Goal: Information Seeking & Learning: Learn about a topic

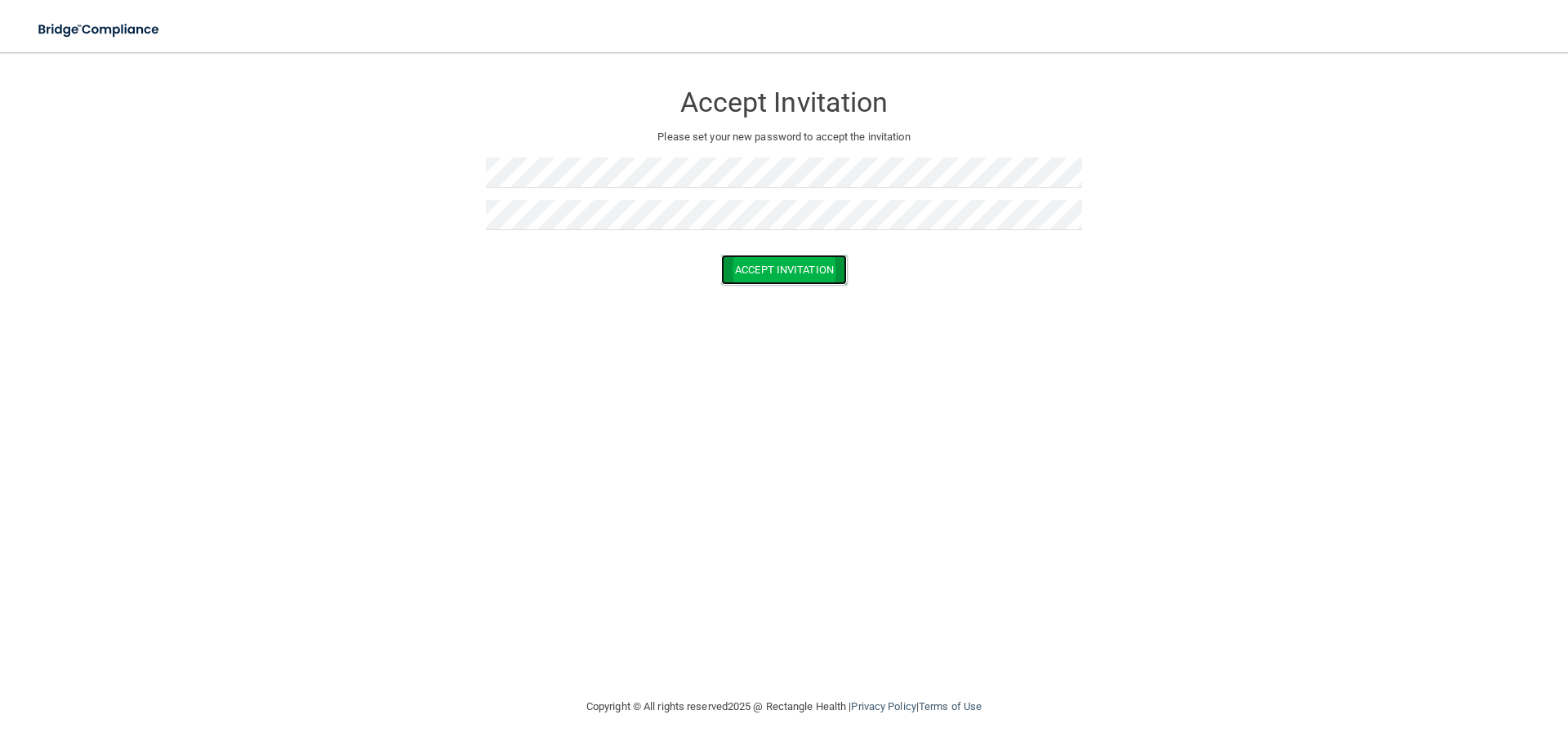
click at [798, 265] on button "Accept Invitation" at bounding box center [784, 270] width 125 height 30
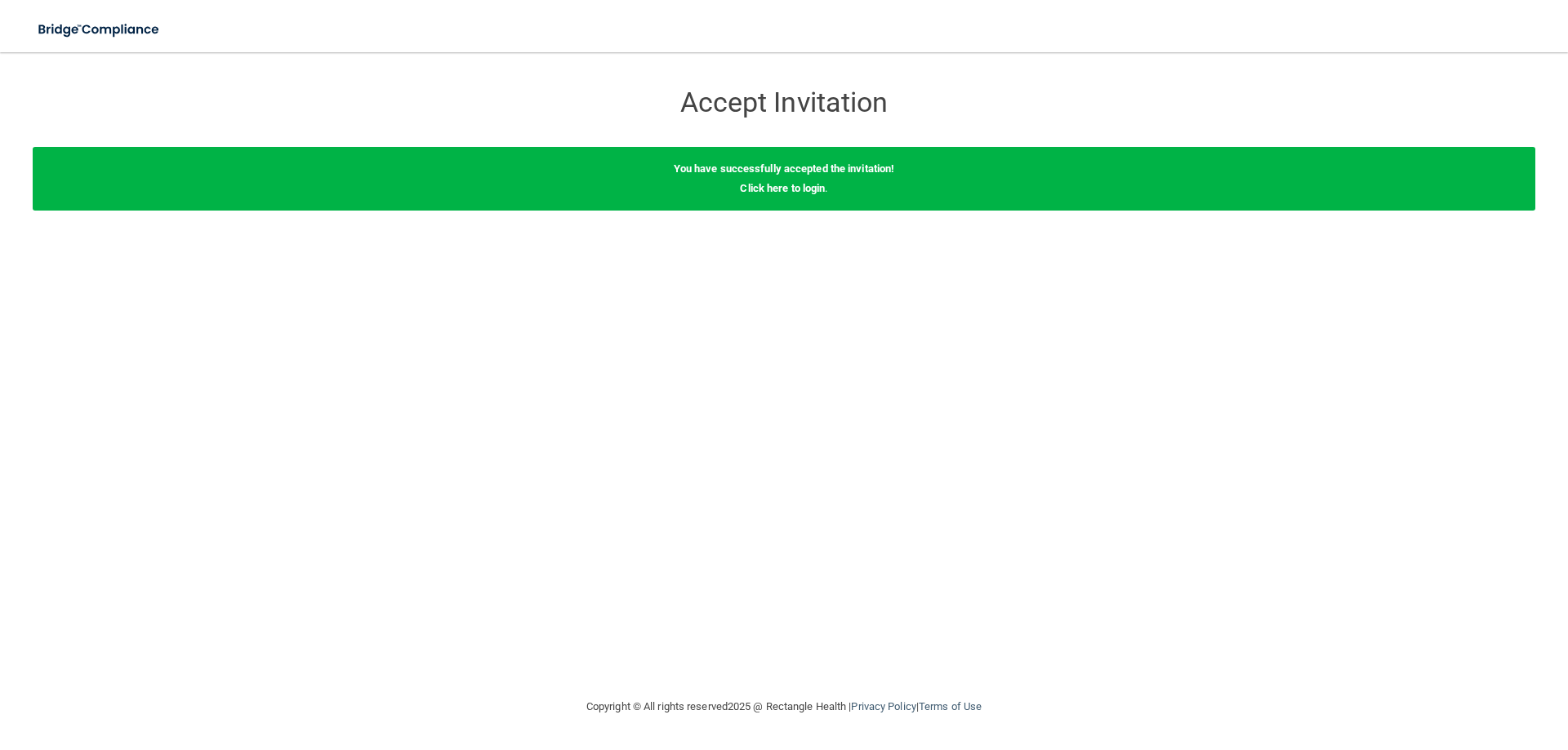
click at [767, 197] on div "You have successfully accepted the invitation! Click here to login ." at bounding box center [783, 178] width 1503 height 64
click at [759, 177] on div "You have successfully accepted the invitation! Click here to login ." at bounding box center [783, 178] width 1503 height 64
click at [758, 188] on link "Click here to login" at bounding box center [782, 188] width 85 height 13
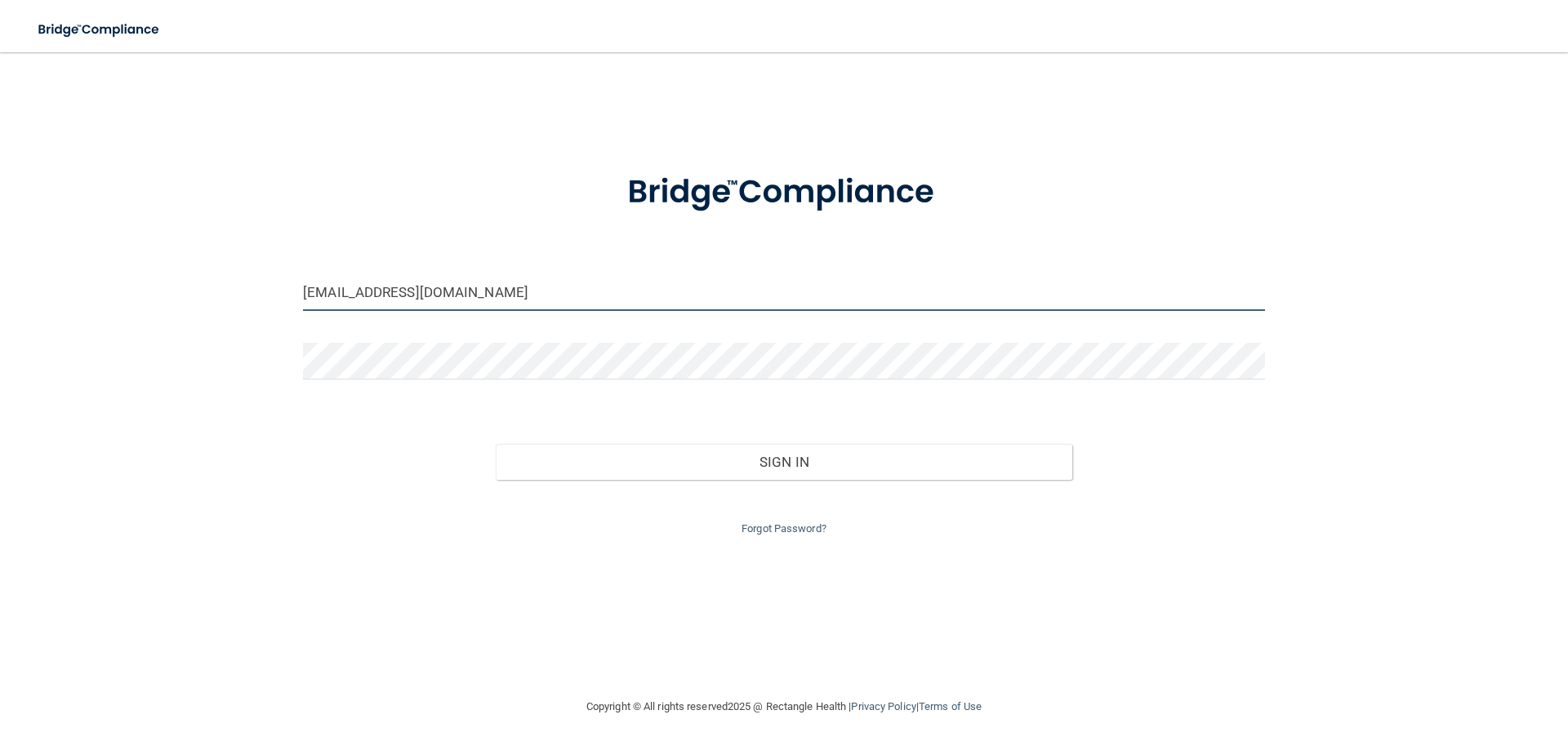
click at [681, 306] on input "[EMAIL_ADDRESS][DOMAIN_NAME]" at bounding box center [783, 292] width 961 height 37
drag, startPoint x: 681, startPoint y: 306, endPoint x: 73, endPoint y: 279, distance: 608.6
click at [73, 279] on div "[EMAIL_ADDRESS][DOMAIN_NAME] Invalid email/password. You don't have permission …" at bounding box center [783, 375] width 1503 height 612
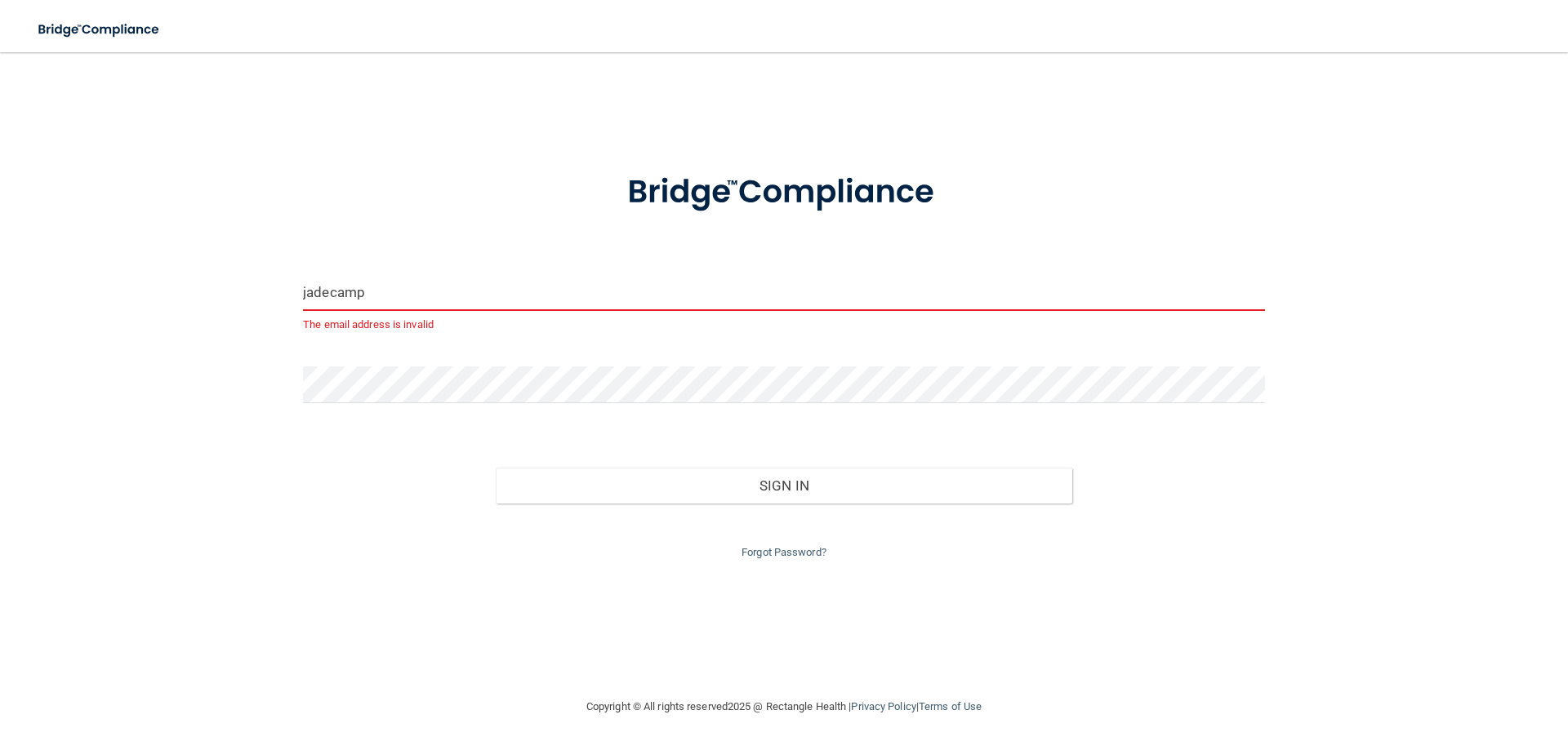
type input "[EMAIL_ADDRESS][DOMAIN_NAME]"
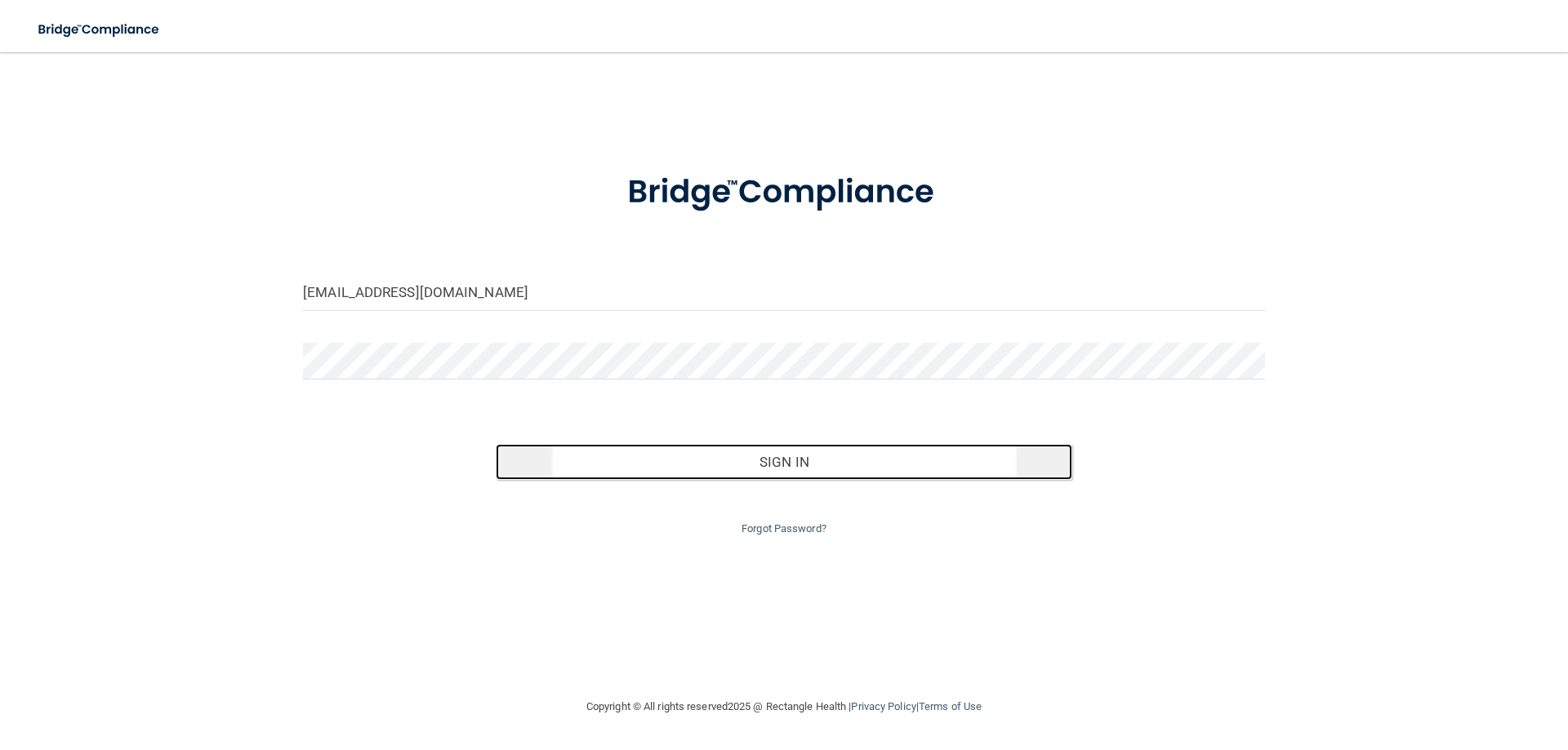
click at [781, 452] on button "Sign In" at bounding box center [784, 462] width 577 height 36
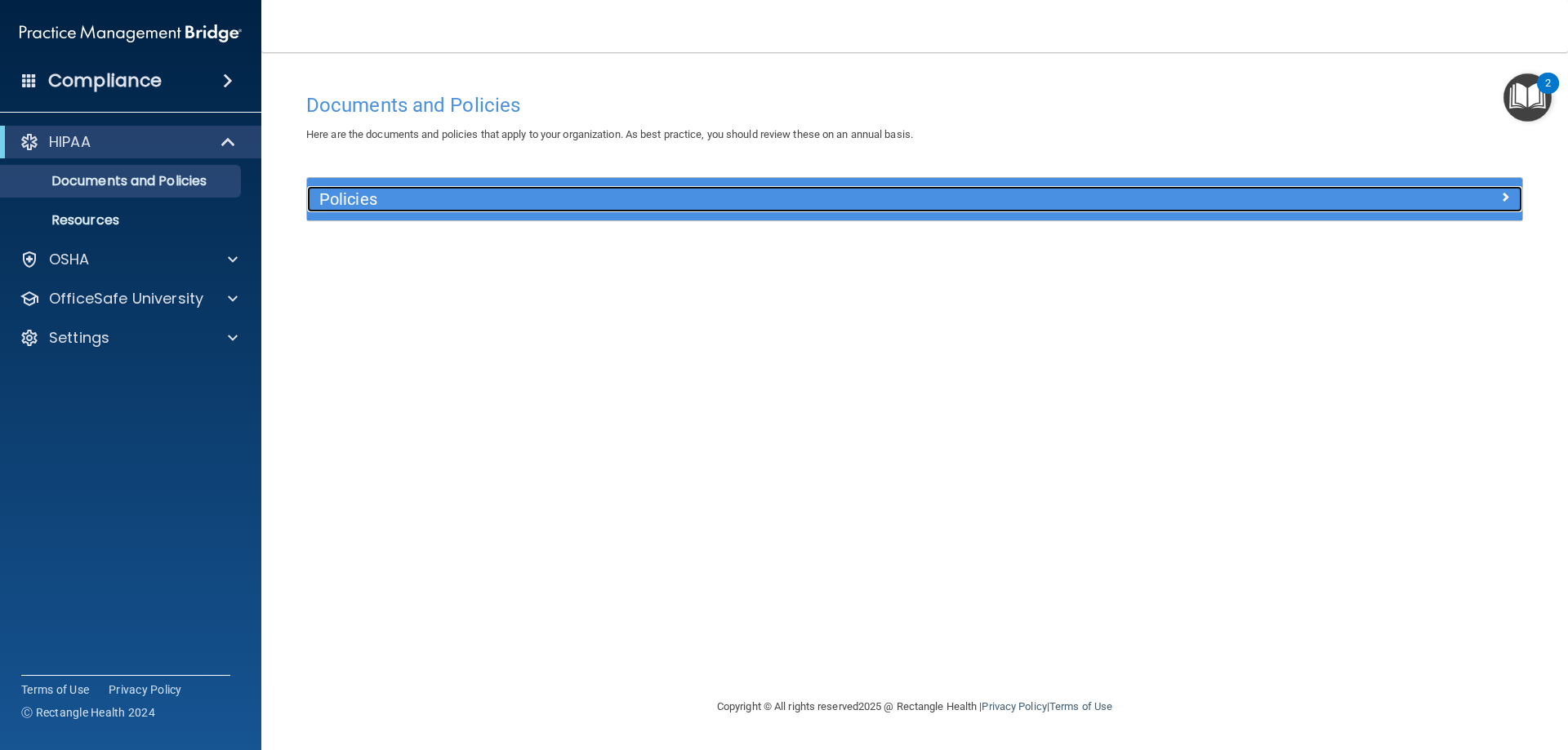
click at [466, 187] on div "Policies" at bounding box center [762, 199] width 911 height 26
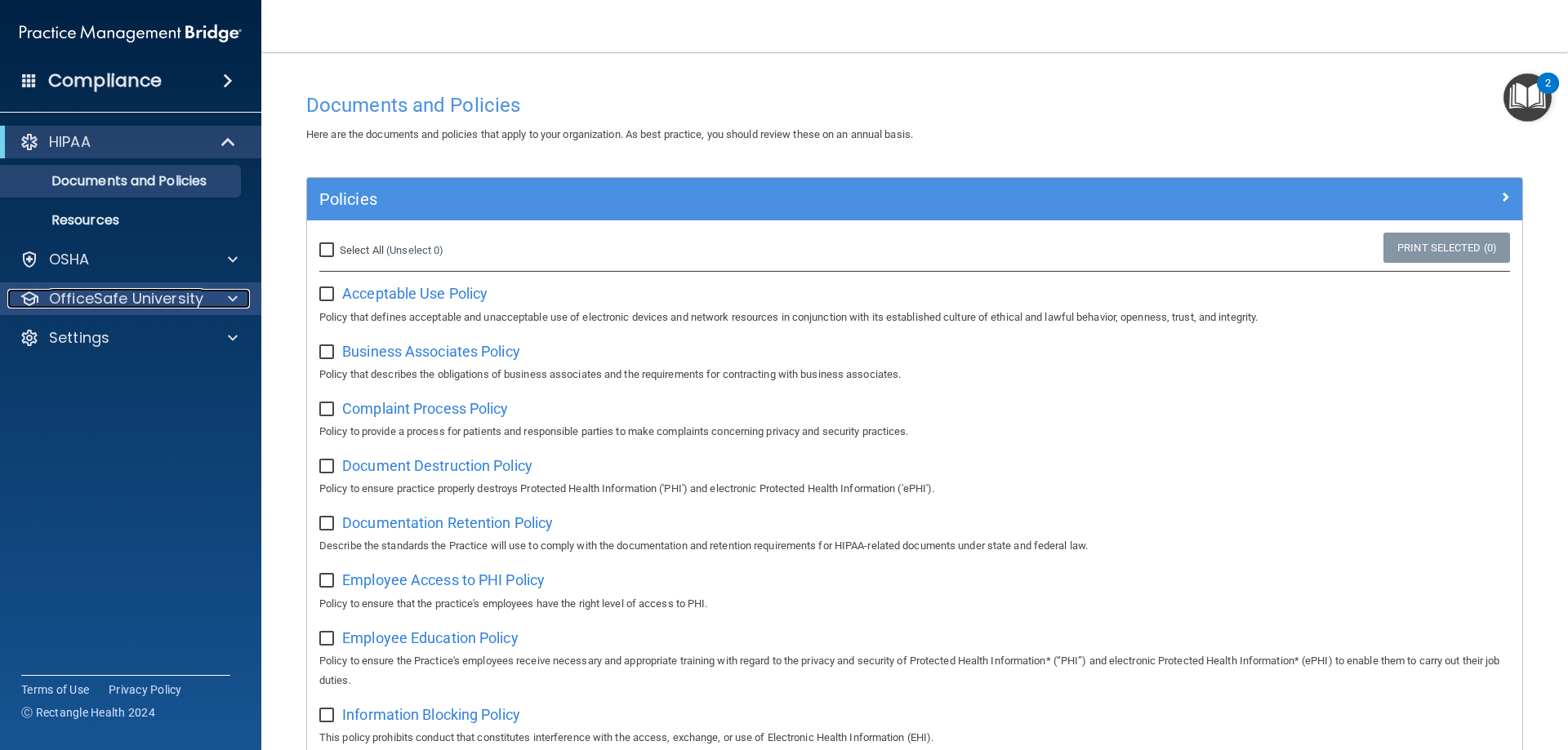
click at [82, 297] on p "OfficeSafe University" at bounding box center [126, 299] width 154 height 20
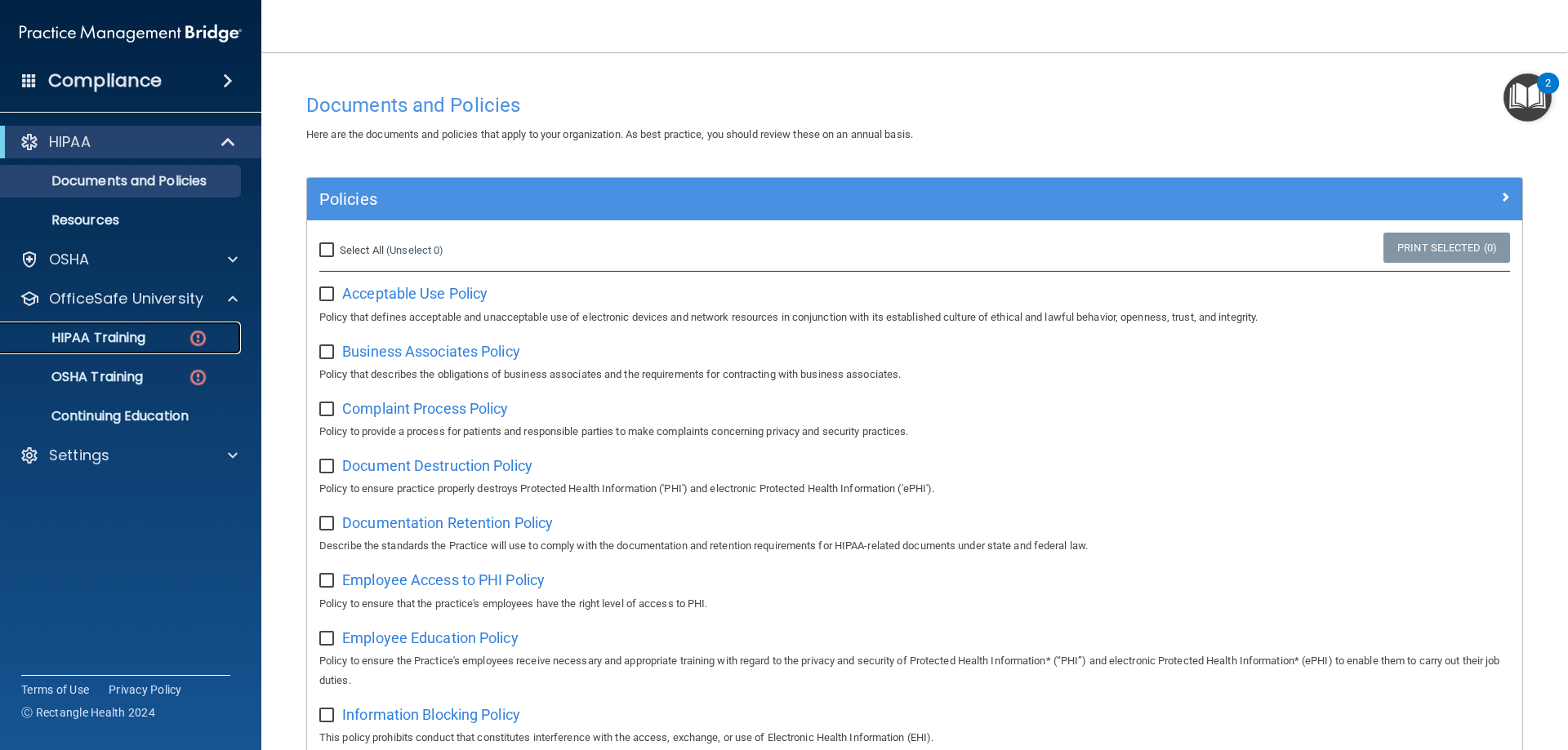
click at [83, 335] on p "HIPAA Training" at bounding box center [78, 338] width 134 height 16
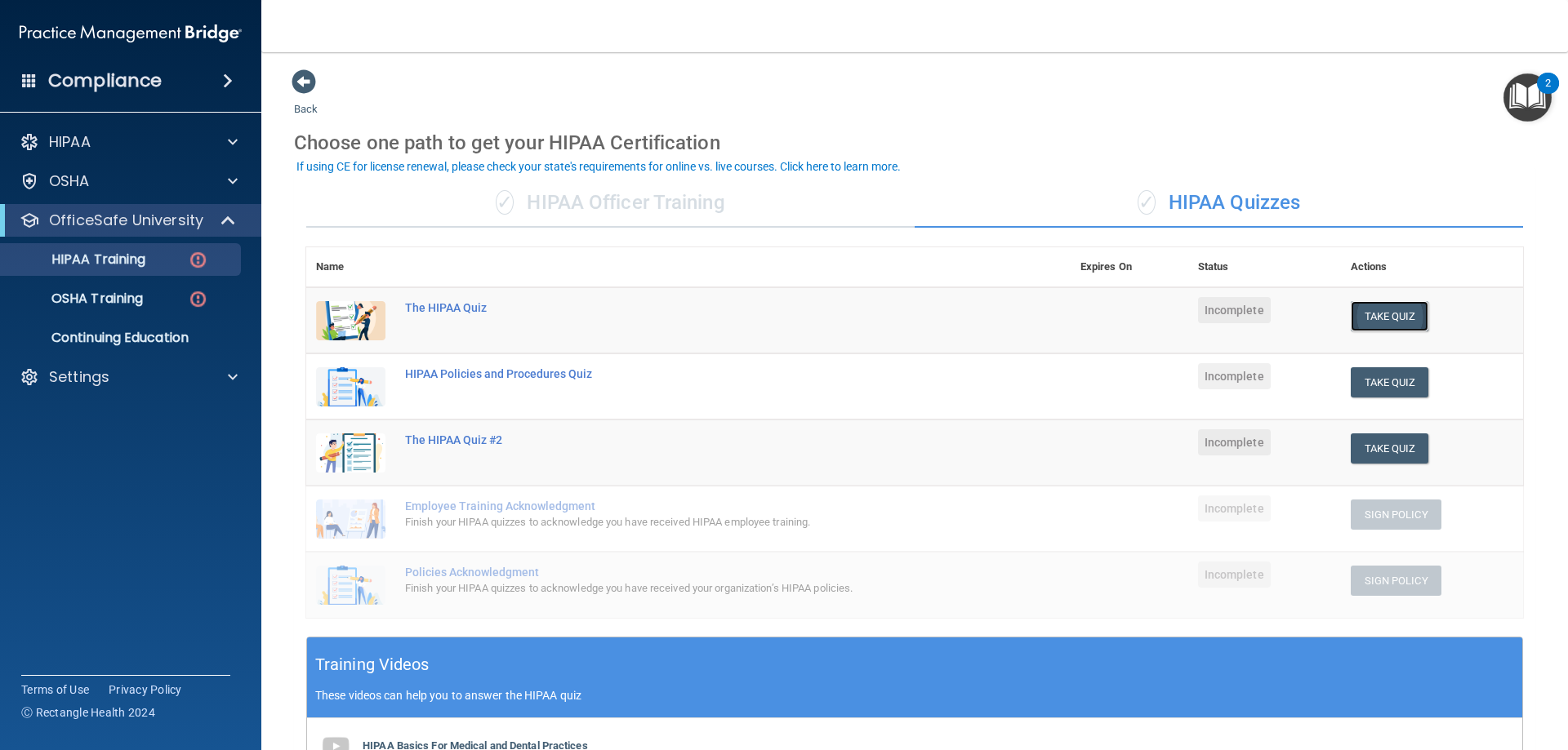
click at [1371, 307] on button "Take Quiz" at bounding box center [1389, 316] width 78 height 30
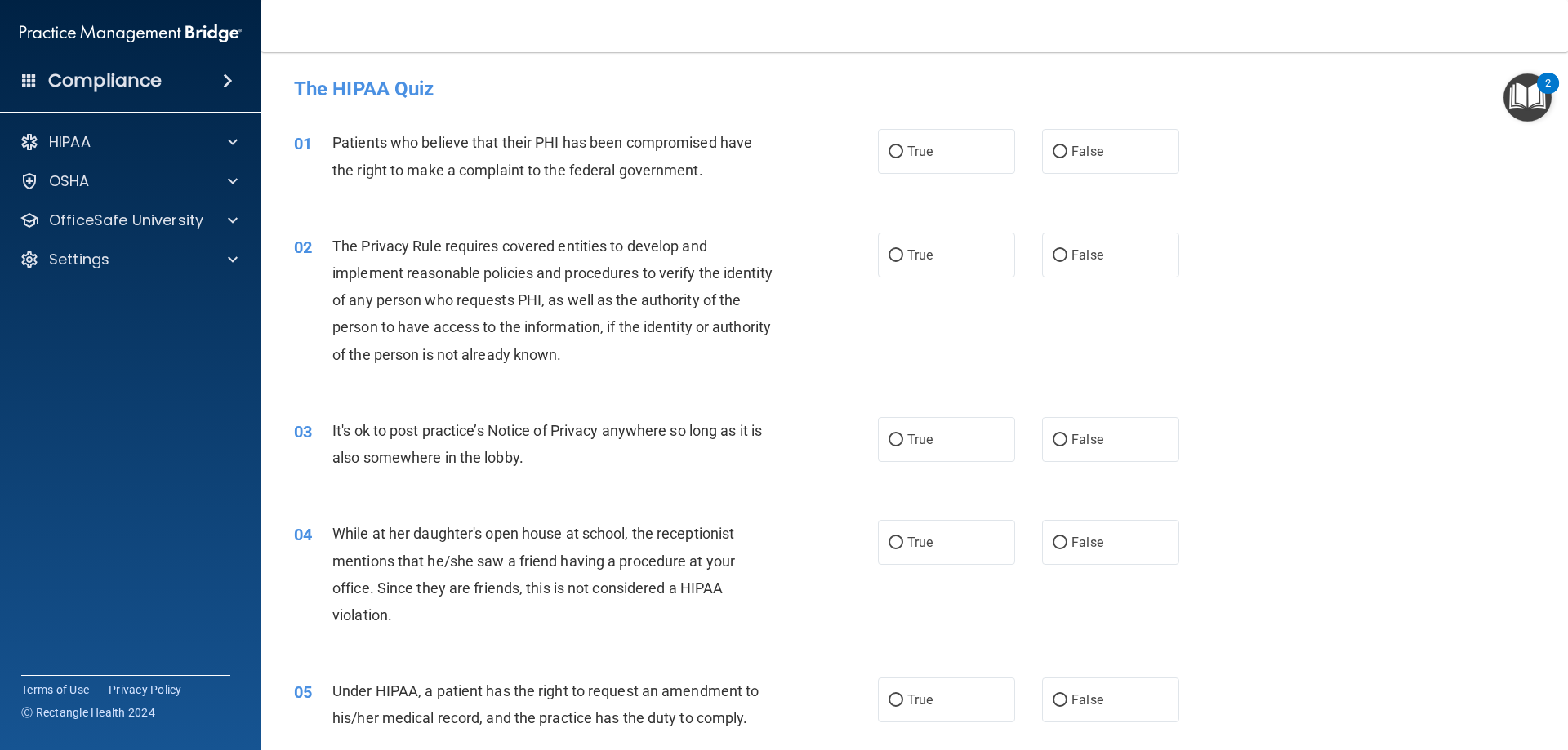
click at [869, 158] on div "01 Patients who believe that their PHI has been compromised have the right to m…" at bounding box center [586, 159] width 633 height 62
click at [936, 147] on label "True" at bounding box center [946, 151] width 137 height 45
click at [903, 147] on input "True" at bounding box center [895, 152] width 14 height 13
radio input "true"
click at [913, 440] on span "True" at bounding box center [919, 439] width 25 height 15
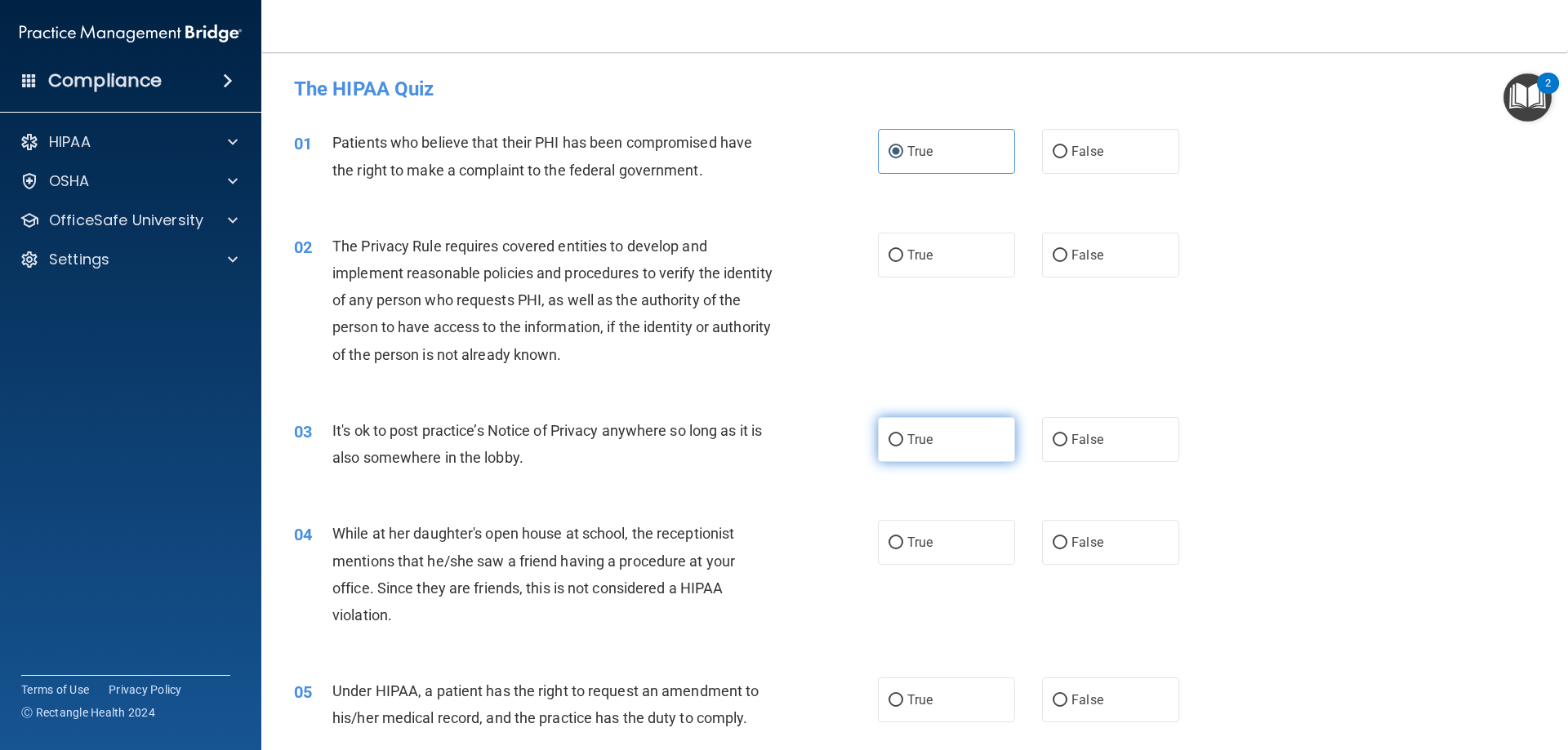
click at [903, 440] on input "True" at bounding box center [895, 441] width 14 height 13
radio input "true"
click at [943, 255] on label "True" at bounding box center [946, 255] width 137 height 45
click at [903, 255] on input "True" at bounding box center [895, 256] width 14 height 13
radio input "true"
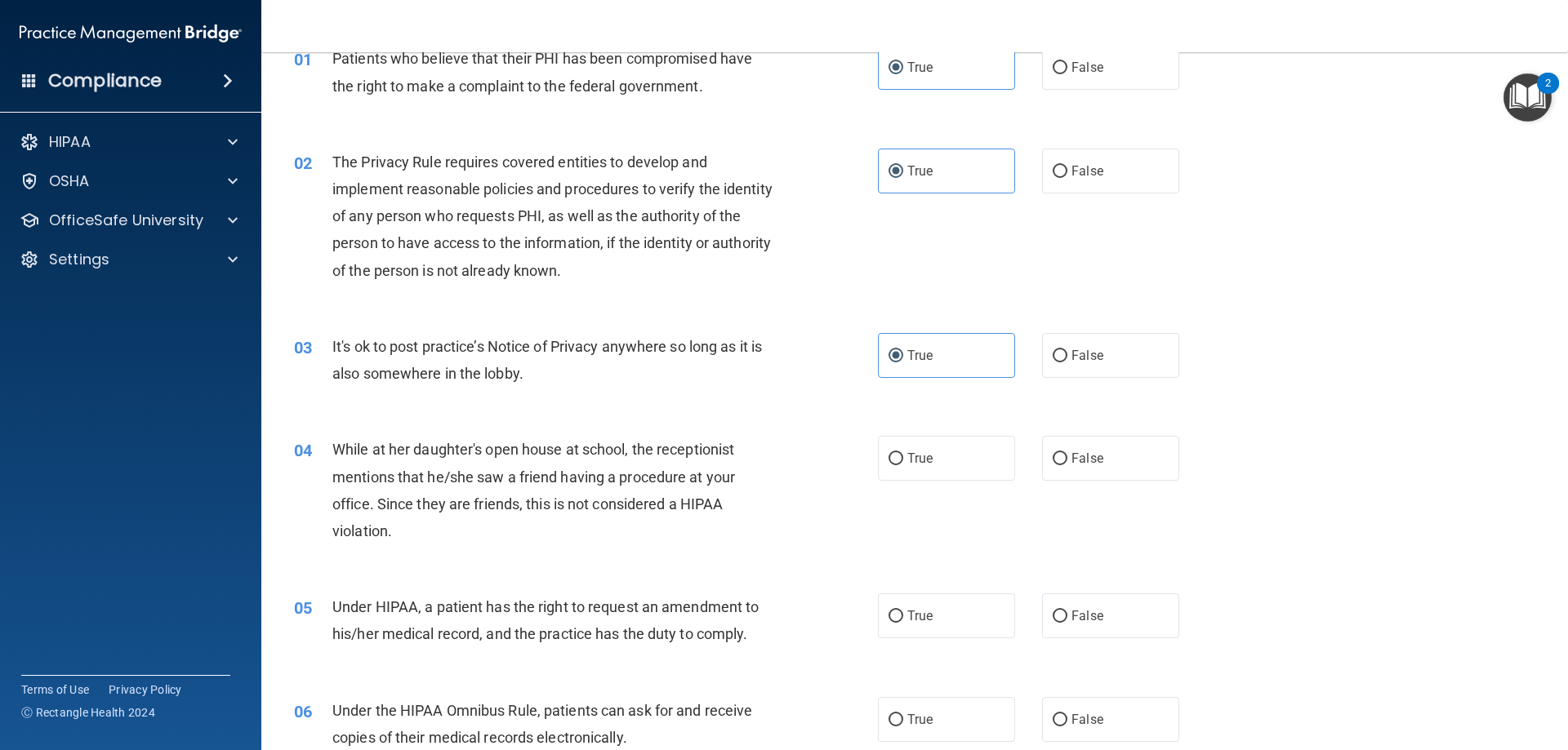
scroll to position [163, 0]
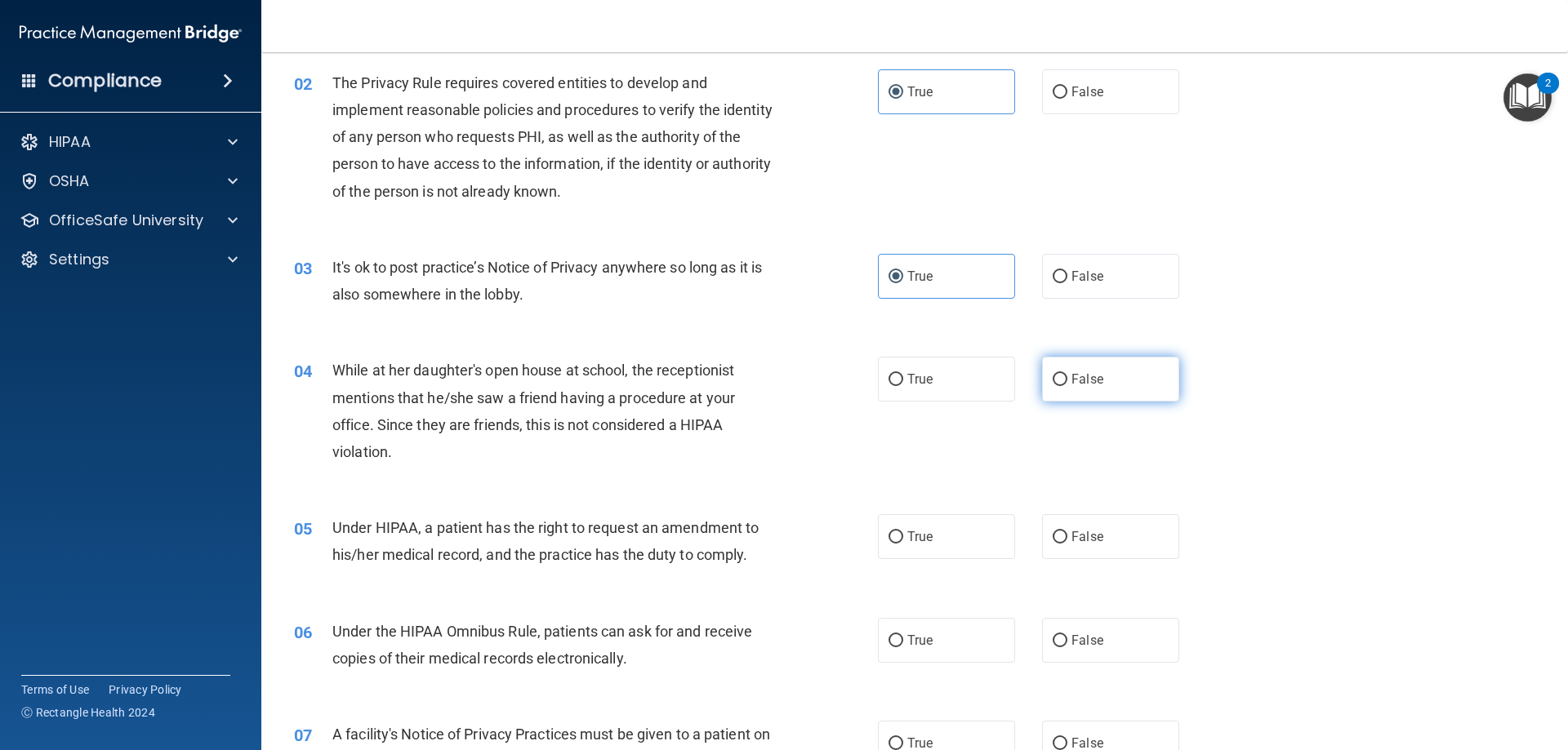
click at [1161, 394] on label "False" at bounding box center [1110, 379] width 137 height 45
click at [1067, 386] on input "False" at bounding box center [1060, 380] width 14 height 13
radio input "true"
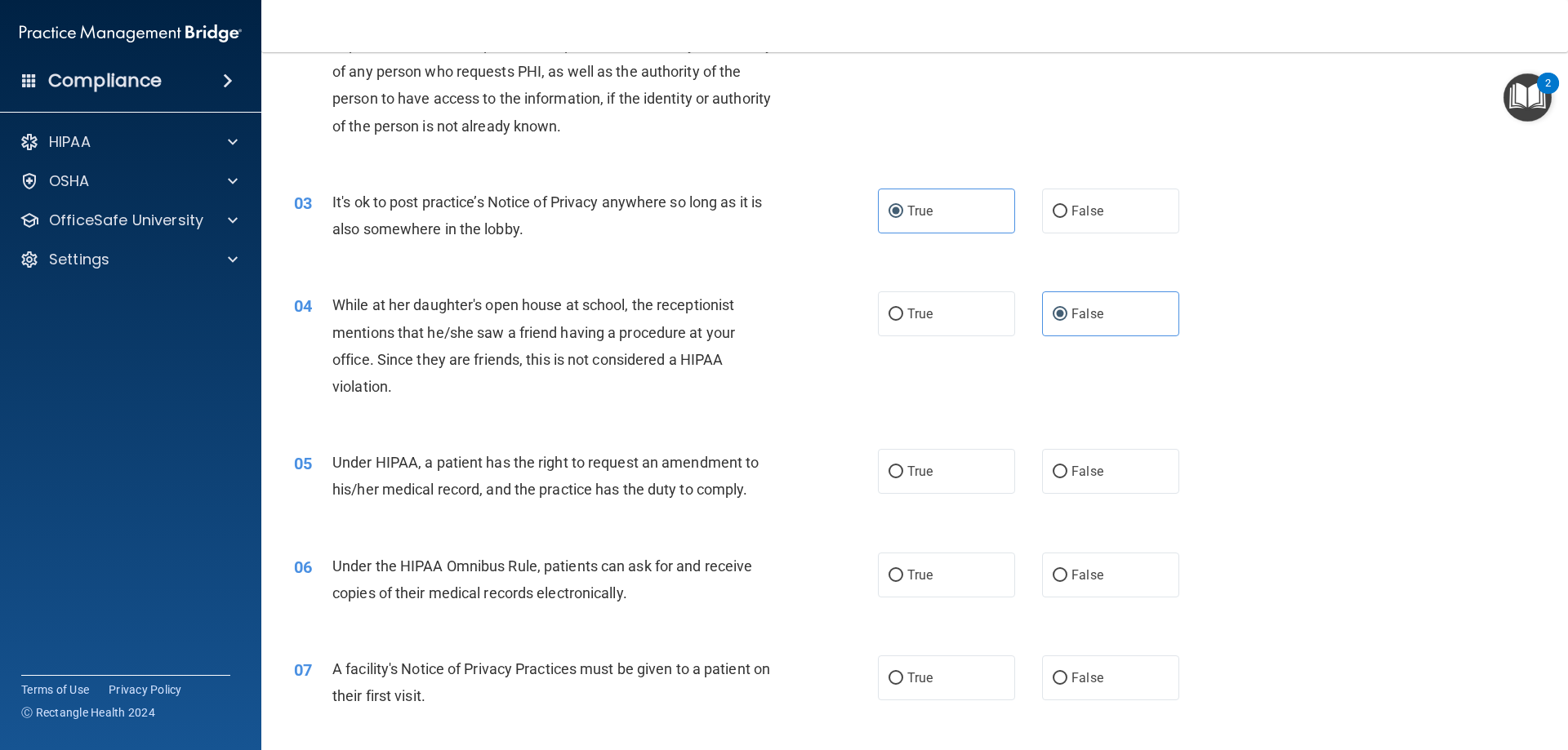
scroll to position [326, 0]
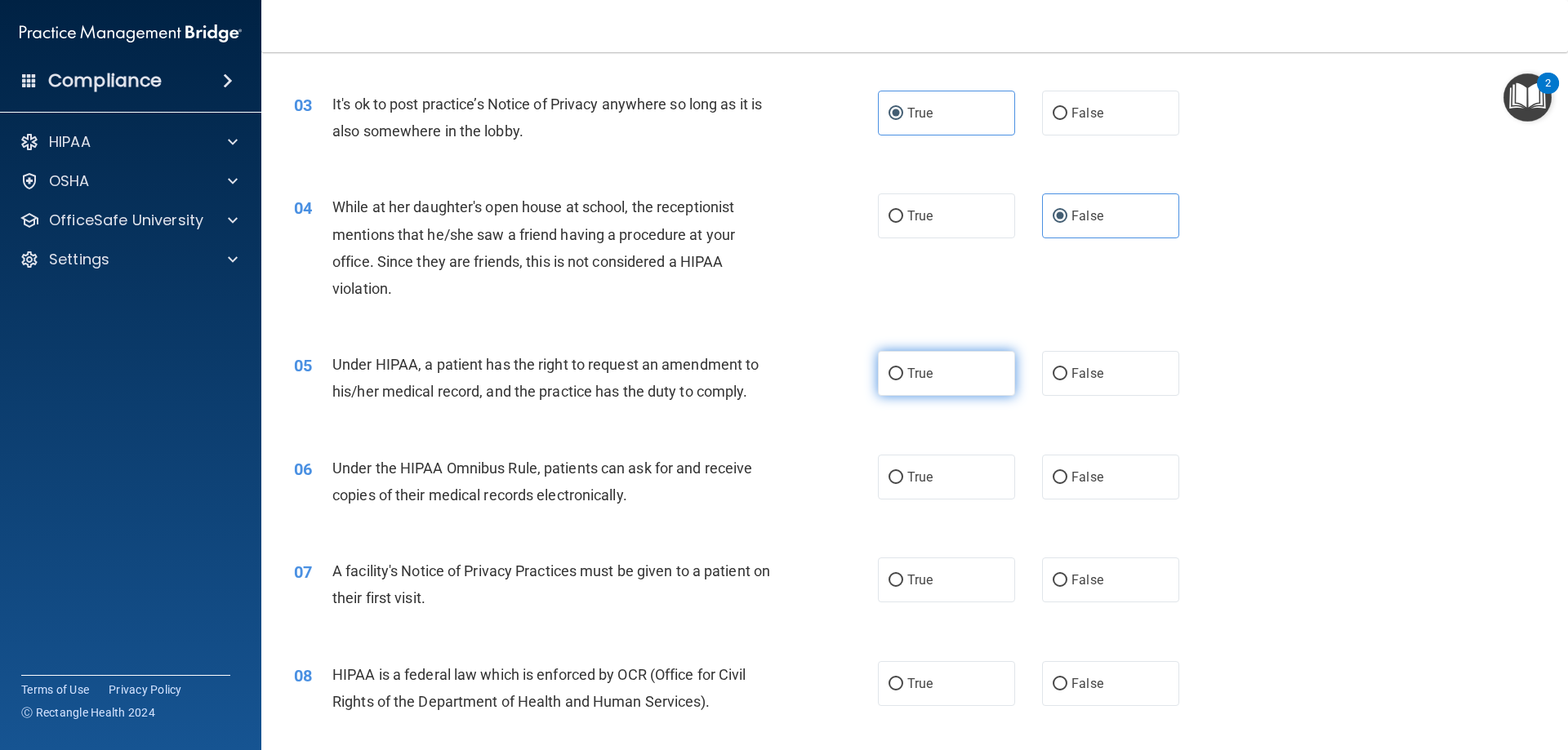
click at [973, 376] on label "True" at bounding box center [946, 374] width 137 height 45
click at [903, 376] on input "True" at bounding box center [895, 375] width 14 height 13
radio input "true"
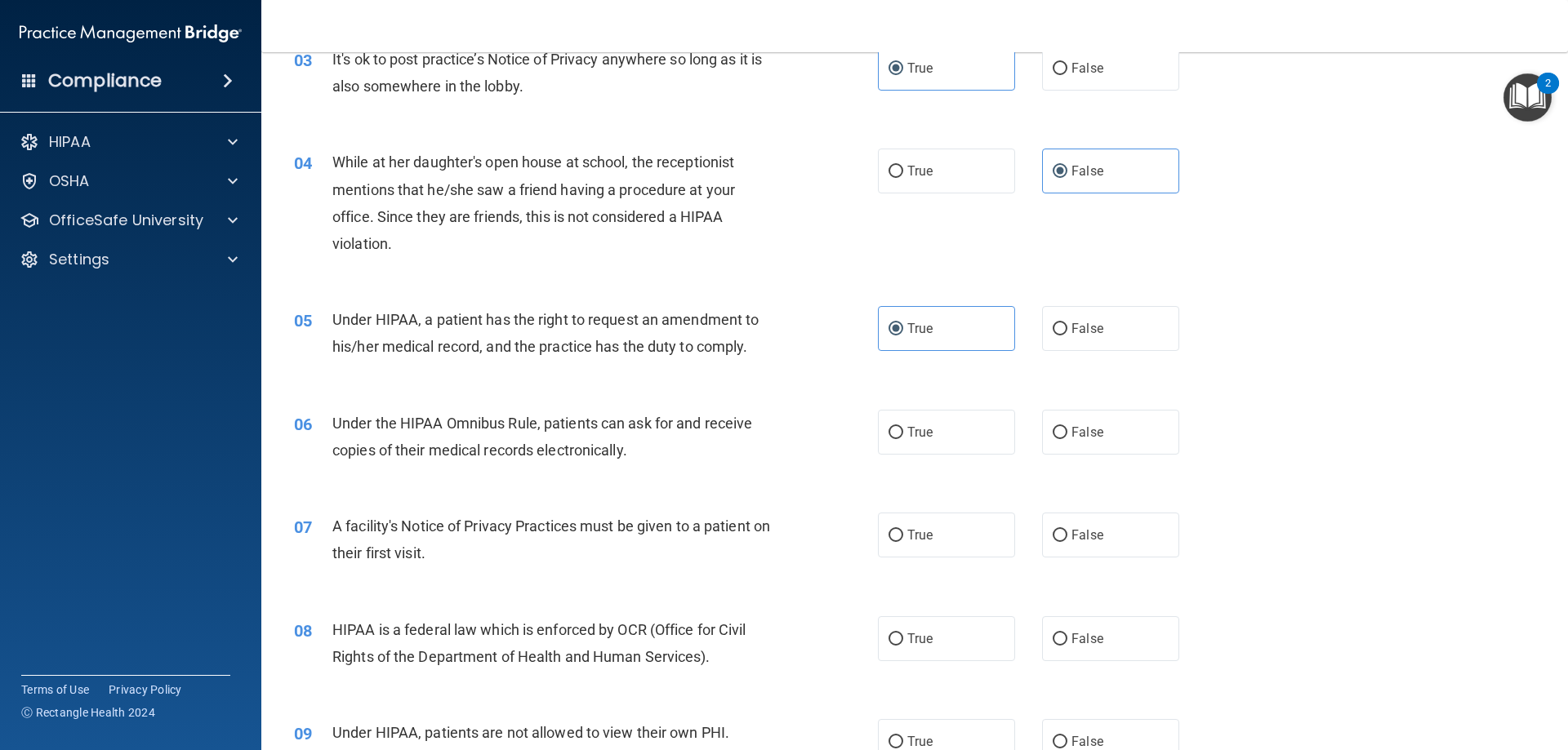
scroll to position [409, 0]
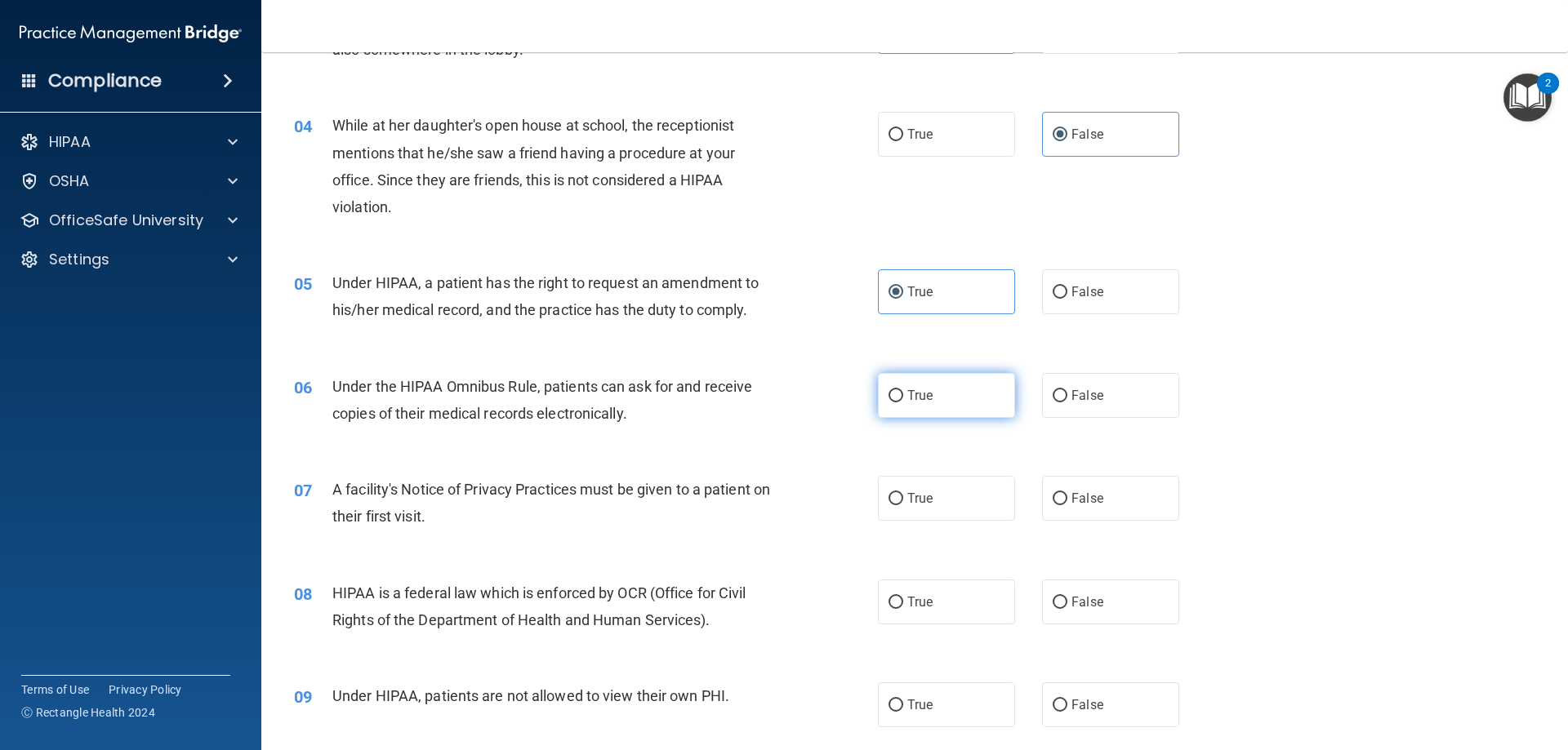
click at [936, 405] on label "True" at bounding box center [946, 395] width 137 height 45
click at [903, 402] on input "True" at bounding box center [895, 397] width 14 height 13
radio input "true"
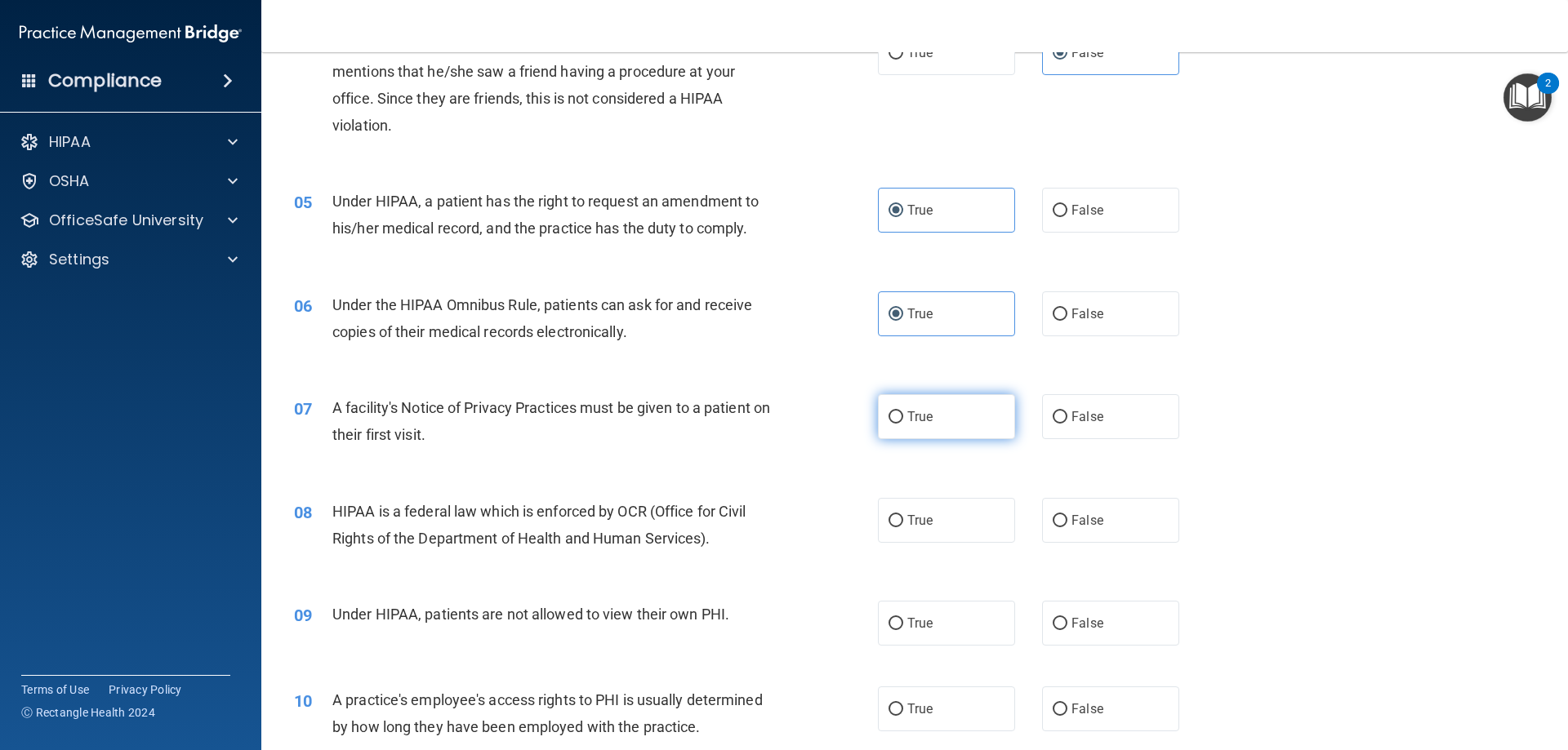
click at [964, 423] on label "True" at bounding box center [946, 417] width 137 height 45
click at [903, 423] on input "True" at bounding box center [895, 418] width 14 height 13
radio input "true"
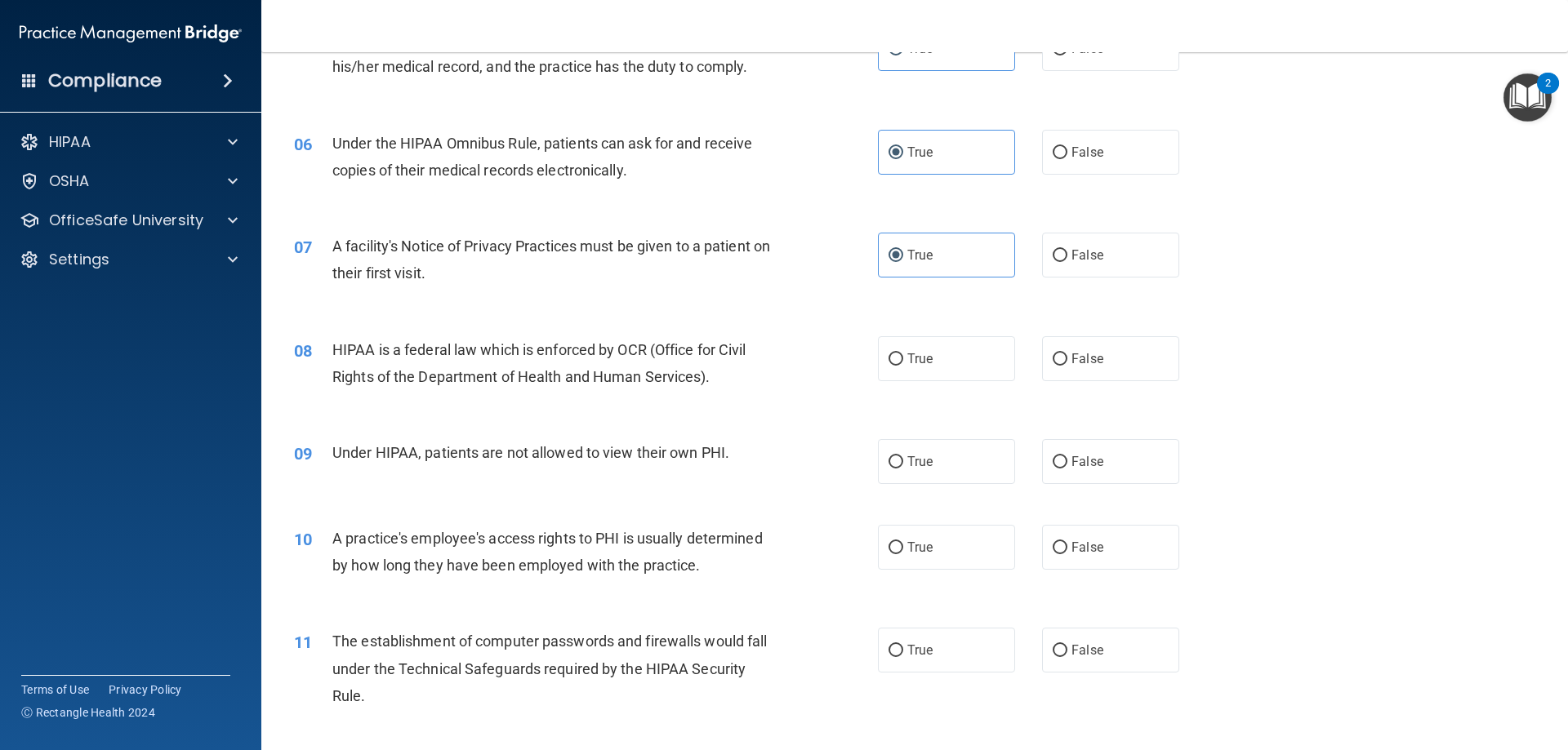
scroll to position [653, 0]
click at [949, 380] on div "08 HIPAA is a federal law which is enforced by OCR (Office for Civil Rights of …" at bounding box center [914, 366] width 1265 height 103
click at [941, 366] on label "True" at bounding box center [946, 358] width 137 height 45
click at [903, 364] on input "True" at bounding box center [895, 358] width 14 height 13
radio input "true"
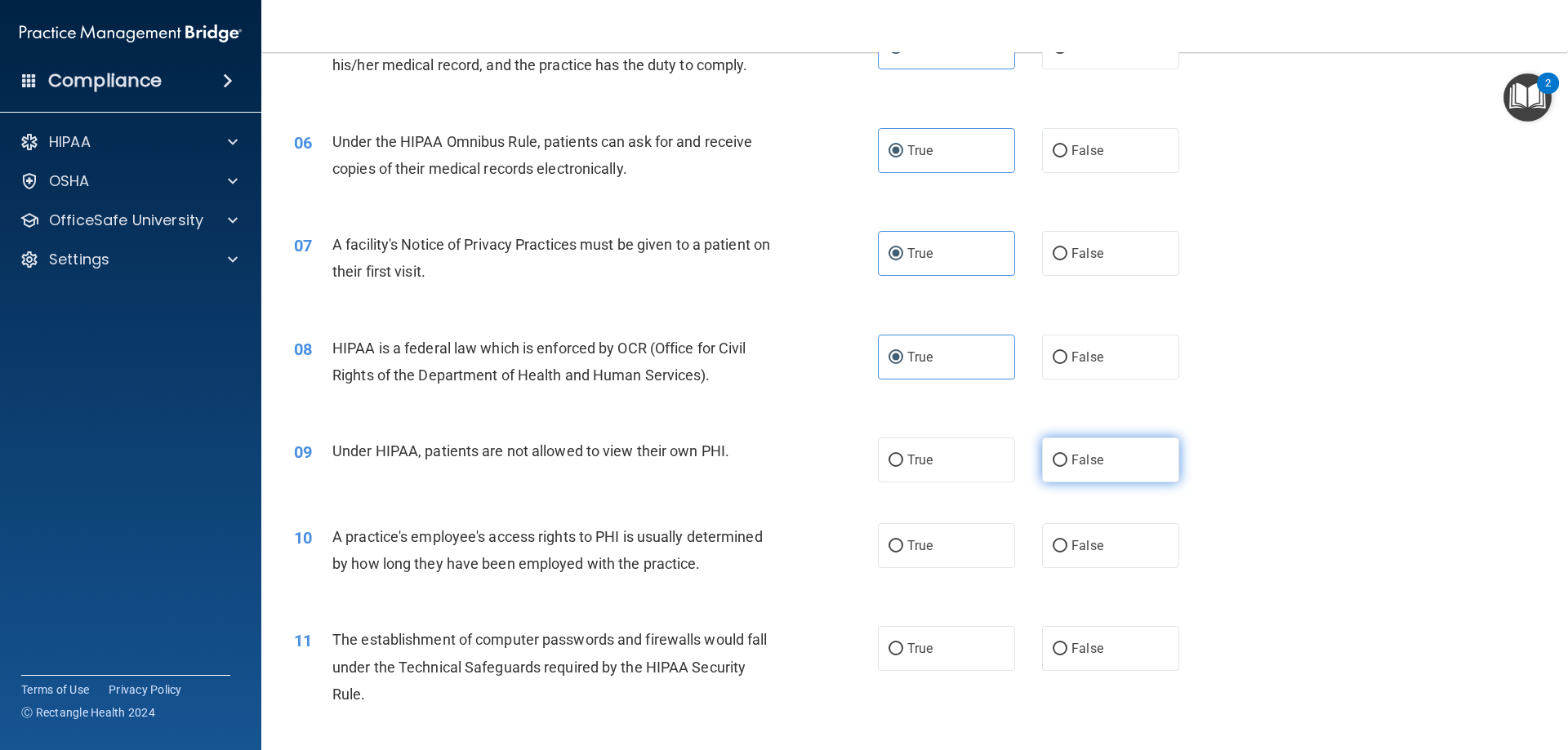
click at [1135, 457] on label "False" at bounding box center [1110, 460] width 137 height 45
click at [1067, 457] on input "False" at bounding box center [1060, 461] width 14 height 13
radio input "true"
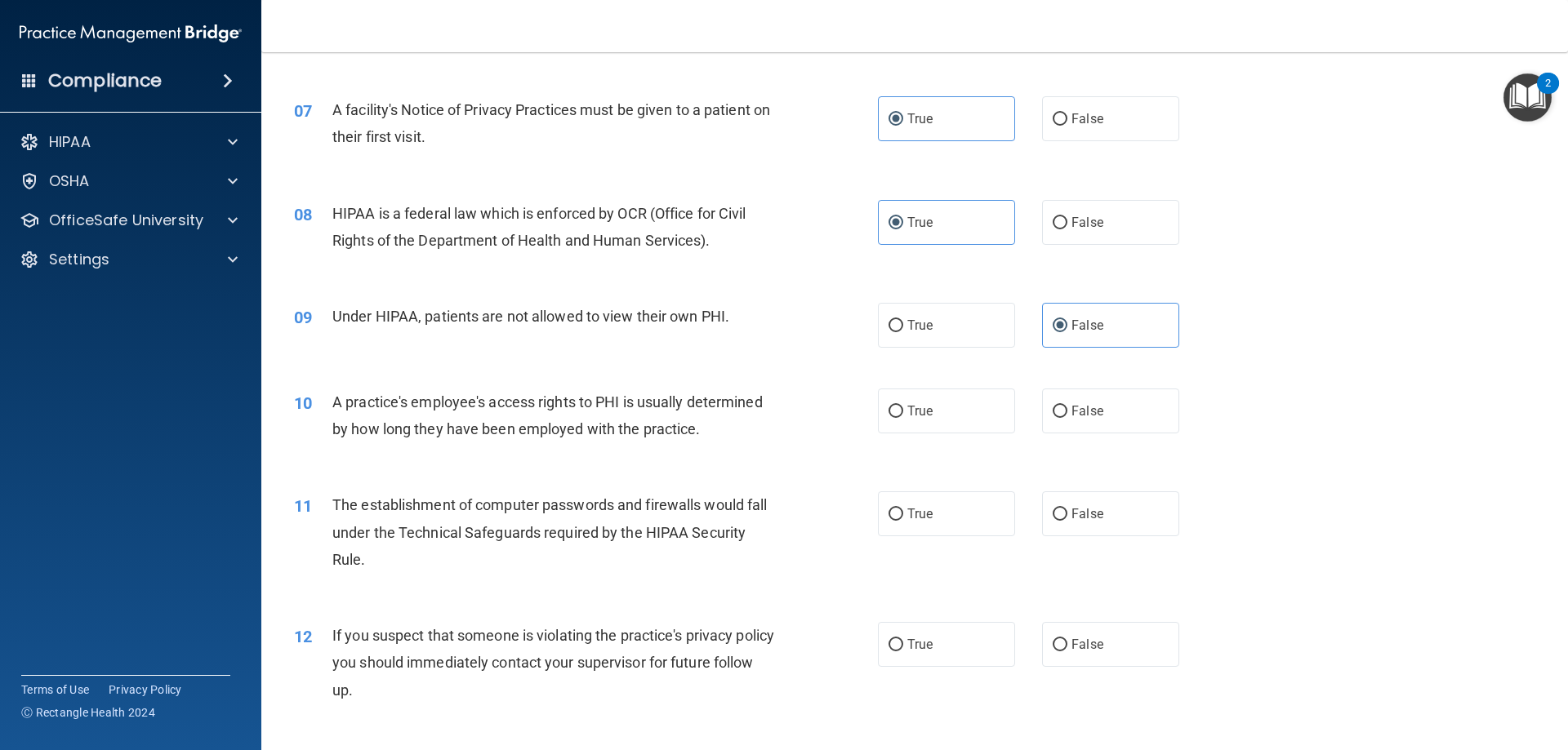
scroll to position [816, 0]
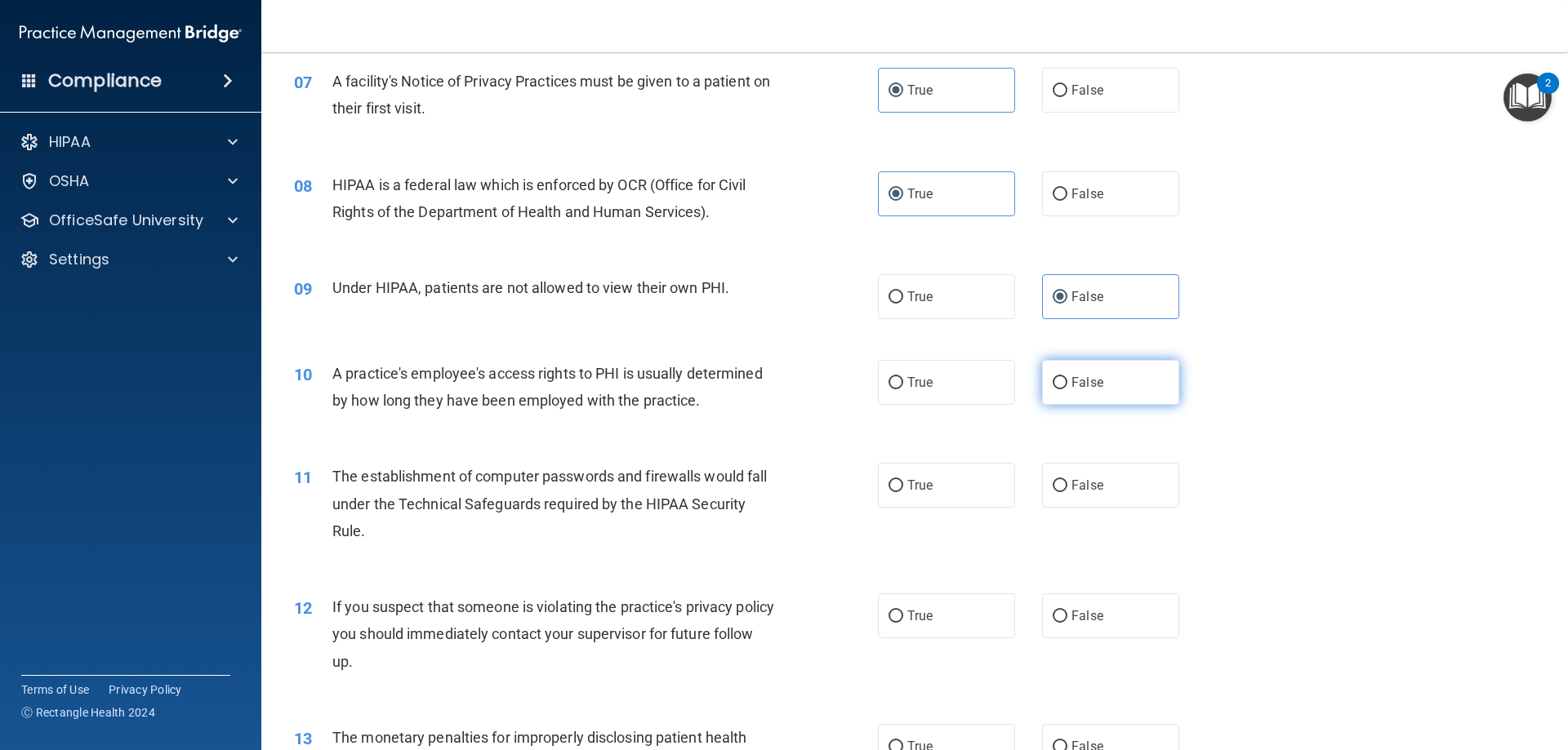
click at [1069, 395] on label "False" at bounding box center [1110, 383] width 137 height 45
click at [1067, 390] on input "False" at bounding box center [1060, 384] width 14 height 13
radio input "true"
click at [924, 482] on span "True" at bounding box center [919, 485] width 25 height 15
click at [903, 482] on input "True" at bounding box center [895, 487] width 14 height 13
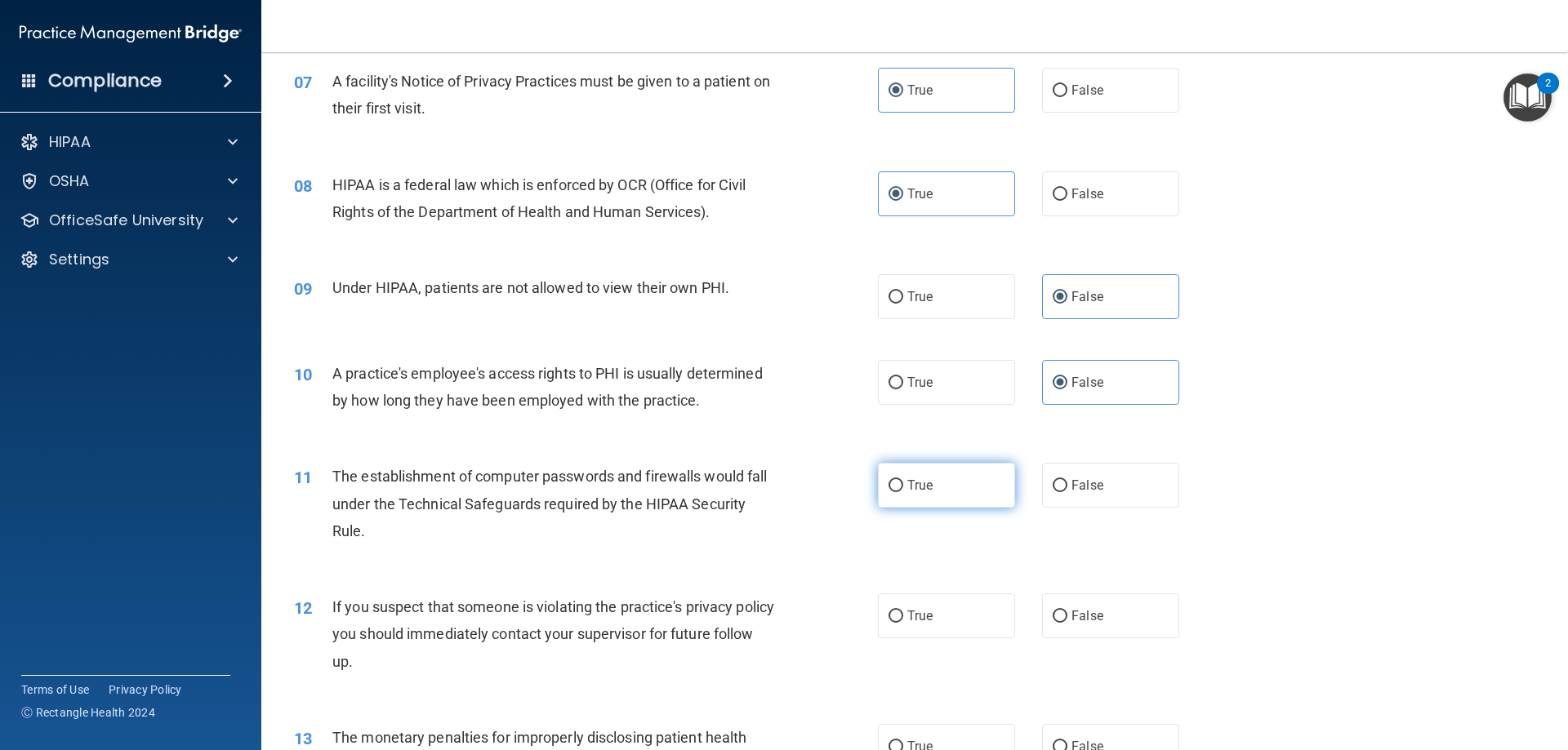
radio input "true"
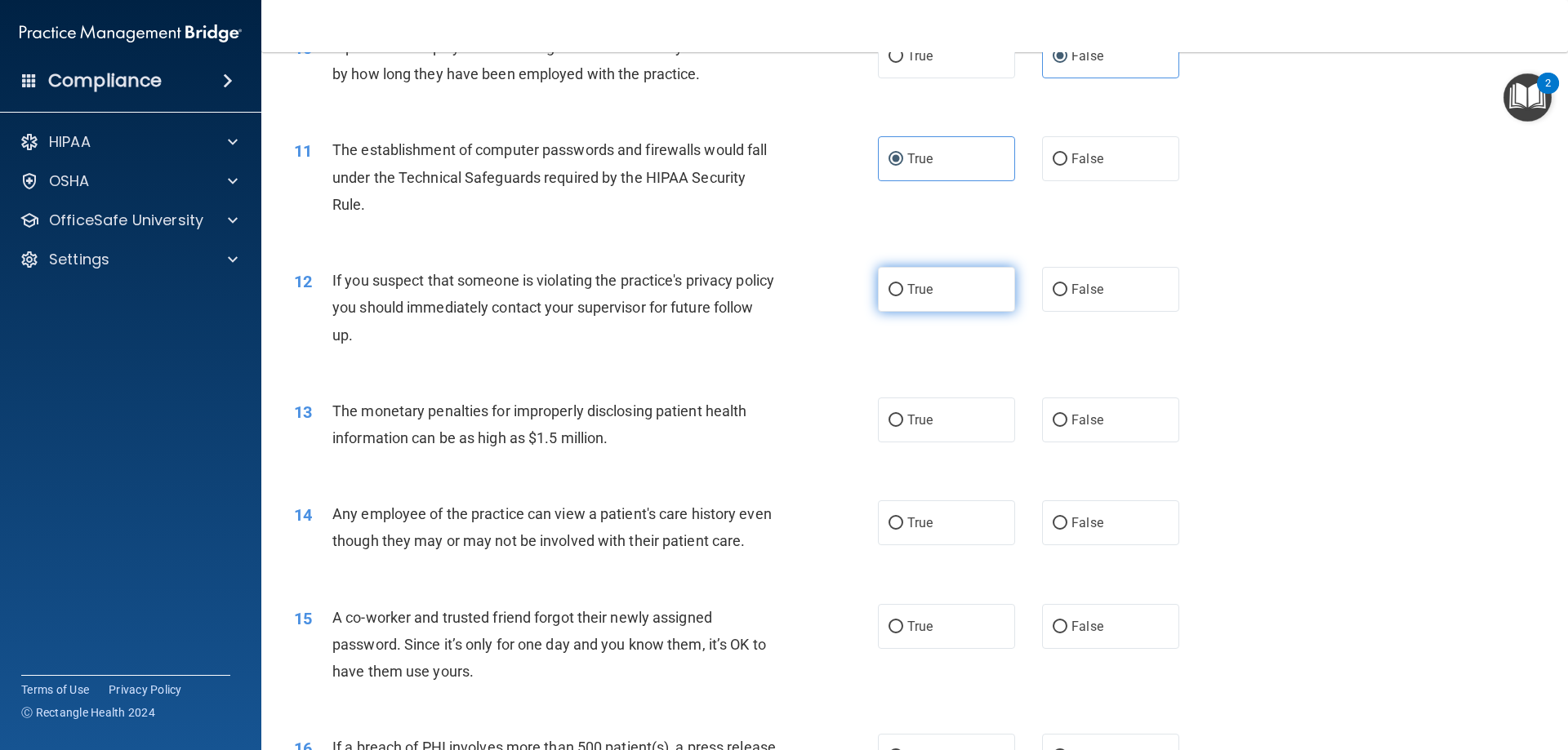
click at [939, 298] on label "True" at bounding box center [946, 289] width 137 height 45
click at [903, 297] on input "True" at bounding box center [895, 290] width 14 height 13
radio input "true"
click at [913, 420] on span "True" at bounding box center [919, 419] width 25 height 15
click at [903, 420] on input "True" at bounding box center [895, 421] width 14 height 13
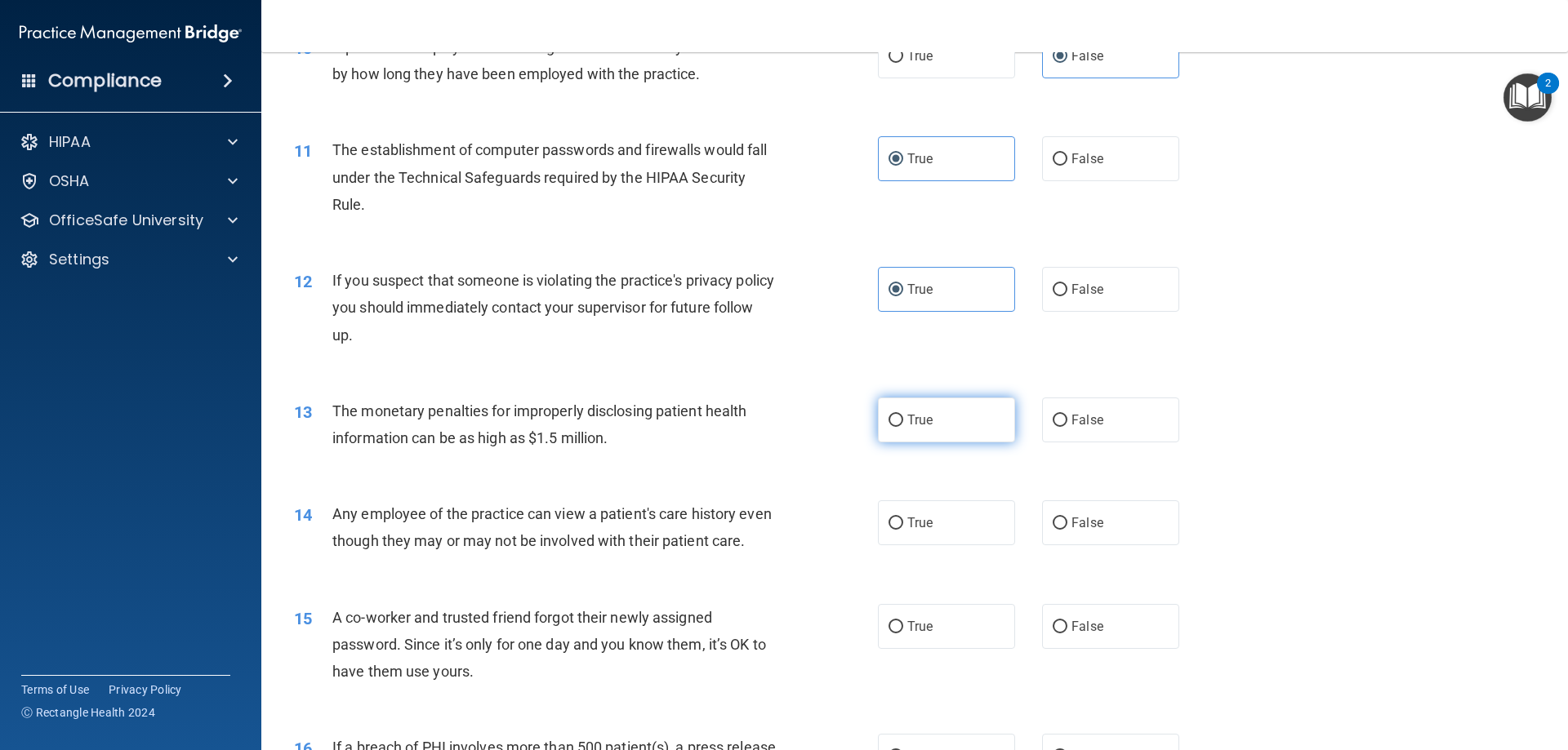
radio input "true"
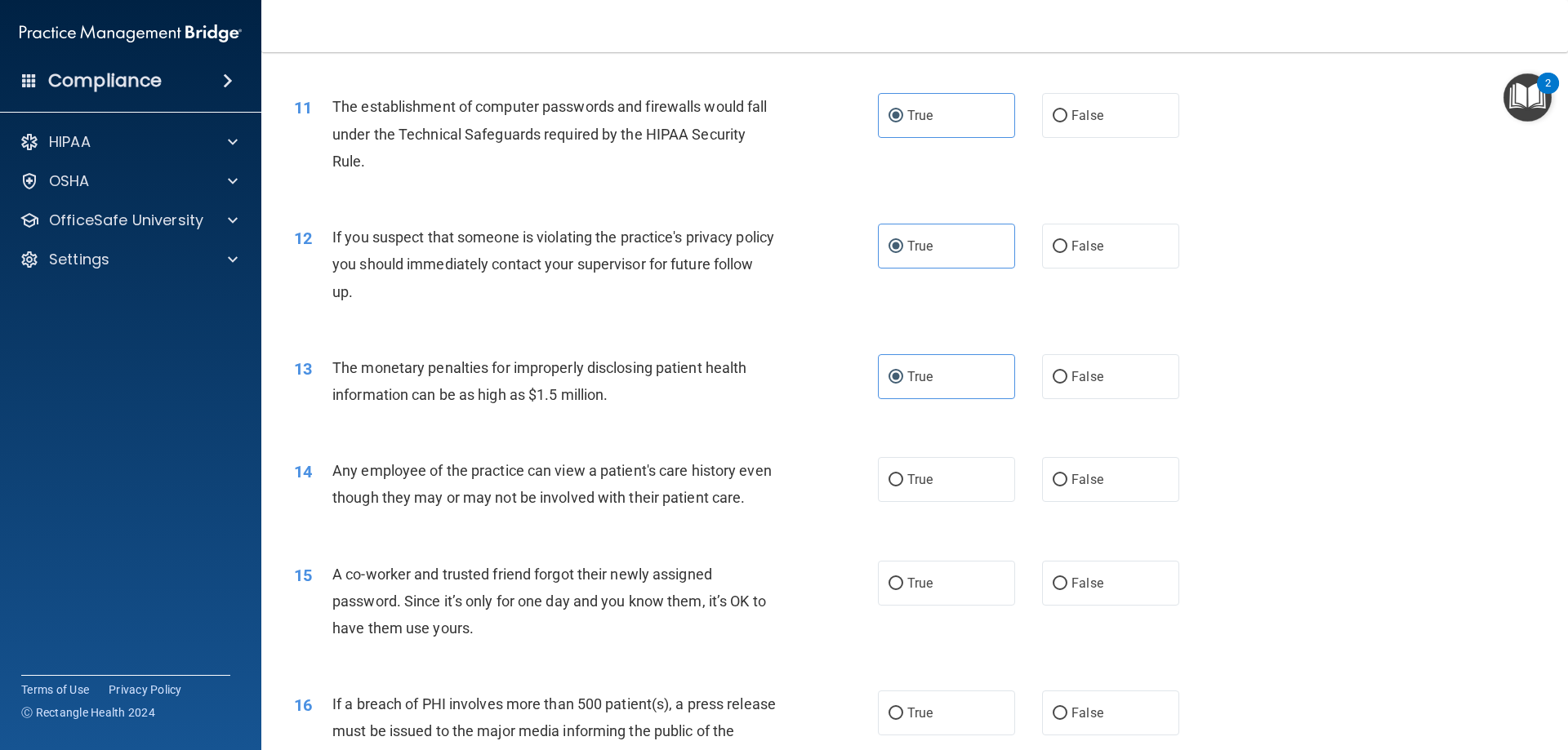
scroll to position [1225, 0]
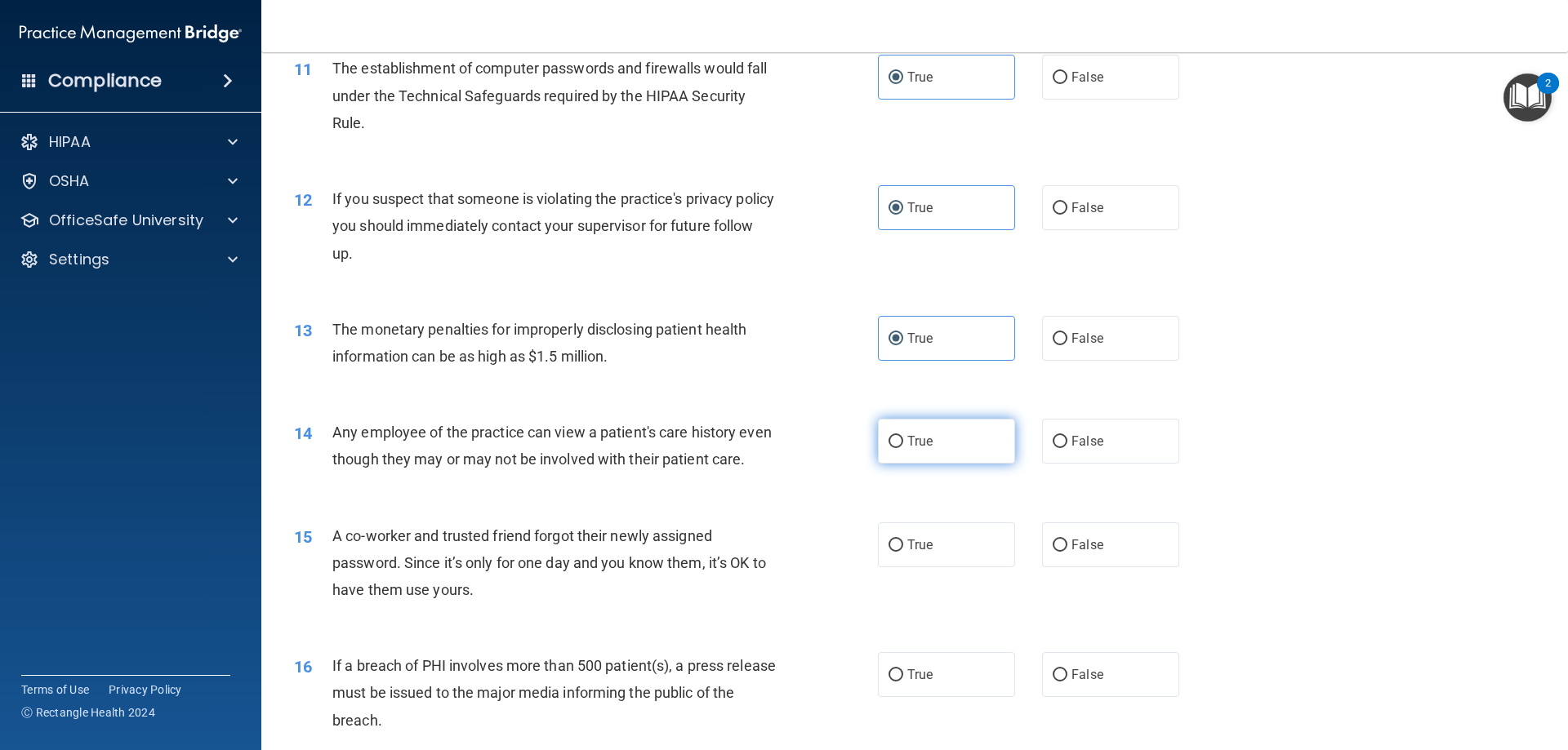
click at [993, 446] on label "True" at bounding box center [946, 441] width 137 height 45
click at [903, 446] on input "True" at bounding box center [895, 443] width 14 height 13
radio input "true"
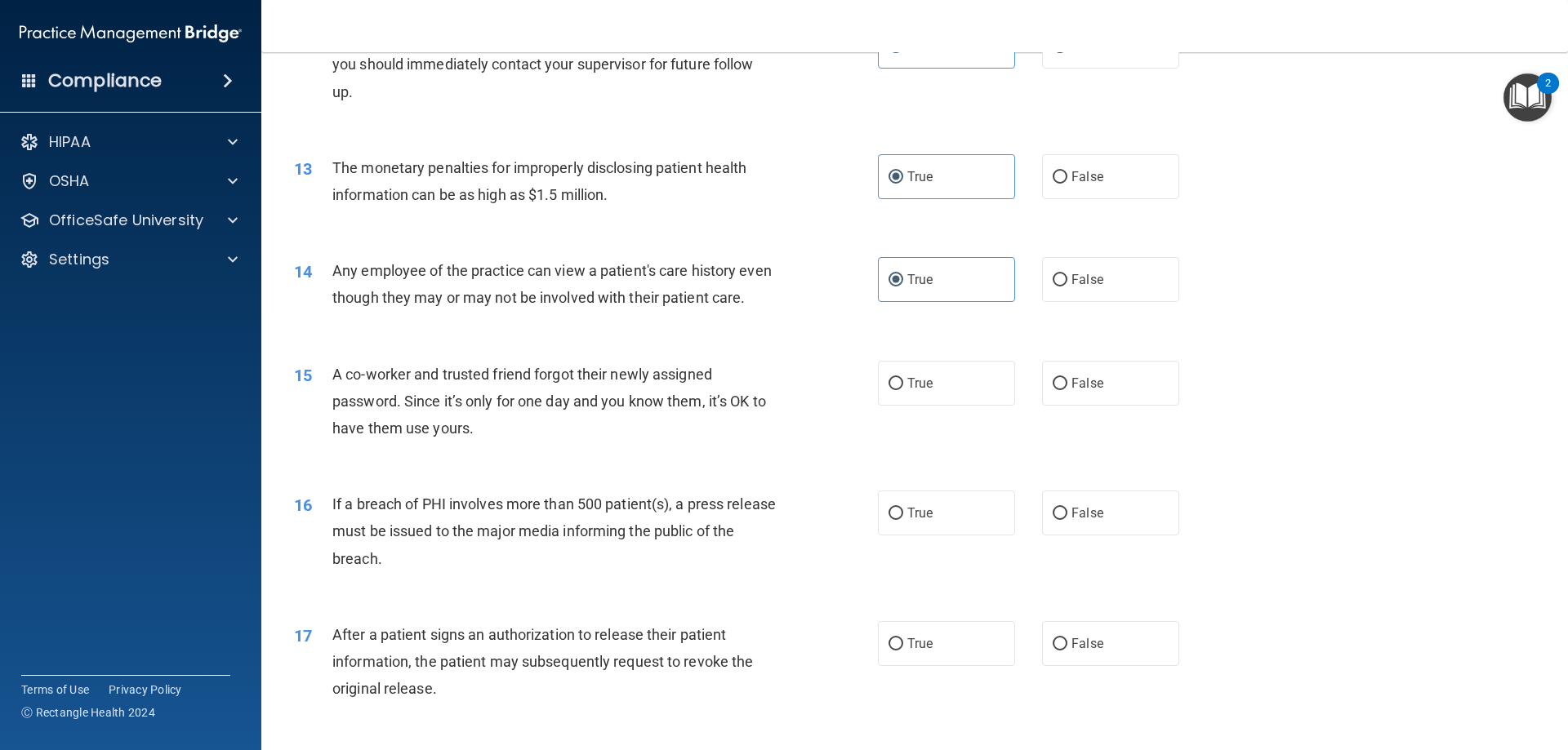
scroll to position [1388, 0]
click at [1071, 404] on label "False" at bounding box center [1110, 382] width 137 height 45
click at [1067, 389] on input "False" at bounding box center [1060, 383] width 14 height 13
radio input "true"
click at [985, 534] on label "True" at bounding box center [946, 512] width 137 height 45
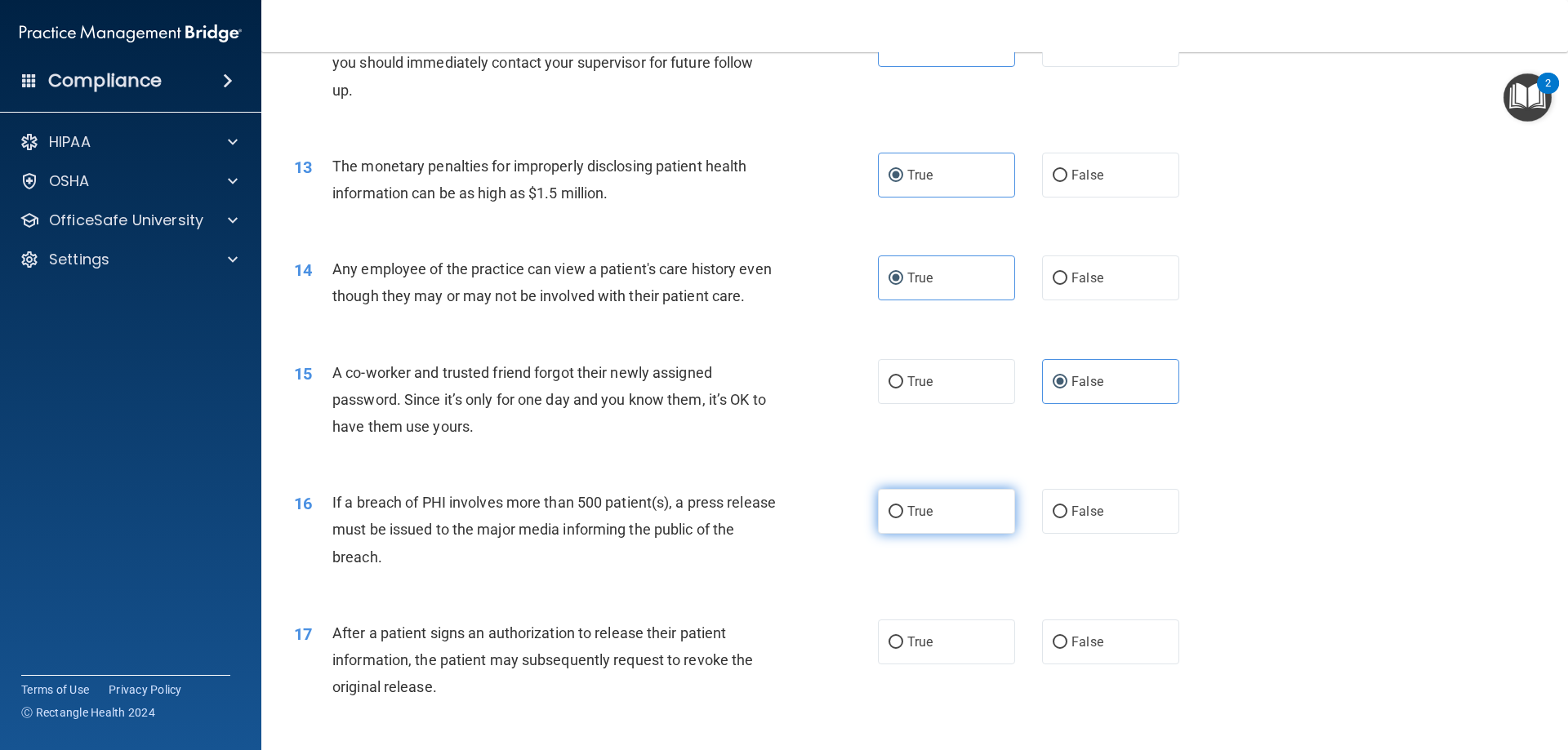
click at [903, 519] on input "True" at bounding box center [895, 513] width 14 height 13
radio input "true"
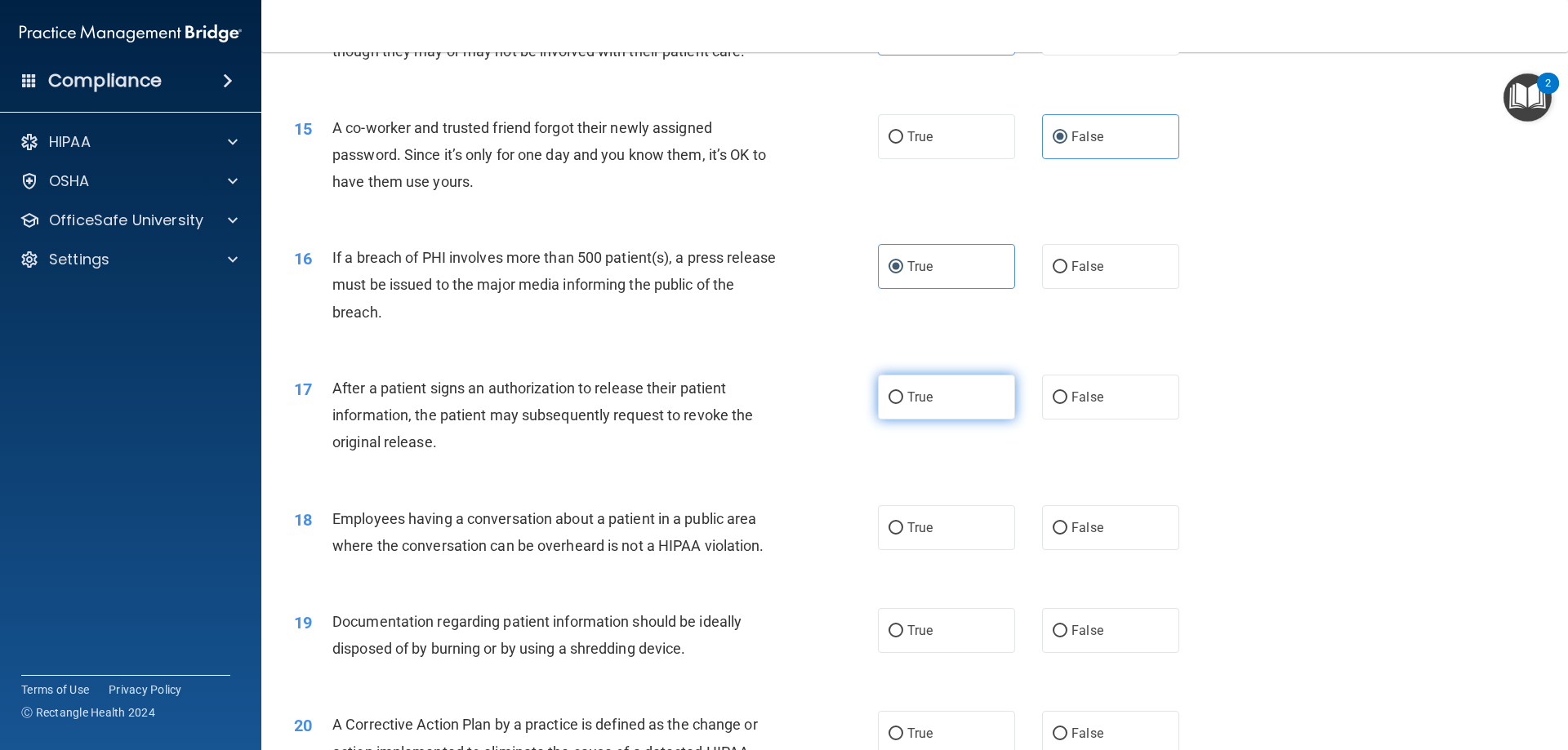
click at [935, 419] on label "True" at bounding box center [946, 397] width 137 height 45
click at [903, 404] on input "True" at bounding box center [895, 398] width 14 height 13
radio input "true"
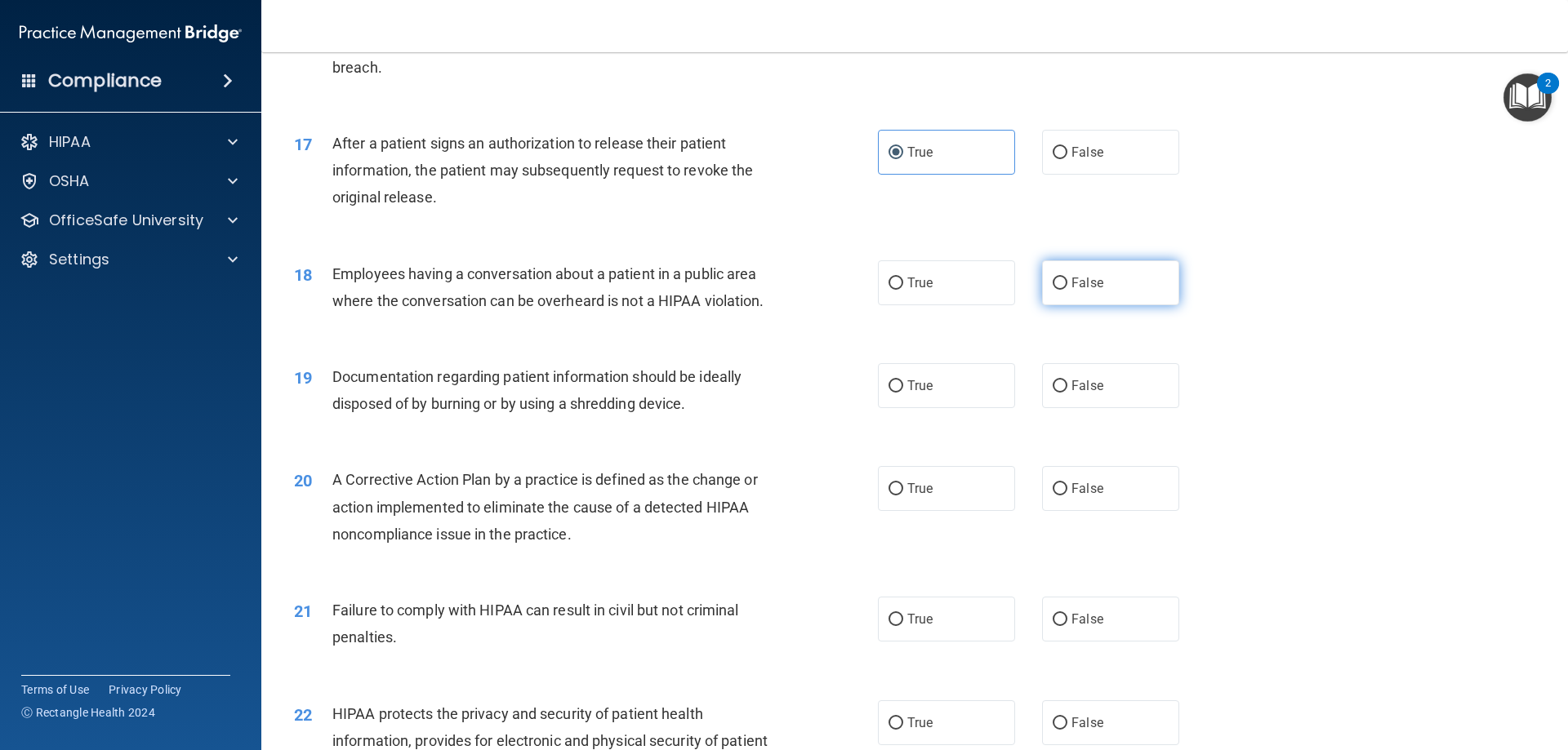
click at [1090, 299] on label "False" at bounding box center [1110, 283] width 137 height 45
click at [1067, 289] on input "False" at bounding box center [1060, 284] width 14 height 13
radio input "true"
click at [912, 400] on label "True" at bounding box center [946, 385] width 137 height 45
click at [903, 392] on input "True" at bounding box center [895, 387] width 14 height 13
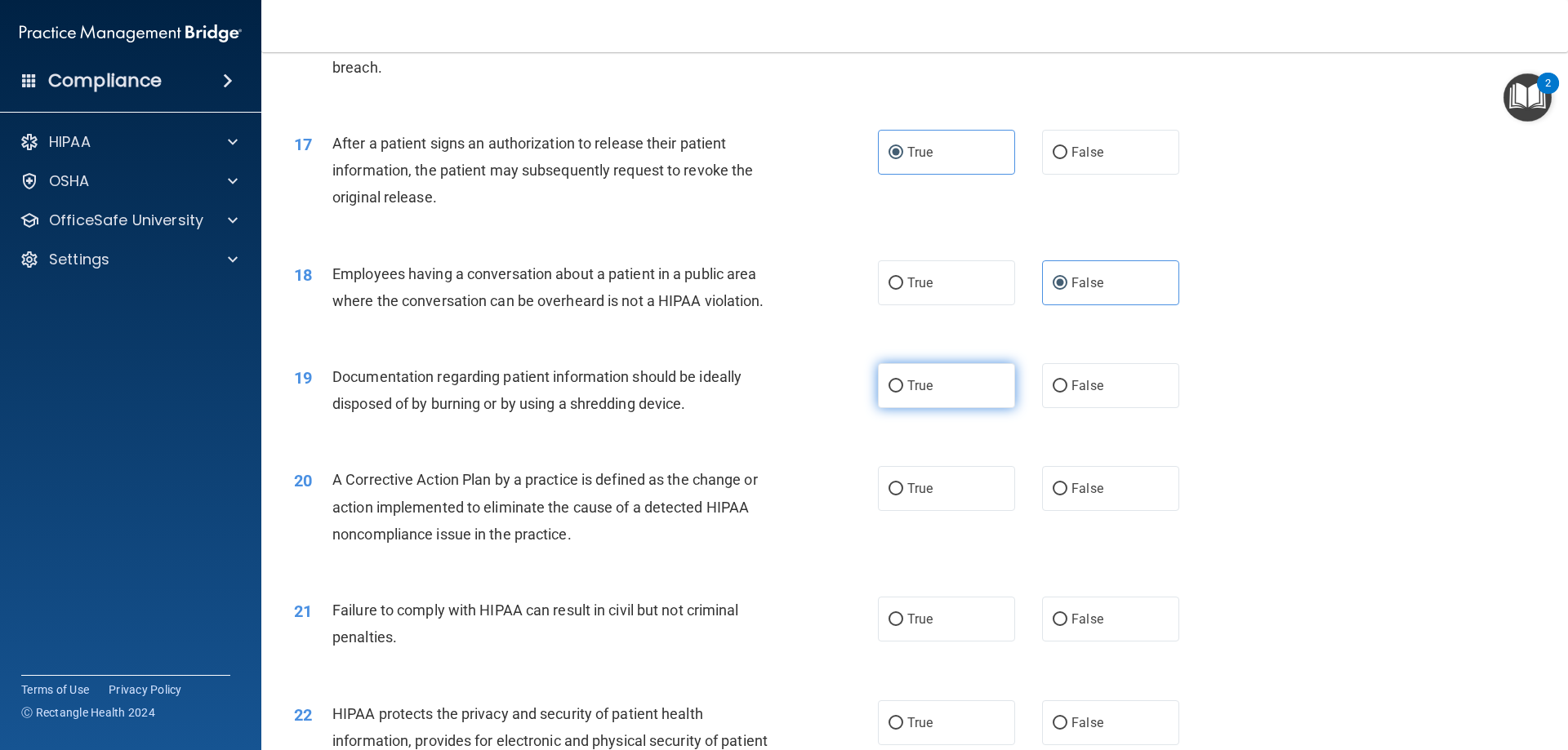
radio input "true"
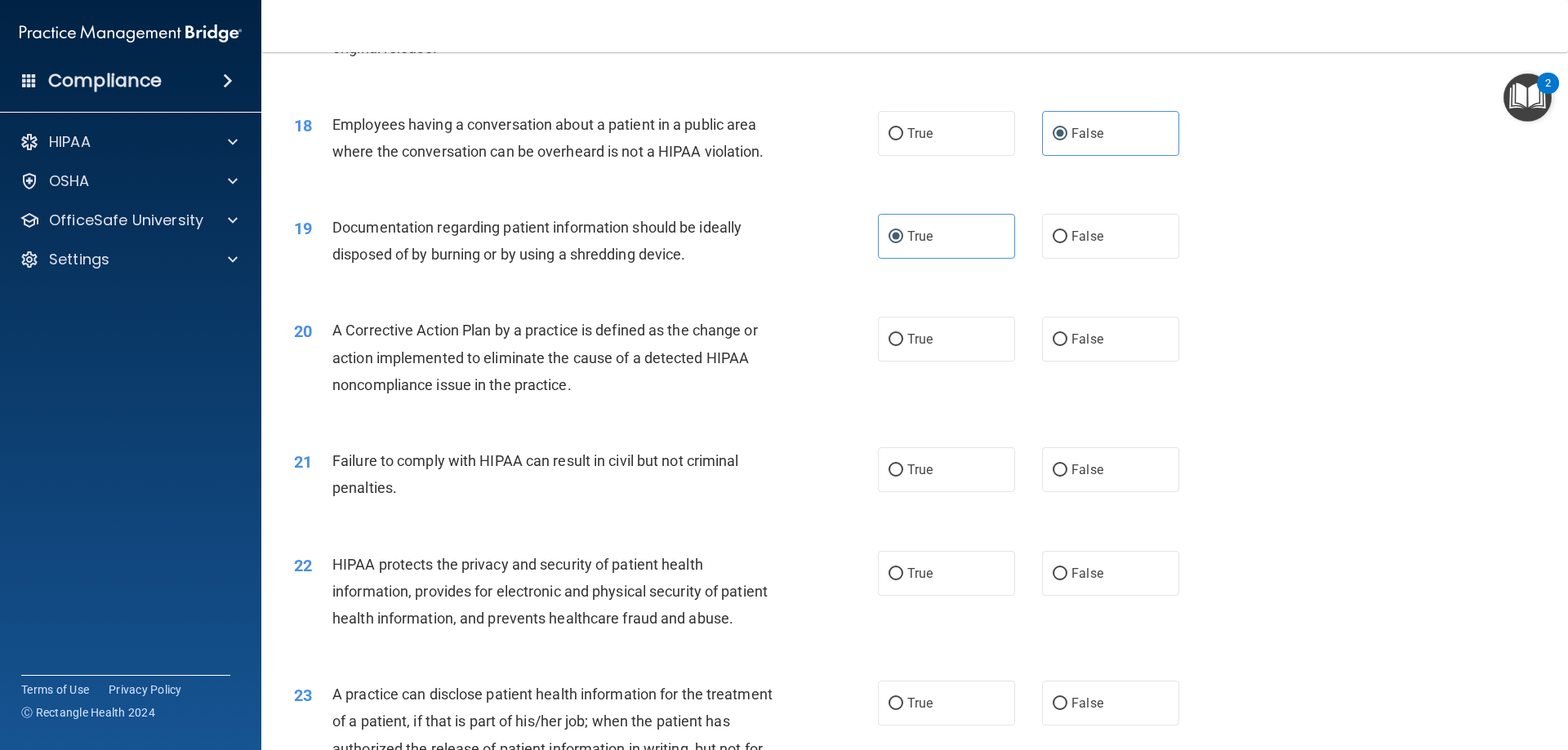
scroll to position [2041, 0]
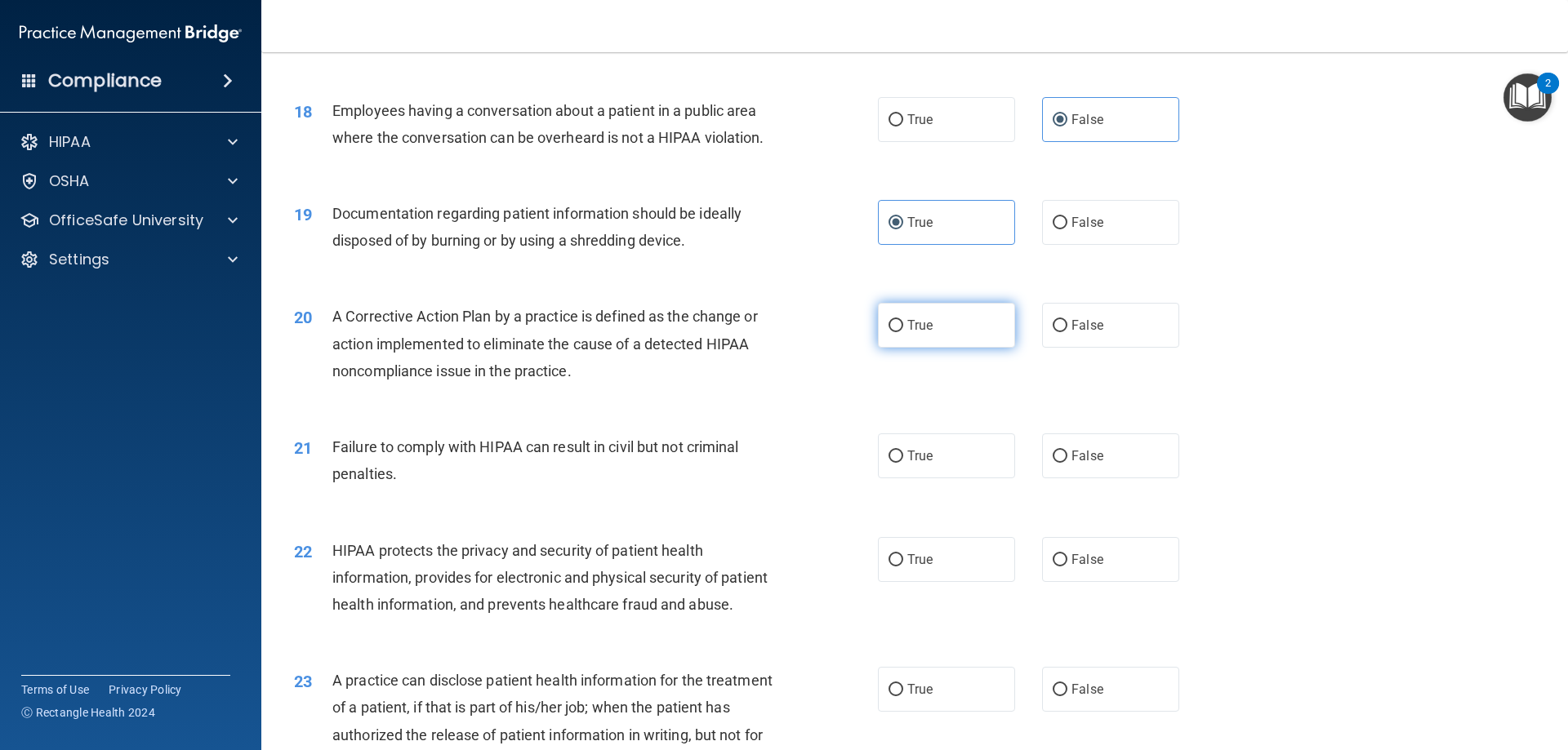
click at [911, 333] on span "True" at bounding box center [919, 324] width 25 height 15
click at [903, 332] on input "True" at bounding box center [895, 326] width 14 height 13
radio input "true"
click at [1100, 478] on label "False" at bounding box center [1110, 456] width 137 height 45
click at [1067, 463] on input "False" at bounding box center [1060, 457] width 14 height 13
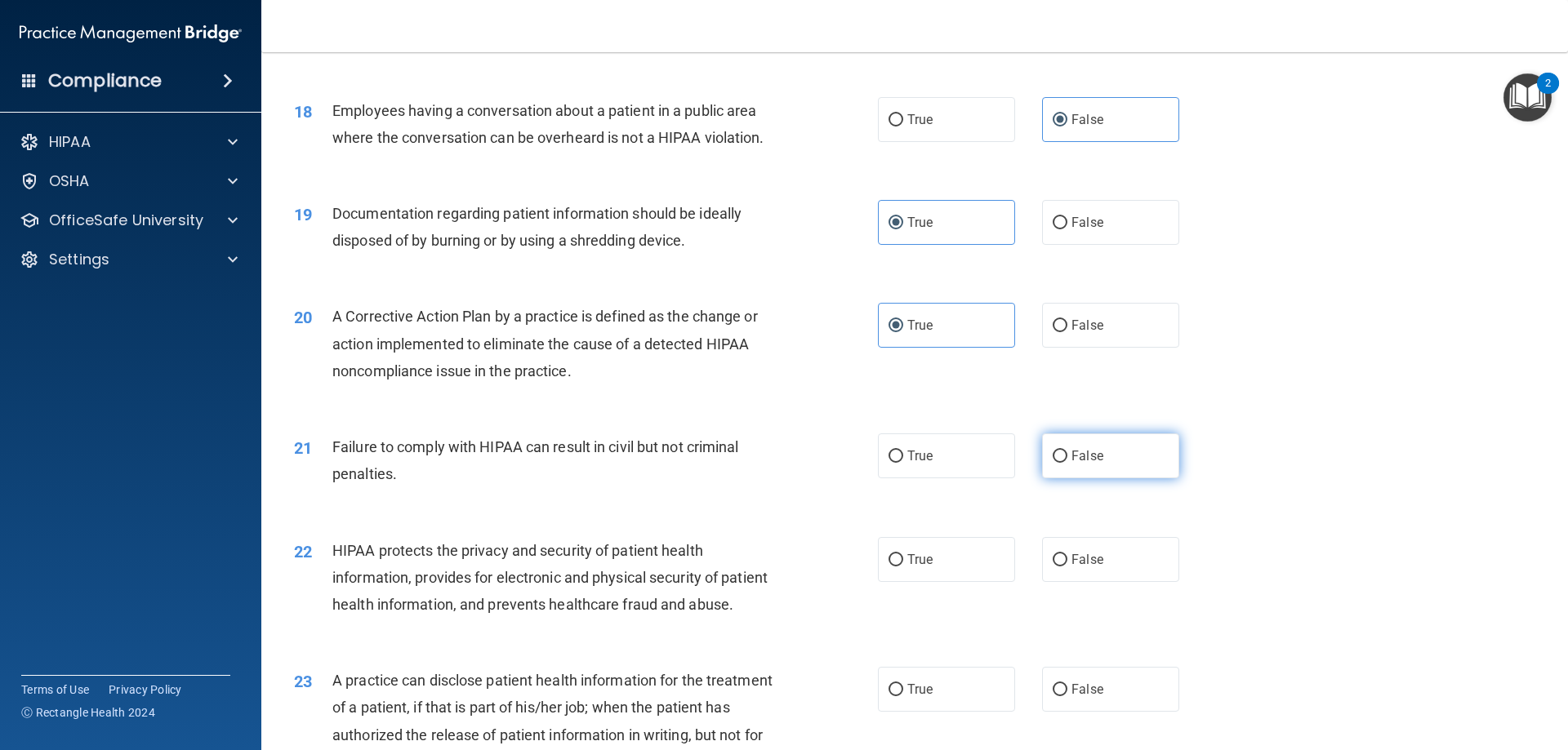
radio input "true"
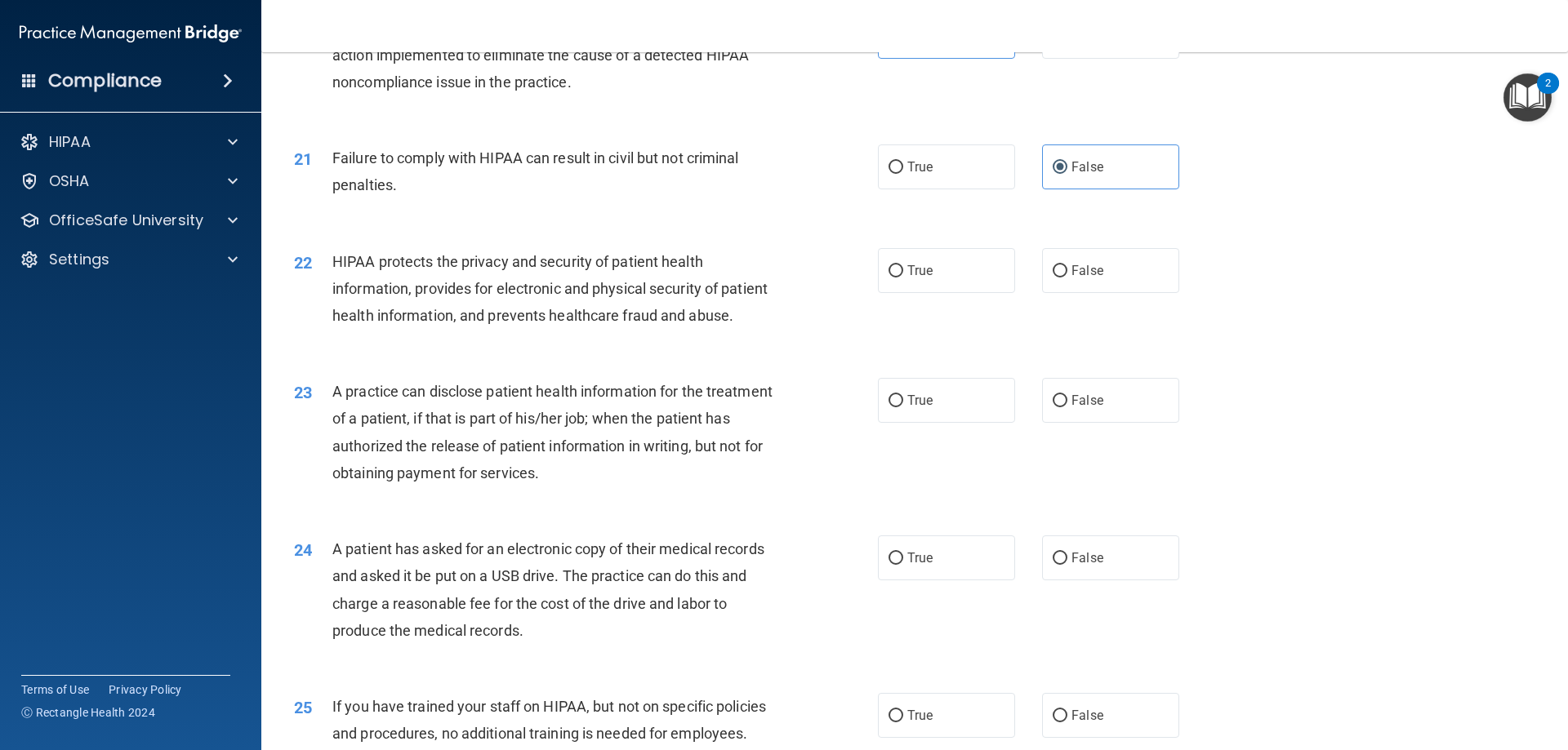
scroll to position [2368, 0]
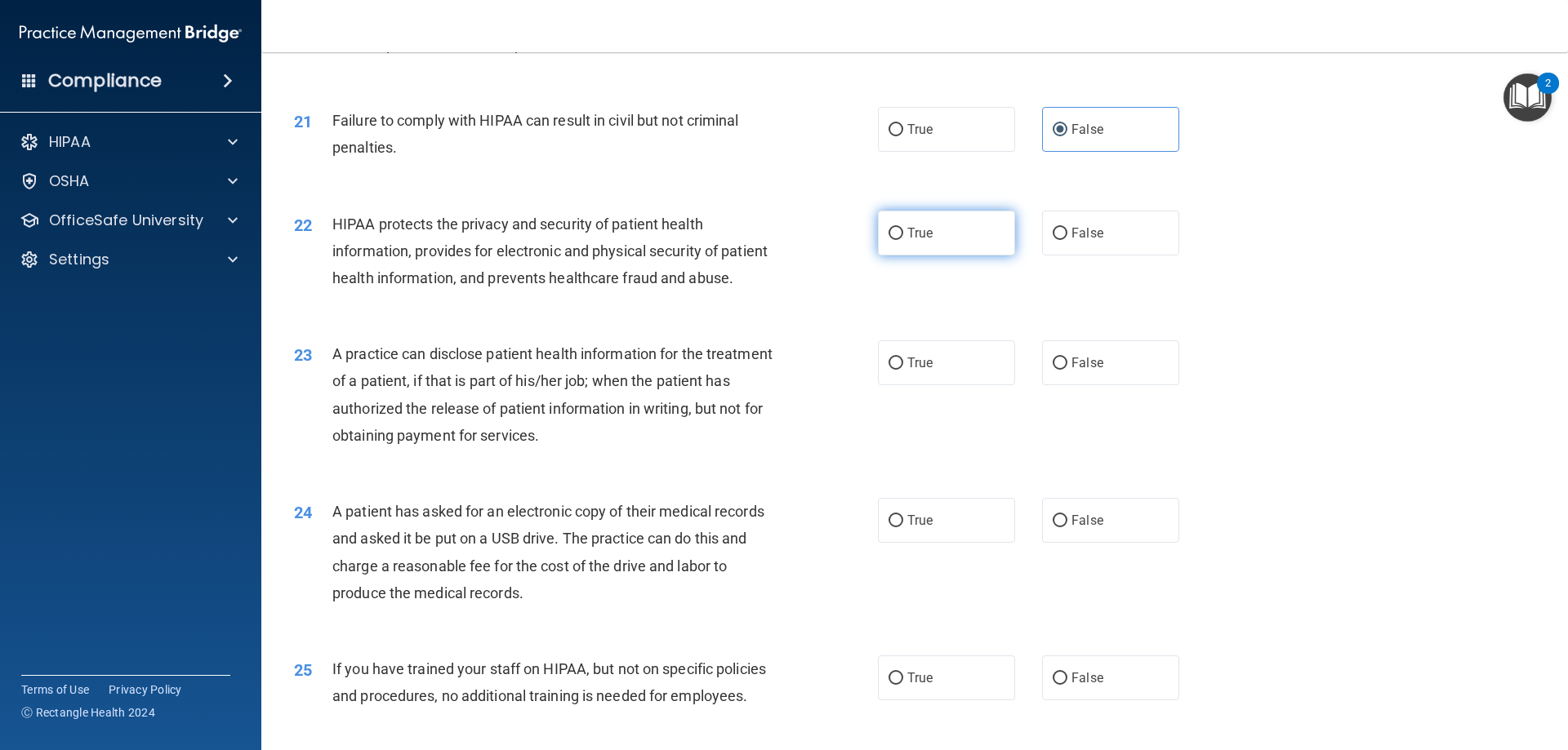
click at [908, 241] on span "True" at bounding box center [919, 232] width 25 height 15
click at [903, 240] on input "True" at bounding box center [895, 234] width 14 height 13
radio input "true"
click at [982, 385] on label "True" at bounding box center [946, 363] width 137 height 45
click at [903, 370] on input "True" at bounding box center [895, 364] width 14 height 13
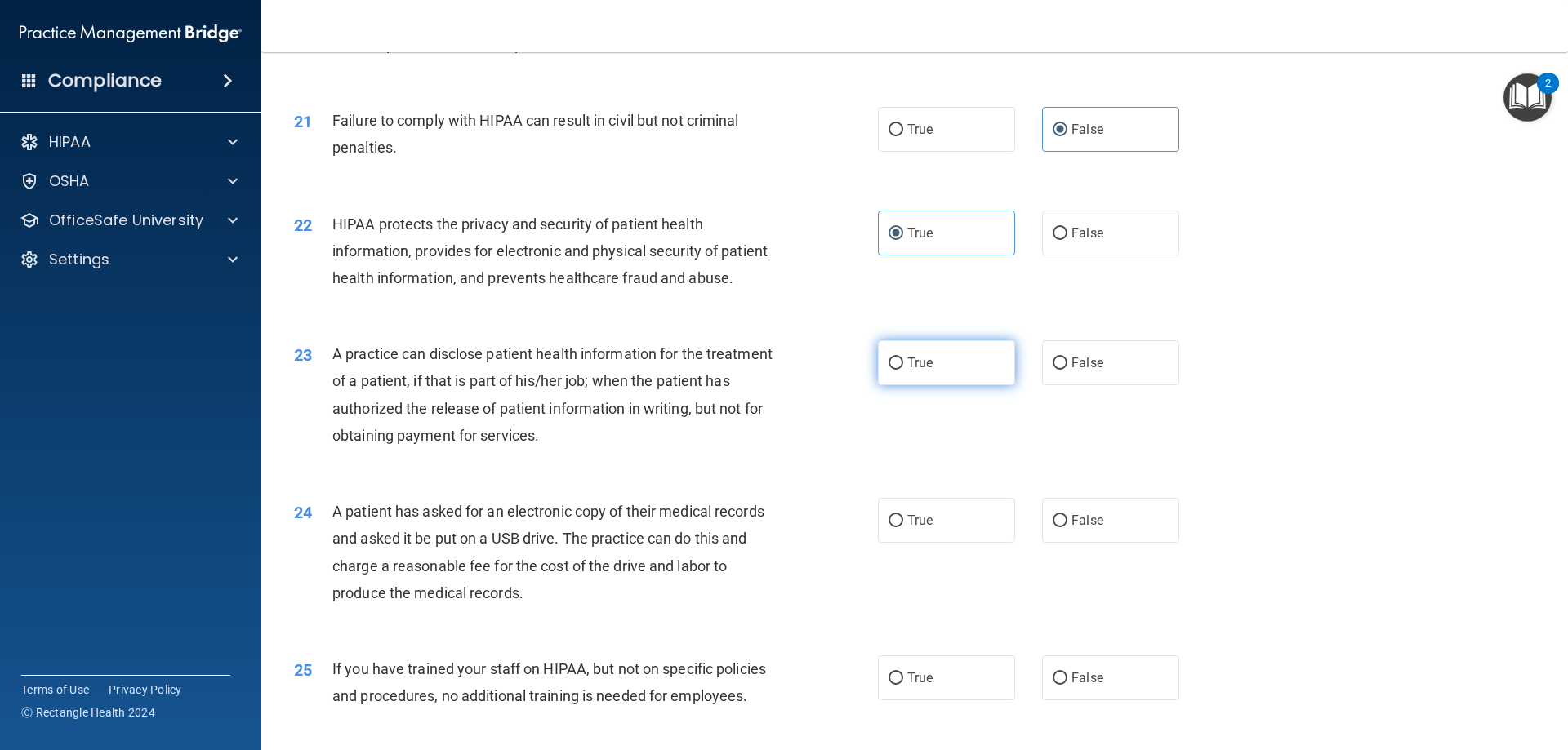
radio input "true"
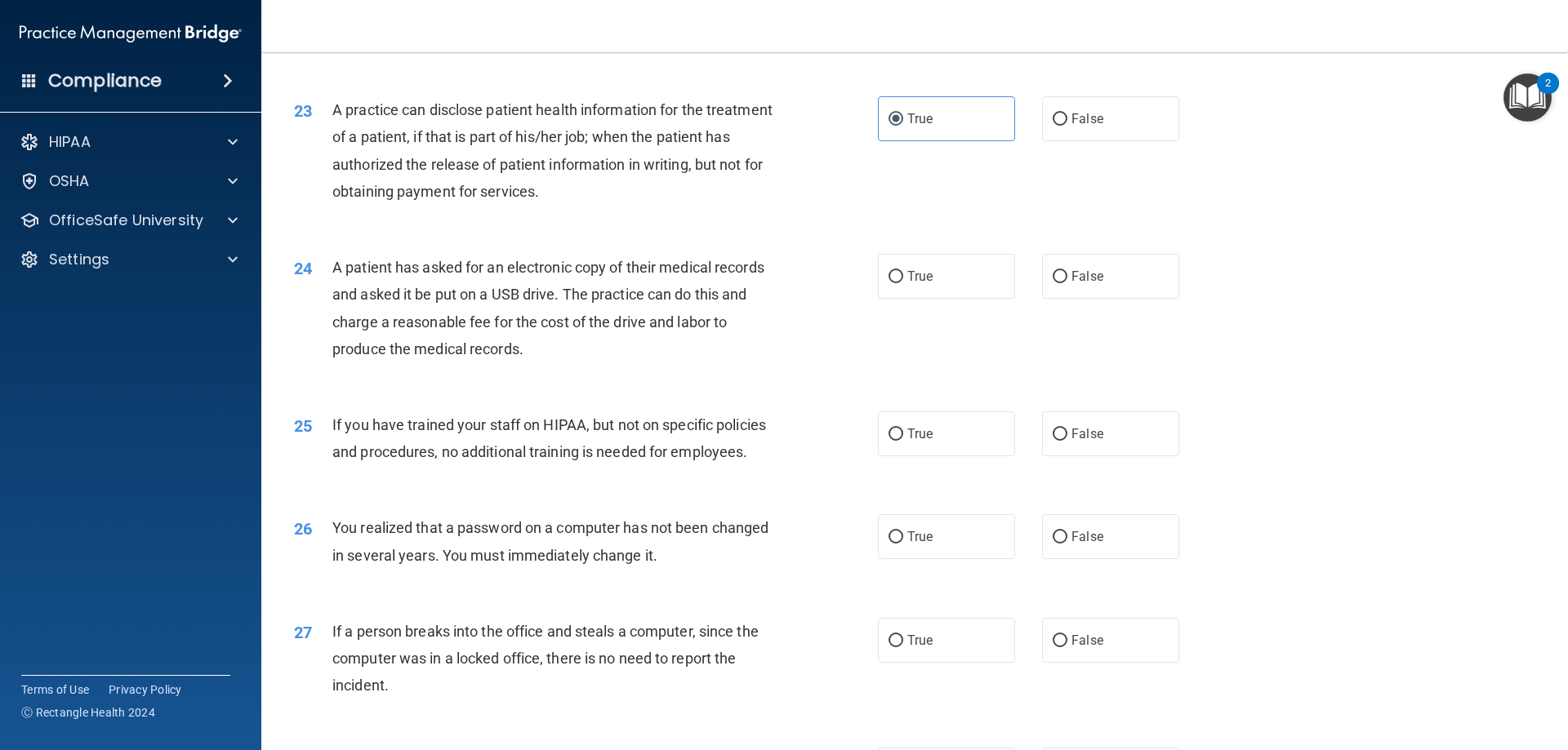
scroll to position [2613, 0]
click at [925, 283] on span "True" at bounding box center [919, 275] width 25 height 15
click at [903, 282] on input "True" at bounding box center [895, 277] width 14 height 13
radio input "true"
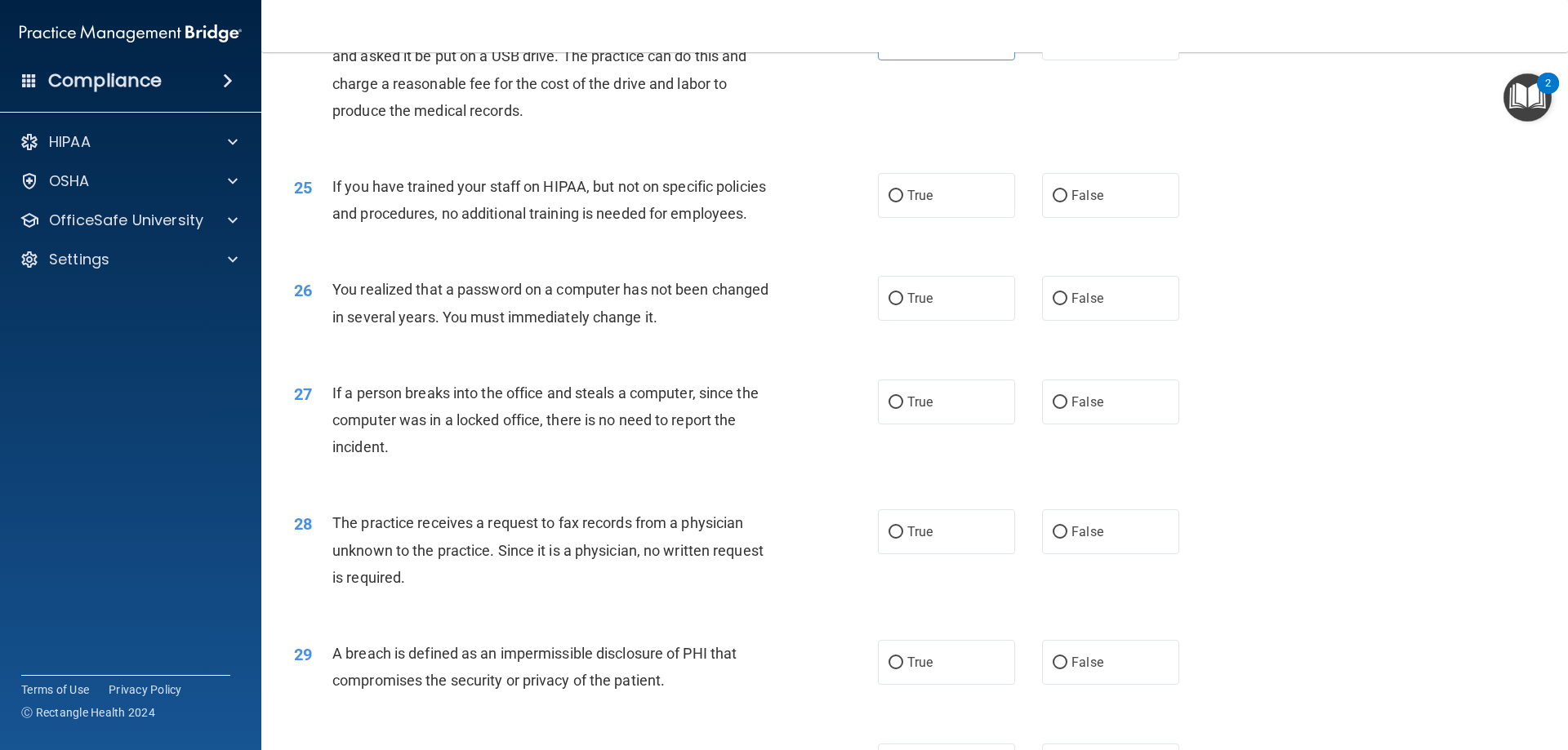
scroll to position [2858, 0]
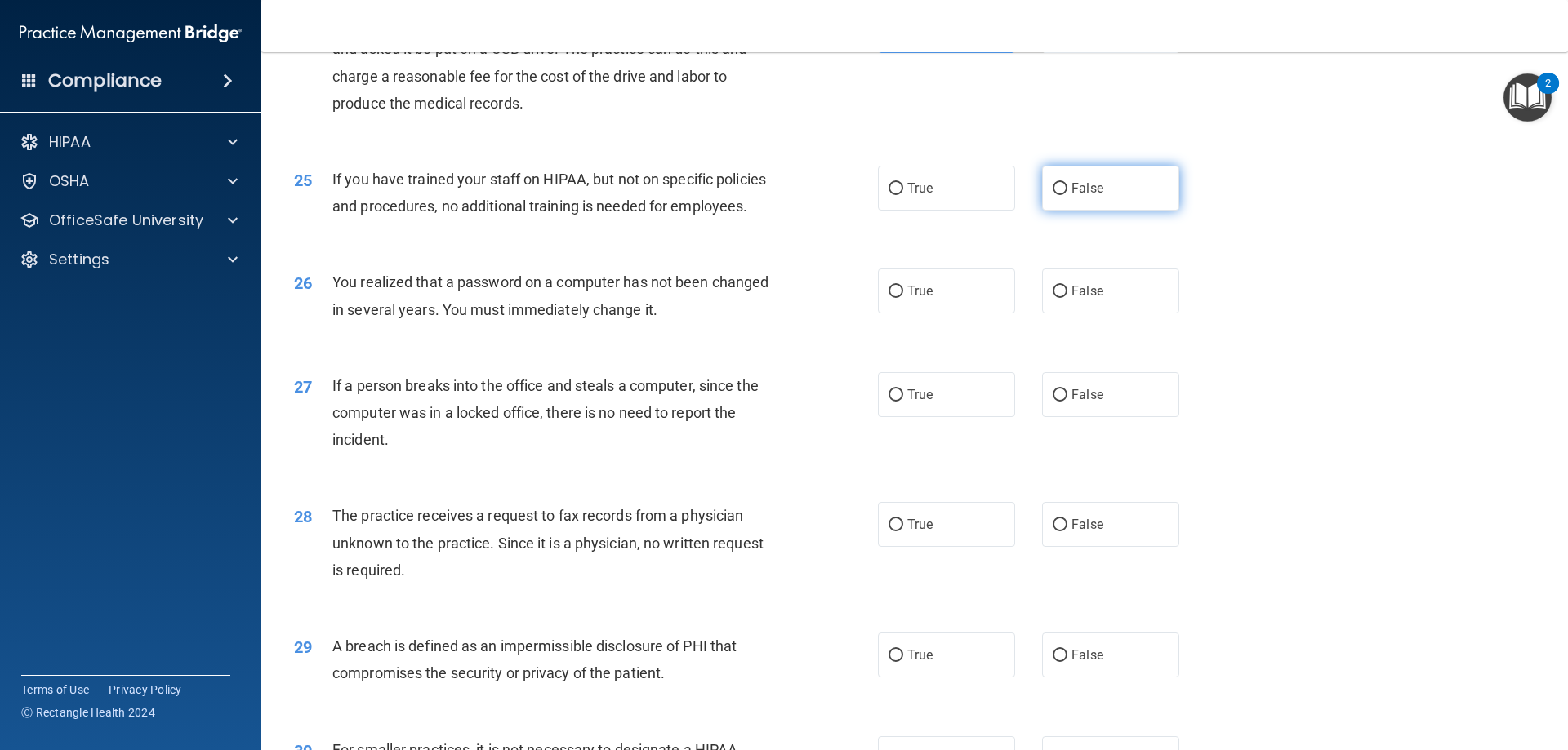
click at [1107, 211] on label "False" at bounding box center [1110, 188] width 137 height 45
click at [1067, 195] on input "False" at bounding box center [1060, 189] width 14 height 13
radio input "true"
click at [948, 314] on label "True" at bounding box center [946, 291] width 137 height 45
click at [903, 298] on input "True" at bounding box center [895, 292] width 14 height 13
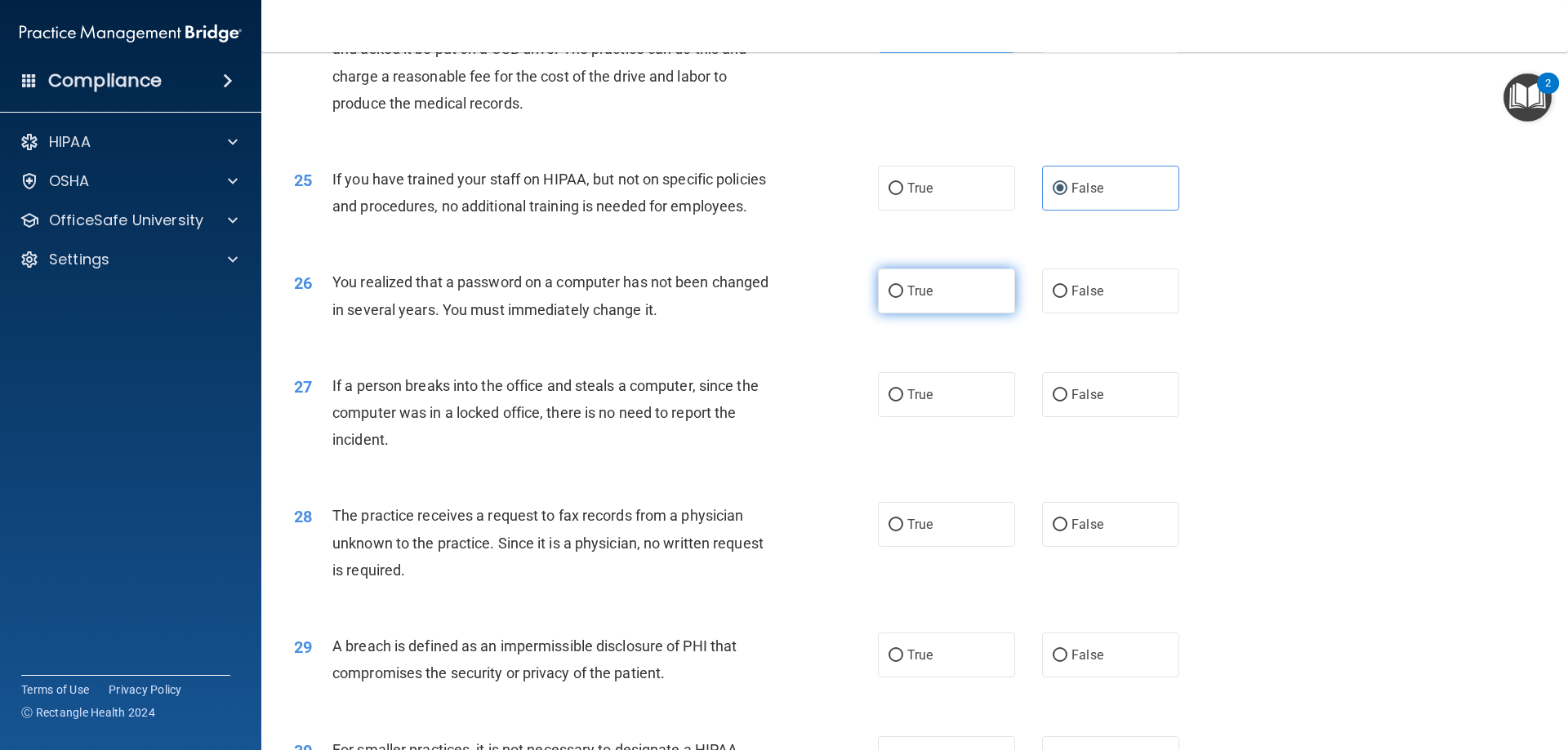
radio input "true"
click at [1052, 418] on label "False" at bounding box center [1110, 395] width 137 height 45
click at [1053, 401] on input "False" at bounding box center [1060, 396] width 14 height 13
radio input "true"
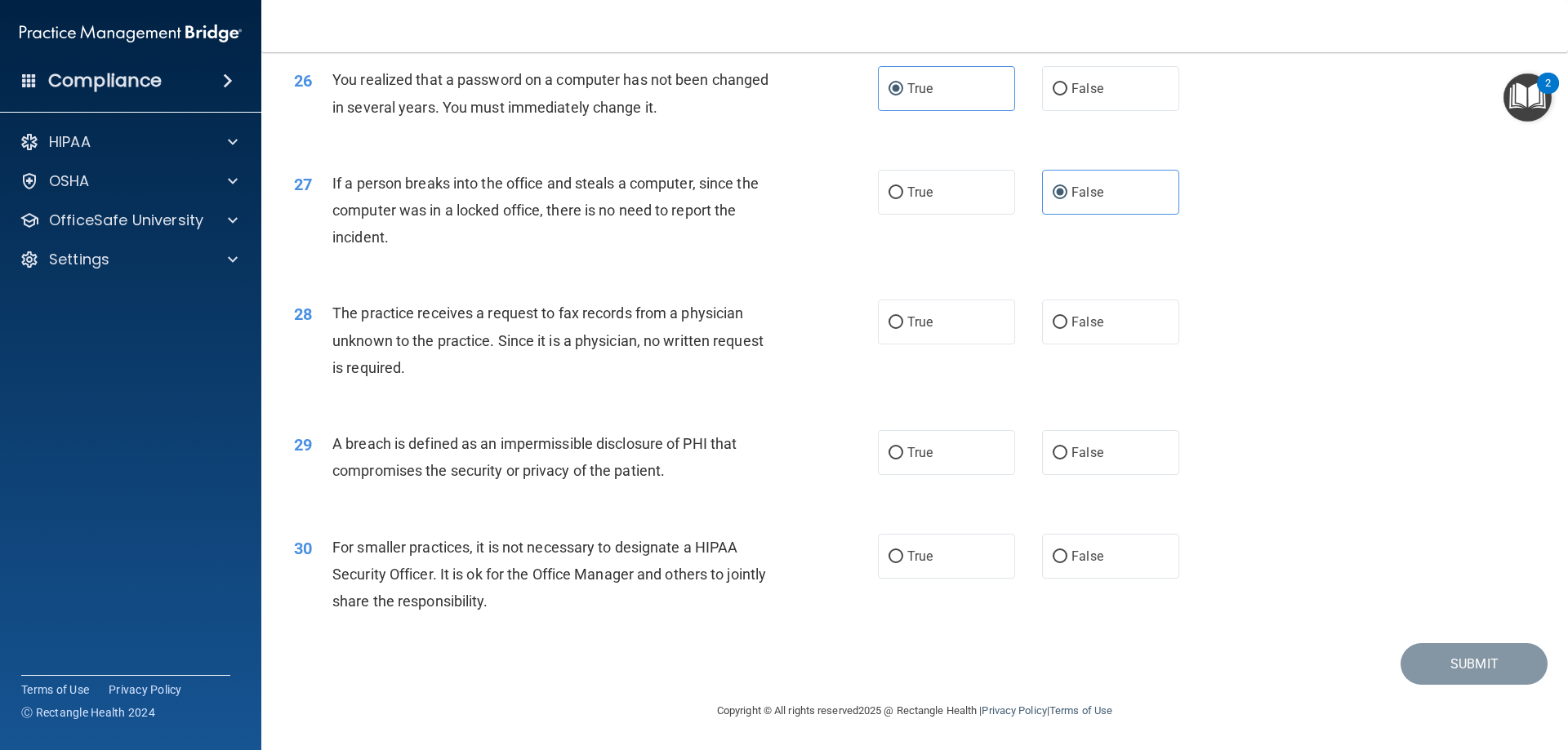
scroll to position [3114, 0]
click at [943, 329] on label "True" at bounding box center [946, 322] width 137 height 45
click at [903, 329] on input "True" at bounding box center [895, 323] width 14 height 13
radio input "true"
click at [935, 464] on label "True" at bounding box center [946, 453] width 137 height 45
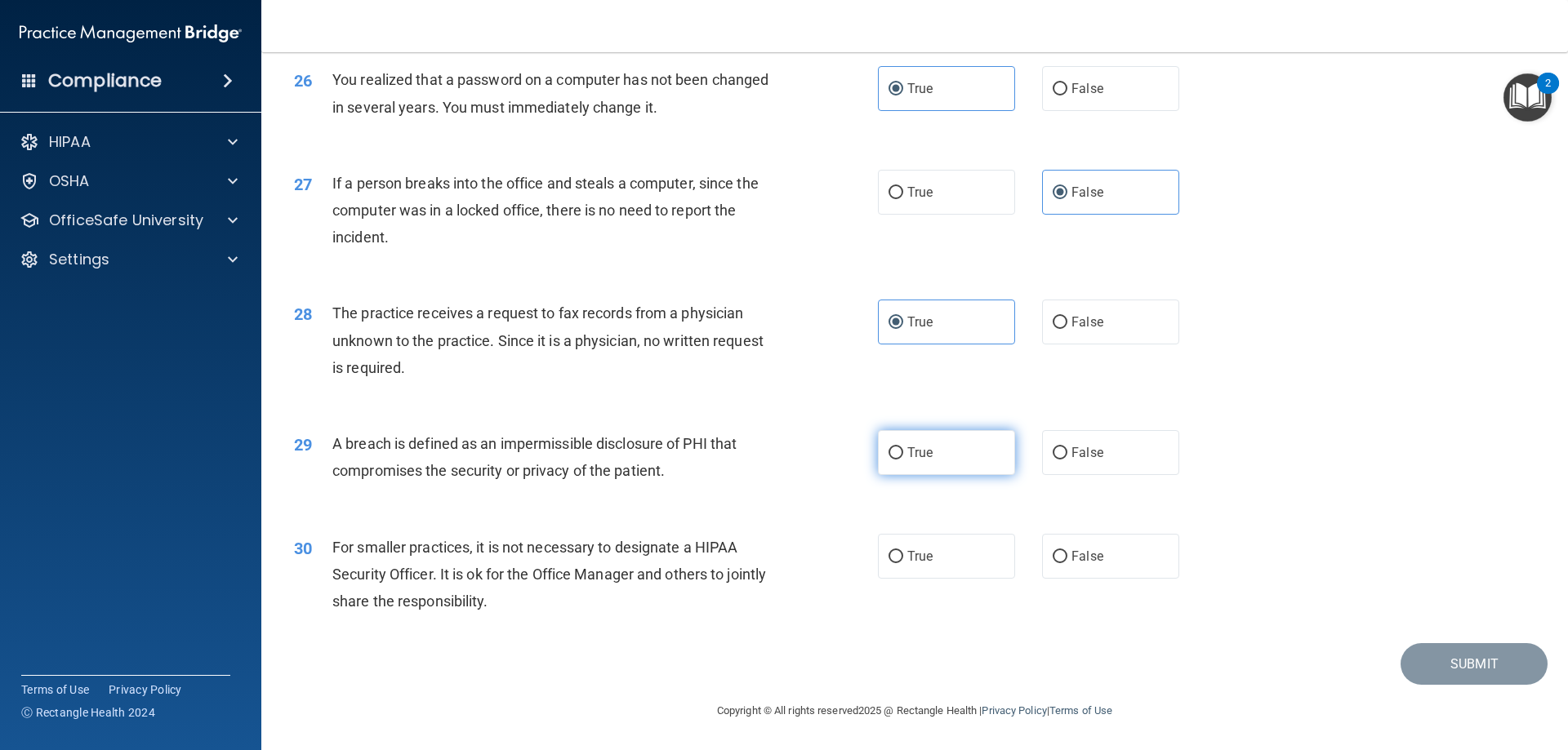
click at [903, 460] on input "True" at bounding box center [895, 453] width 14 height 13
radio input "true"
click at [1056, 565] on label "False" at bounding box center [1110, 556] width 137 height 45
click at [1056, 564] on input "False" at bounding box center [1060, 557] width 14 height 13
radio input "true"
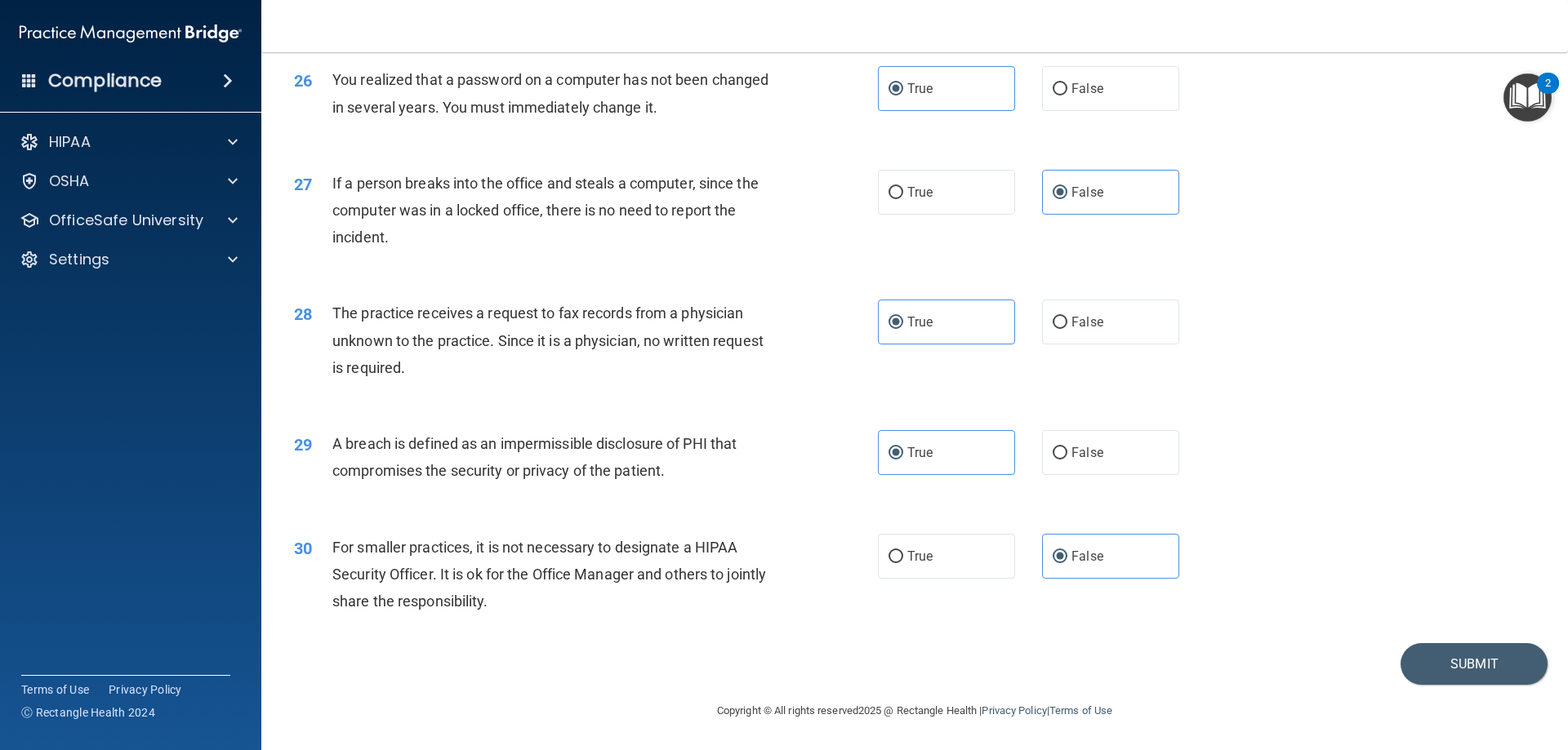
click at [1210, 616] on div "30 For smaller practices, it is not necessary to designate a HIPAA Security Off…" at bounding box center [914, 579] width 1265 height 131
click at [1458, 676] on button "Submit" at bounding box center [1474, 664] width 147 height 41
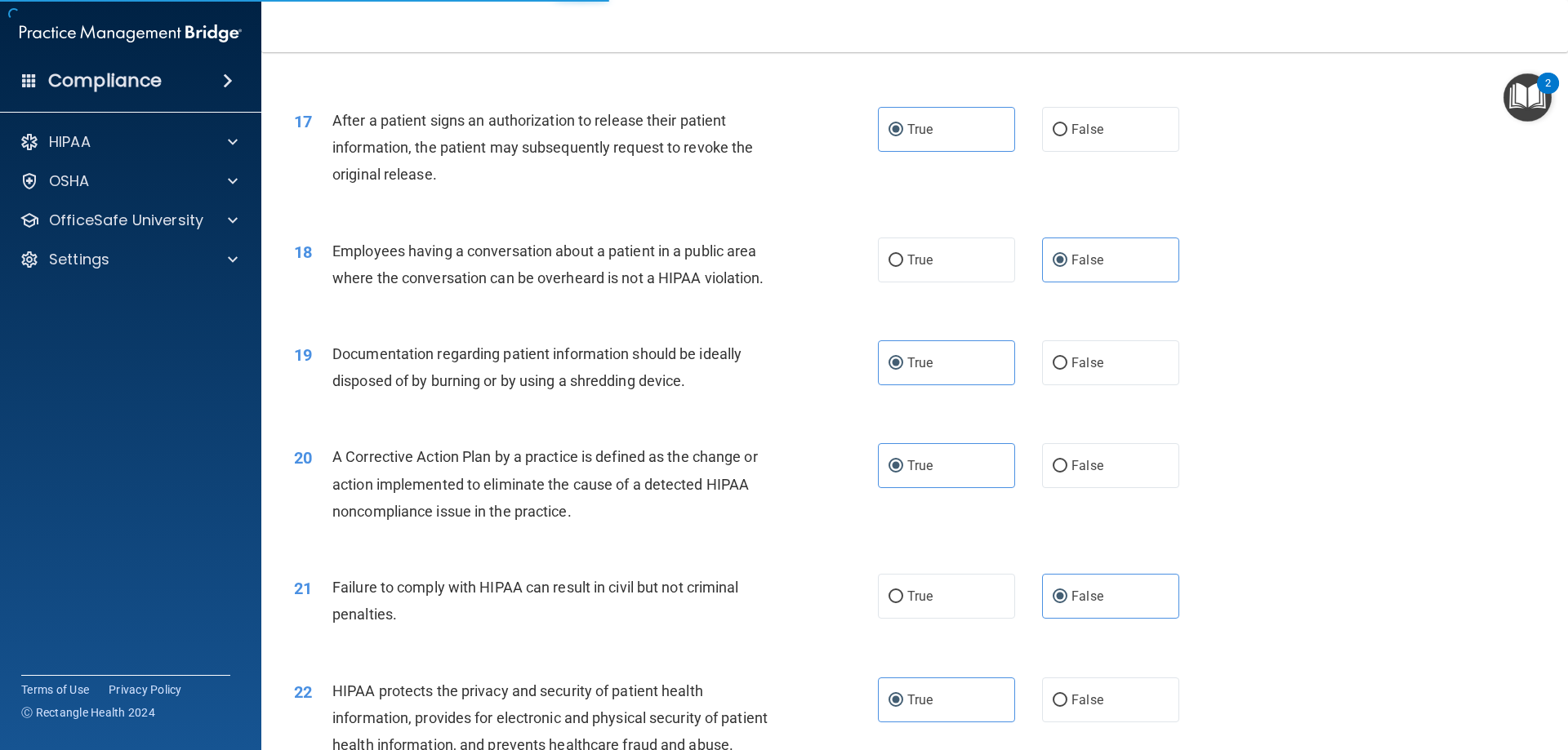
scroll to position [1400, 0]
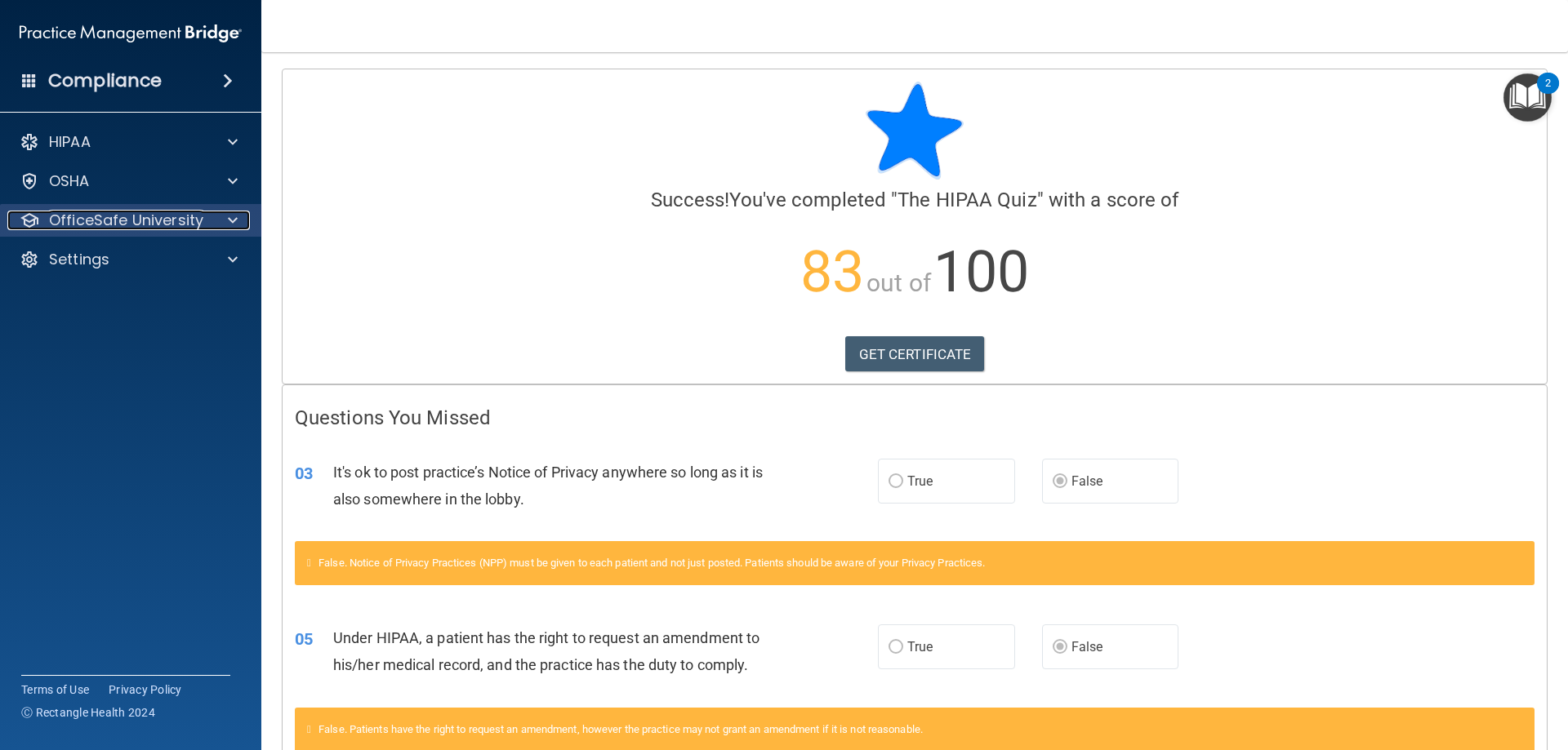
click at [136, 217] on p "OfficeSafe University" at bounding box center [126, 220] width 154 height 20
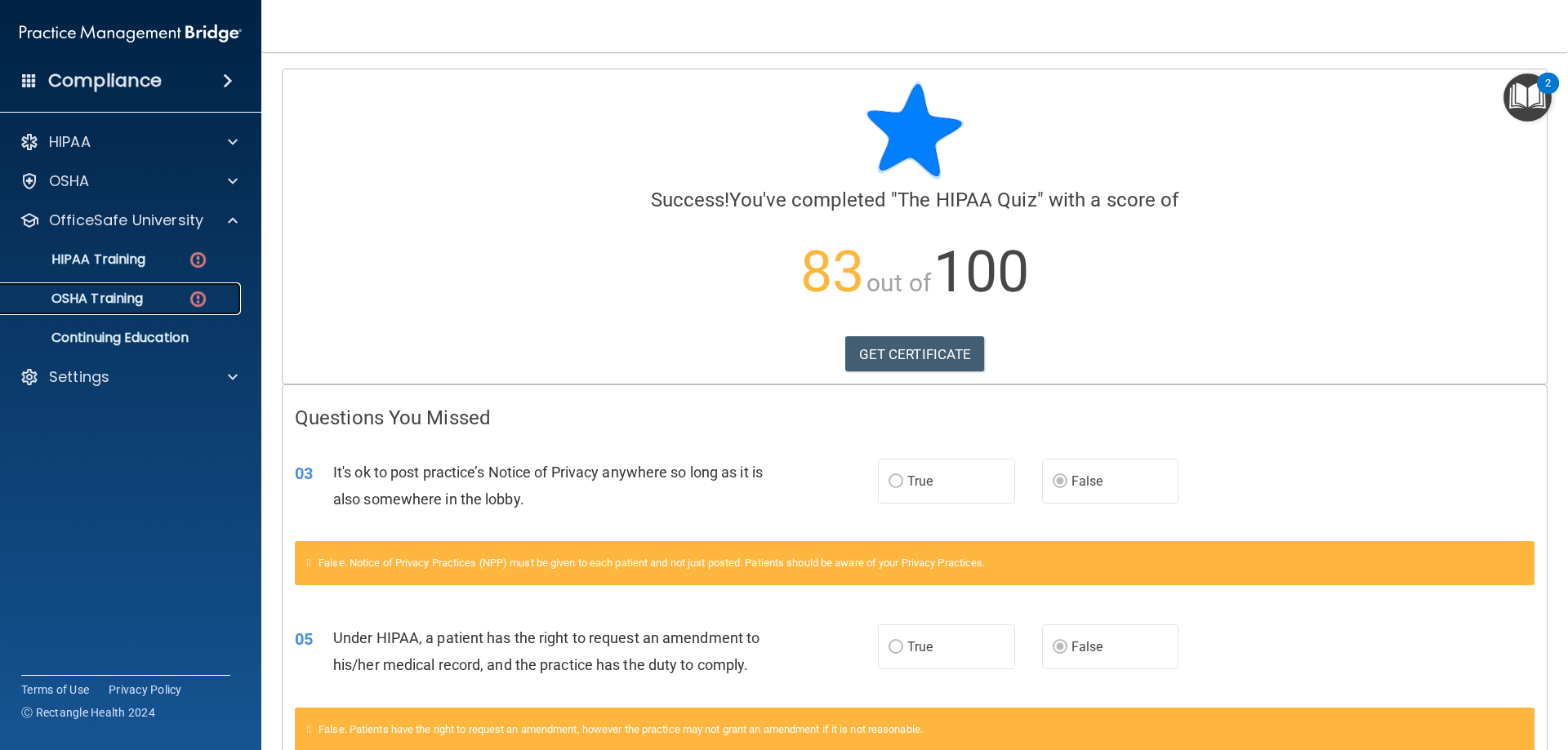
click at [125, 296] on p "OSHA Training" at bounding box center [77, 298] width 133 height 16
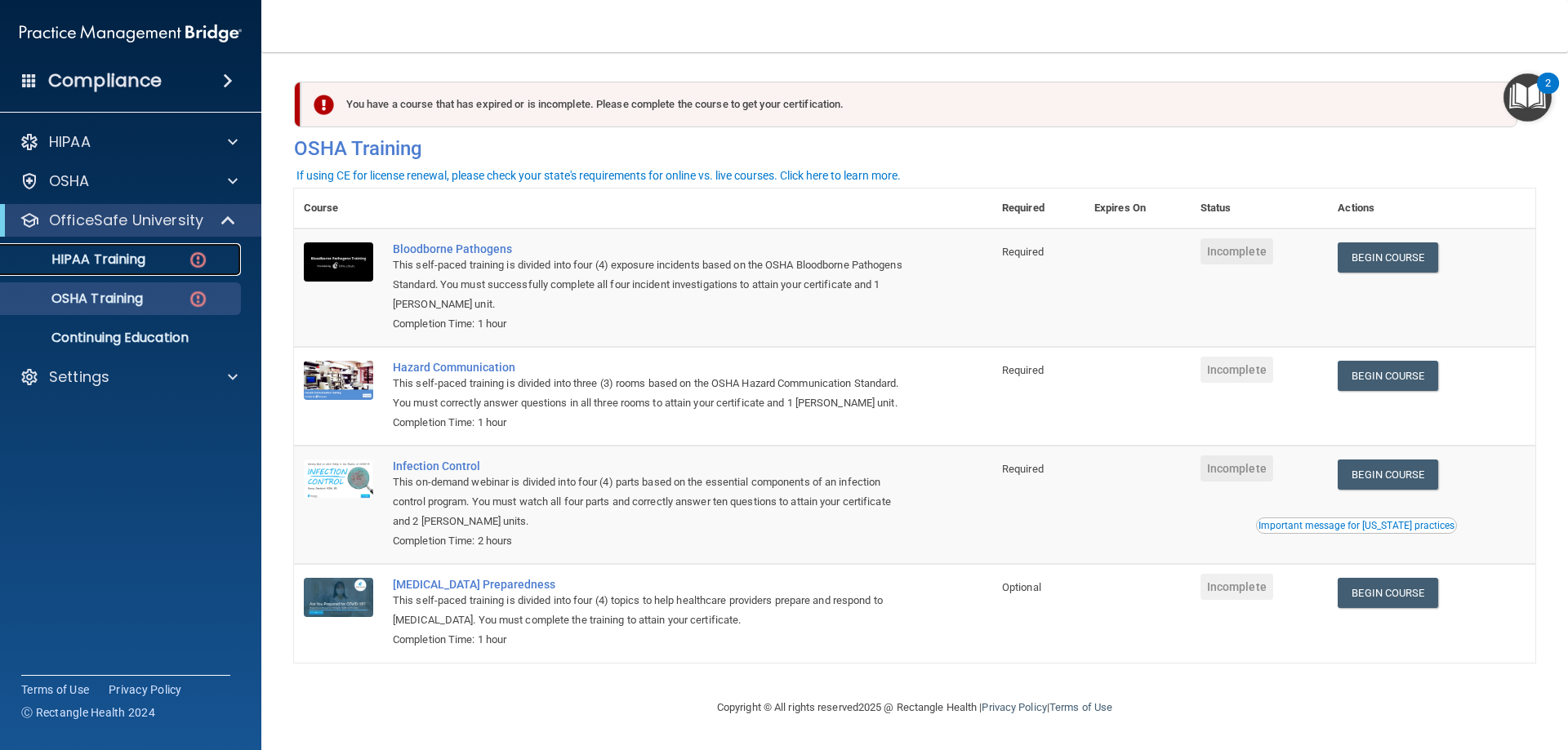
click at [136, 253] on p "HIPAA Training" at bounding box center [78, 260] width 134 height 16
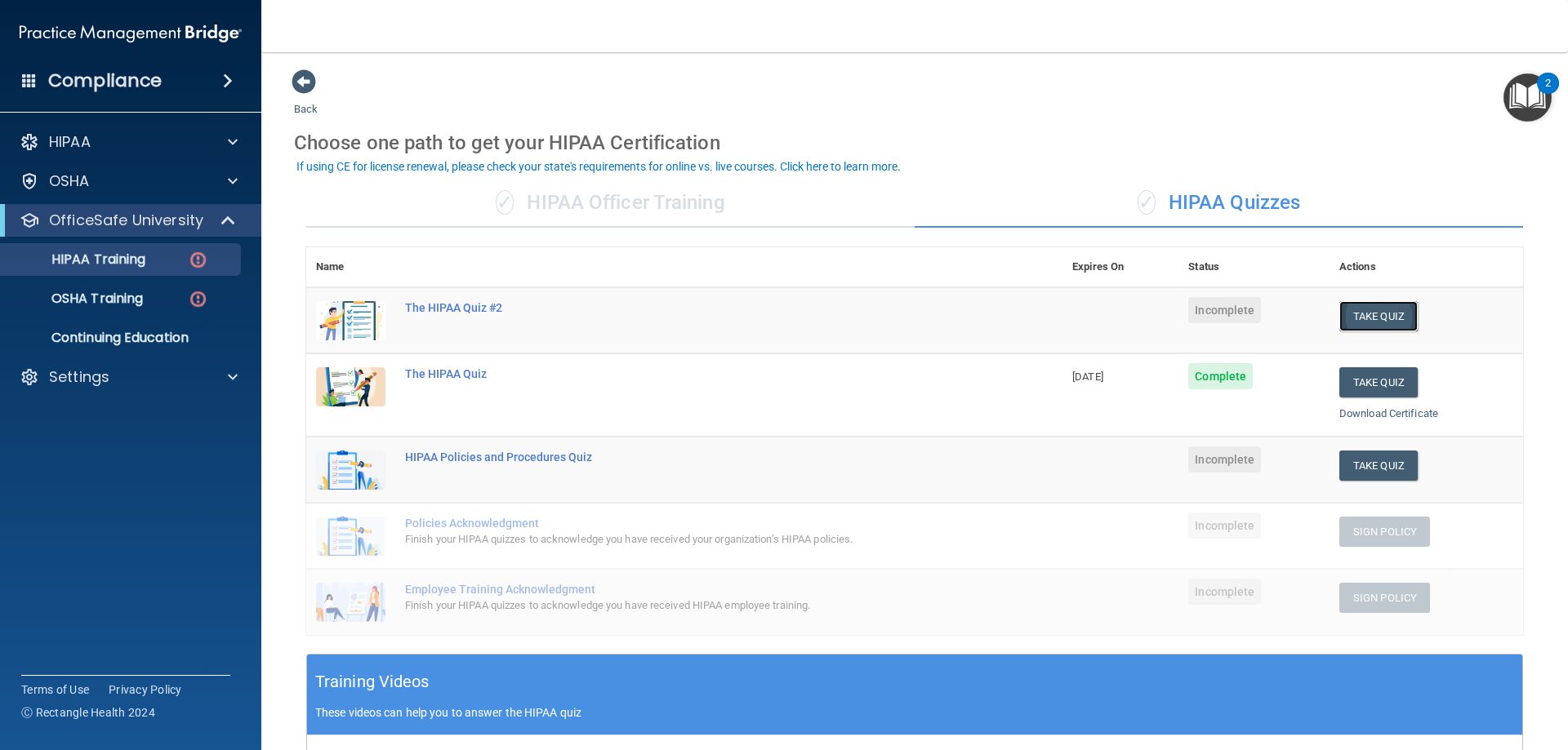
click at [1384, 323] on button "Take Quiz" at bounding box center [1377, 316] width 78 height 30
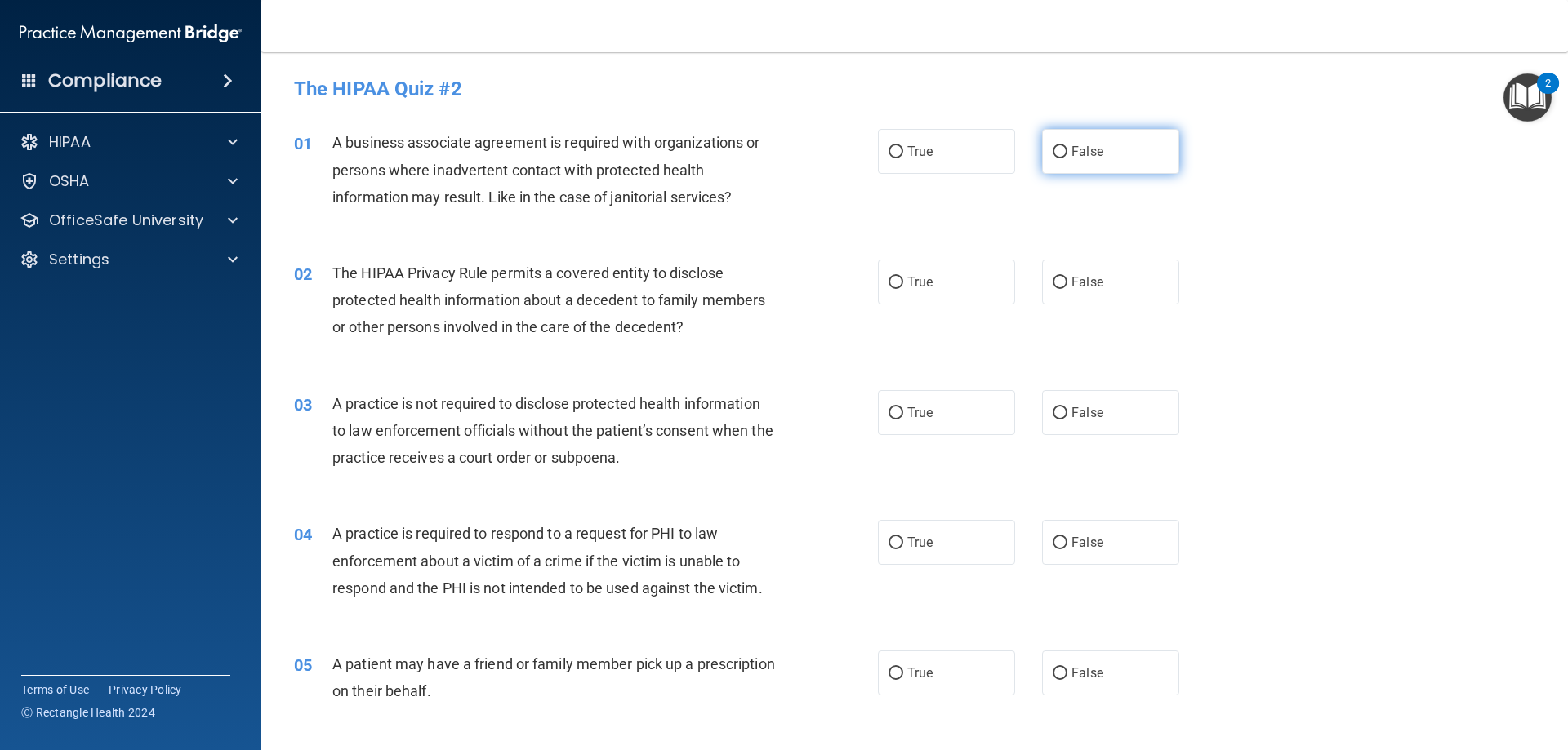
click at [1072, 152] on span "False" at bounding box center [1088, 151] width 32 height 15
click at [1066, 152] on input "False" at bounding box center [1060, 152] width 14 height 13
radio input "true"
click at [1141, 295] on label "False" at bounding box center [1110, 282] width 137 height 45
click at [1067, 289] on input "False" at bounding box center [1060, 283] width 14 height 13
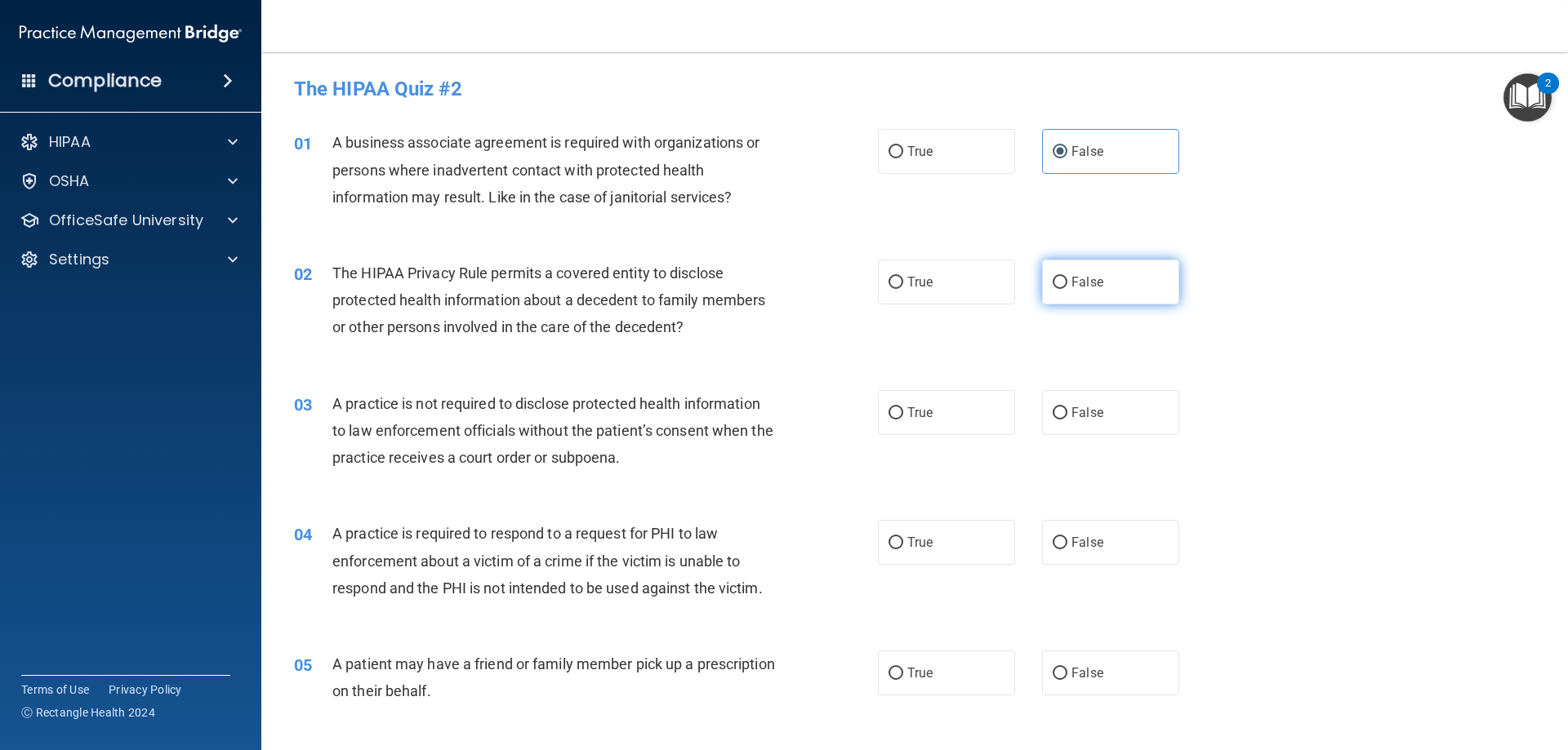
radio input "true"
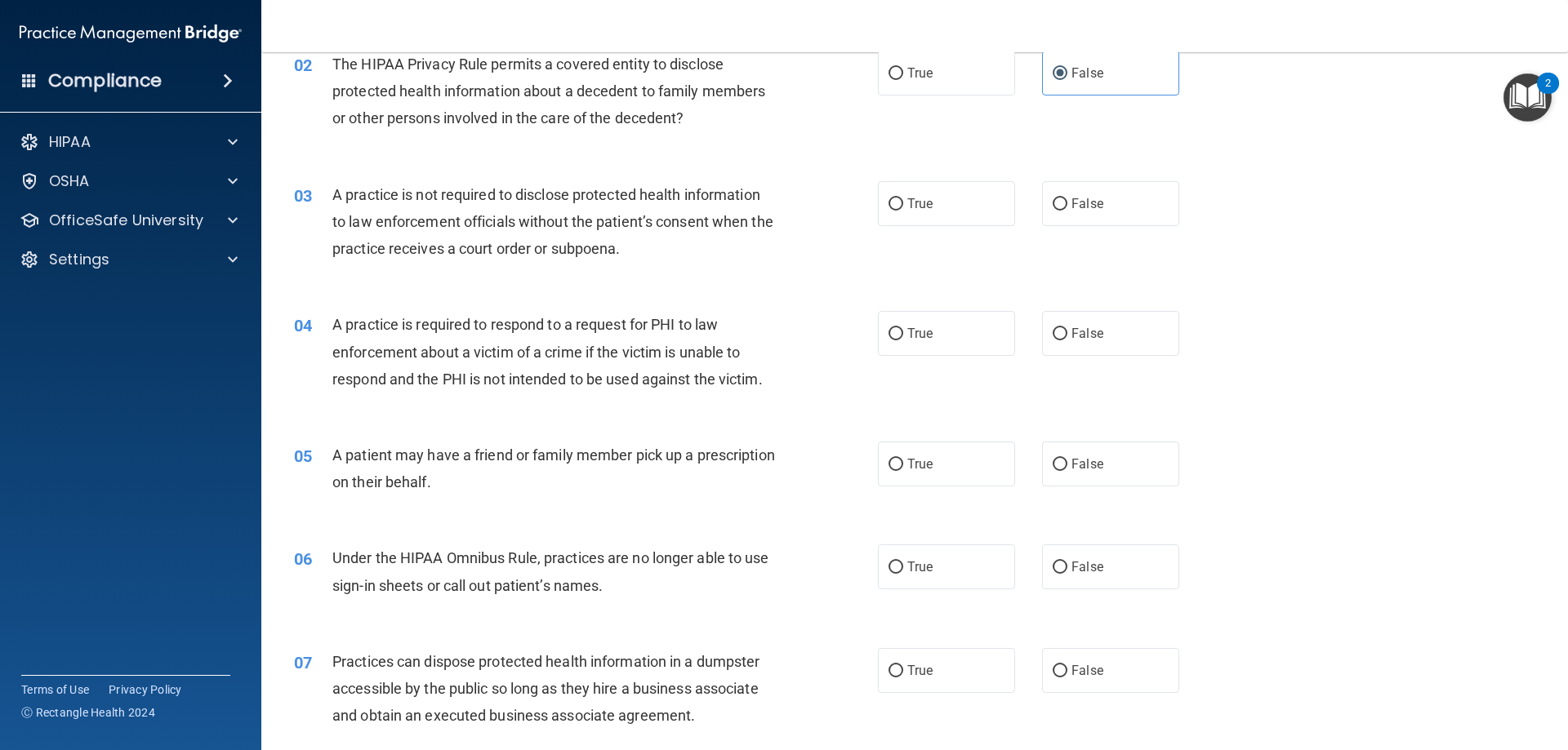
scroll to position [245, 0]
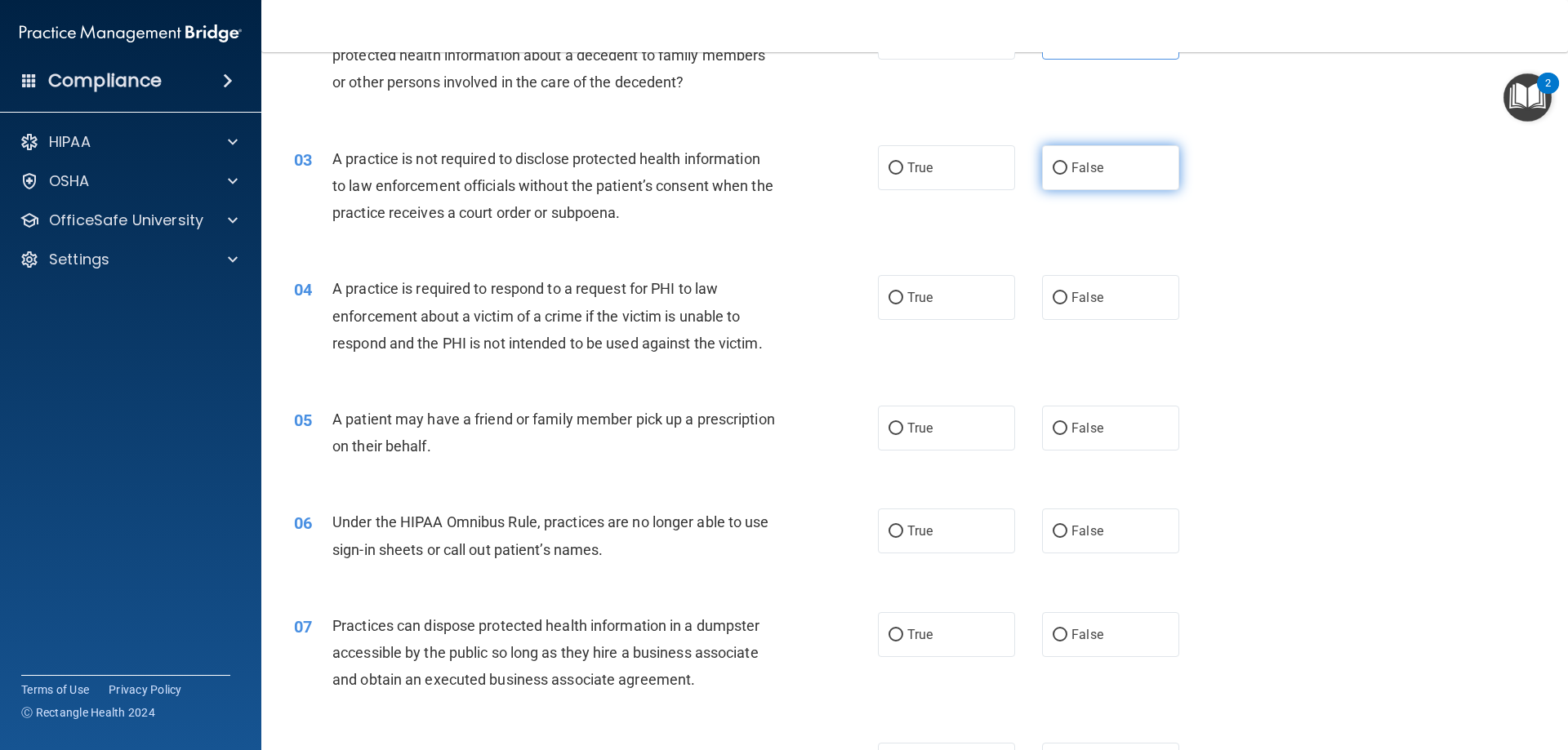
click at [1107, 177] on label "False" at bounding box center [1110, 168] width 137 height 45
click at [1067, 175] on input "False" at bounding box center [1060, 168] width 14 height 13
radio input "true"
click at [943, 293] on label "True" at bounding box center [946, 297] width 137 height 45
click at [903, 293] on input "True" at bounding box center [895, 298] width 14 height 13
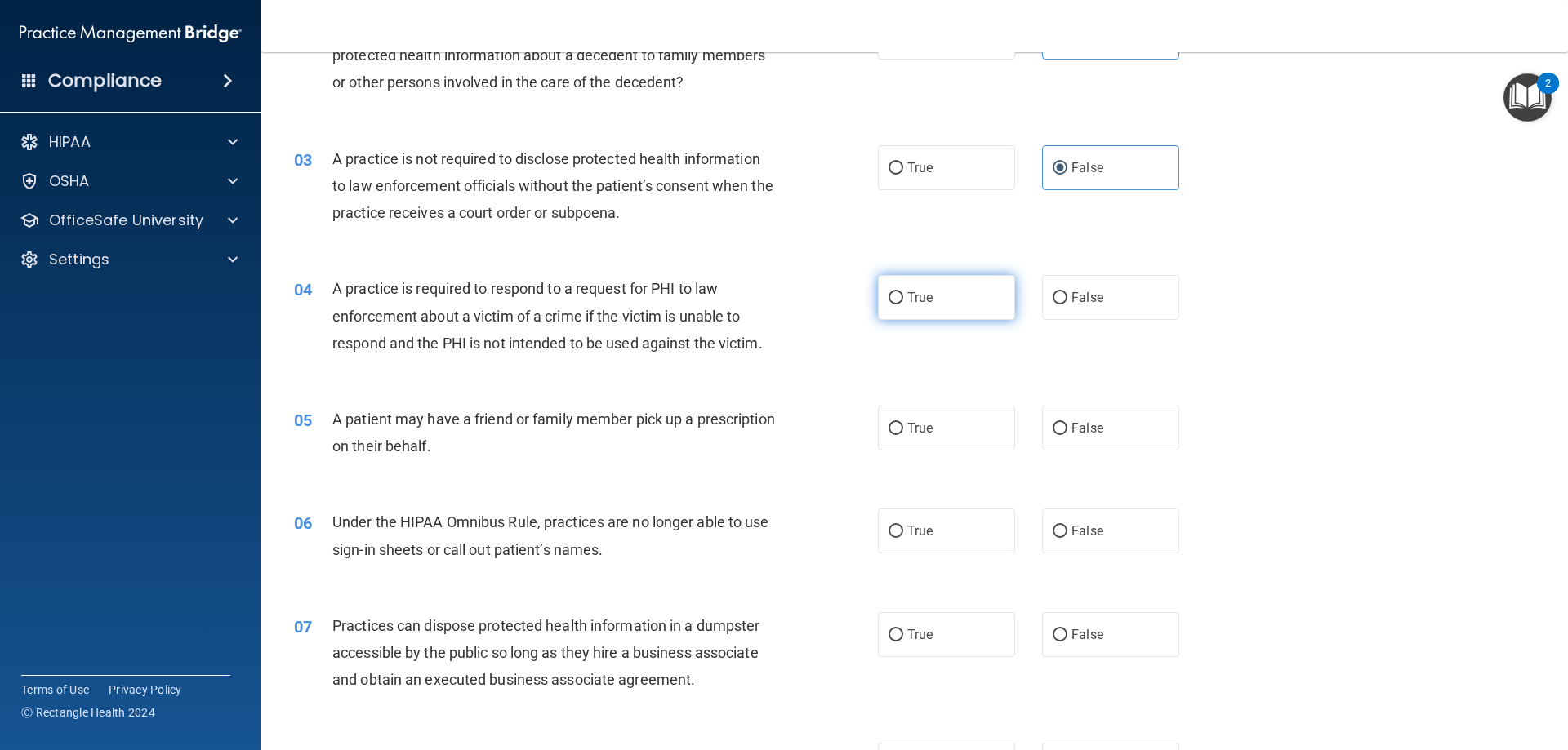
radio input "true"
click at [980, 421] on label "True" at bounding box center [946, 428] width 137 height 45
click at [903, 423] on input "True" at bounding box center [895, 429] width 14 height 13
radio input "true"
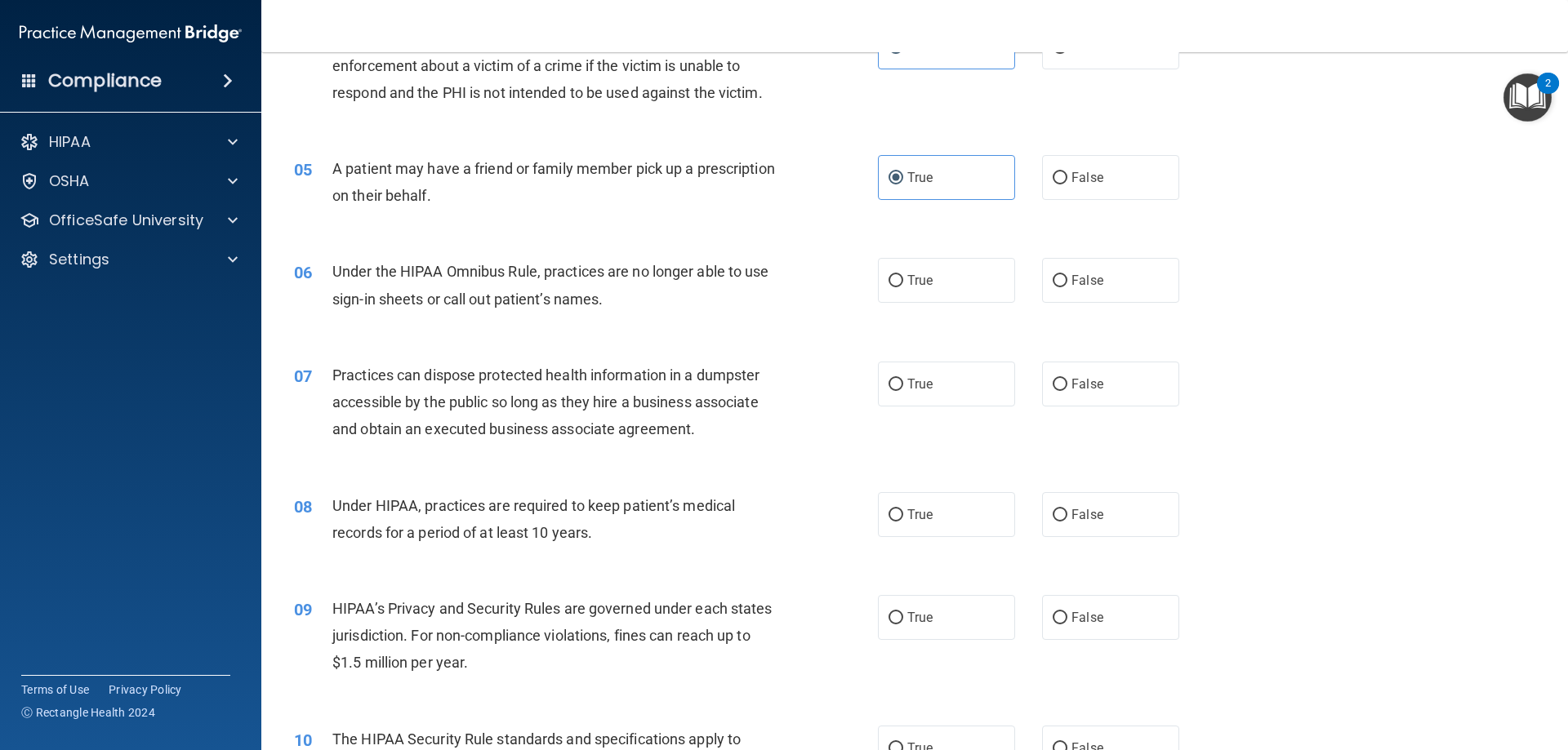
scroll to position [490, 0]
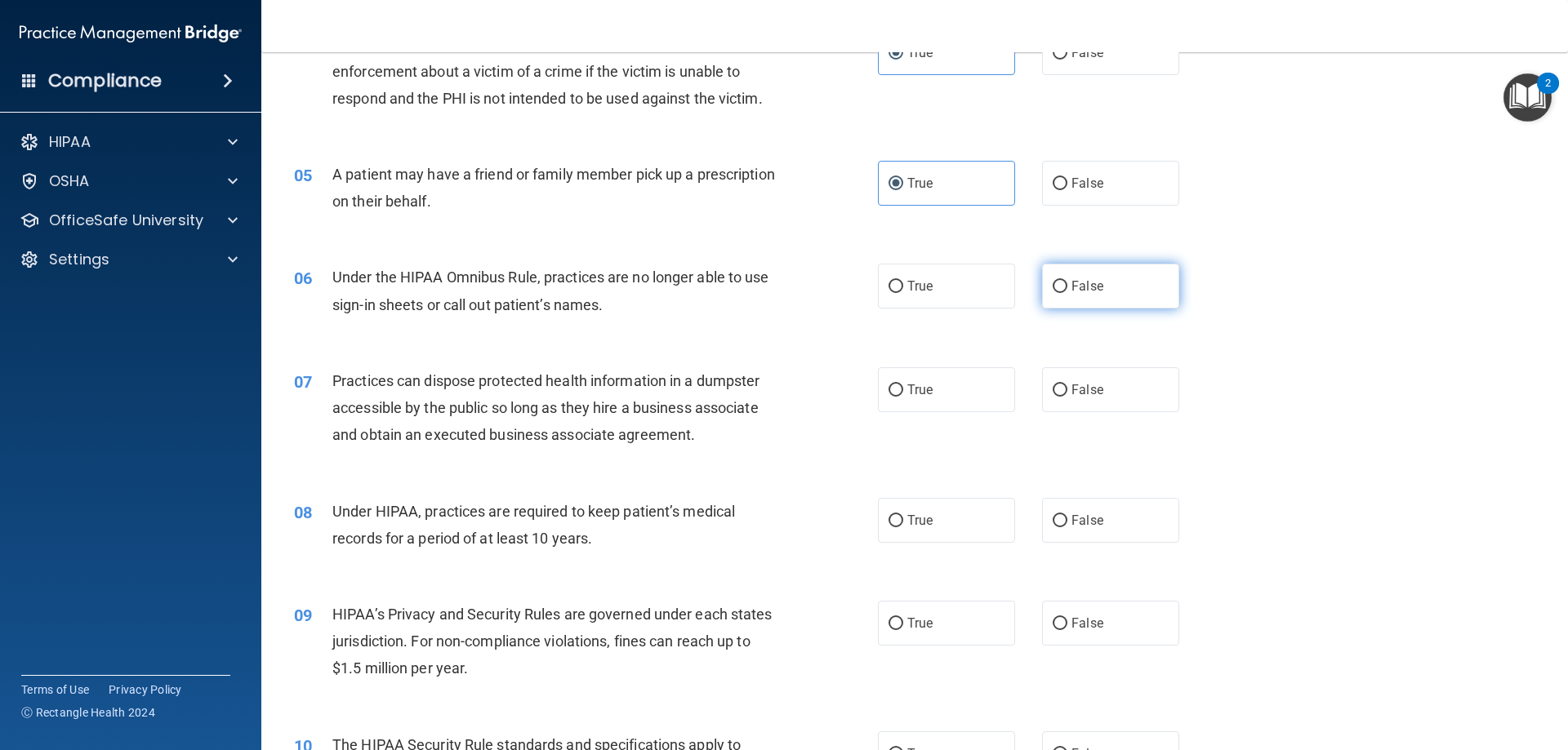
click at [1083, 279] on span "False" at bounding box center [1088, 286] width 32 height 15
click at [1067, 280] on input "False" at bounding box center [1060, 287] width 14 height 13
radio input "true"
click at [1081, 387] on span "False" at bounding box center [1088, 389] width 32 height 15
click at [1067, 387] on input "False" at bounding box center [1060, 391] width 14 height 13
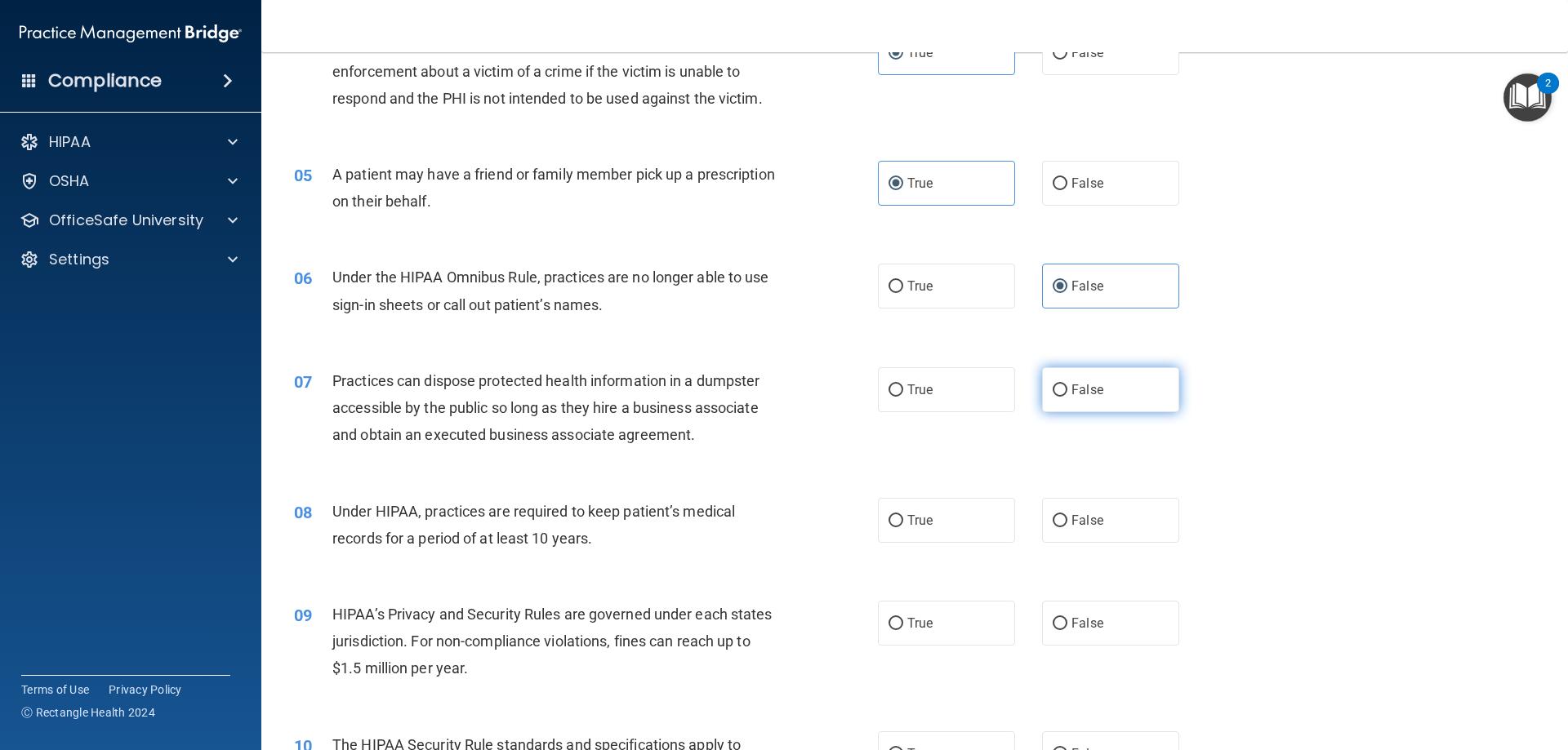
radio input "true"
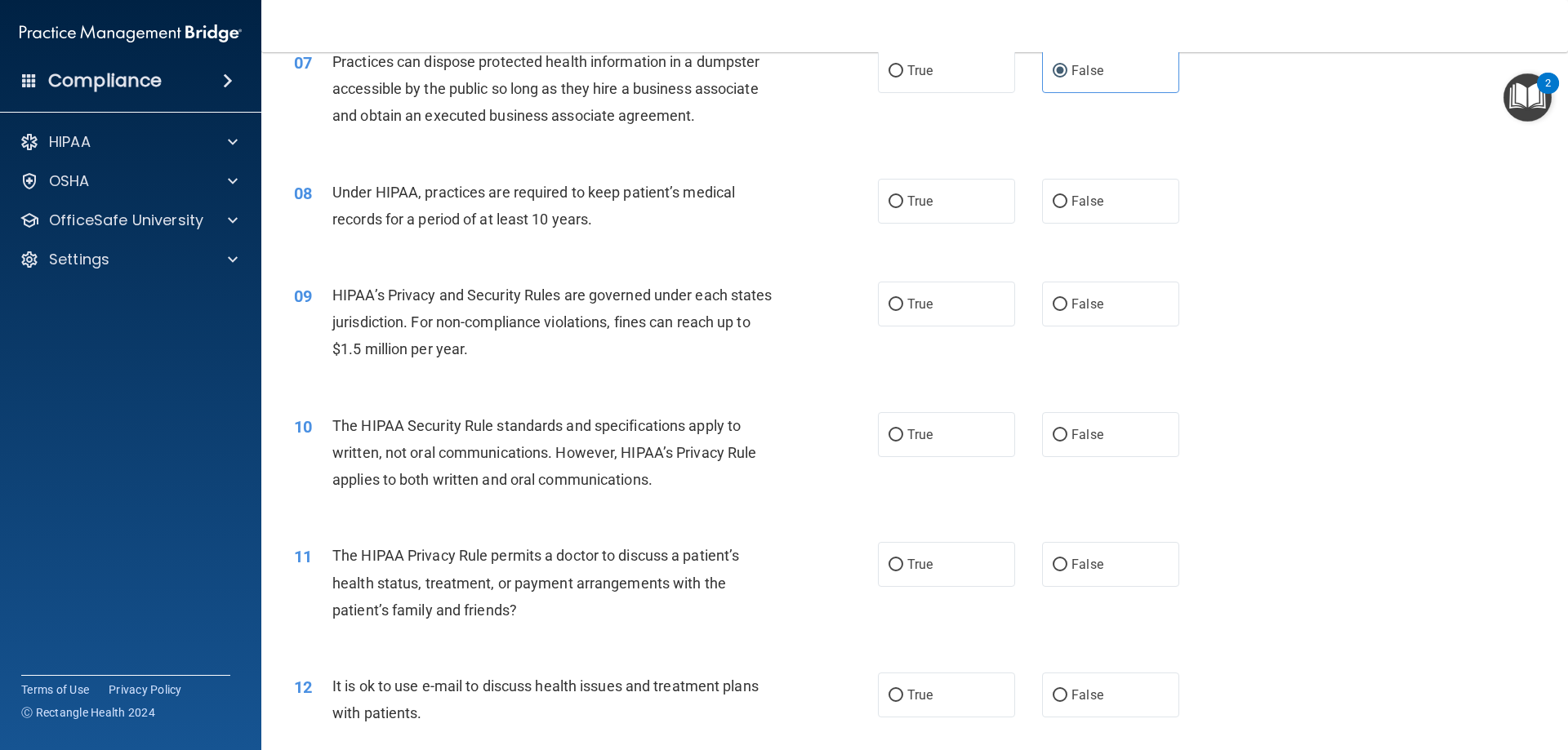
scroll to position [816, 0]
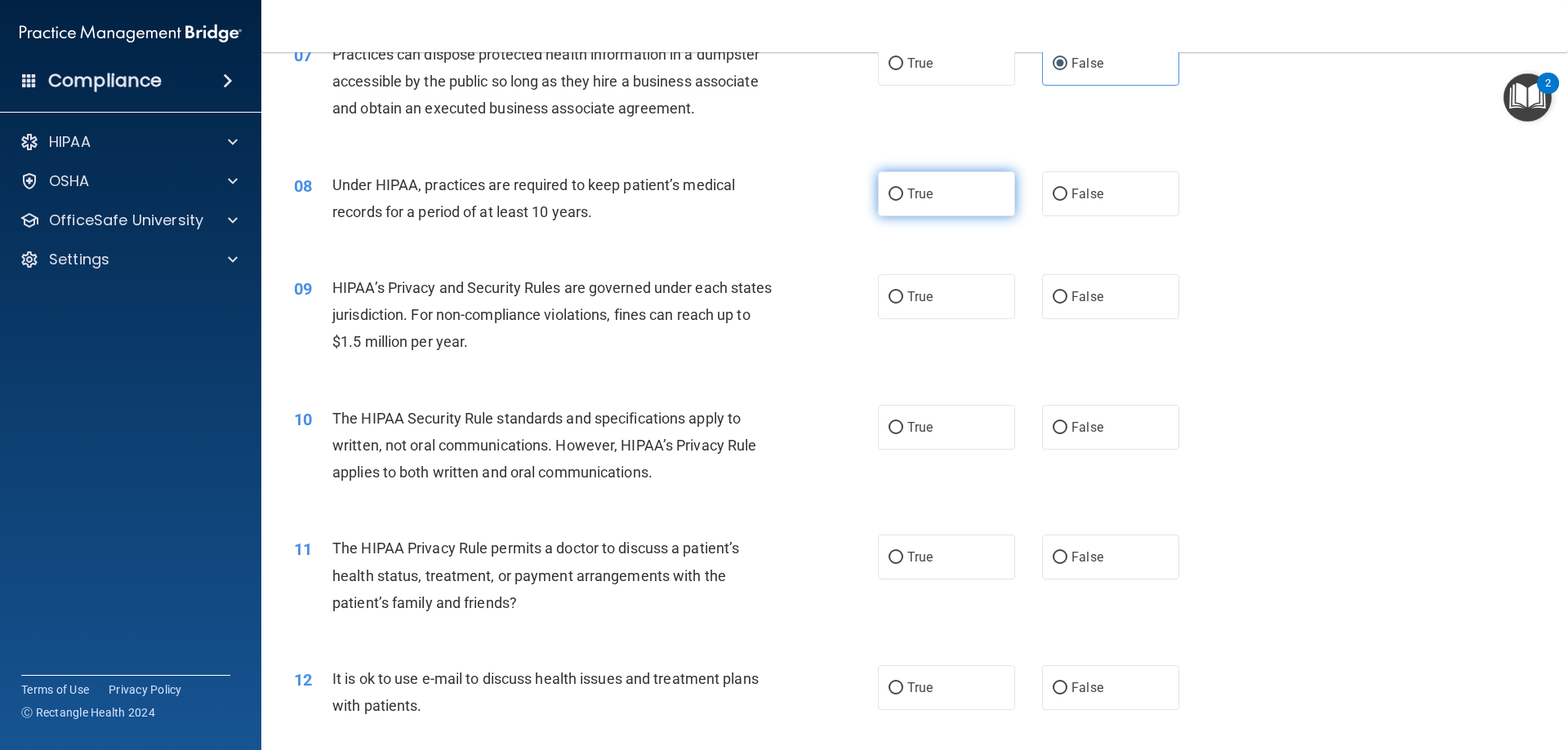
click at [972, 202] on label "True" at bounding box center [946, 194] width 137 height 45
click at [903, 201] on input "True" at bounding box center [895, 194] width 14 height 13
radio input "true"
click at [878, 302] on label "True" at bounding box center [946, 297] width 137 height 45
click at [888, 302] on input "True" at bounding box center [895, 297] width 14 height 13
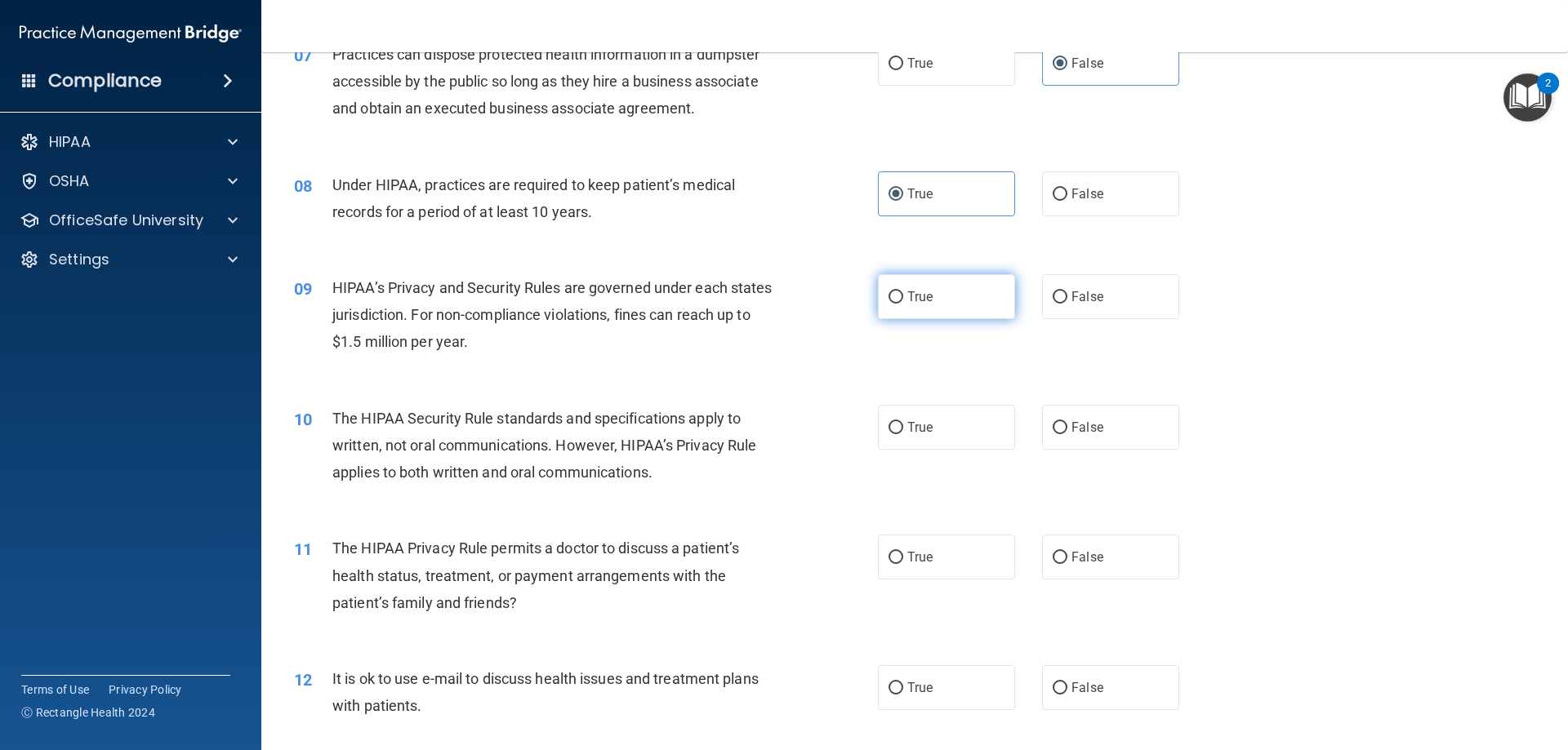
radio input "true"
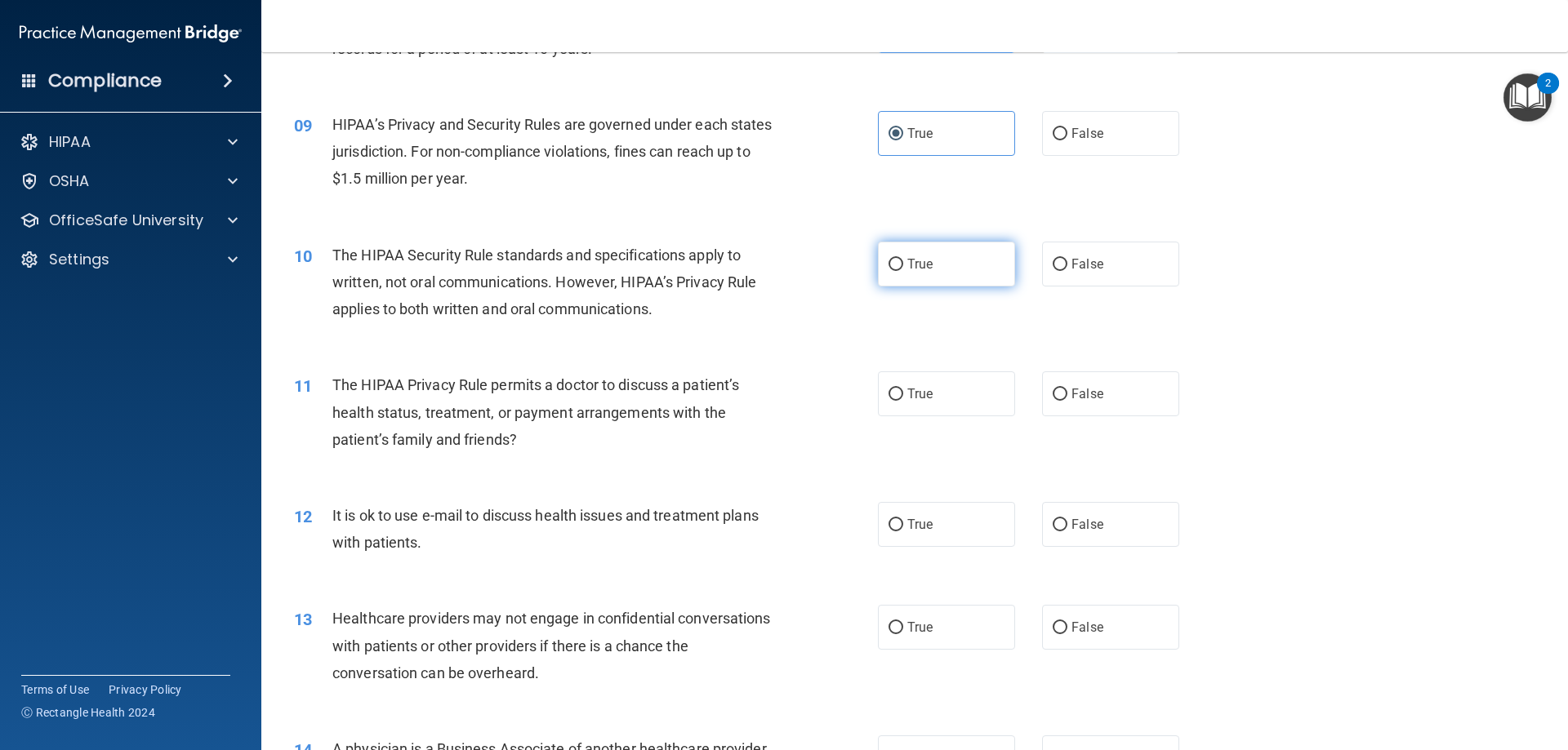
click at [971, 263] on label "True" at bounding box center [946, 264] width 137 height 45
click at [903, 263] on input "True" at bounding box center [895, 265] width 14 height 13
radio input "true"
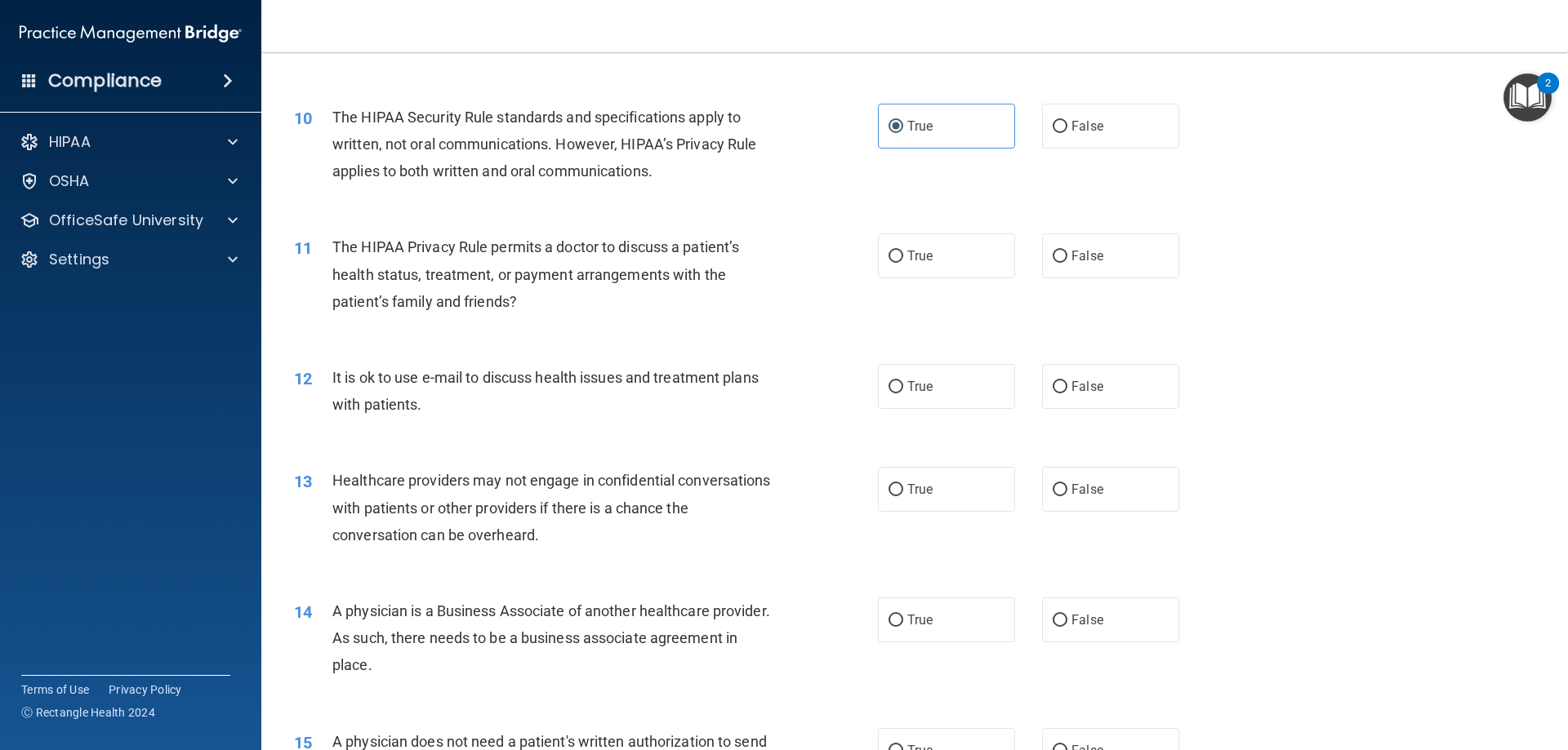
scroll to position [1143, 0]
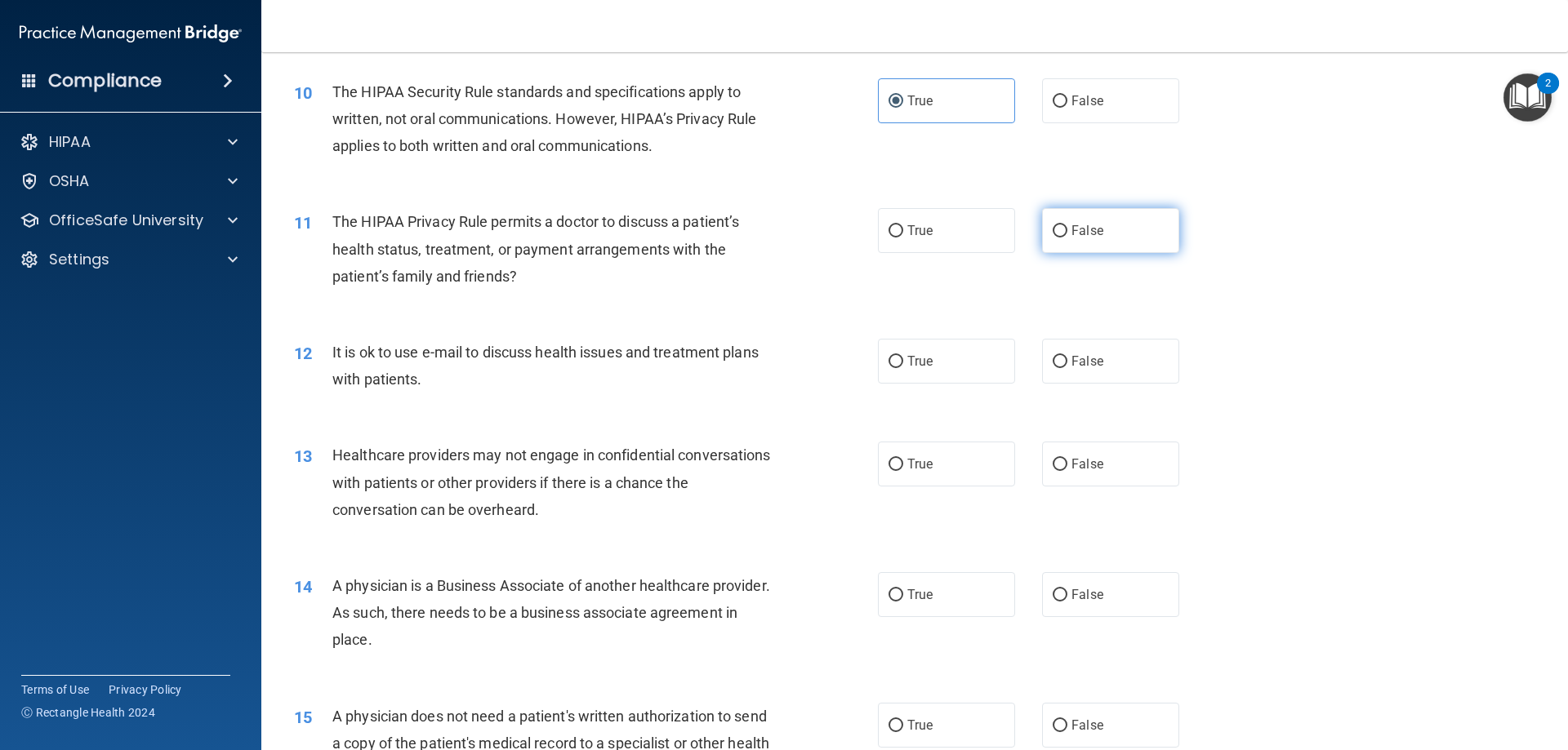
click at [1047, 249] on label "False" at bounding box center [1110, 230] width 137 height 45
click at [1053, 237] on input "False" at bounding box center [1060, 231] width 14 height 13
radio input "true"
click at [907, 356] on span "True" at bounding box center [919, 361] width 25 height 15
click at [903, 356] on input "True" at bounding box center [895, 362] width 14 height 13
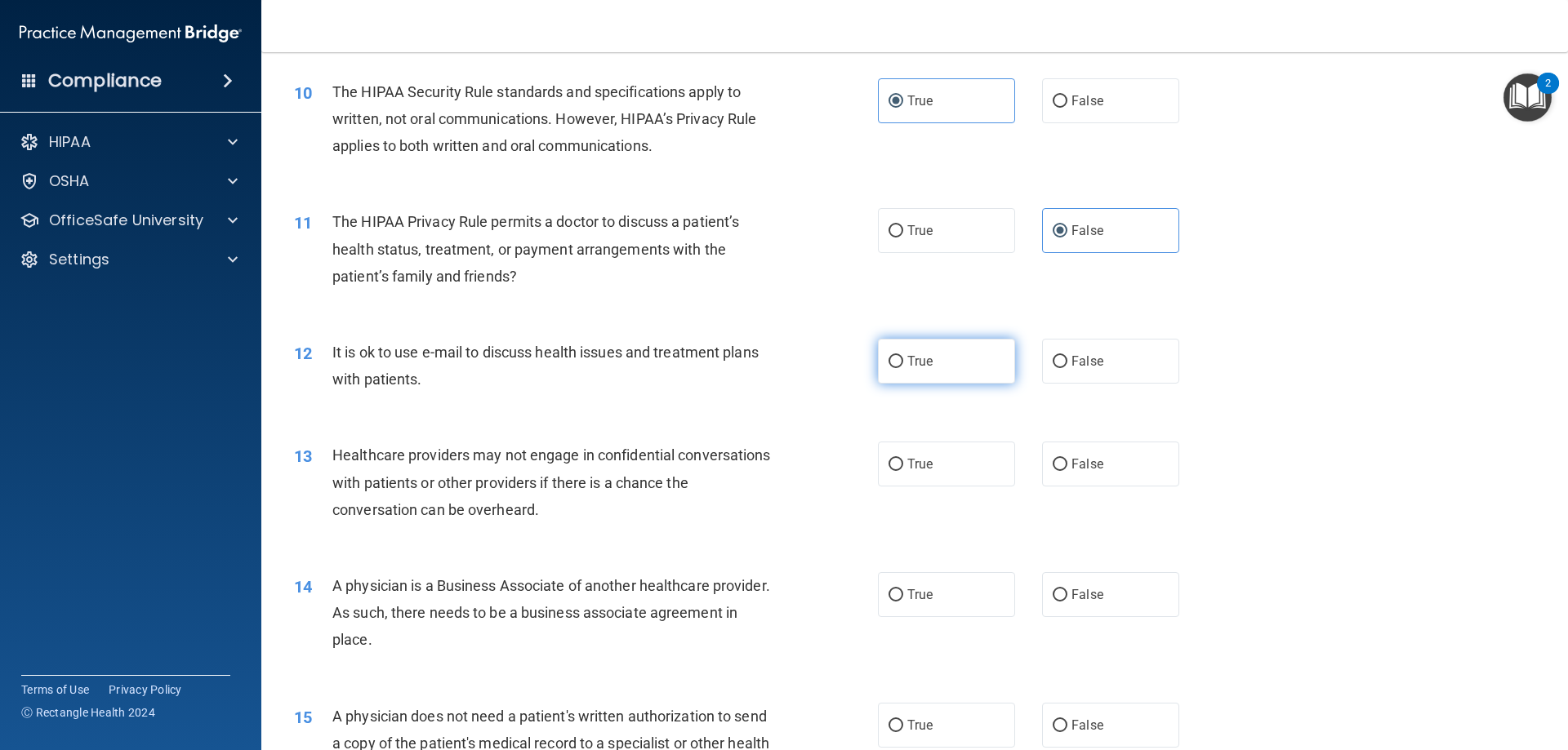
radio input "true"
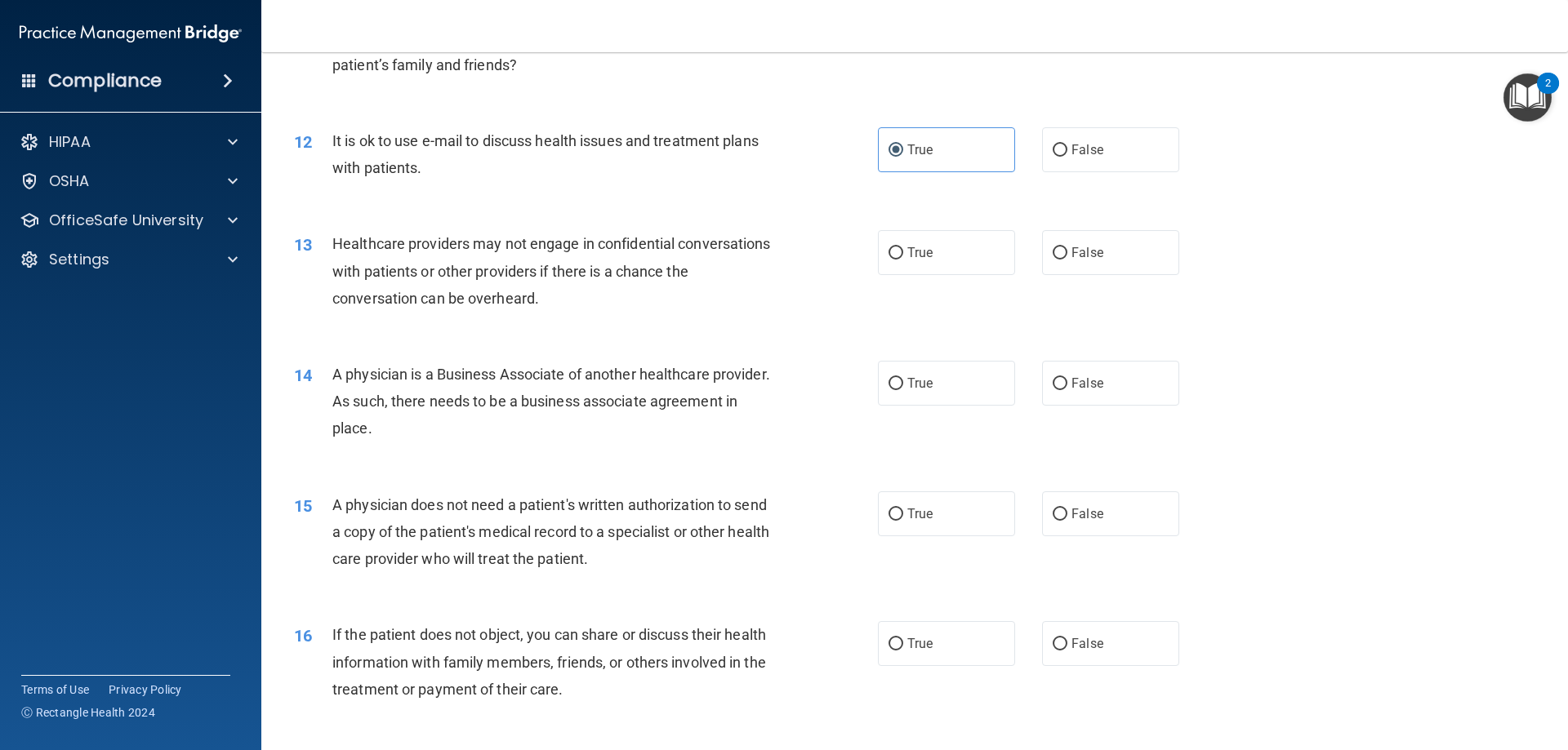
scroll to position [1388, 0]
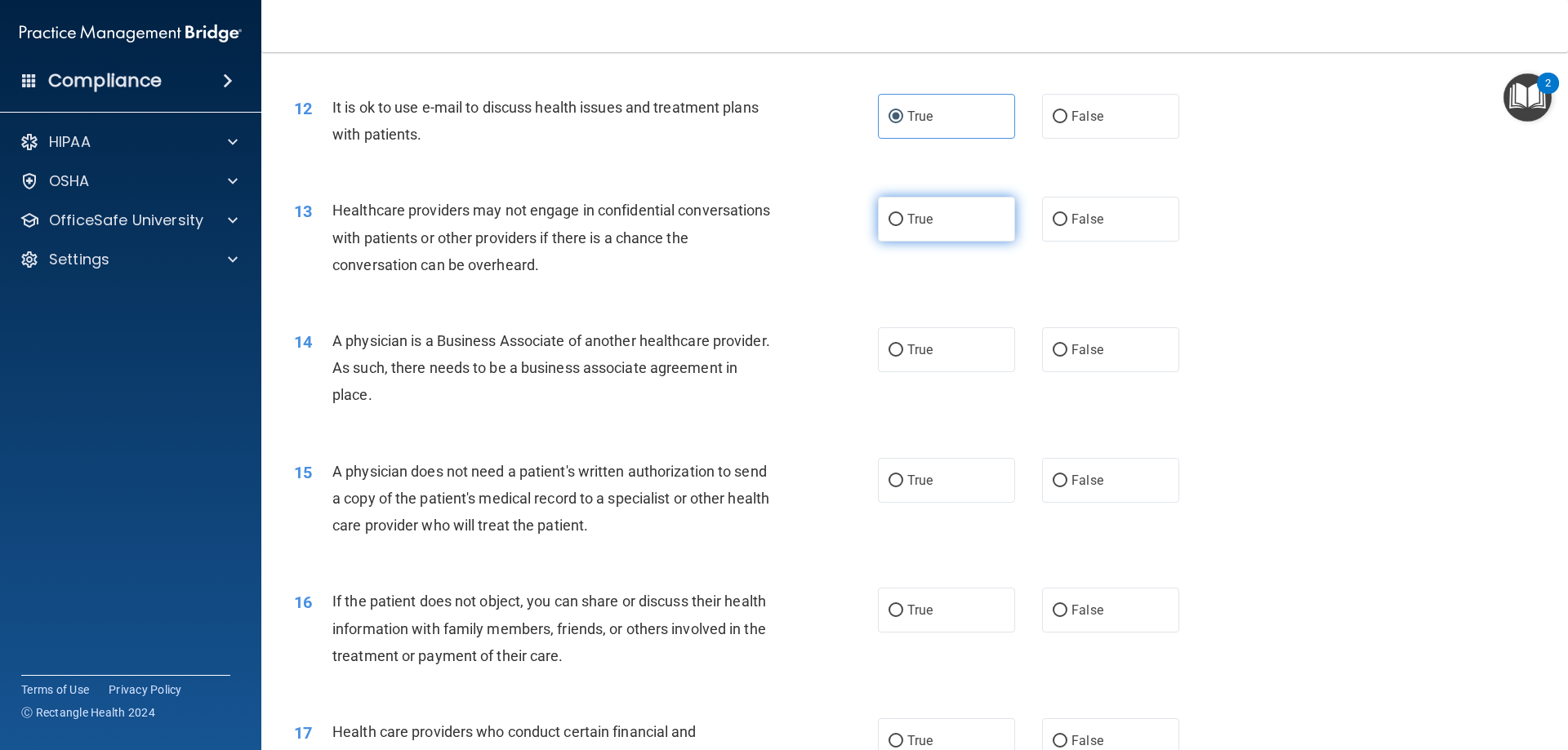
click at [960, 229] on label "True" at bounding box center [946, 220] width 137 height 45
click at [903, 226] on input "True" at bounding box center [895, 220] width 14 height 13
radio input "true"
click at [923, 352] on span "True" at bounding box center [919, 349] width 25 height 15
click at [903, 352] on input "True" at bounding box center [895, 351] width 14 height 13
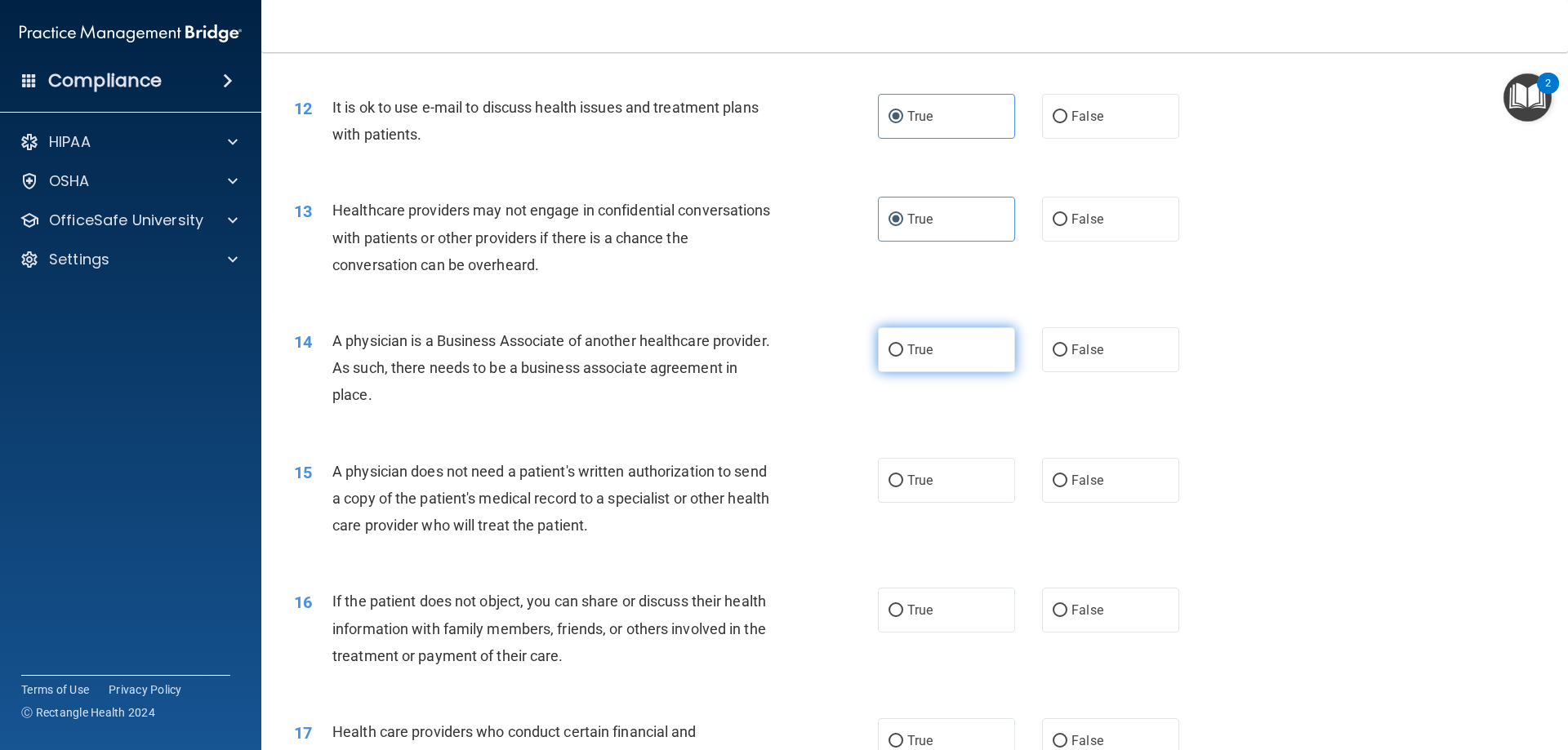
radio input "true"
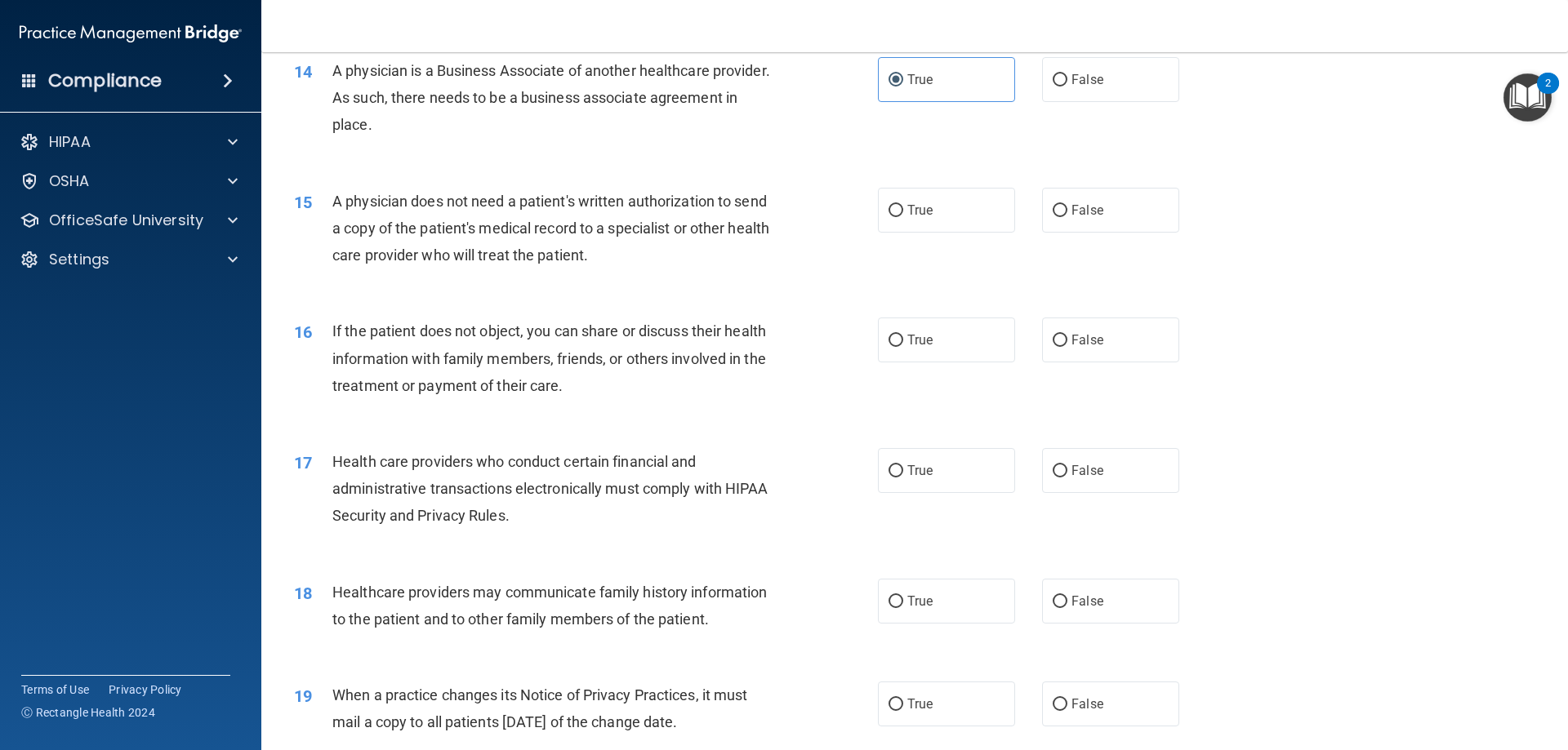
scroll to position [1715, 0]
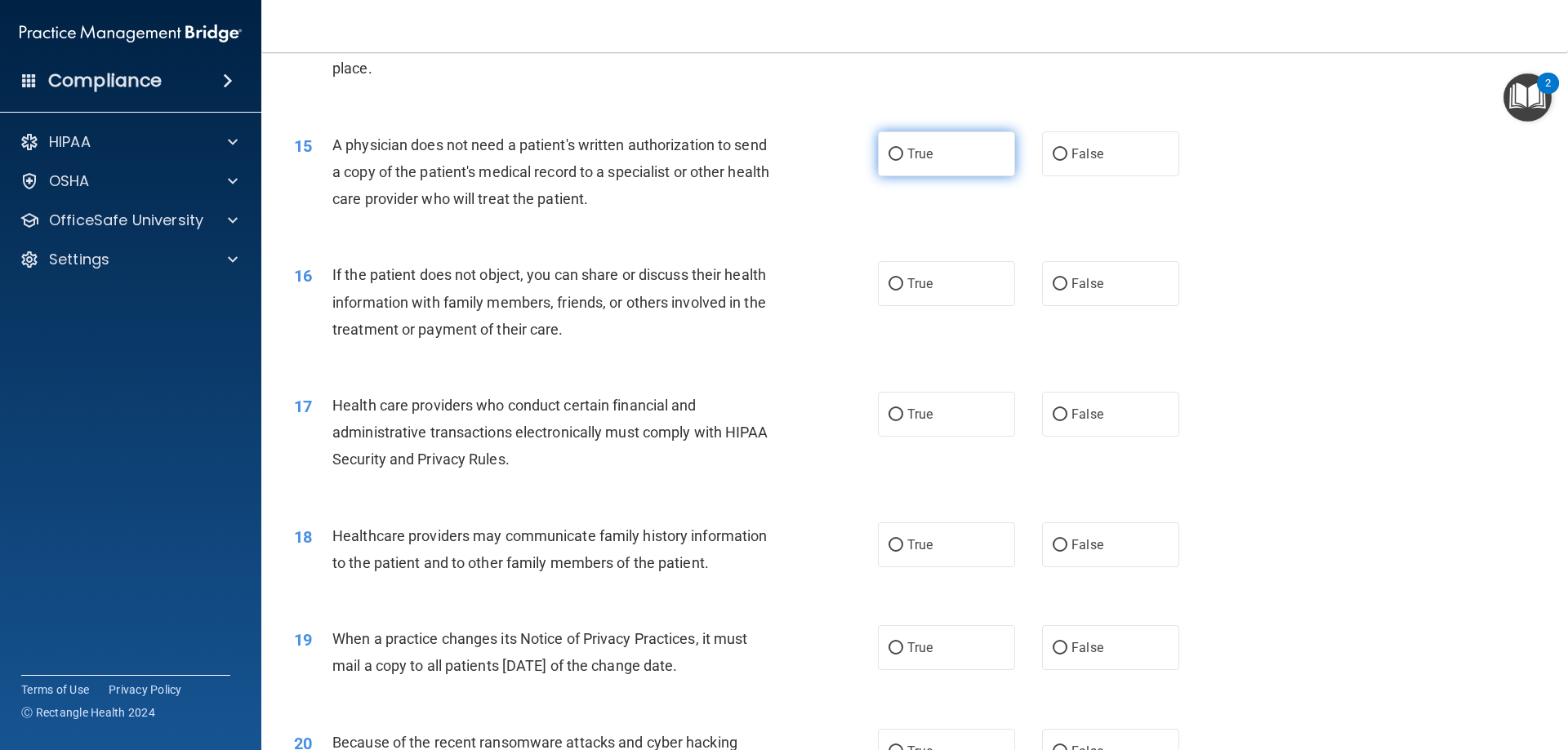
click at [923, 166] on label "True" at bounding box center [946, 154] width 137 height 45
click at [903, 161] on input "True" at bounding box center [895, 155] width 14 height 13
radio input "true"
click at [973, 302] on label "True" at bounding box center [946, 284] width 137 height 45
click at [903, 290] on input "True" at bounding box center [895, 285] width 14 height 13
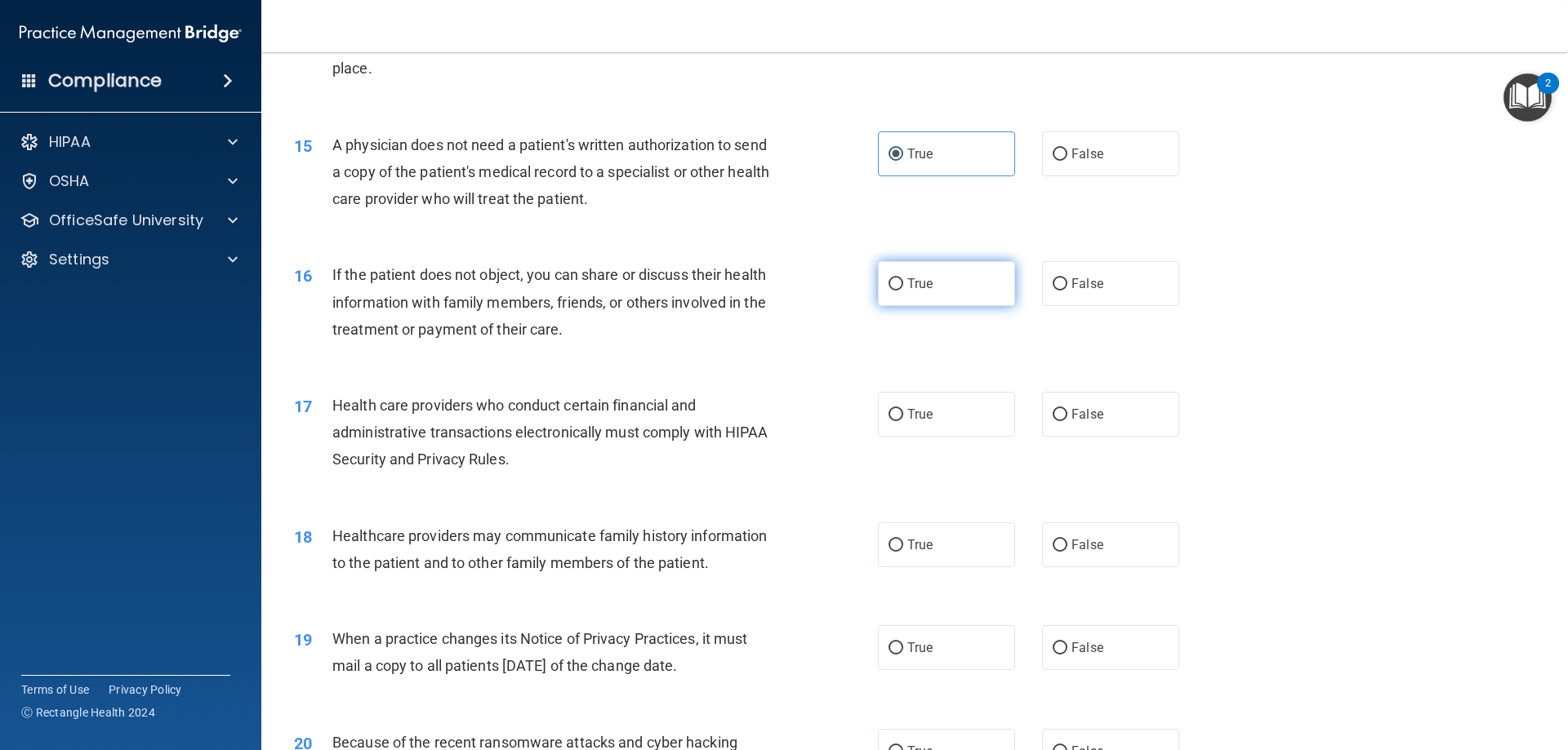
radio input "true"
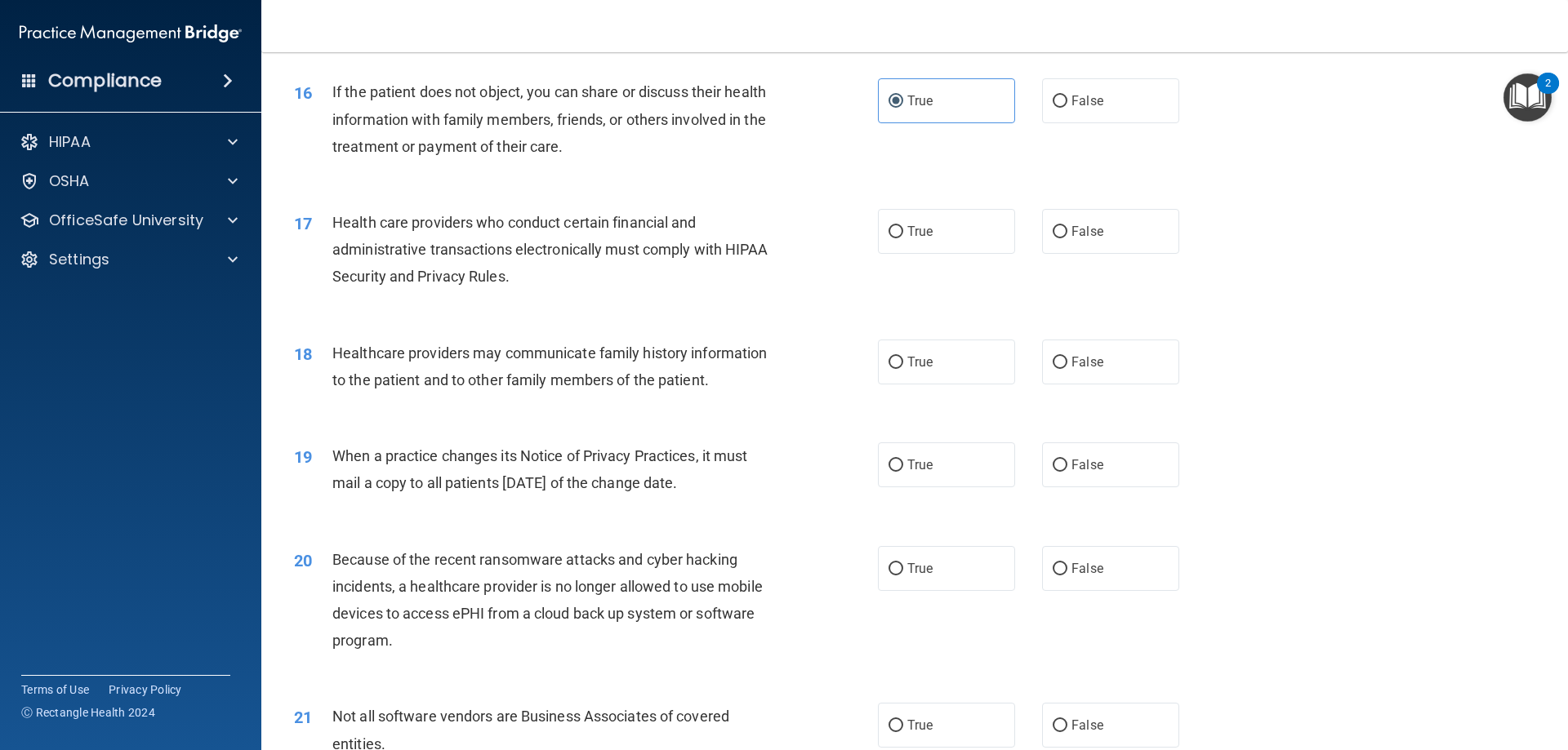
scroll to position [1960, 0]
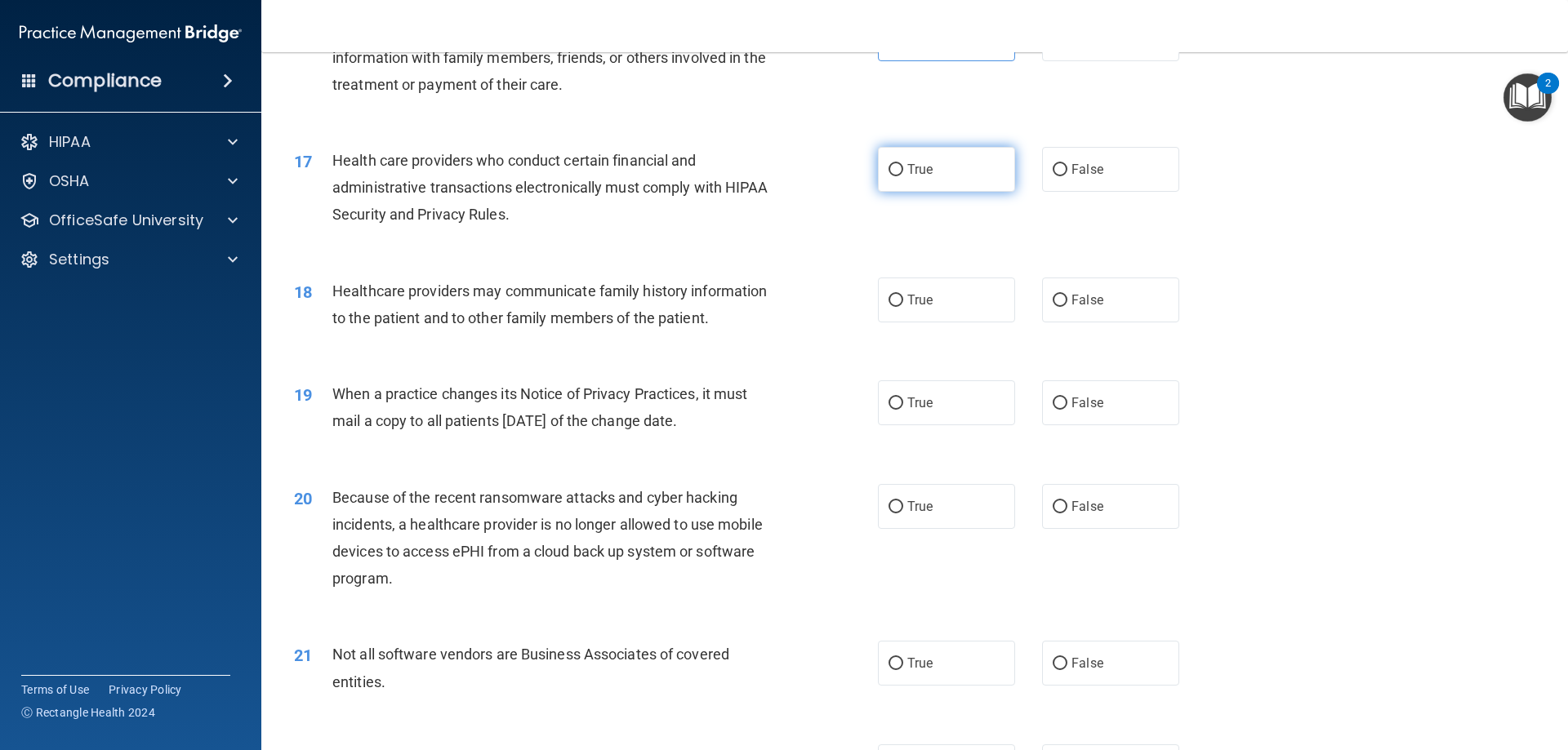
click at [973, 171] on label "True" at bounding box center [946, 169] width 137 height 45
click at [903, 171] on input "True" at bounding box center [895, 170] width 14 height 13
radio input "true"
click at [1140, 322] on label "False" at bounding box center [1110, 300] width 137 height 45
click at [1067, 307] on input "False" at bounding box center [1060, 301] width 14 height 13
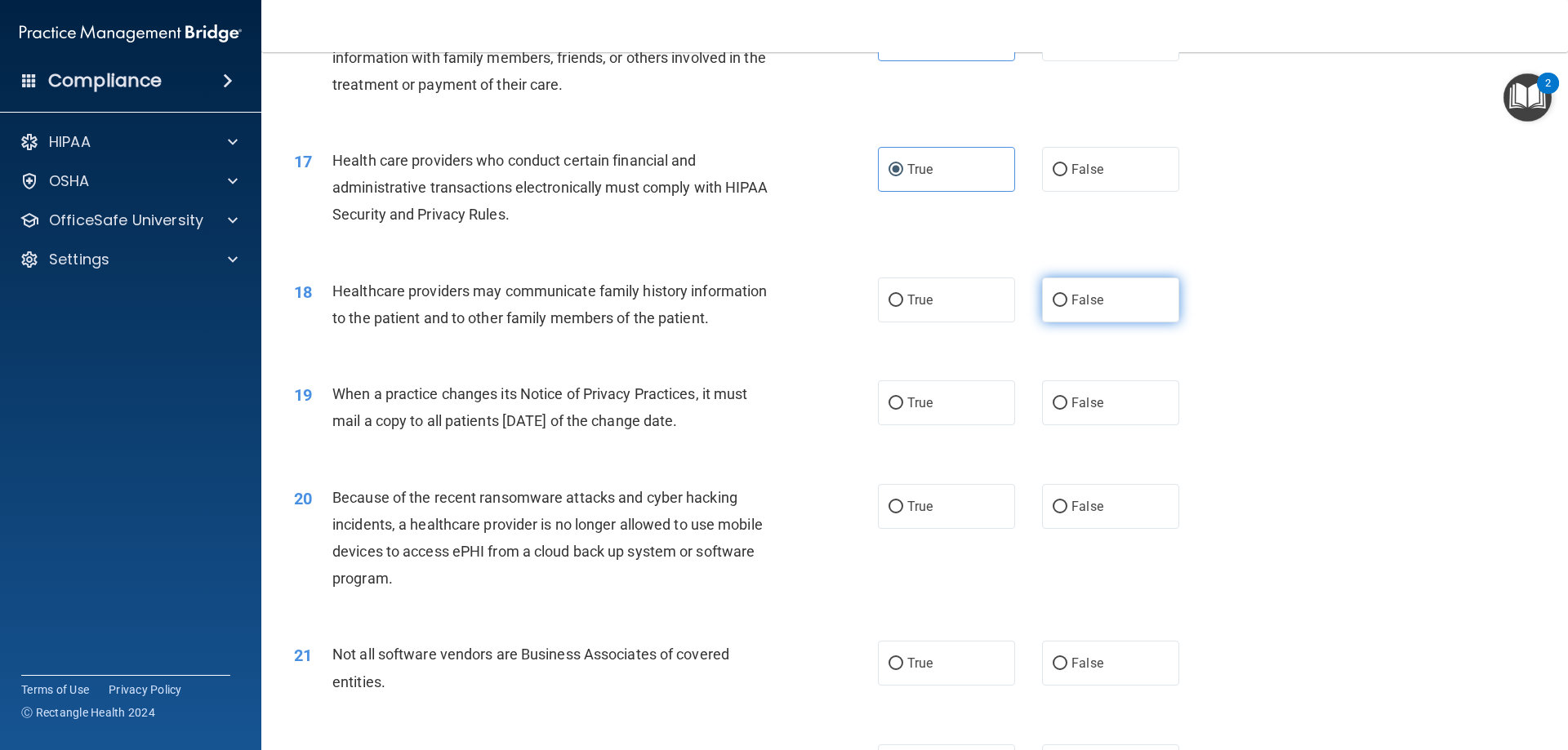
radio input "true"
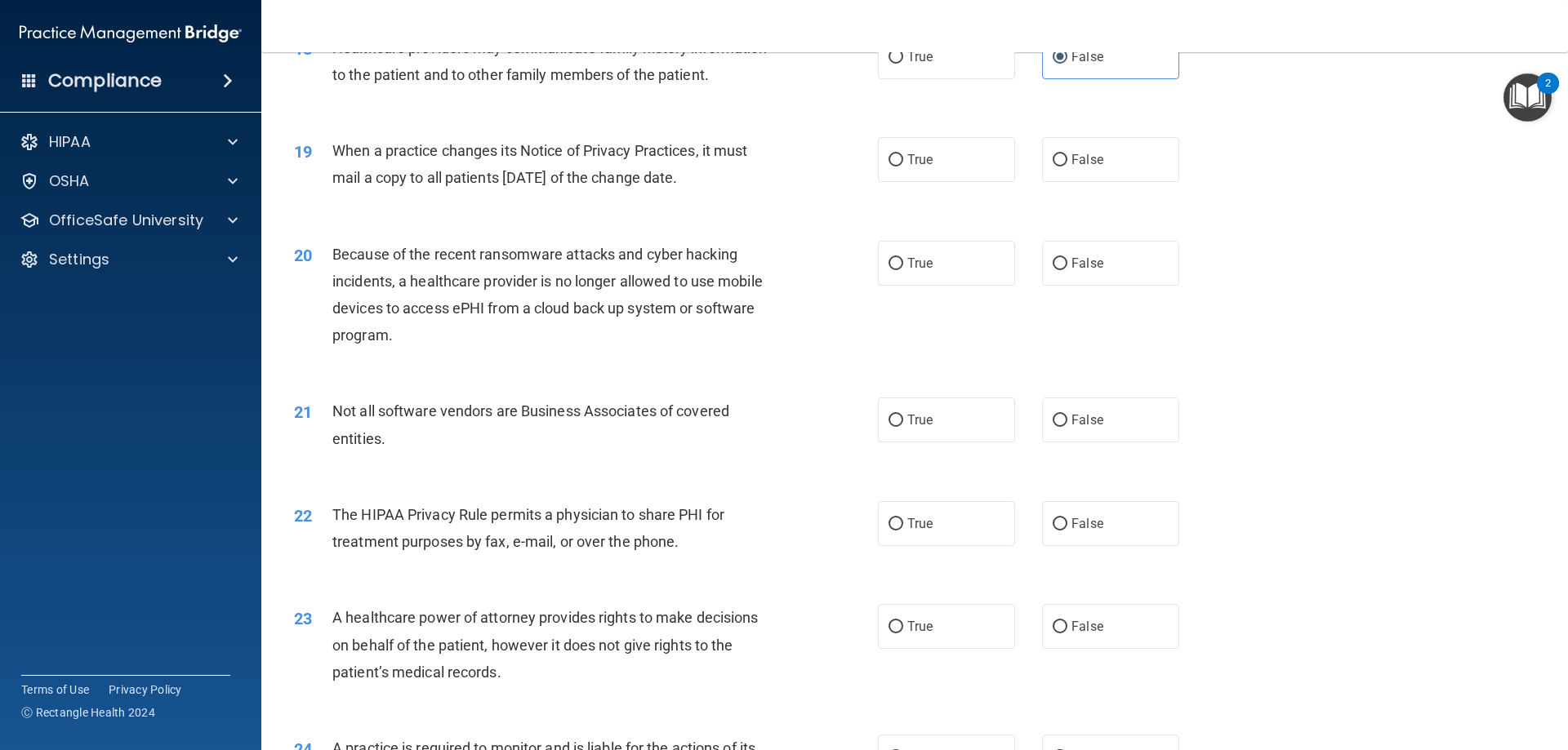
scroll to position [2204, 0]
click at [1064, 168] on label "False" at bounding box center [1110, 158] width 137 height 45
click at [1064, 165] on input "False" at bounding box center [1060, 159] width 14 height 13
radio input "true"
click at [1145, 267] on label "False" at bounding box center [1110, 262] width 137 height 45
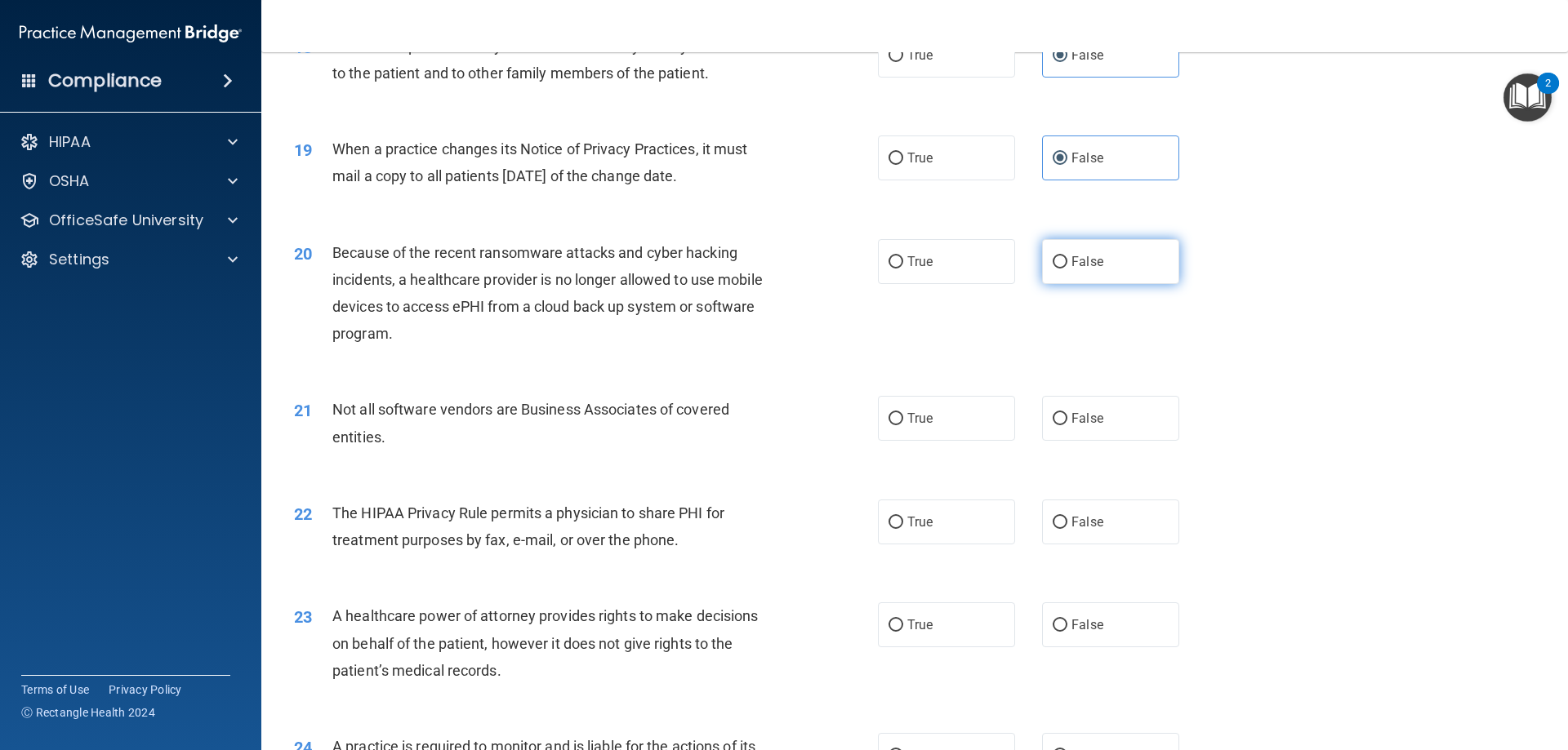
click at [1067, 267] on input "False" at bounding box center [1060, 263] width 14 height 13
radio input "true"
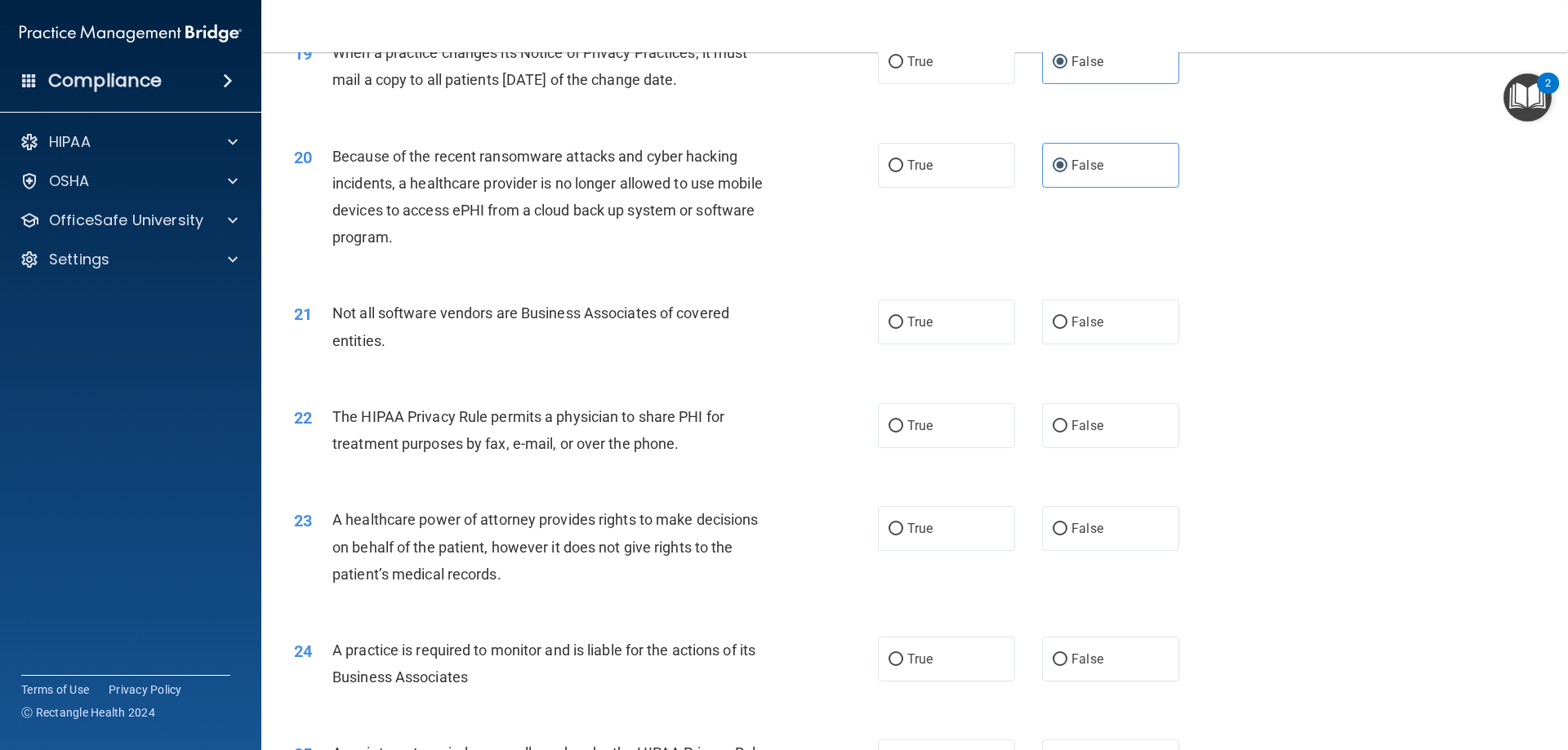
scroll to position [2368, 0]
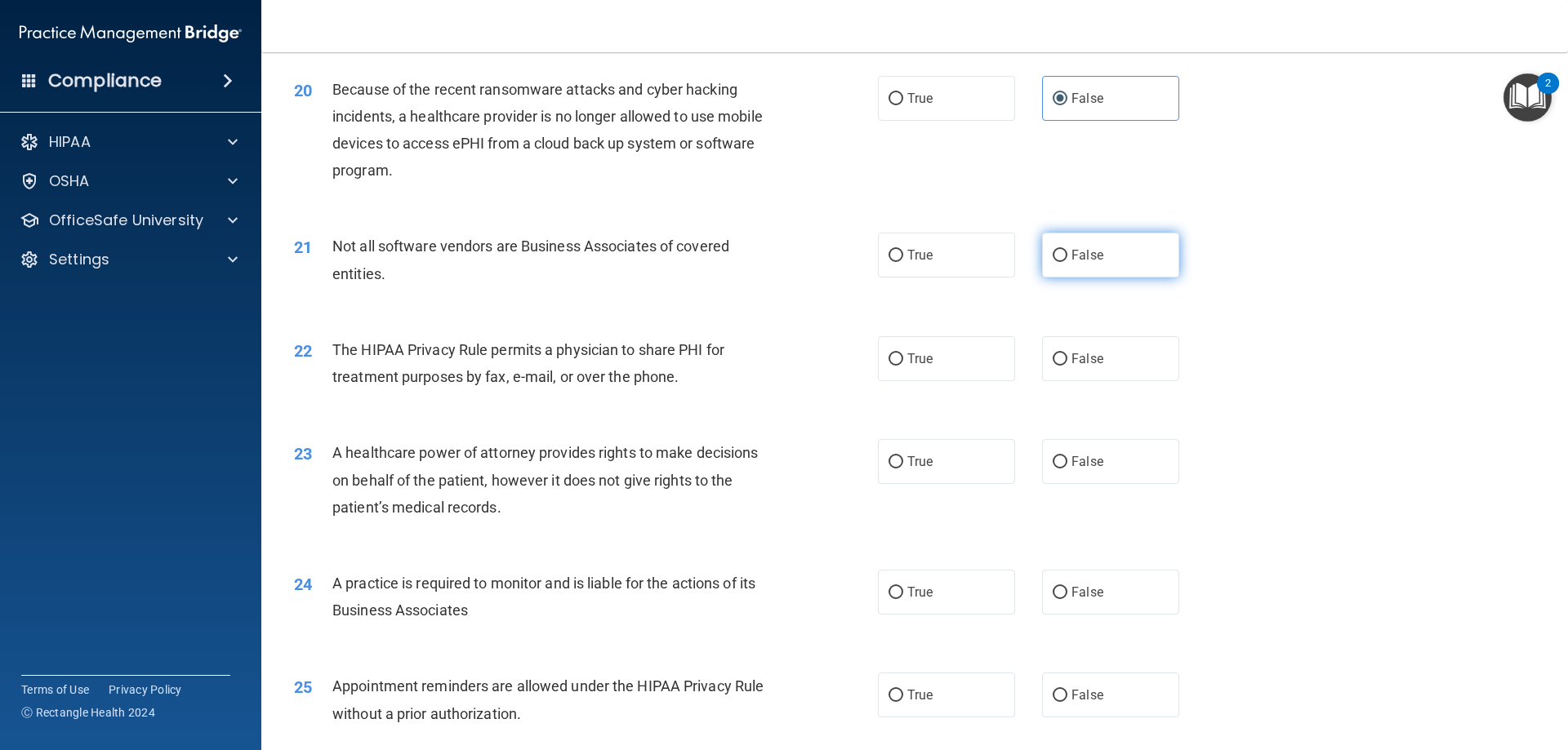
click at [1090, 254] on span "False" at bounding box center [1088, 254] width 32 height 15
click at [1067, 254] on input "False" at bounding box center [1060, 256] width 14 height 13
radio input "true"
click at [926, 363] on span "True" at bounding box center [919, 358] width 25 height 15
click at [903, 363] on input "True" at bounding box center [895, 360] width 14 height 13
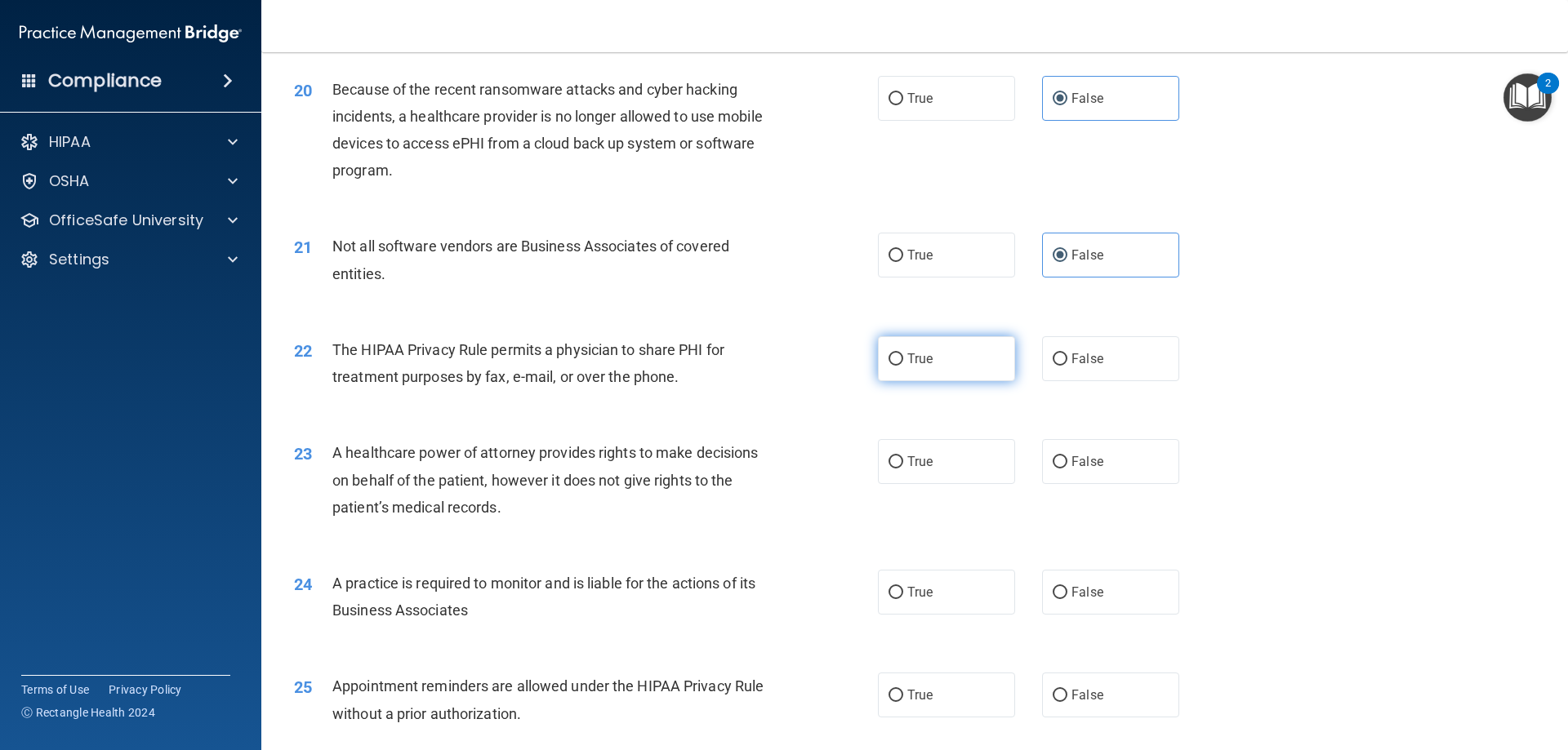
radio input "true"
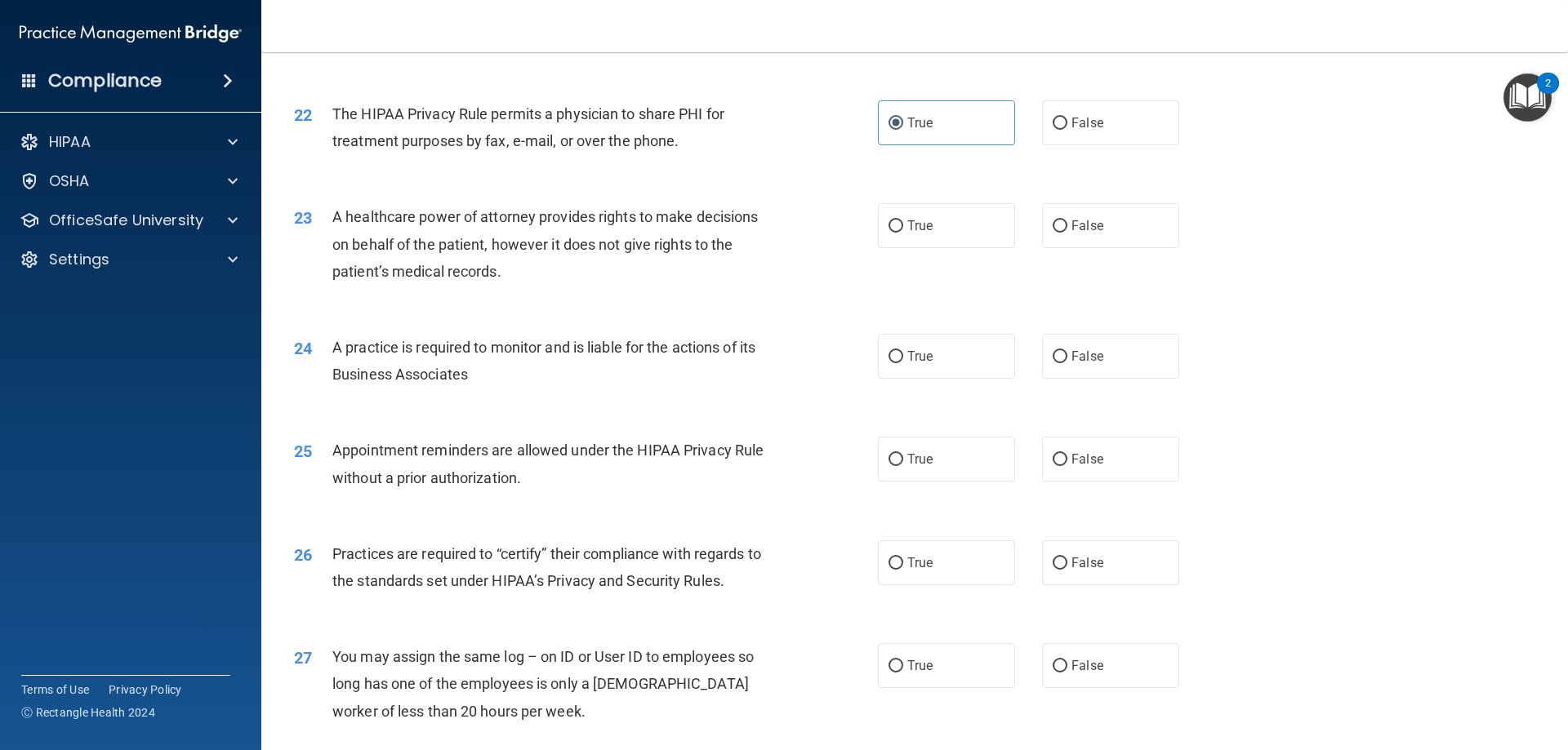
scroll to position [2613, 0]
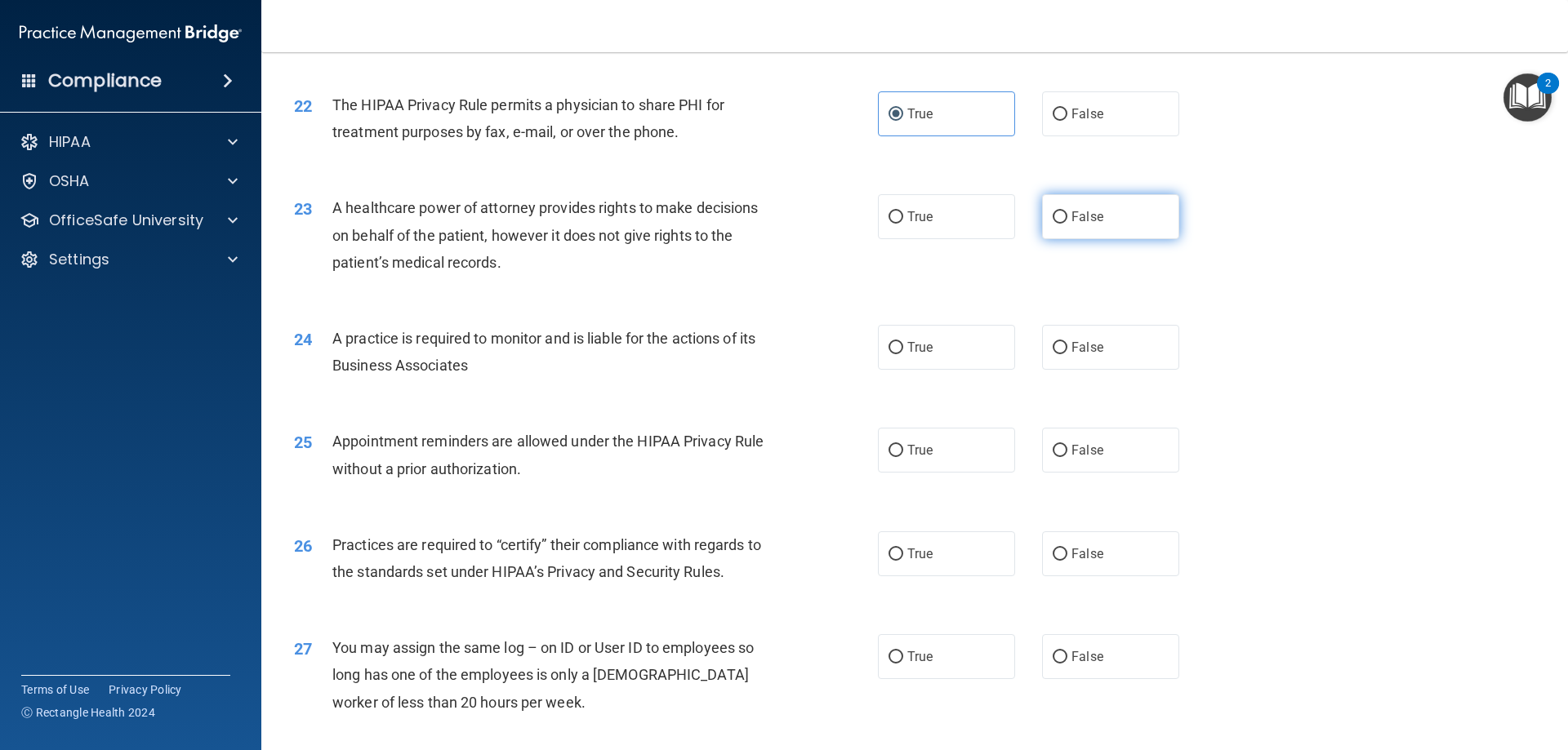
click at [1064, 225] on label "False" at bounding box center [1110, 217] width 137 height 45
click at [1064, 224] on input "False" at bounding box center [1060, 218] width 14 height 13
radio input "true"
click at [926, 343] on span "True" at bounding box center [919, 347] width 25 height 15
click at [903, 343] on input "True" at bounding box center [895, 349] width 14 height 13
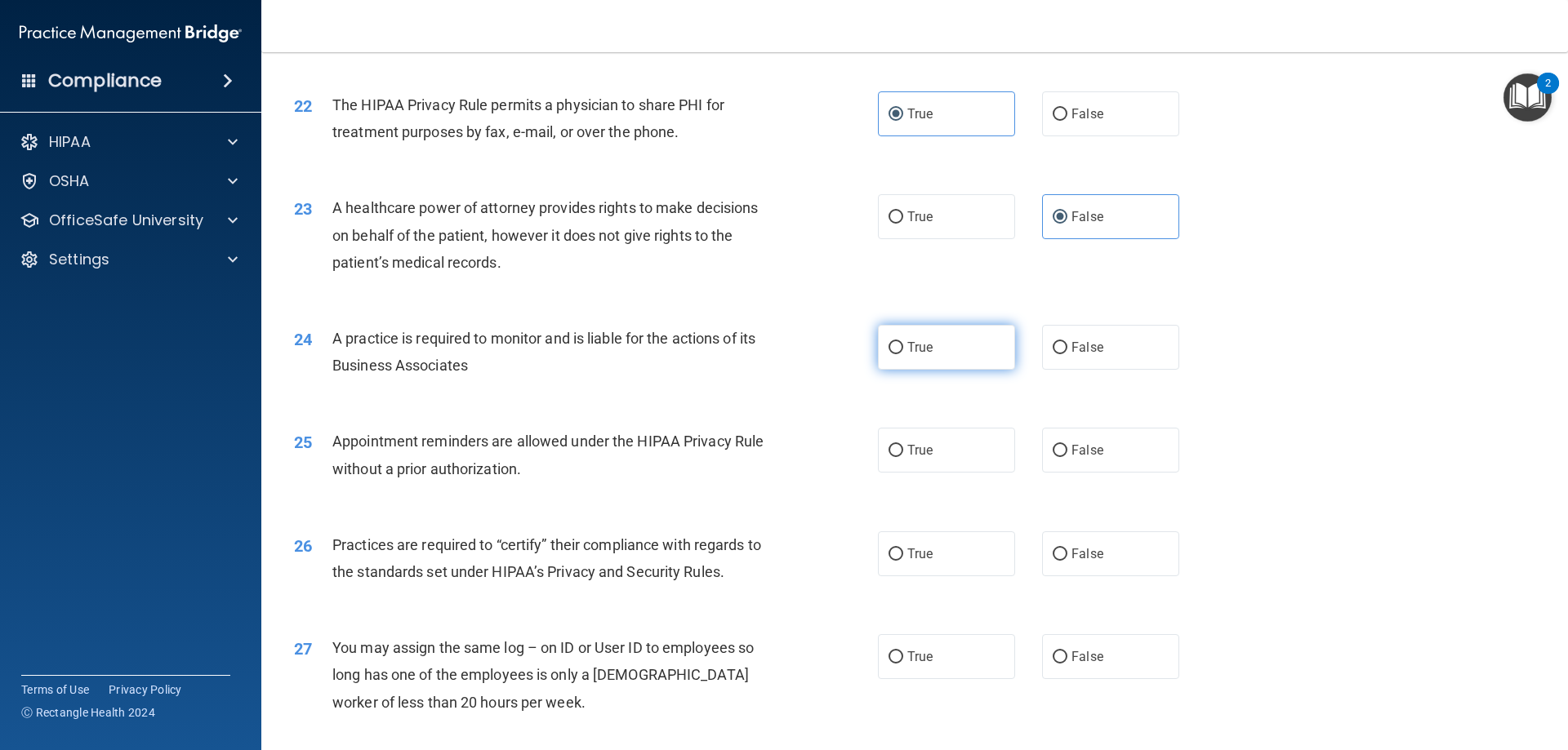
radio input "true"
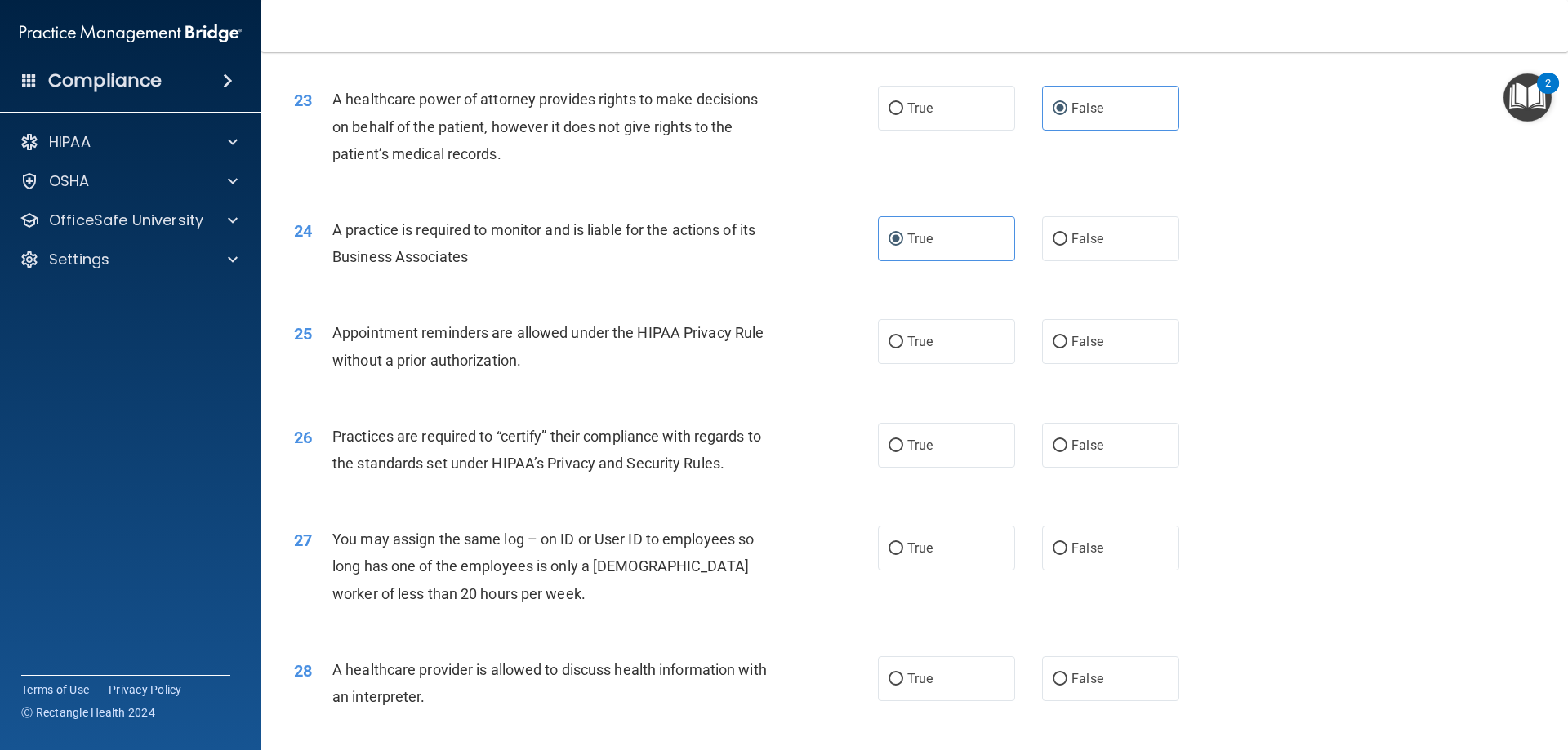
scroll to position [2776, 0]
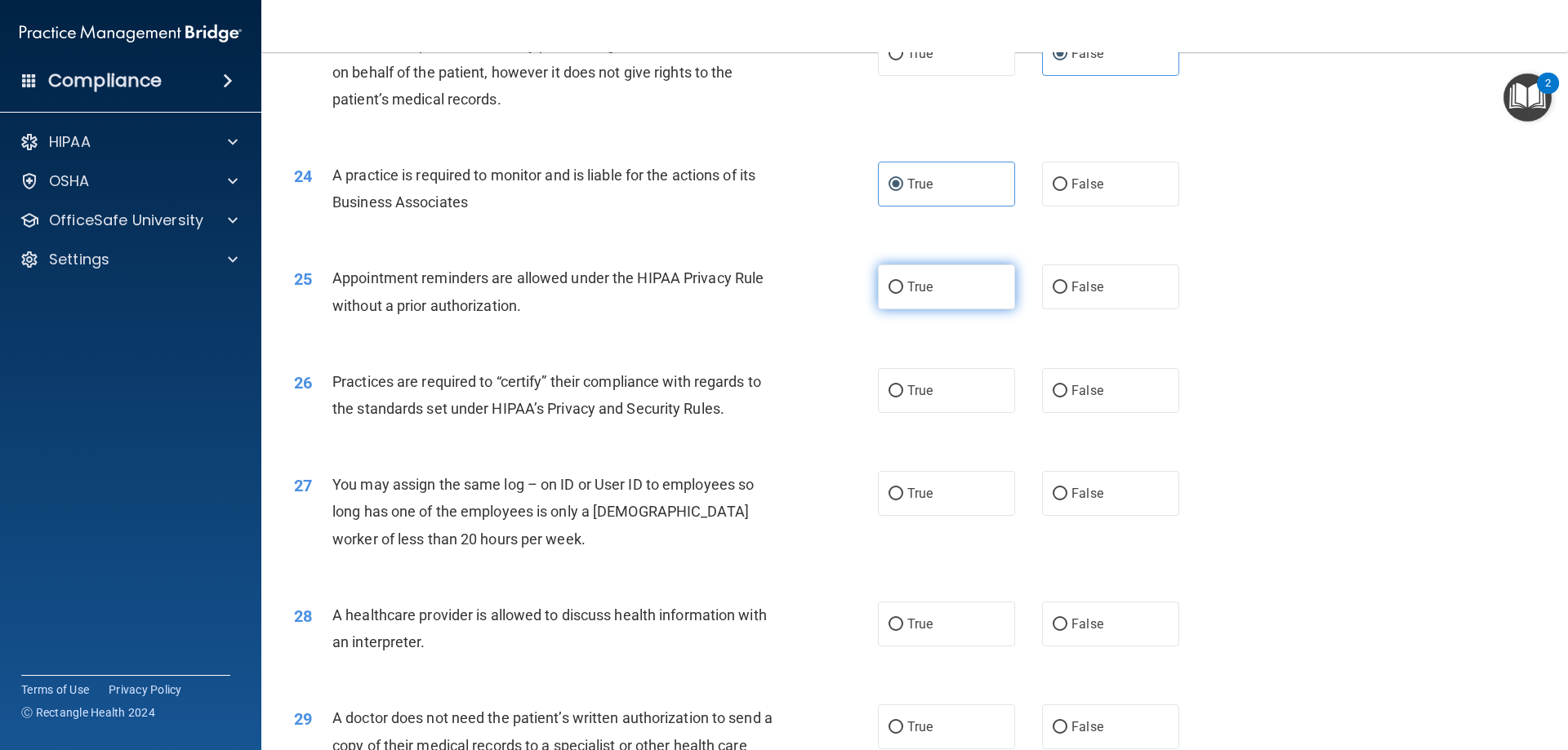
click at [970, 287] on label "True" at bounding box center [946, 287] width 137 height 45
click at [903, 287] on input "True" at bounding box center [895, 288] width 14 height 13
radio input "true"
click at [1075, 392] on span "False" at bounding box center [1088, 390] width 32 height 15
click at [1067, 392] on input "False" at bounding box center [1060, 392] width 14 height 13
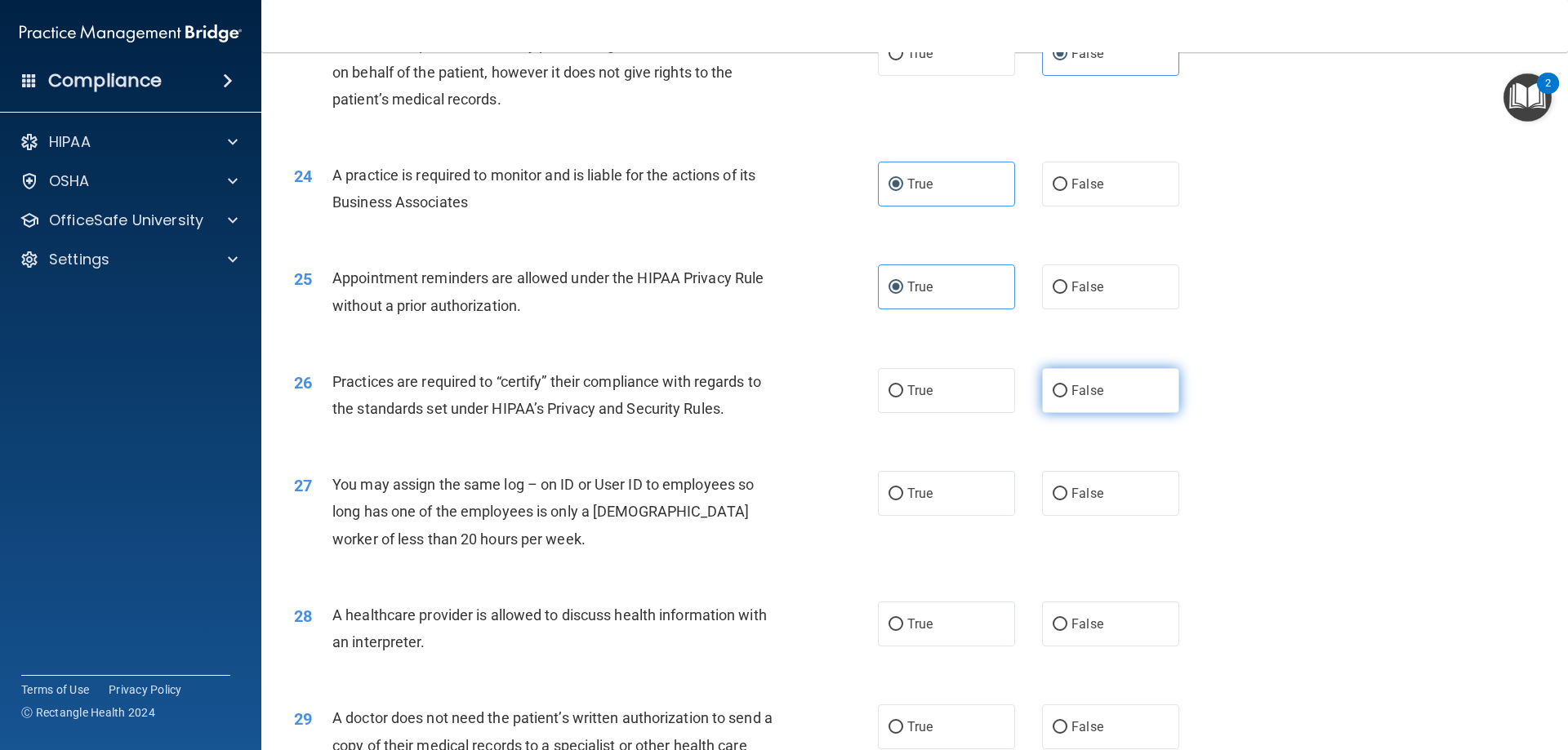
radio input "true"
drag, startPoint x: 1048, startPoint y: 501, endPoint x: 1068, endPoint y: 453, distance: 52.0
click at [1050, 500] on label "False" at bounding box center [1110, 494] width 137 height 45
click at [1042, 494] on label "False" at bounding box center [1110, 494] width 137 height 45
click at [1053, 494] on input "False" at bounding box center [1060, 495] width 14 height 13
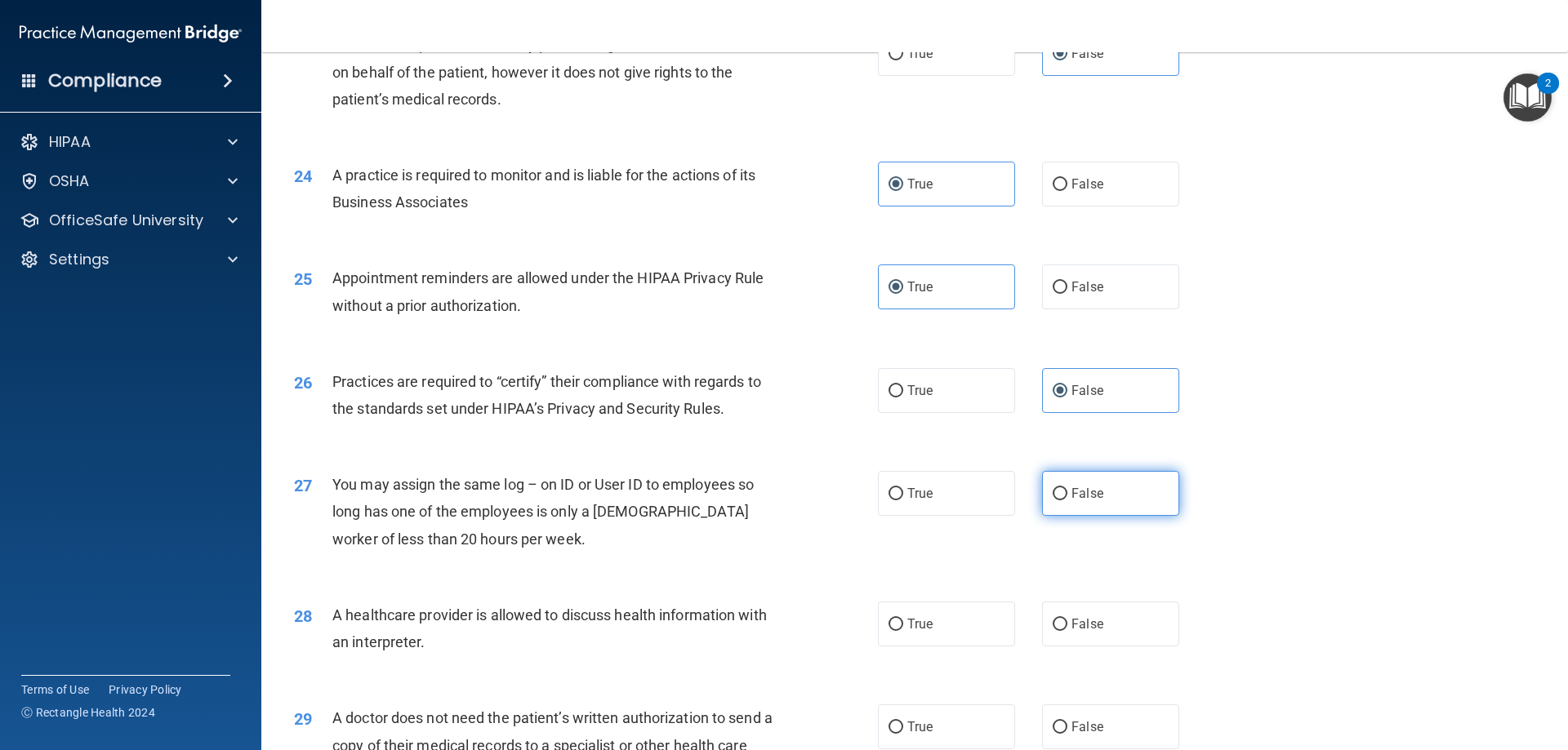
radio input "true"
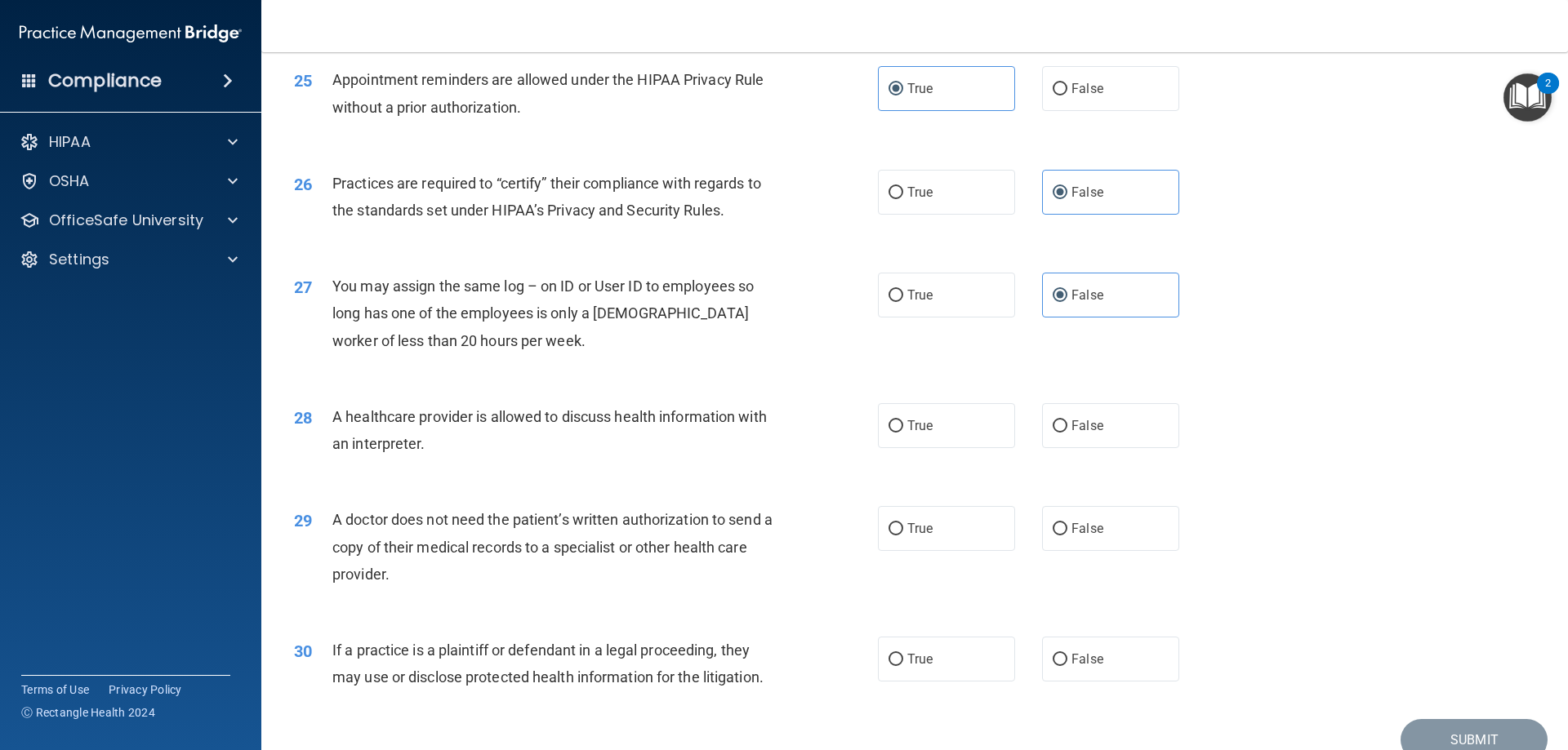
scroll to position [3021, 0]
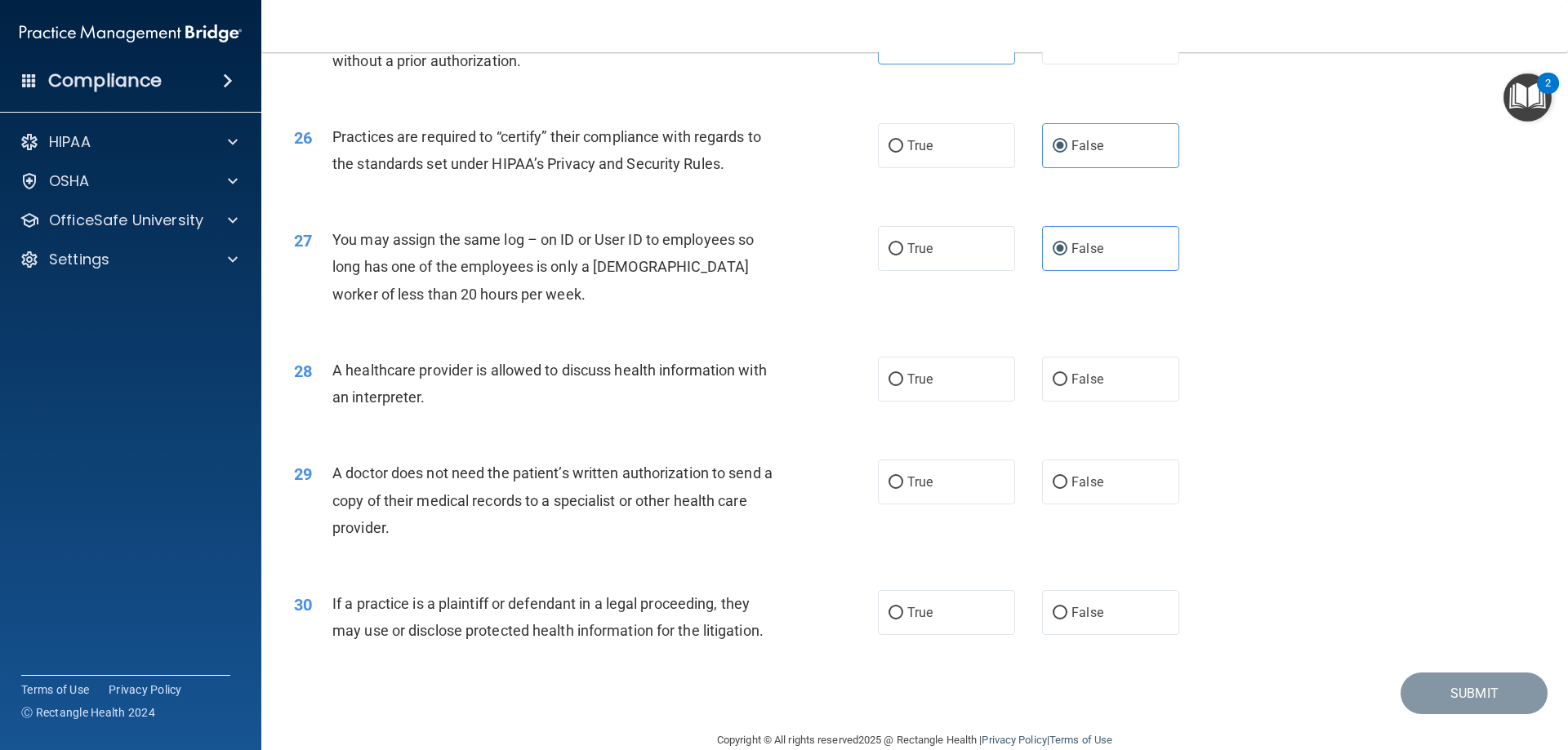
click at [842, 367] on div "28 A healthcare provider is allowed to discuss health information with an inter…" at bounding box center [586, 387] width 633 height 62
click at [946, 374] on label "True" at bounding box center [946, 379] width 137 height 45
click at [903, 374] on input "True" at bounding box center [895, 380] width 14 height 13
radio input "true"
click at [1108, 486] on label "False" at bounding box center [1110, 482] width 137 height 45
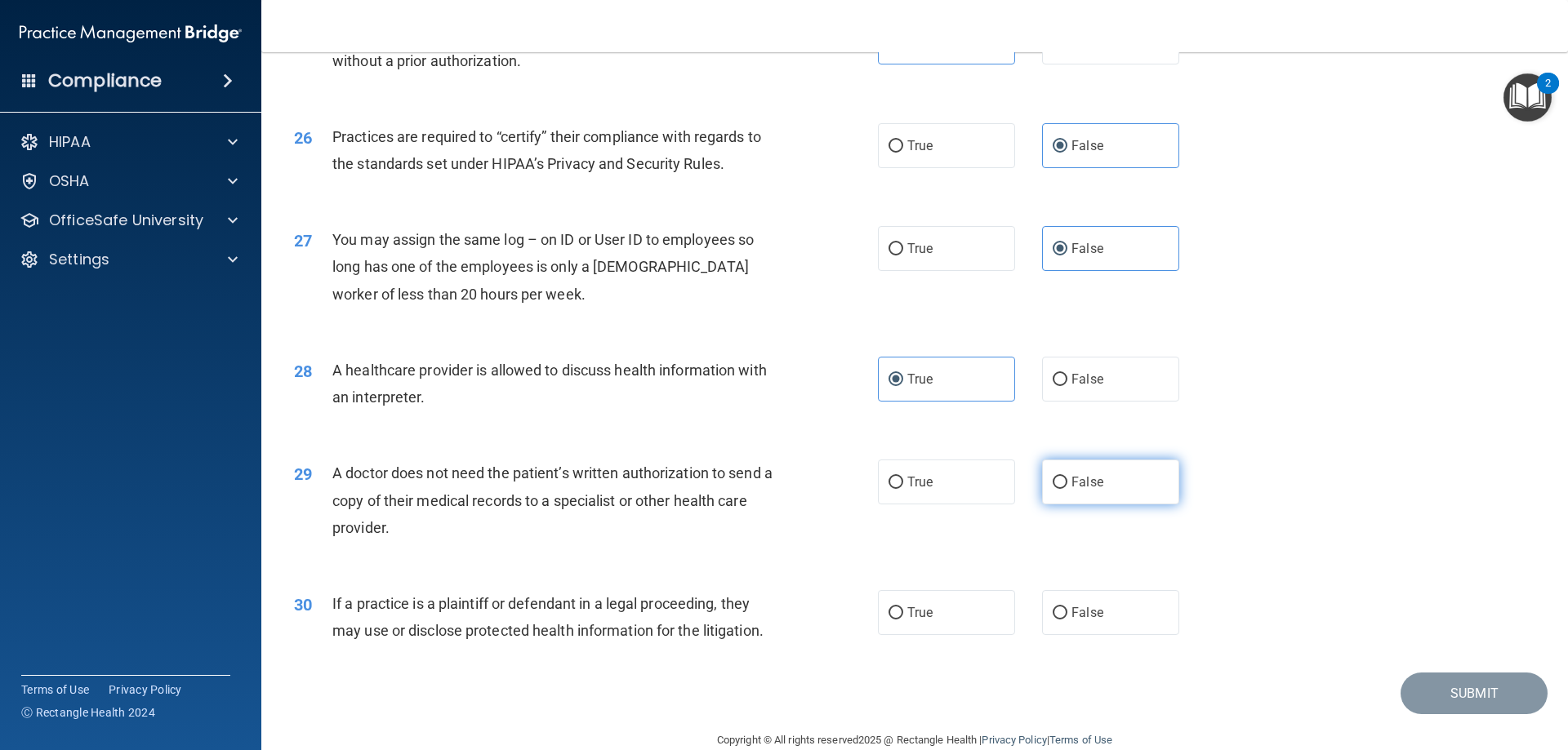
click at [1067, 486] on input "False" at bounding box center [1060, 483] width 14 height 13
radio input "true"
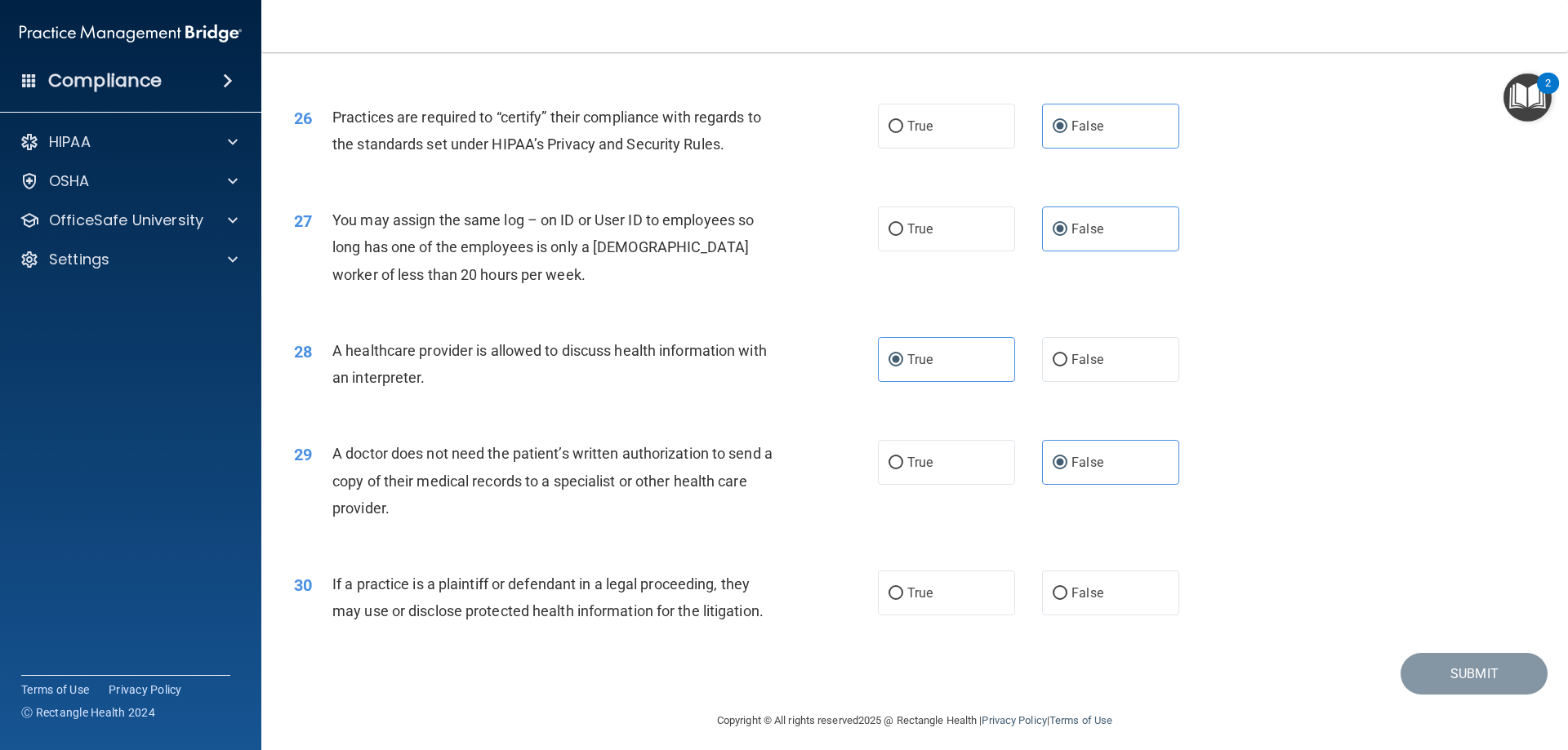
scroll to position [3050, 0]
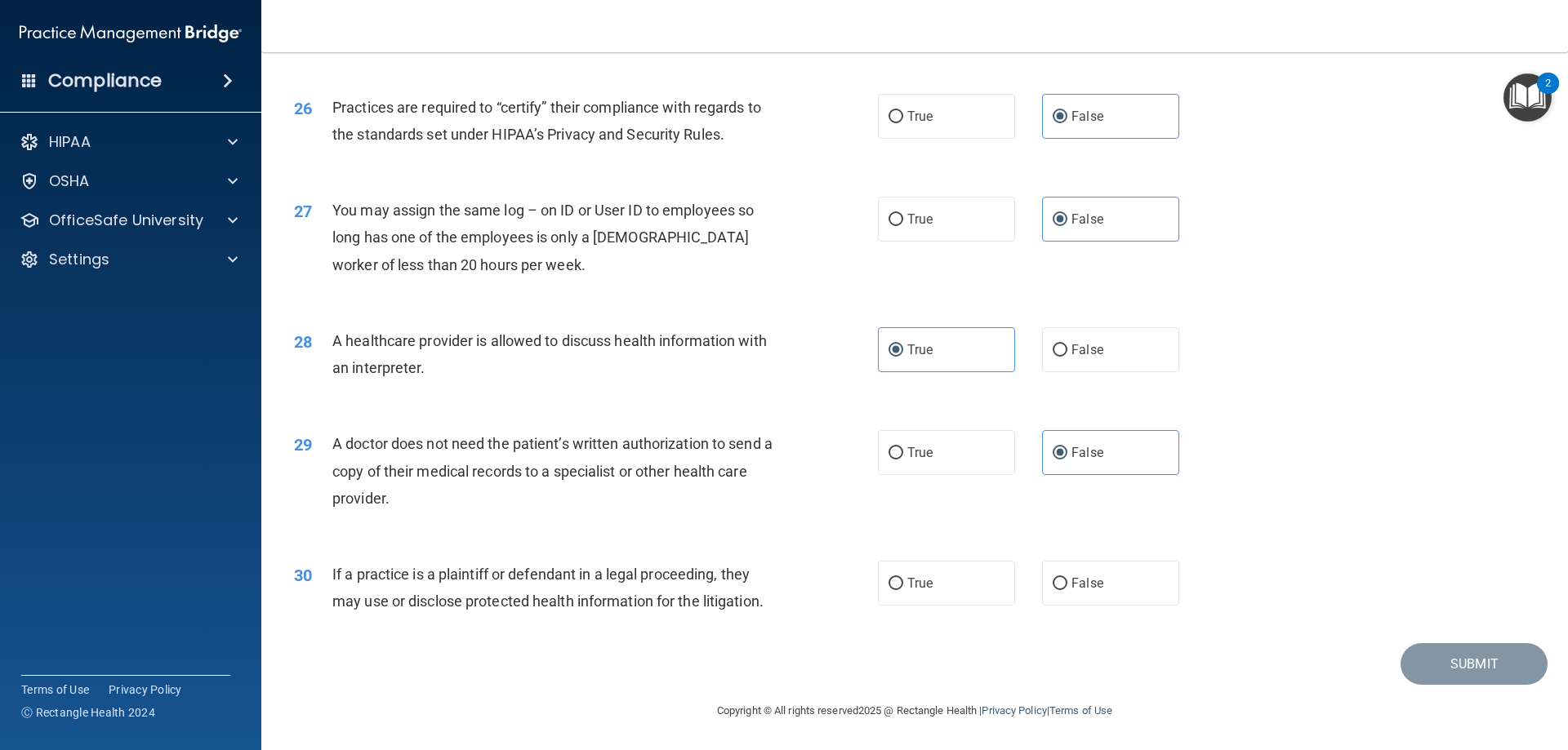
click at [858, 565] on div "30 If a practice is a plaintiff or defendant in a legal proceeding, they may us…" at bounding box center [586, 591] width 633 height 62
click at [892, 567] on label "True" at bounding box center [946, 583] width 137 height 45
click at [892, 578] on input "True" at bounding box center [895, 584] width 14 height 13
radio input "true"
click at [1440, 667] on button "Submit" at bounding box center [1474, 664] width 147 height 41
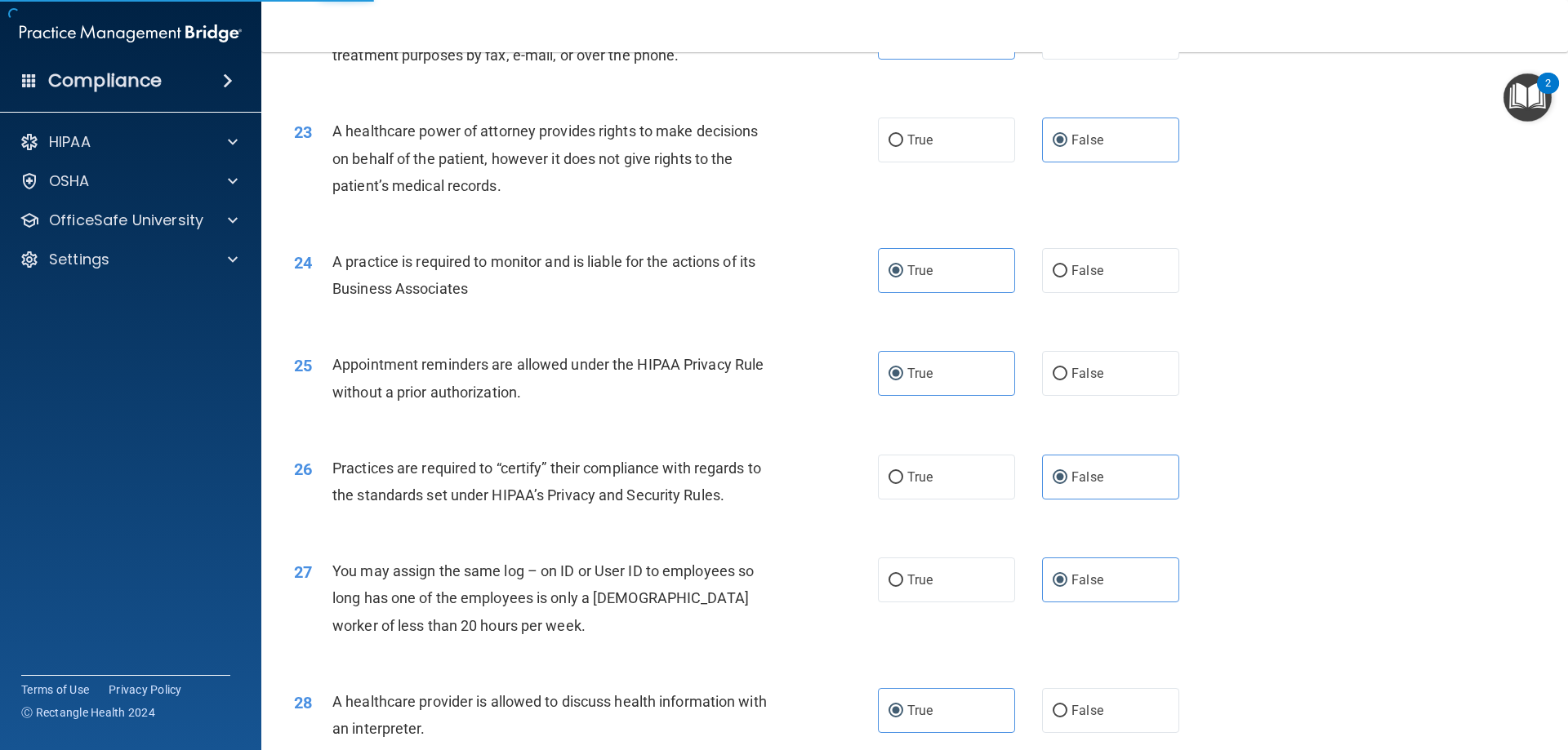
scroll to position [2397, 0]
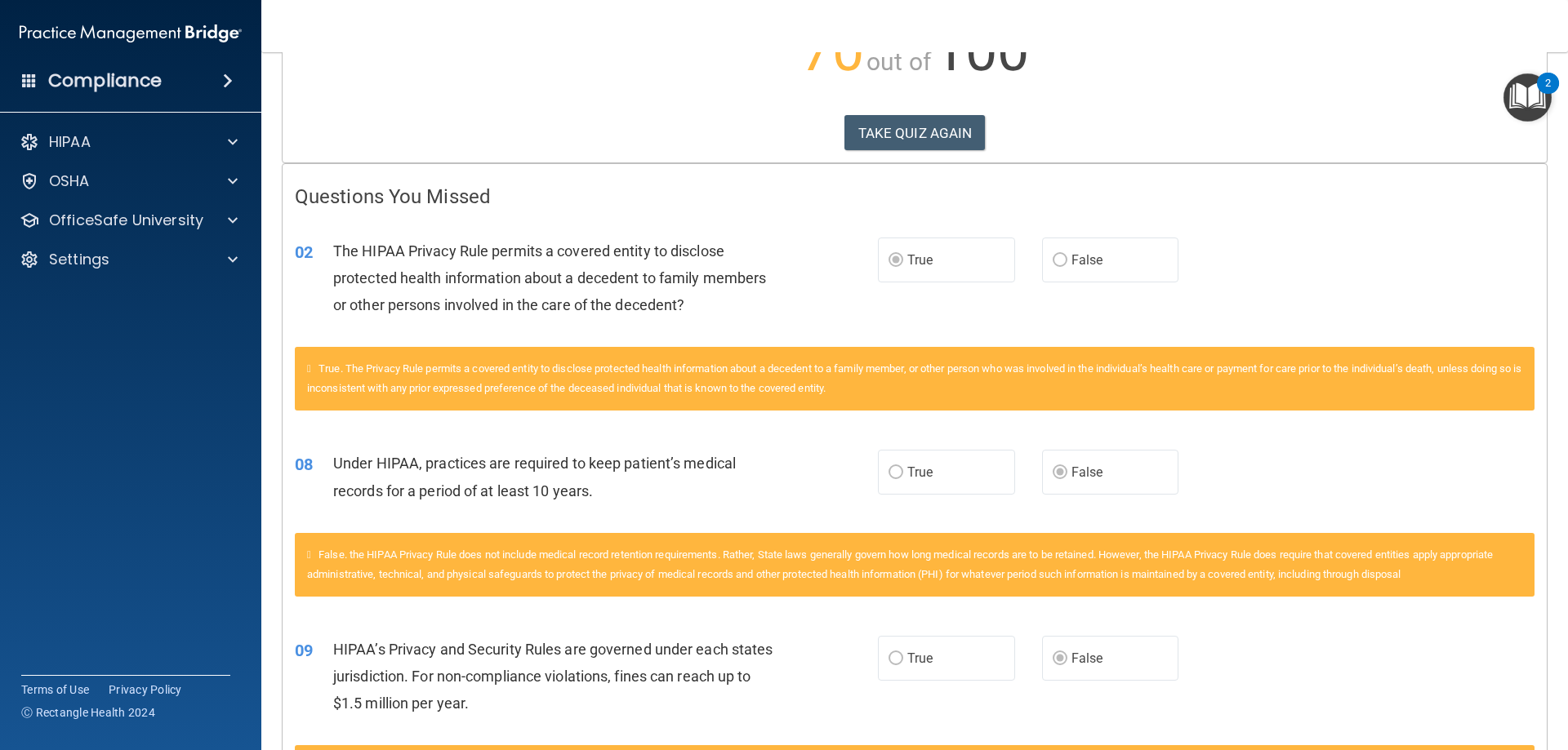
scroll to position [245, 0]
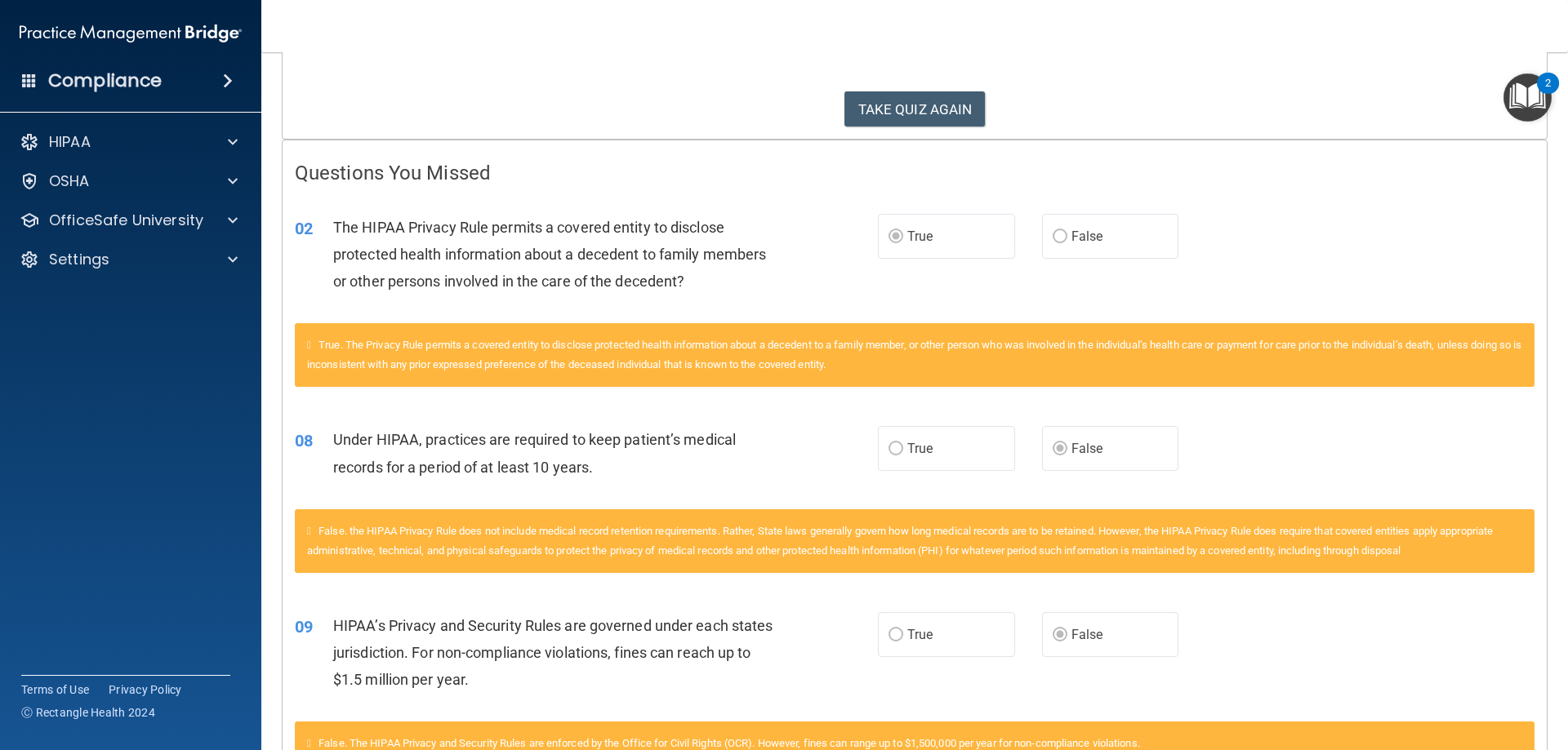
click at [1047, 228] on label "False" at bounding box center [1110, 237] width 137 height 45
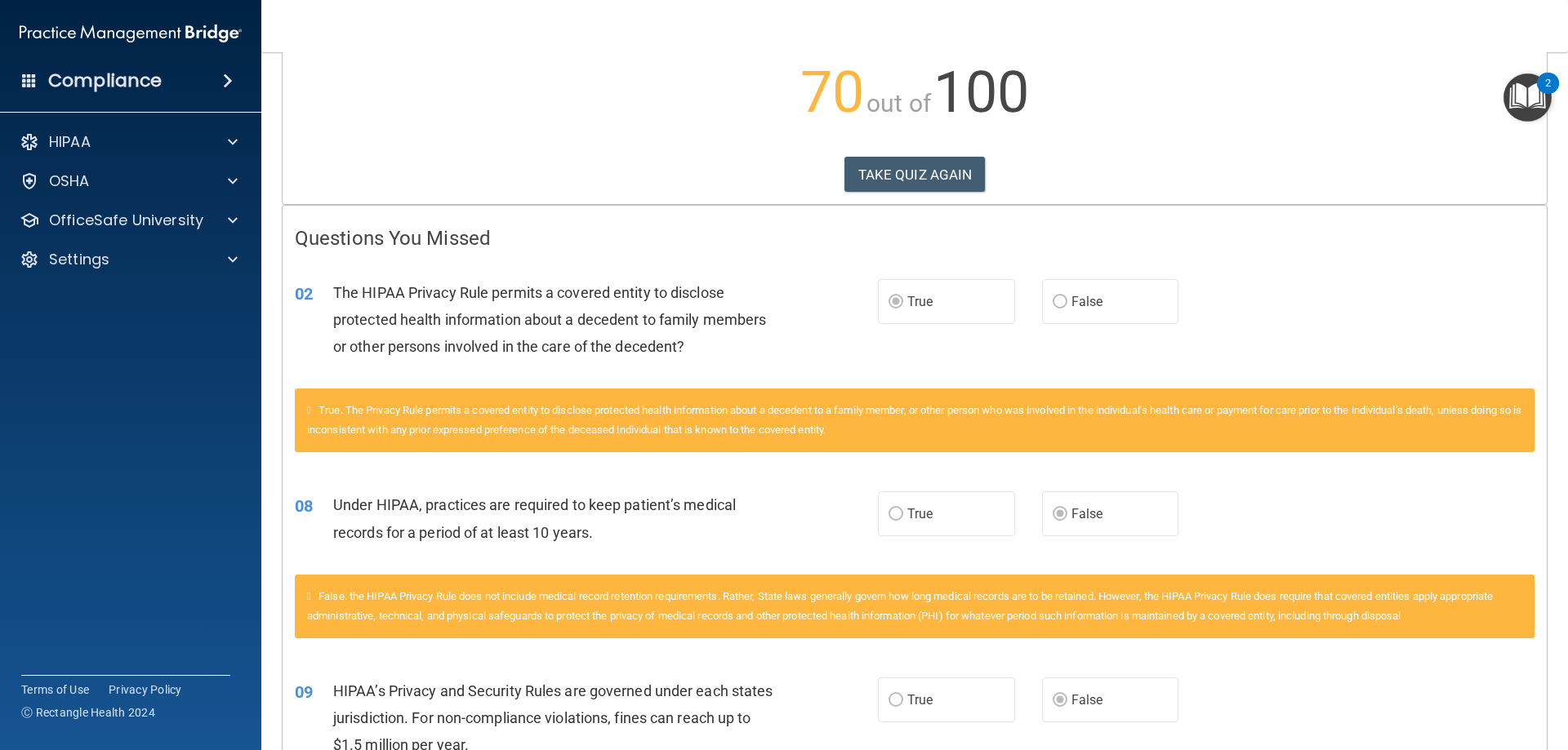
scroll to position [0, 0]
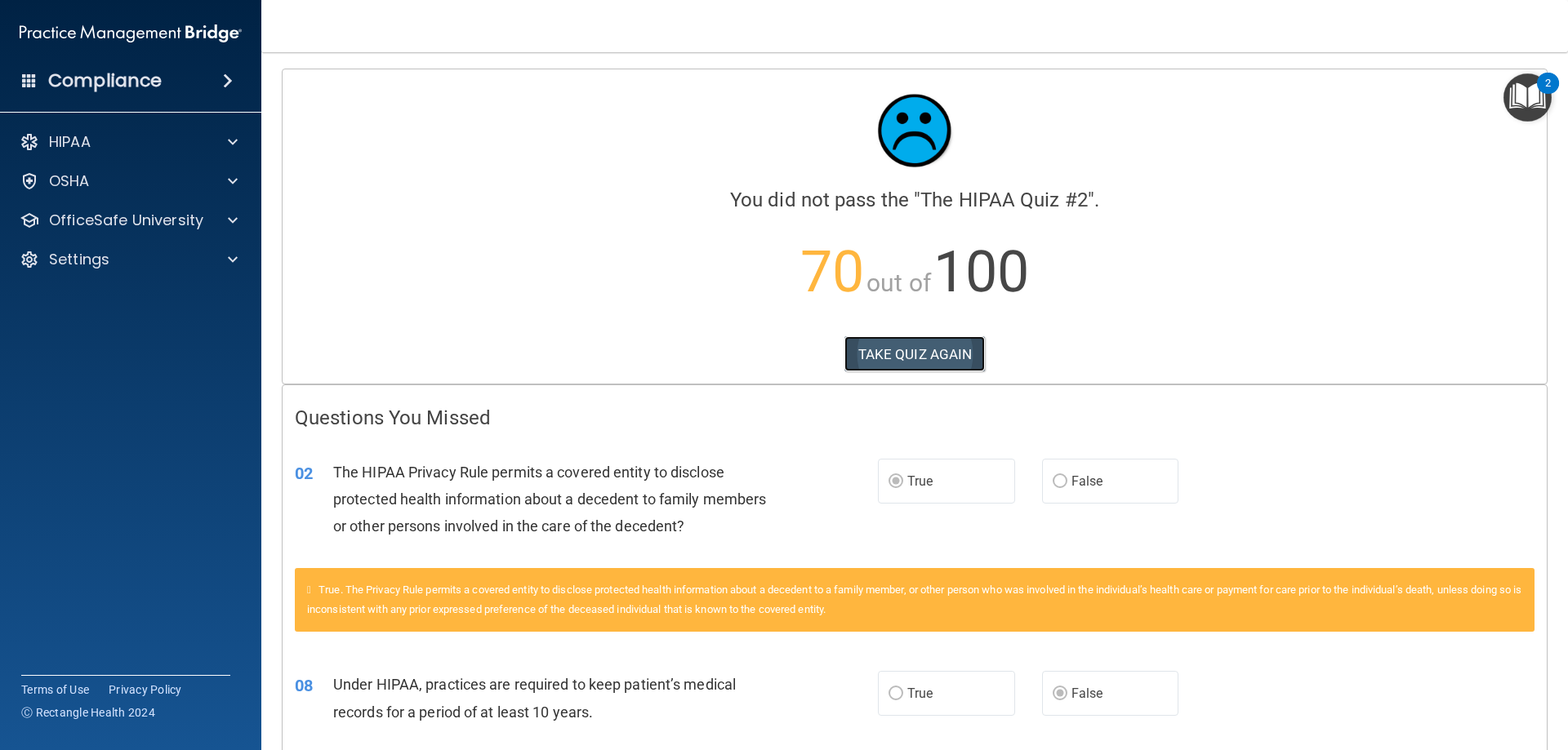
click at [909, 355] on button "TAKE QUIZ AGAIN" at bounding box center [915, 354] width 142 height 36
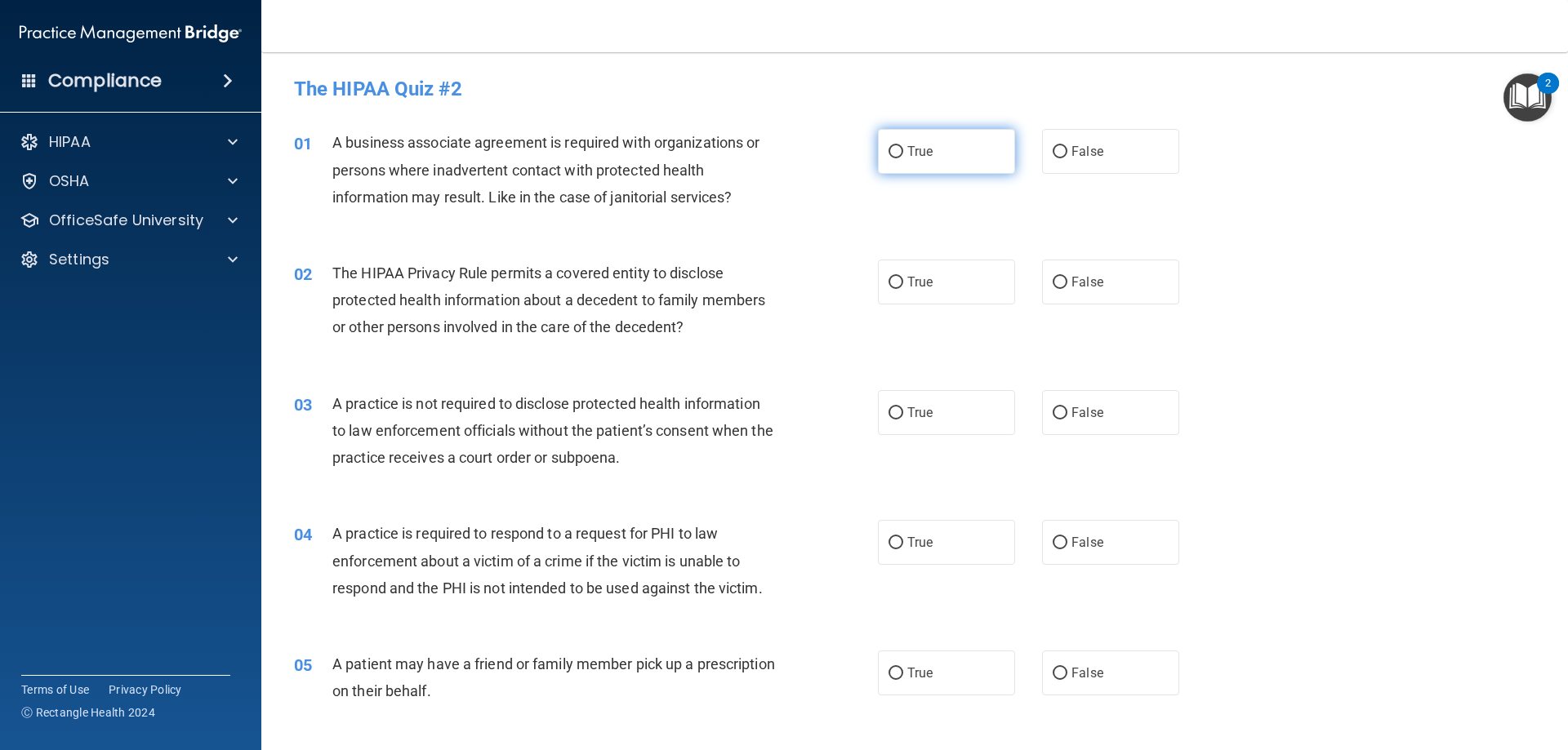
click at [970, 151] on label "True" at bounding box center [946, 151] width 137 height 45
click at [903, 151] on input "True" at bounding box center [895, 152] width 14 height 13
radio input "true"
click at [940, 280] on label "True" at bounding box center [946, 282] width 137 height 45
click at [903, 280] on input "True" at bounding box center [895, 283] width 14 height 13
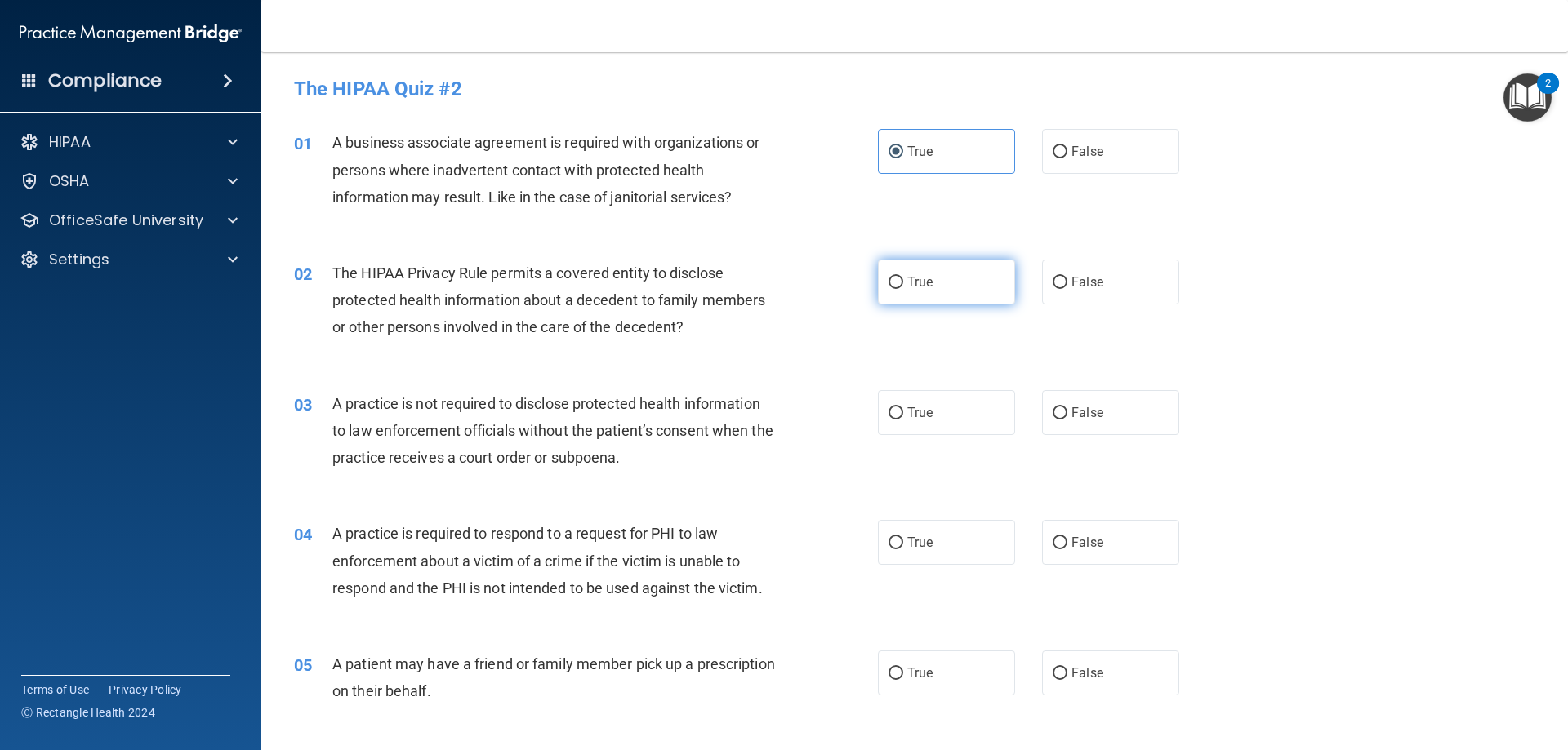
radio input "true"
click at [1061, 404] on label "False" at bounding box center [1110, 413] width 137 height 45
click at [1061, 408] on input "False" at bounding box center [1060, 414] width 14 height 13
radio input "true"
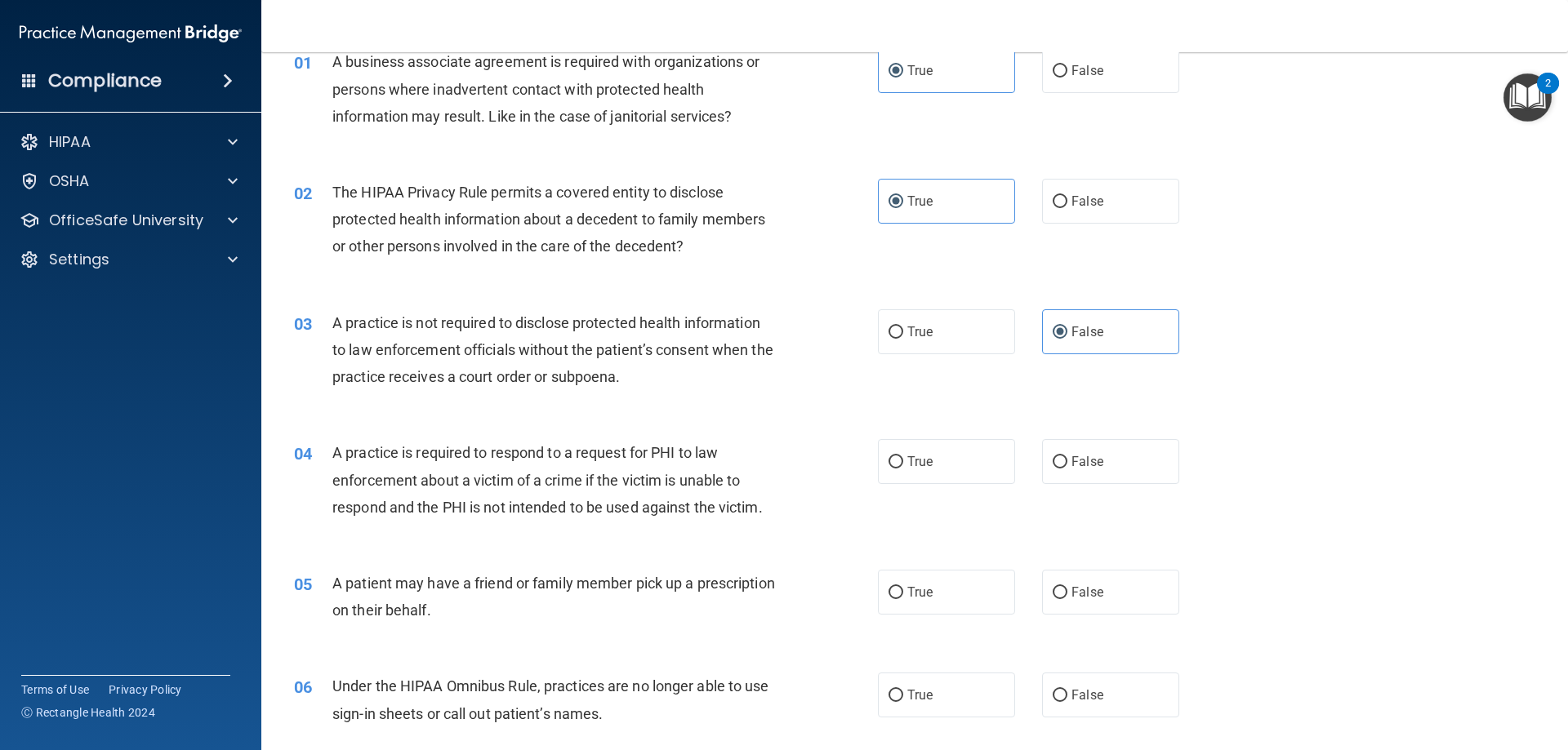
scroll to position [245, 0]
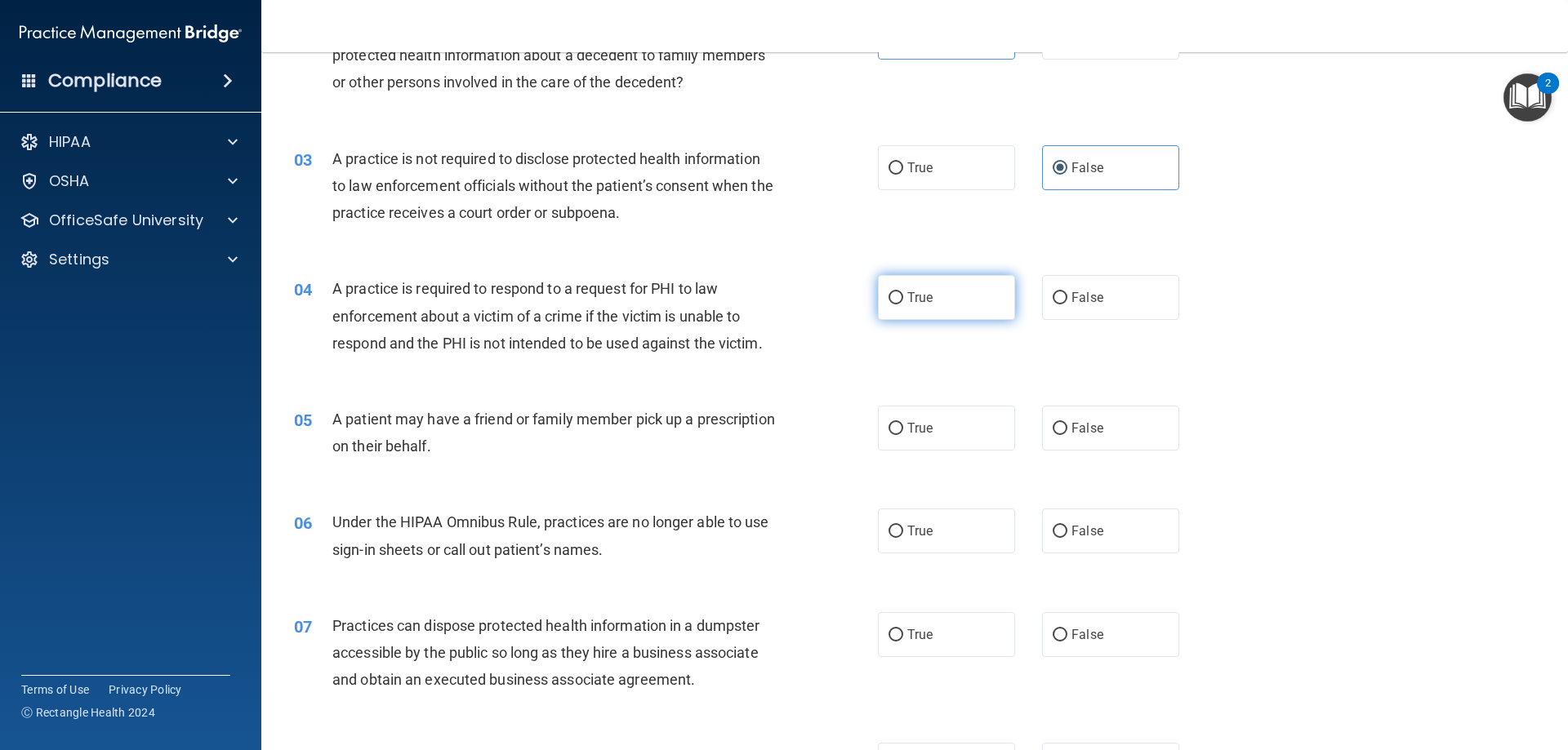
click at [970, 279] on label "True" at bounding box center [946, 297] width 137 height 45
click at [903, 292] on input "True" at bounding box center [895, 298] width 14 height 13
radio input "true"
click at [921, 434] on span "True" at bounding box center [919, 427] width 25 height 15
click at [903, 434] on input "True" at bounding box center [895, 429] width 14 height 13
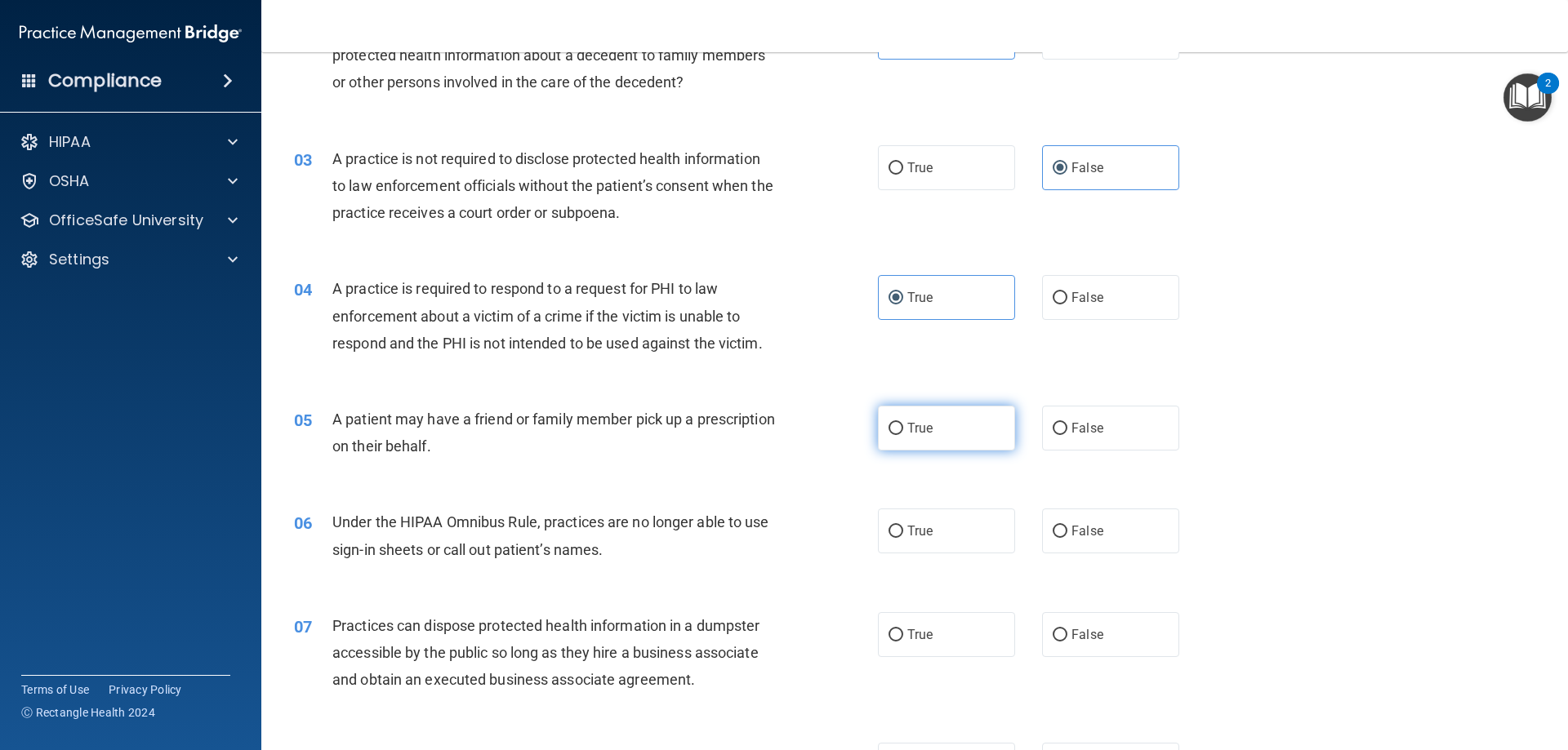
radio input "true"
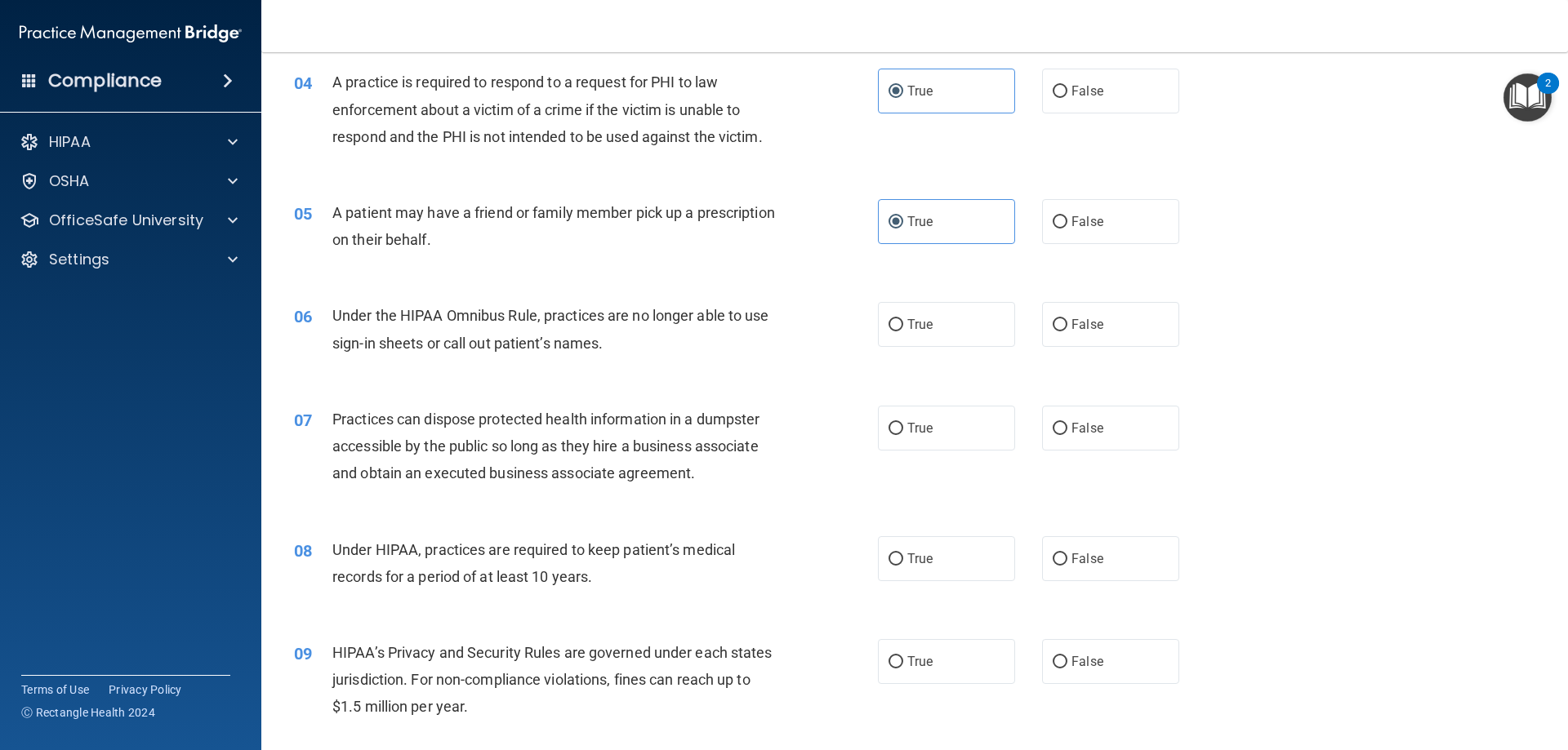
scroll to position [490, 0]
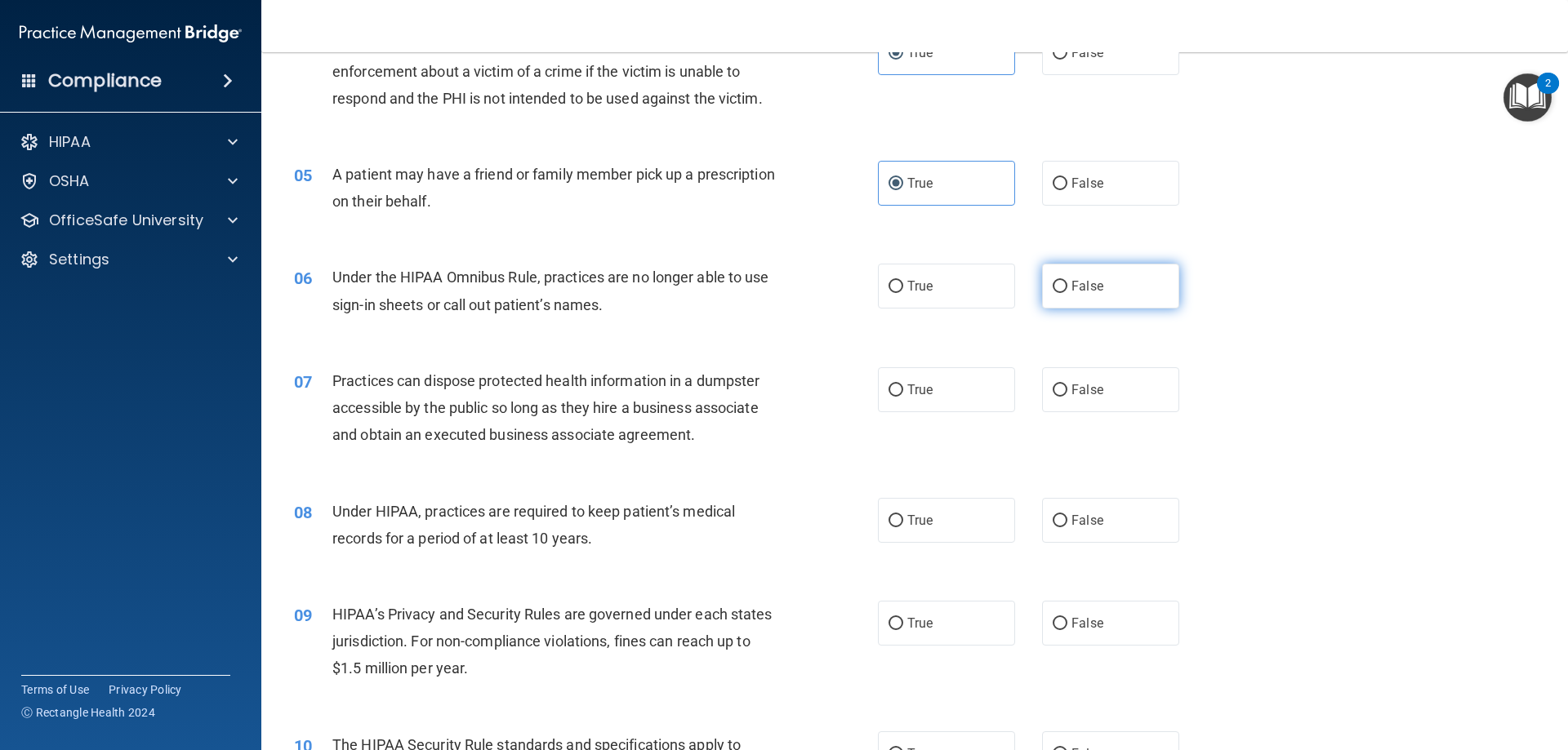
click at [1053, 289] on input "False" at bounding box center [1060, 287] width 14 height 13
radio input "true"
click at [1054, 396] on input "False" at bounding box center [1060, 391] width 14 height 13
radio input "true"
click at [1098, 522] on label "False" at bounding box center [1110, 521] width 137 height 45
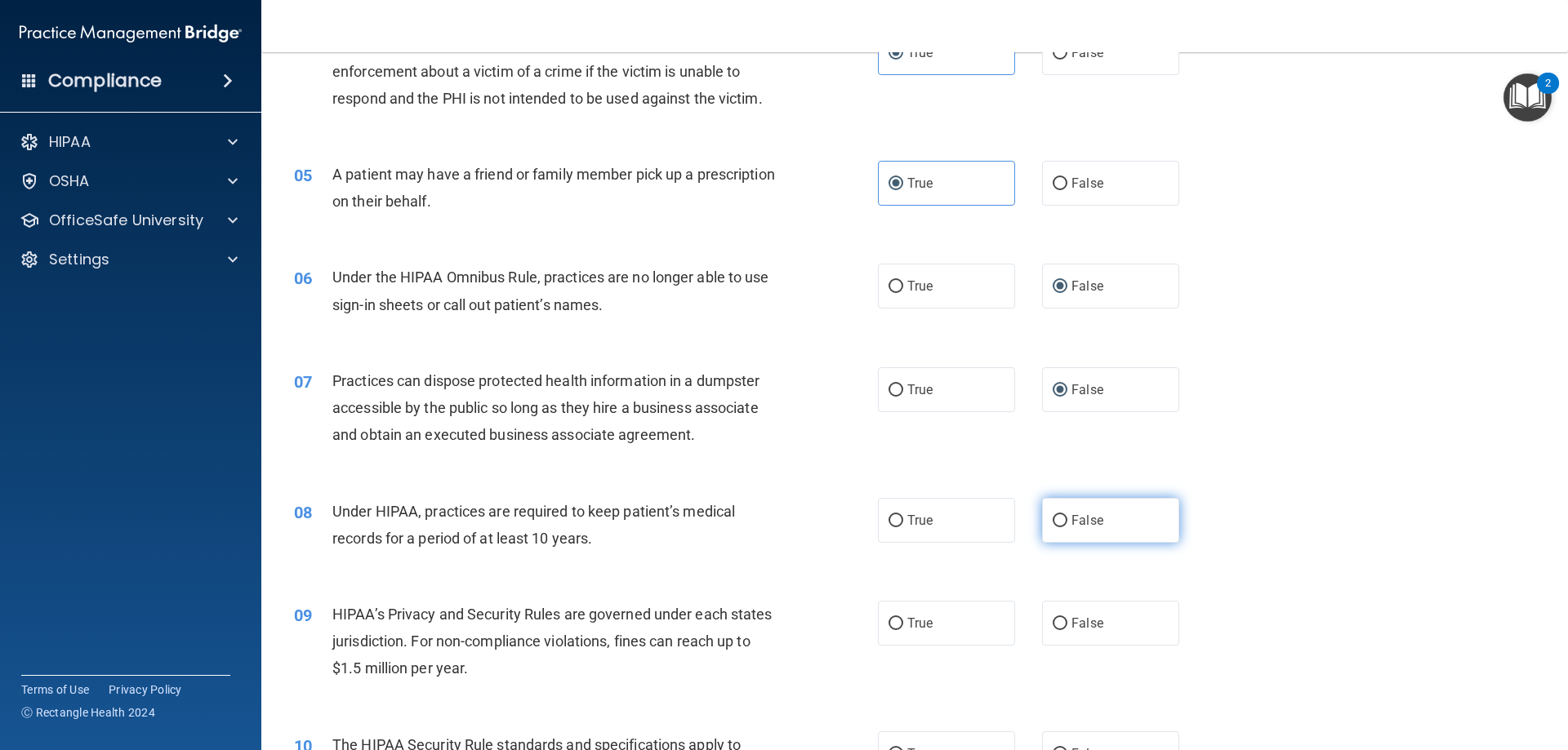
click at [1067, 522] on input "False" at bounding box center [1060, 522] width 14 height 13
radio input "true"
click at [989, 640] on label "True" at bounding box center [946, 624] width 137 height 45
click at [903, 630] on input "True" at bounding box center [895, 625] width 14 height 13
radio input "true"
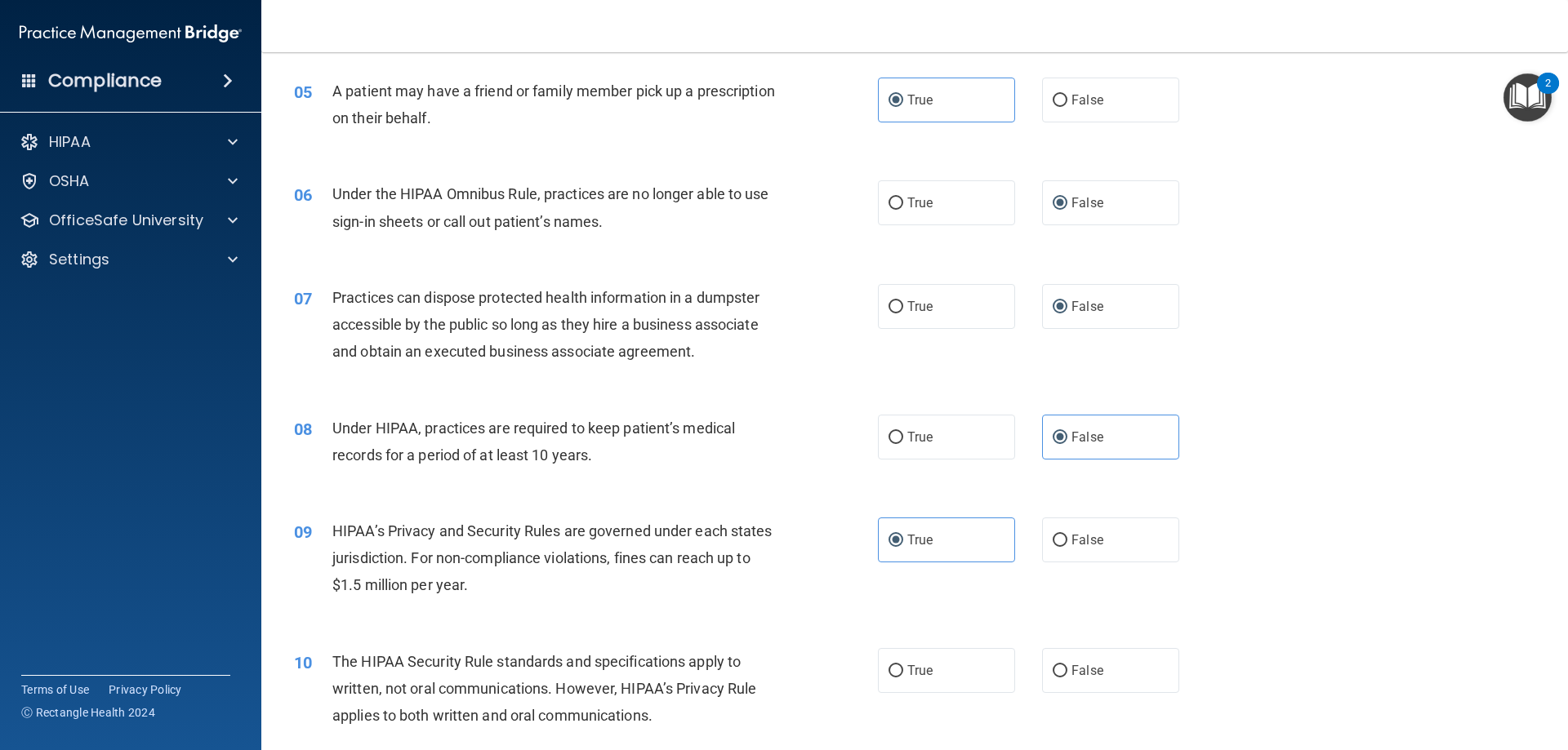
scroll to position [735, 0]
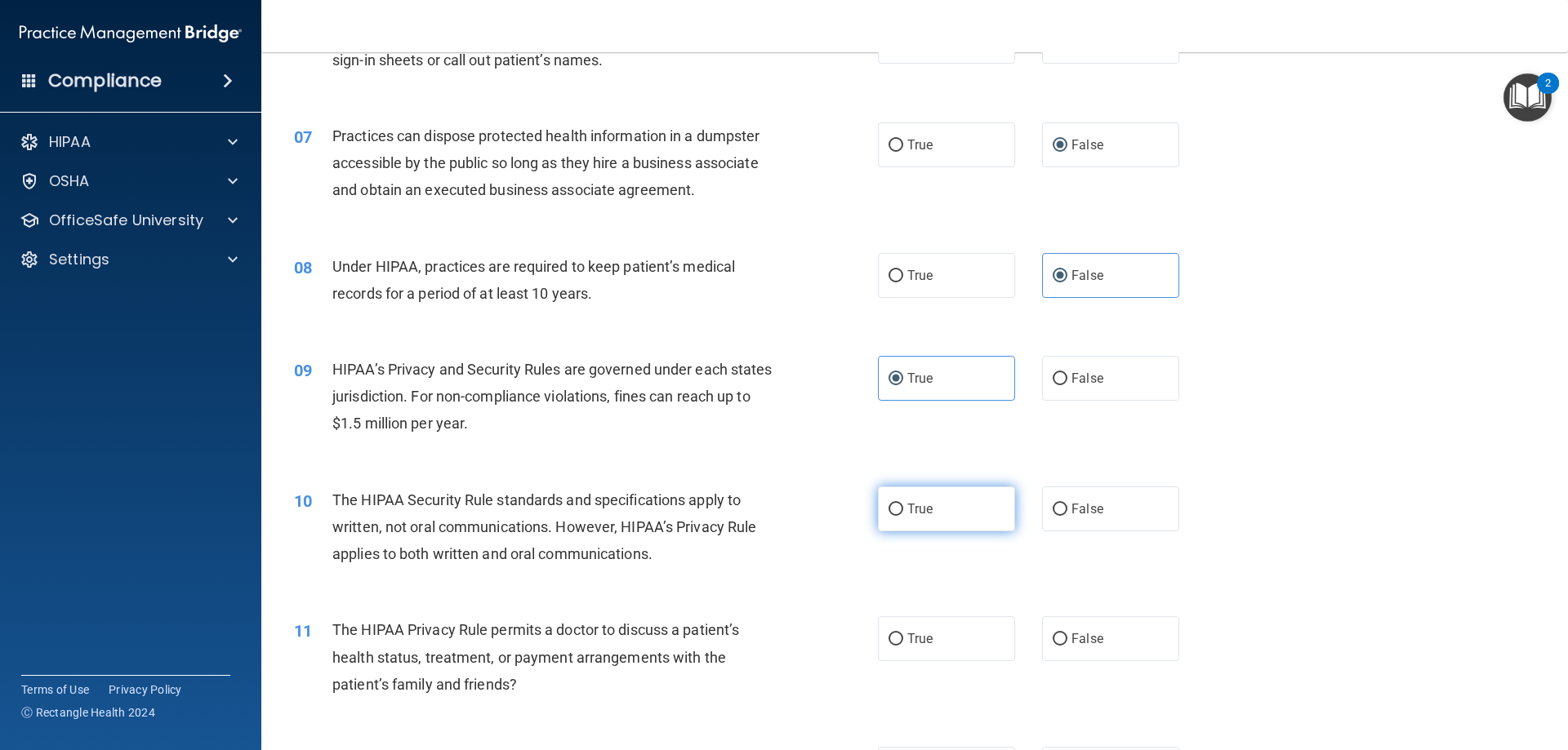
click at [952, 512] on label "True" at bounding box center [946, 509] width 137 height 45
click at [903, 512] on input "True" at bounding box center [895, 510] width 14 height 13
radio input "true"
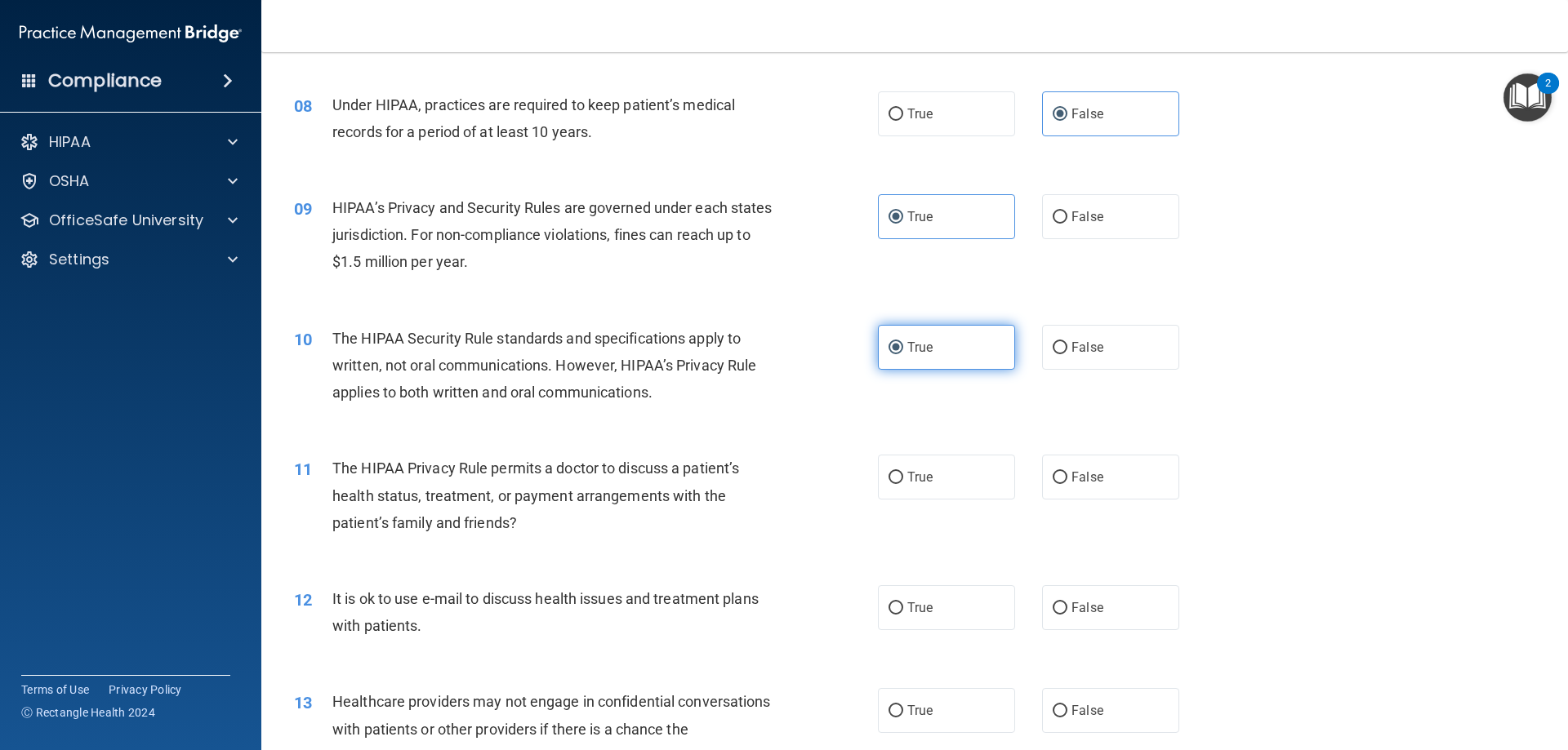
scroll to position [898, 0]
click at [943, 478] on label "True" at bounding box center [946, 476] width 137 height 45
click at [903, 478] on input "True" at bounding box center [895, 477] width 14 height 13
radio input "true"
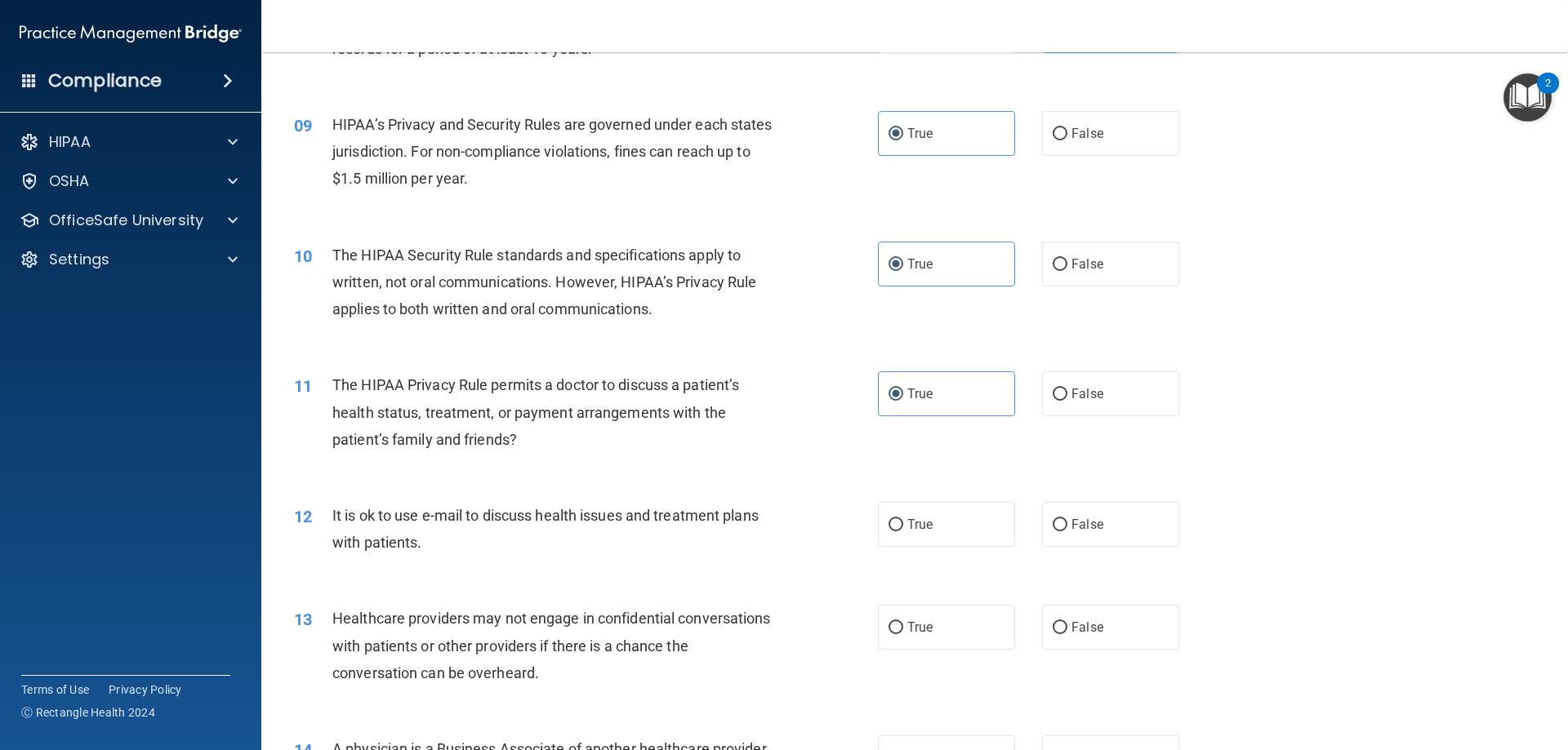
click at [853, 514] on div "12 It is ok to use e-mail to discuss health issues and treatment plans with pat…" at bounding box center [586, 532] width 633 height 62
click at [926, 520] on span "True" at bounding box center [919, 524] width 25 height 15
click at [903, 520] on input "True" at bounding box center [895, 526] width 14 height 13
radio input "true"
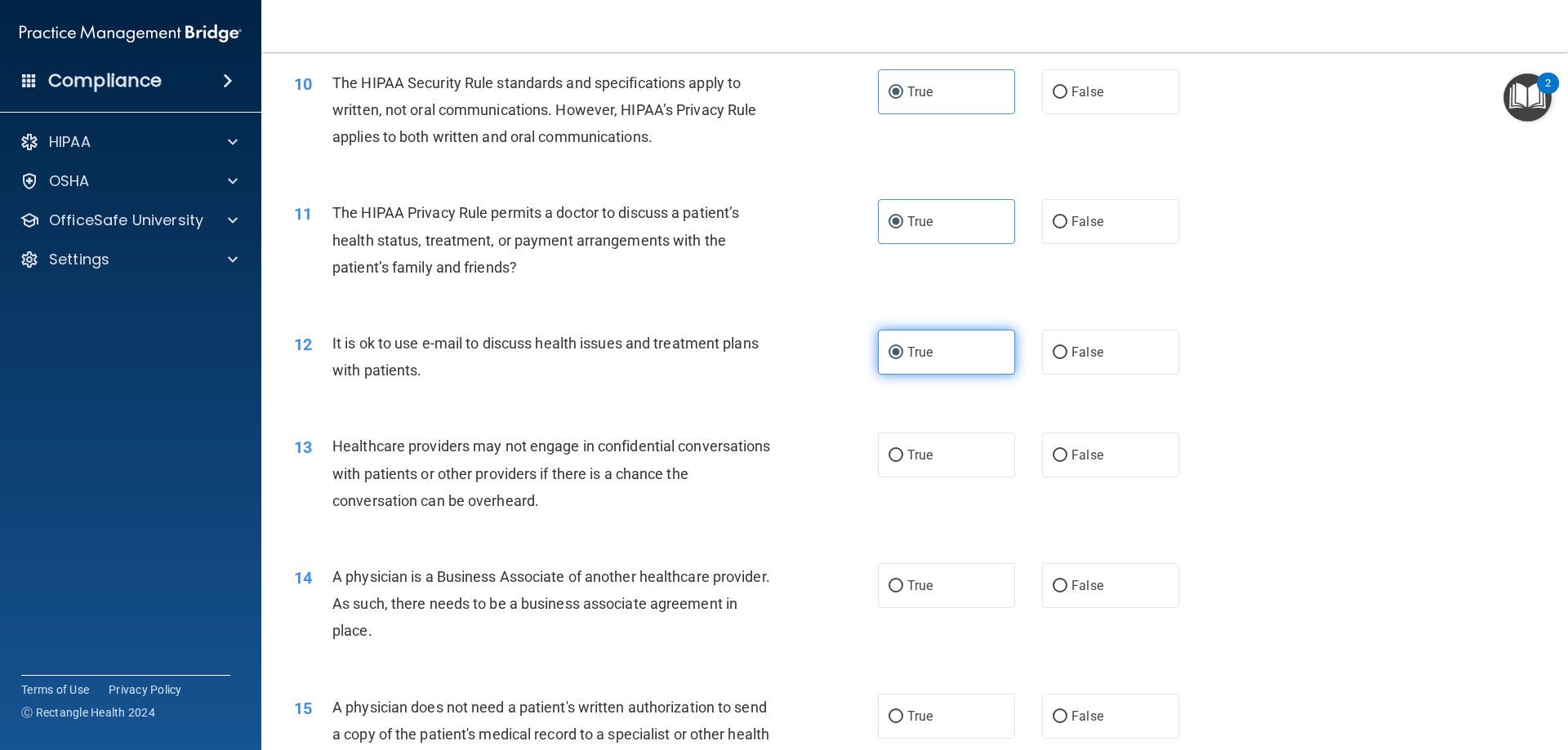
scroll to position [1225, 0]
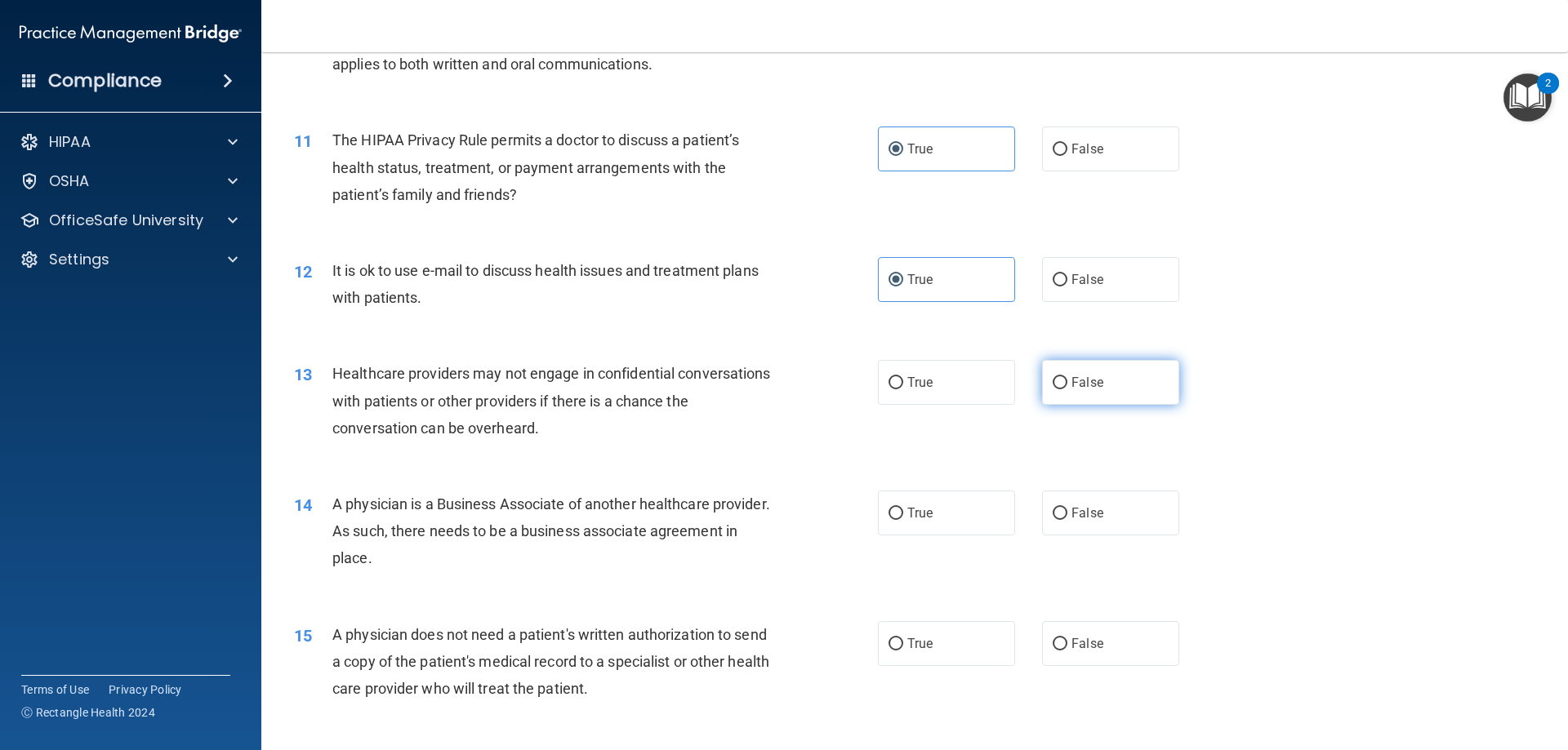
click at [1124, 385] on label "False" at bounding box center [1110, 383] width 137 height 45
click at [1067, 385] on input "False" at bounding box center [1060, 384] width 14 height 13
radio input "true"
click at [1075, 528] on label "False" at bounding box center [1110, 513] width 137 height 45
click at [1067, 520] on input "False" at bounding box center [1060, 514] width 14 height 13
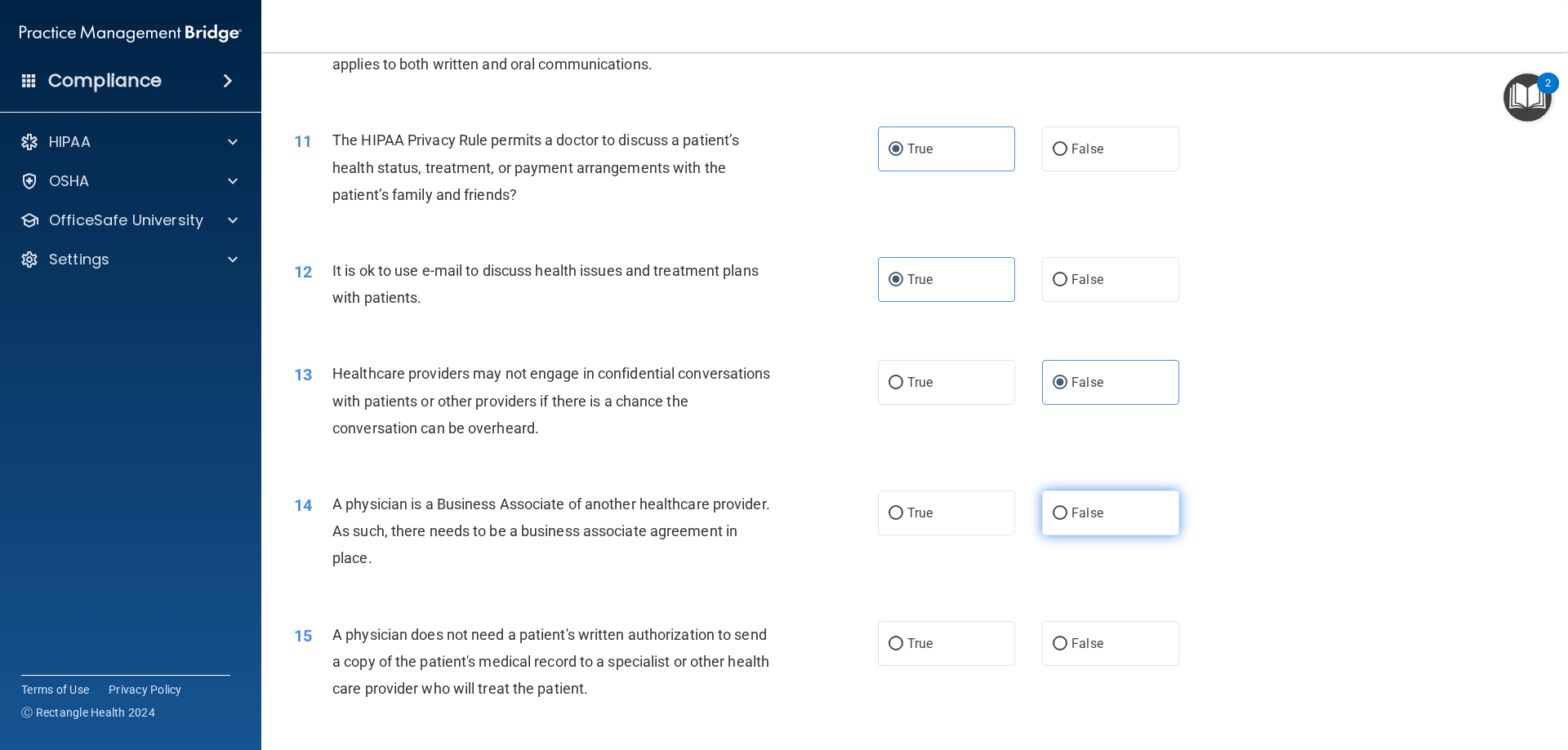
radio input "true"
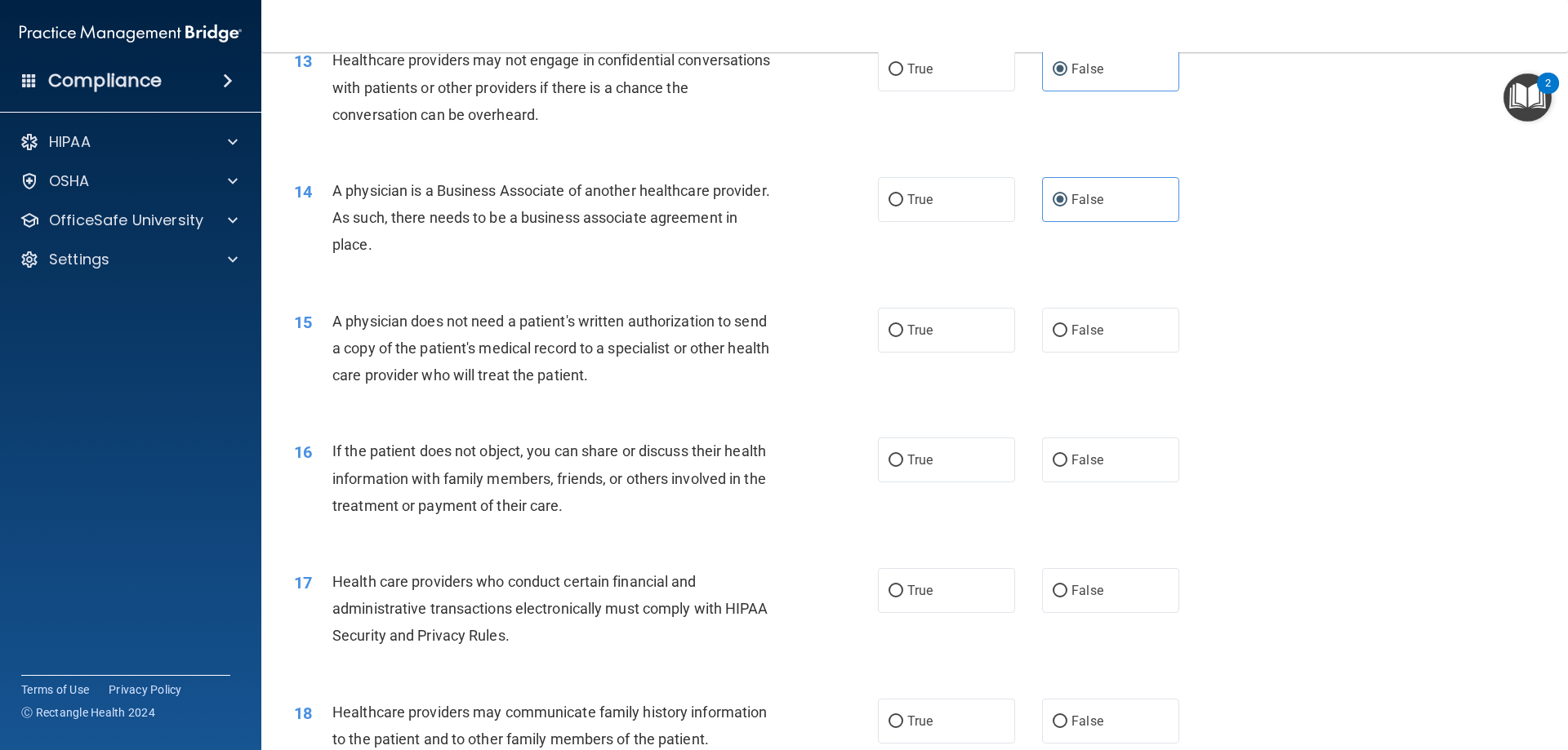
scroll to position [1551, 0]
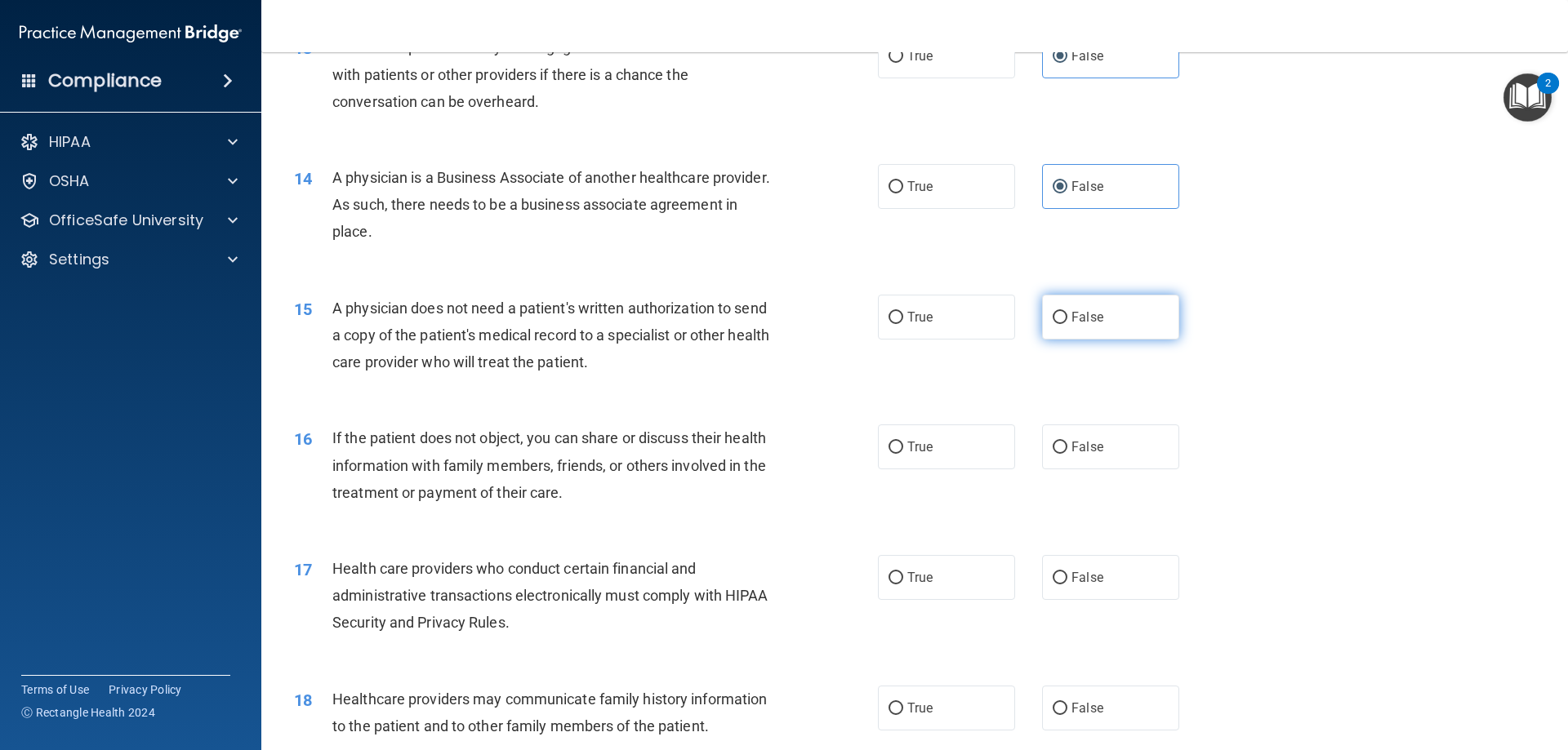
click at [1134, 320] on label "False" at bounding box center [1110, 317] width 137 height 45
click at [1067, 320] on input "False" at bounding box center [1060, 318] width 14 height 13
radio input "true"
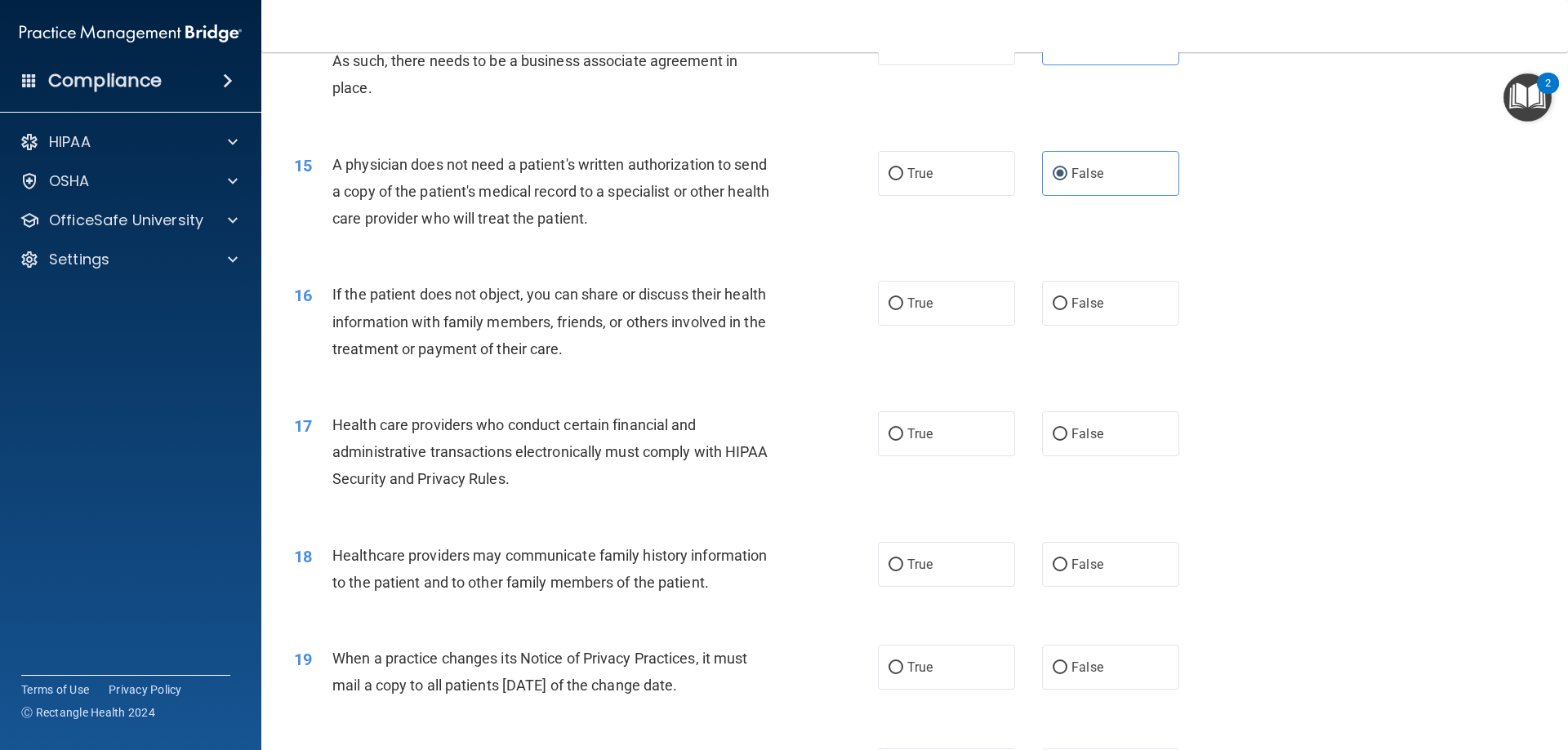
scroll to position [1715, 0]
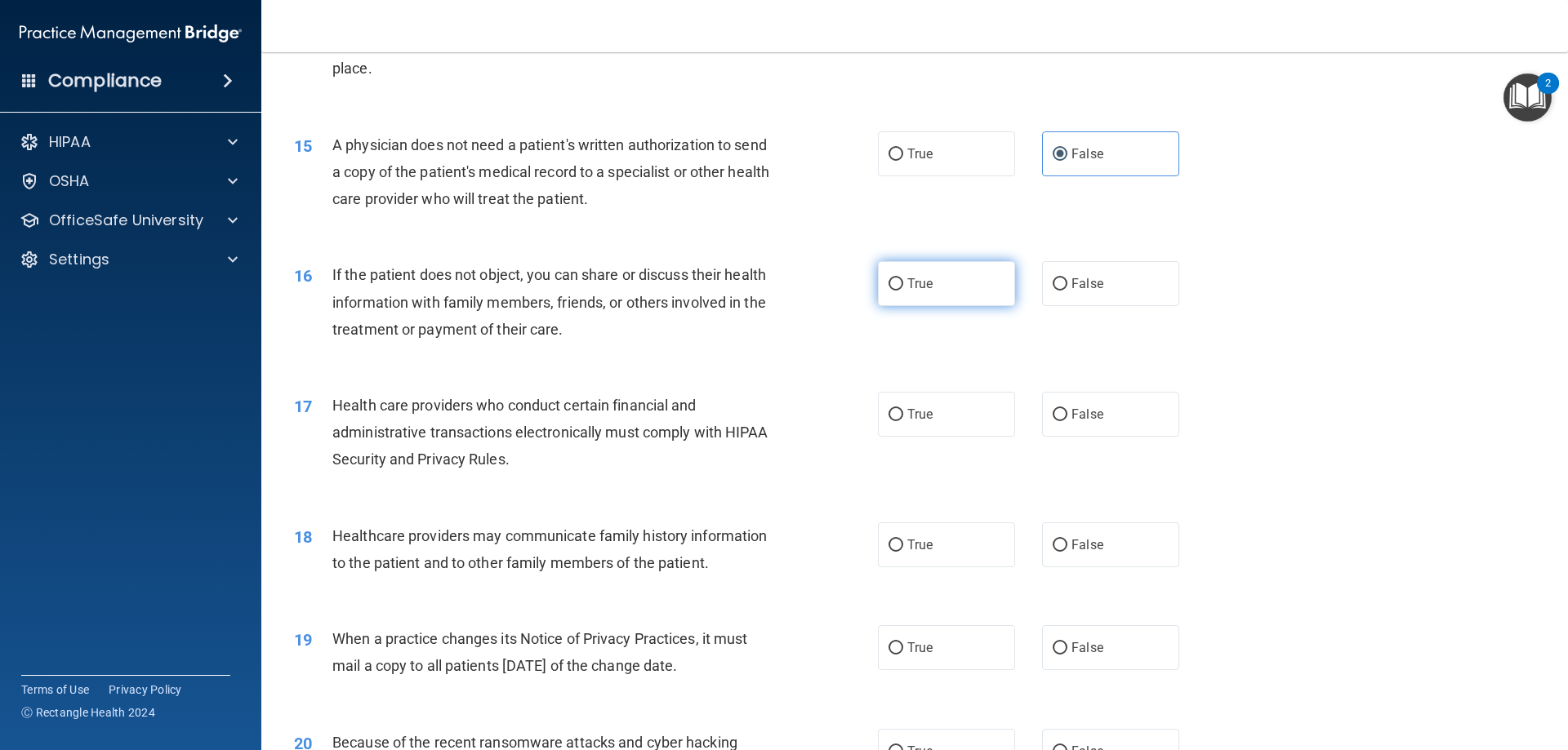
click at [918, 296] on label "True" at bounding box center [946, 284] width 137 height 45
click at [903, 290] on input "True" at bounding box center [895, 285] width 14 height 13
radio input "true"
click at [932, 418] on label "True" at bounding box center [946, 414] width 137 height 45
click at [903, 418] on input "True" at bounding box center [895, 416] width 14 height 13
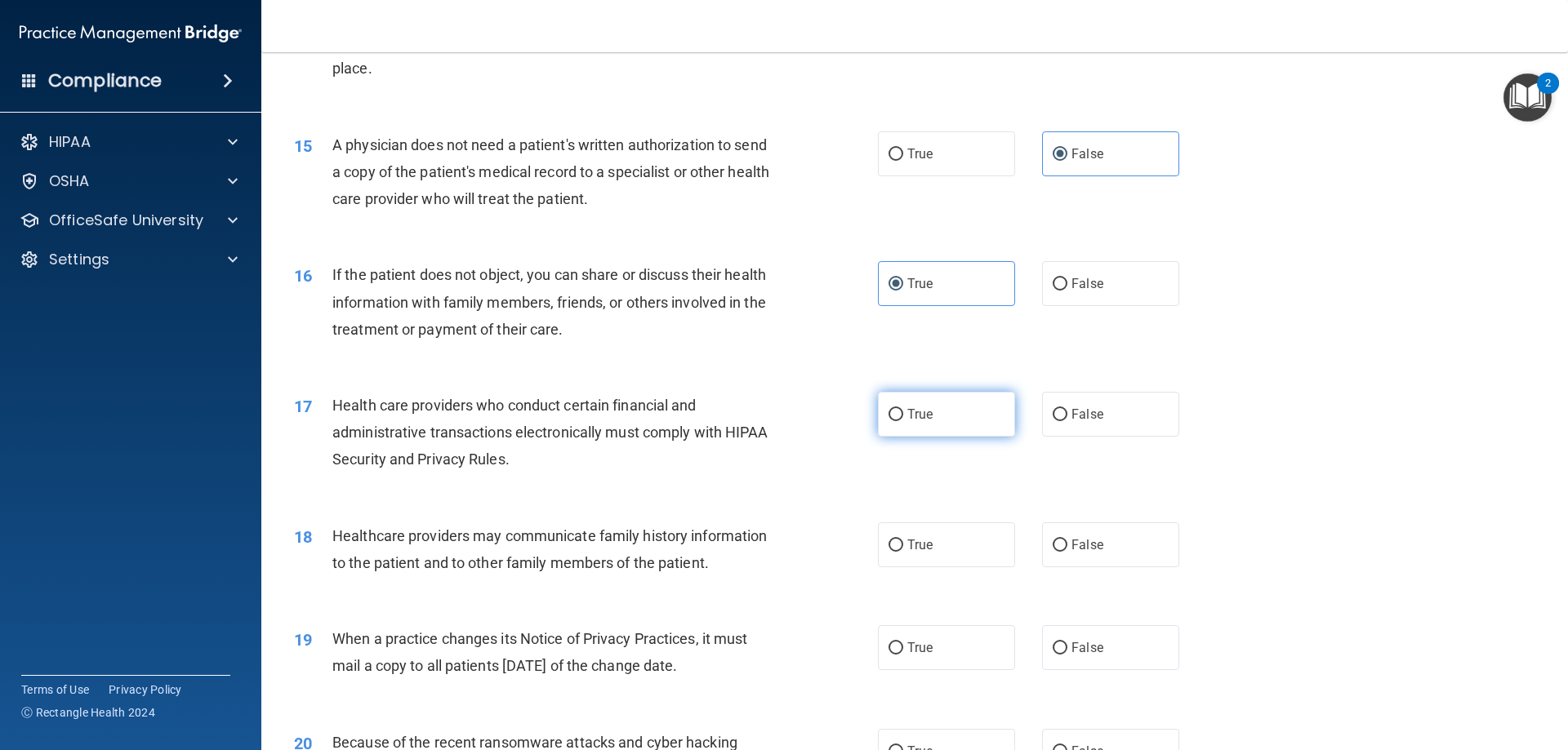
radio input "true"
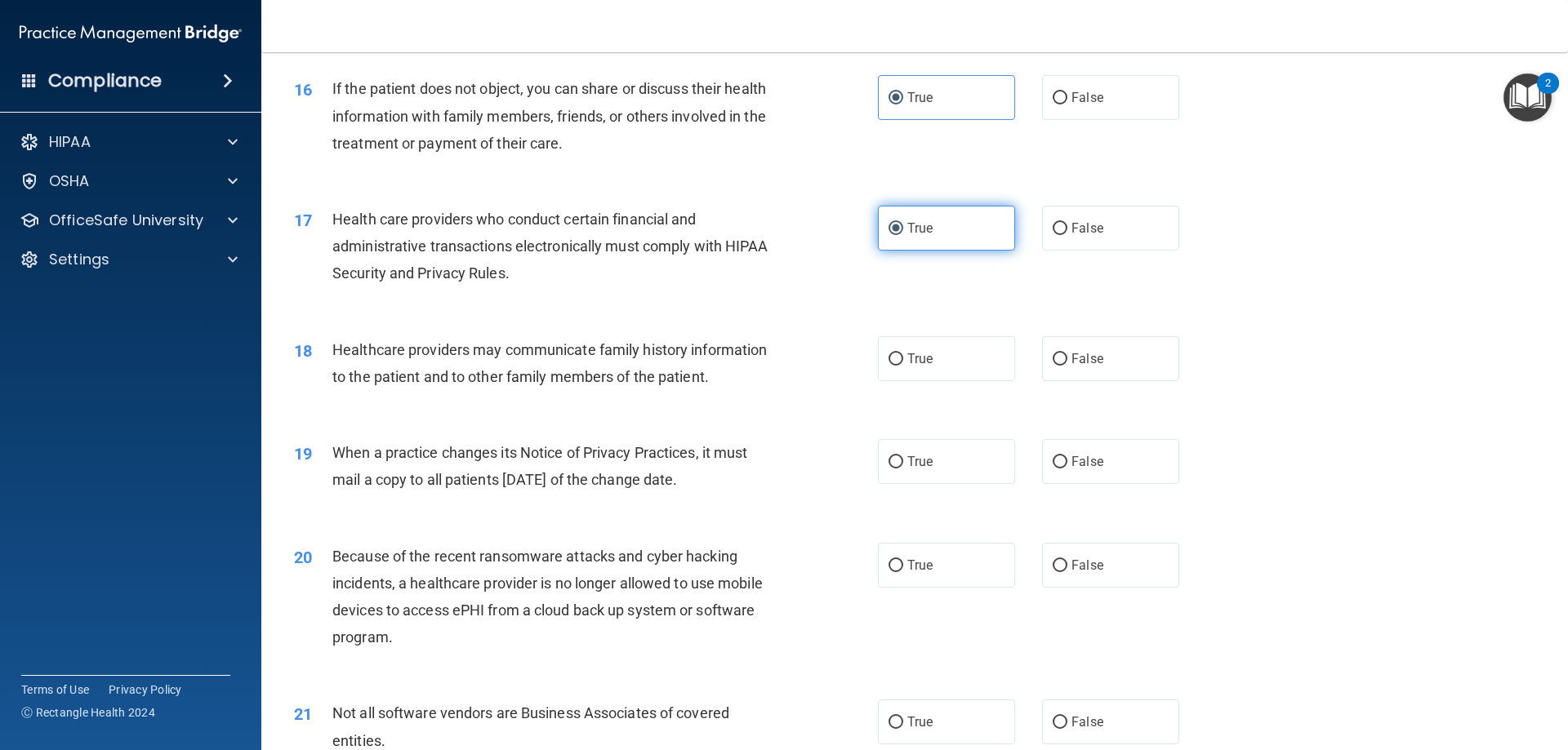
scroll to position [2041, 0]
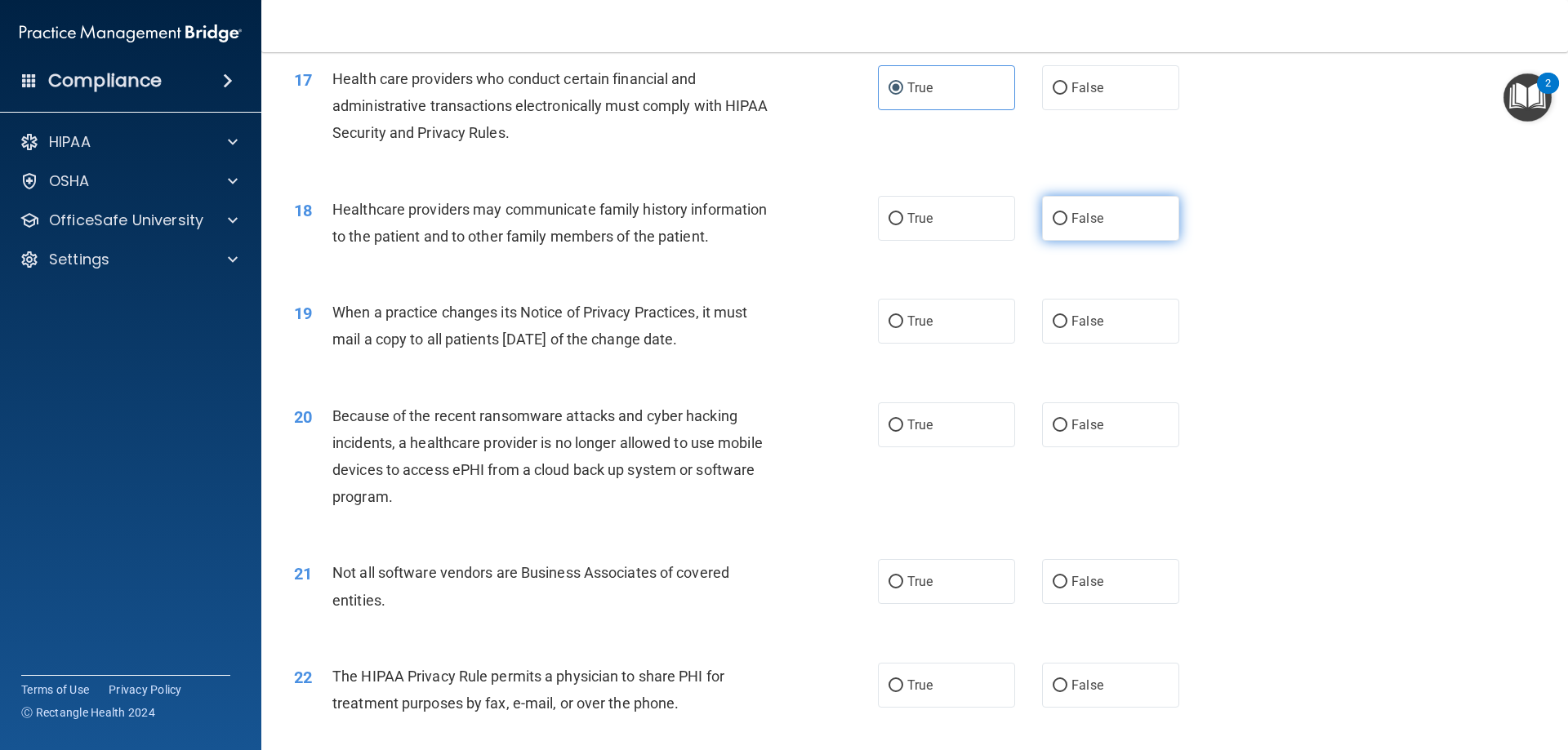
click at [1107, 227] on label "False" at bounding box center [1110, 219] width 137 height 45
click at [1067, 225] on input "False" at bounding box center [1060, 220] width 14 height 13
radio input "true"
click at [1064, 332] on label "False" at bounding box center [1110, 322] width 137 height 45
click at [1064, 328] on input "False" at bounding box center [1060, 323] width 14 height 13
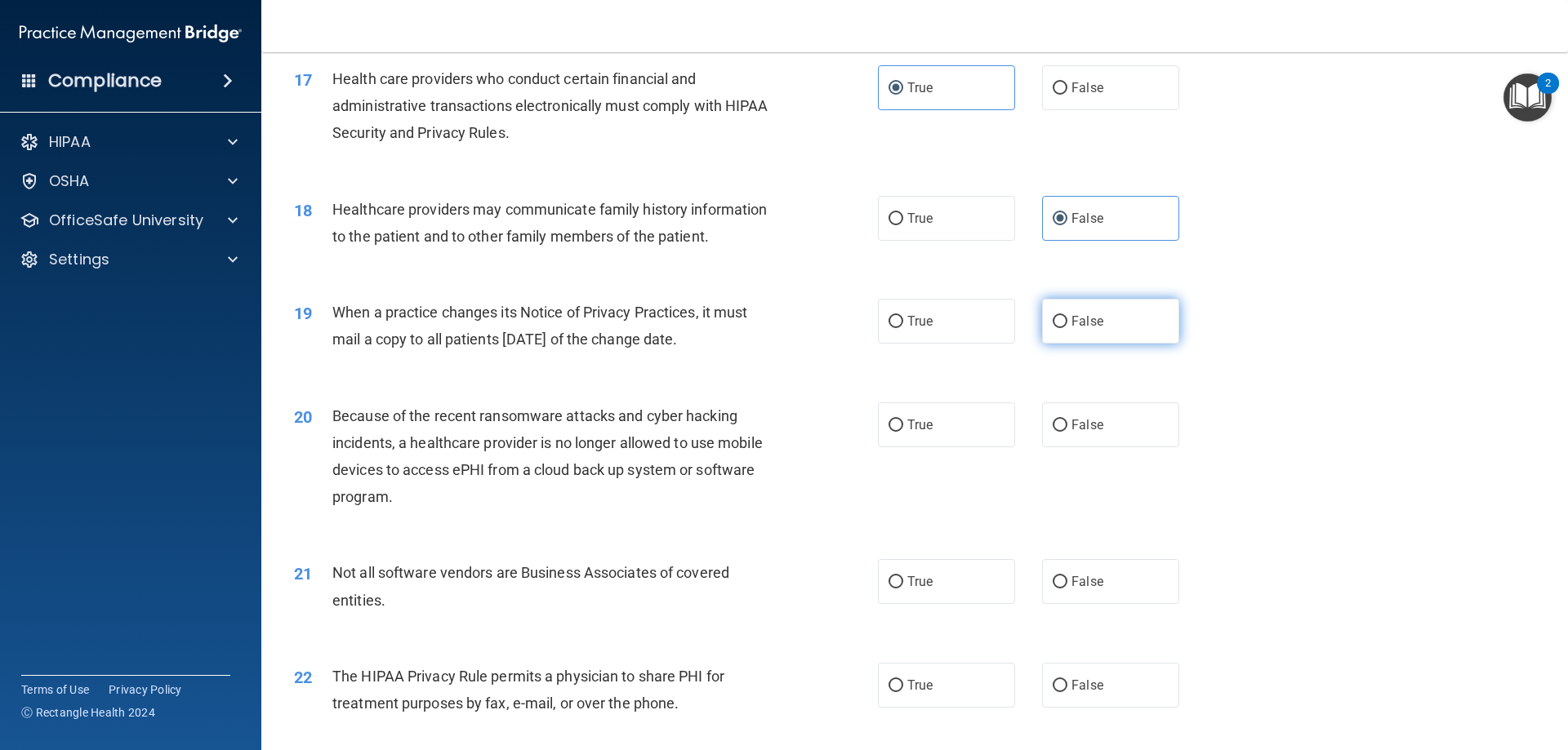
radio input "true"
click at [1123, 435] on label "False" at bounding box center [1110, 425] width 137 height 45
click at [1067, 432] on input "False" at bounding box center [1060, 426] width 14 height 13
radio input "true"
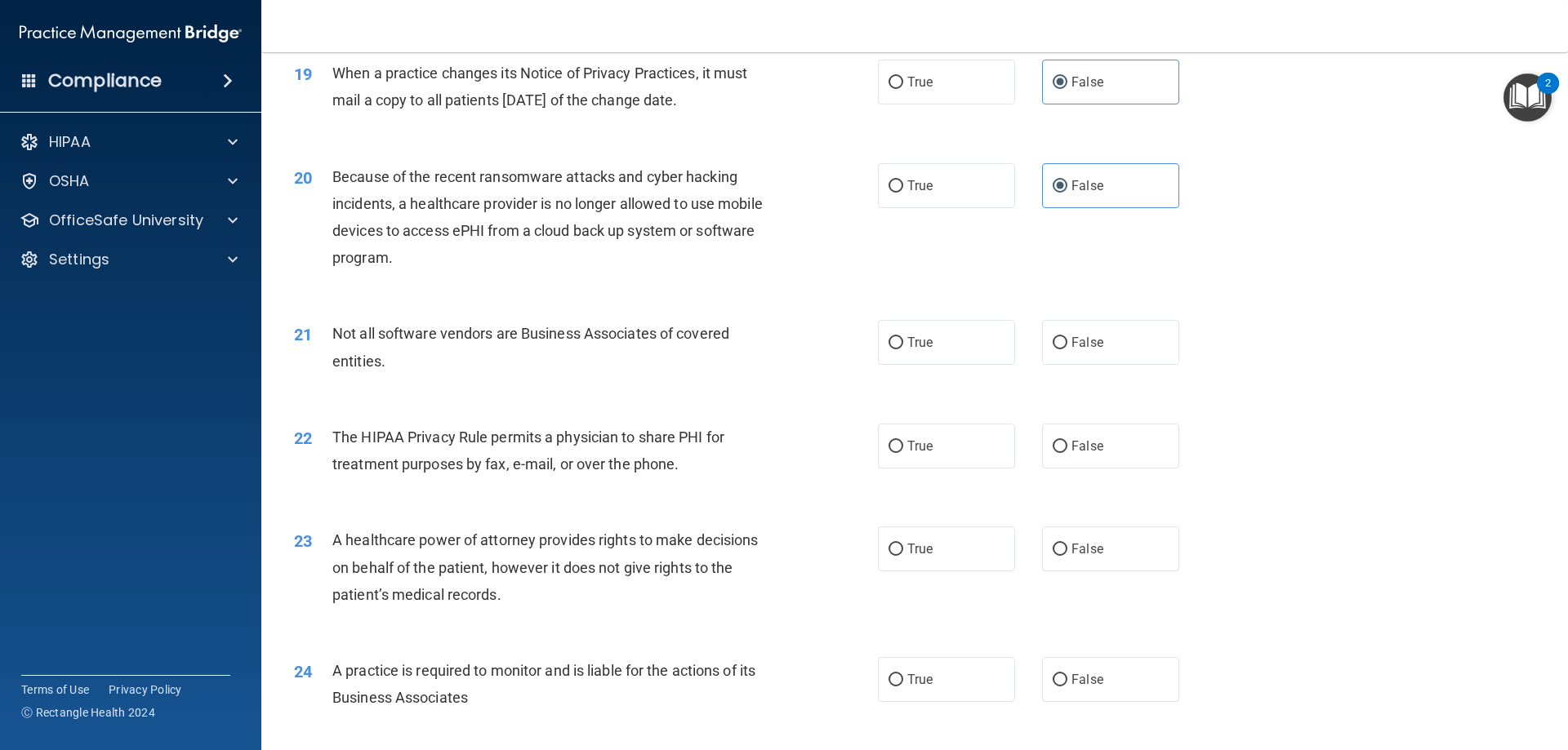
scroll to position [2286, 0]
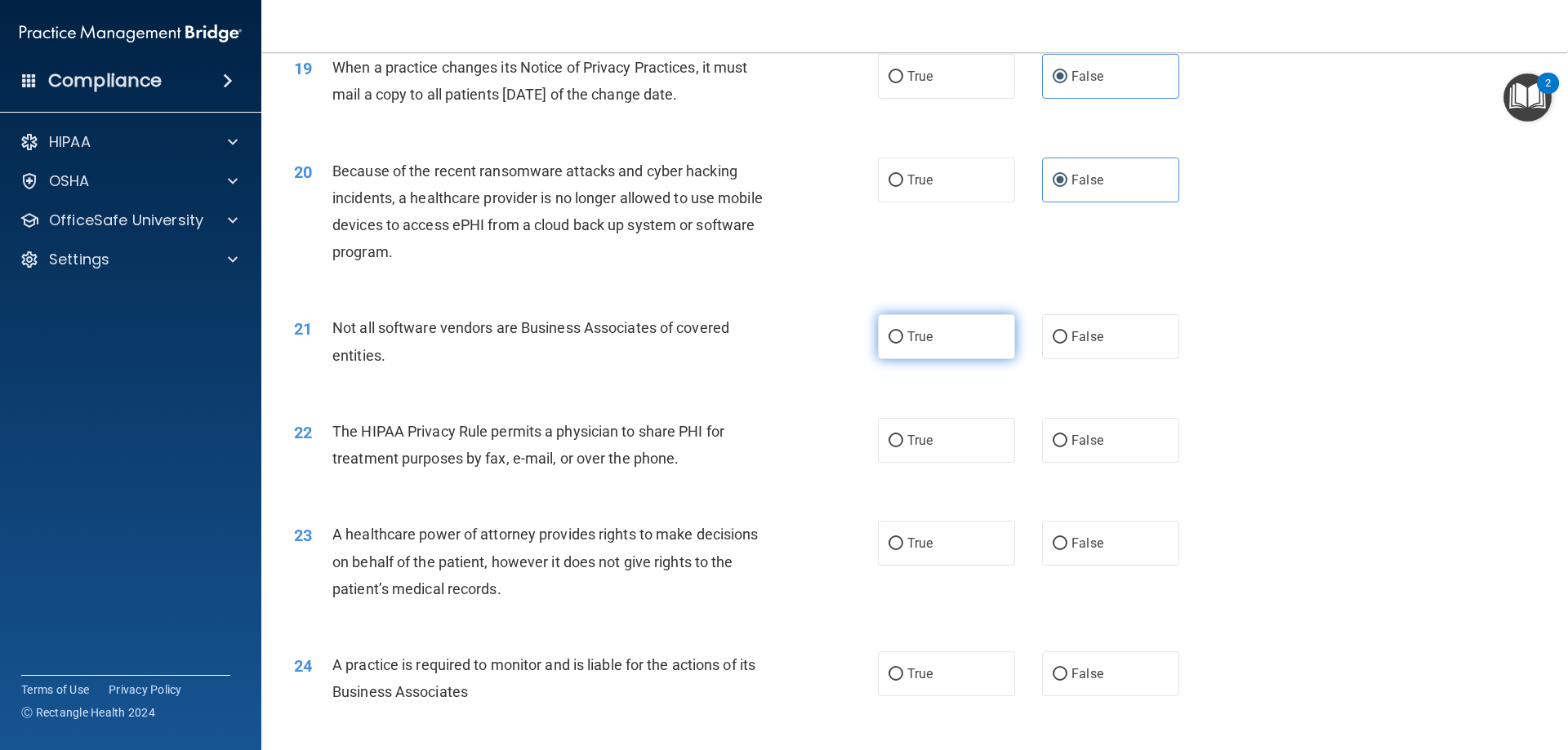
click at [913, 346] on label "True" at bounding box center [946, 337] width 137 height 45
click at [903, 344] on input "True" at bounding box center [895, 338] width 14 height 13
radio input "true"
click at [942, 444] on label "True" at bounding box center [946, 441] width 137 height 45
click at [903, 444] on input "True" at bounding box center [895, 442] width 14 height 13
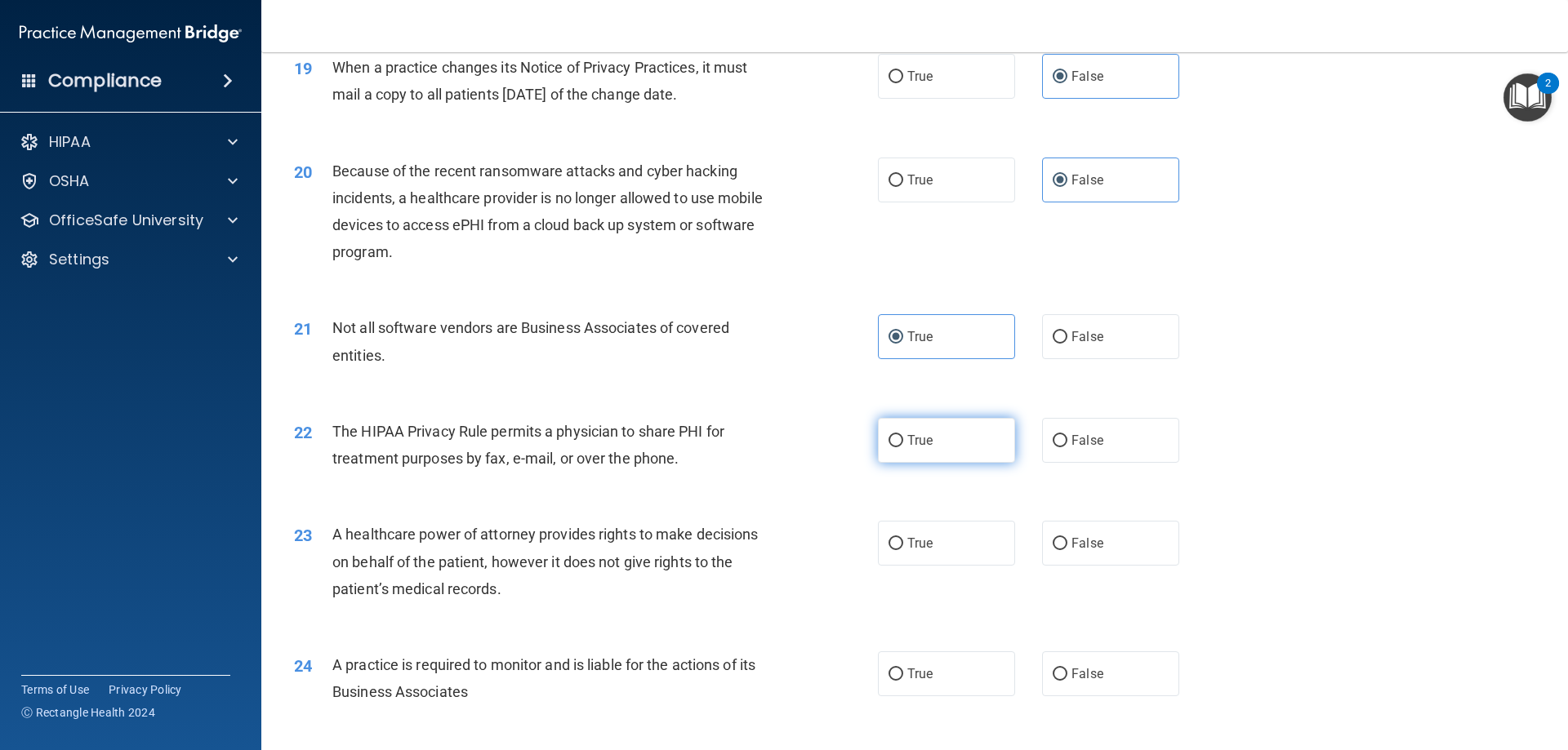
radio input "true"
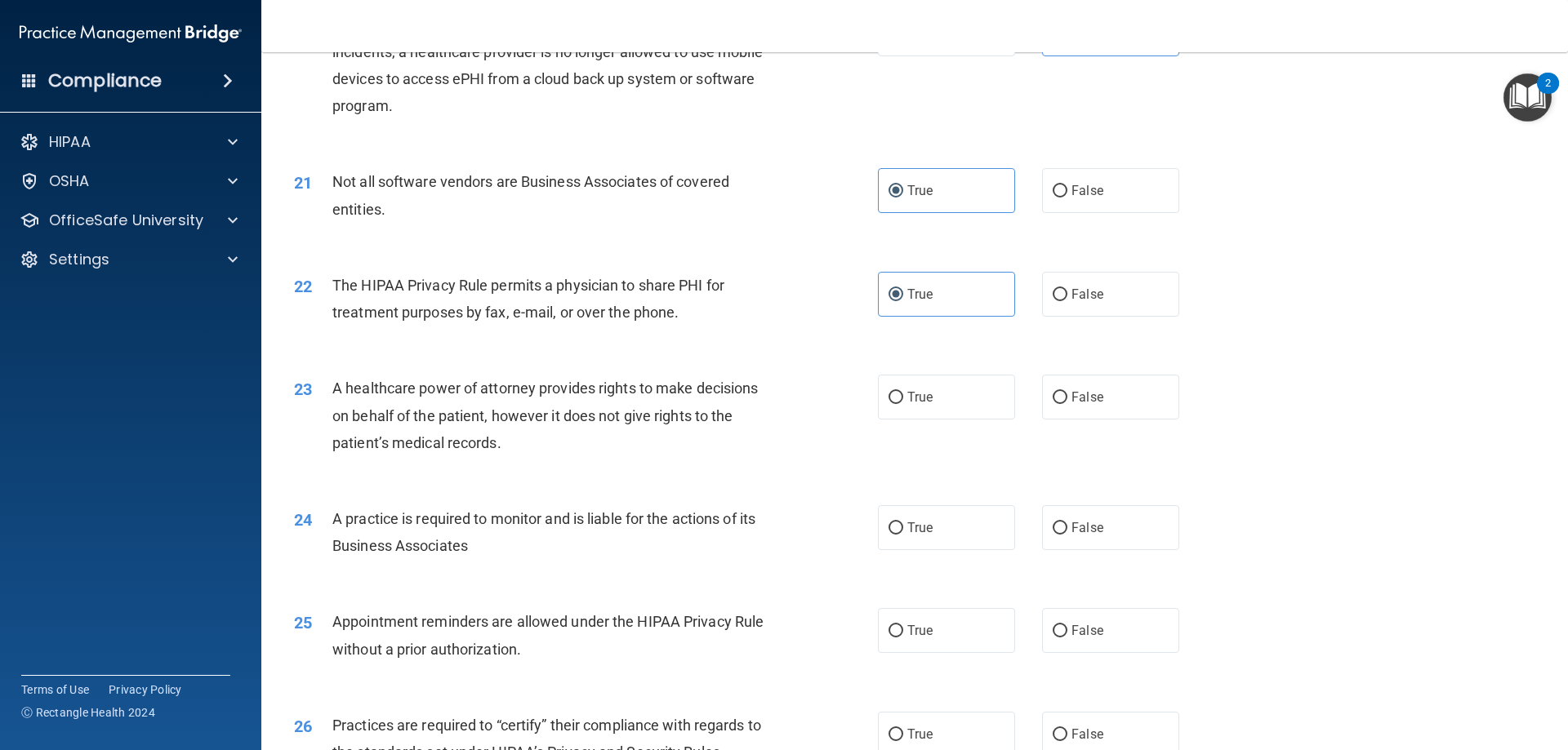
scroll to position [2450, 0]
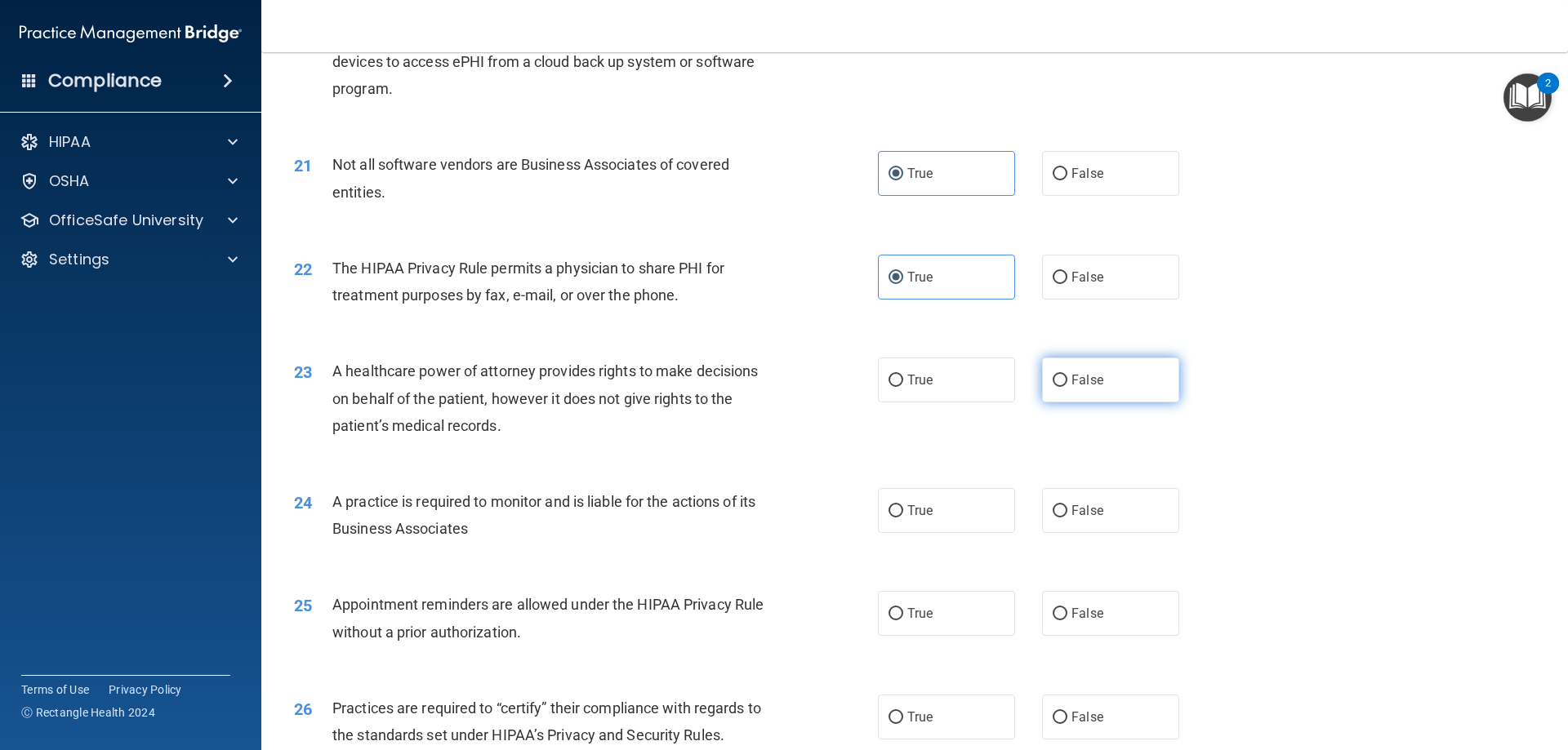
click at [1075, 382] on span "False" at bounding box center [1088, 380] width 32 height 15
click at [1067, 382] on input "False" at bounding box center [1060, 381] width 14 height 13
radio input "true"
click at [1109, 520] on label "False" at bounding box center [1110, 511] width 137 height 45
click at [1067, 518] on input "False" at bounding box center [1060, 512] width 14 height 13
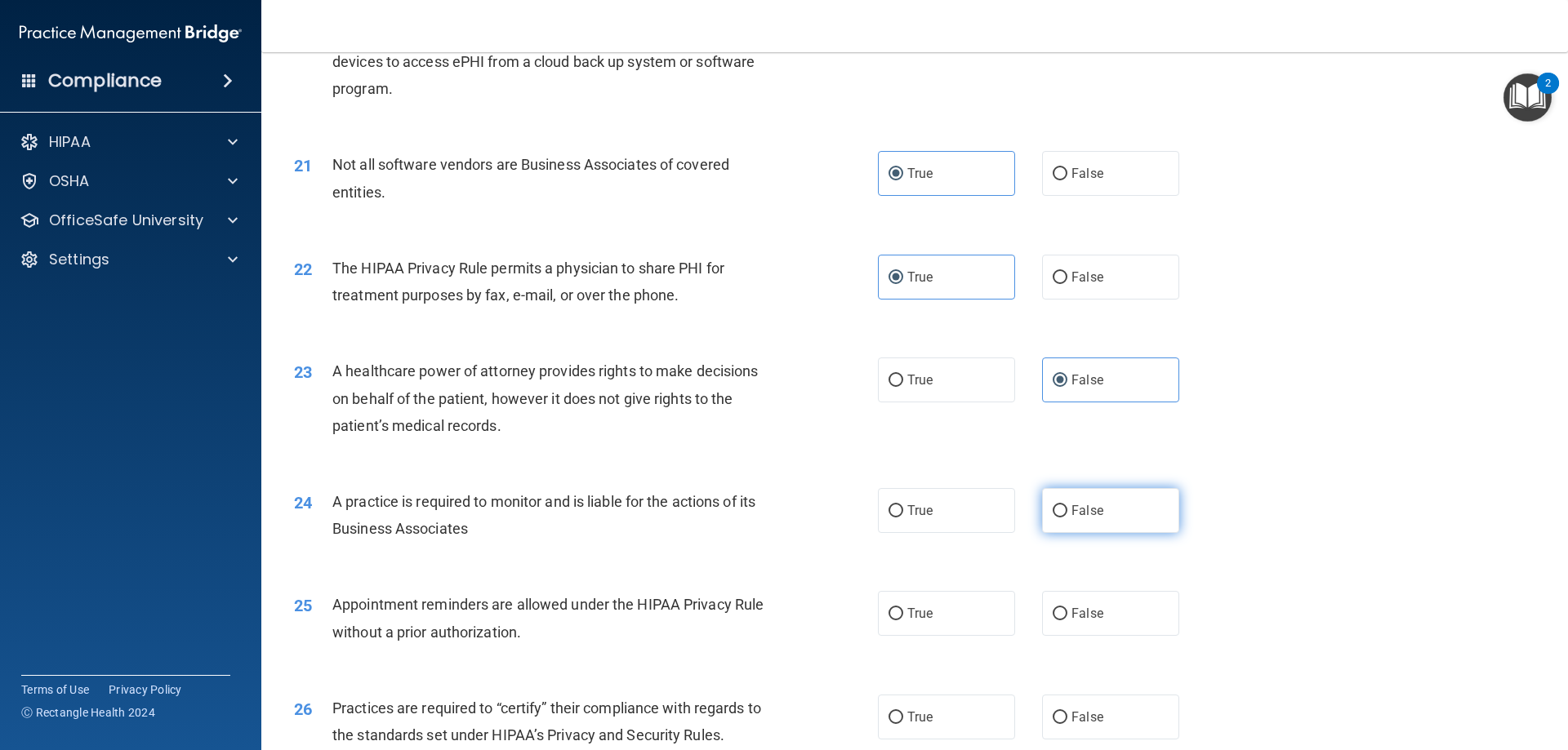
radio input "true"
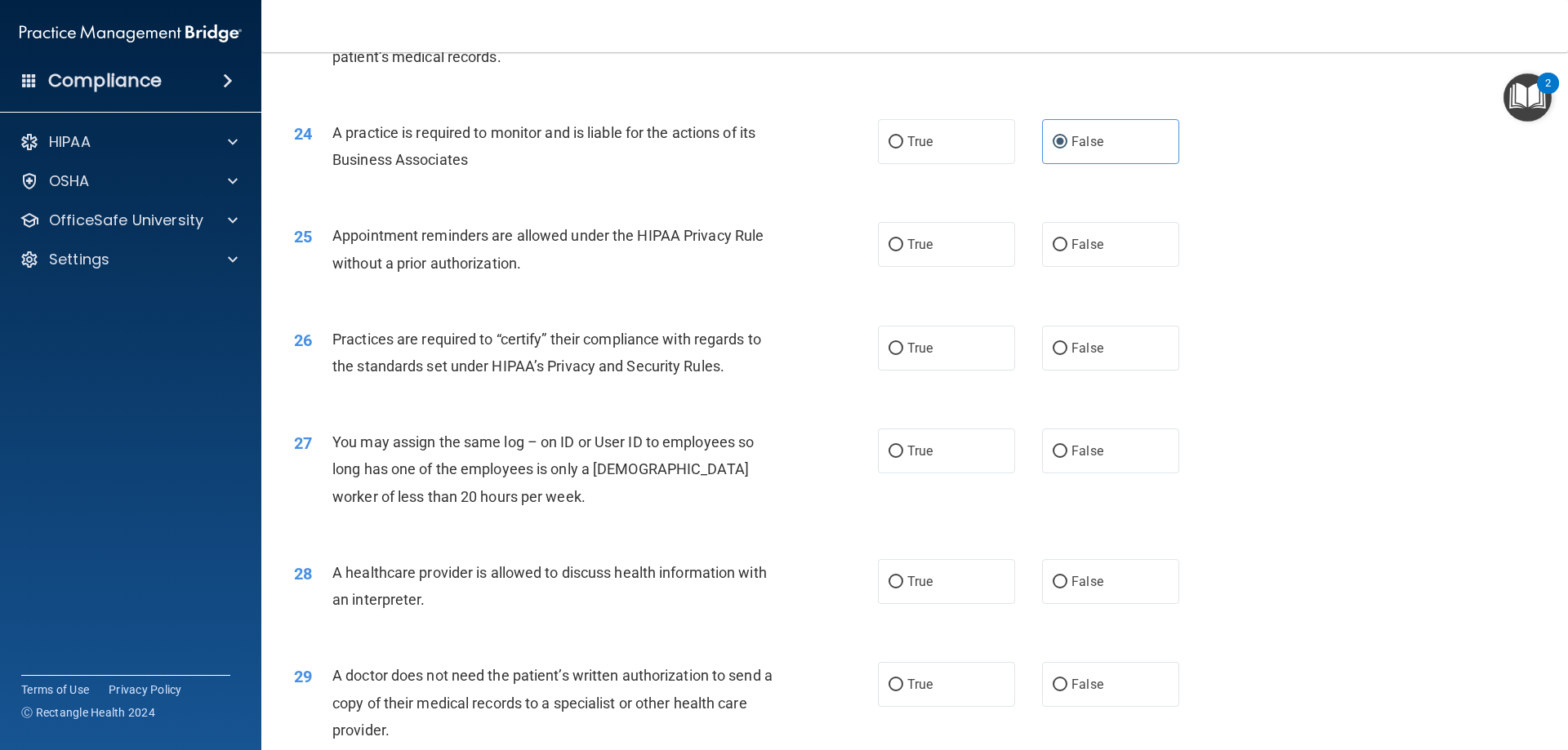
scroll to position [2858, 0]
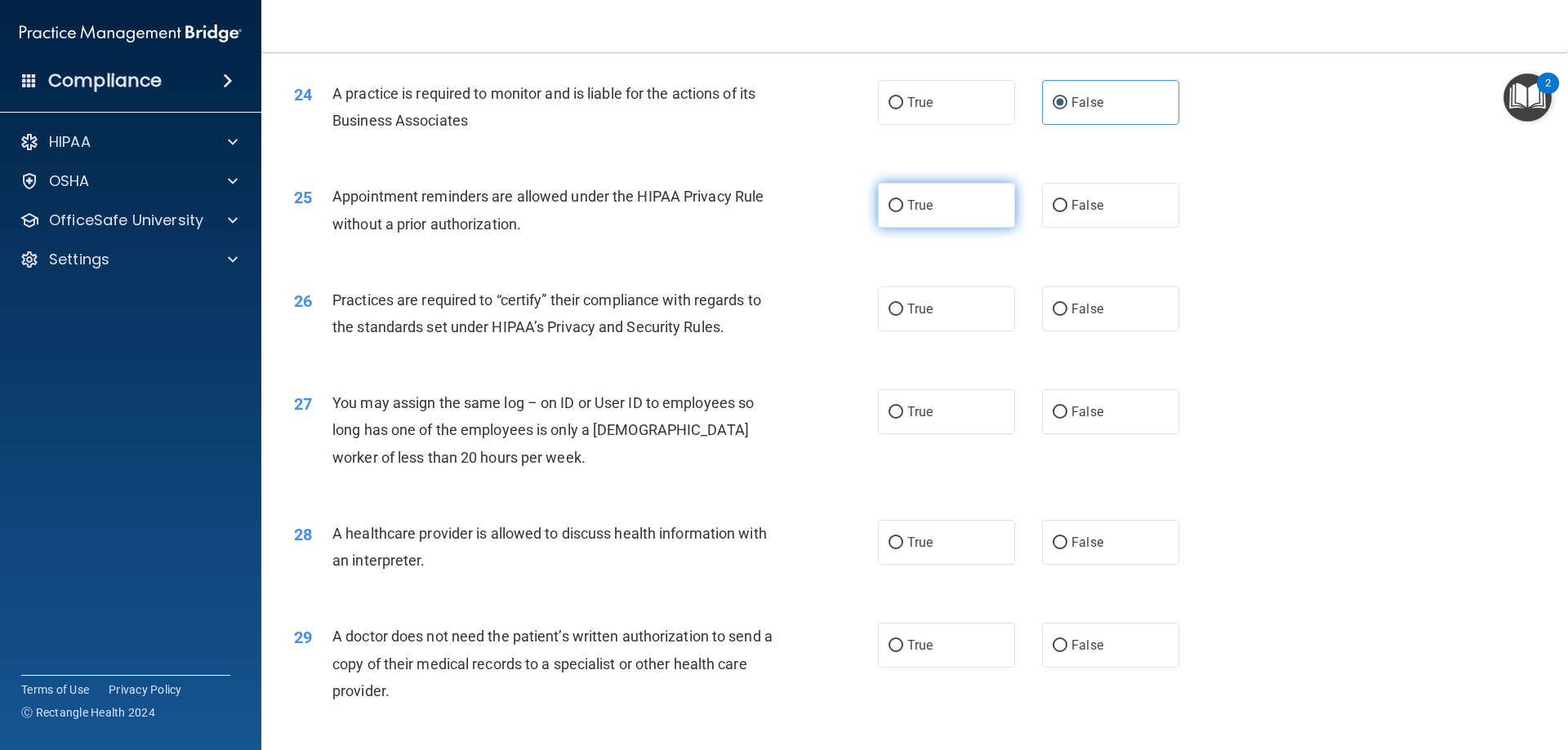
click at [926, 219] on label "True" at bounding box center [946, 205] width 137 height 45
click at [903, 212] on input "True" at bounding box center [895, 206] width 14 height 13
radio input "true"
click at [1055, 317] on label "False" at bounding box center [1110, 309] width 137 height 45
click at [1055, 316] on input "False" at bounding box center [1060, 310] width 14 height 13
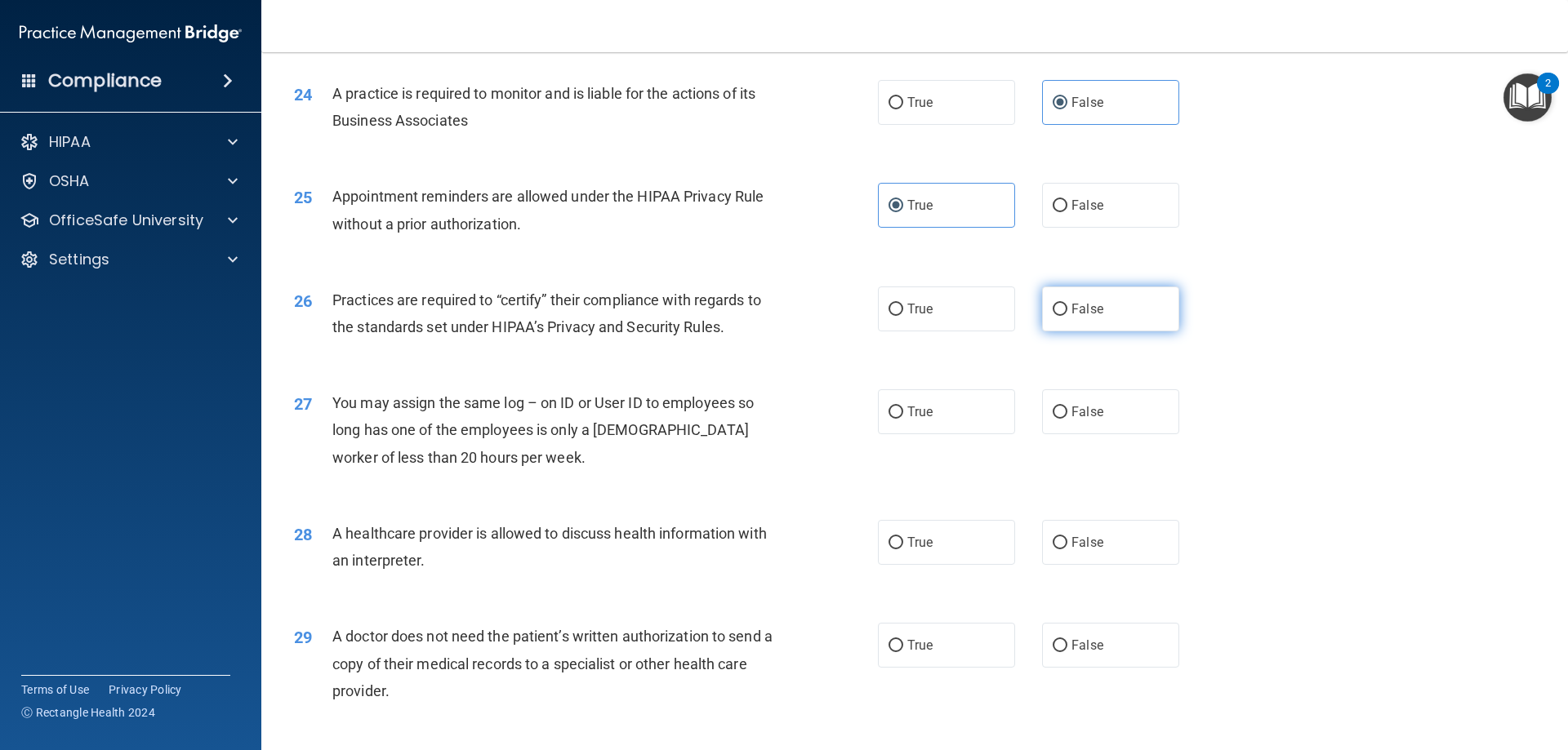
radio input "true"
click at [1081, 422] on label "False" at bounding box center [1110, 412] width 137 height 45
click at [1067, 418] on input "False" at bounding box center [1060, 413] width 14 height 13
radio input "true"
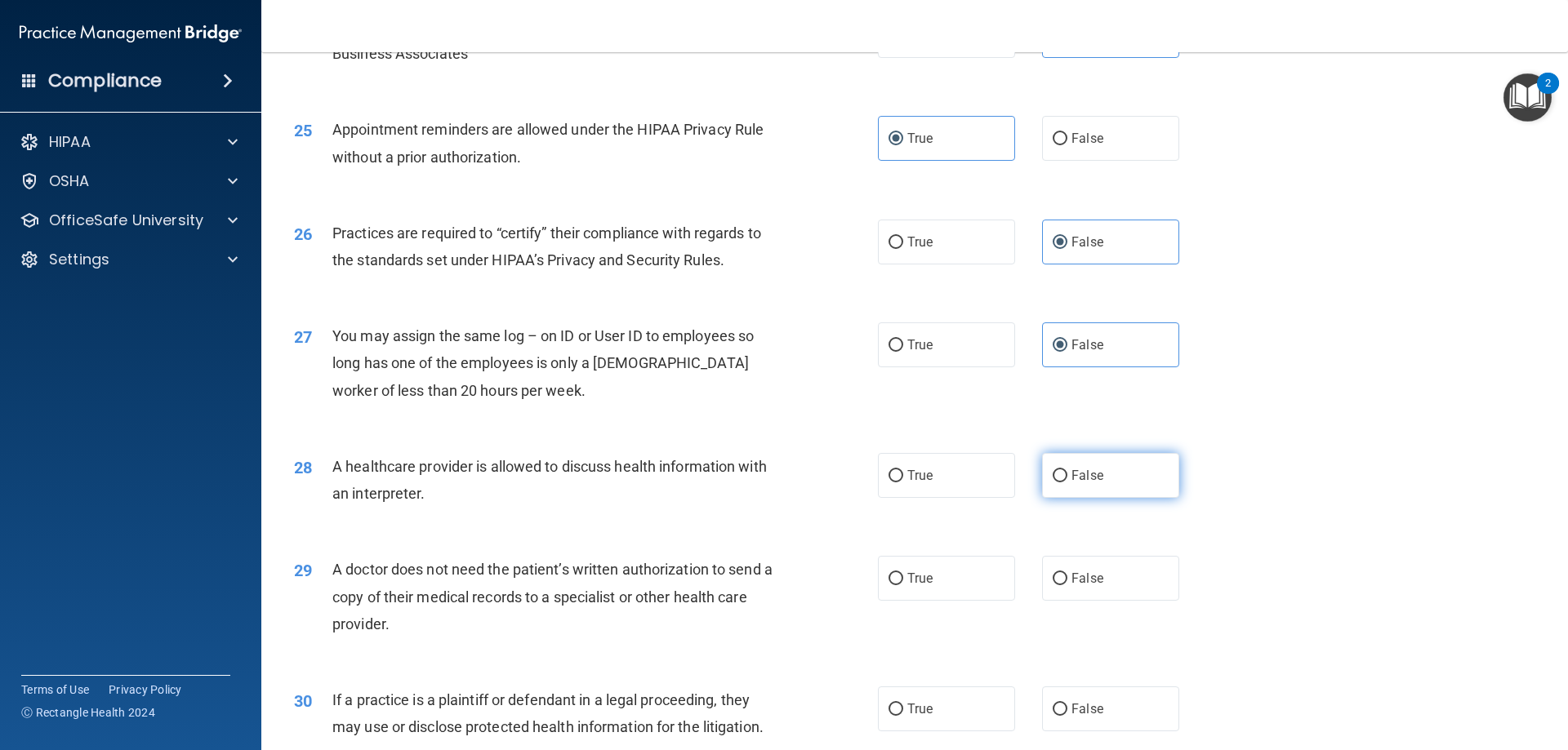
scroll to position [3021, 0]
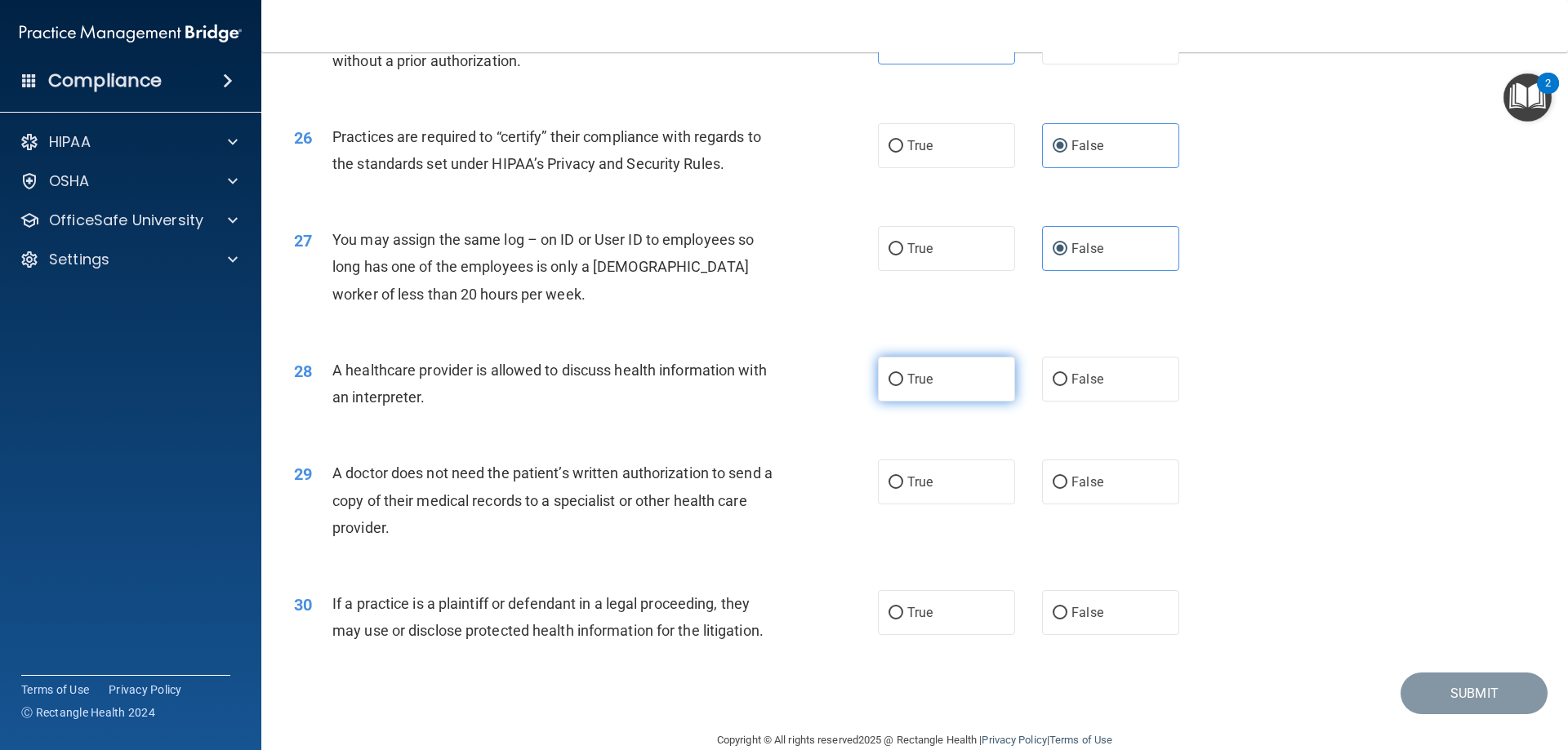
click at [962, 382] on label "True" at bounding box center [946, 379] width 137 height 45
click at [903, 382] on input "True" at bounding box center [895, 380] width 14 height 13
radio input "true"
click at [908, 481] on span "True" at bounding box center [919, 481] width 25 height 15
click at [903, 481] on input "True" at bounding box center [895, 483] width 14 height 13
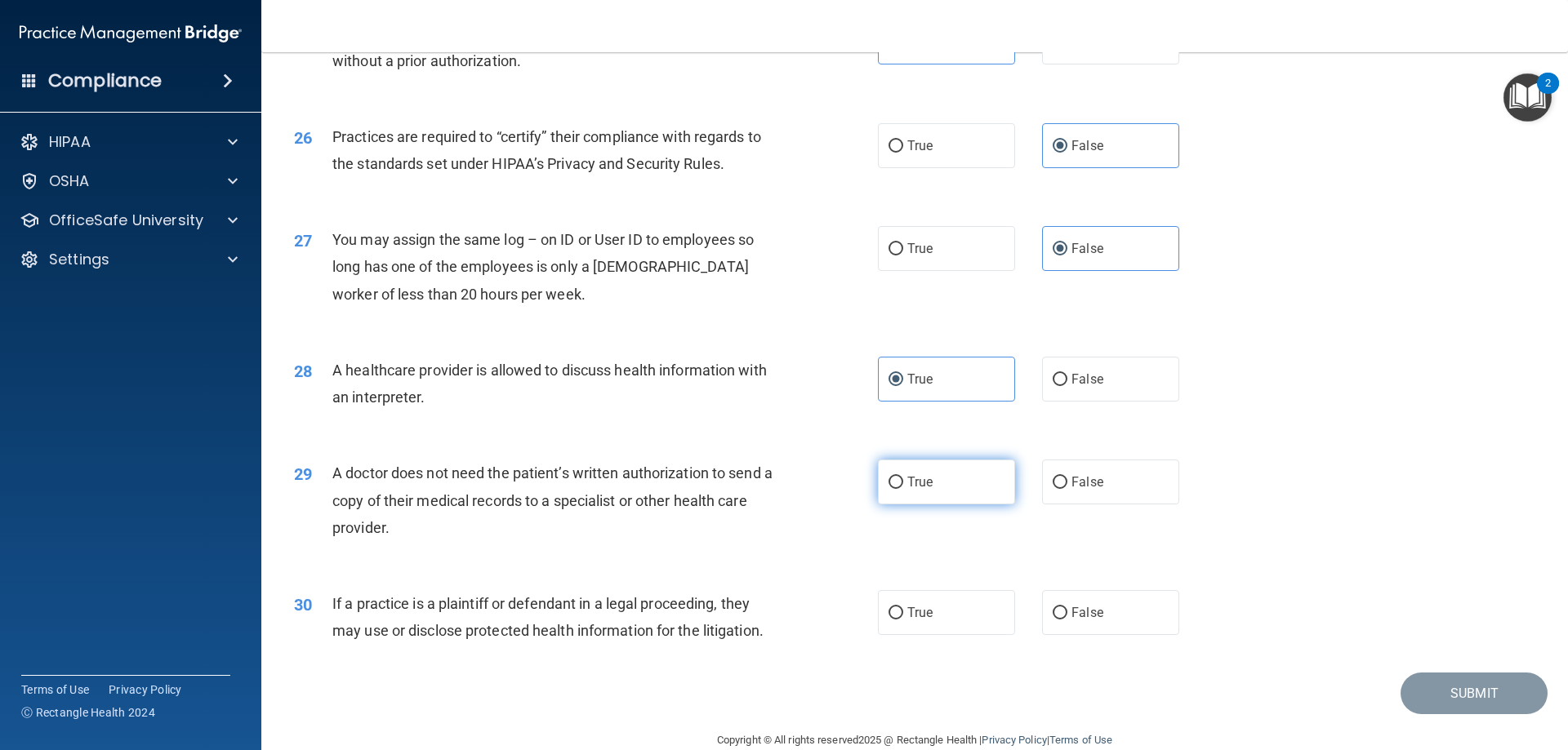
radio input "true"
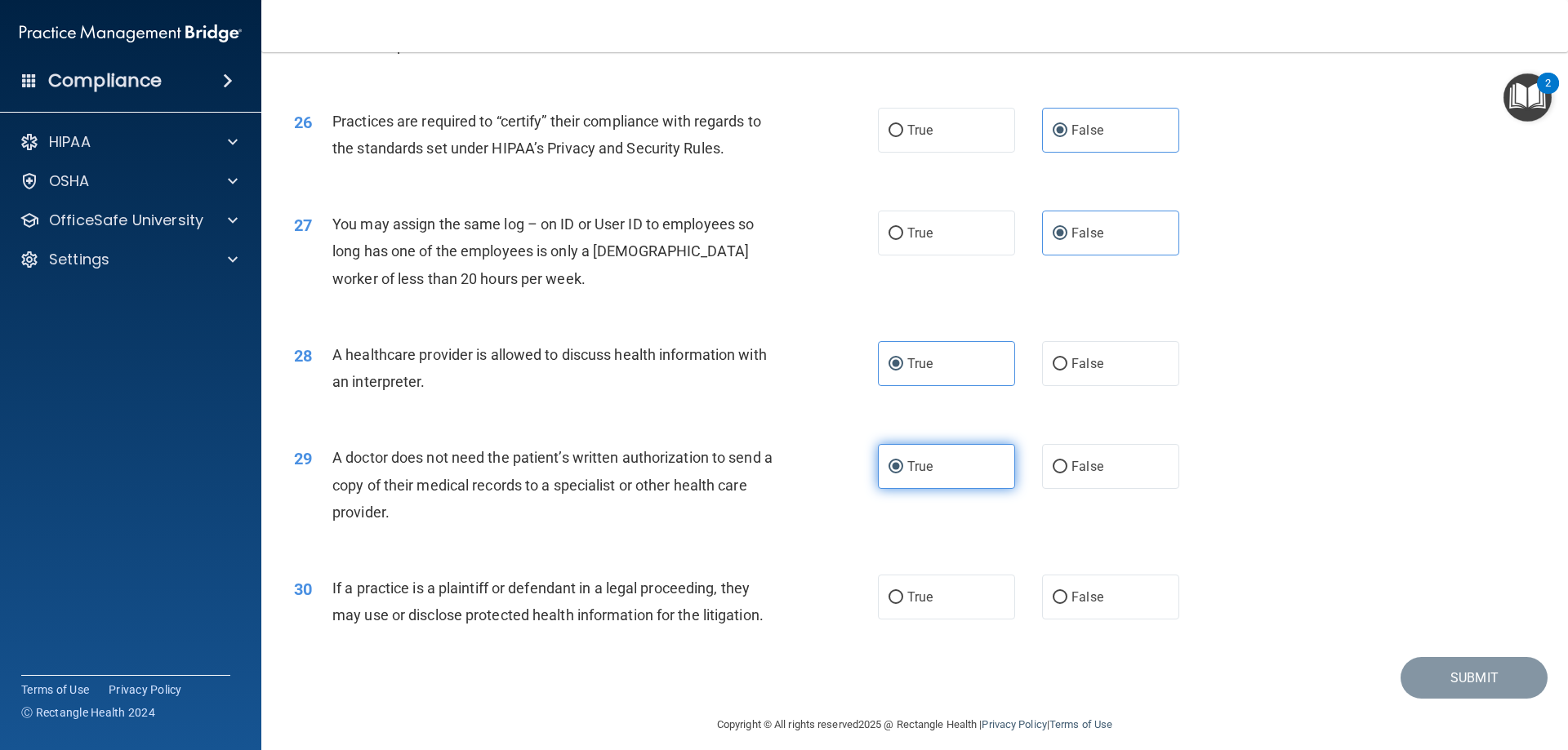
scroll to position [3050, 0]
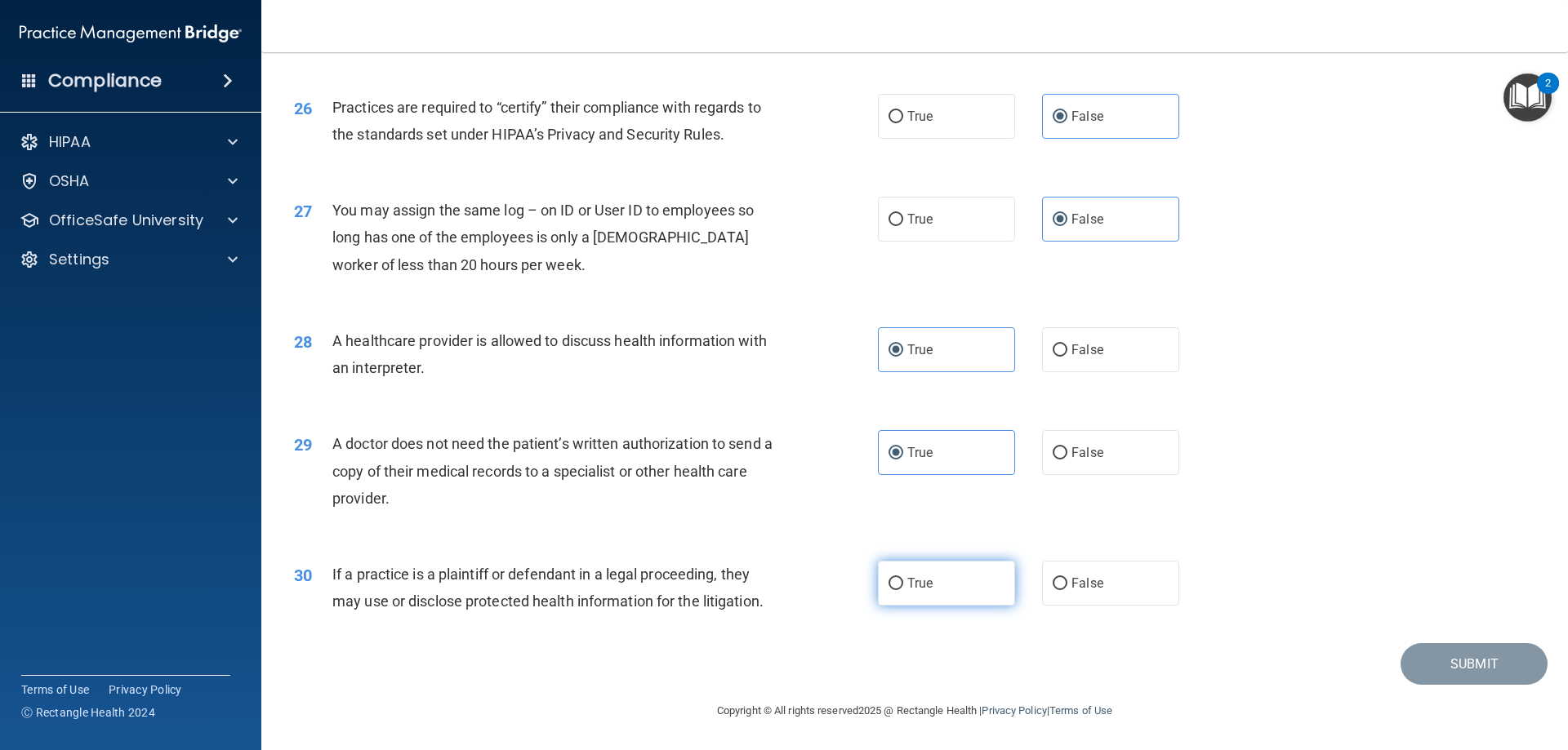
click at [907, 585] on span "True" at bounding box center [919, 582] width 25 height 15
click at [903, 585] on input "True" at bounding box center [895, 584] width 14 height 13
radio input "true"
click at [1426, 665] on button "Submit" at bounding box center [1474, 664] width 147 height 41
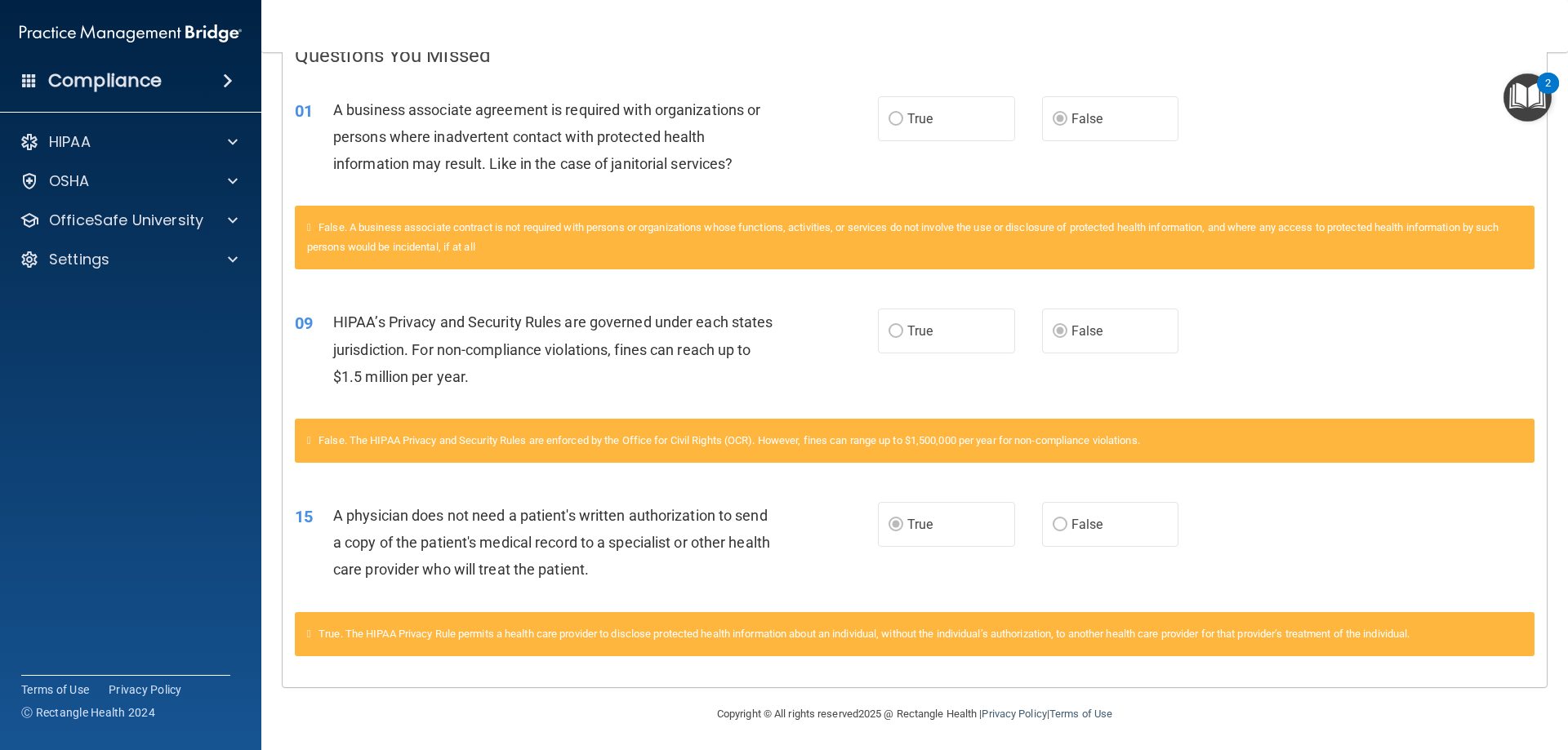
scroll to position [366, 0]
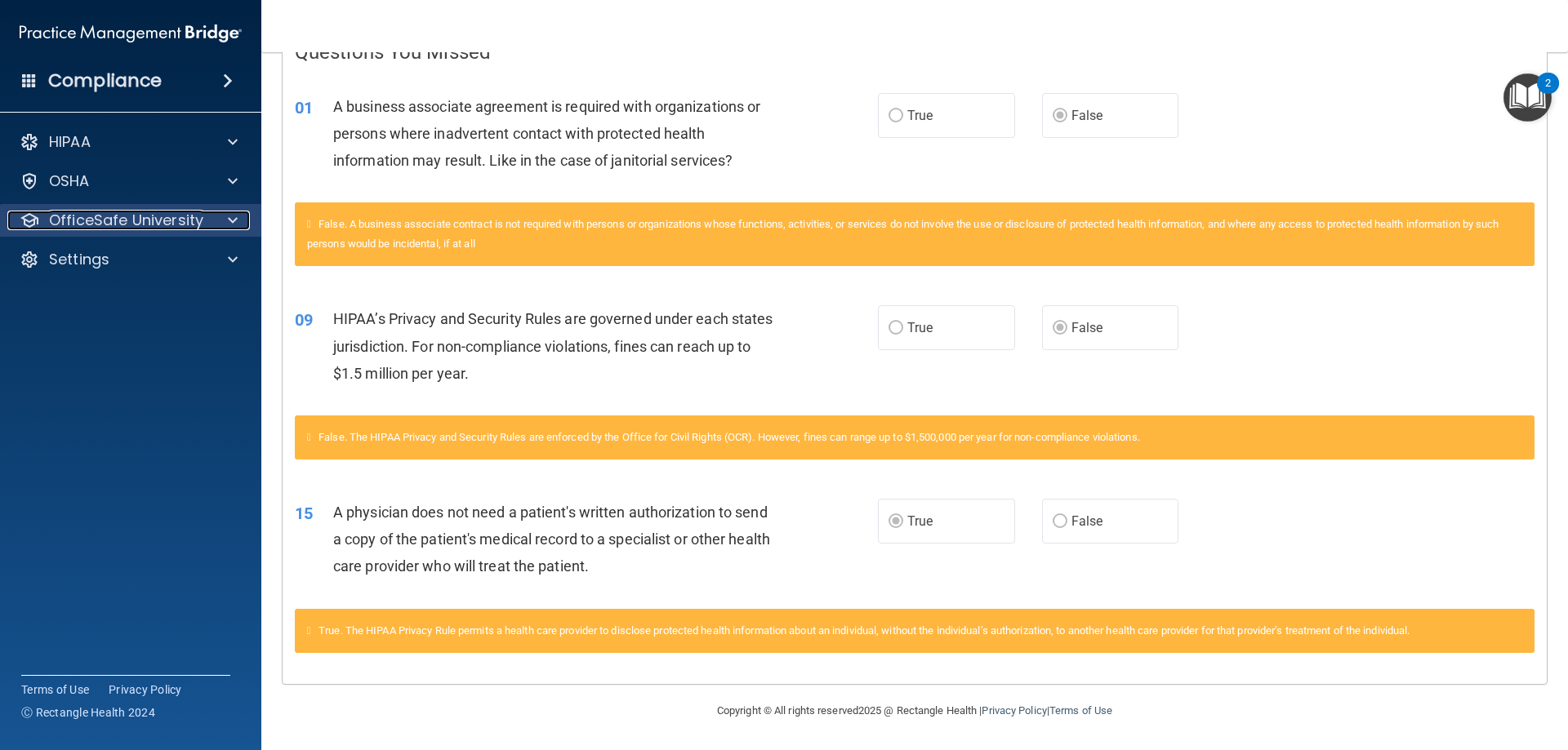
click at [97, 225] on p "OfficeSafe University" at bounding box center [126, 220] width 154 height 20
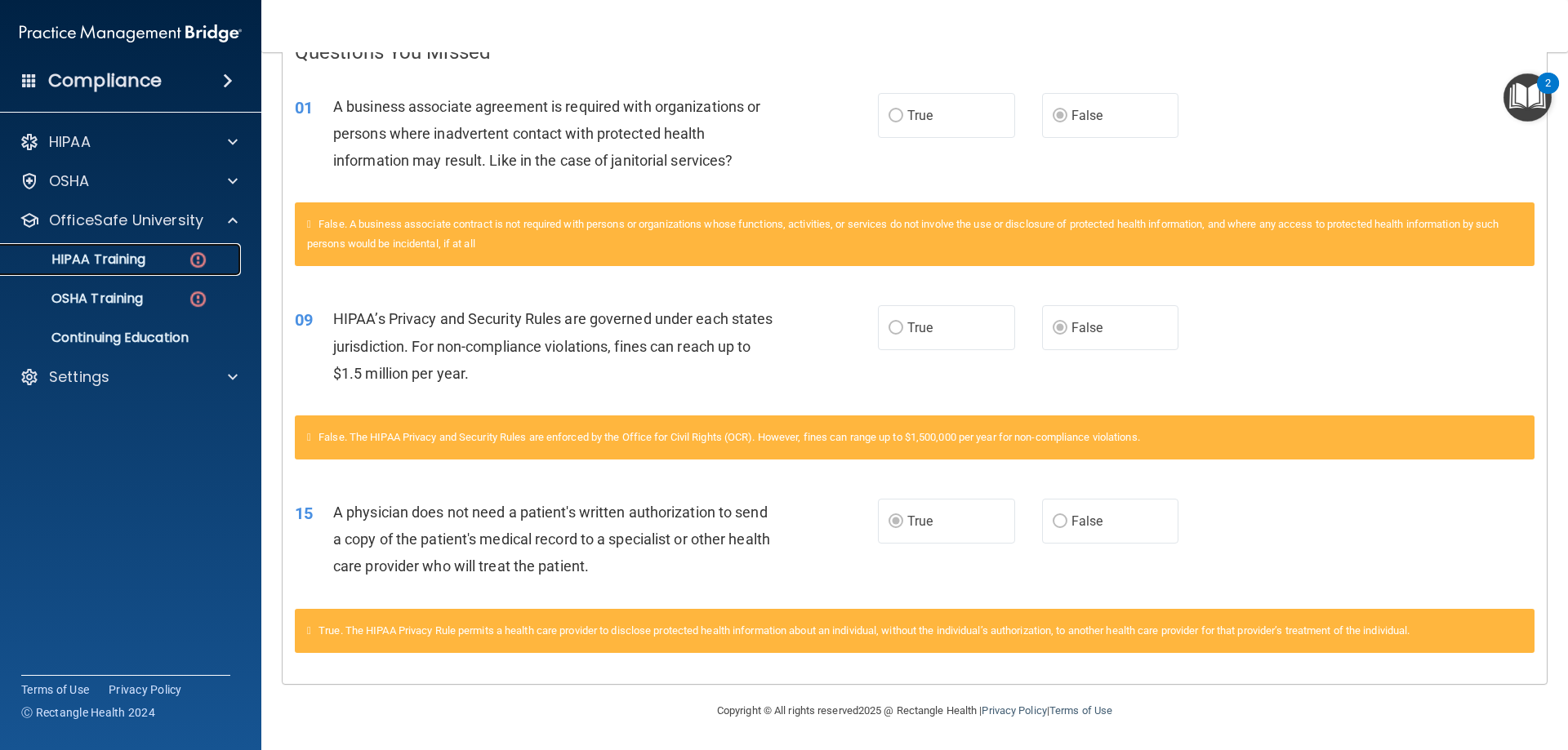
click at [101, 257] on p "HIPAA Training" at bounding box center [78, 260] width 134 height 16
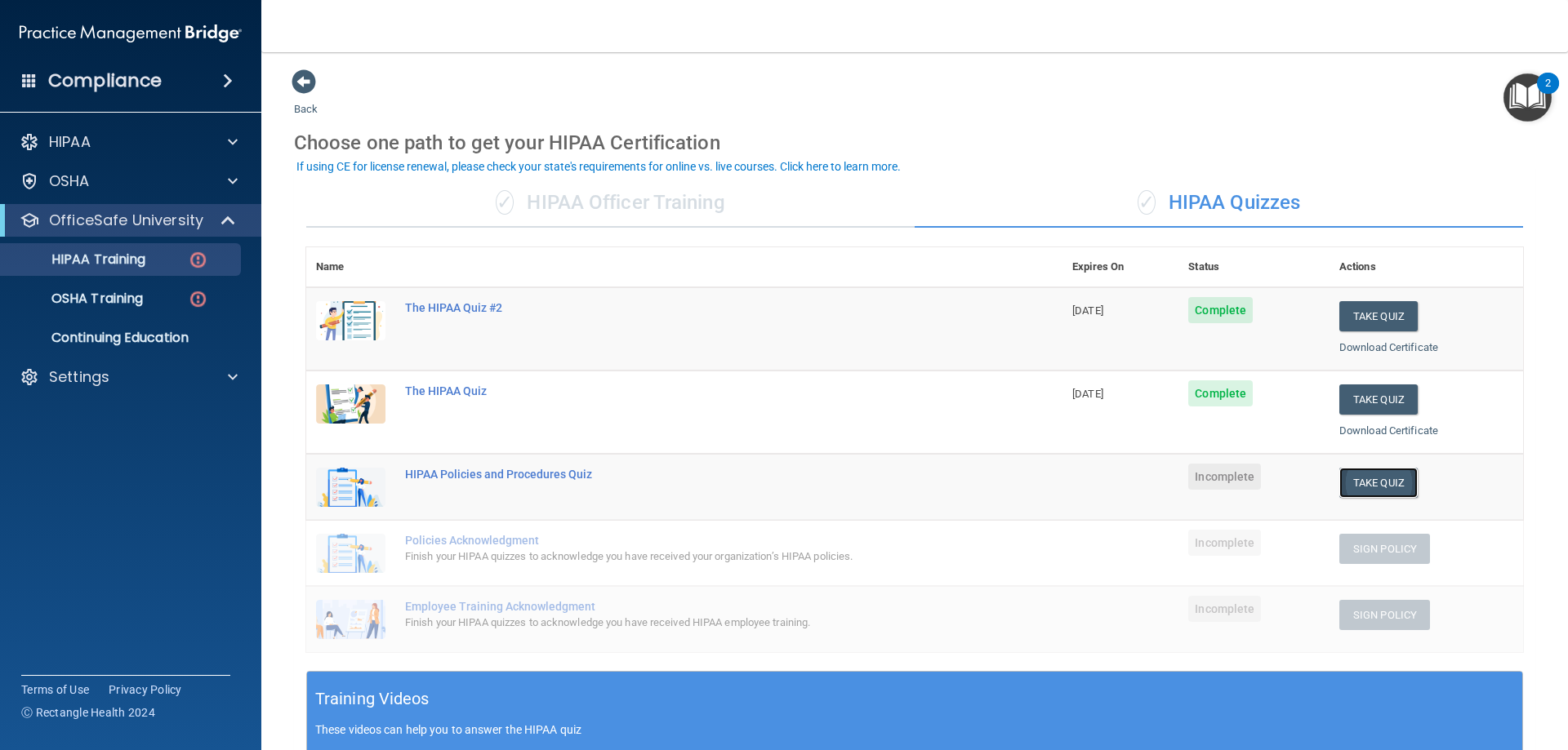
click at [1374, 481] on button "Take Quiz" at bounding box center [1377, 483] width 78 height 30
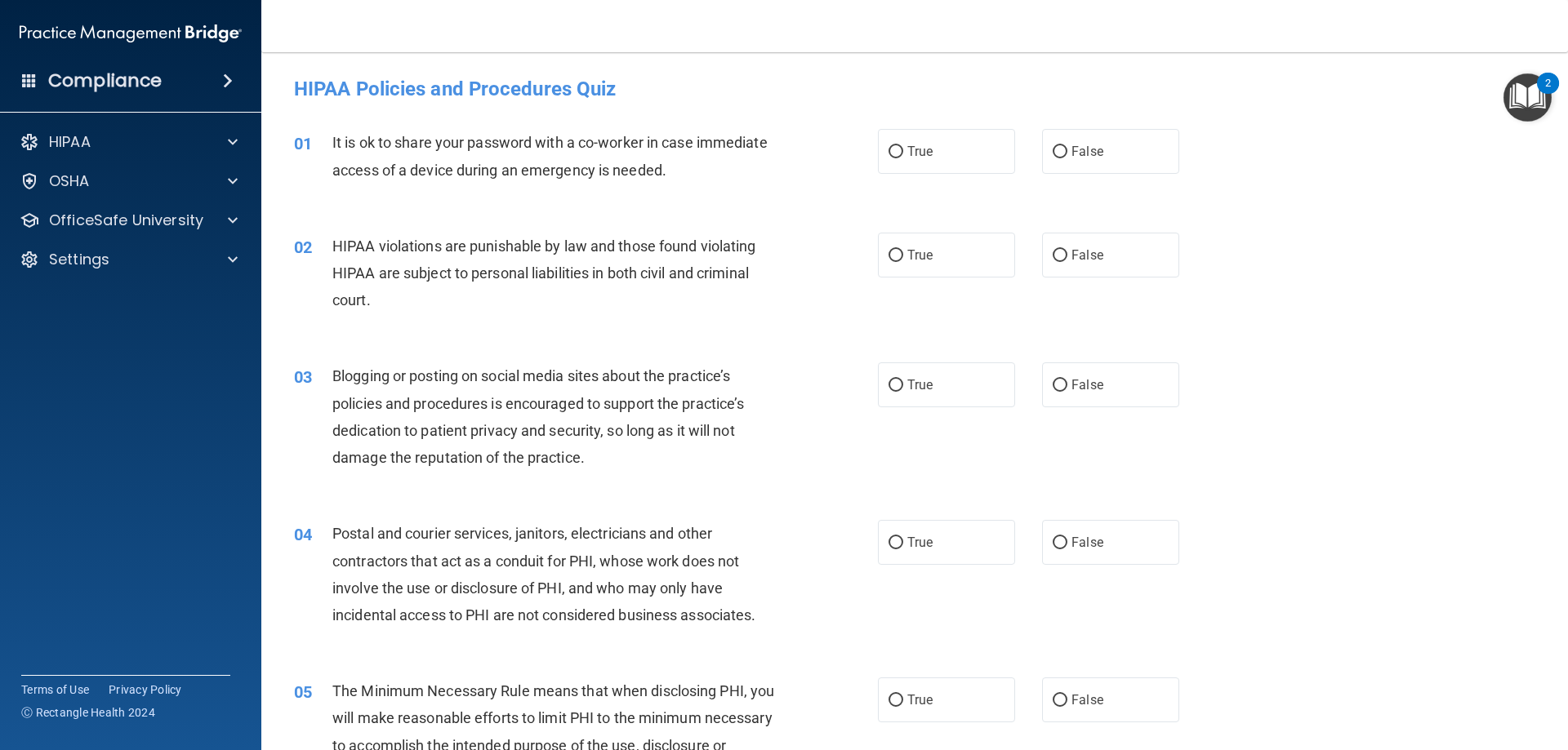
click at [1078, 175] on div "01 It is ok to share your password with a co-worker in case immediate access of…" at bounding box center [914, 159] width 1265 height 103
click at [1082, 167] on label "False" at bounding box center [1110, 151] width 137 height 45
click at [1067, 159] on input "False" at bounding box center [1060, 152] width 14 height 13
radio input "true"
click at [961, 263] on label "True" at bounding box center [946, 255] width 137 height 45
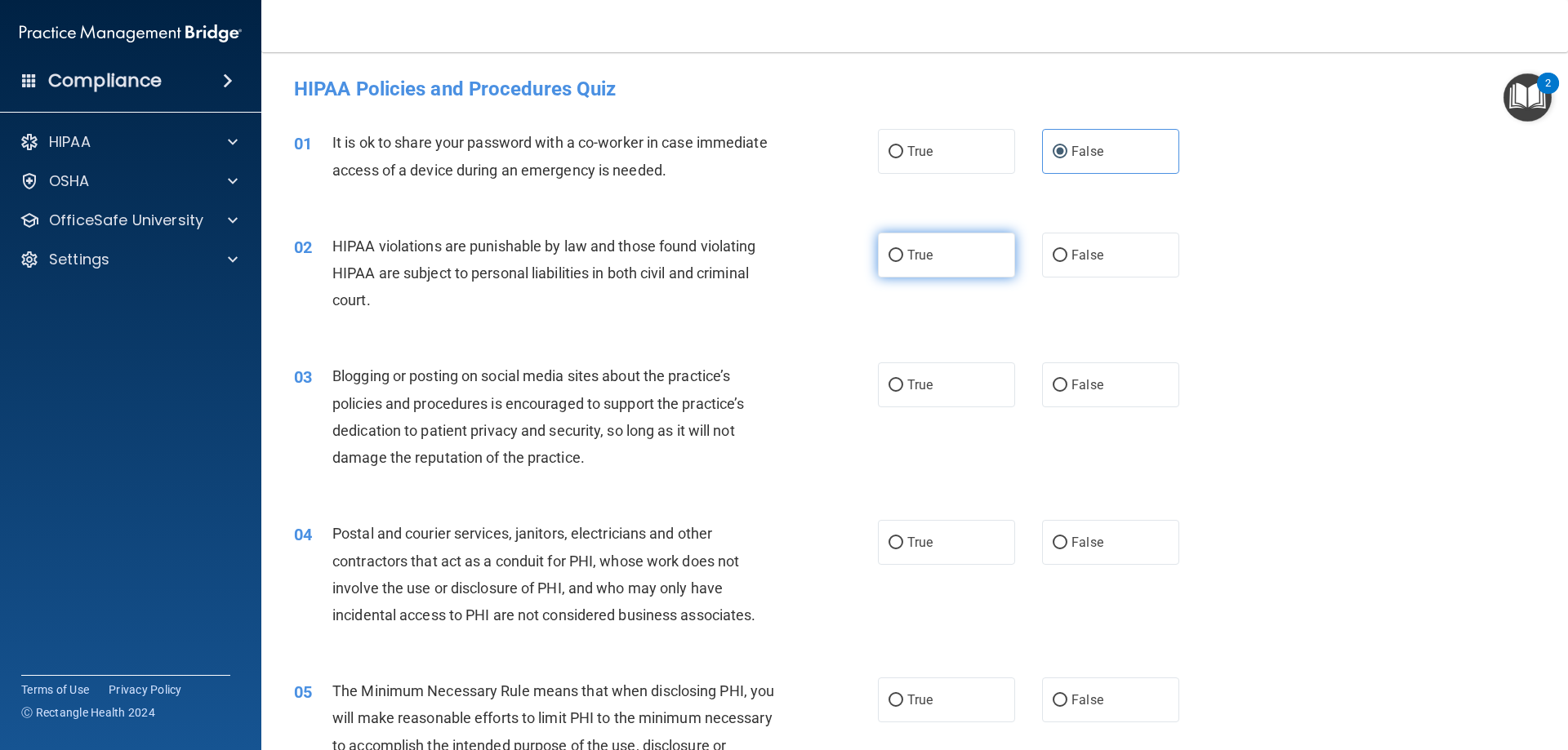
click at [903, 262] on input "True" at bounding box center [895, 256] width 14 height 13
radio input "true"
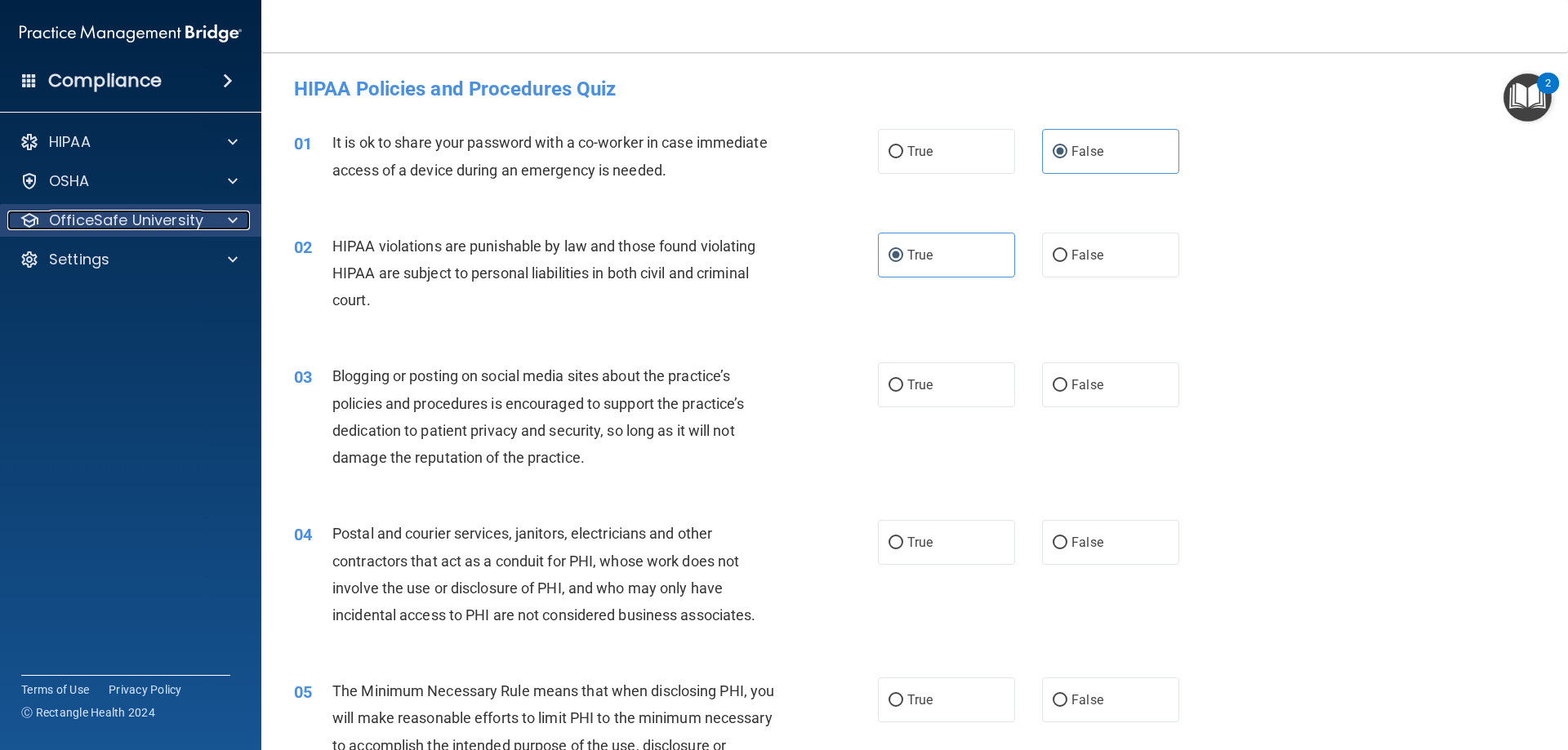
click at [115, 227] on p "OfficeSafe University" at bounding box center [126, 220] width 154 height 20
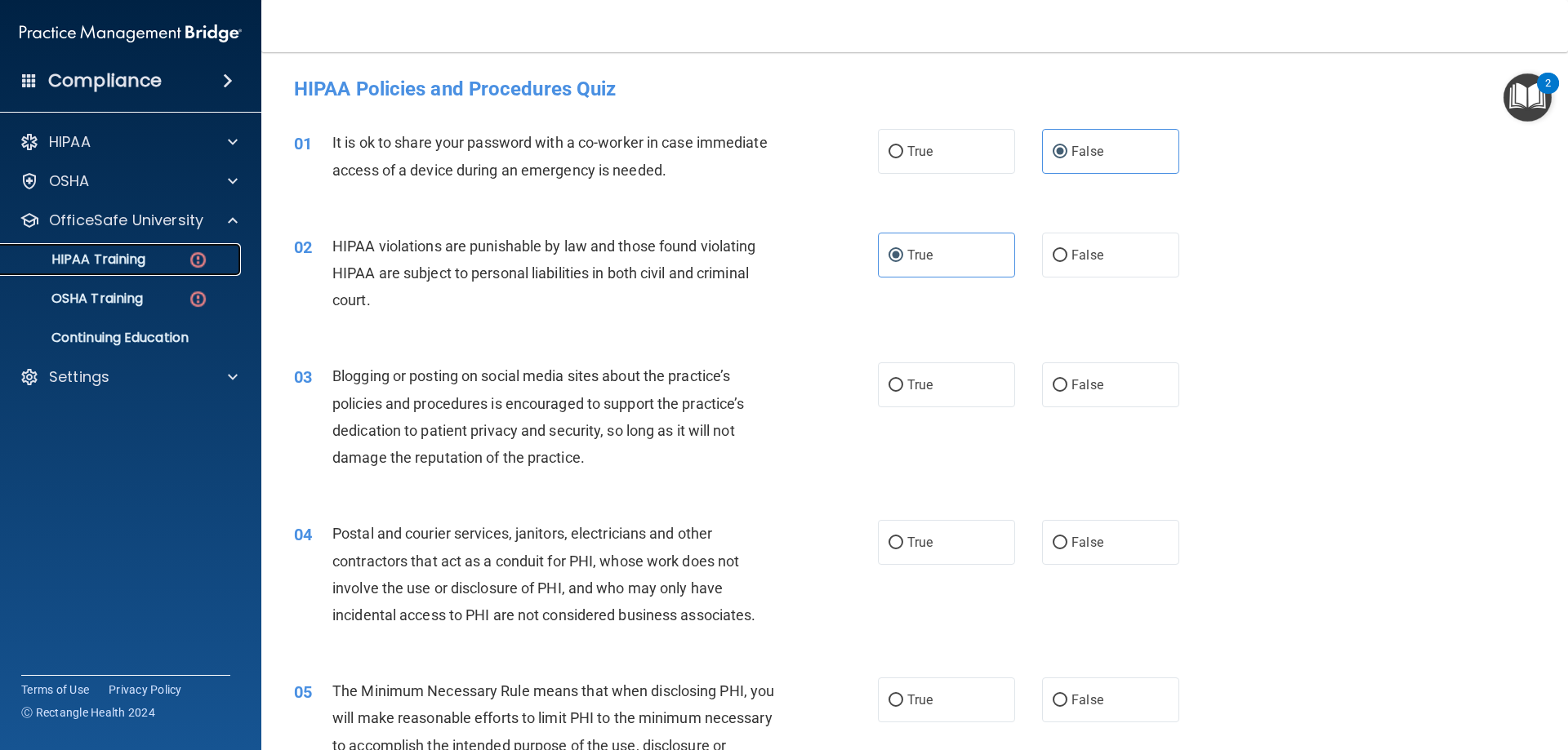
click at [130, 255] on p "HIPAA Training" at bounding box center [78, 260] width 134 height 16
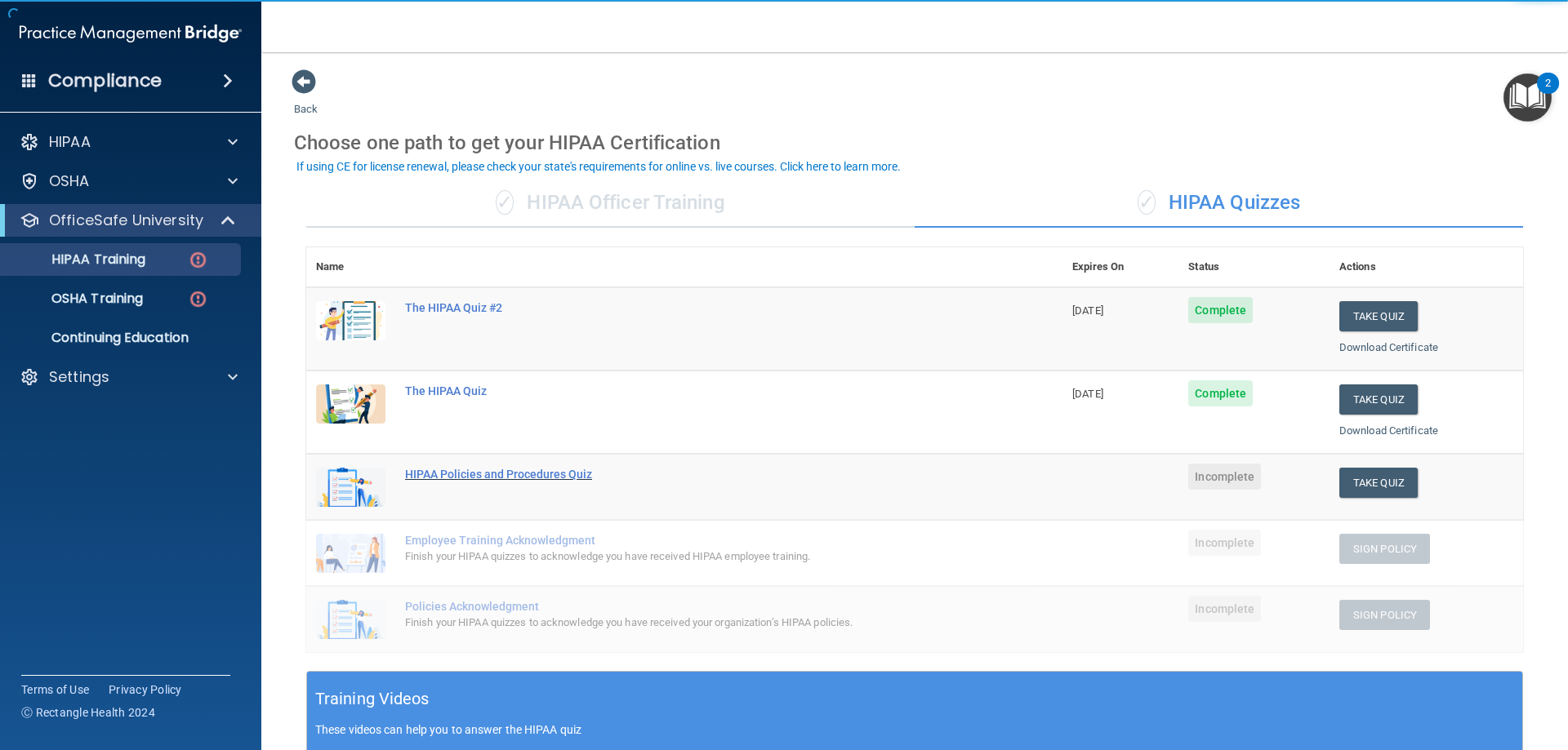
click at [458, 468] on div "HIPAA Policies and Procedures Quiz" at bounding box center [693, 474] width 575 height 13
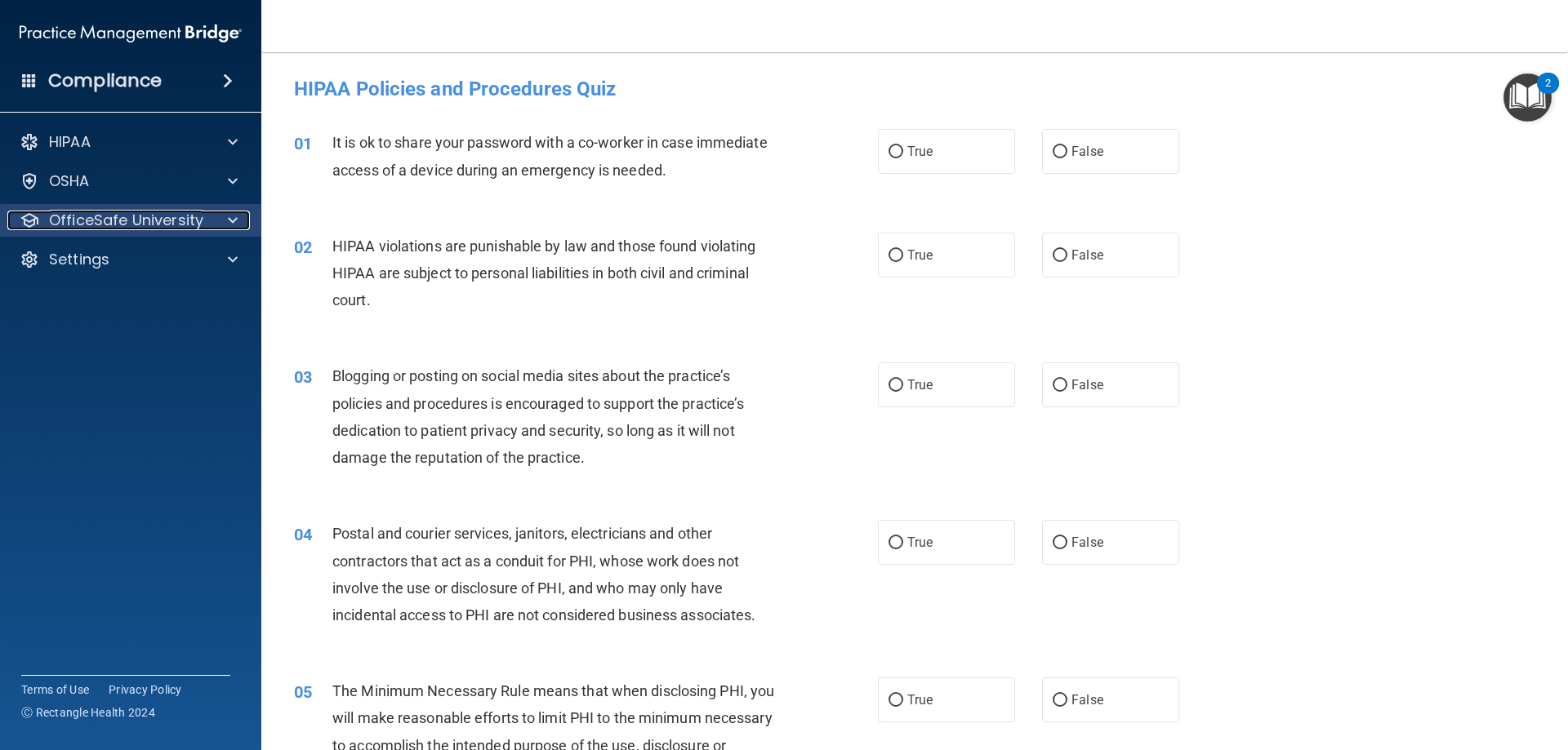
click at [104, 226] on p "OfficeSafe University" at bounding box center [126, 220] width 154 height 20
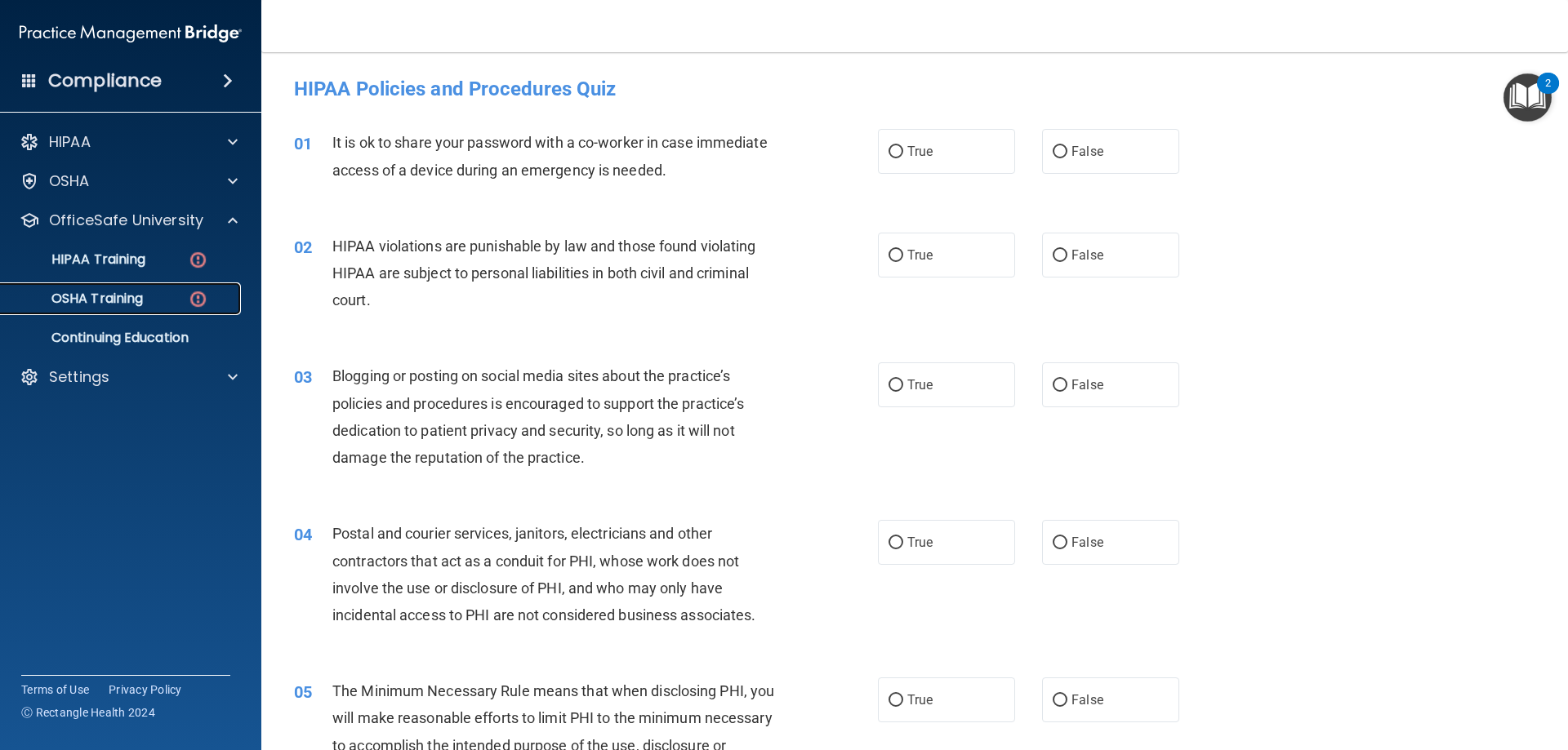
click at [117, 296] on p "OSHA Training" at bounding box center [77, 298] width 133 height 16
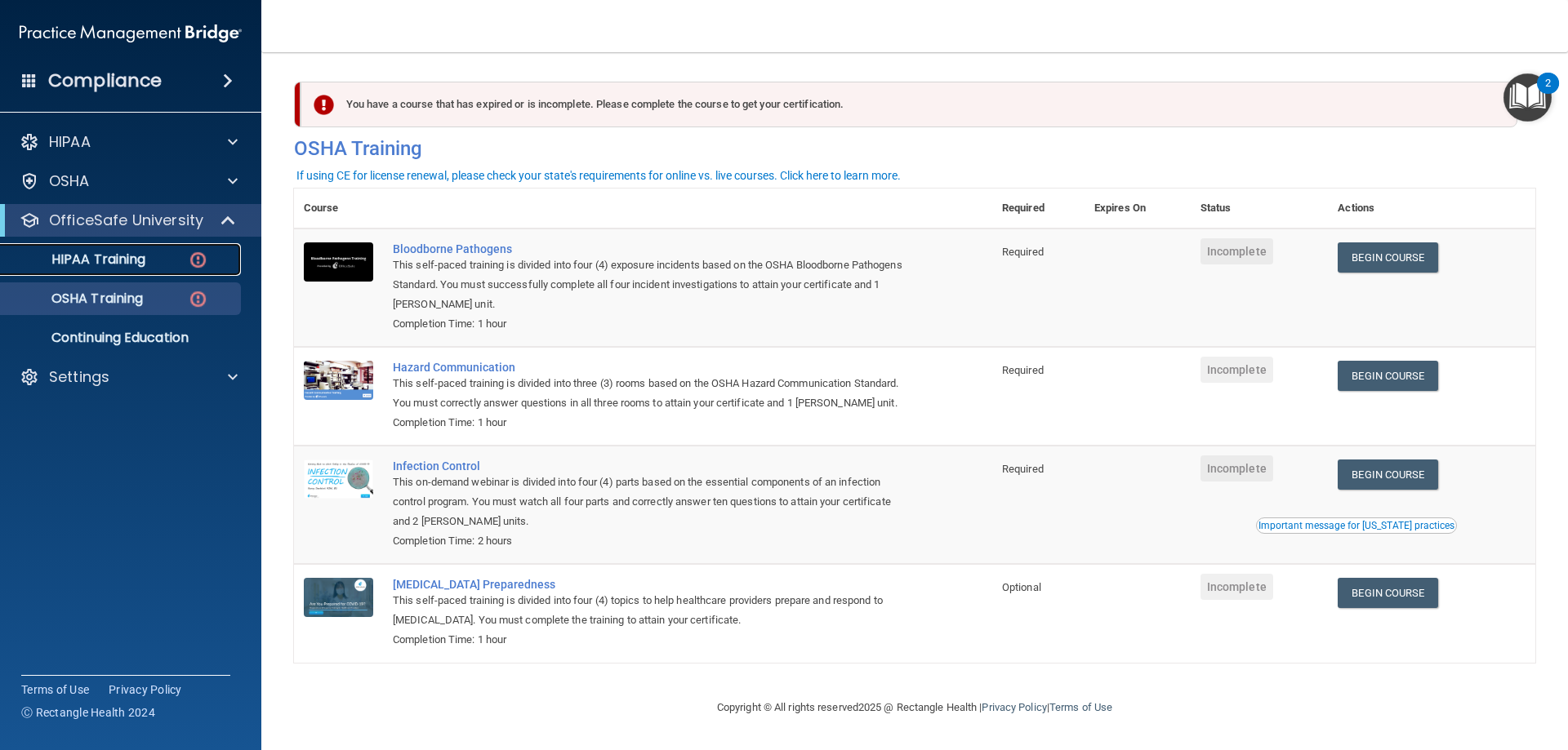
click at [122, 262] on p "HIPAA Training" at bounding box center [78, 260] width 134 height 16
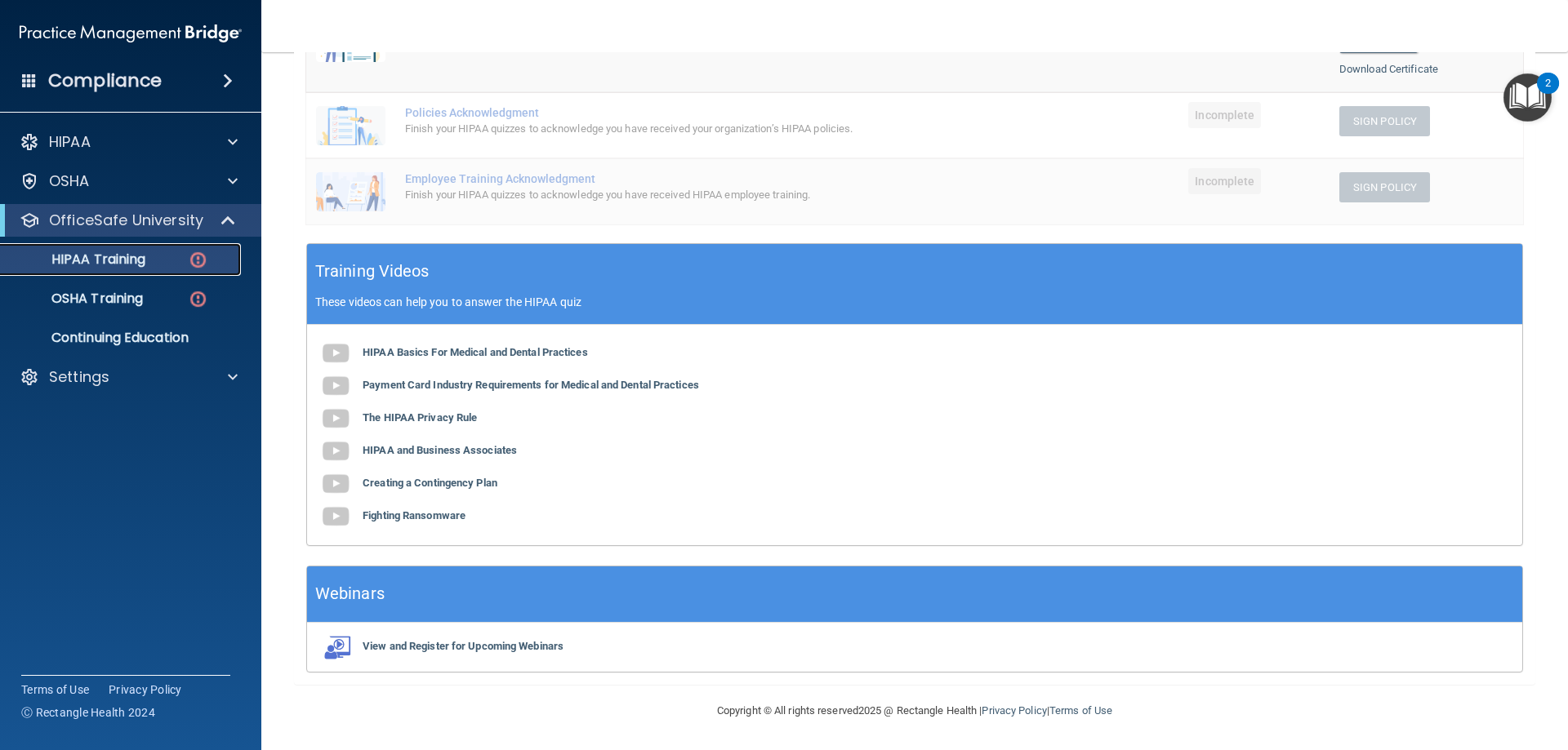
scroll to position [20, 0]
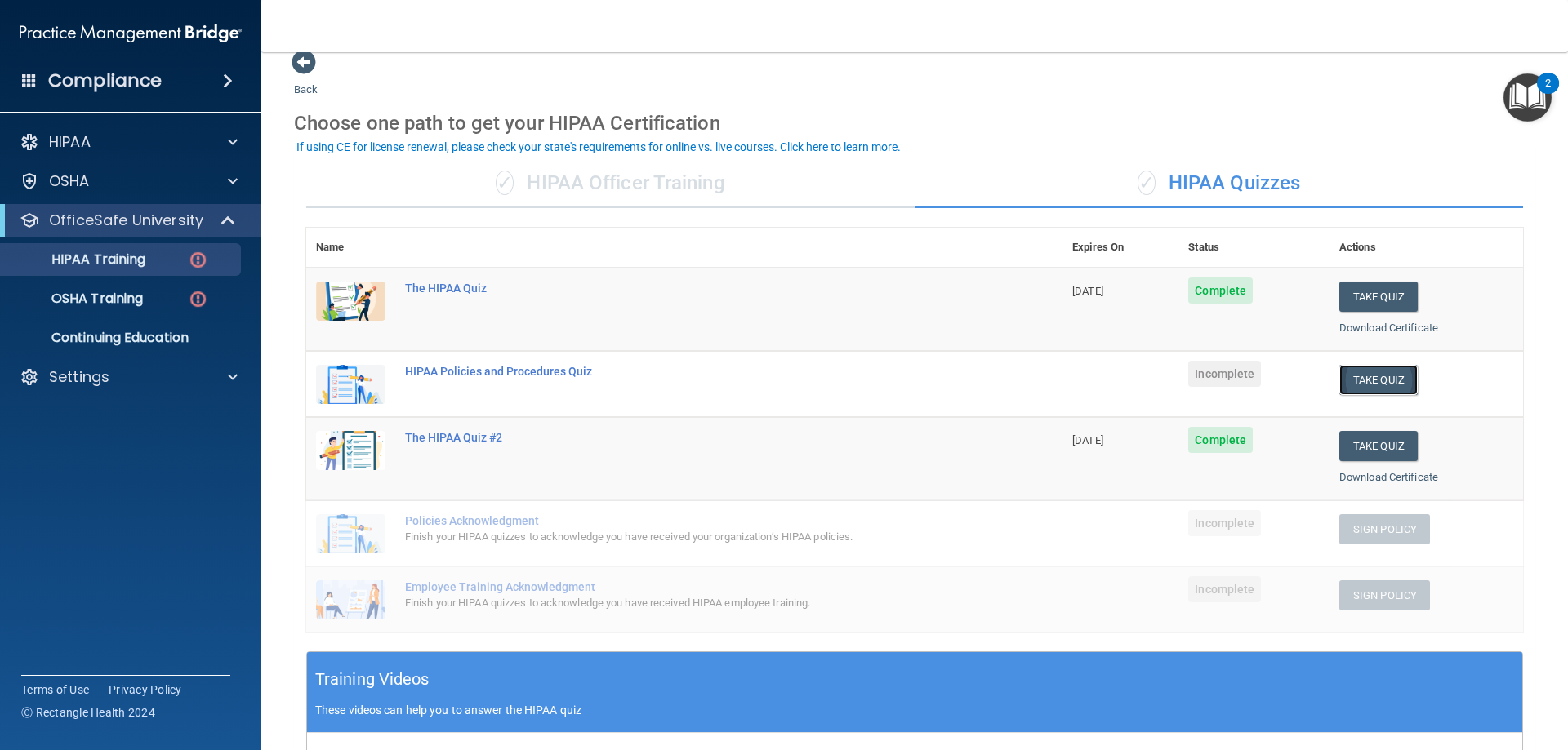
click at [1379, 377] on button "Take Quiz" at bounding box center [1377, 380] width 78 height 30
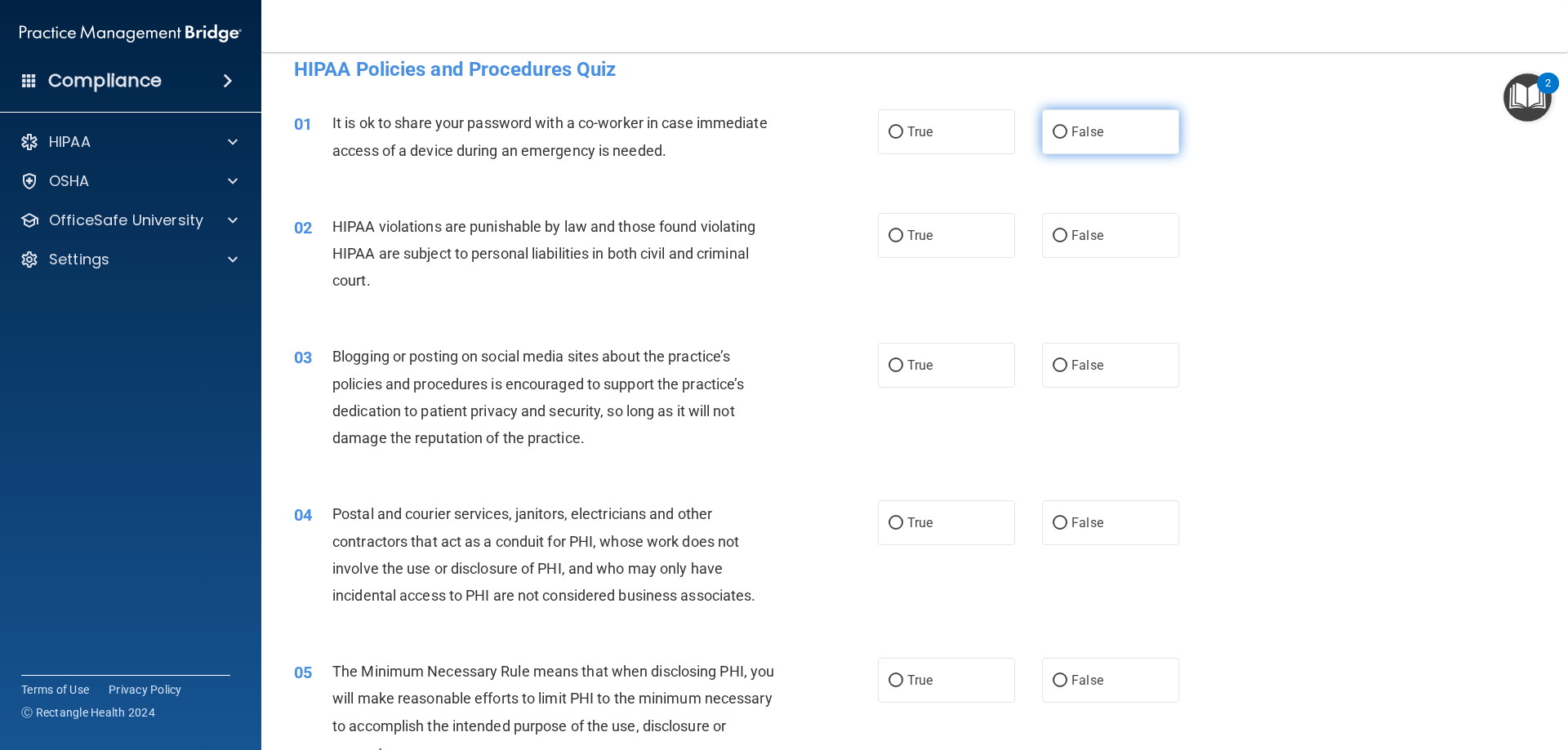
click at [1063, 127] on label "False" at bounding box center [1110, 132] width 137 height 45
click at [1063, 127] on input "False" at bounding box center [1060, 133] width 14 height 13
radio input "true"
click at [910, 244] on label "True" at bounding box center [946, 236] width 137 height 45
click at [903, 243] on input "True" at bounding box center [895, 237] width 14 height 13
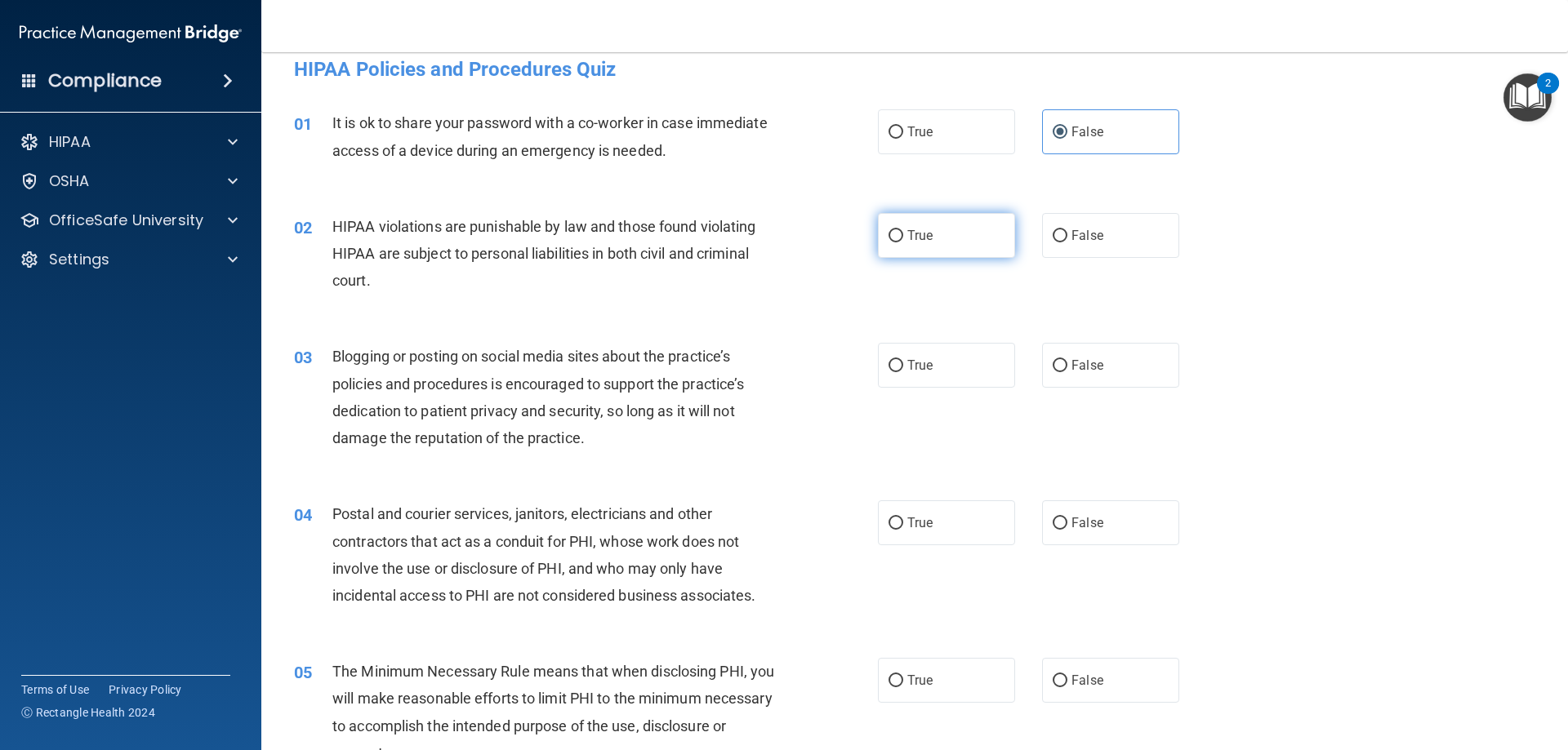
radio input "true"
click at [893, 360] on input "True" at bounding box center [895, 366] width 14 height 13
radio input "true"
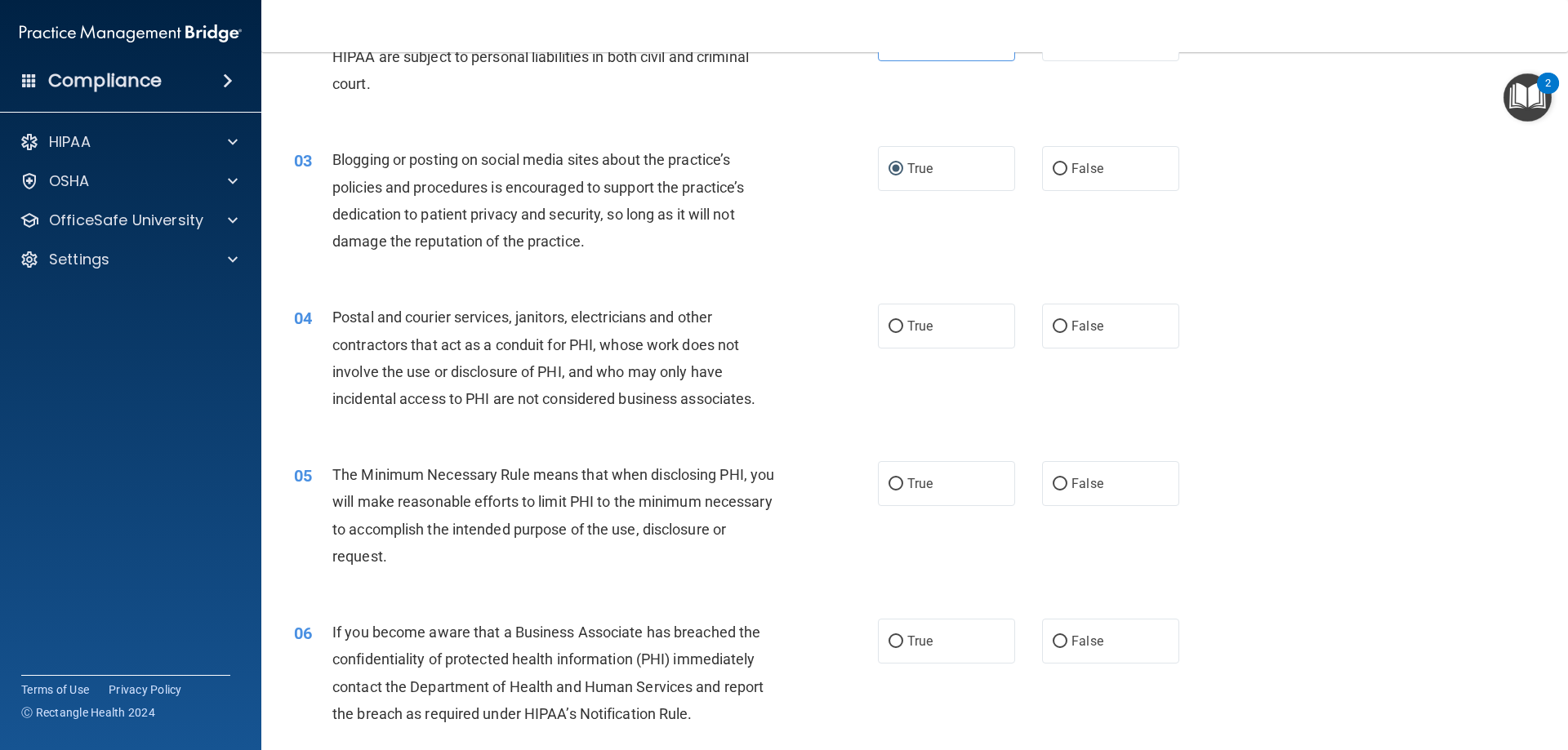
scroll to position [264, 0]
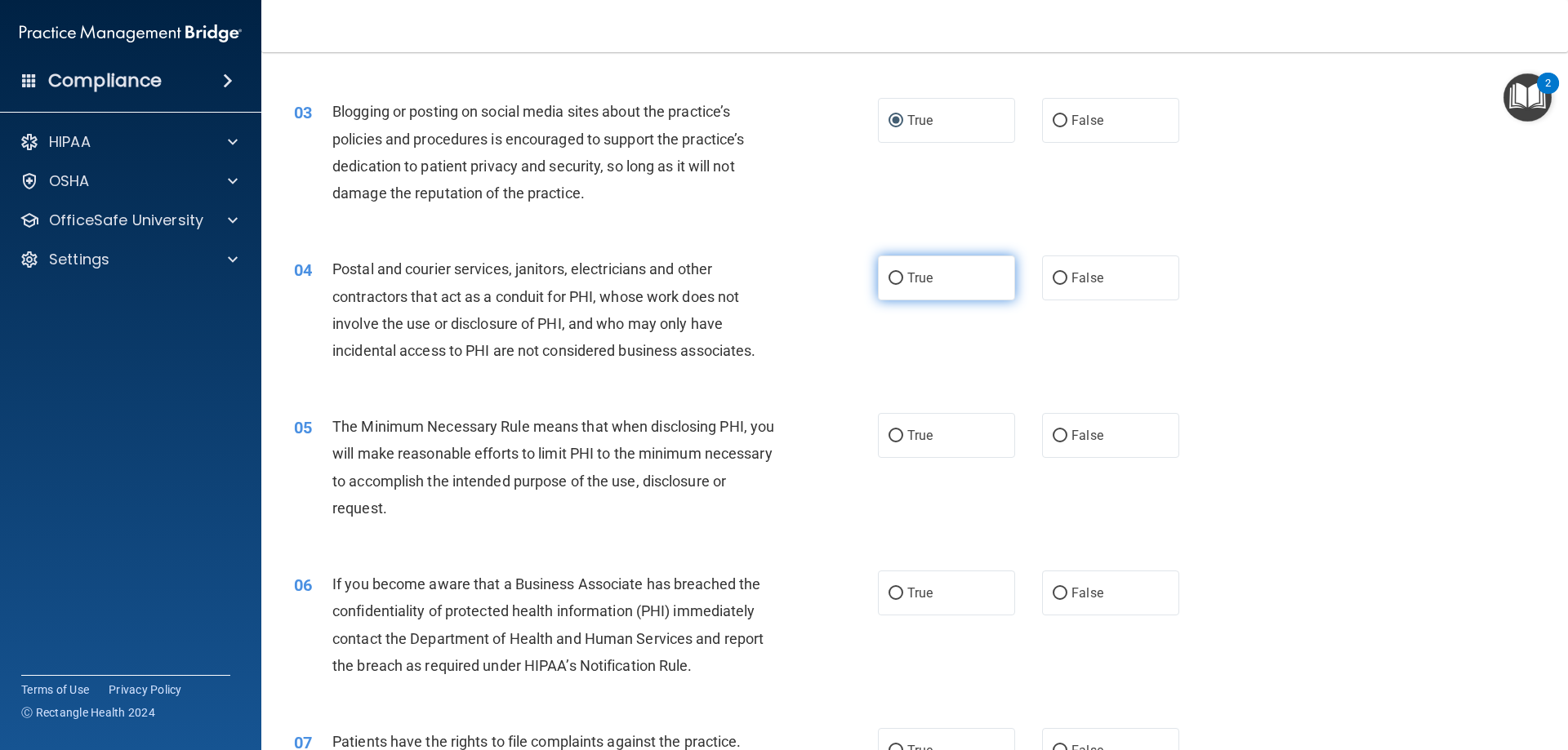
click at [960, 273] on label "True" at bounding box center [946, 278] width 137 height 45
click at [903, 273] on input "True" at bounding box center [895, 279] width 14 height 13
radio input "true"
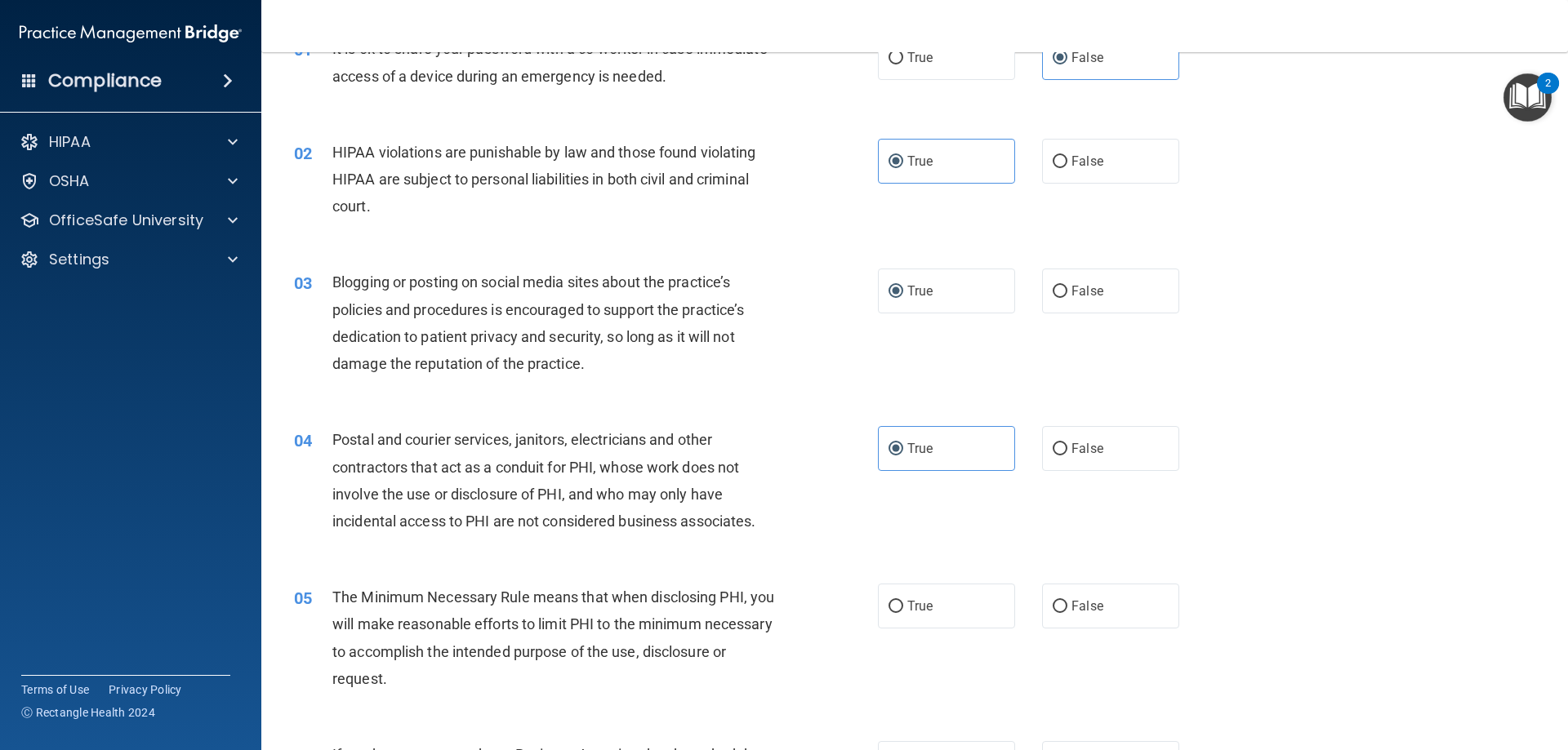
scroll to position [326, 0]
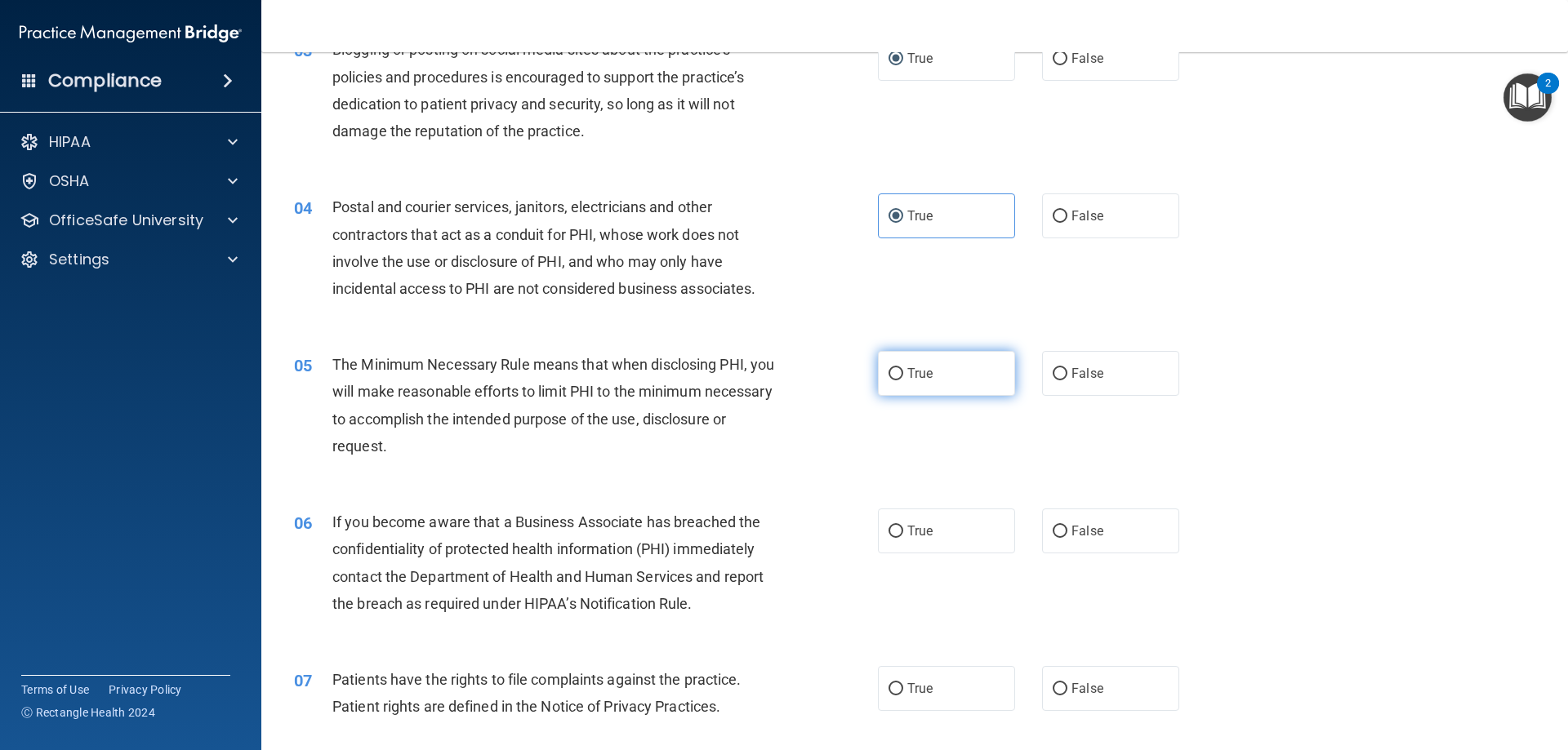
click at [933, 367] on label "True" at bounding box center [946, 374] width 137 height 45
click at [903, 368] on input "True" at bounding box center [895, 375] width 14 height 13
radio input "true"
click at [1085, 528] on span "False" at bounding box center [1088, 530] width 32 height 15
click at [1067, 528] on input "False" at bounding box center [1060, 532] width 14 height 13
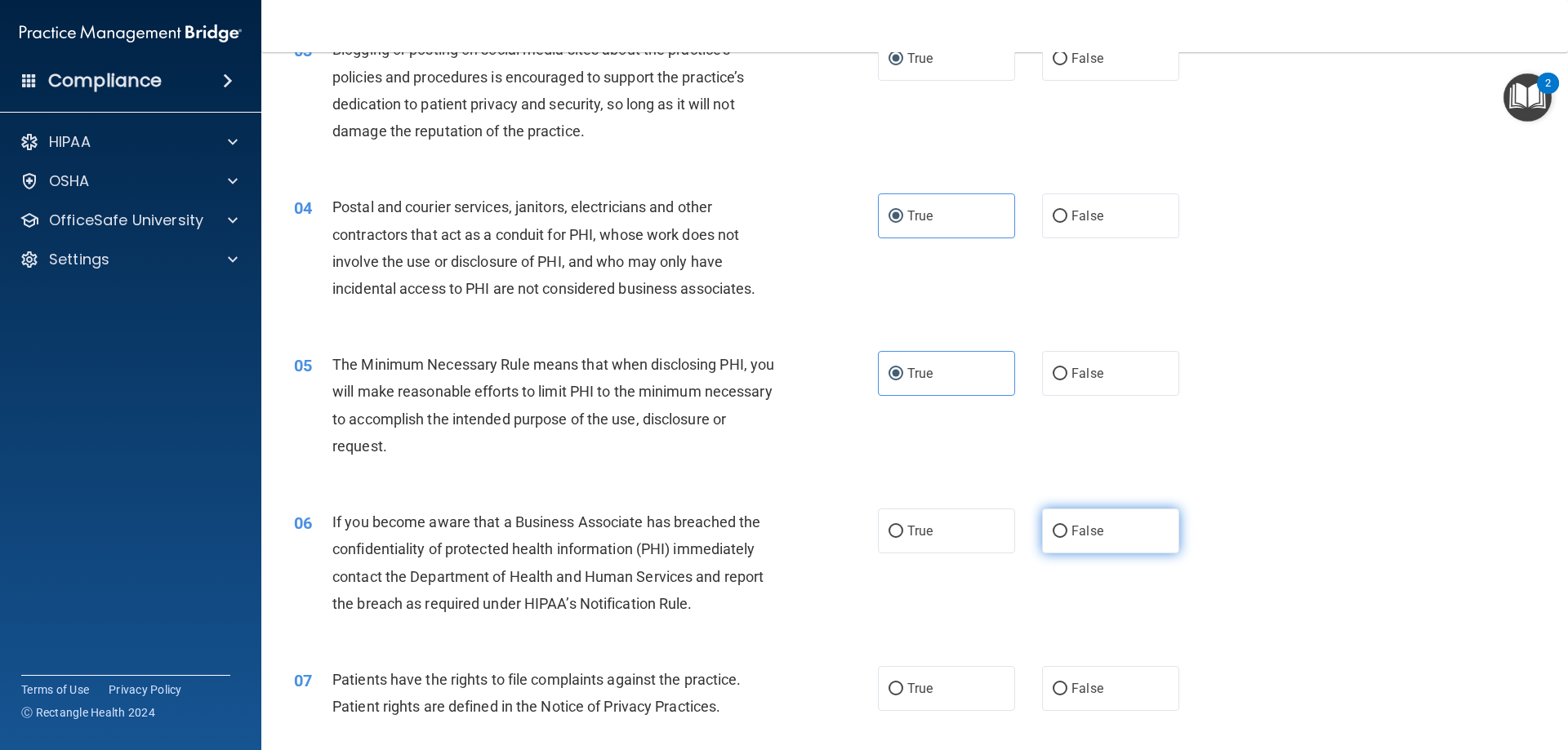
radio input "true"
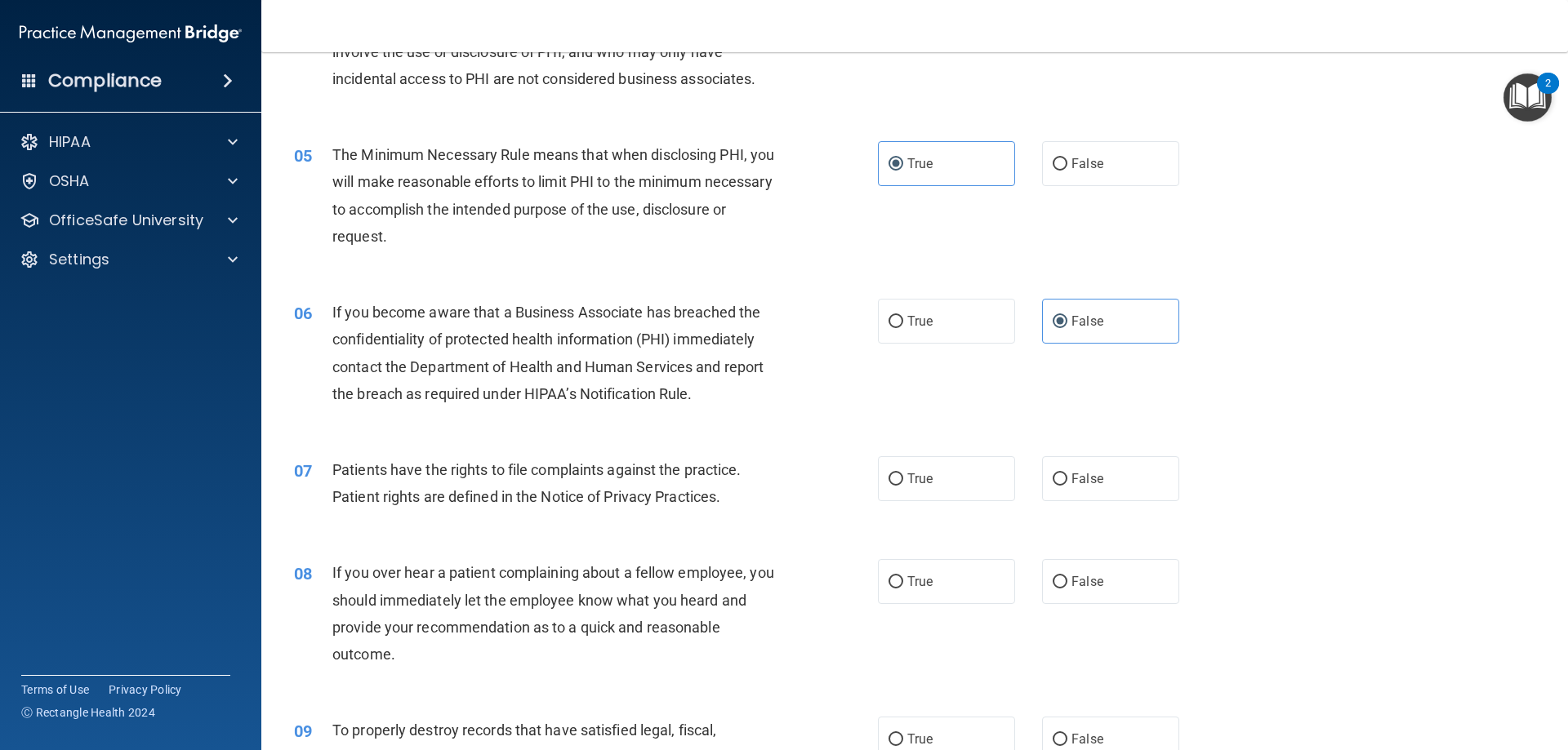
scroll to position [735, 0]
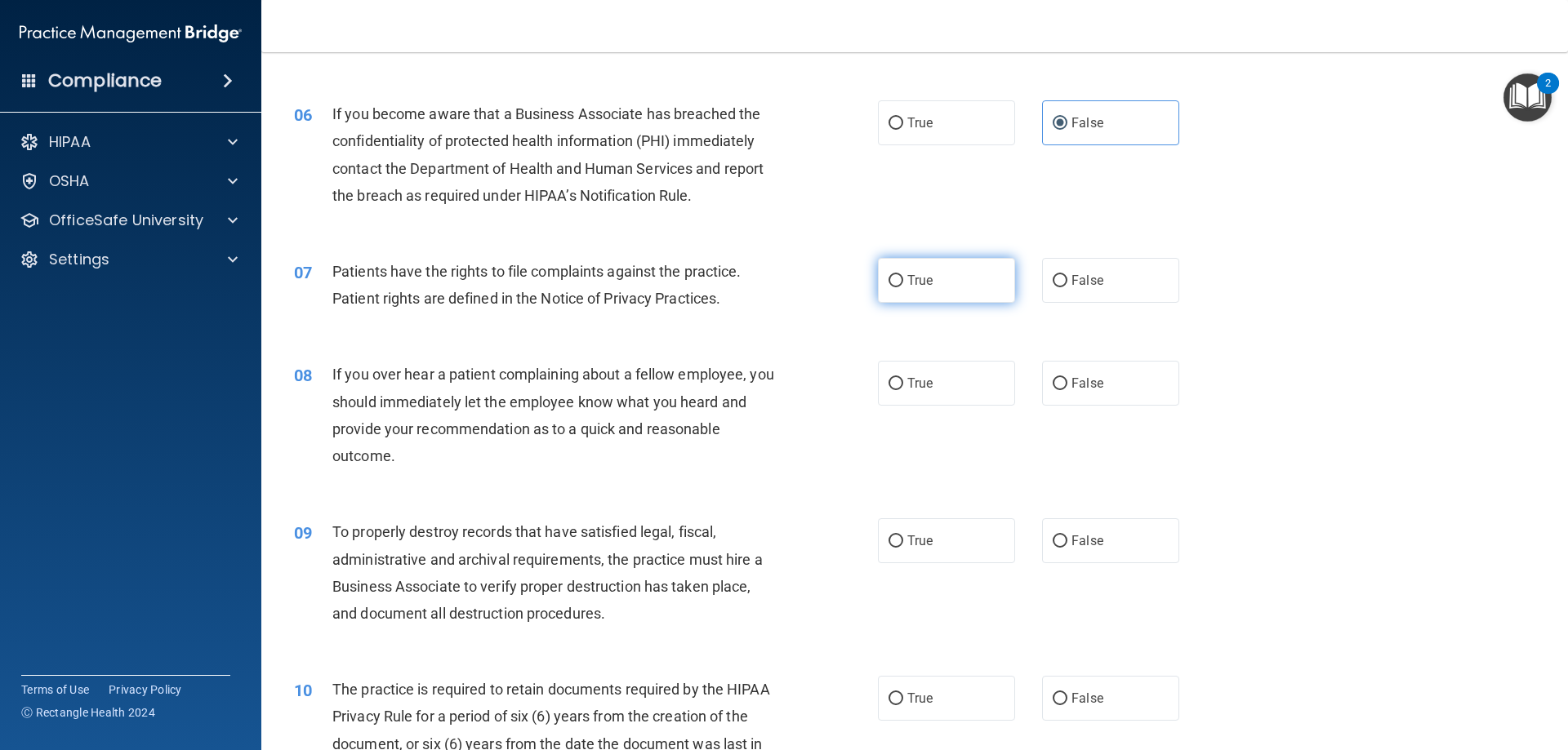
click at [925, 263] on label "True" at bounding box center [946, 280] width 137 height 45
click at [903, 275] on input "True" at bounding box center [895, 281] width 14 height 13
radio input "true"
click at [973, 384] on label "True" at bounding box center [946, 384] width 137 height 45
click at [903, 384] on input "True" at bounding box center [895, 384] width 14 height 13
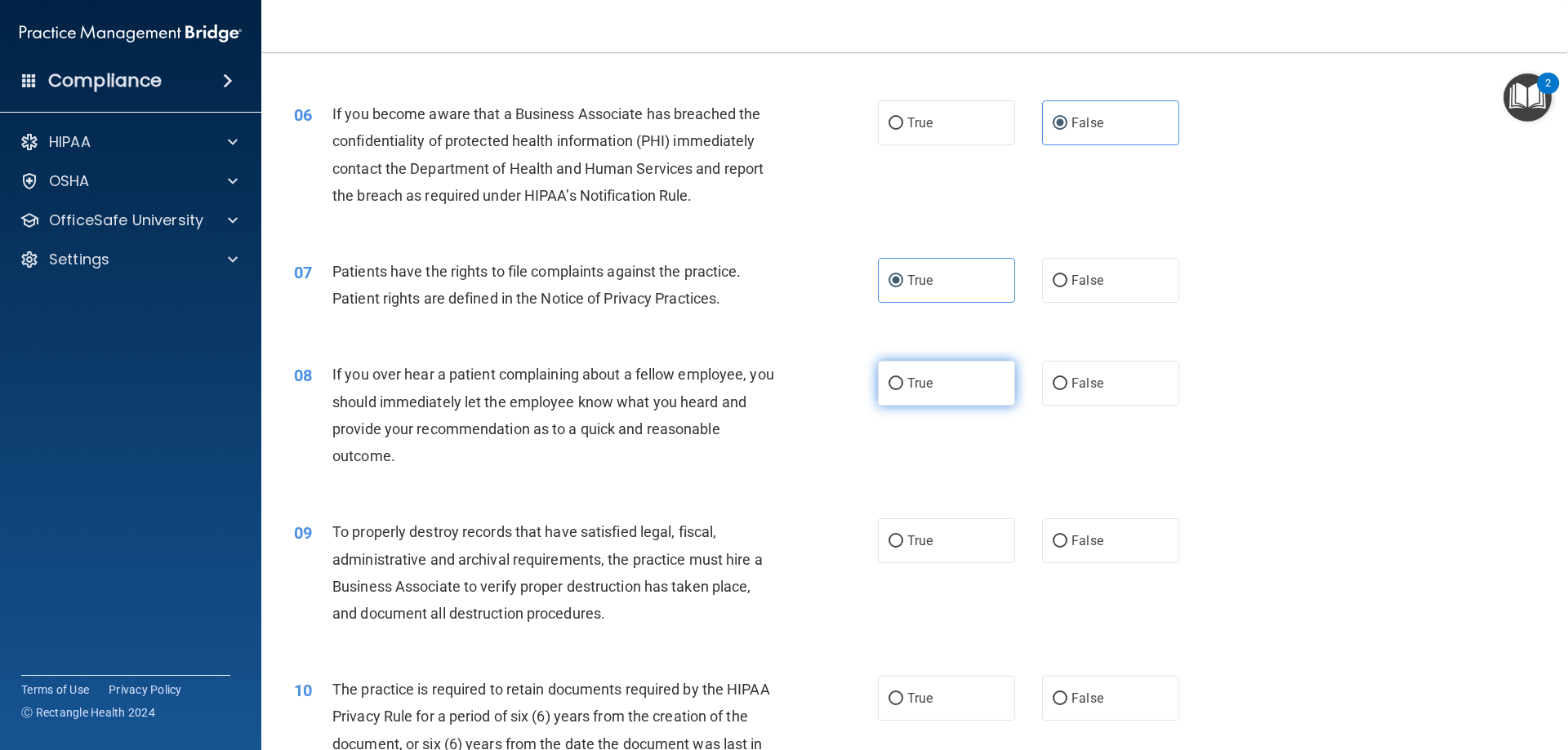
radio input "true"
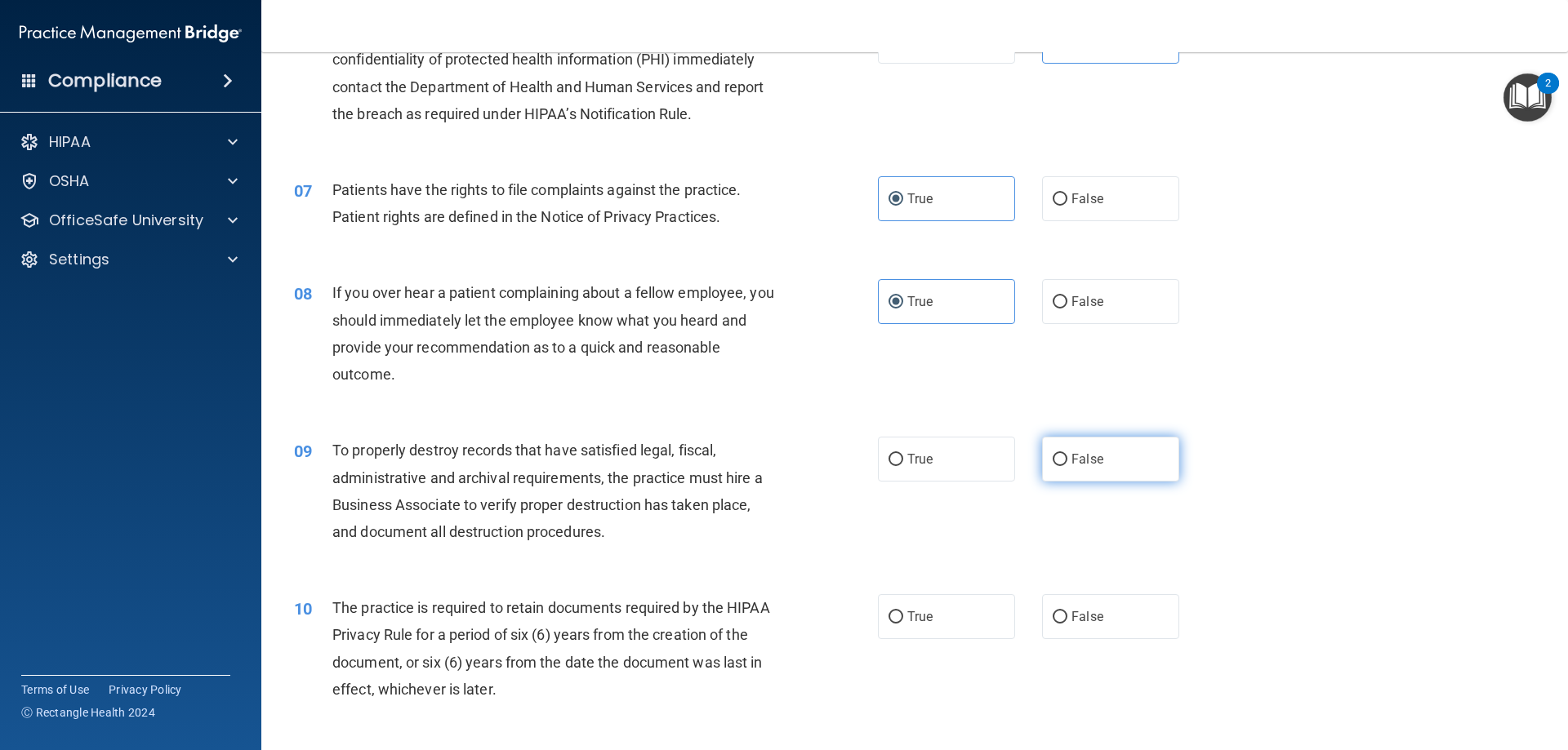
click at [1095, 473] on label "False" at bounding box center [1110, 459] width 137 height 45
click at [1067, 466] on input "False" at bounding box center [1060, 461] width 14 height 13
radio input "true"
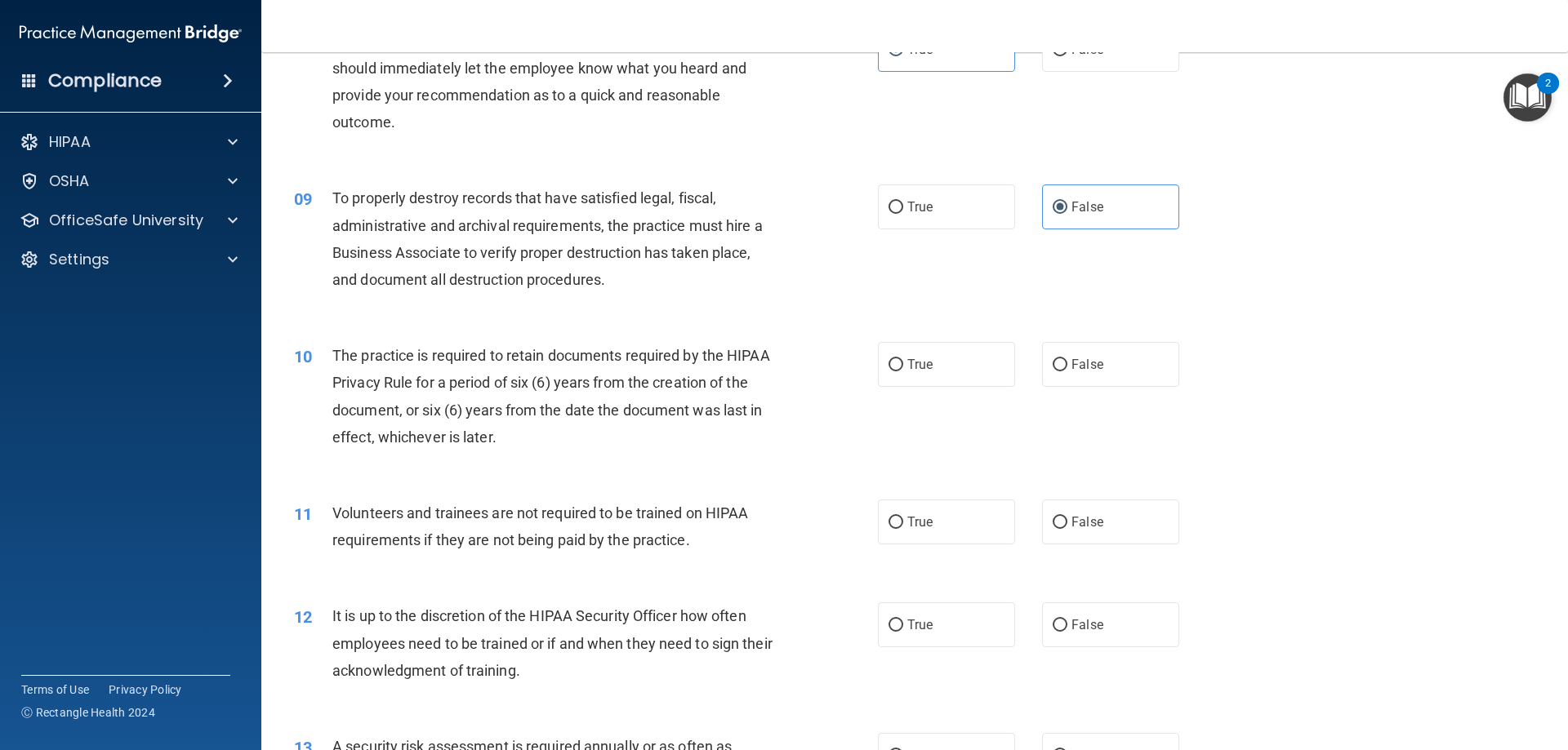
scroll to position [1143, 0]
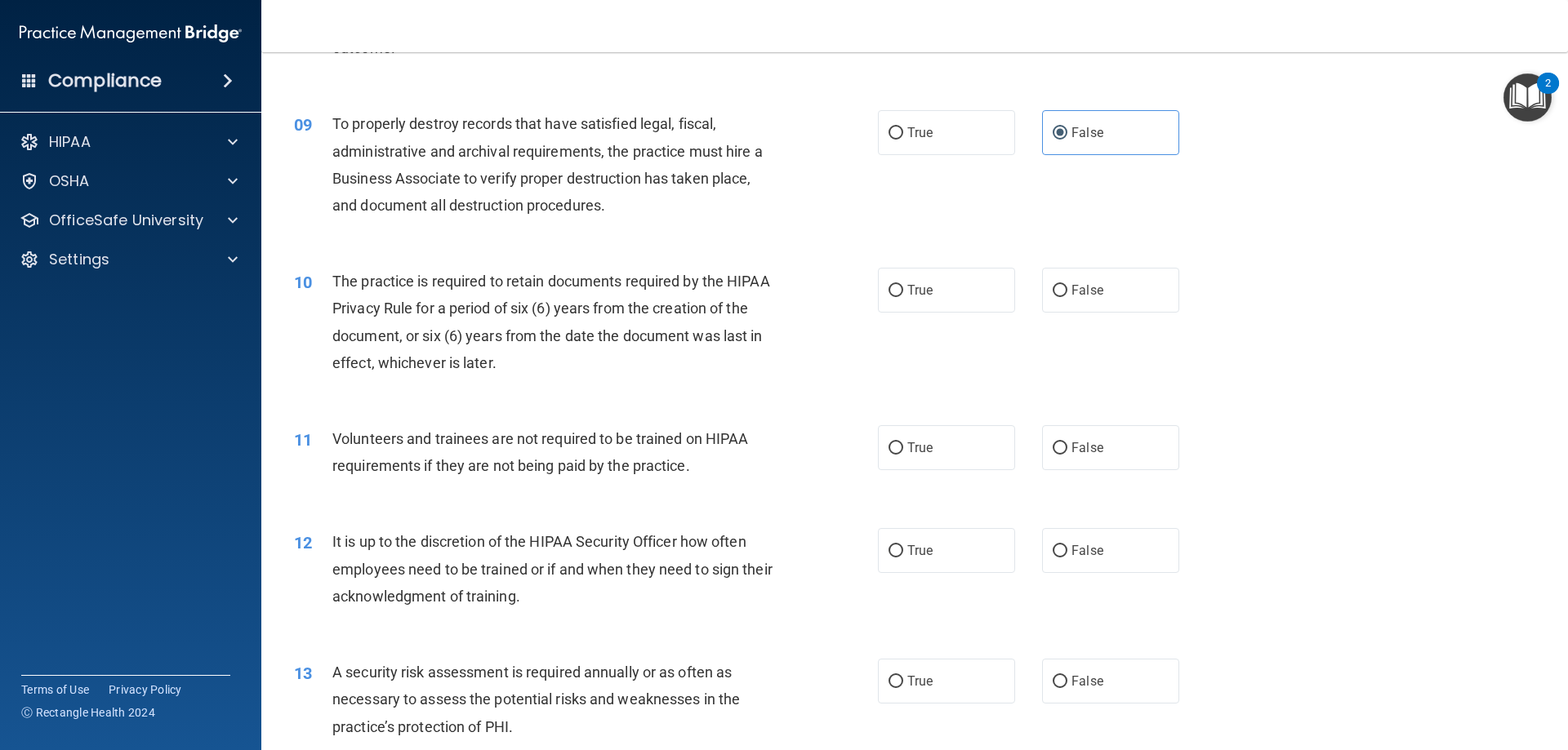
click at [1027, 299] on div "True False" at bounding box center [1042, 290] width 329 height 45
click at [1054, 292] on input "False" at bounding box center [1060, 291] width 14 height 13
radio input "true"
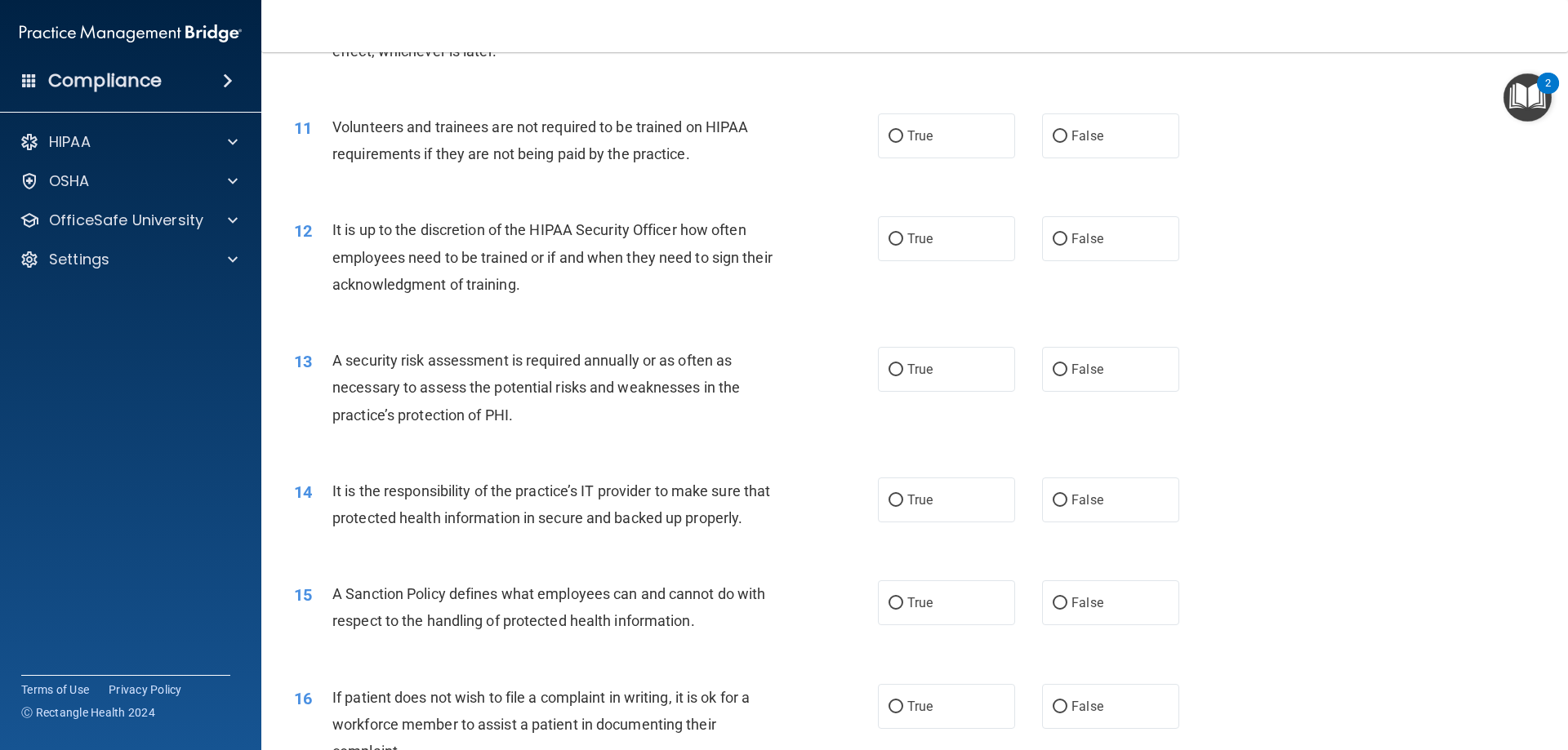
scroll to position [1470, 0]
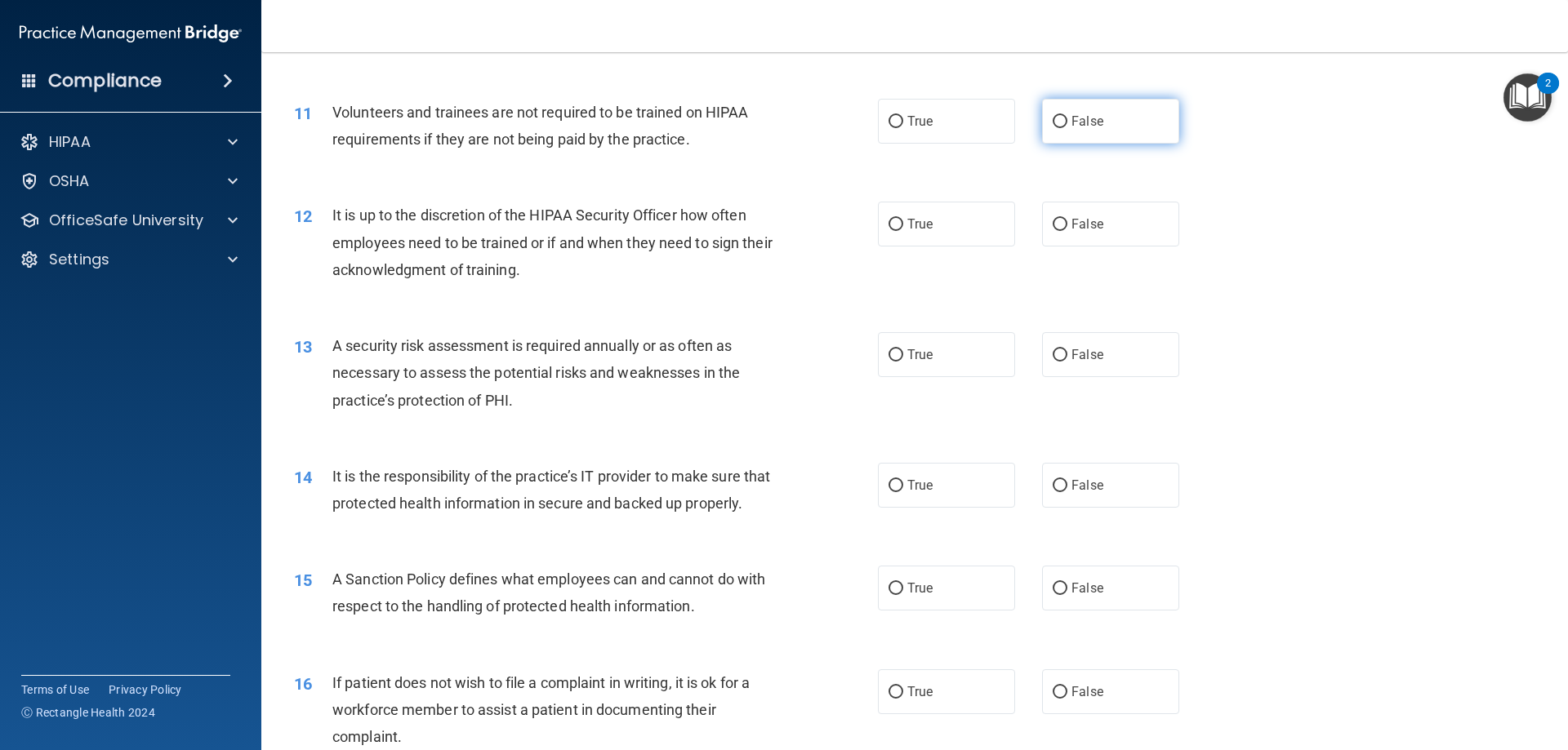
click at [1071, 129] on label "False" at bounding box center [1110, 121] width 137 height 45
click at [1067, 128] on input "False" at bounding box center [1060, 122] width 14 height 13
radio input "true"
click at [1101, 242] on label "False" at bounding box center [1110, 224] width 137 height 45
click at [1067, 231] on input "False" at bounding box center [1060, 225] width 14 height 13
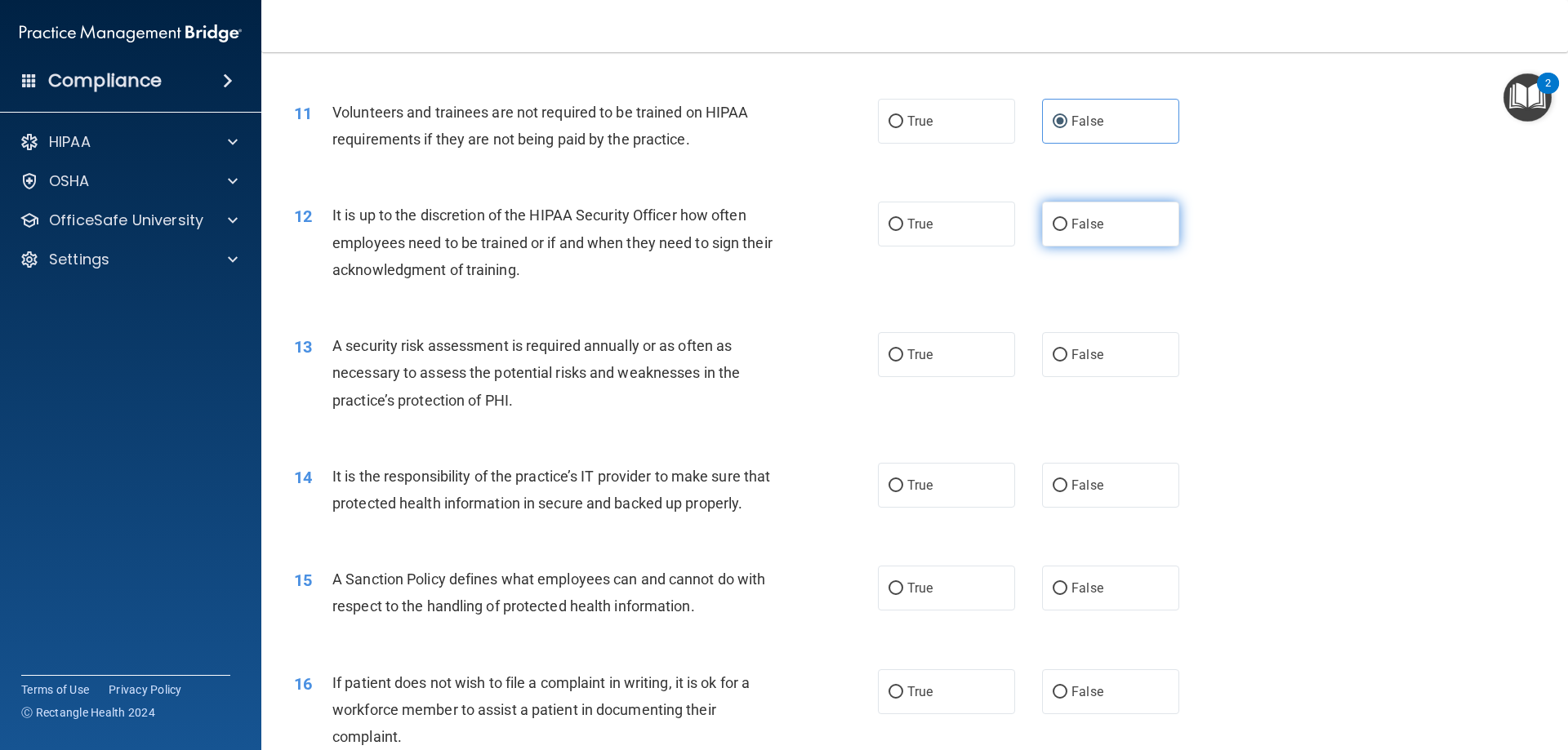
radio input "true"
click at [947, 359] on label "True" at bounding box center [946, 355] width 137 height 45
click at [903, 359] on input "True" at bounding box center [895, 356] width 14 height 13
radio input "true"
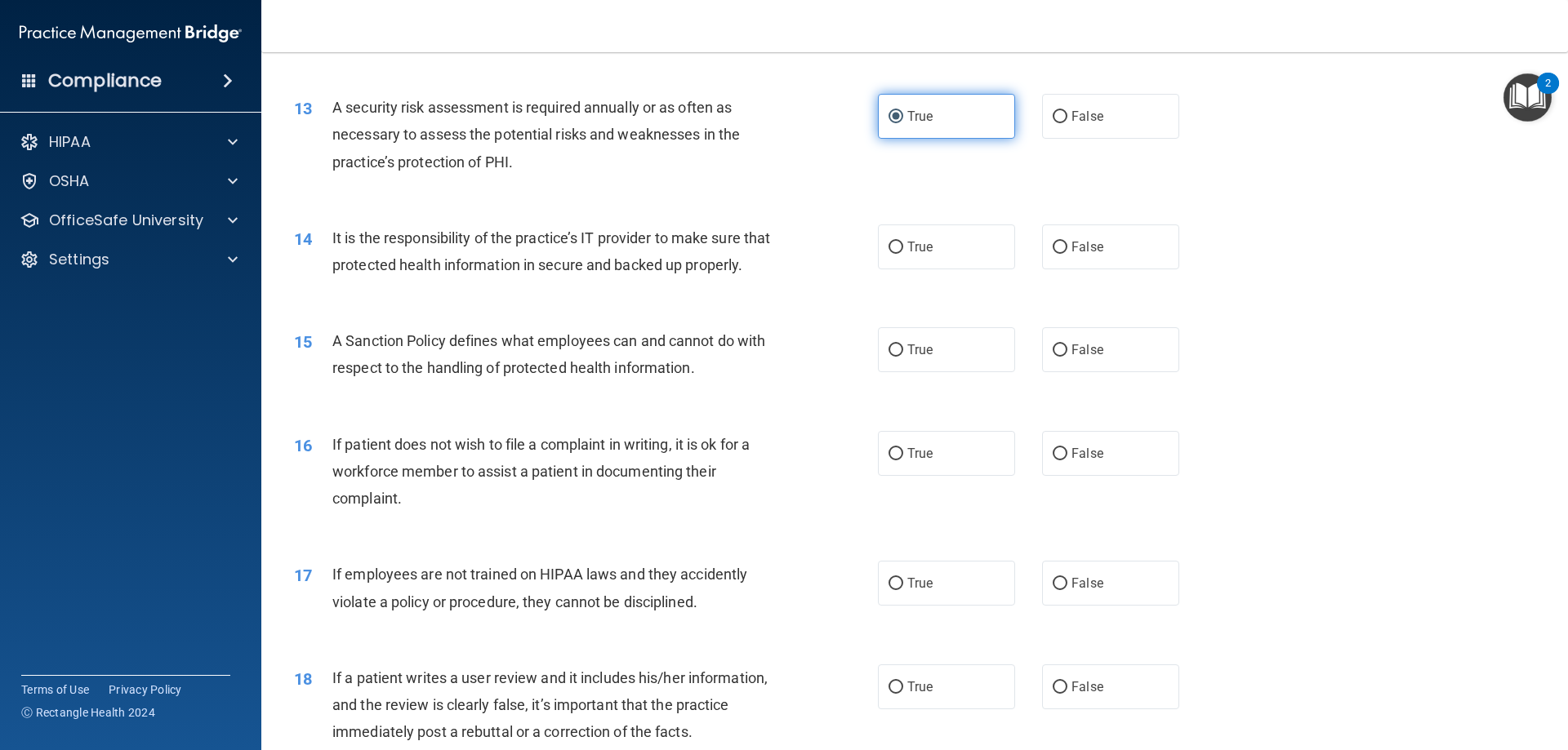
scroll to position [1715, 0]
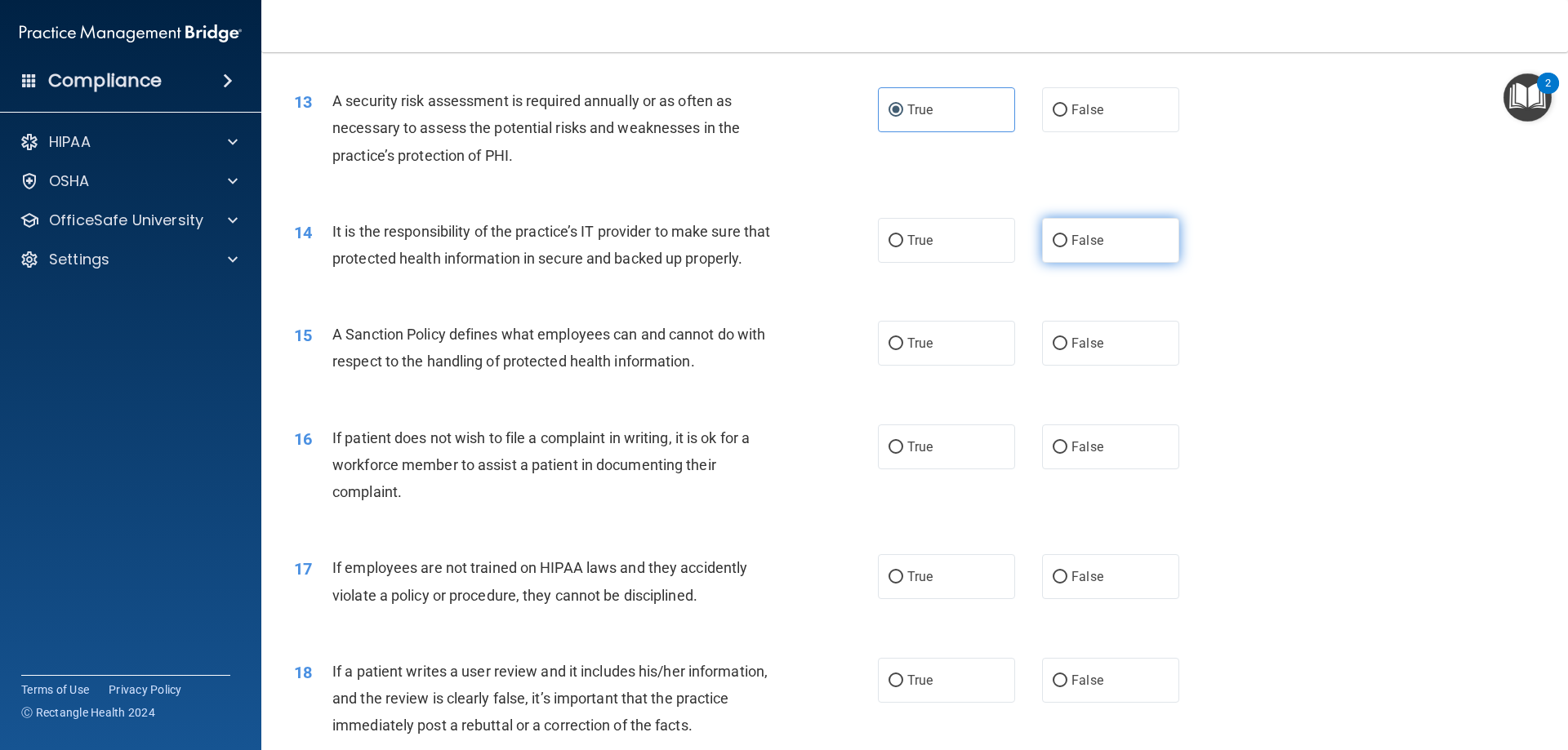
click at [1164, 228] on label "False" at bounding box center [1110, 240] width 137 height 45
click at [1067, 235] on input "False" at bounding box center [1060, 241] width 14 height 13
radio input "true"
click at [988, 366] on label "True" at bounding box center [946, 343] width 137 height 45
click at [903, 350] on input "True" at bounding box center [895, 344] width 14 height 13
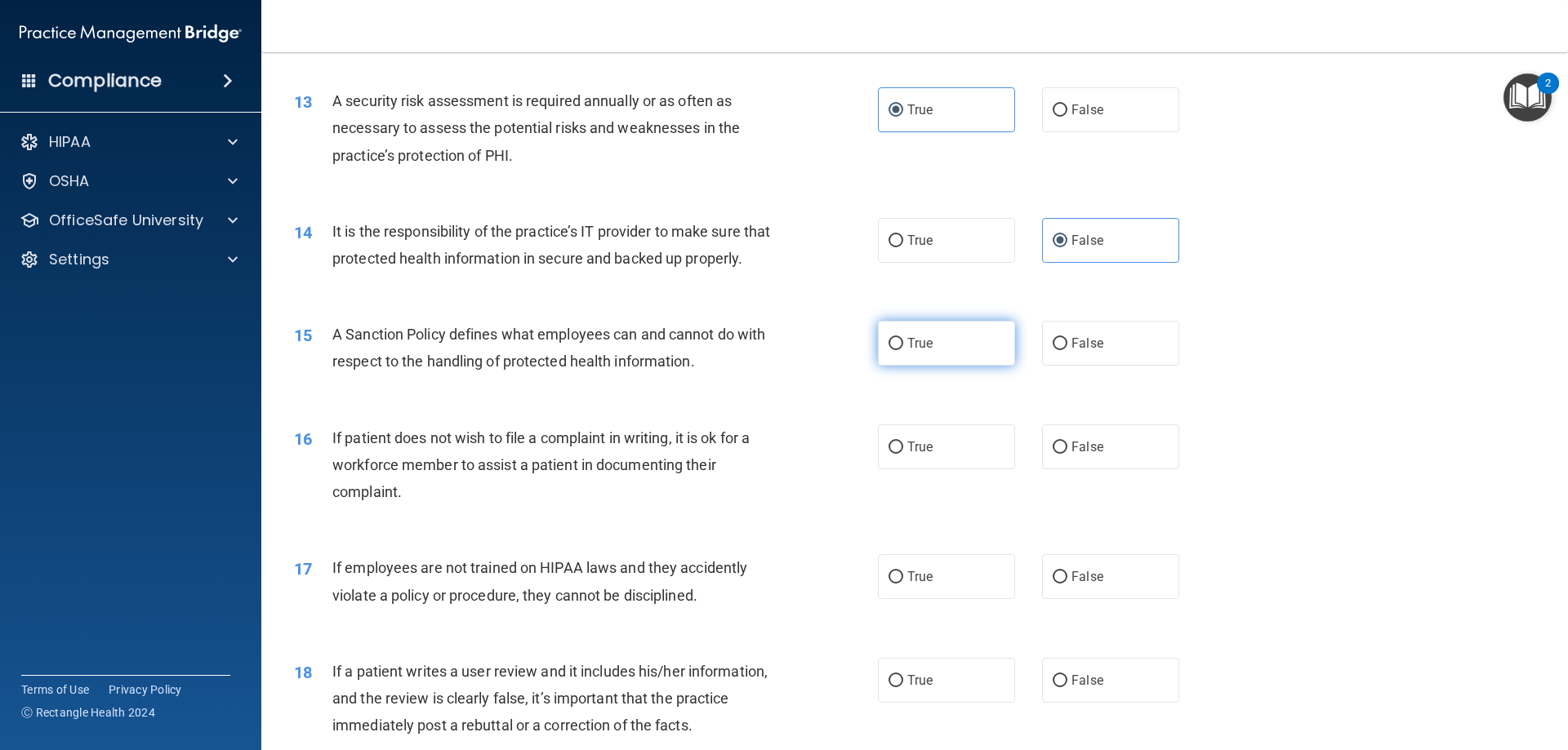
radio input "true"
click at [1053, 454] on input "False" at bounding box center [1060, 448] width 14 height 13
radio input "true"
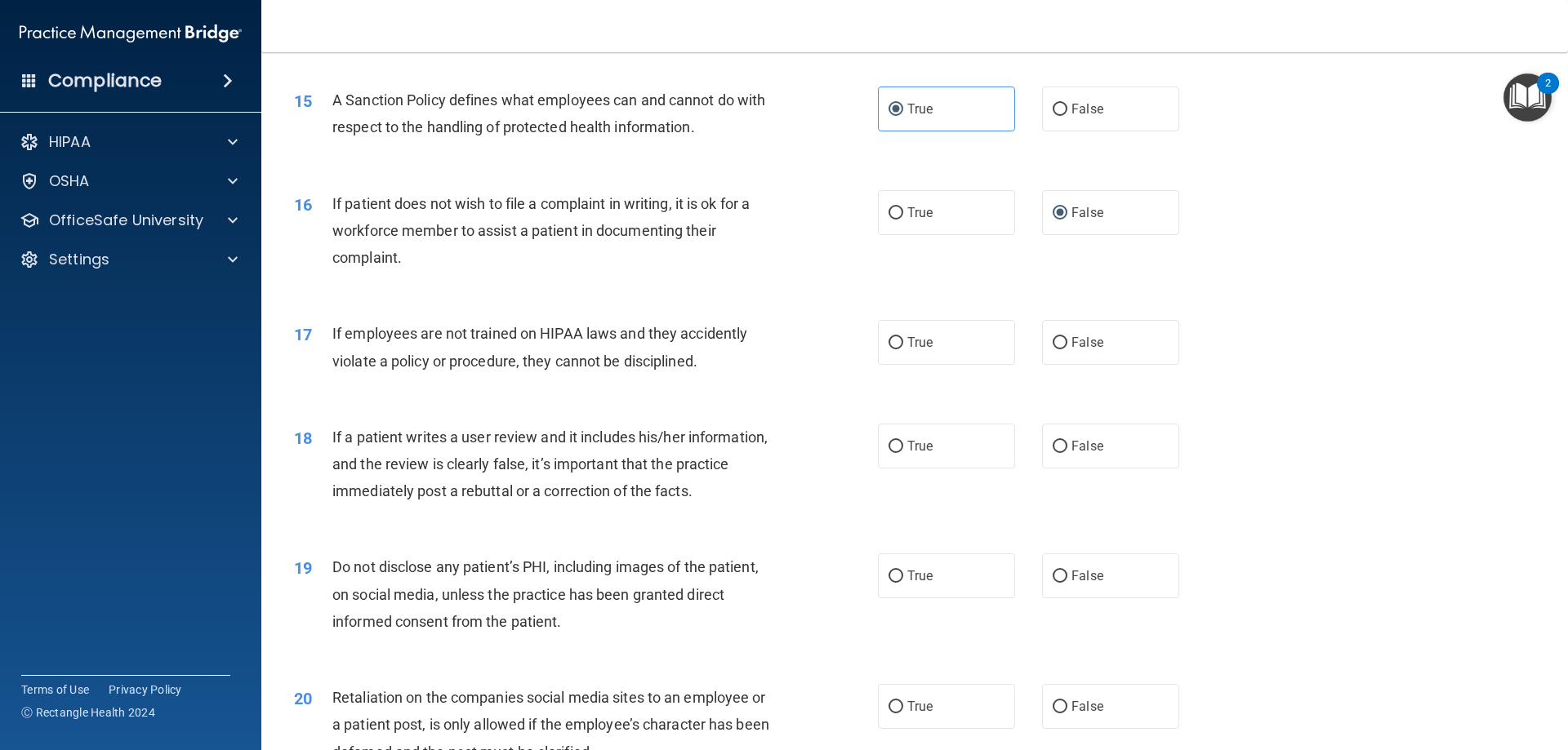
scroll to position [2041, 0]
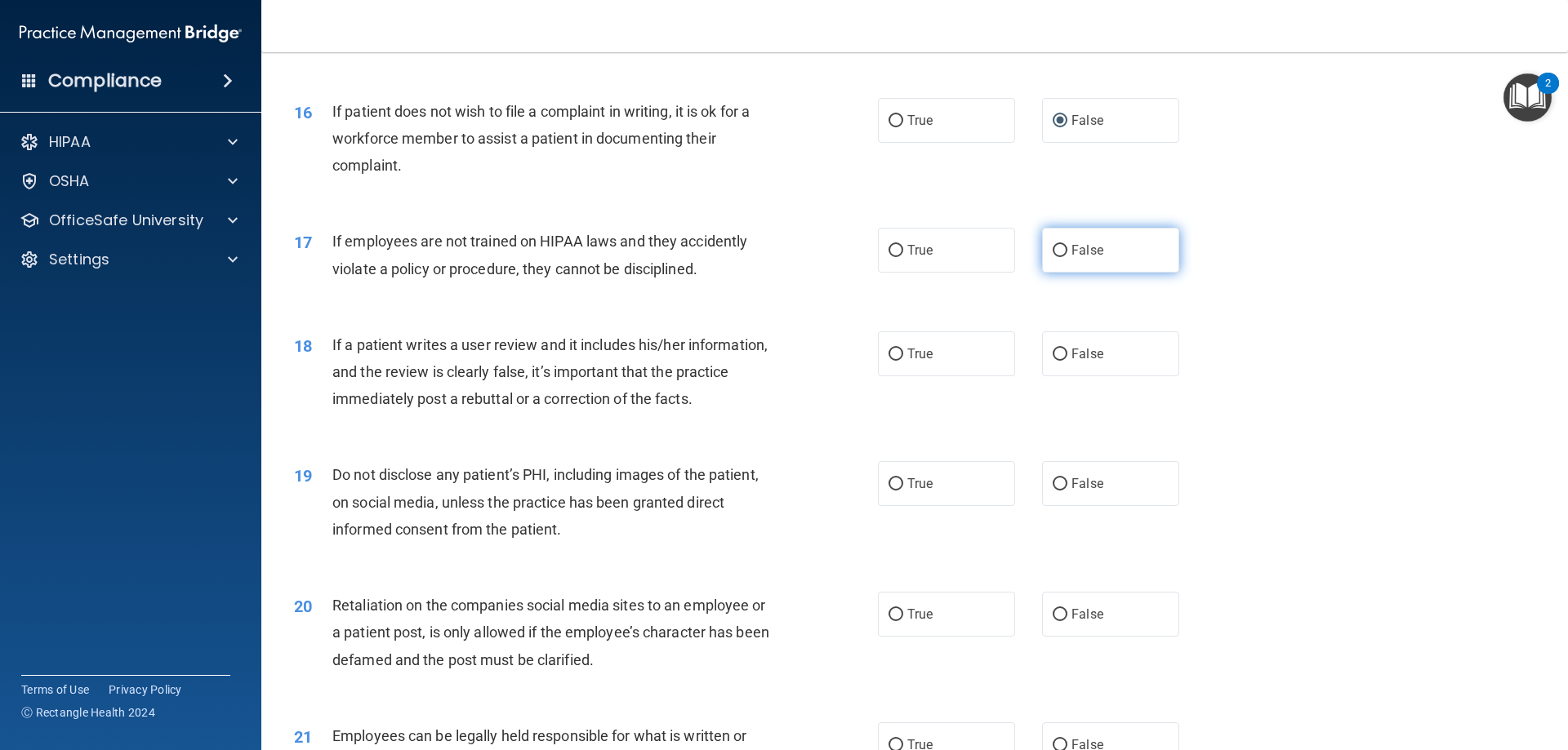
click at [1080, 258] on span "False" at bounding box center [1088, 250] width 32 height 15
click at [1067, 257] on input "False" at bounding box center [1060, 251] width 14 height 13
radio input "true"
click at [928, 259] on label "True" at bounding box center [946, 250] width 137 height 45
click at [903, 257] on input "True" at bounding box center [895, 251] width 14 height 13
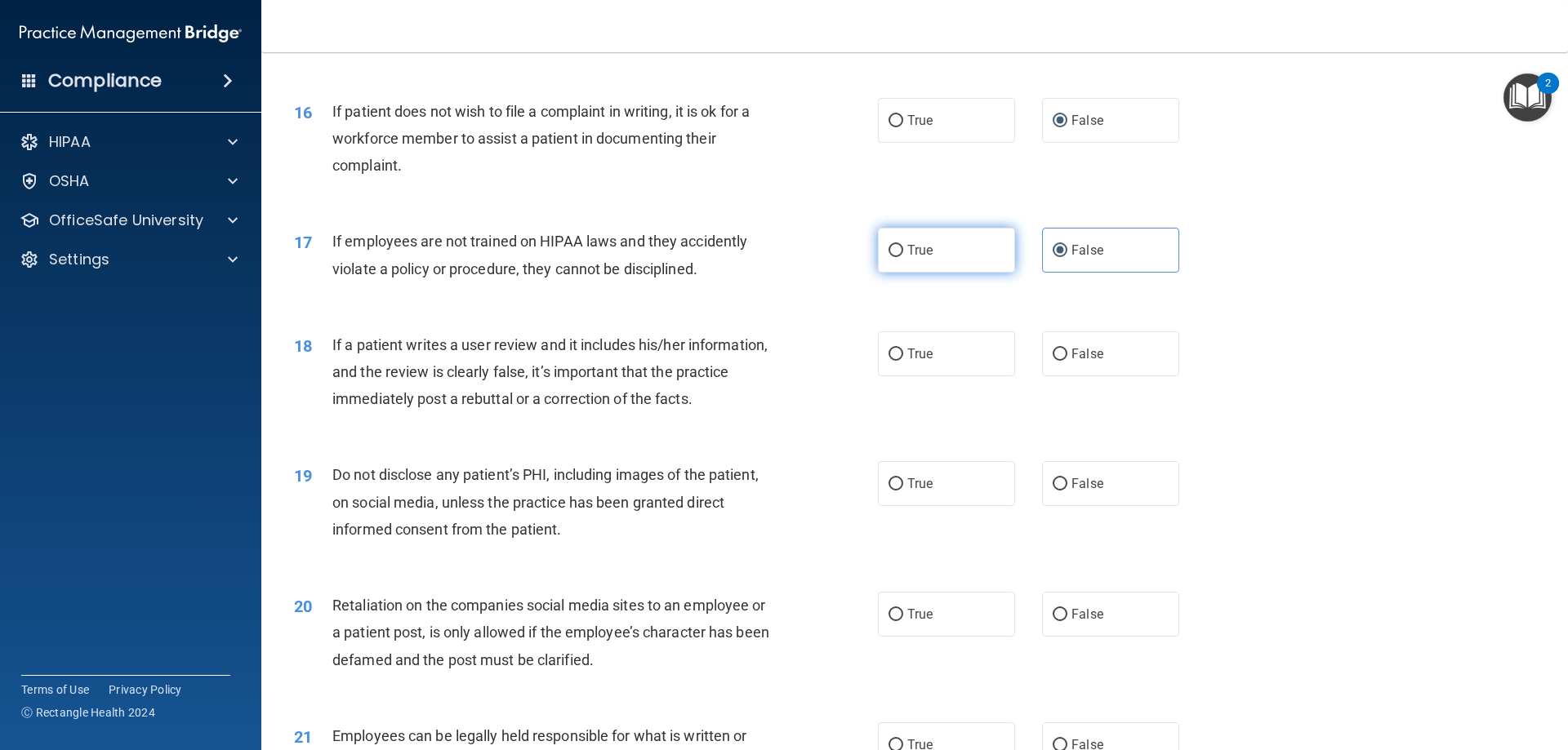
radio input "true"
radio input "false"
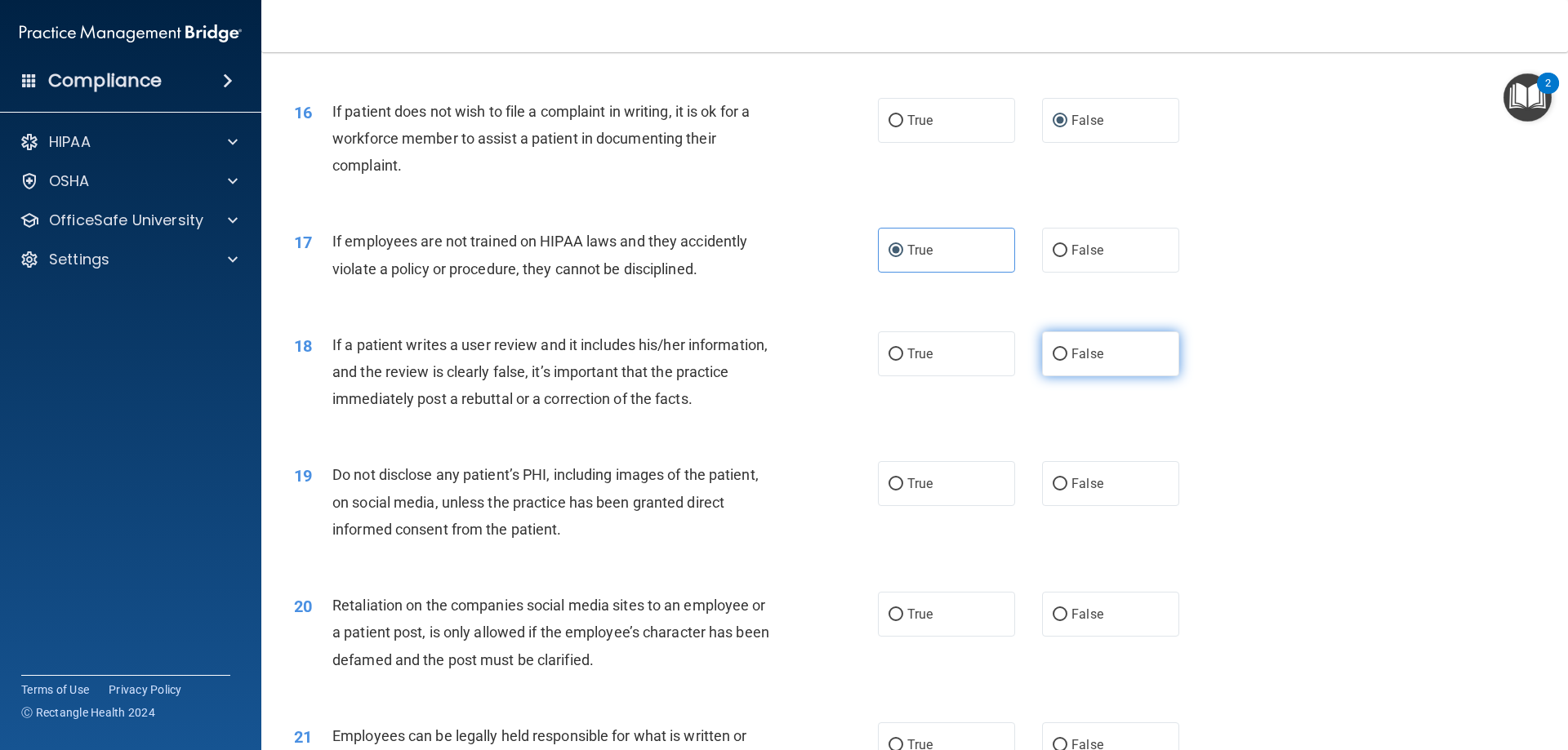
click at [1123, 376] on label "False" at bounding box center [1110, 354] width 137 height 45
click at [1067, 361] on input "False" at bounding box center [1060, 355] width 14 height 13
radio input "true"
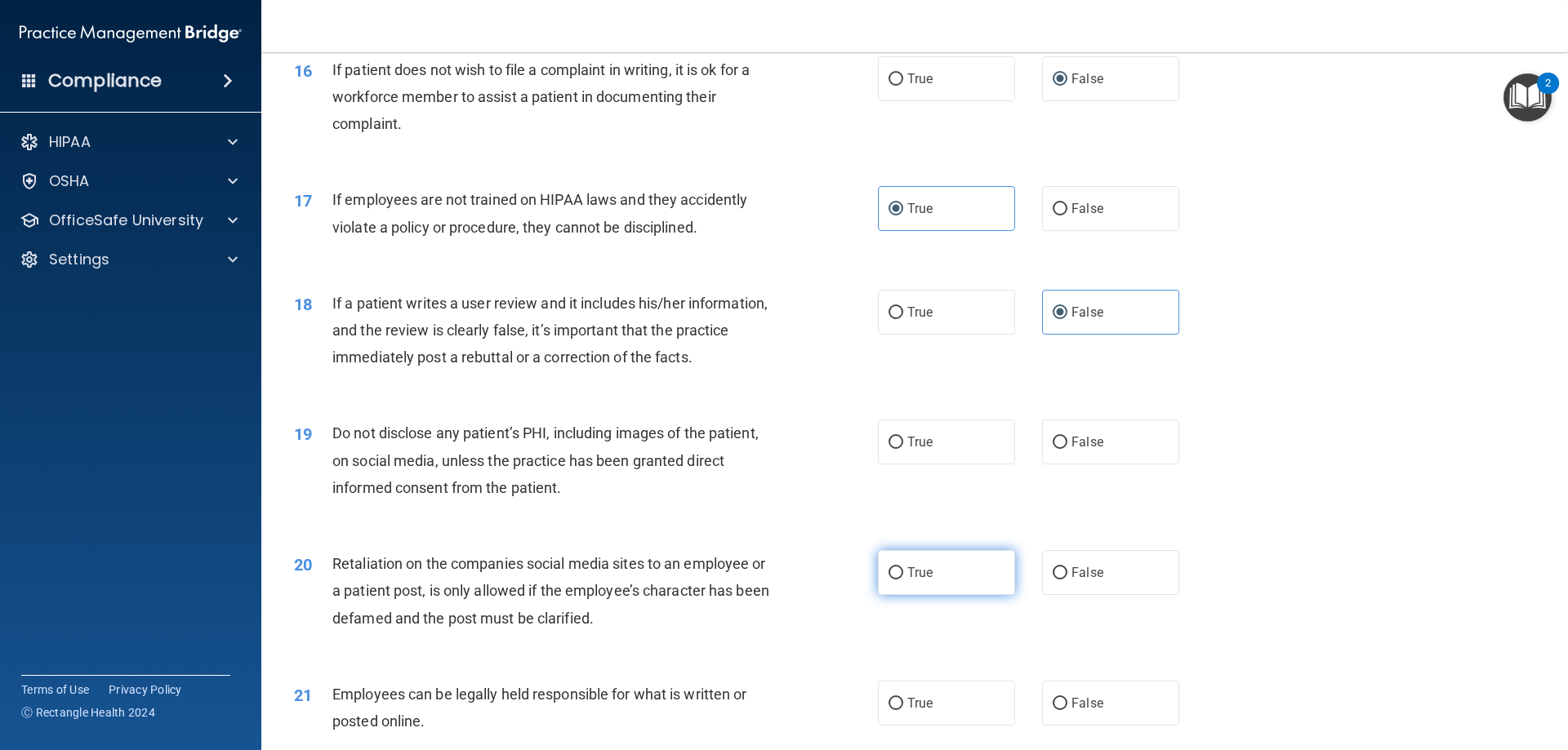
scroll to position [2123, 0]
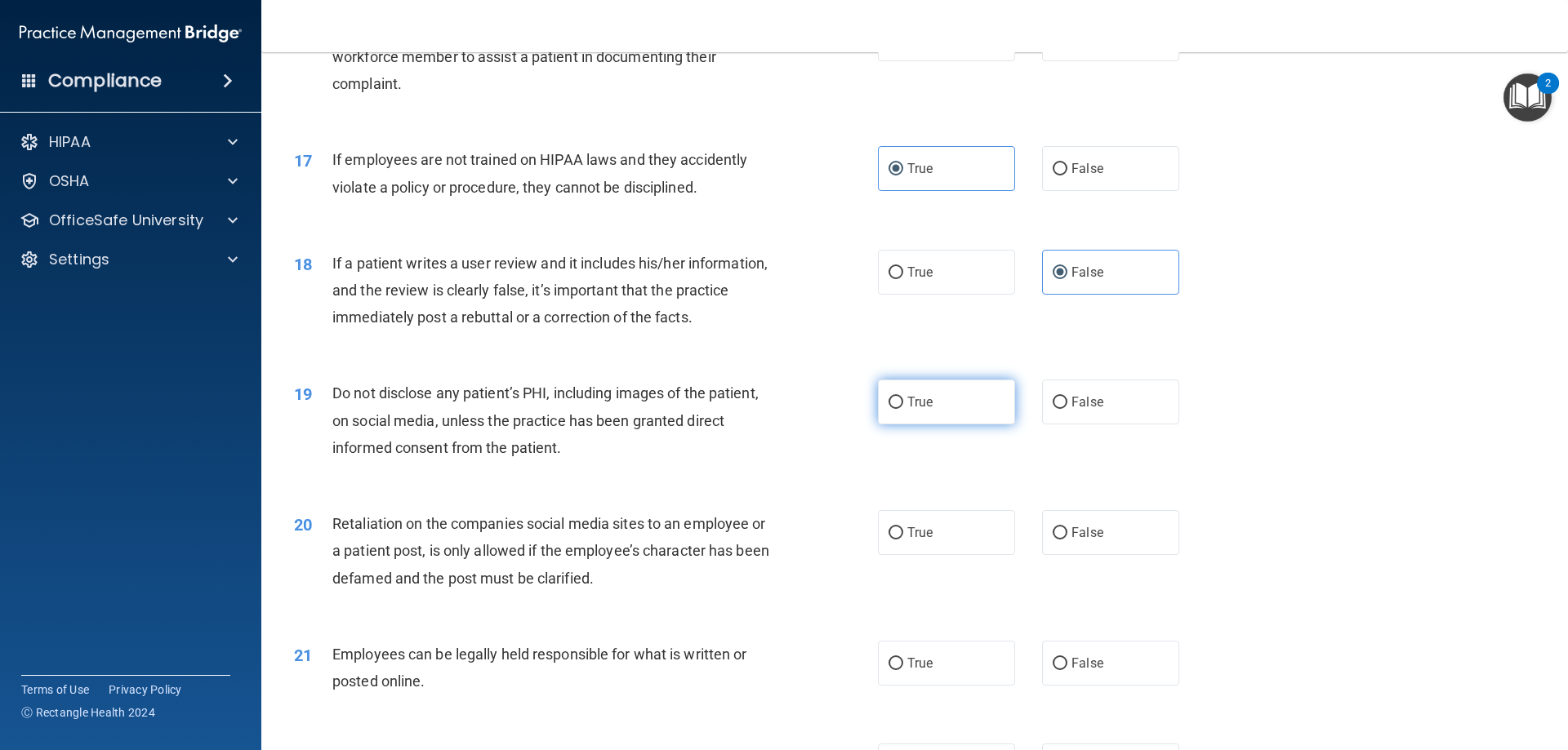
click at [931, 425] on label "True" at bounding box center [946, 402] width 137 height 45
click at [903, 409] on input "True" at bounding box center [895, 403] width 14 height 13
radio input "true"
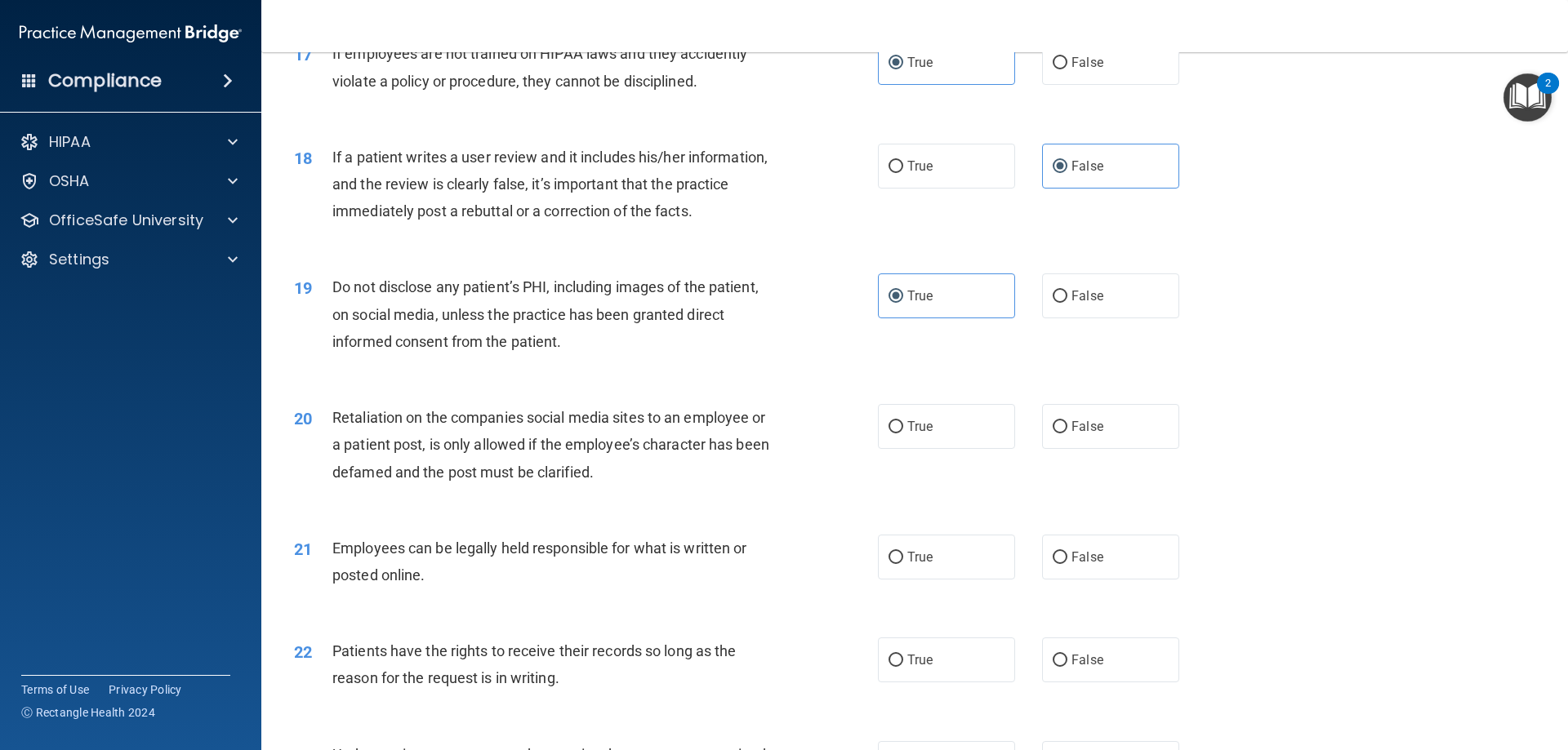
scroll to position [2204, 0]
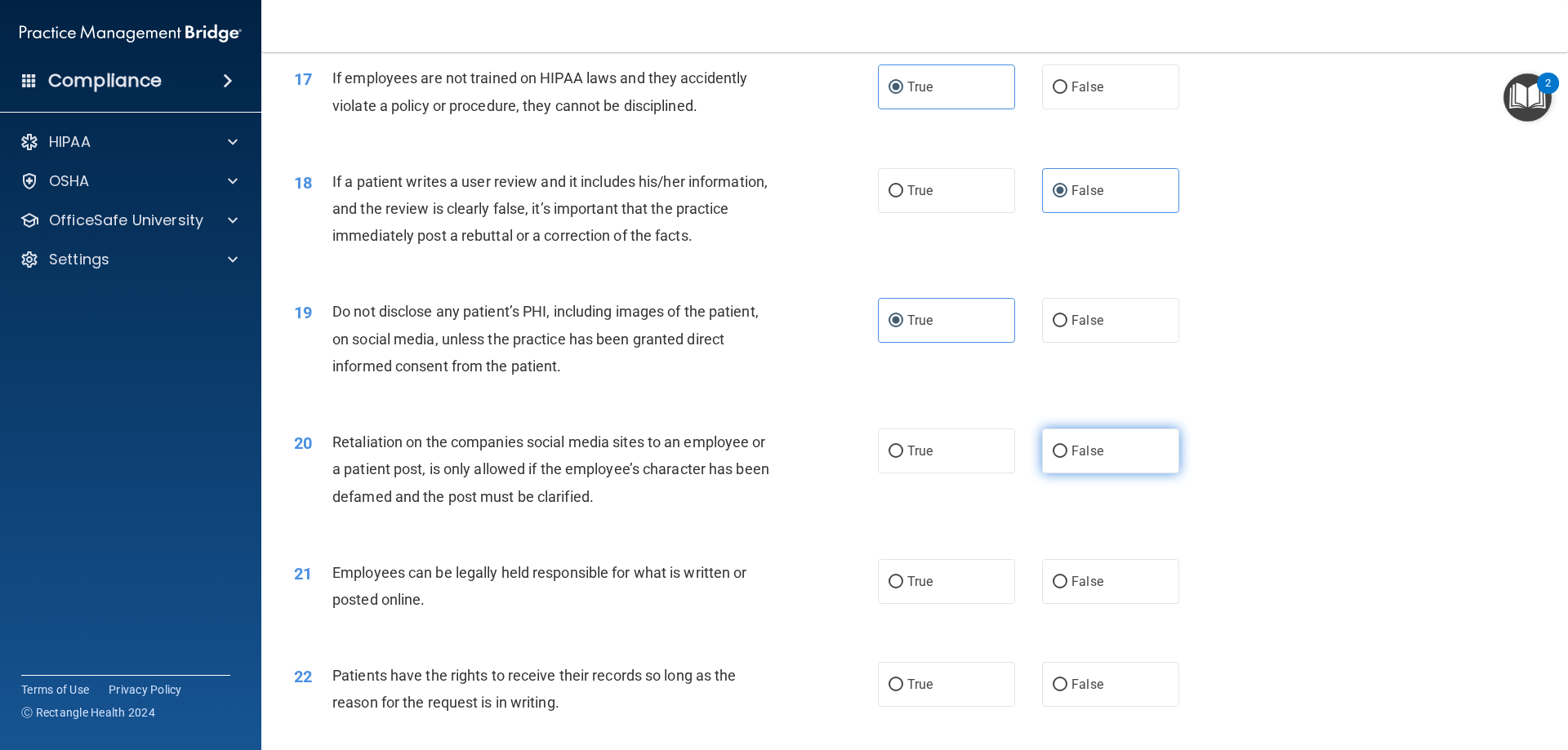
click at [1114, 474] on label "False" at bounding box center [1110, 451] width 137 height 45
click at [1067, 458] on input "False" at bounding box center [1060, 453] width 14 height 13
radio input "true"
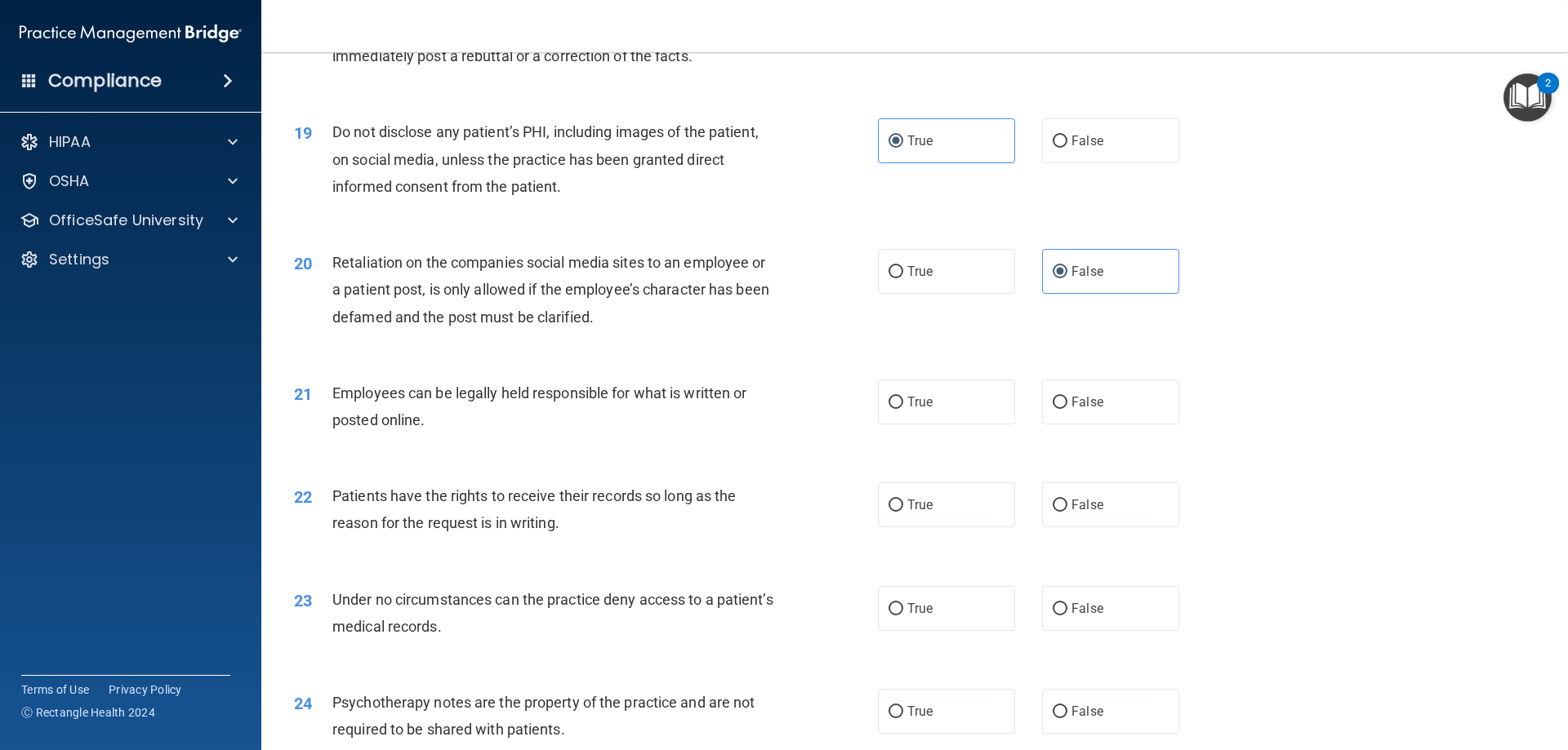
scroll to position [2450, 0]
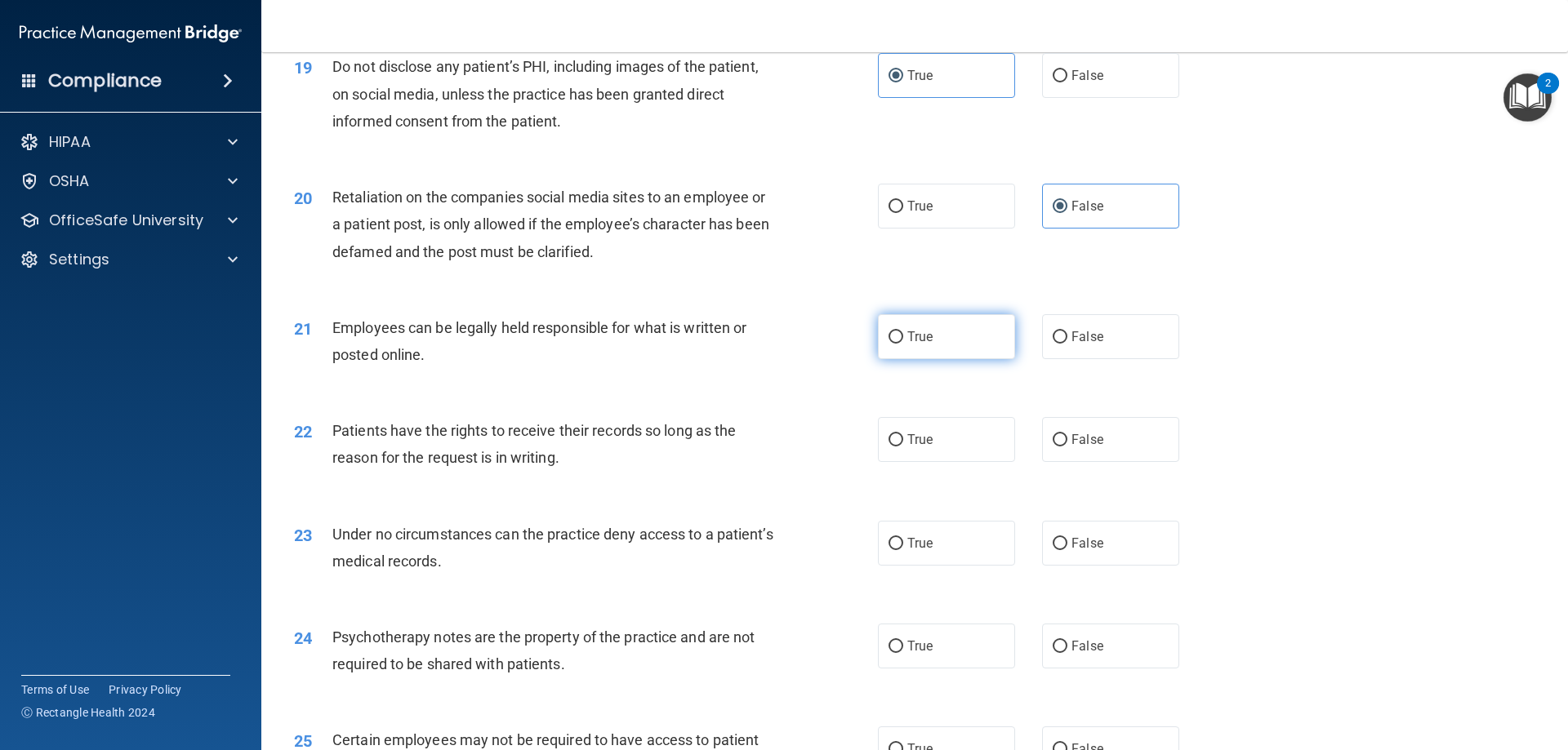
click at [974, 359] on label "True" at bounding box center [946, 337] width 137 height 45
click at [903, 344] on input "True" at bounding box center [895, 338] width 14 height 13
radio input "true"
click at [985, 462] on label "True" at bounding box center [946, 440] width 137 height 45
click at [903, 446] on input "True" at bounding box center [895, 441] width 14 height 13
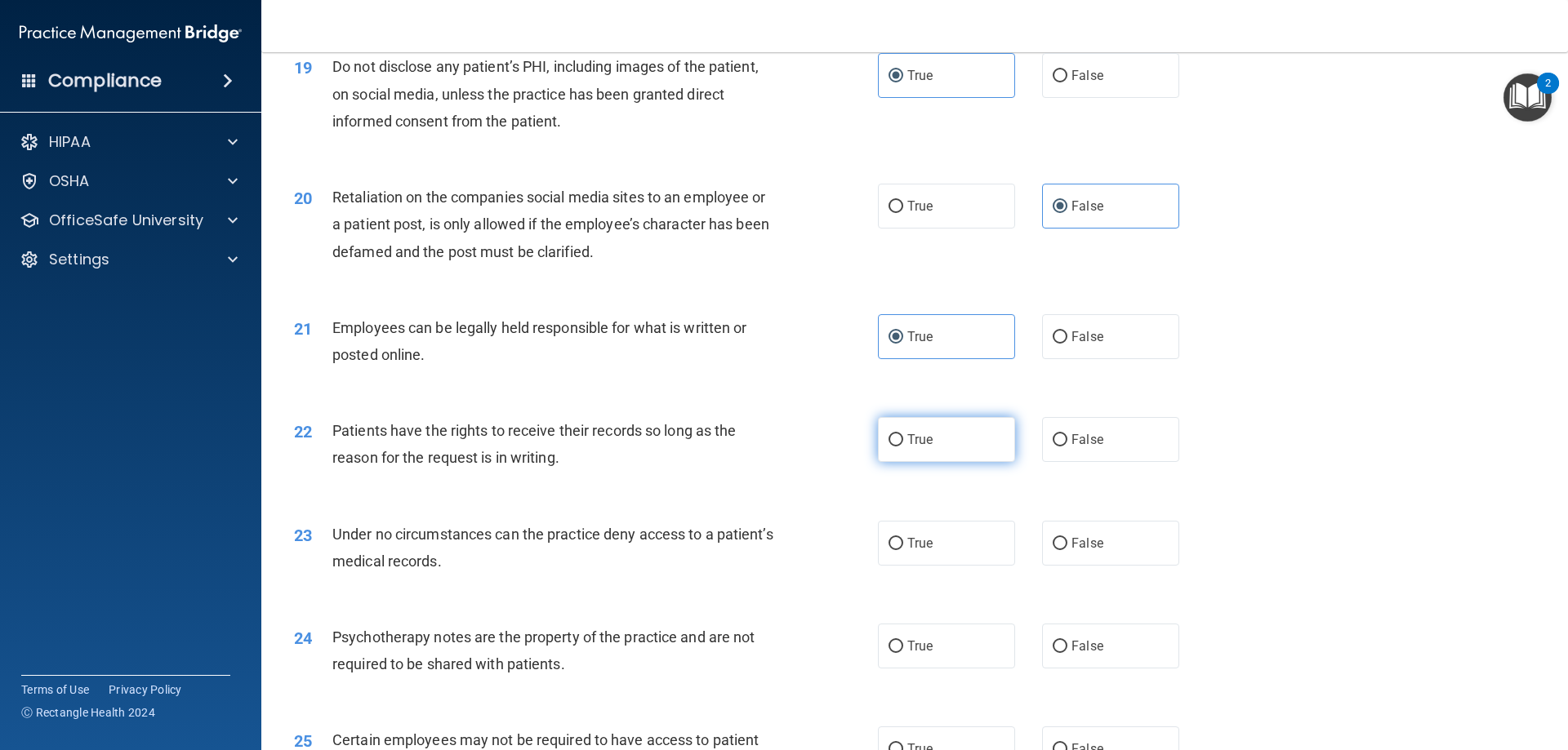
radio input "true"
click at [1125, 565] on label "False" at bounding box center [1110, 543] width 137 height 45
click at [1067, 550] on input "False" at bounding box center [1060, 544] width 14 height 13
radio input "true"
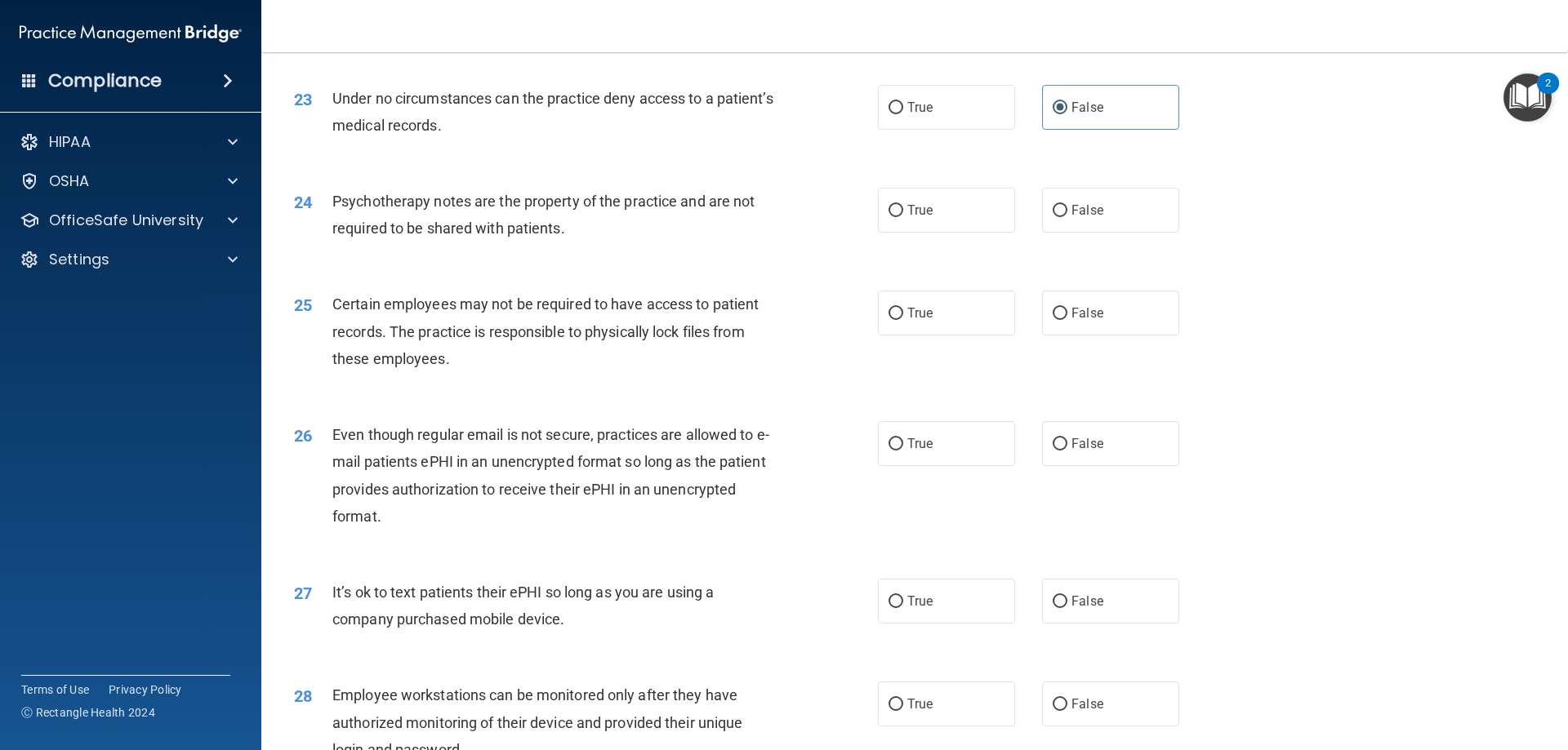
scroll to position [2939, 0]
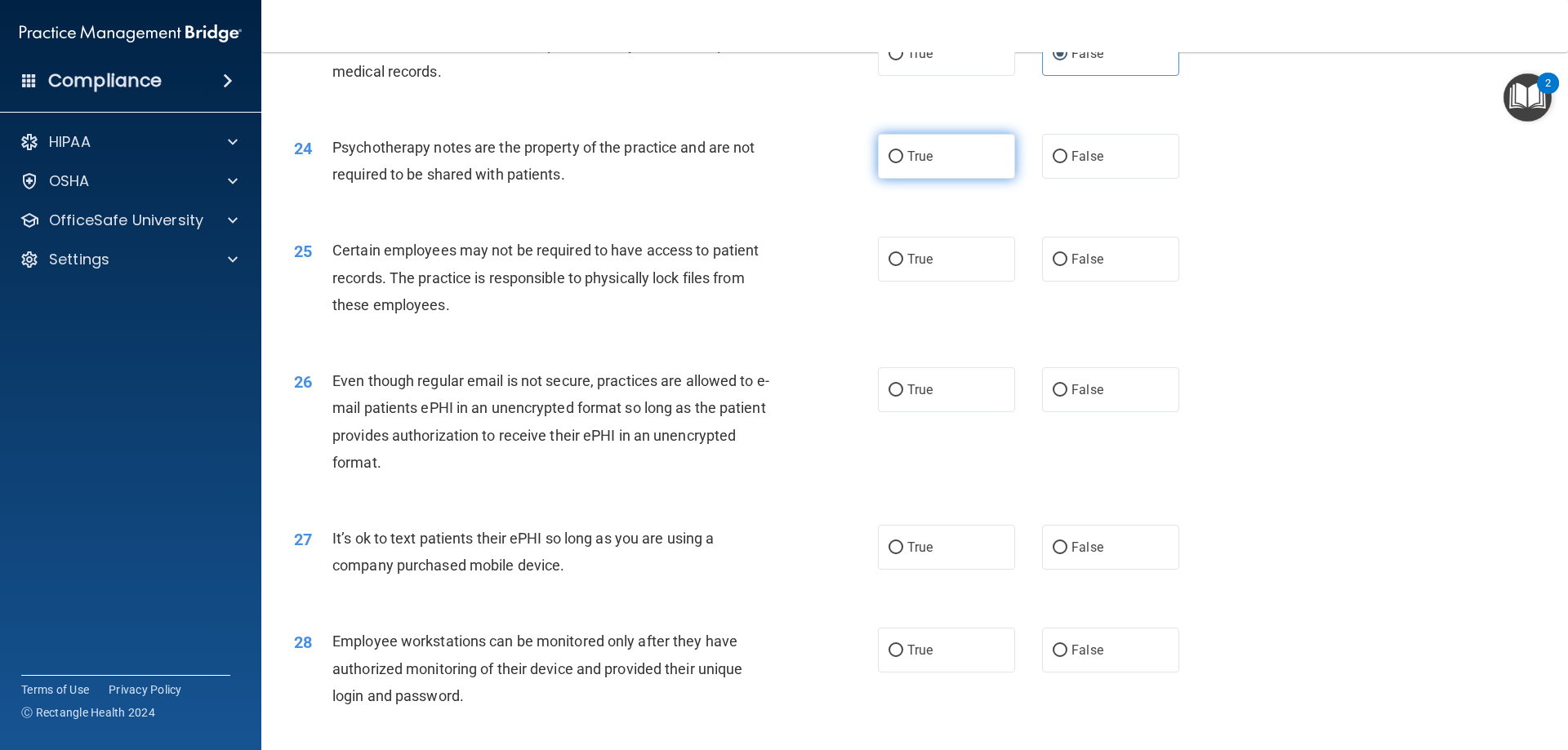
click at [993, 179] on label "True" at bounding box center [946, 156] width 137 height 45
click at [903, 163] on input "True" at bounding box center [895, 158] width 14 height 13
radio input "true"
click at [1112, 273] on label "False" at bounding box center [1110, 259] width 137 height 45
click at [1067, 266] on input "False" at bounding box center [1060, 260] width 14 height 13
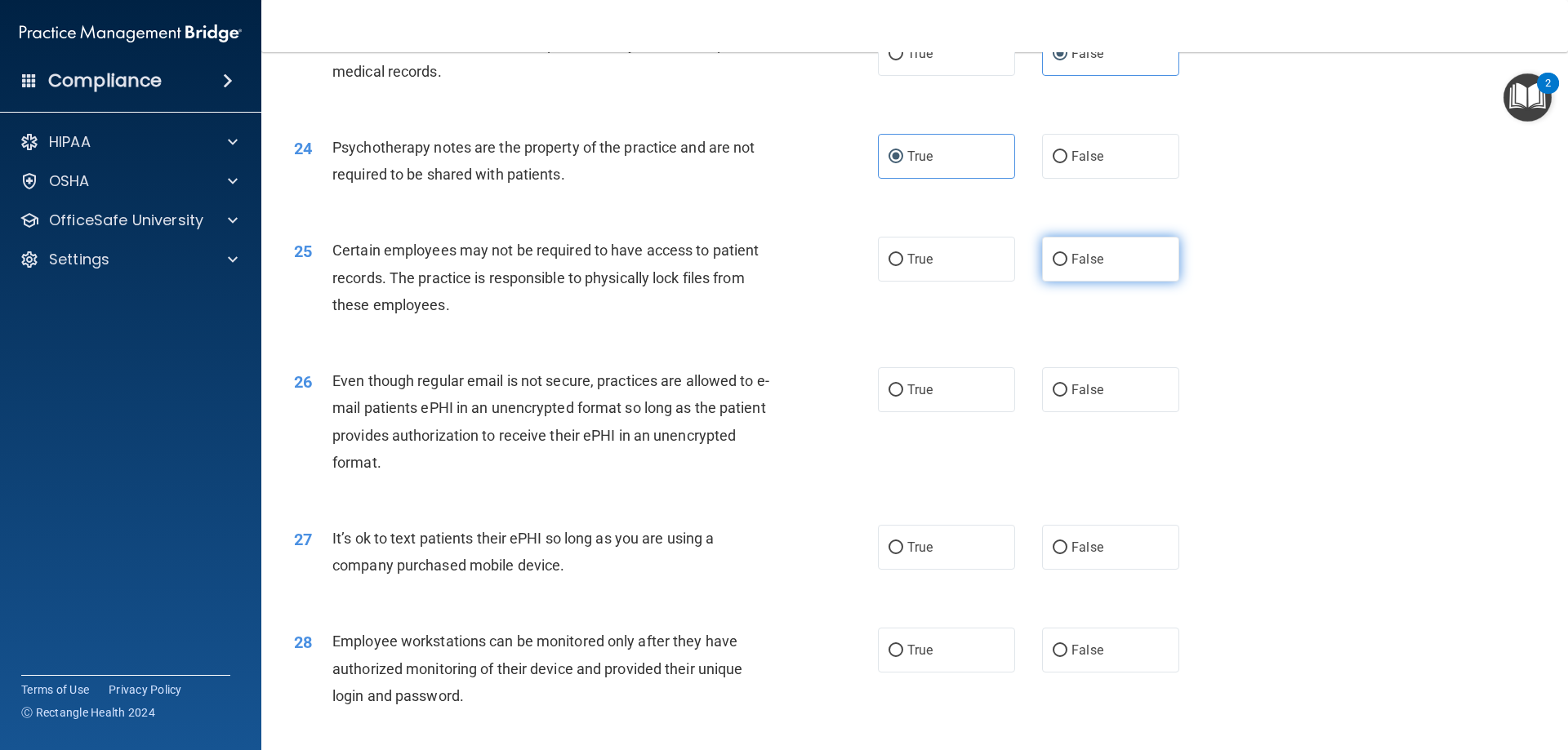
radio input "true"
click at [892, 408] on label "True" at bounding box center [946, 390] width 137 height 45
click at [892, 397] on input "True" at bounding box center [895, 391] width 14 height 13
radio input "true"
click at [1068, 570] on label "False" at bounding box center [1110, 547] width 137 height 45
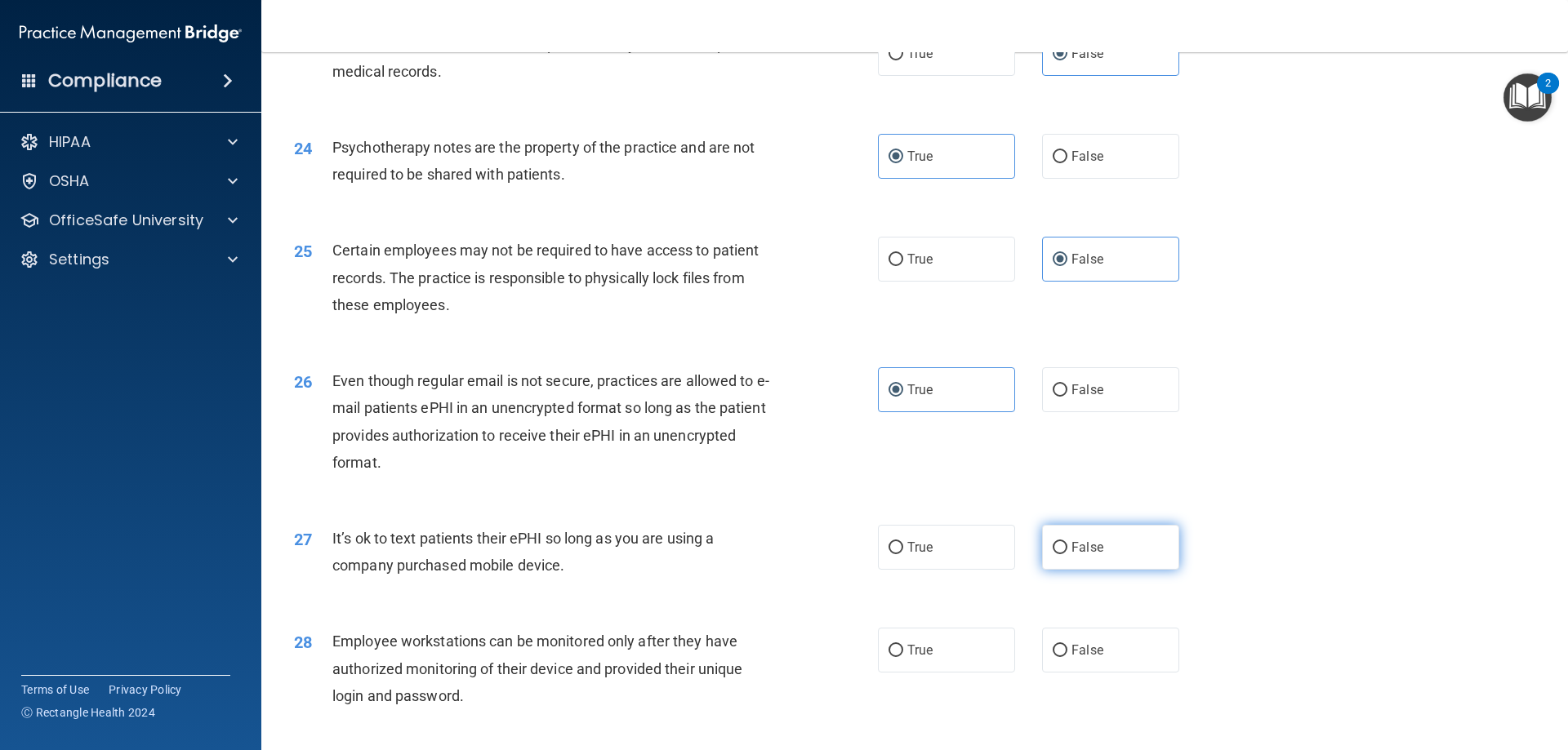
click at [1067, 555] on input "False" at bounding box center [1060, 548] width 14 height 13
radio input "true"
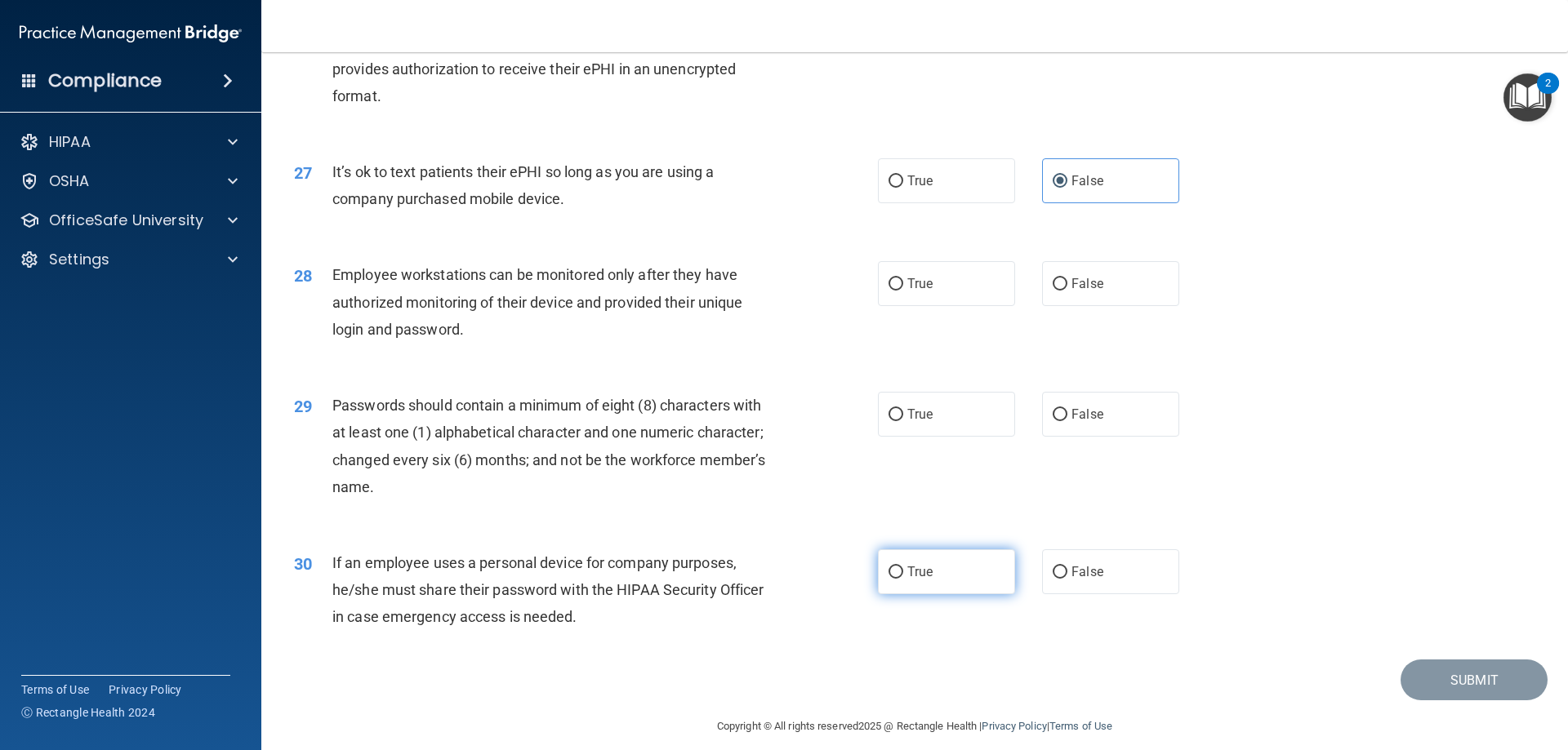
scroll to position [3348, 0]
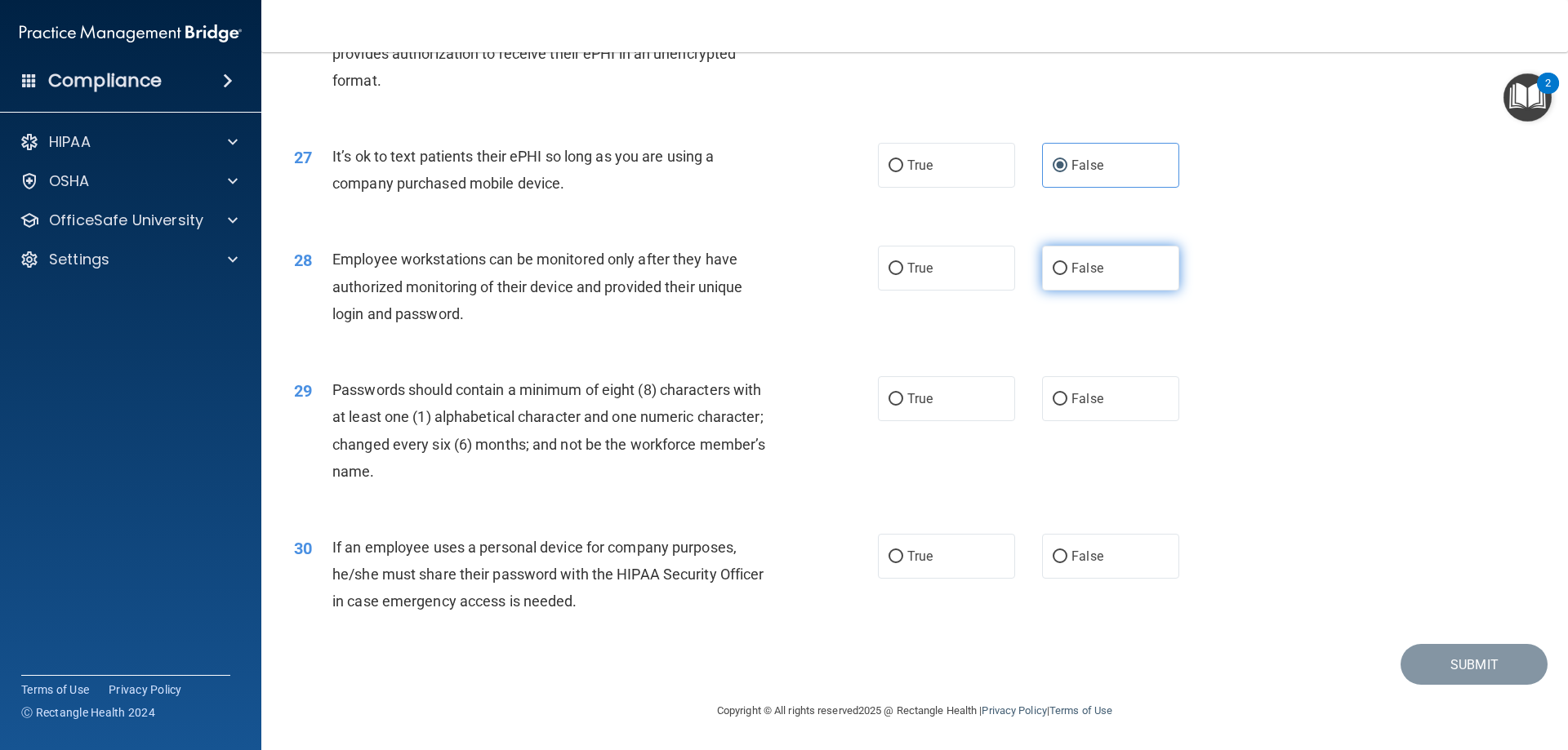
click at [1057, 282] on label "False" at bounding box center [1110, 268] width 137 height 45
click at [1057, 275] on input "False" at bounding box center [1060, 269] width 14 height 13
radio input "true"
click at [1054, 393] on input "False" at bounding box center [1060, 400] width 14 height 13
radio input "true"
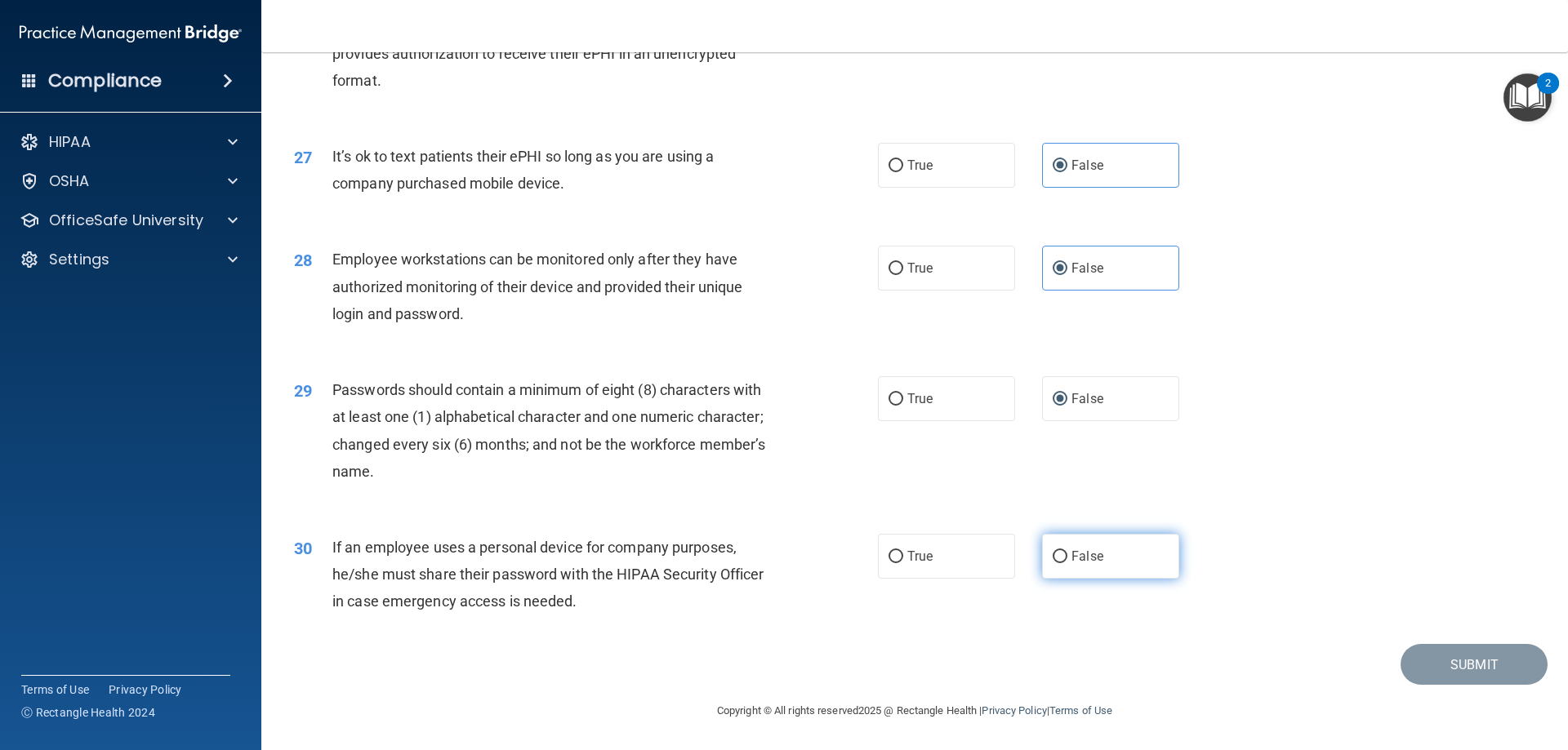
click at [1108, 566] on label "False" at bounding box center [1110, 556] width 137 height 45
click at [1067, 564] on input "False" at bounding box center [1060, 557] width 14 height 13
radio input "true"
click at [1427, 676] on button "Submit" at bounding box center [1474, 665] width 147 height 41
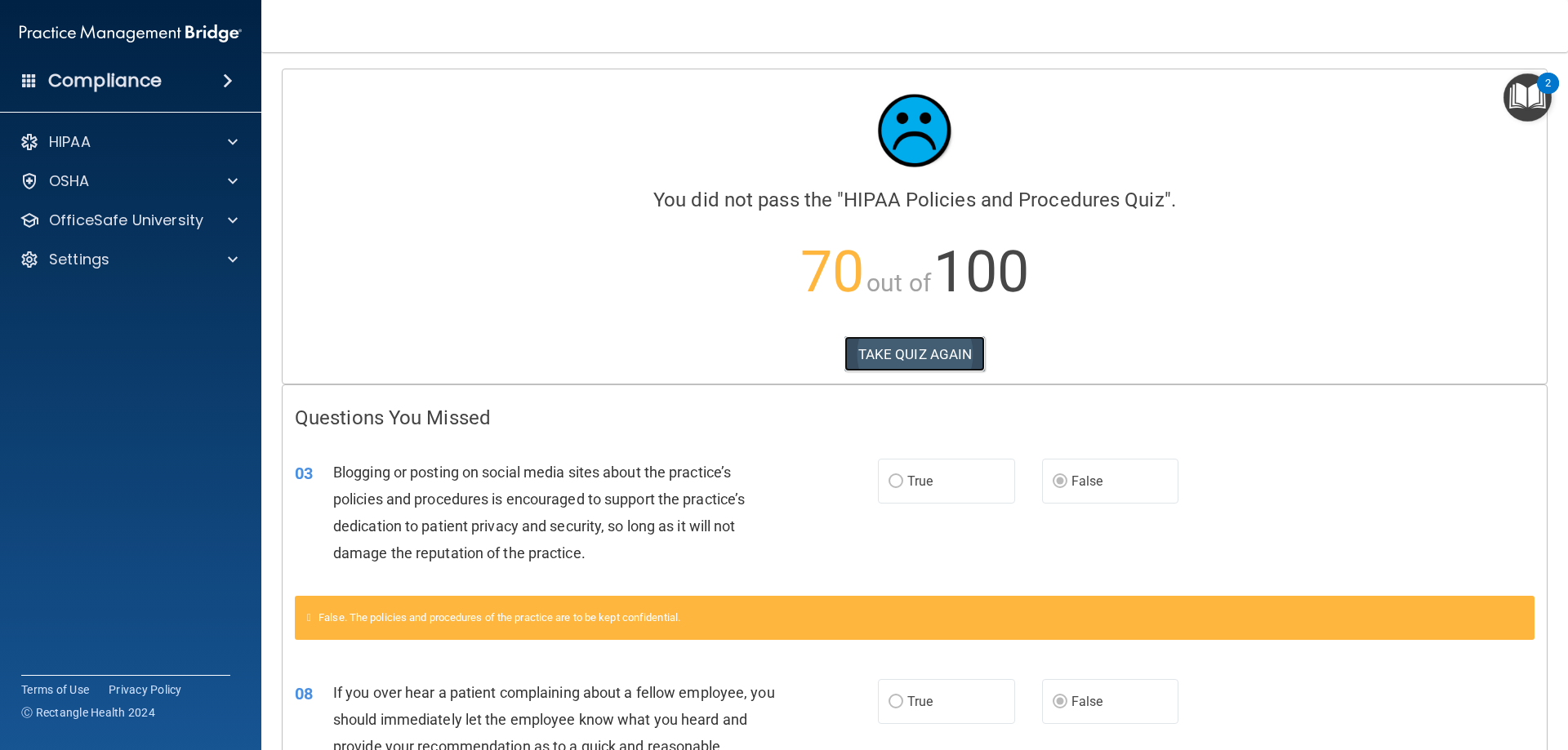
click at [913, 366] on button "TAKE QUIZ AGAIN" at bounding box center [915, 354] width 142 height 36
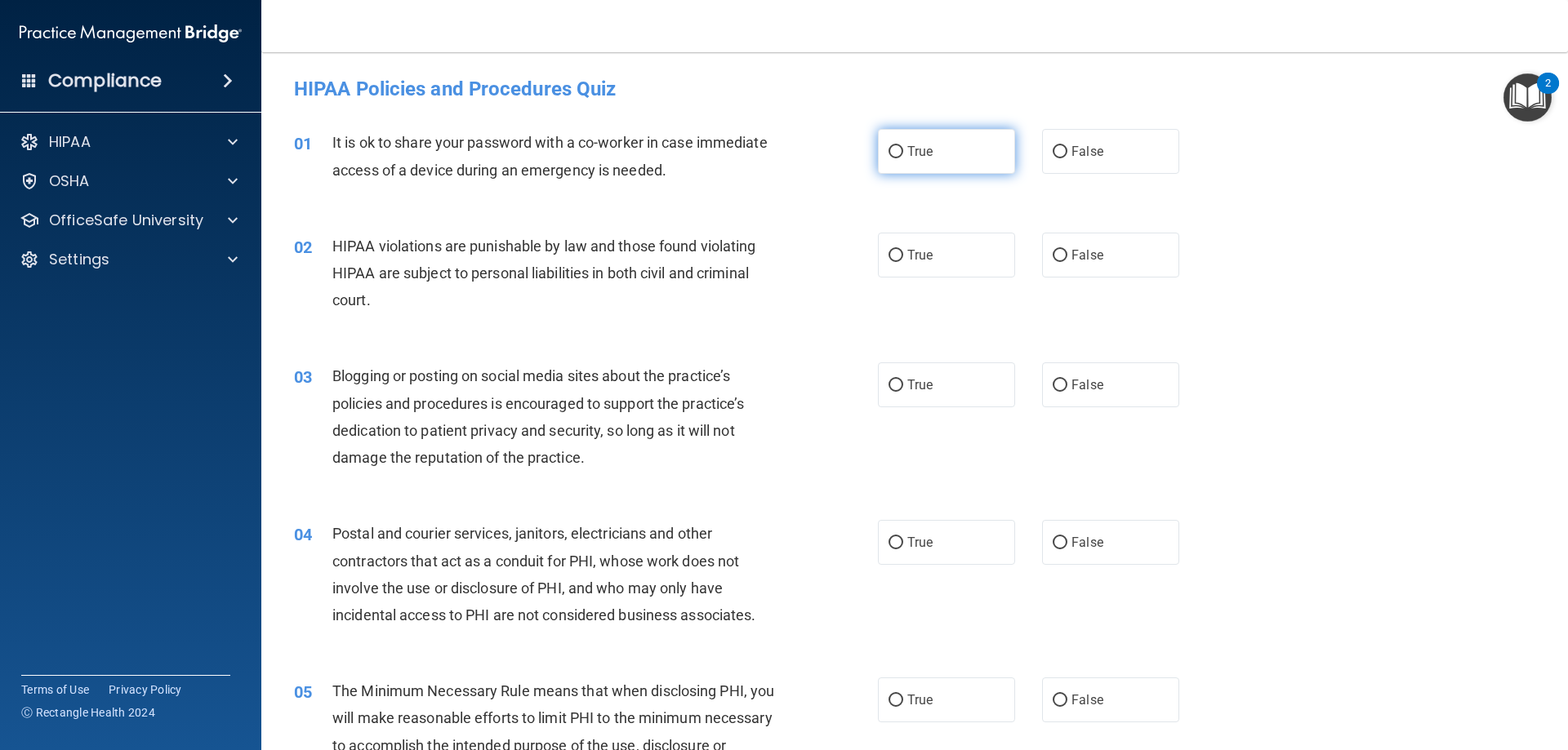
click at [907, 151] on span "True" at bounding box center [919, 151] width 25 height 15
click at [903, 151] on input "True" at bounding box center [895, 152] width 14 height 13
radio input "true"
click at [909, 249] on span "True" at bounding box center [919, 254] width 25 height 15
click at [903, 250] on input "True" at bounding box center [895, 256] width 14 height 13
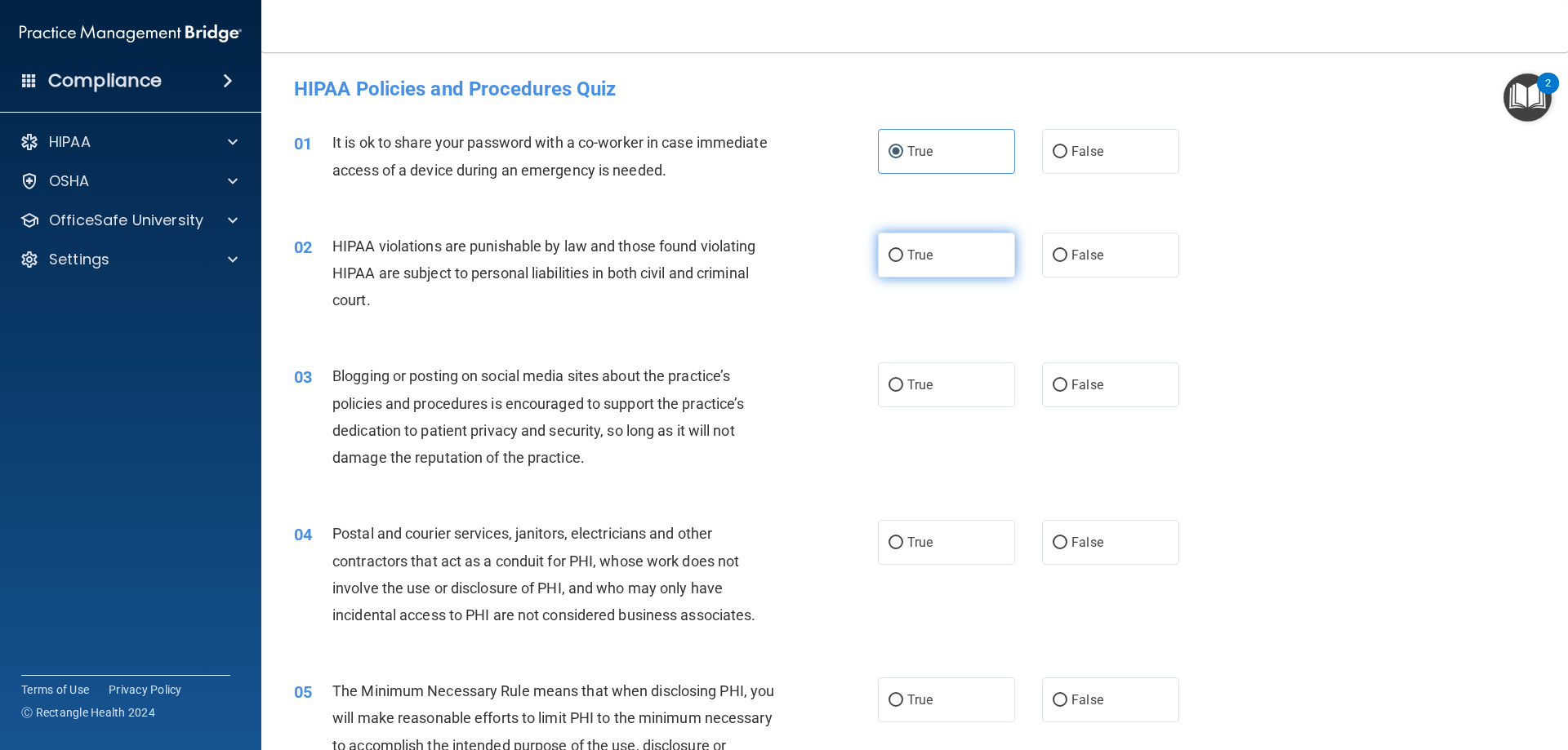
radio input "true"
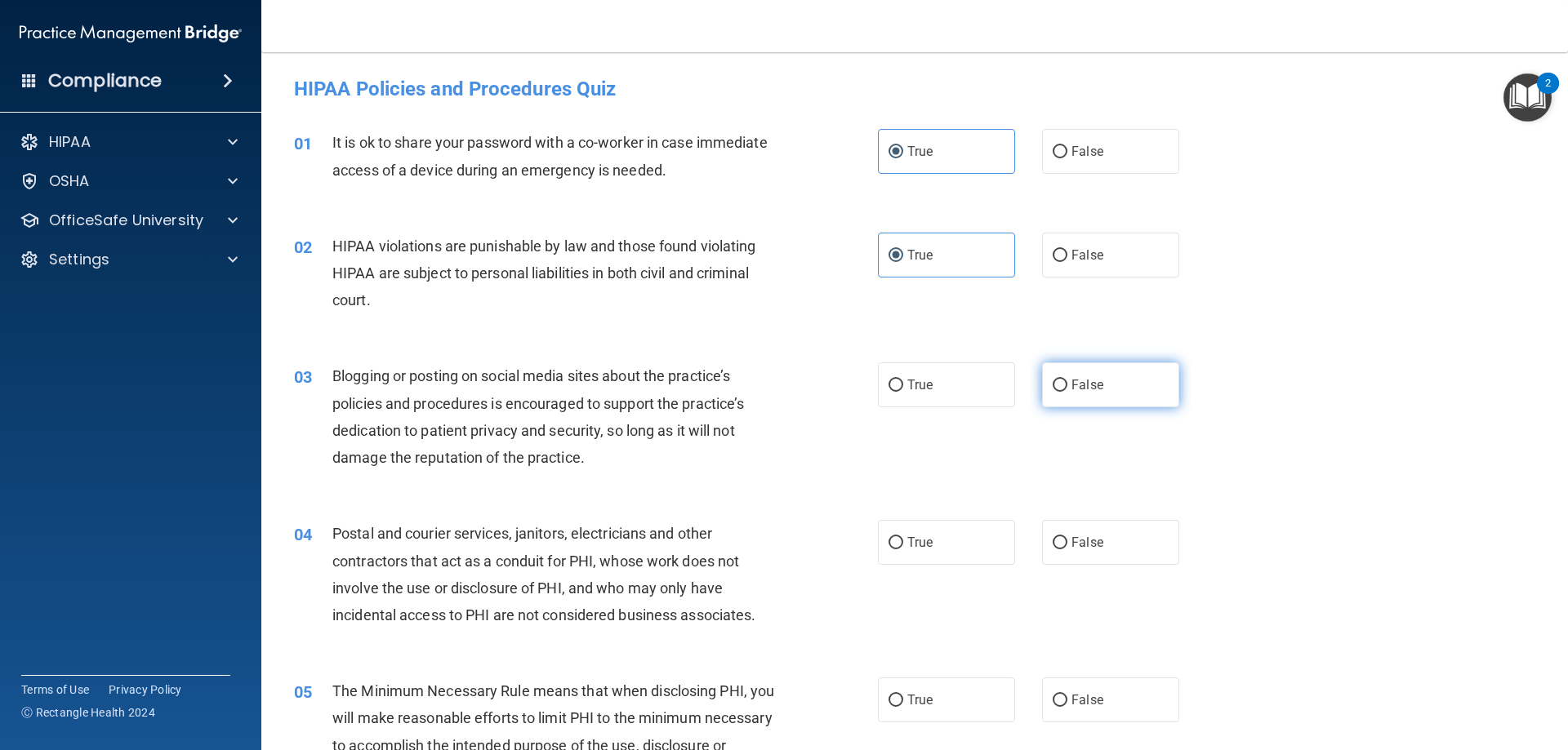
click at [1098, 384] on label "False" at bounding box center [1110, 385] width 137 height 45
click at [1067, 384] on input "False" at bounding box center [1060, 386] width 14 height 13
radio input "true"
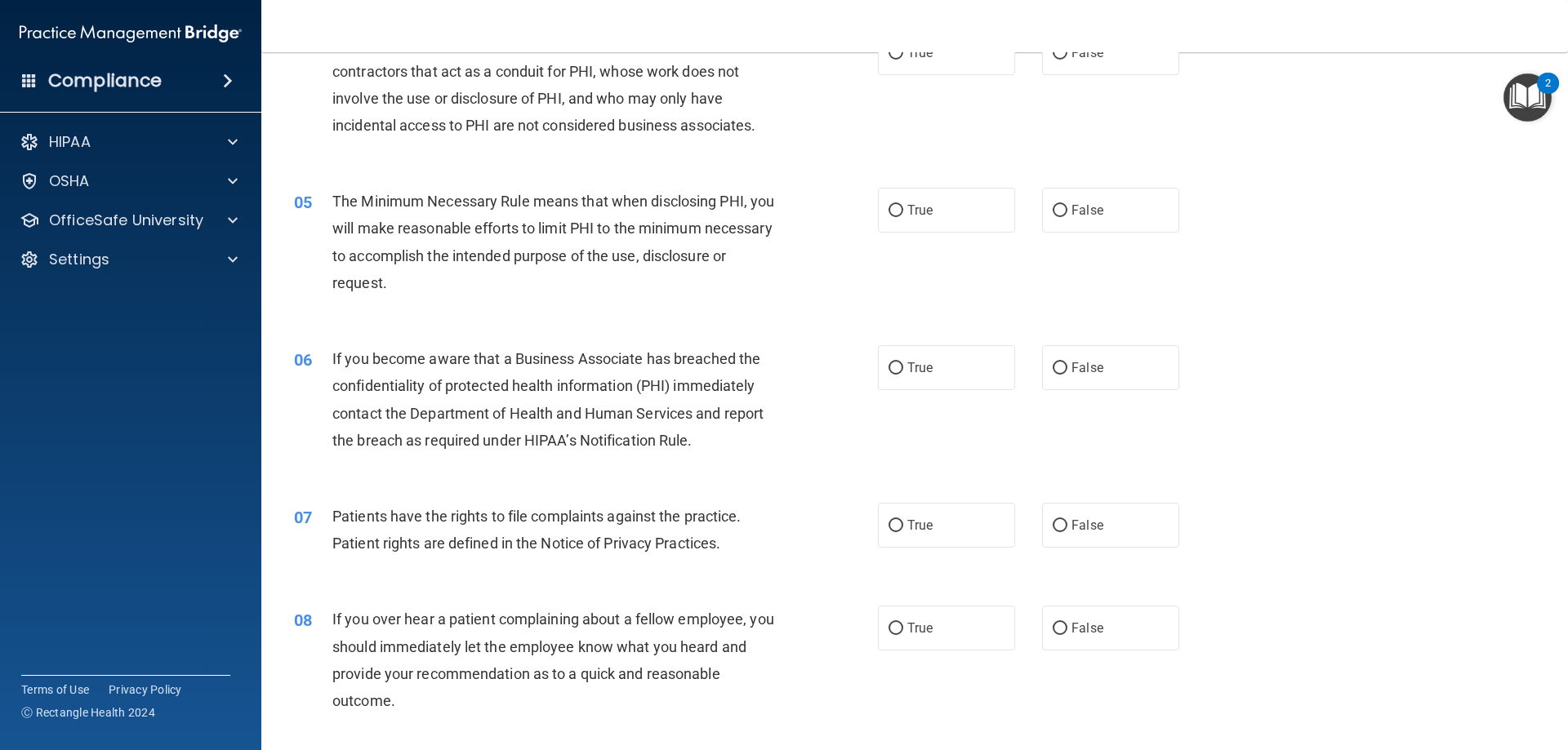
scroll to position [245, 0]
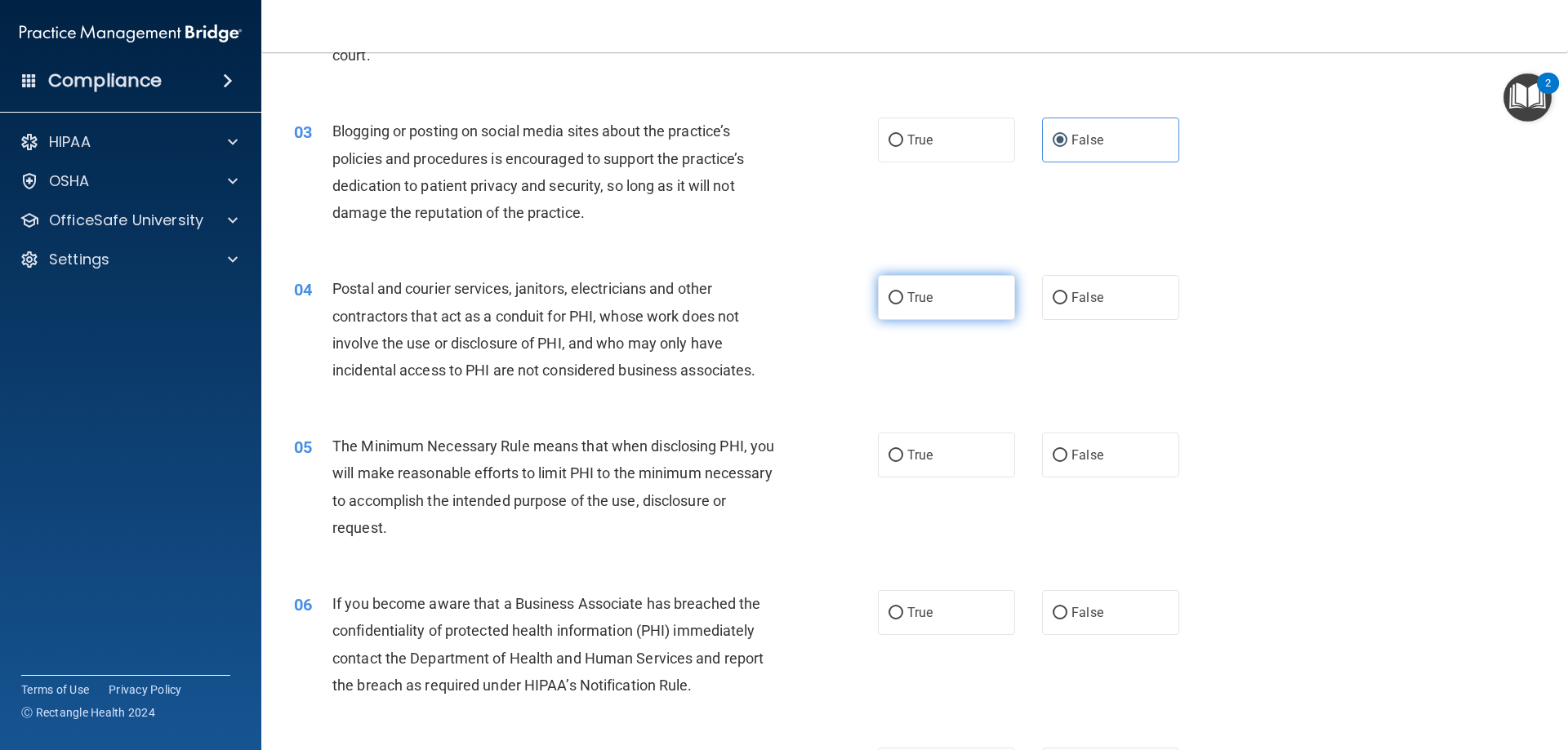
click at [955, 310] on label "True" at bounding box center [946, 297] width 137 height 45
click at [903, 305] on input "True" at bounding box center [895, 298] width 14 height 13
radio input "true"
click at [936, 467] on label "True" at bounding box center [946, 455] width 137 height 45
click at [903, 462] on input "True" at bounding box center [895, 456] width 14 height 13
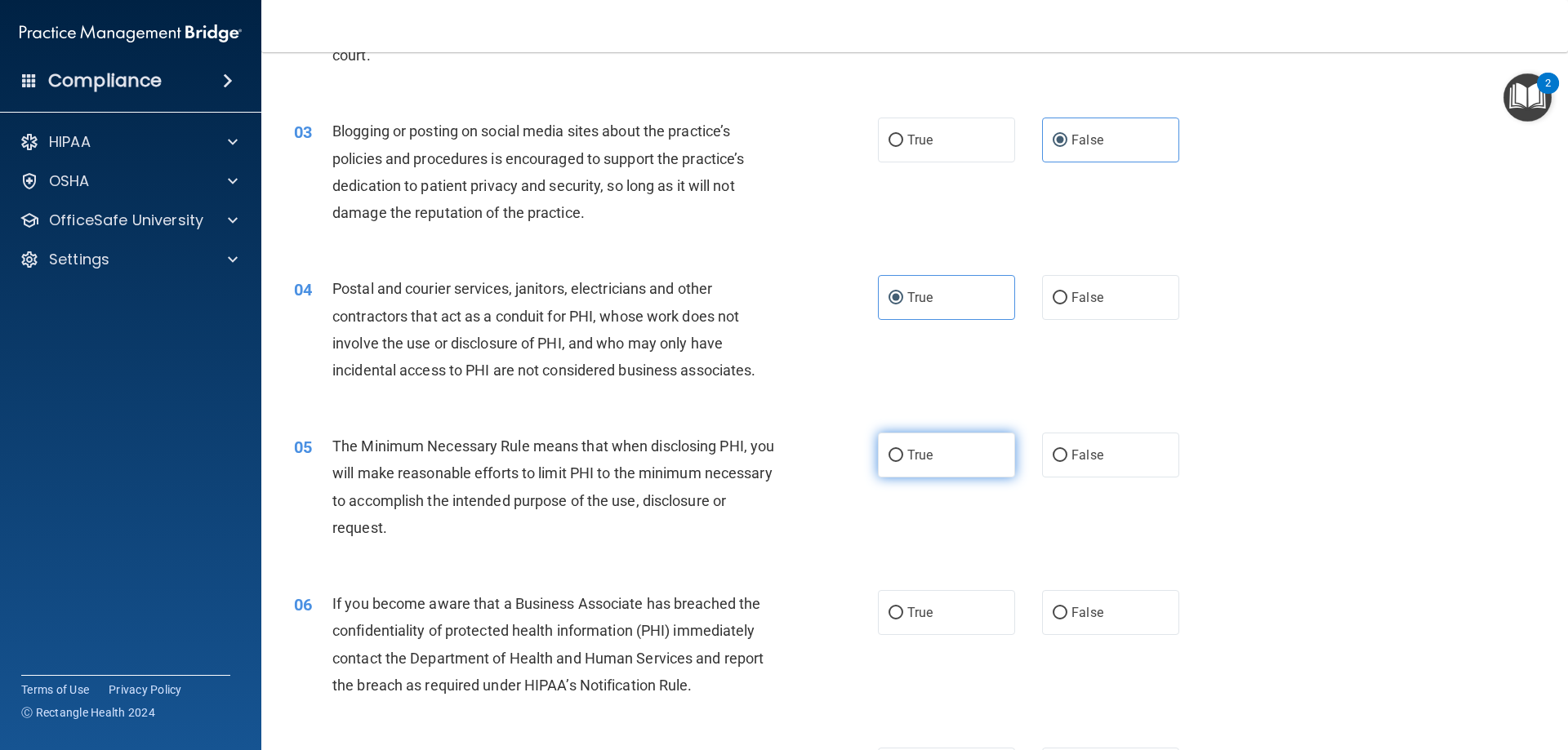
radio input "true"
click at [1072, 615] on span "False" at bounding box center [1088, 612] width 32 height 15
click at [1066, 615] on input "False" at bounding box center [1060, 614] width 14 height 13
radio input "true"
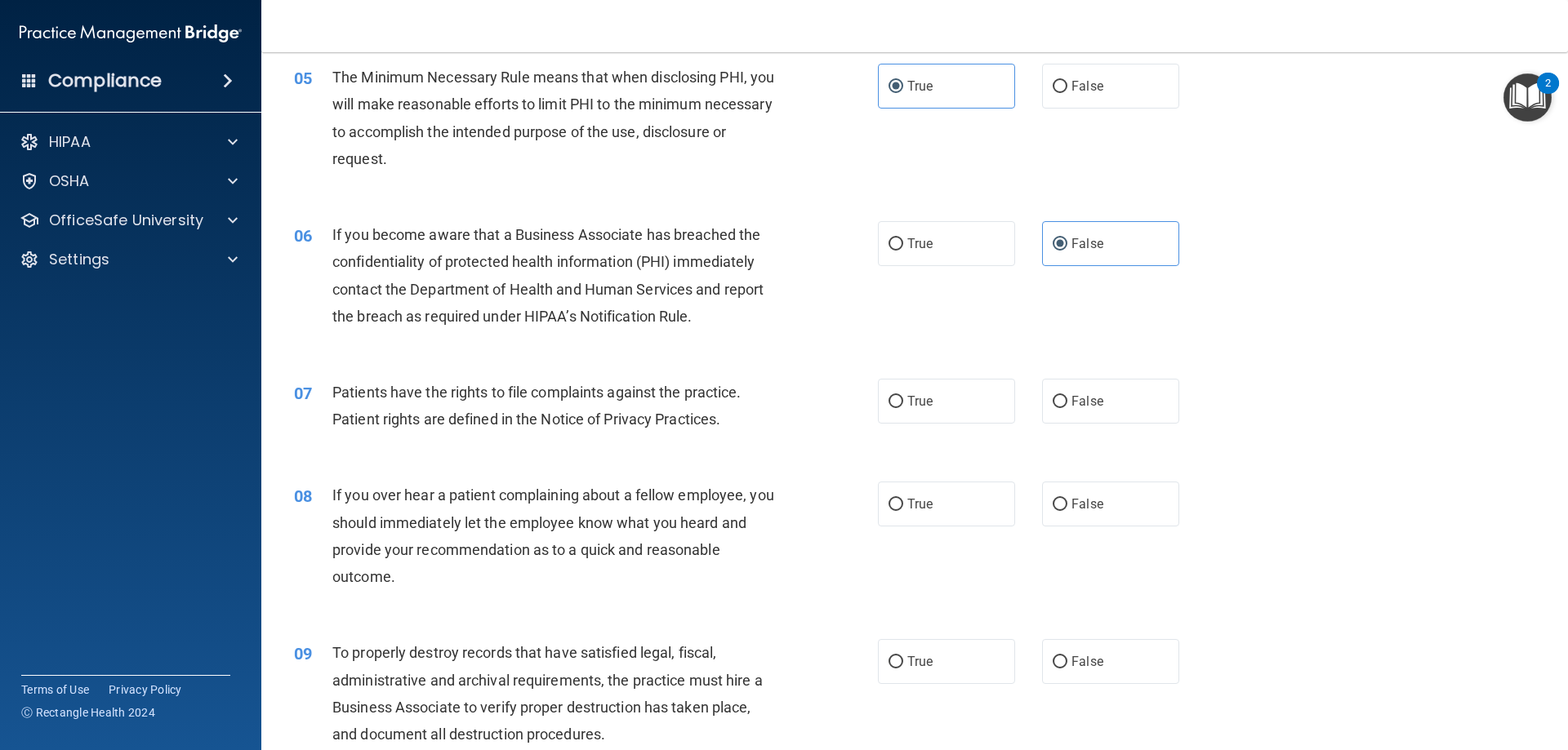
scroll to position [653, 0]
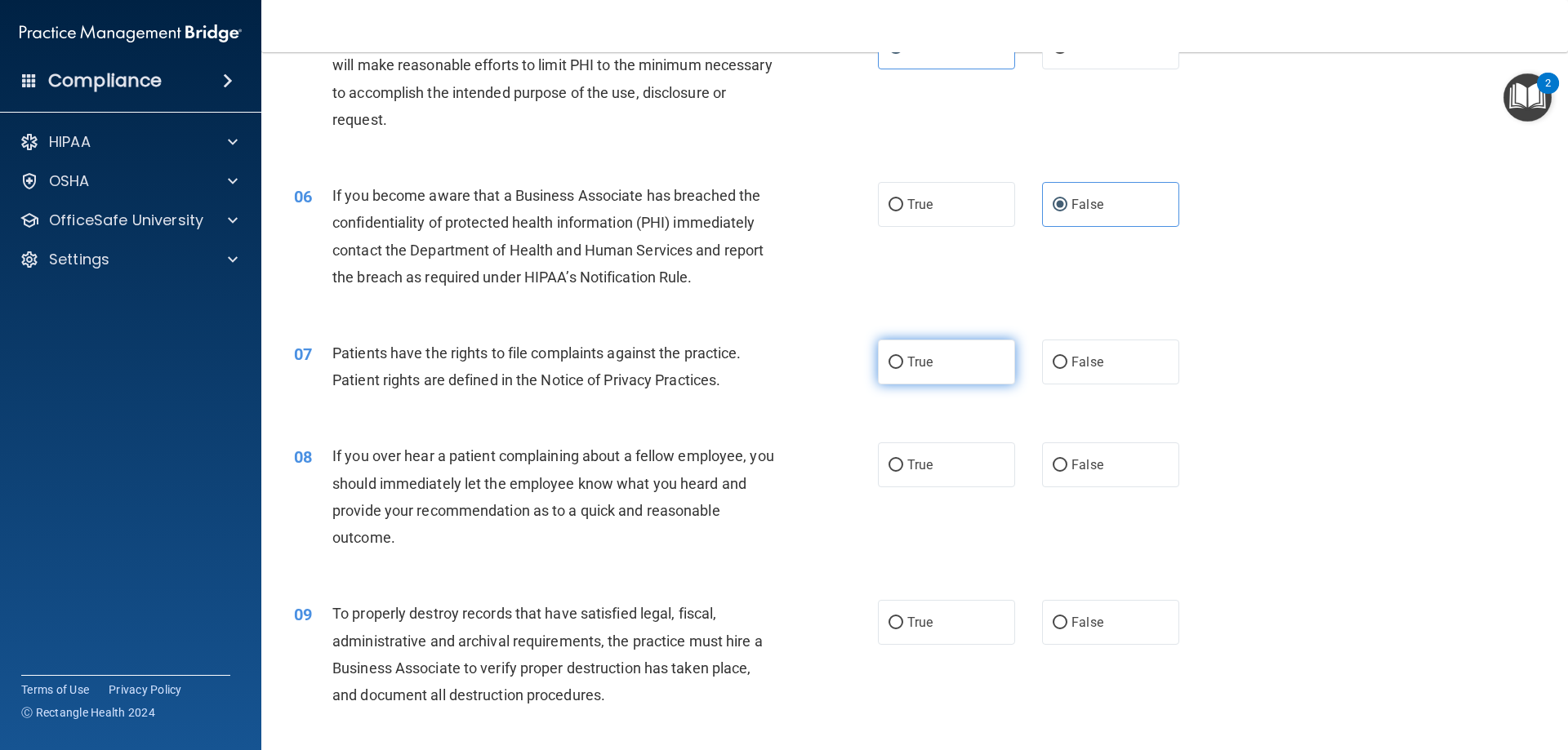
click at [894, 354] on label "True" at bounding box center [946, 362] width 137 height 45
click at [894, 357] on input "True" at bounding box center [895, 363] width 14 height 13
radio input "true"
click at [1081, 473] on label "False" at bounding box center [1110, 465] width 137 height 45
click at [1067, 472] on input "False" at bounding box center [1060, 466] width 14 height 13
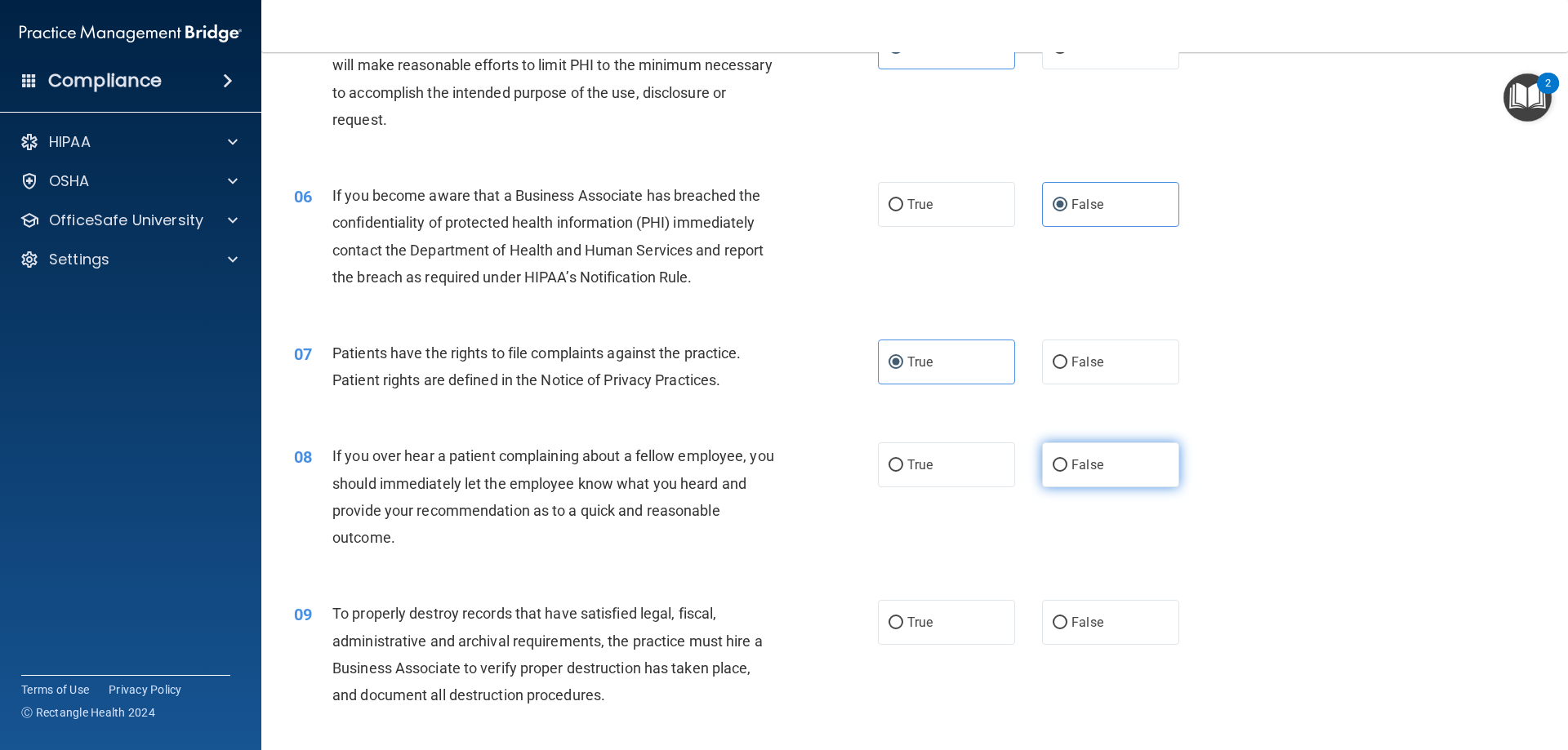
radio input "true"
click at [1098, 607] on label "False" at bounding box center [1110, 623] width 137 height 45
click at [1067, 617] on input "False" at bounding box center [1060, 624] width 14 height 13
radio input "true"
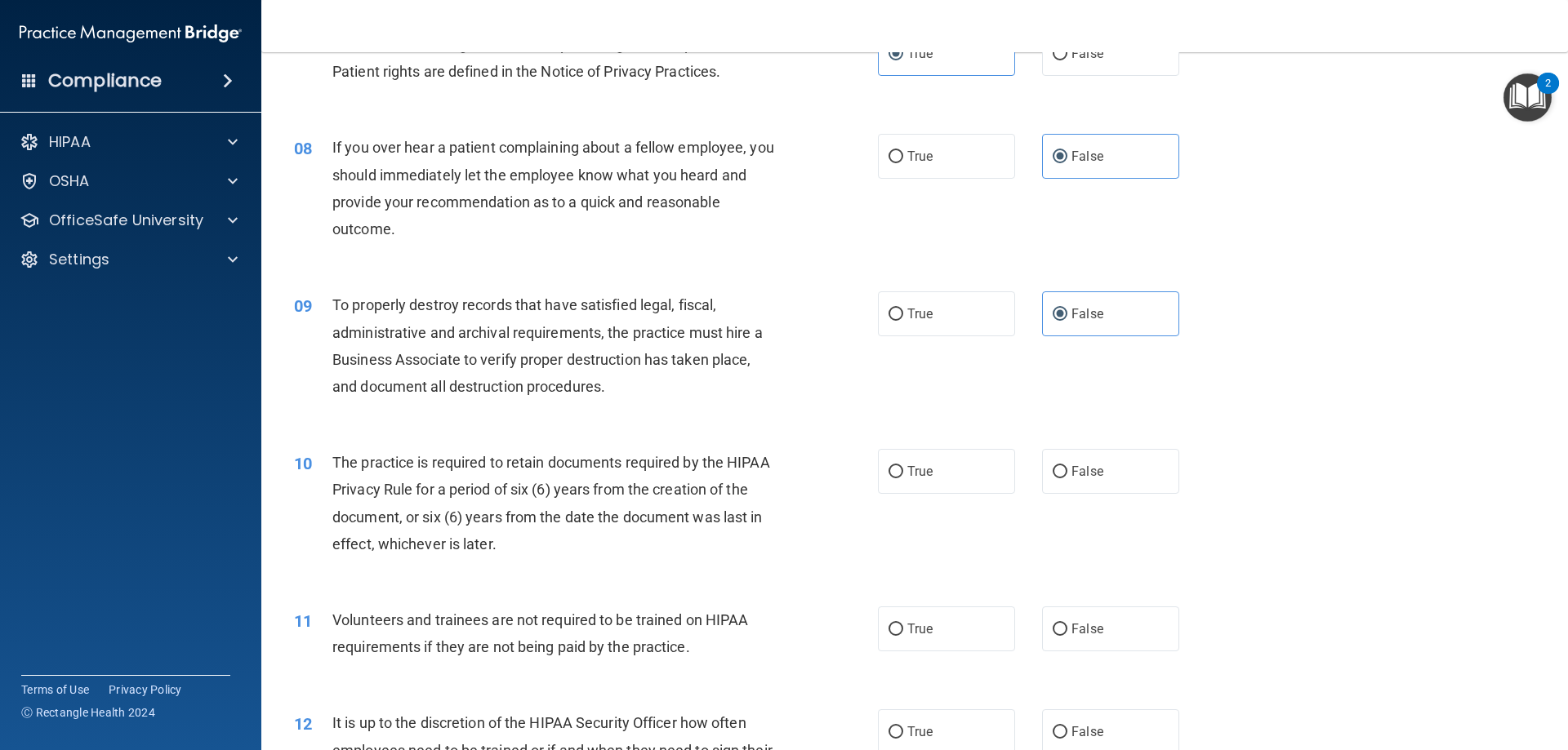
scroll to position [979, 0]
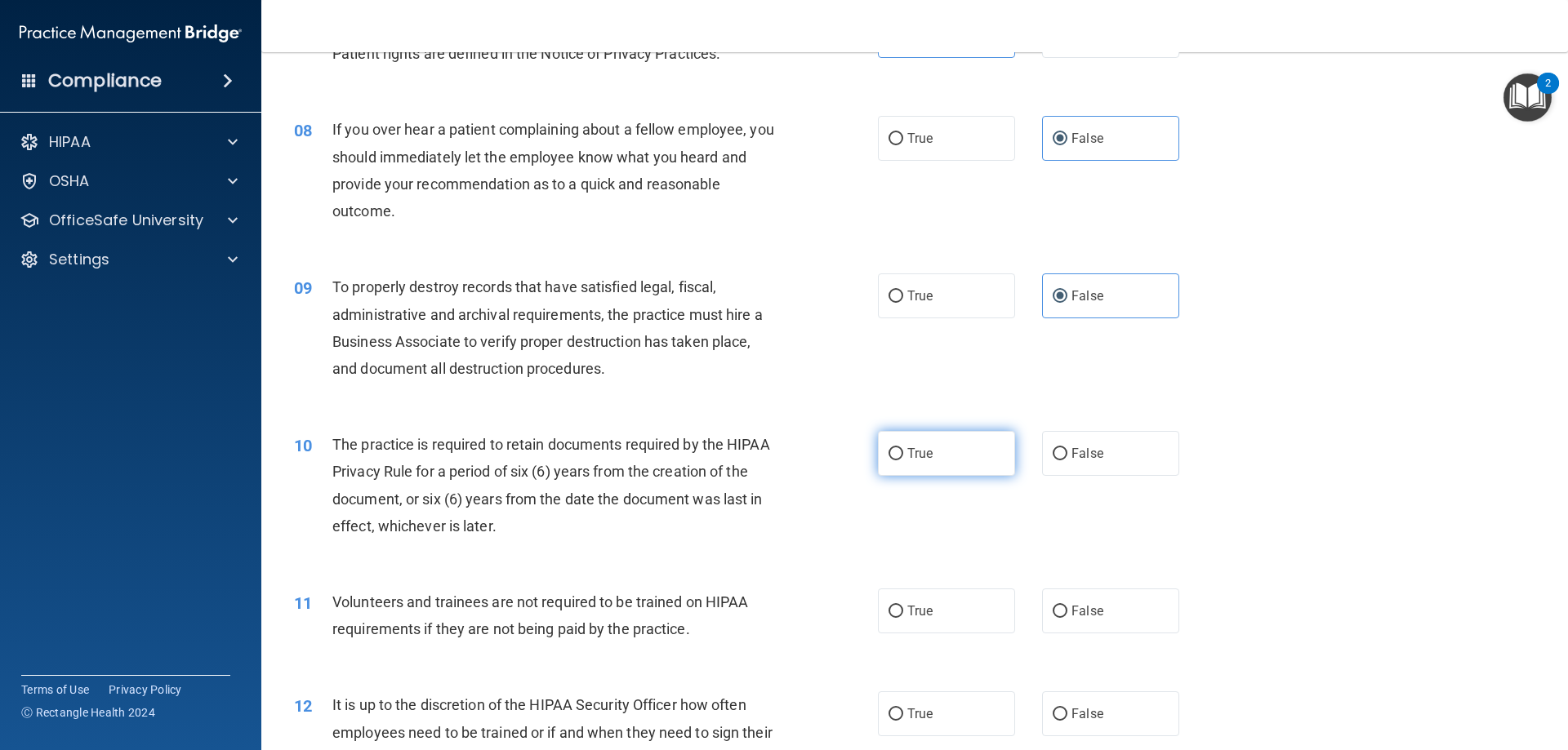
click at [943, 452] on label "True" at bounding box center [946, 453] width 137 height 45
click at [903, 452] on input "True" at bounding box center [895, 454] width 14 height 13
radio input "true"
click at [1098, 594] on label "False" at bounding box center [1110, 611] width 137 height 45
click at [1067, 606] on input "False" at bounding box center [1060, 612] width 14 height 13
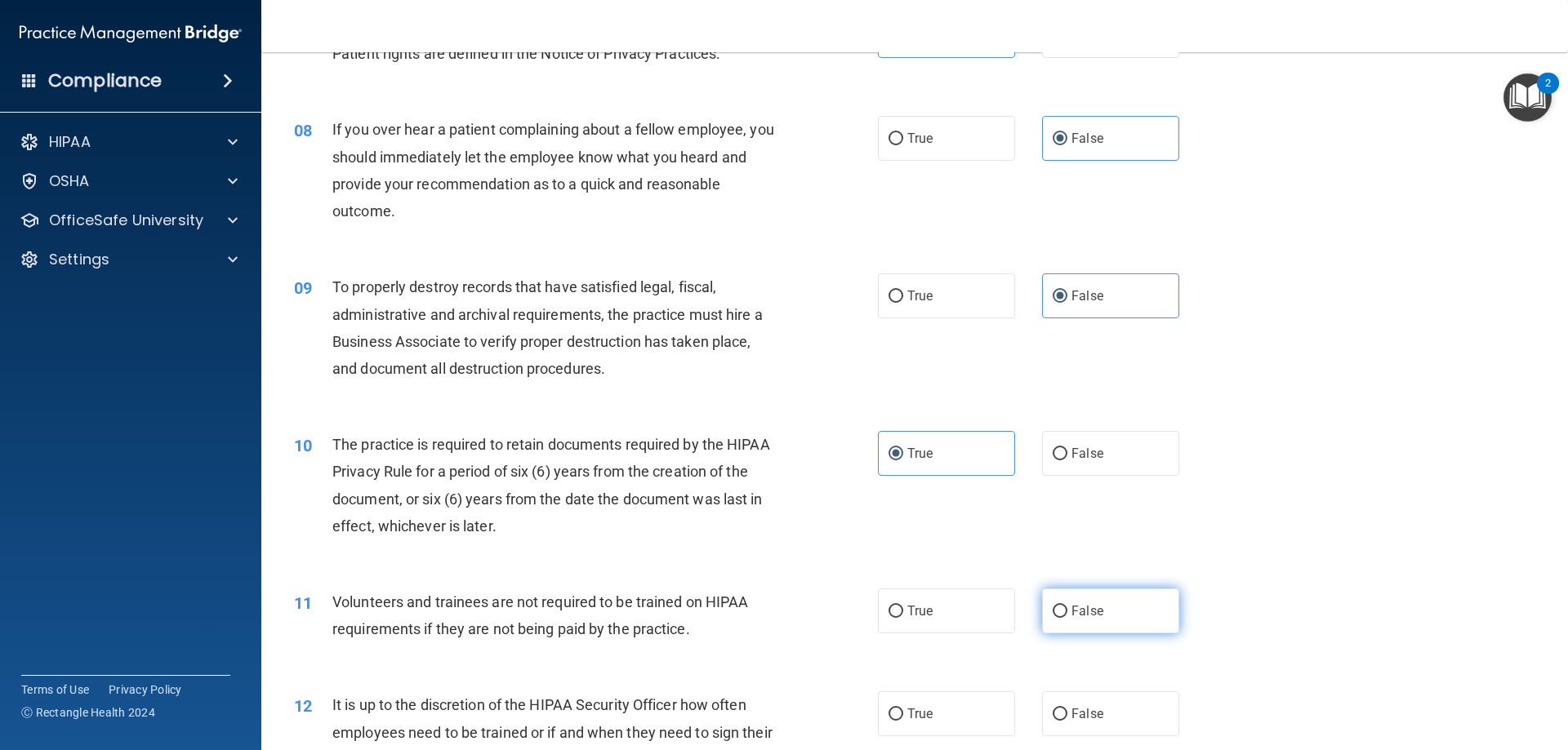
radio input "true"
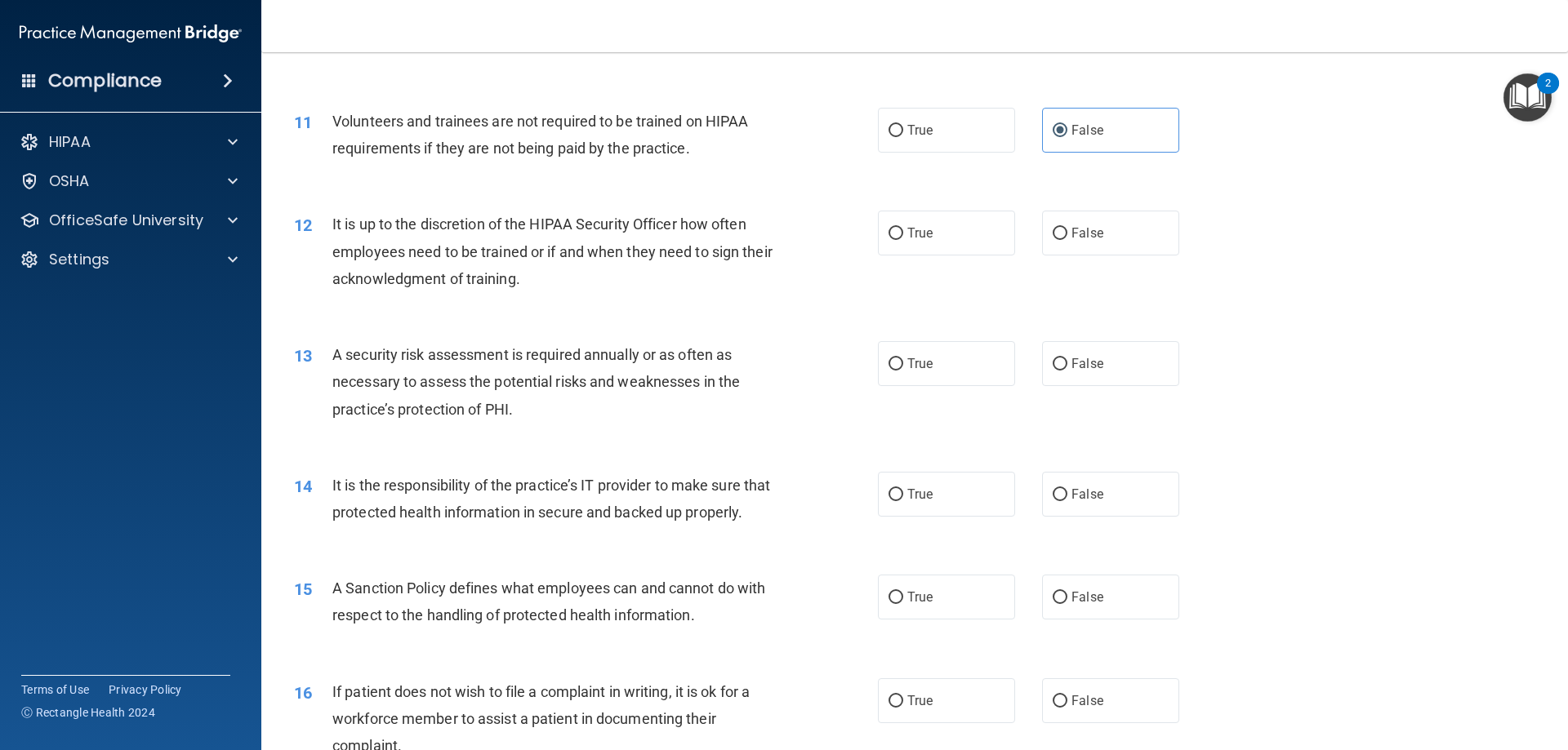
scroll to position [1470, 0]
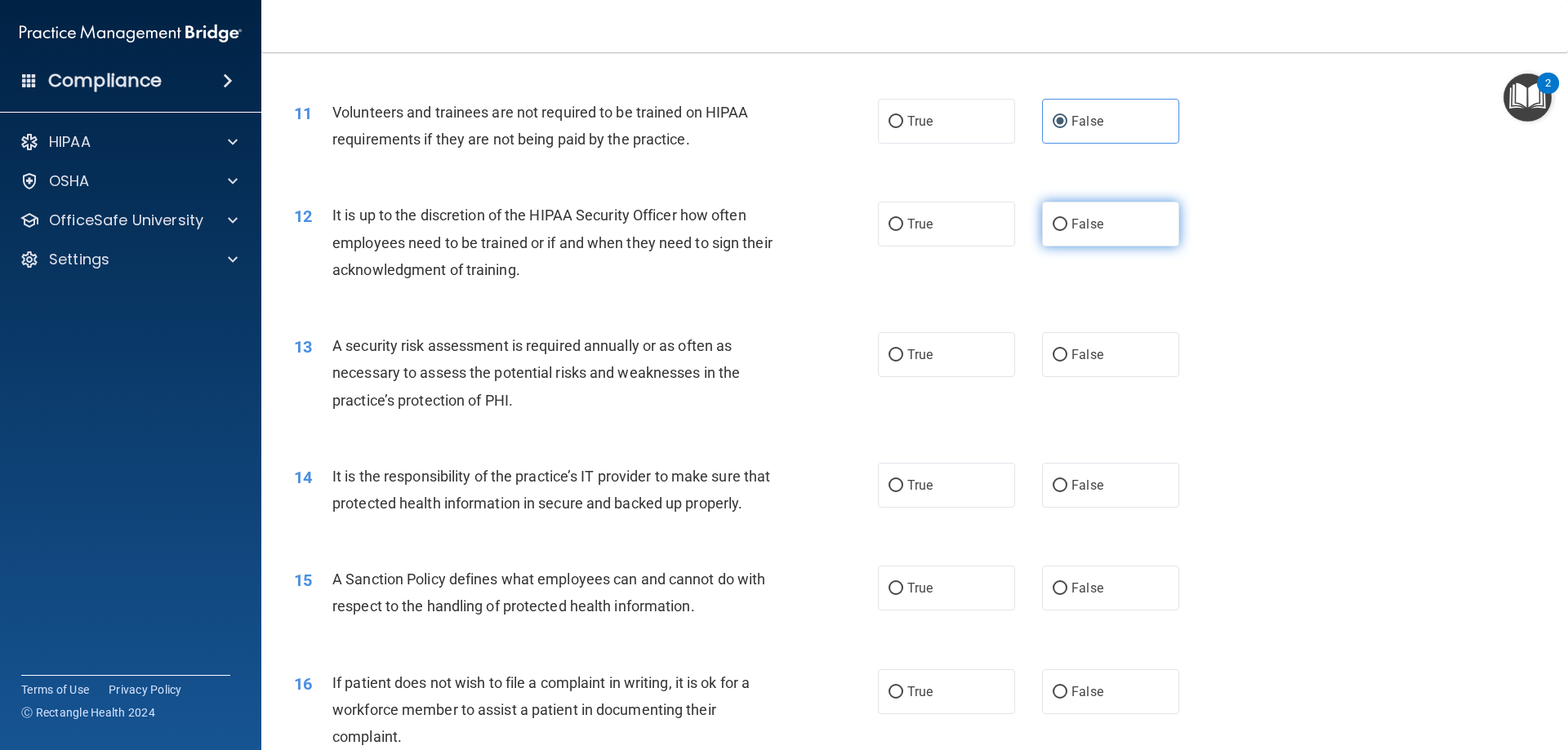
click at [1081, 236] on label "False" at bounding box center [1110, 224] width 137 height 45
click at [1067, 231] on input "False" at bounding box center [1060, 225] width 14 height 13
radio input "true"
click at [912, 341] on label "True" at bounding box center [946, 355] width 137 height 45
click at [903, 349] on input "True" at bounding box center [895, 356] width 14 height 13
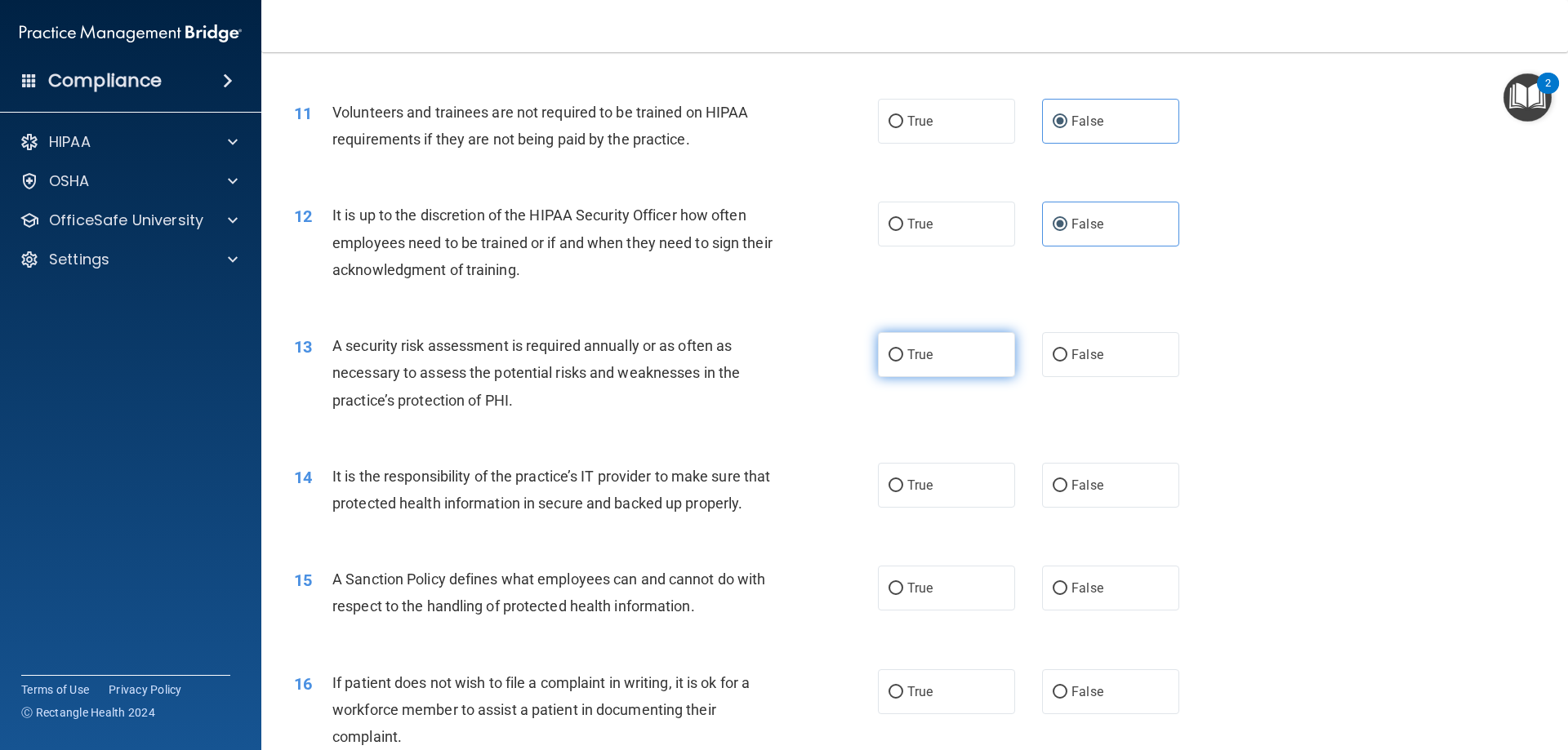
radio input "true"
click at [1100, 483] on label "False" at bounding box center [1110, 486] width 137 height 45
click at [1067, 483] on input "False" at bounding box center [1060, 487] width 14 height 13
radio input "true"
click at [1110, 611] on label "False" at bounding box center [1110, 588] width 137 height 45
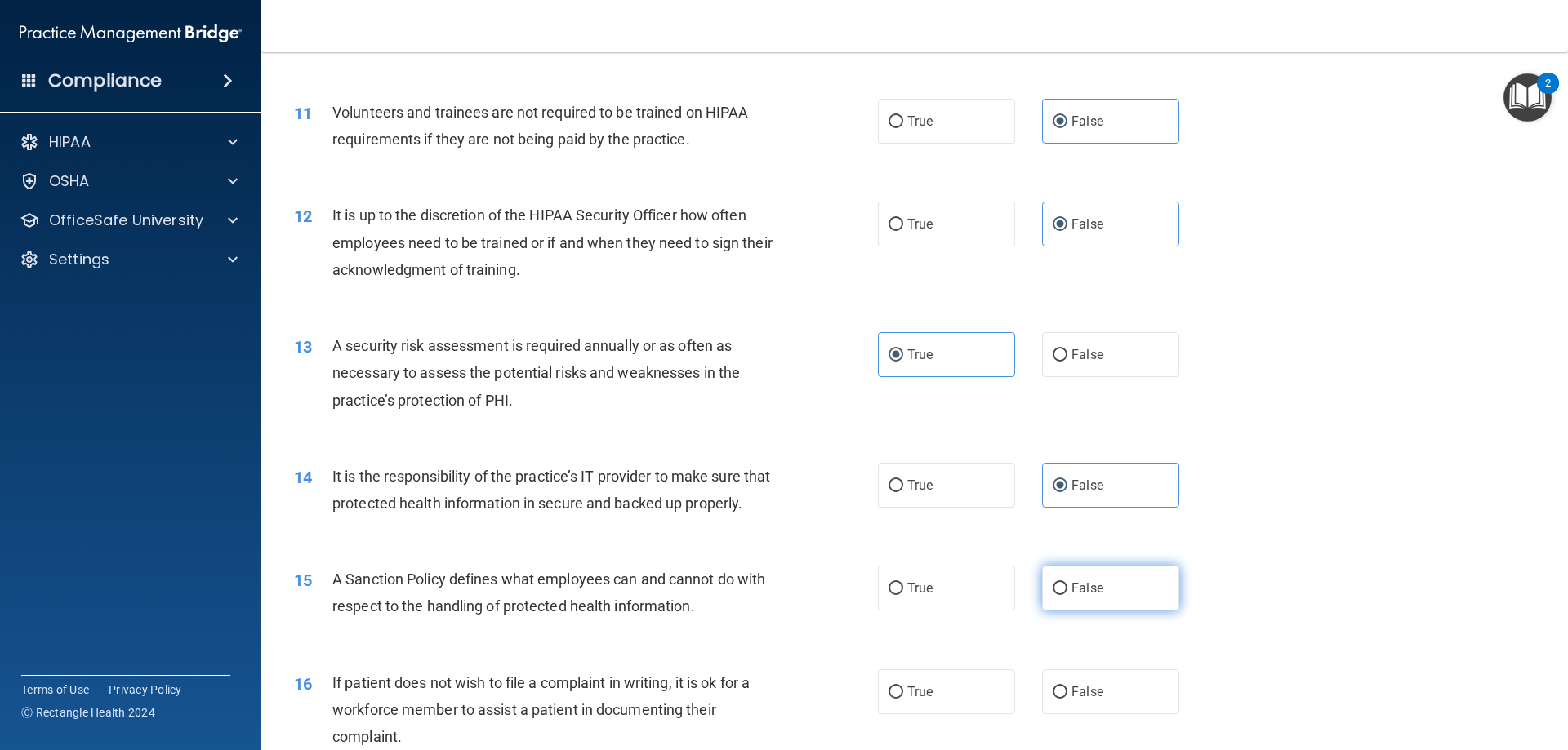
click at [1067, 595] on input "False" at bounding box center [1060, 590] width 14 height 13
radio input "true"
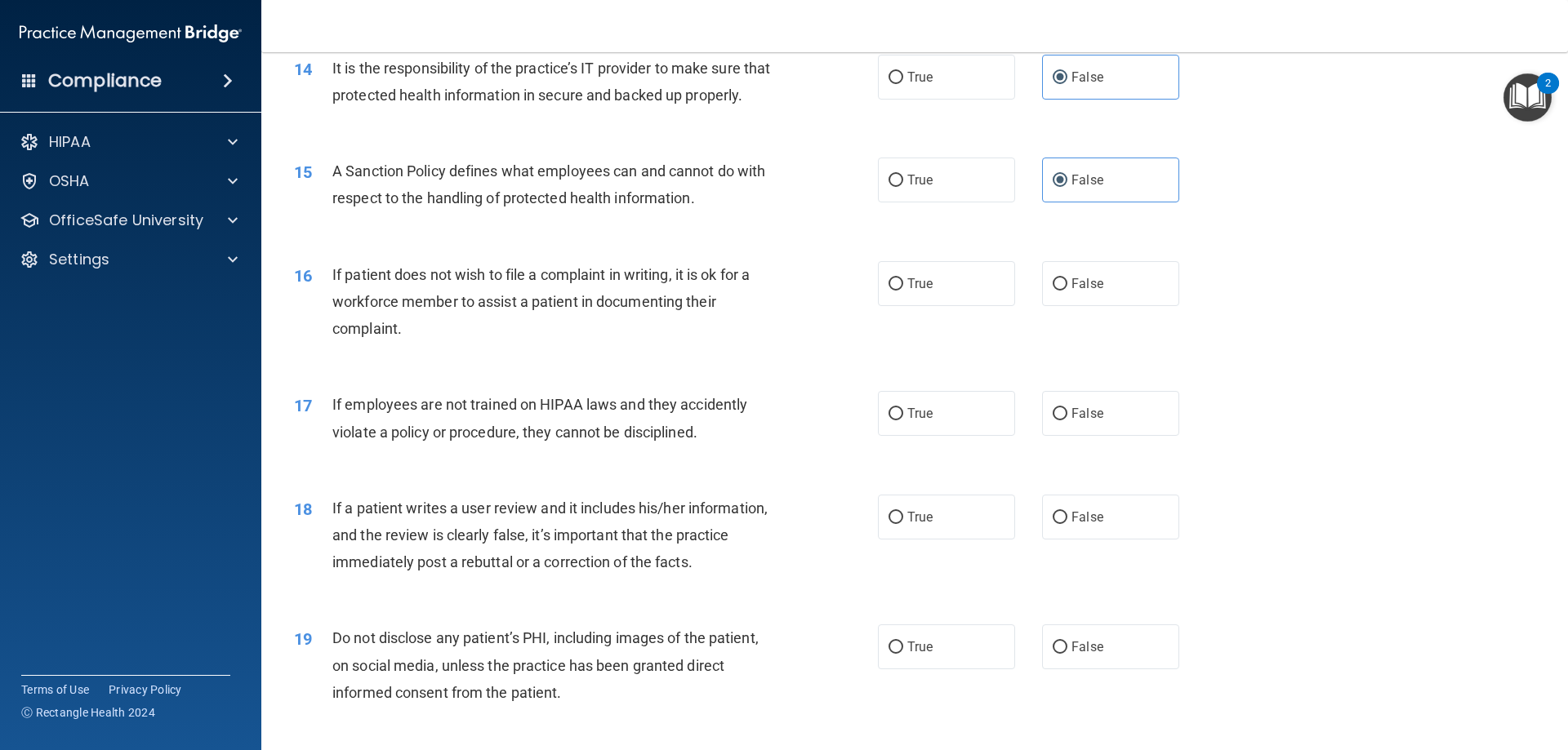
scroll to position [1960, 0]
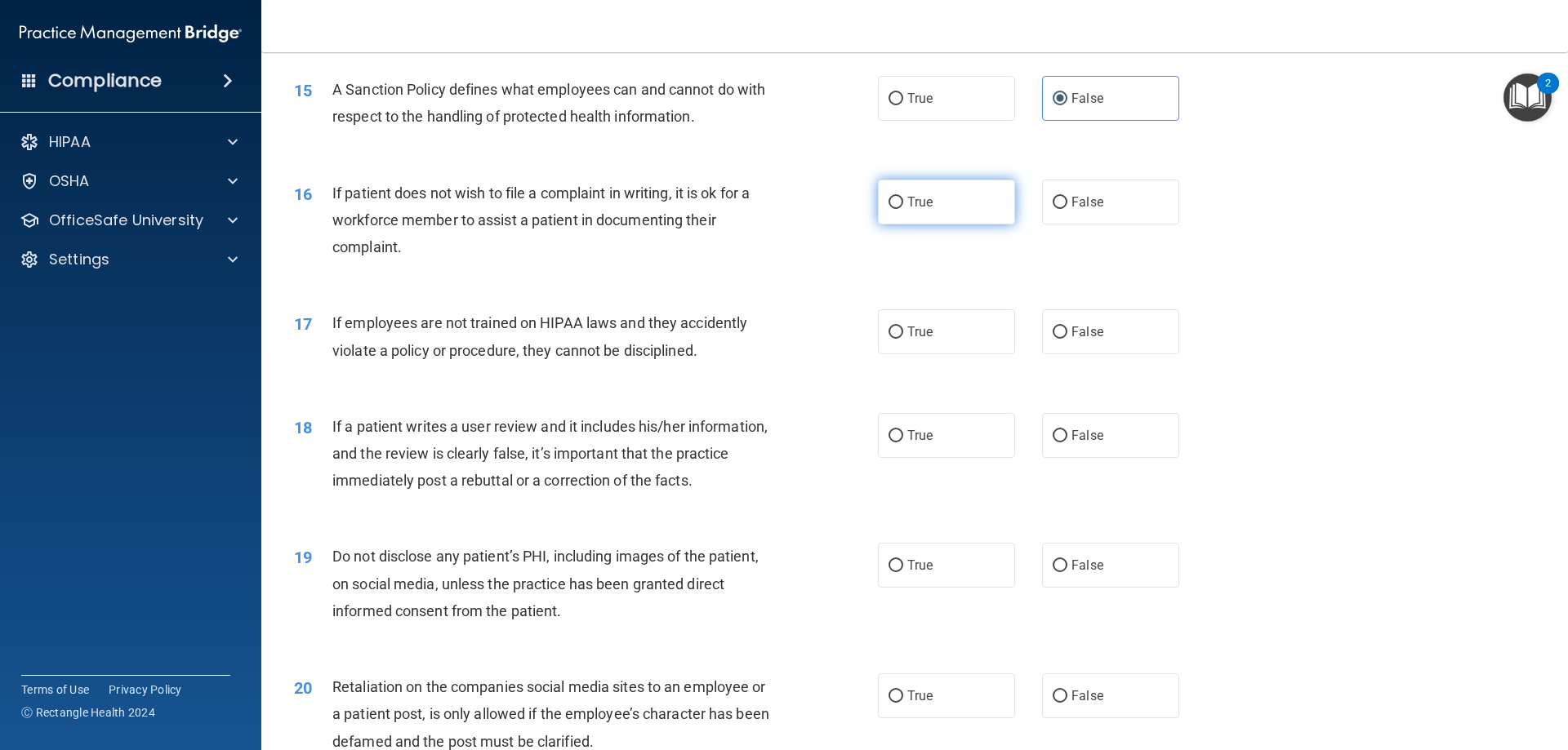
click at [927, 225] on label "True" at bounding box center [946, 202] width 137 height 45
click at [903, 209] on input "True" at bounding box center [895, 203] width 14 height 13
radio input "true"
click at [1097, 354] on label "False" at bounding box center [1110, 332] width 137 height 45
click at [1067, 339] on input "False" at bounding box center [1060, 332] width 14 height 13
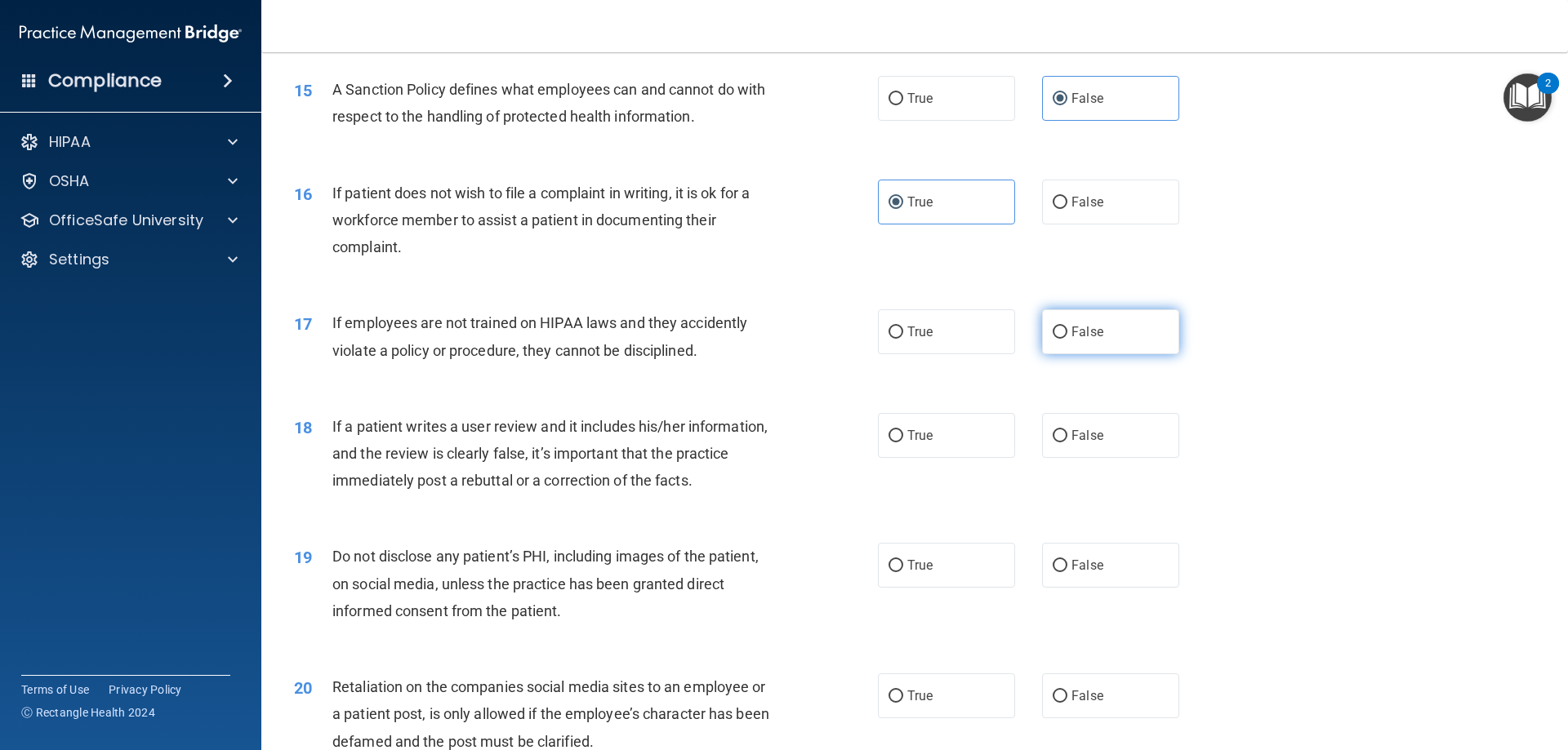
radio input "true"
click at [1076, 444] on span "False" at bounding box center [1088, 435] width 32 height 15
click at [1067, 443] on input "False" at bounding box center [1060, 436] width 14 height 13
radio input "true"
click at [909, 573] on span "True" at bounding box center [919, 565] width 25 height 15
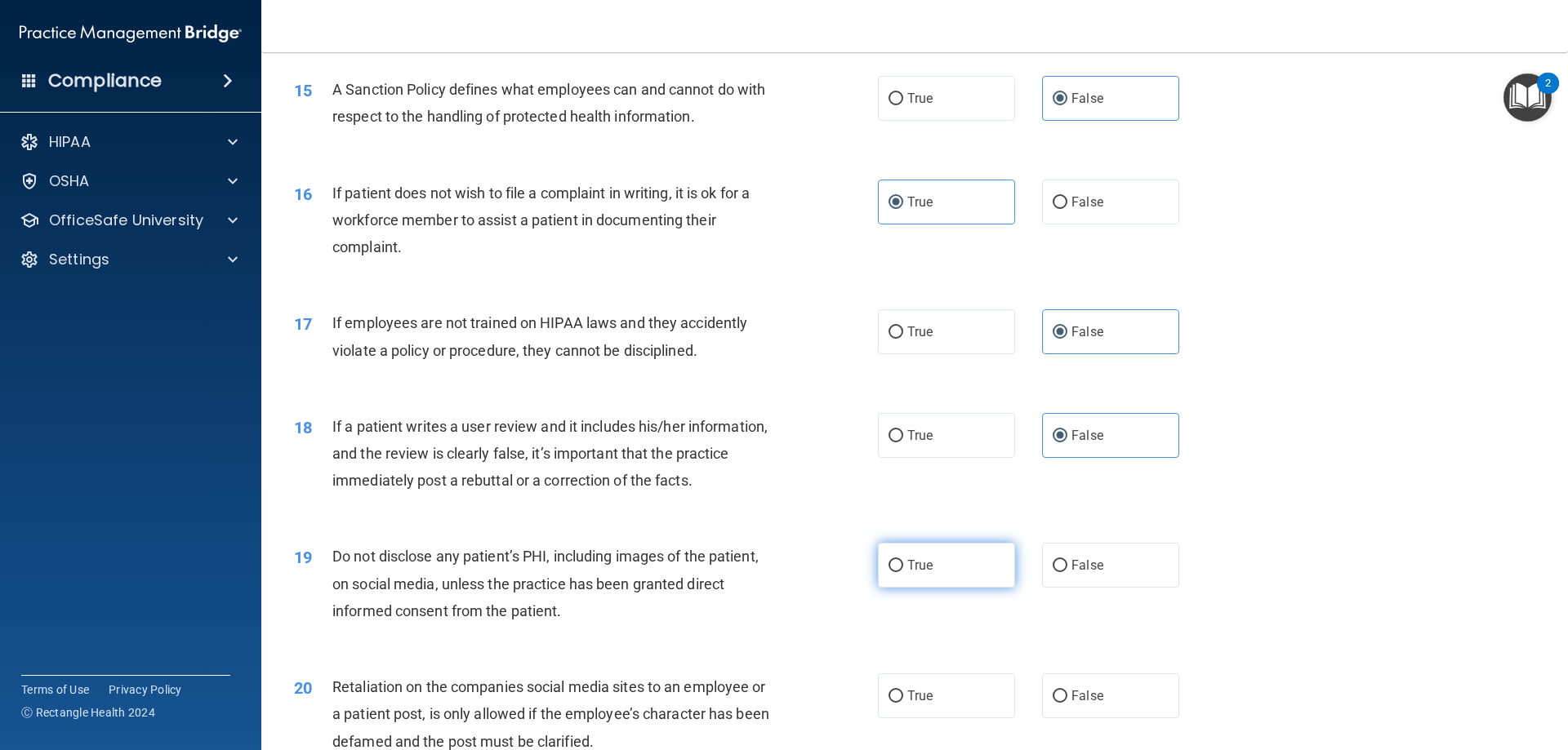
click at [903, 573] on input "True" at bounding box center [895, 566] width 14 height 13
radio input "true"
click at [1104, 710] on label "False" at bounding box center [1110, 696] width 137 height 45
click at [1067, 703] on input "False" at bounding box center [1060, 697] width 14 height 13
radio input "true"
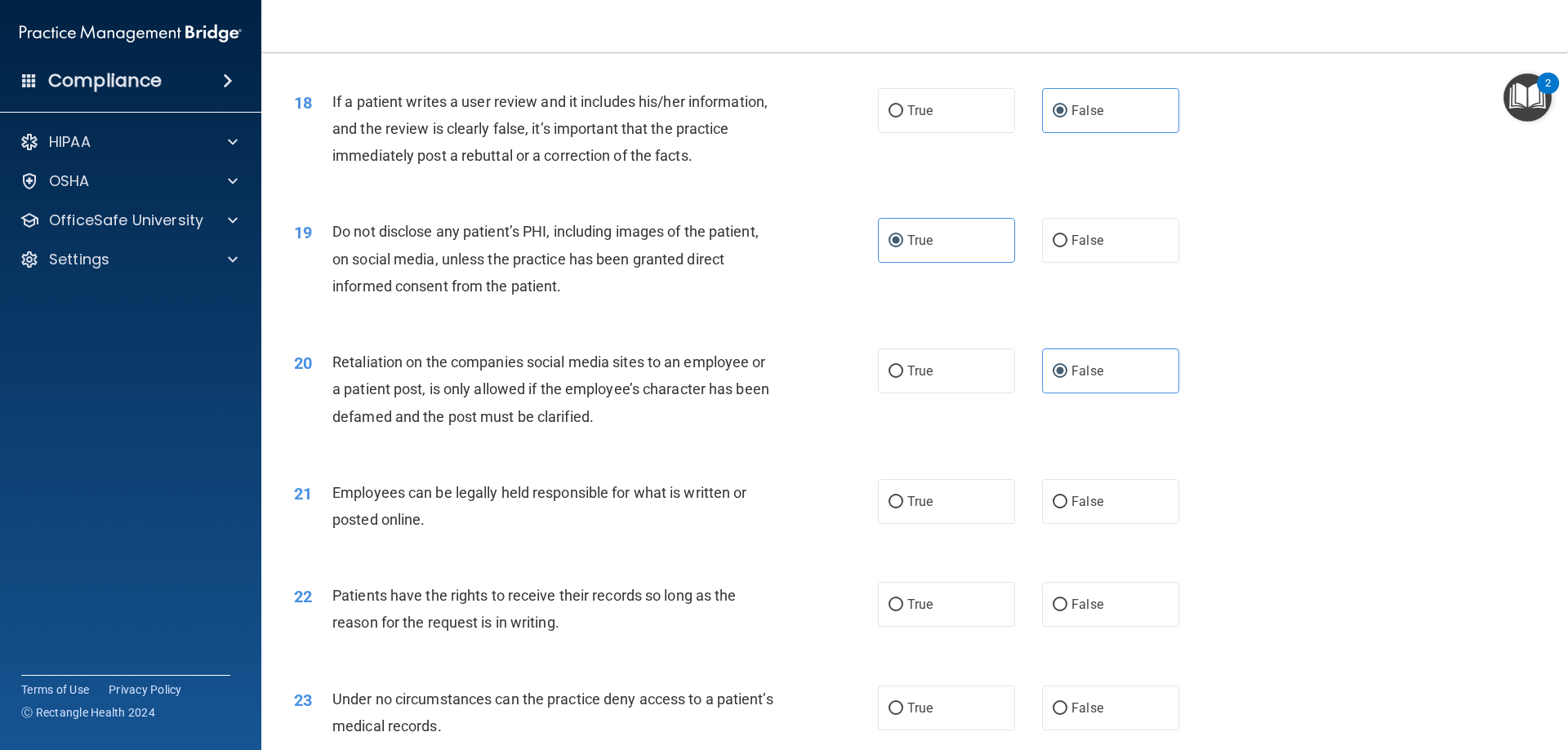
scroll to position [2286, 0]
click at [929, 518] on label "True" at bounding box center [946, 500] width 137 height 45
click at [903, 507] on input "True" at bounding box center [895, 501] width 14 height 13
radio input "true"
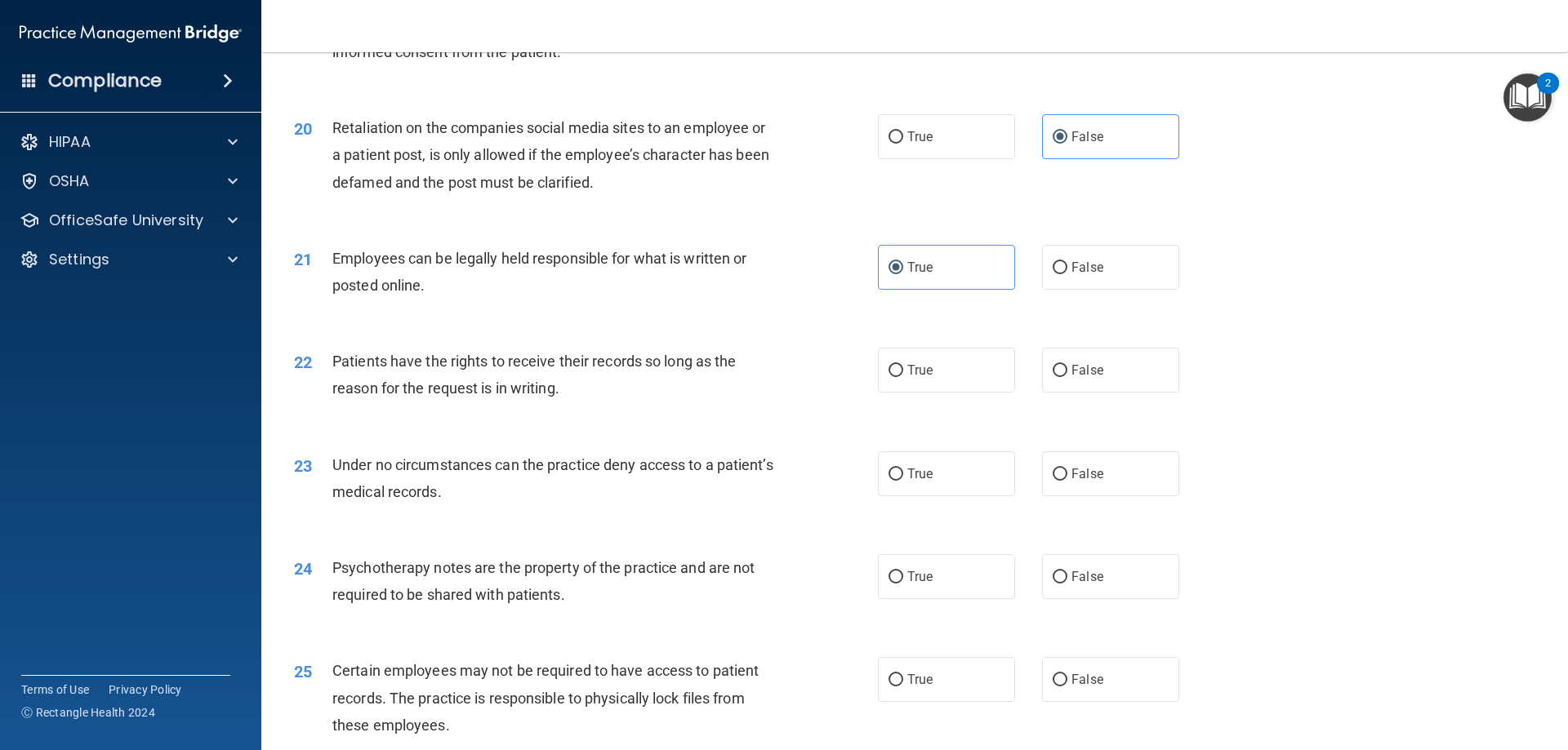
scroll to position [2531, 0]
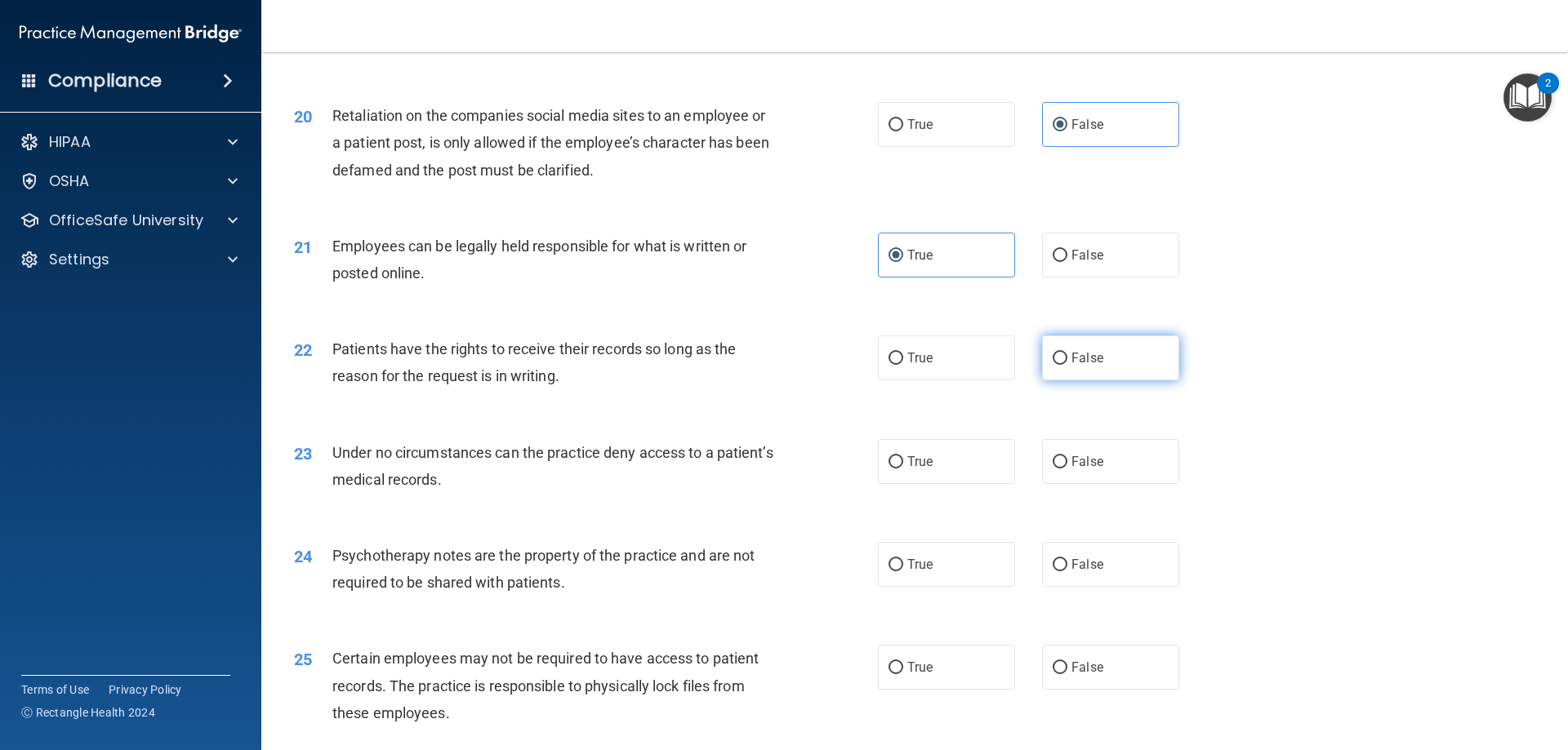
click at [1092, 366] on span "False" at bounding box center [1088, 358] width 32 height 15
click at [1067, 365] on input "False" at bounding box center [1060, 359] width 14 height 13
radio input "true"
click at [1085, 484] on label "False" at bounding box center [1110, 461] width 137 height 45
click at [1067, 469] on input "False" at bounding box center [1060, 462] width 14 height 13
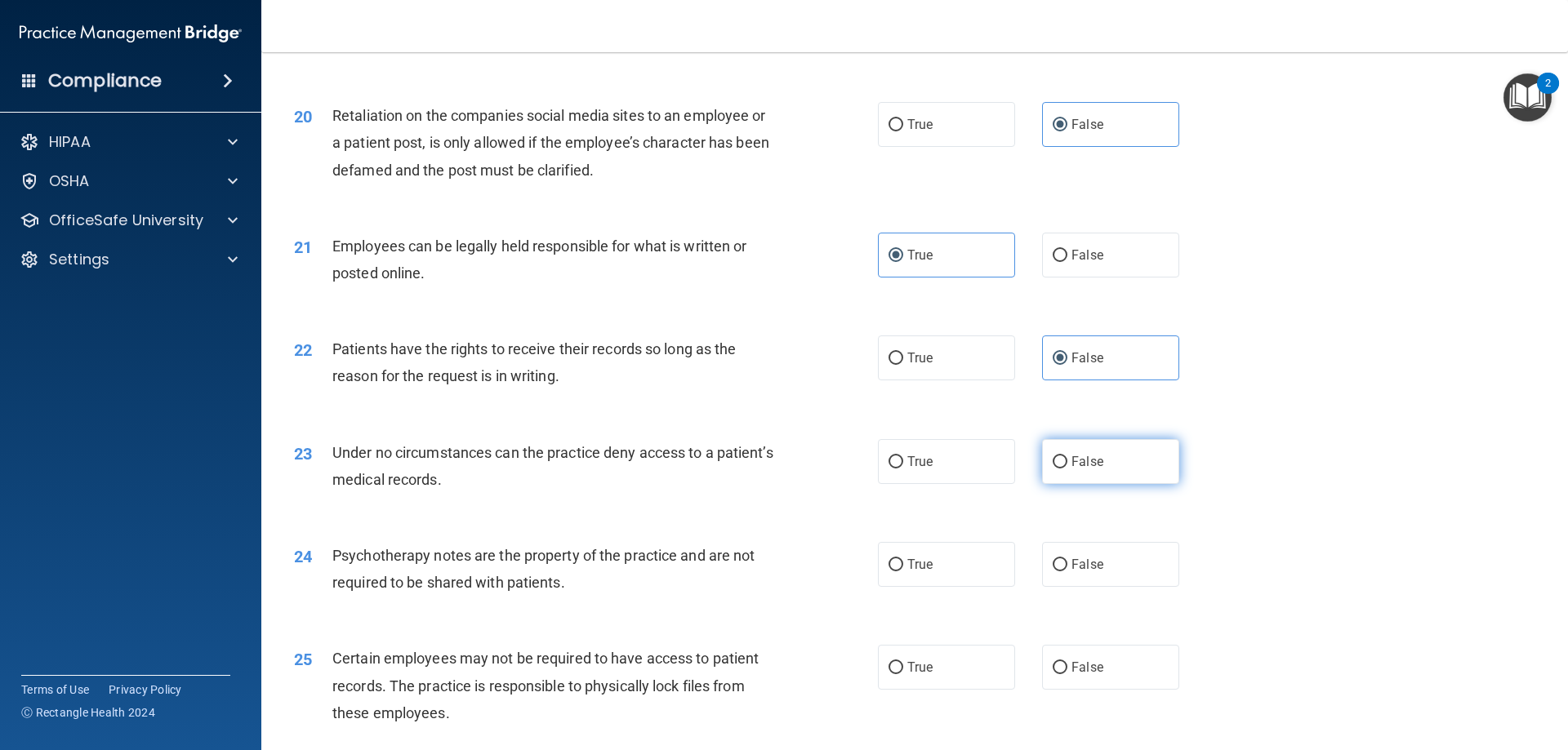
radio input "true"
click at [961, 587] on label "True" at bounding box center [946, 565] width 137 height 45
click at [903, 572] on input "True" at bounding box center [895, 565] width 14 height 13
radio input "true"
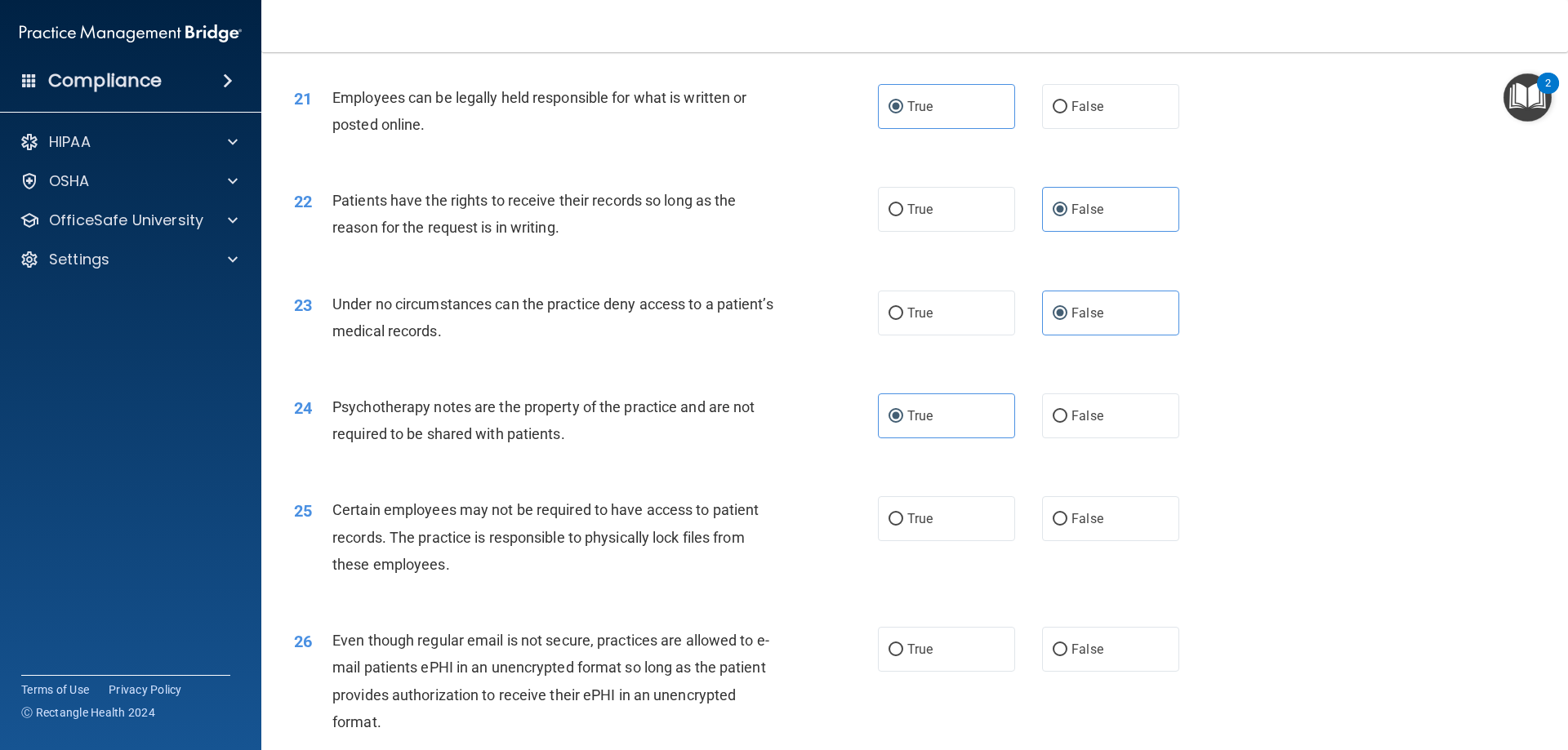
scroll to position [2694, 0]
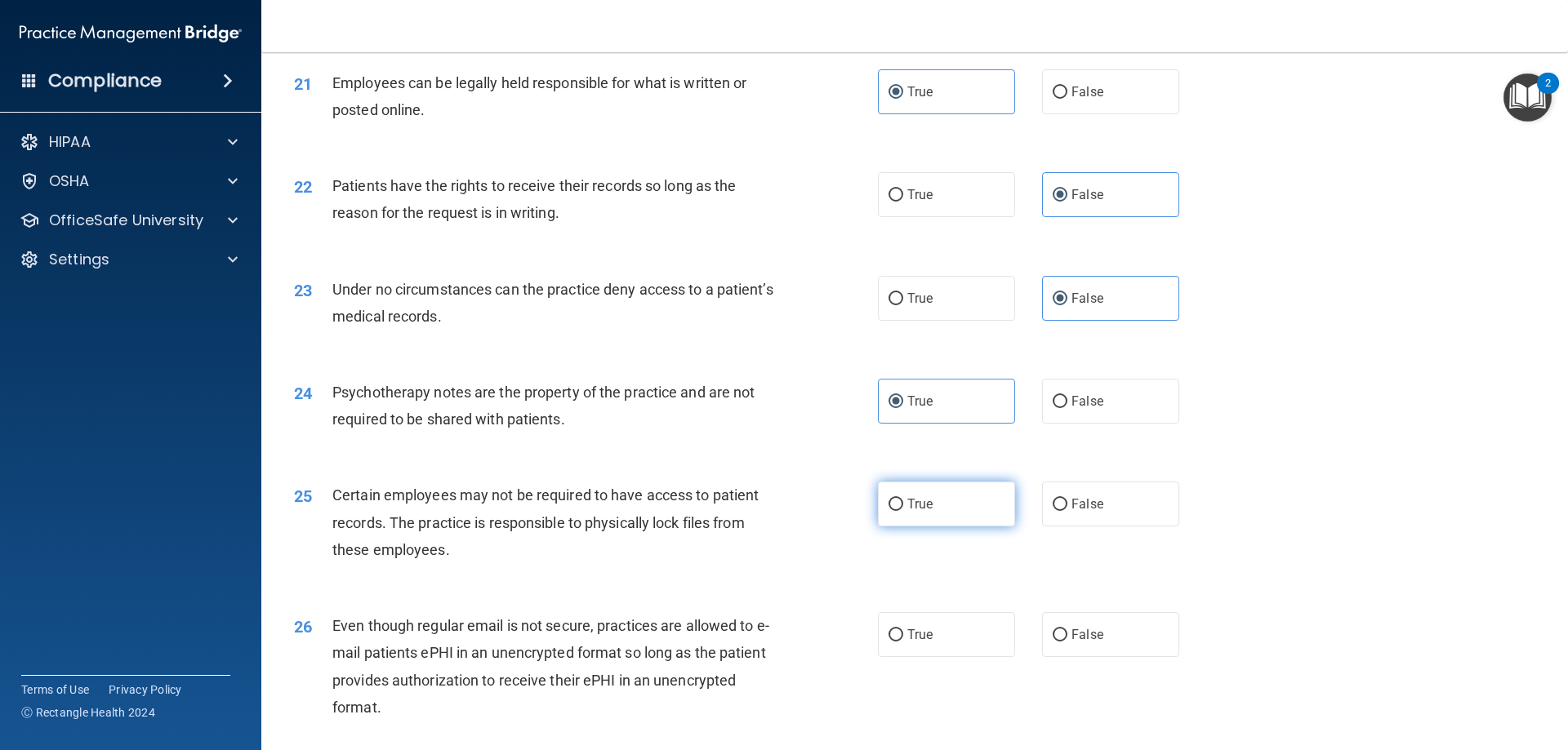
click at [934, 527] on label "True" at bounding box center [946, 504] width 137 height 45
click at [903, 511] on input "True" at bounding box center [895, 505] width 14 height 13
radio input "true"
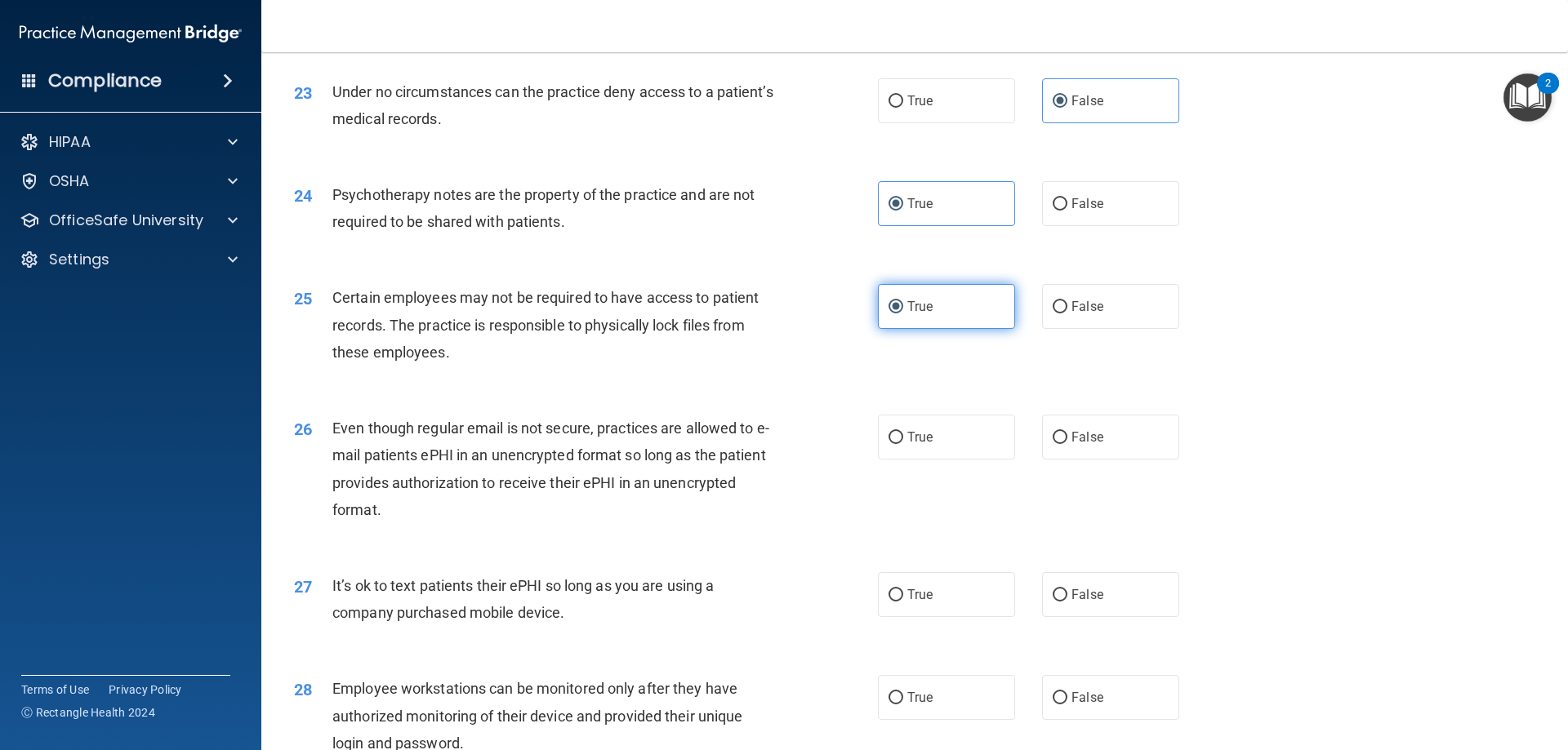
scroll to position [2939, 0]
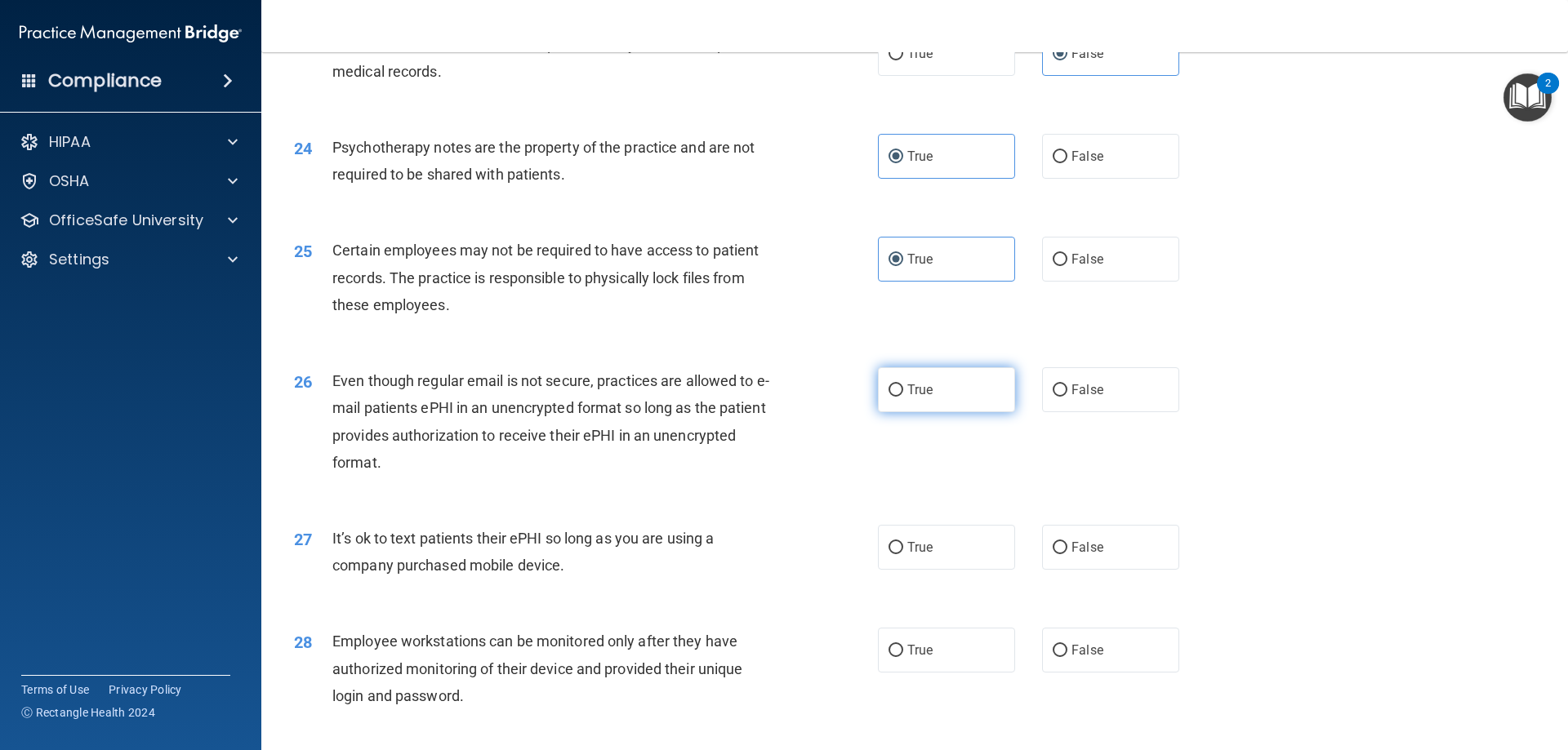
click at [927, 412] on label "True" at bounding box center [946, 390] width 137 height 45
click at [903, 397] on input "True" at bounding box center [895, 391] width 14 height 13
radio input "true"
click at [1114, 570] on label "False" at bounding box center [1110, 547] width 137 height 45
click at [1067, 555] on input "False" at bounding box center [1060, 548] width 14 height 13
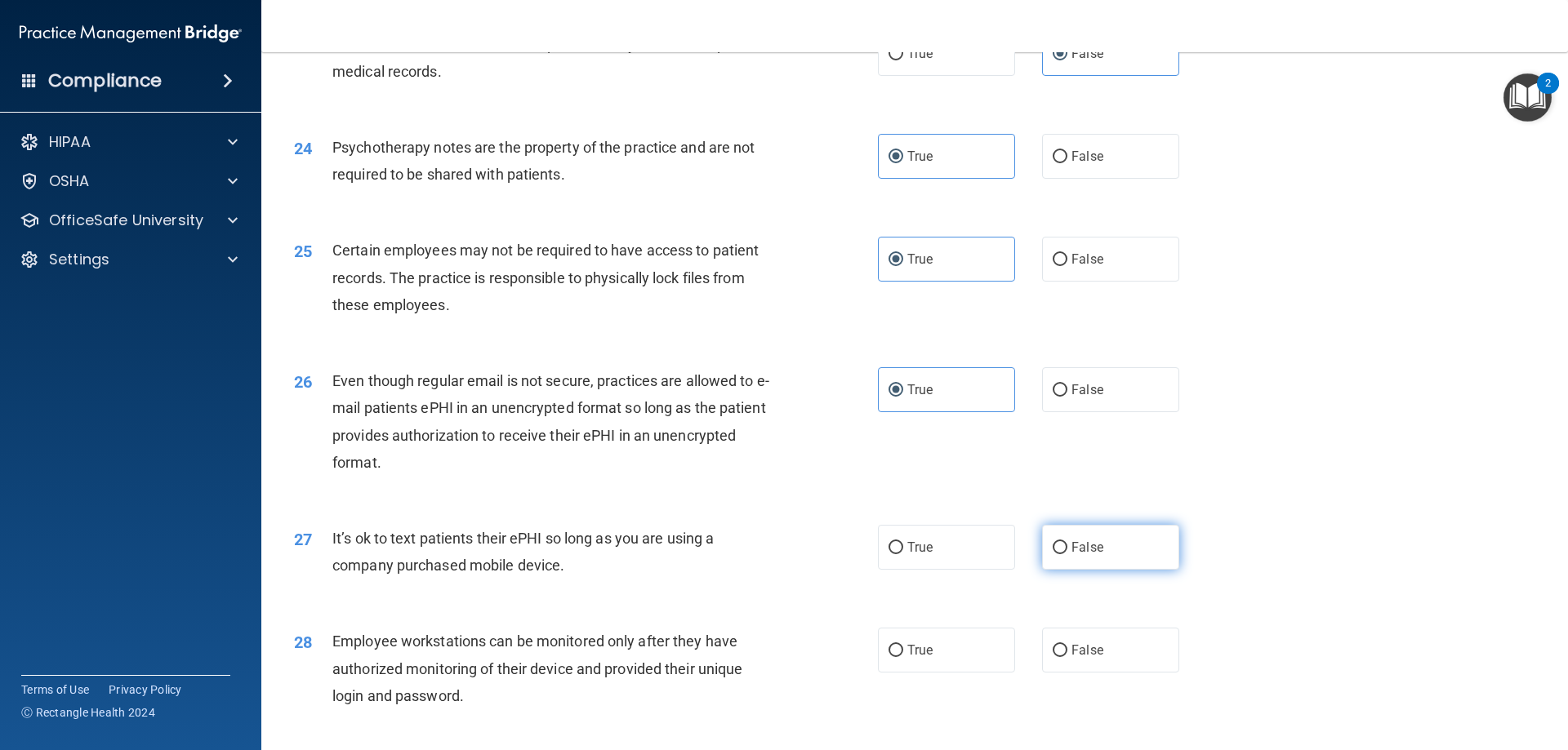
radio input "true"
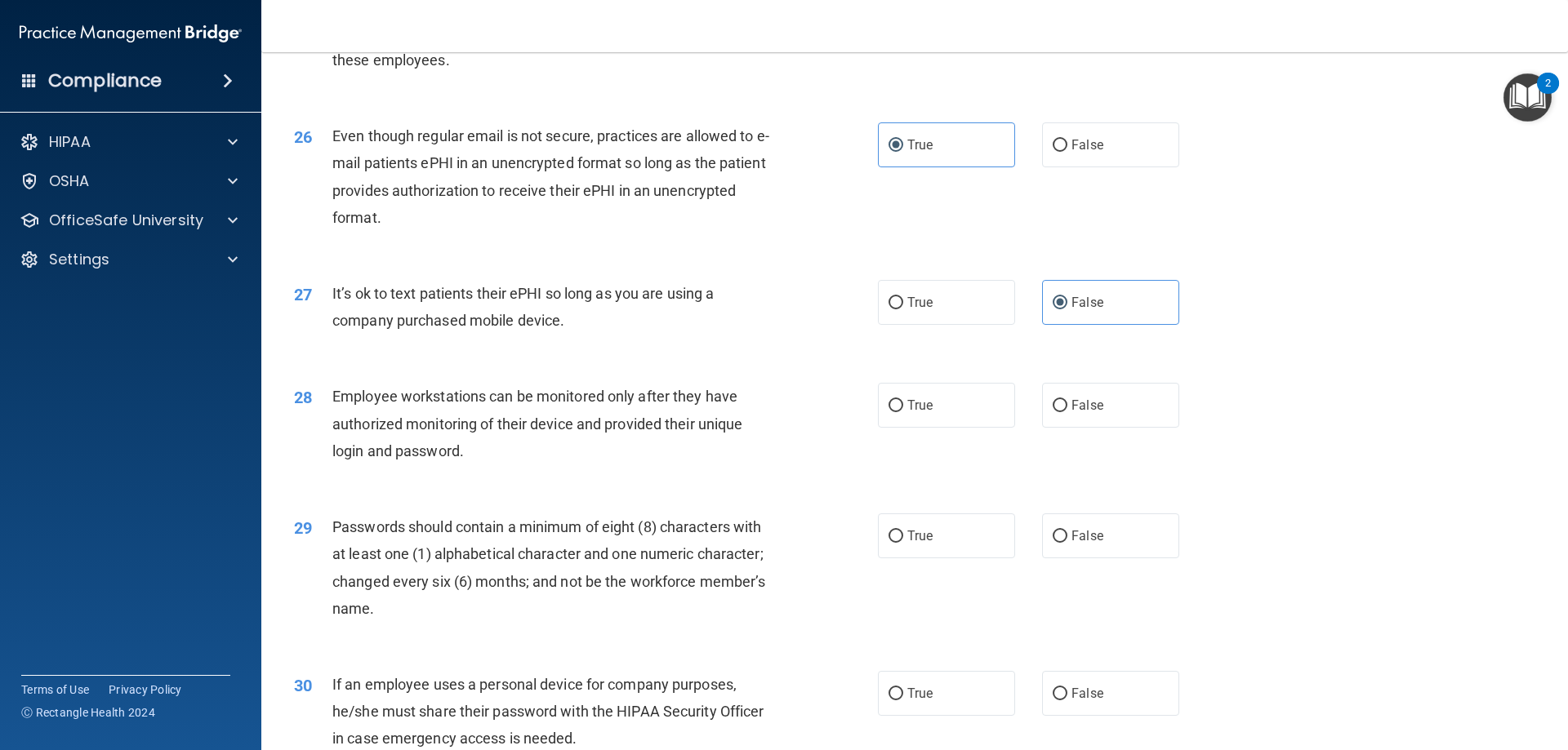
scroll to position [3266, 0]
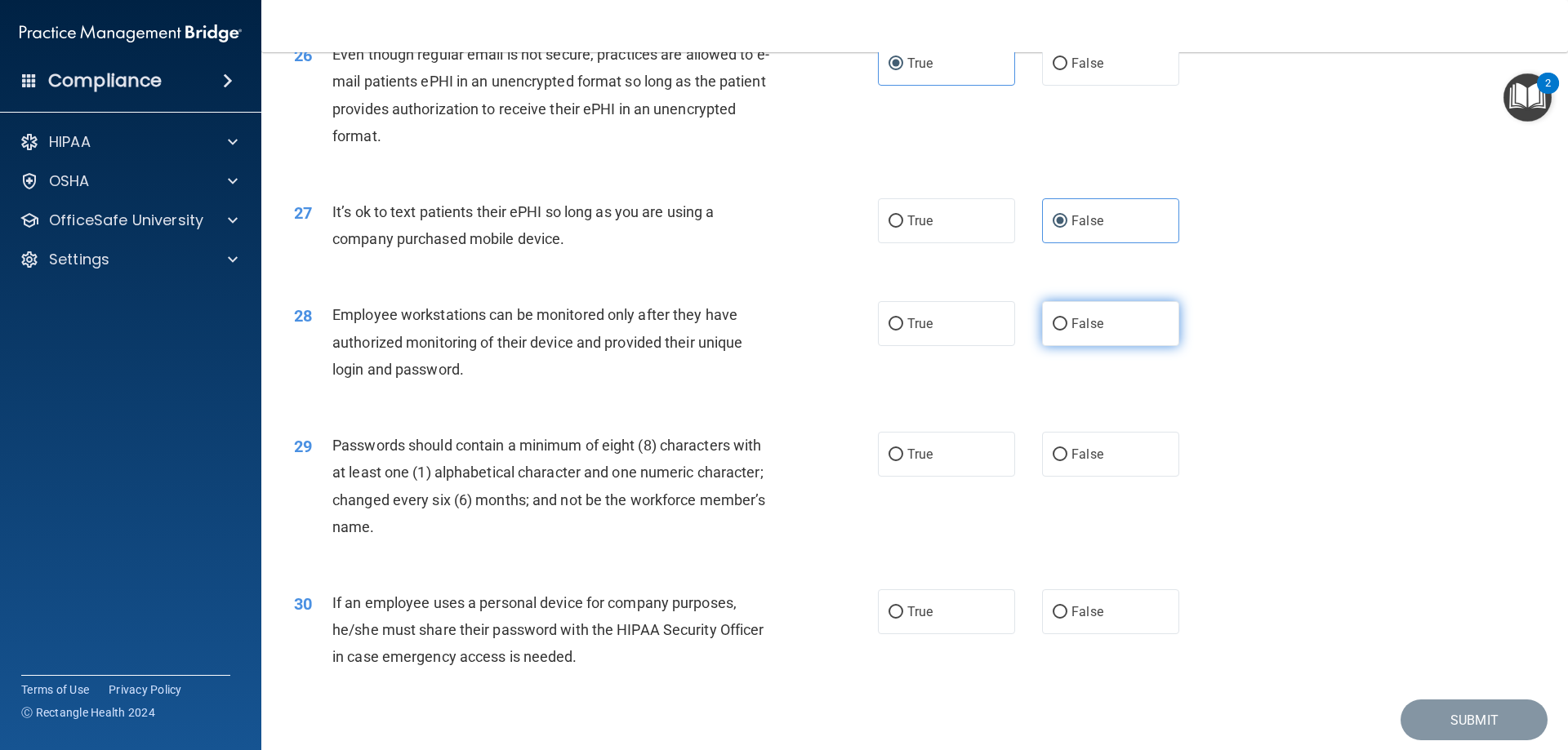
click at [1096, 346] on label "False" at bounding box center [1110, 323] width 137 height 45
click at [1067, 331] on input "False" at bounding box center [1060, 324] width 14 height 13
radio input "true"
click at [970, 477] on label "True" at bounding box center [946, 454] width 137 height 45
click at [903, 461] on input "True" at bounding box center [895, 455] width 14 height 13
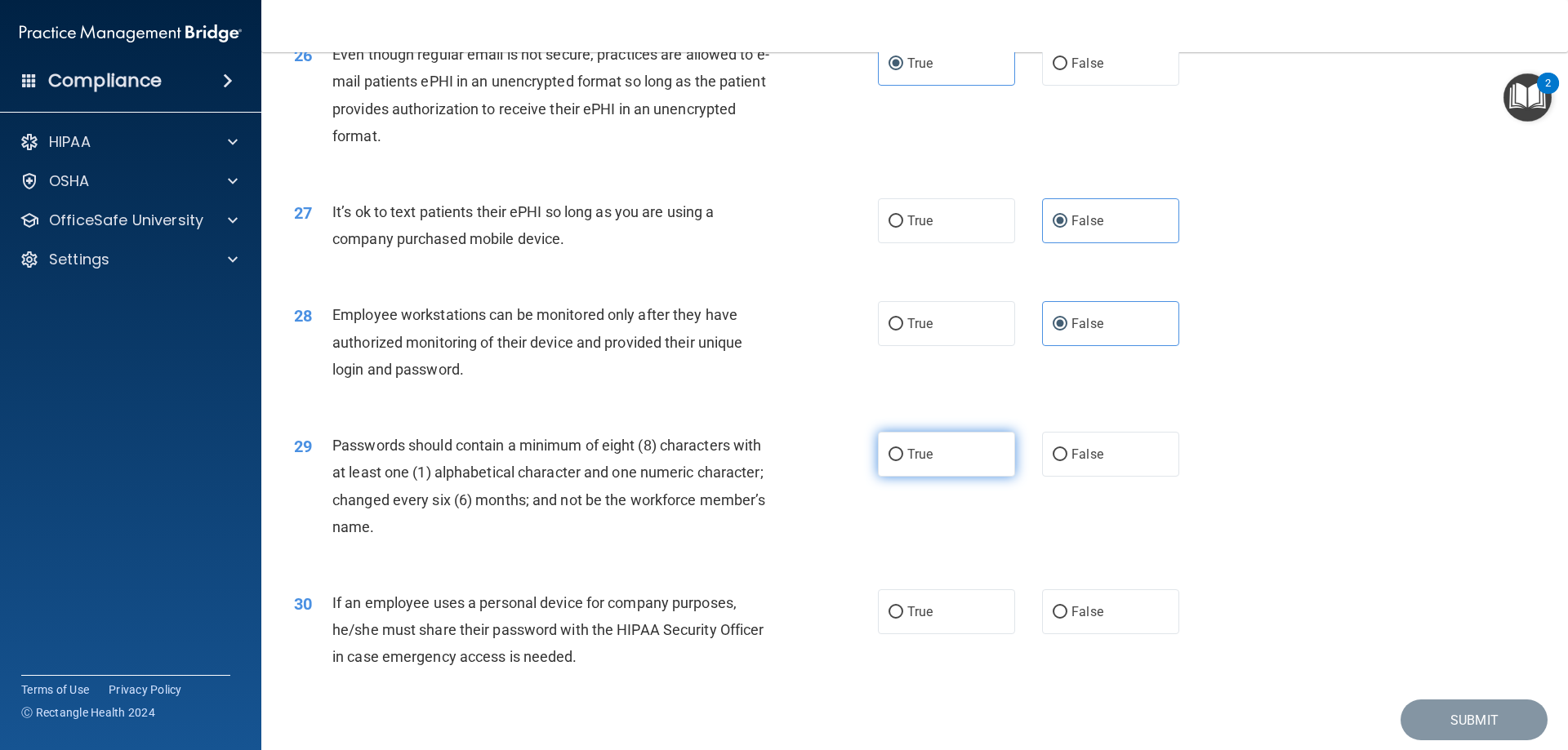
radio input "true"
click at [1106, 634] on label "False" at bounding box center [1110, 612] width 137 height 45
click at [1067, 619] on input "False" at bounding box center [1060, 613] width 14 height 13
radio input "true"
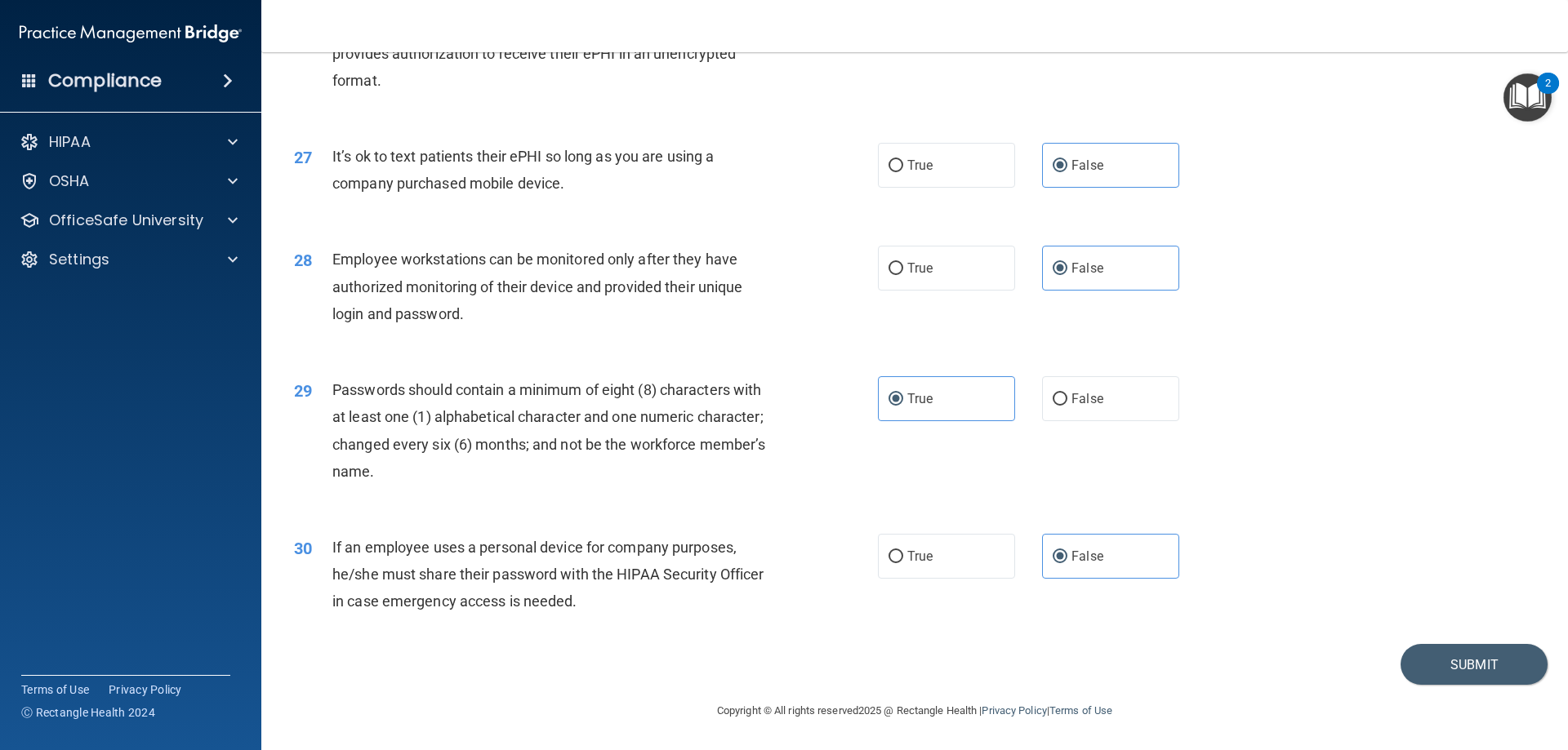
scroll to position [3349, 0]
click at [1447, 650] on button "Submit" at bounding box center [1474, 665] width 147 height 41
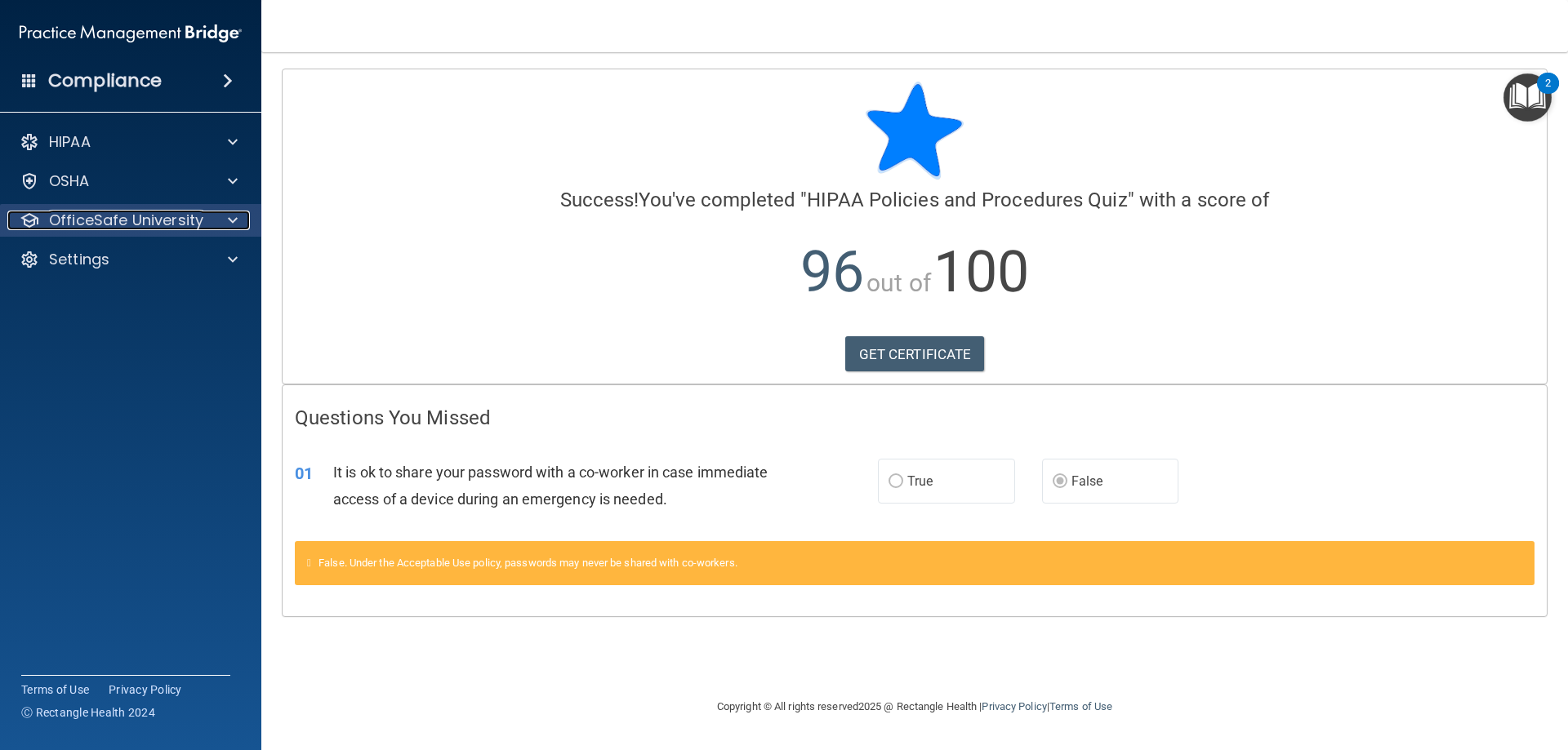
click at [95, 216] on p "OfficeSafe University" at bounding box center [126, 220] width 154 height 20
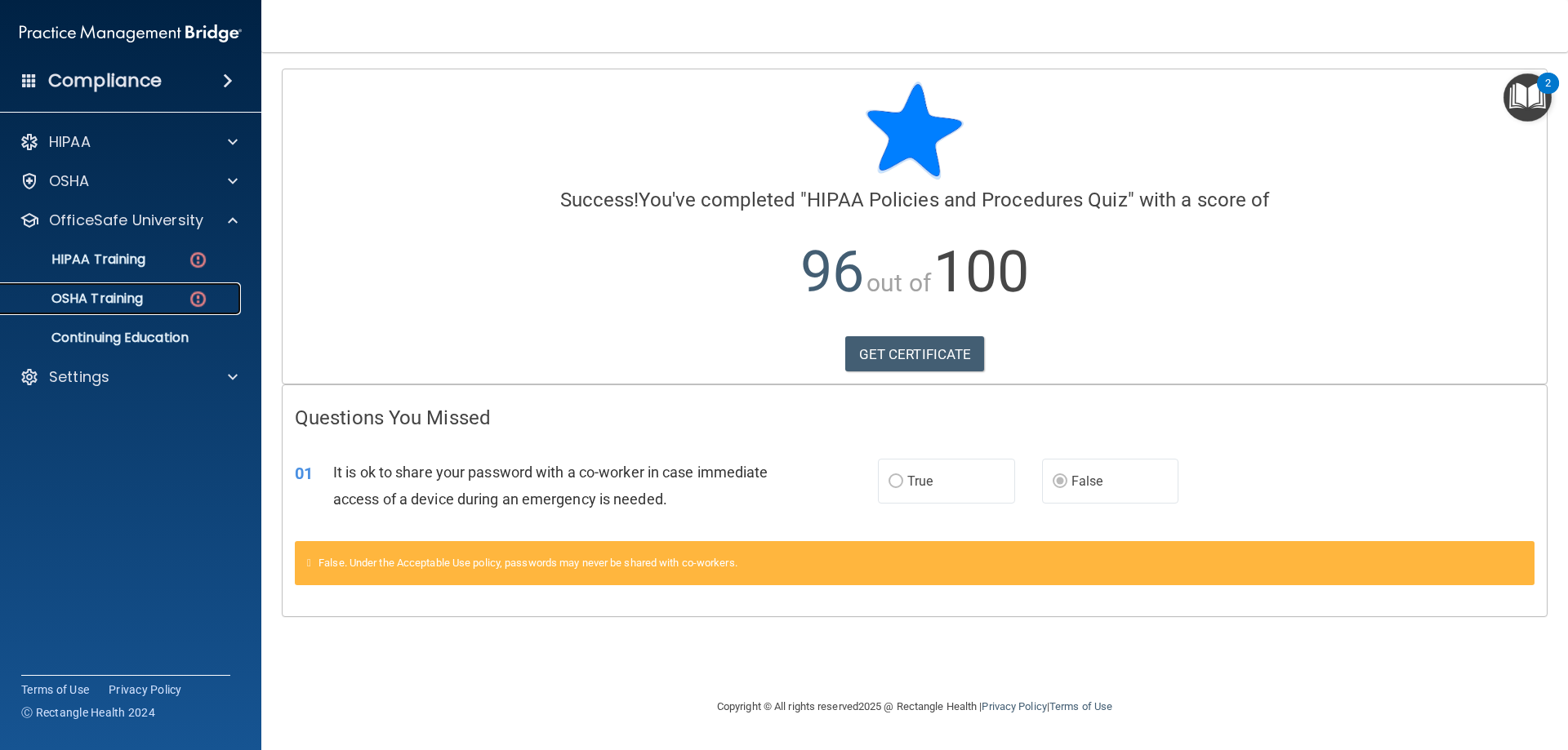
click at [95, 291] on p "OSHA Training" at bounding box center [77, 298] width 133 height 16
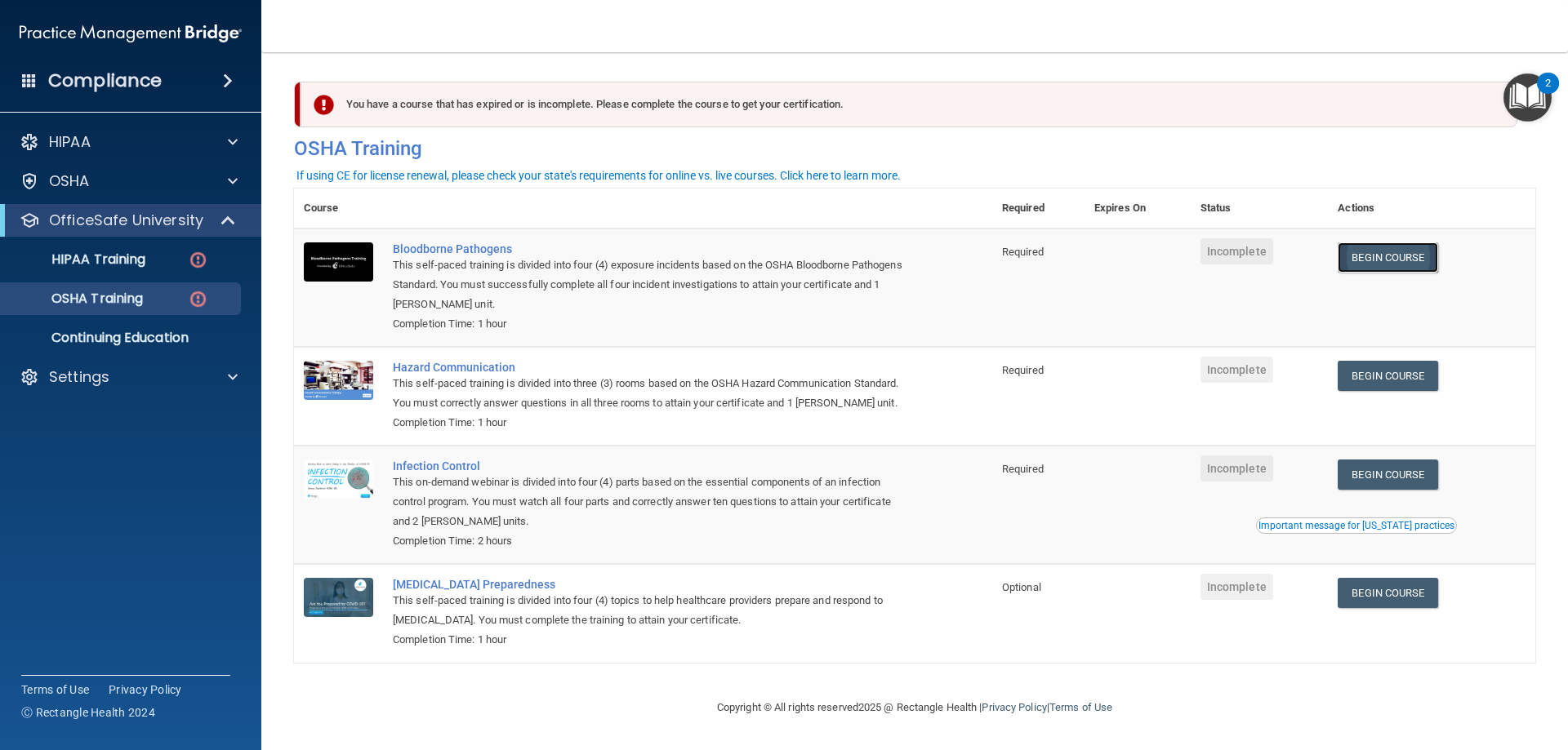
click at [1393, 258] on link "Begin Course" at bounding box center [1387, 258] width 99 height 30
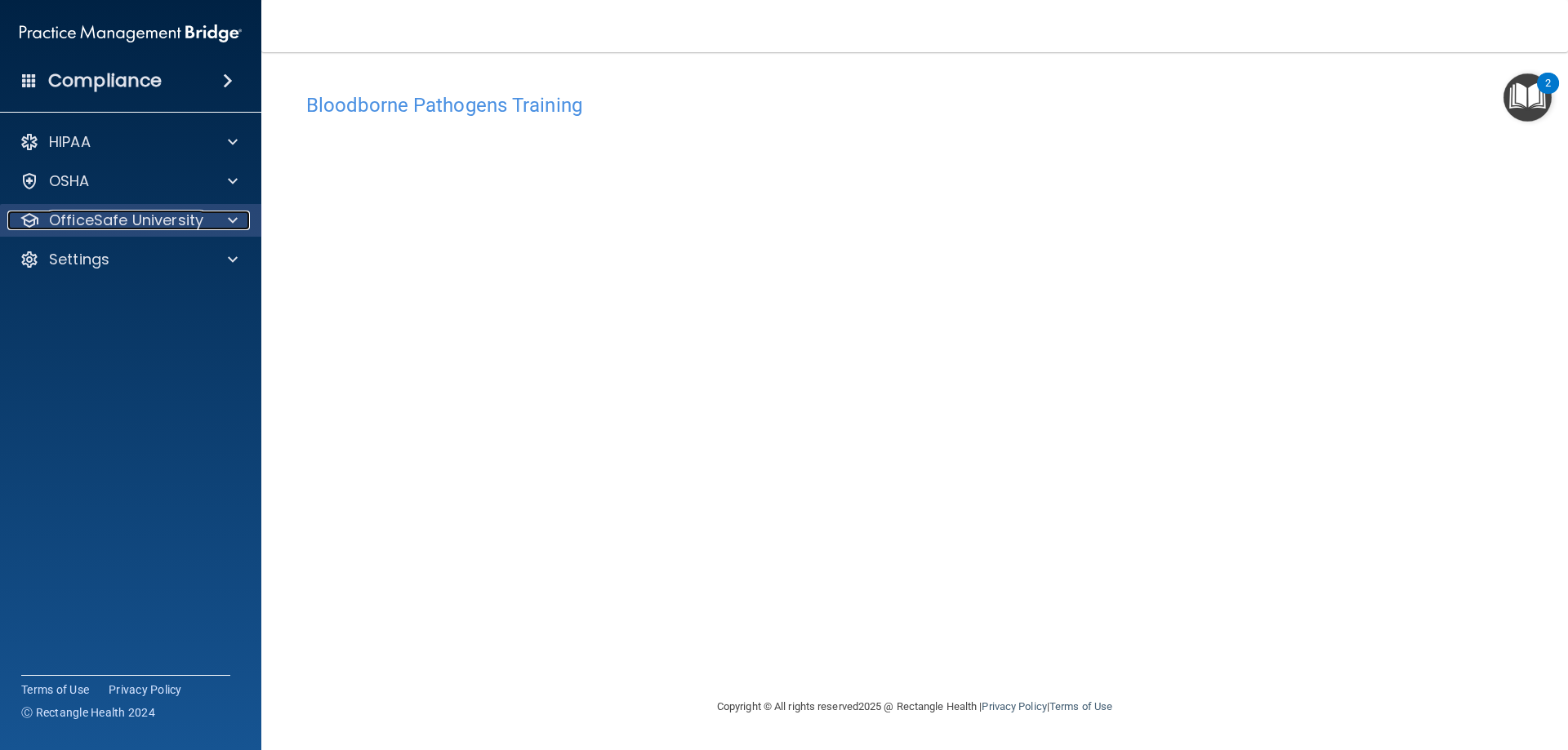
click at [165, 216] on p "OfficeSafe University" at bounding box center [126, 220] width 154 height 20
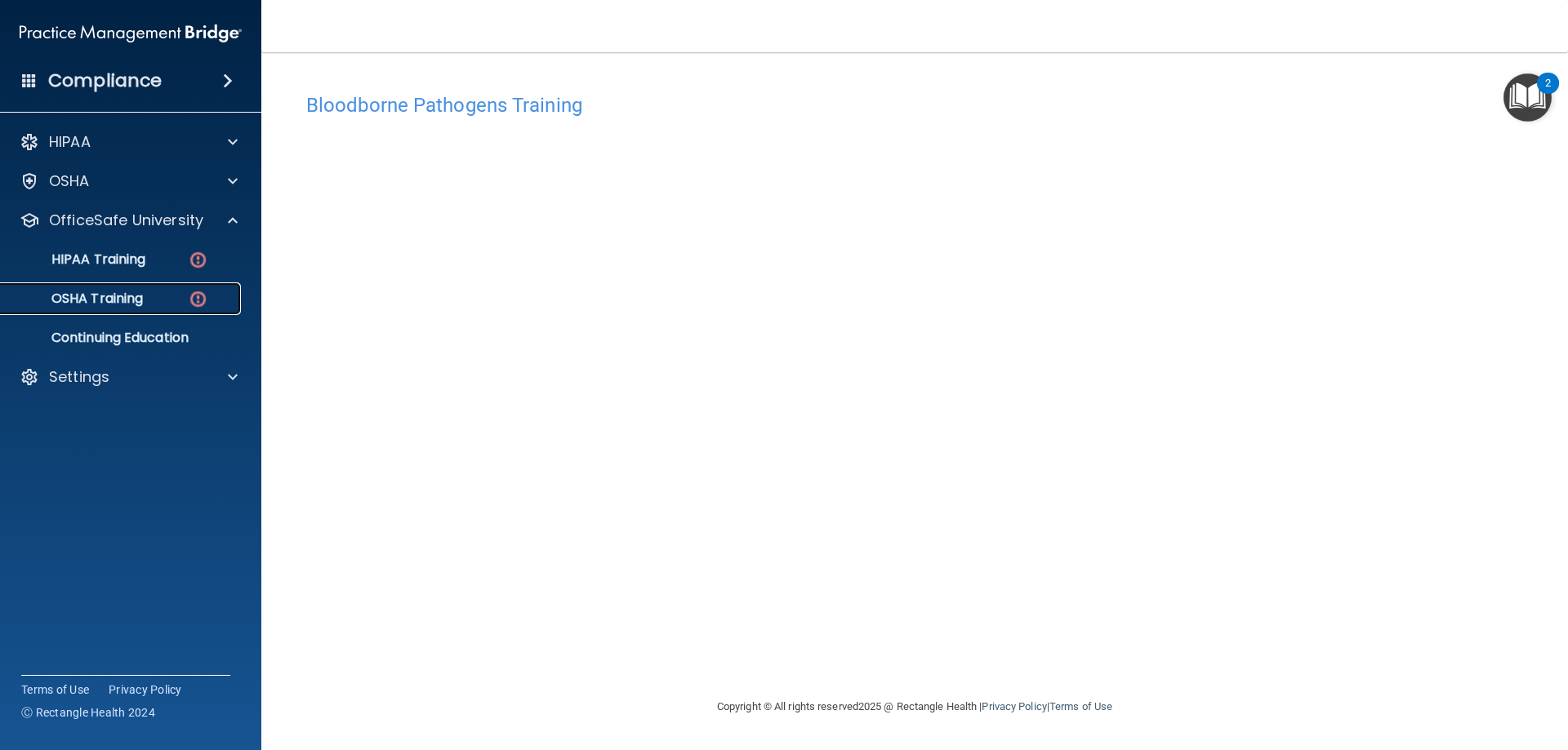
click at [135, 302] on p "OSHA Training" at bounding box center [77, 298] width 133 height 16
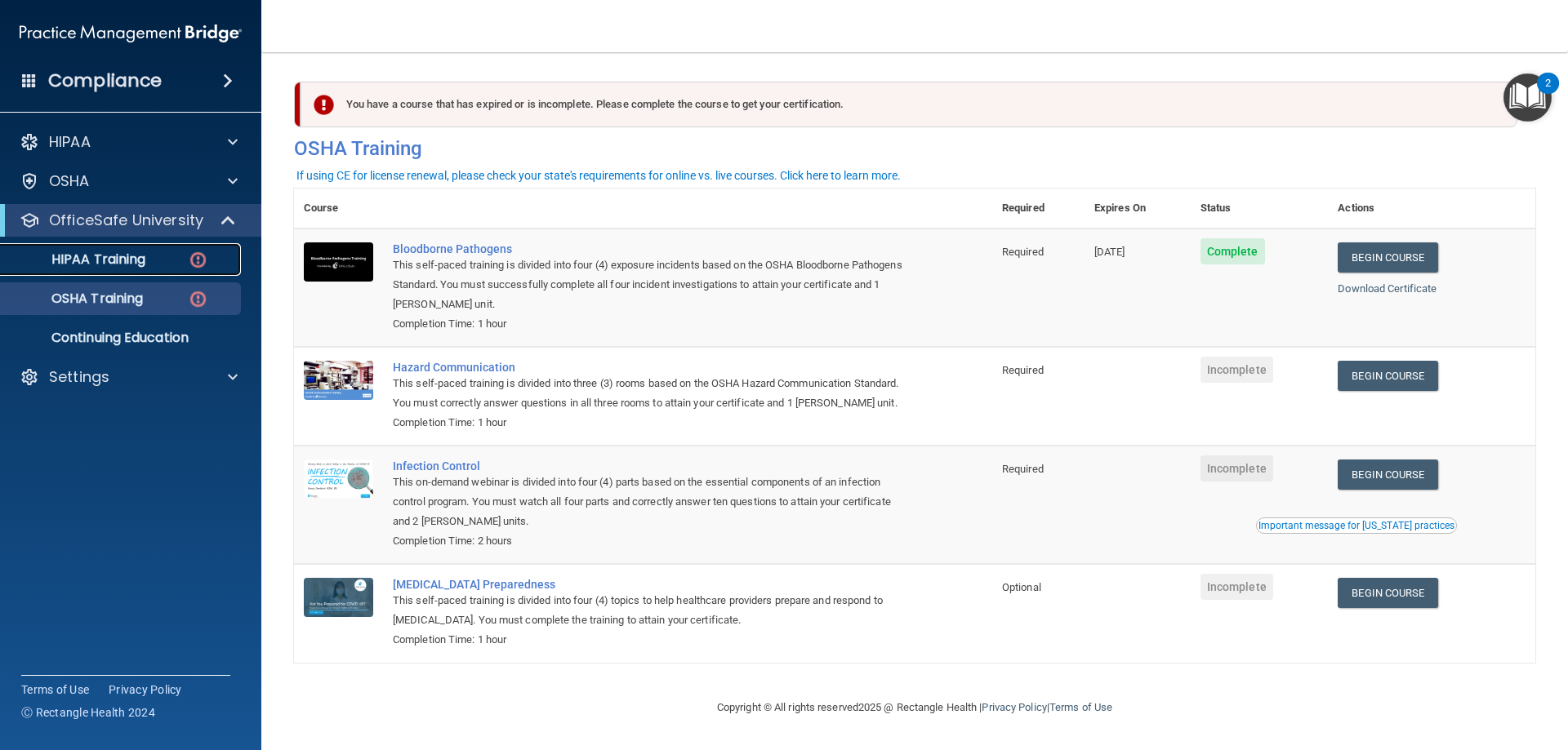
click at [157, 257] on div "HIPAA Training" at bounding box center [122, 260] width 223 height 16
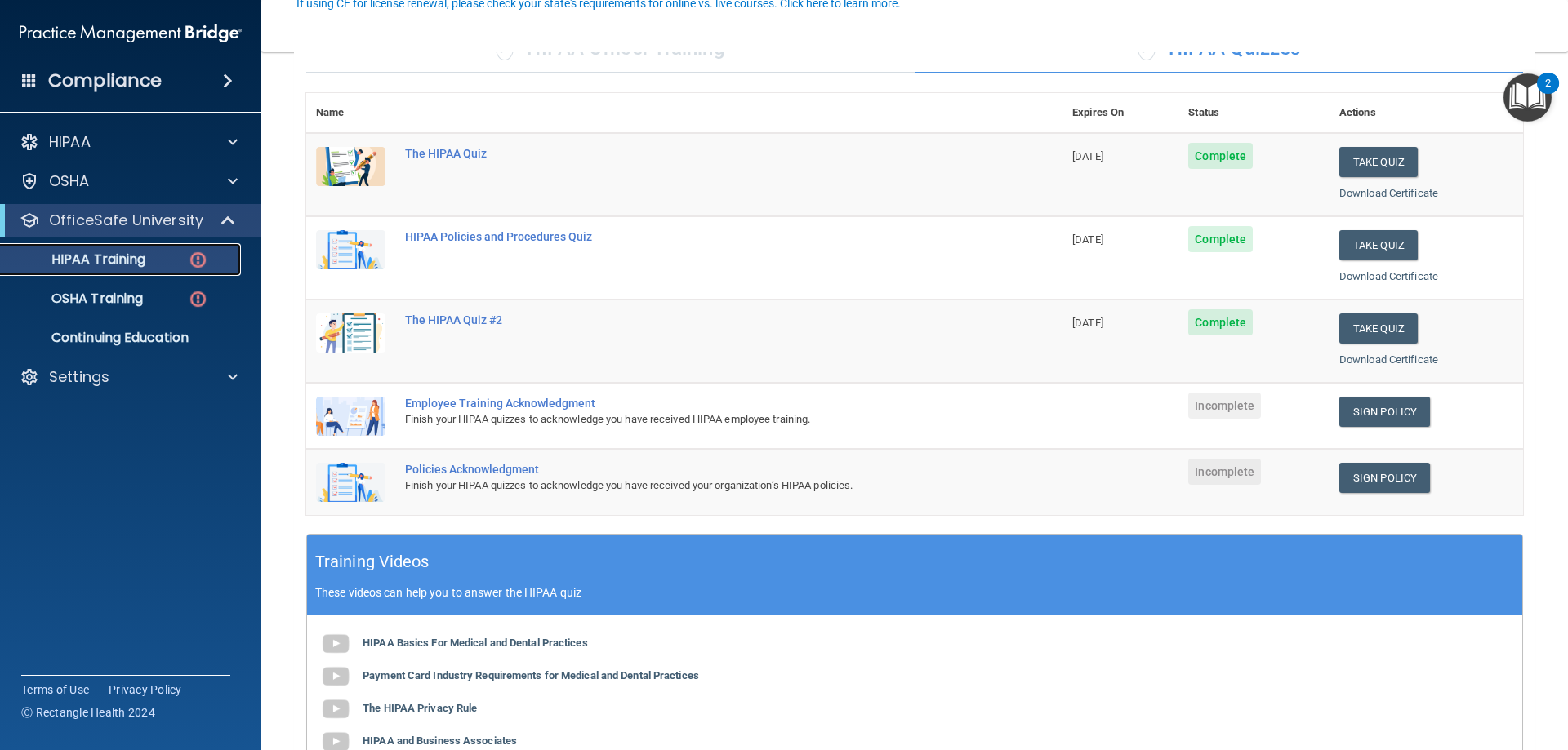
scroll to position [163, 0]
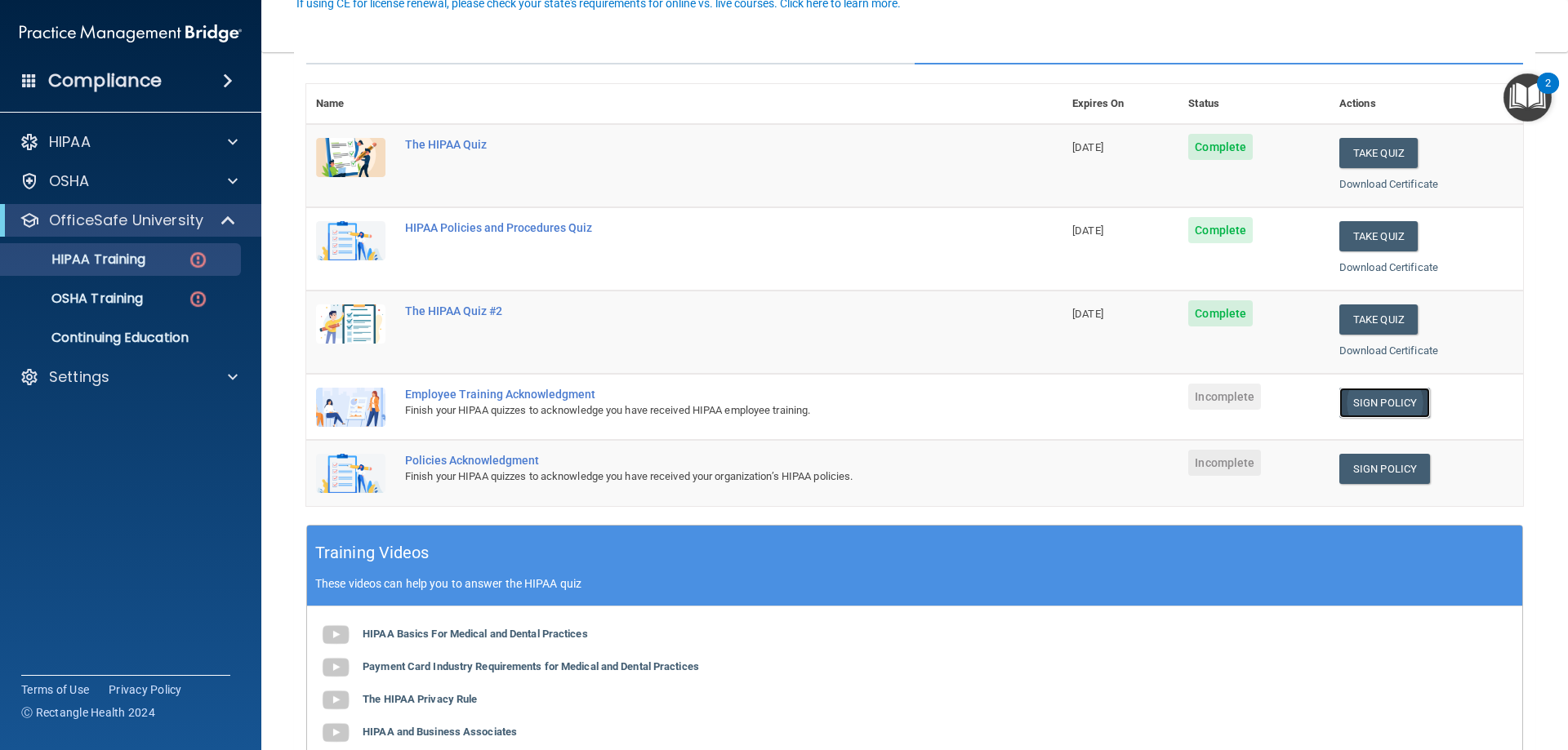
click at [1363, 406] on link "Sign Policy" at bounding box center [1383, 403] width 90 height 30
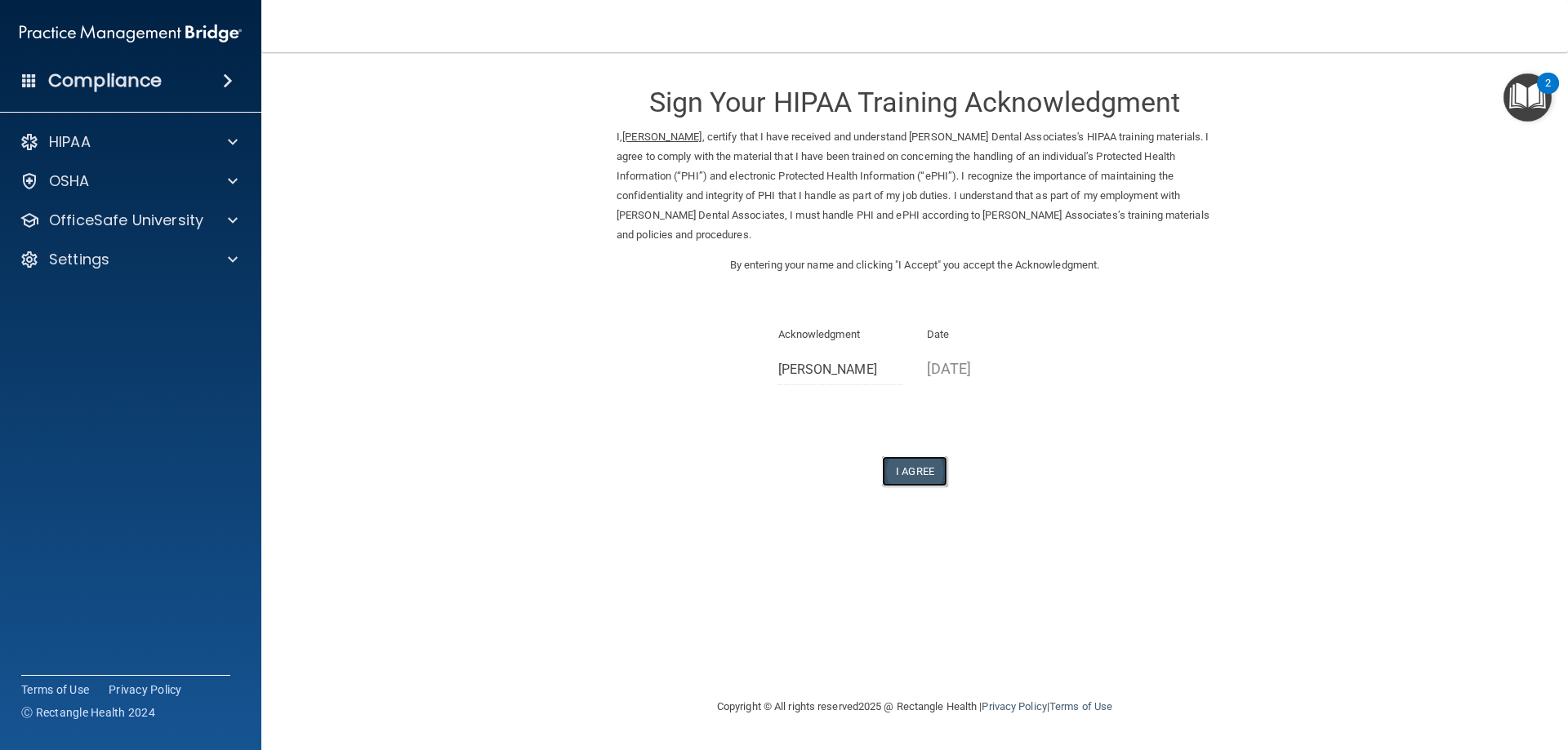
click at [937, 463] on button "I Agree" at bounding box center [914, 471] width 65 height 30
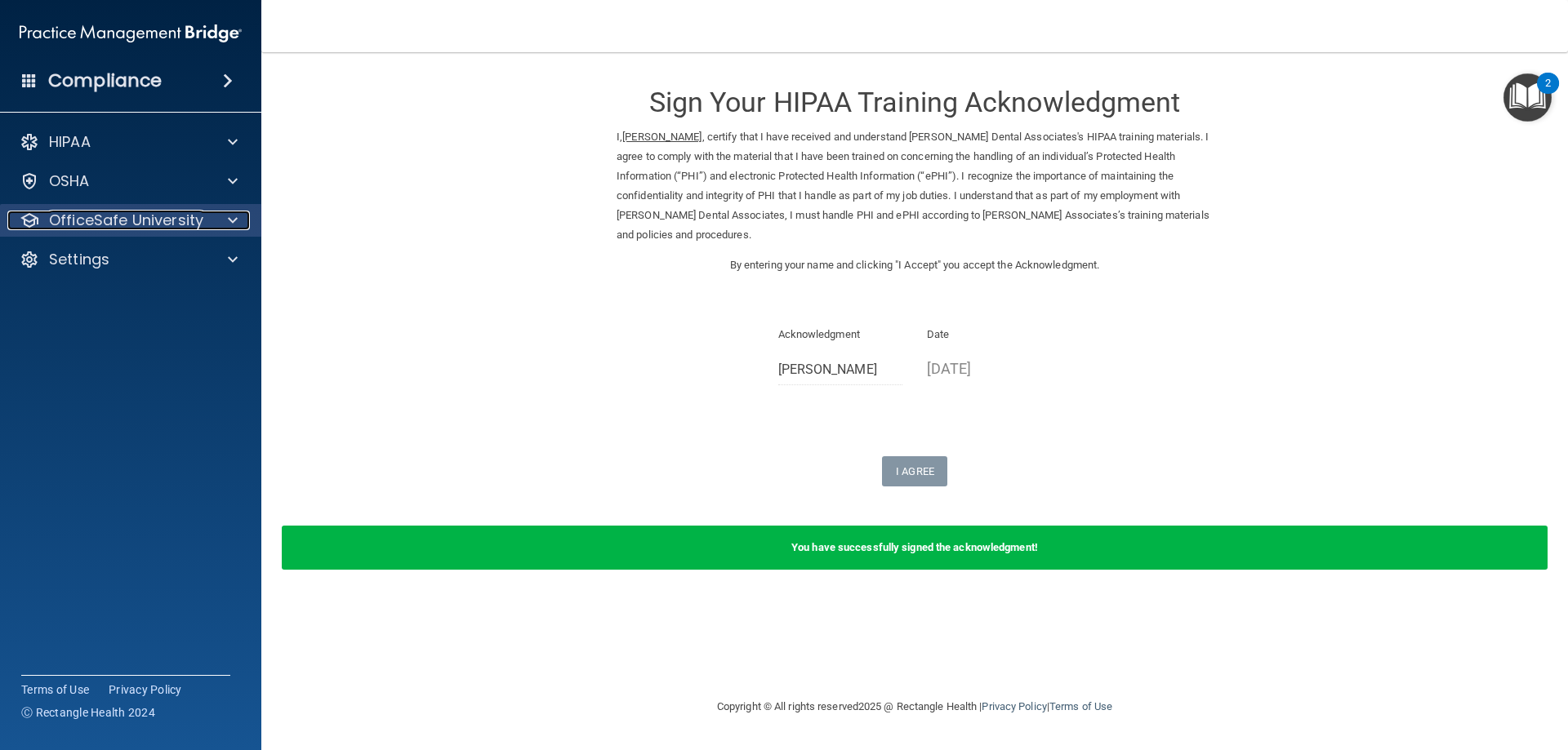
click at [117, 214] on p "OfficeSafe University" at bounding box center [126, 220] width 154 height 20
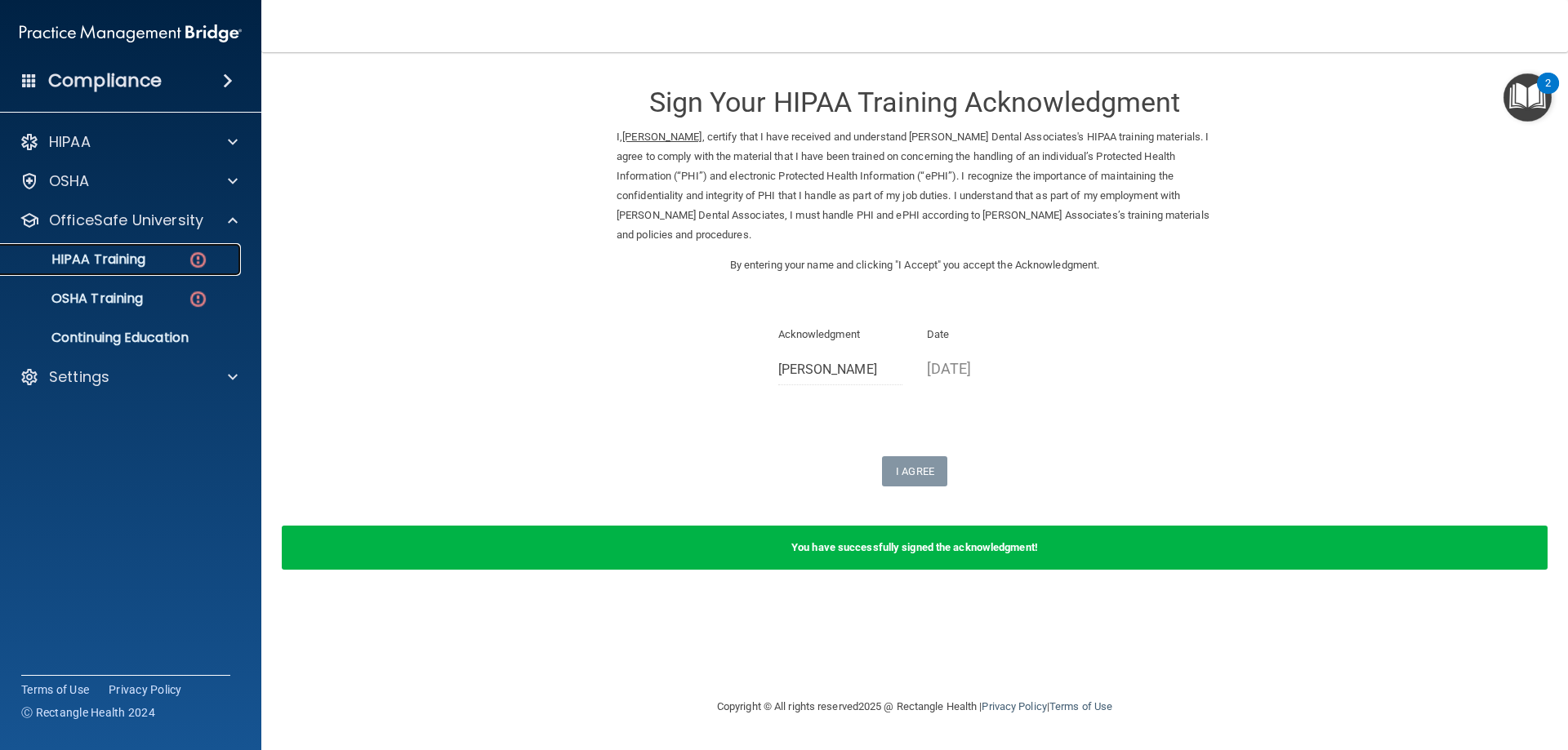
click at [90, 260] on p "HIPAA Training" at bounding box center [78, 260] width 134 height 16
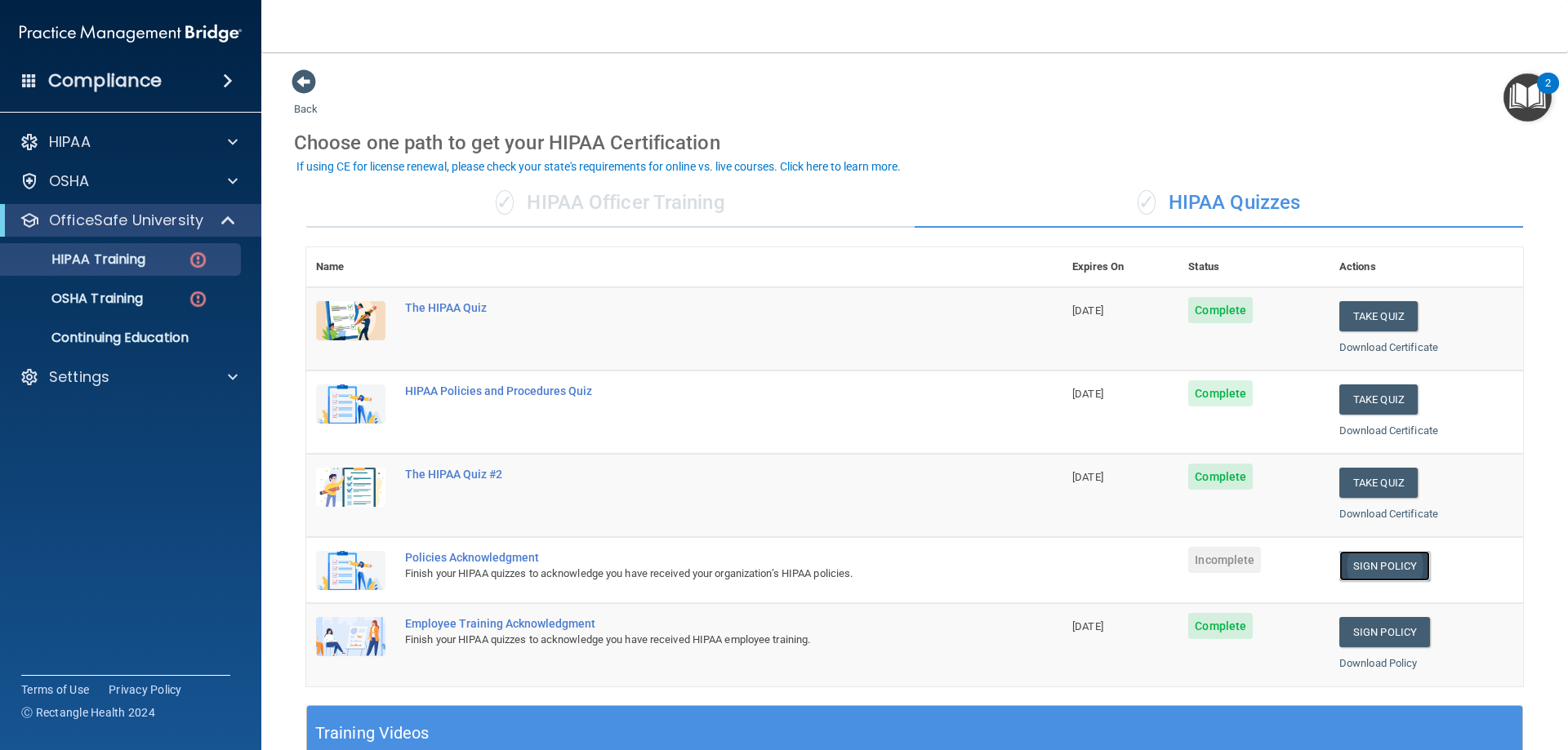
click at [1372, 552] on link "Sign Policy" at bounding box center [1383, 566] width 90 height 30
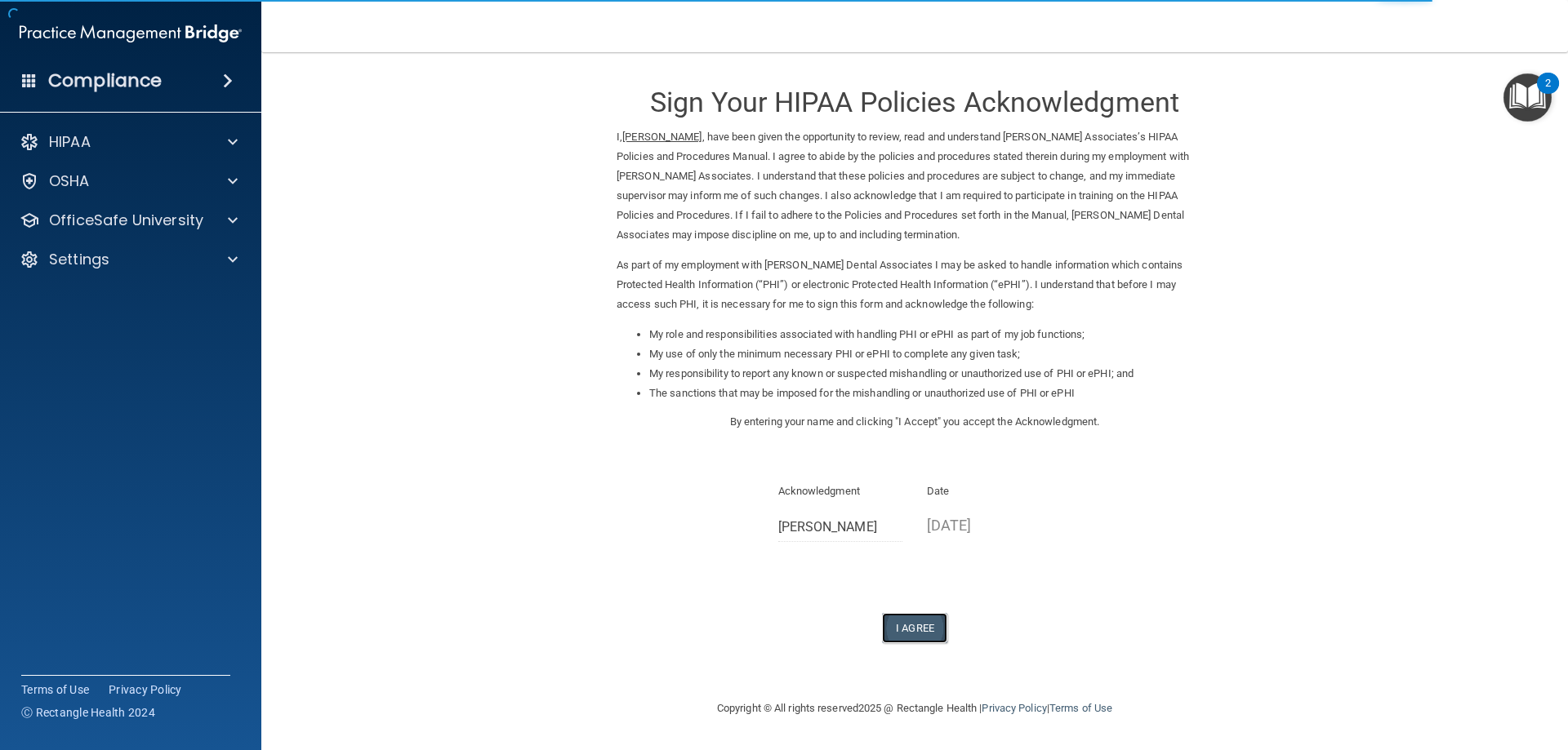
click at [903, 625] on button "I Agree" at bounding box center [914, 628] width 65 height 30
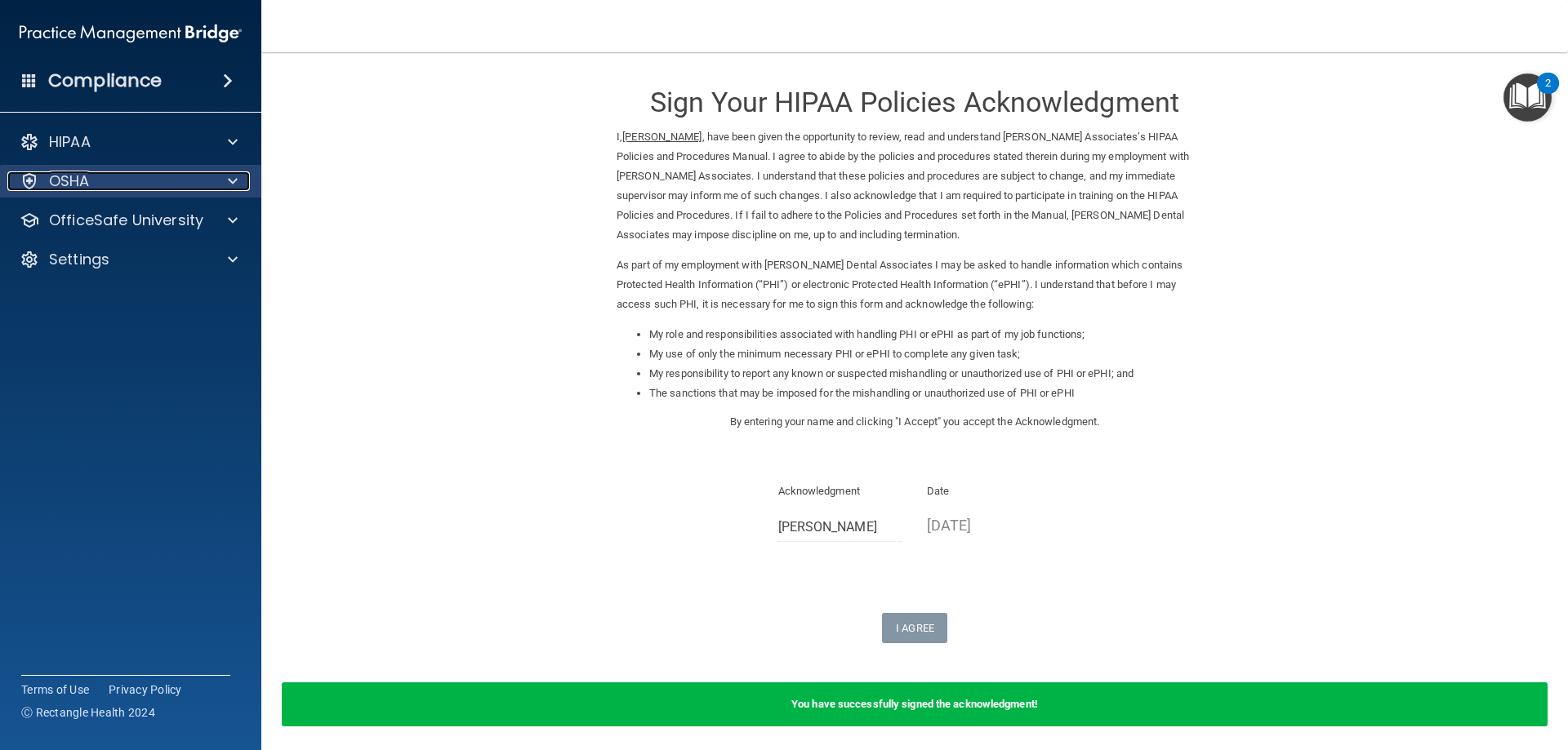
click at [95, 184] on div "OSHA" at bounding box center [108, 181] width 202 height 20
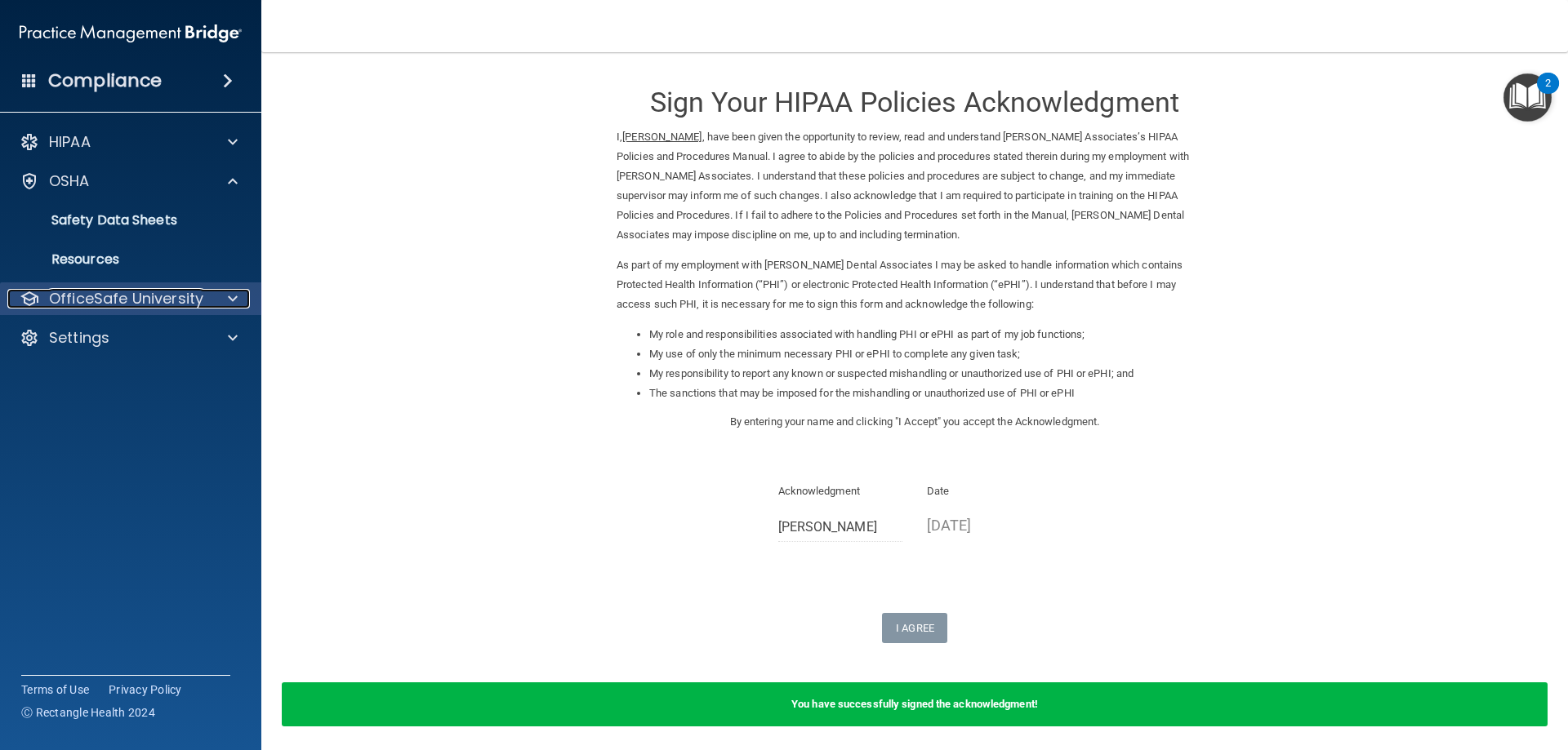
click at [106, 305] on p "OfficeSafe University" at bounding box center [126, 299] width 154 height 20
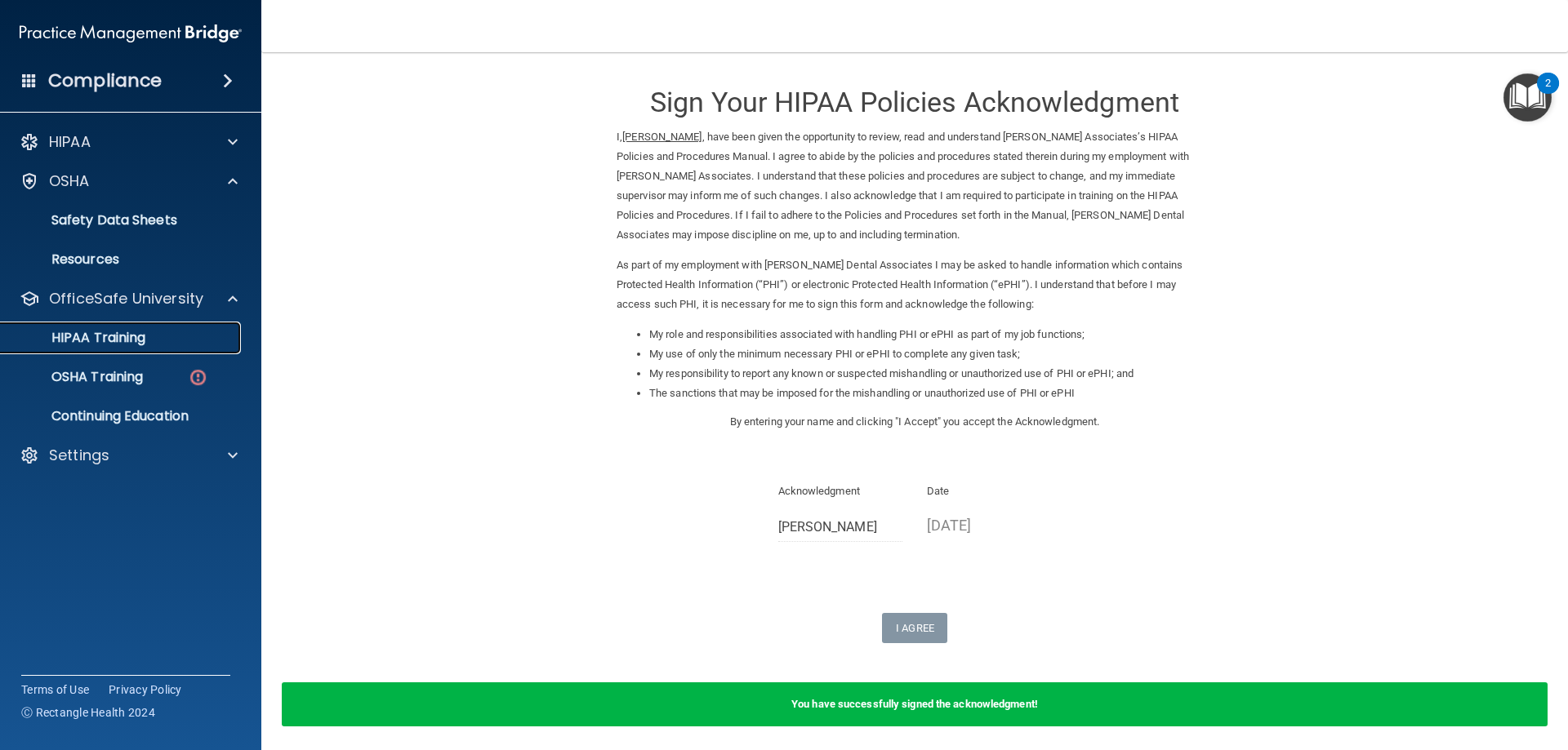
click at [109, 330] on p "HIPAA Training" at bounding box center [78, 338] width 134 height 16
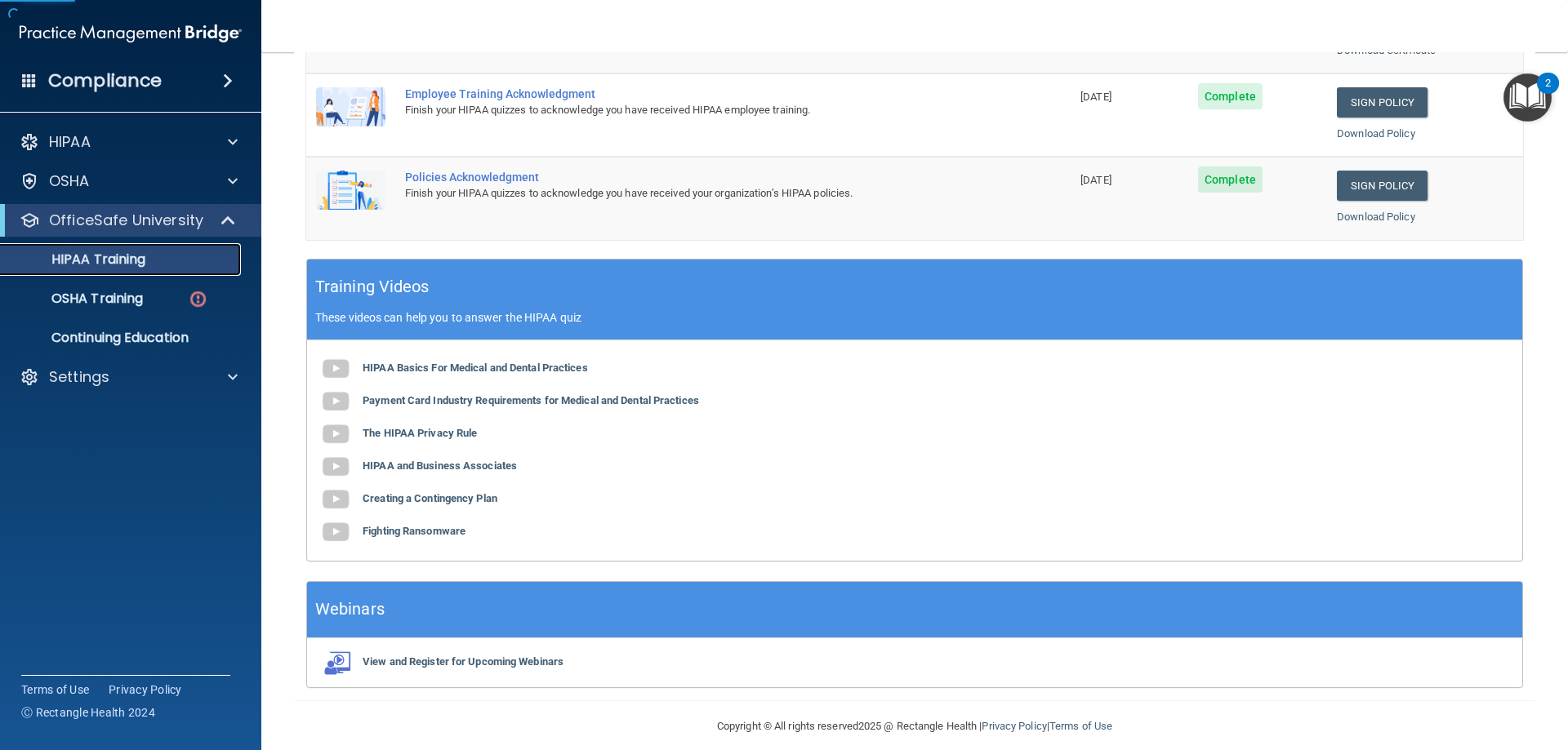
scroll to position [479, 0]
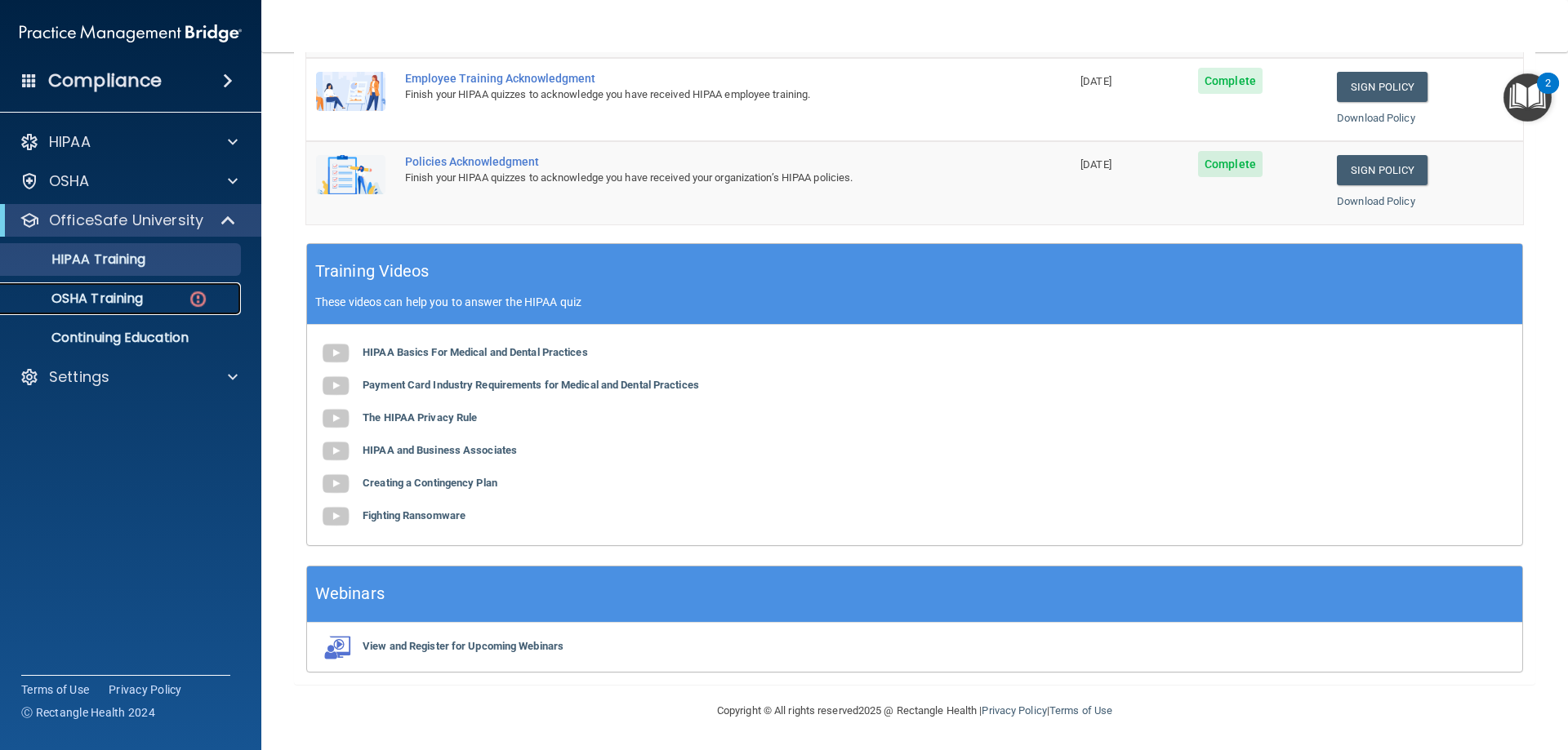
click at [115, 299] on p "OSHA Training" at bounding box center [77, 298] width 133 height 16
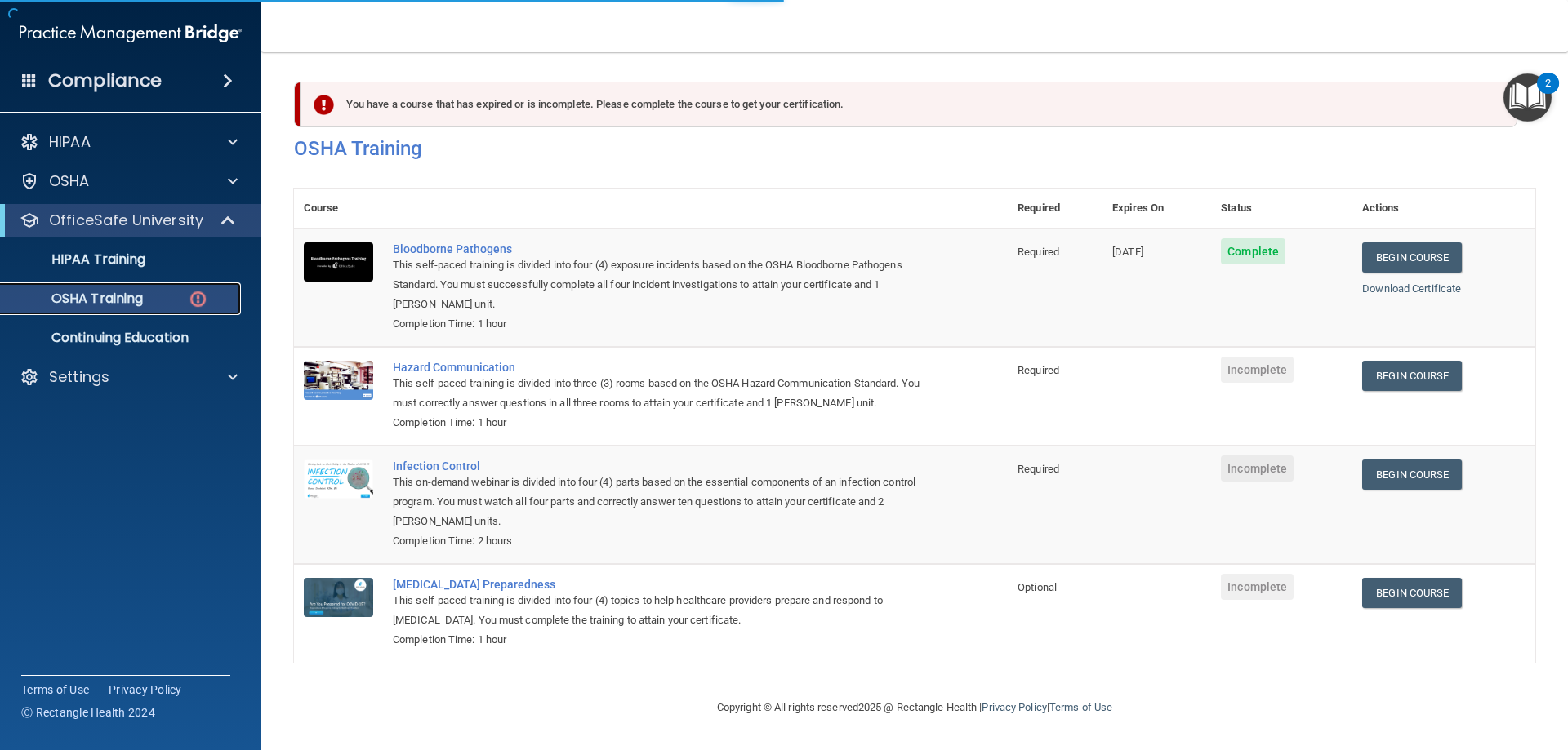
scroll to position [21, 0]
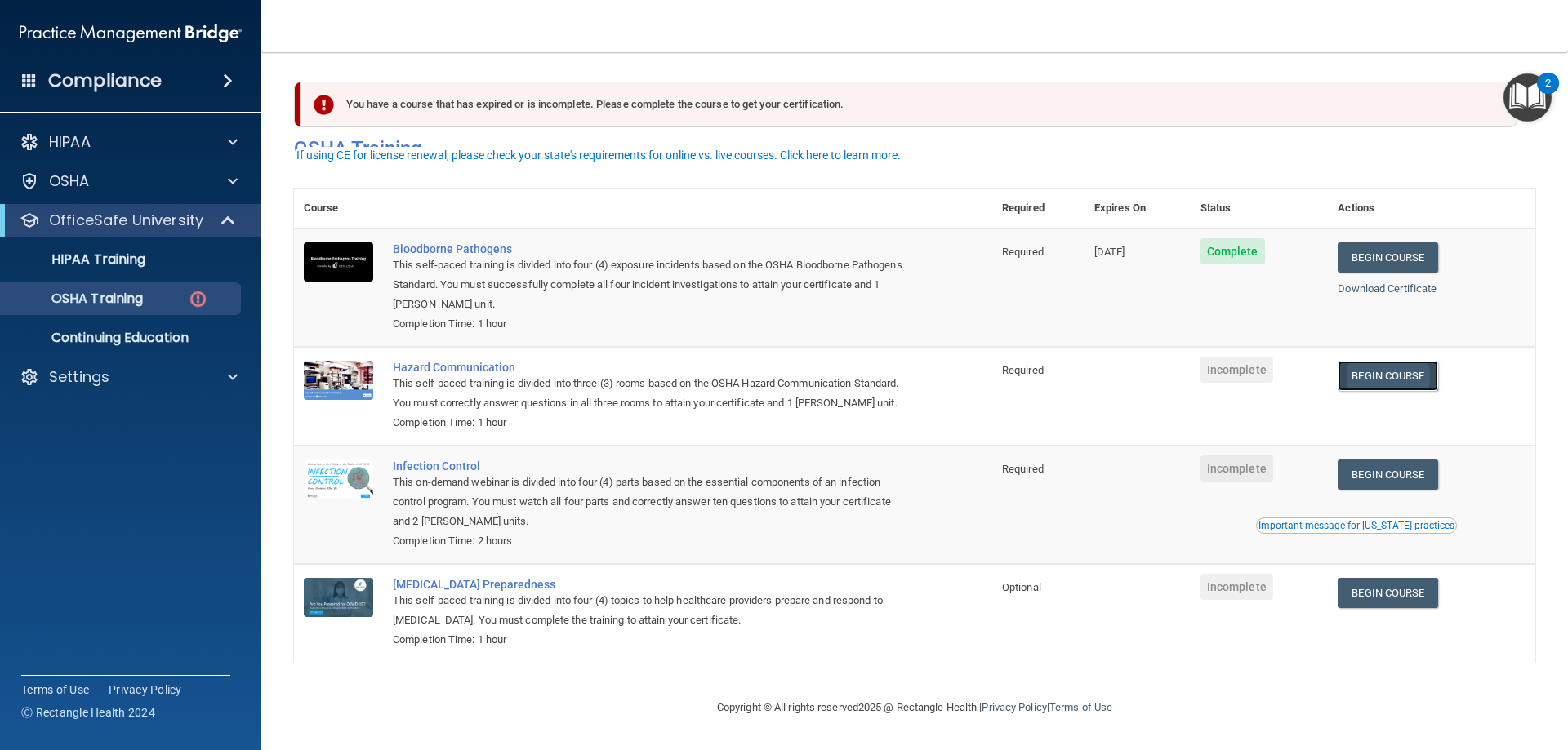
click at [1420, 363] on link "Begin Course" at bounding box center [1387, 376] width 99 height 30
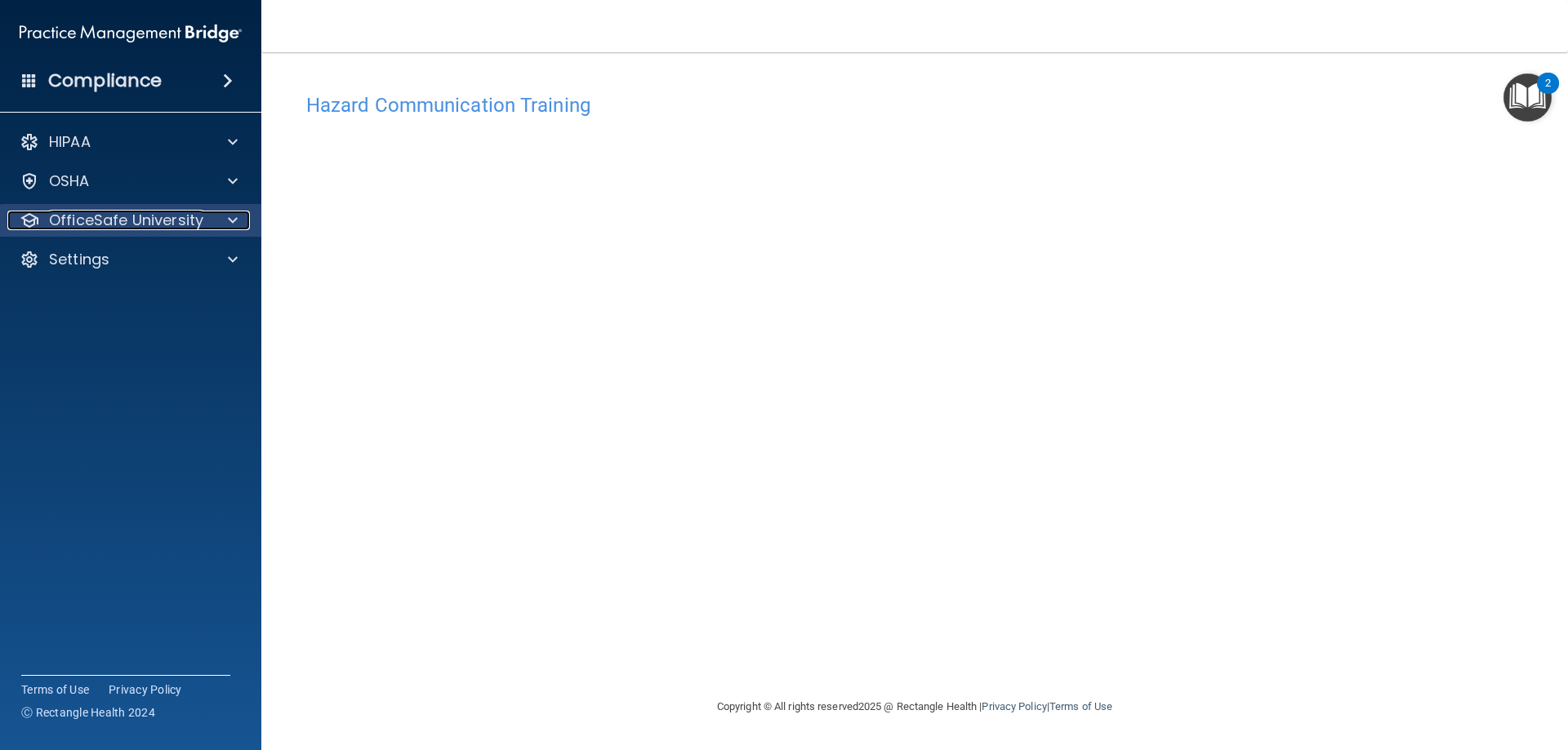
click at [105, 219] on p "OfficeSafe University" at bounding box center [126, 220] width 154 height 20
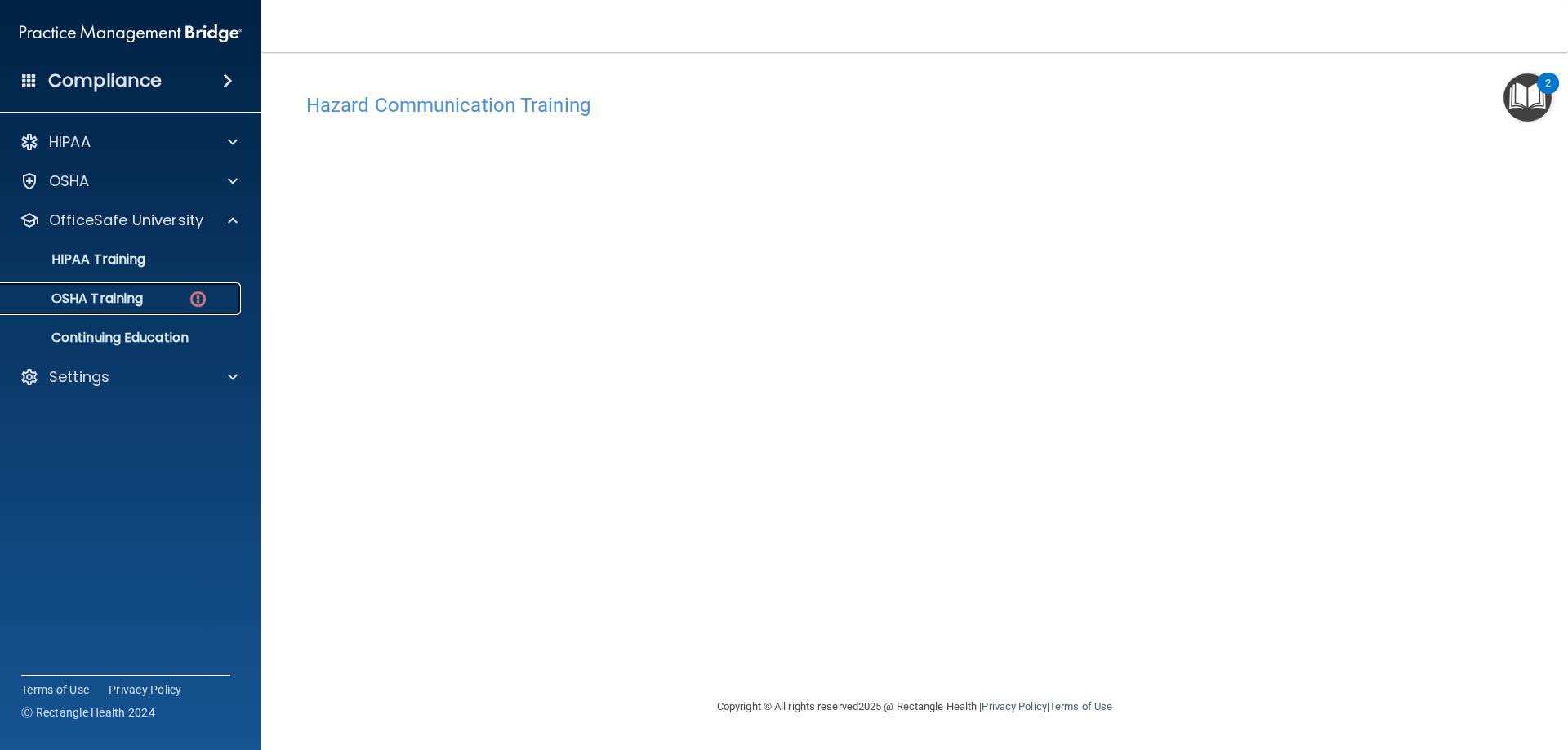
click at [123, 294] on p "OSHA Training" at bounding box center [77, 298] width 133 height 16
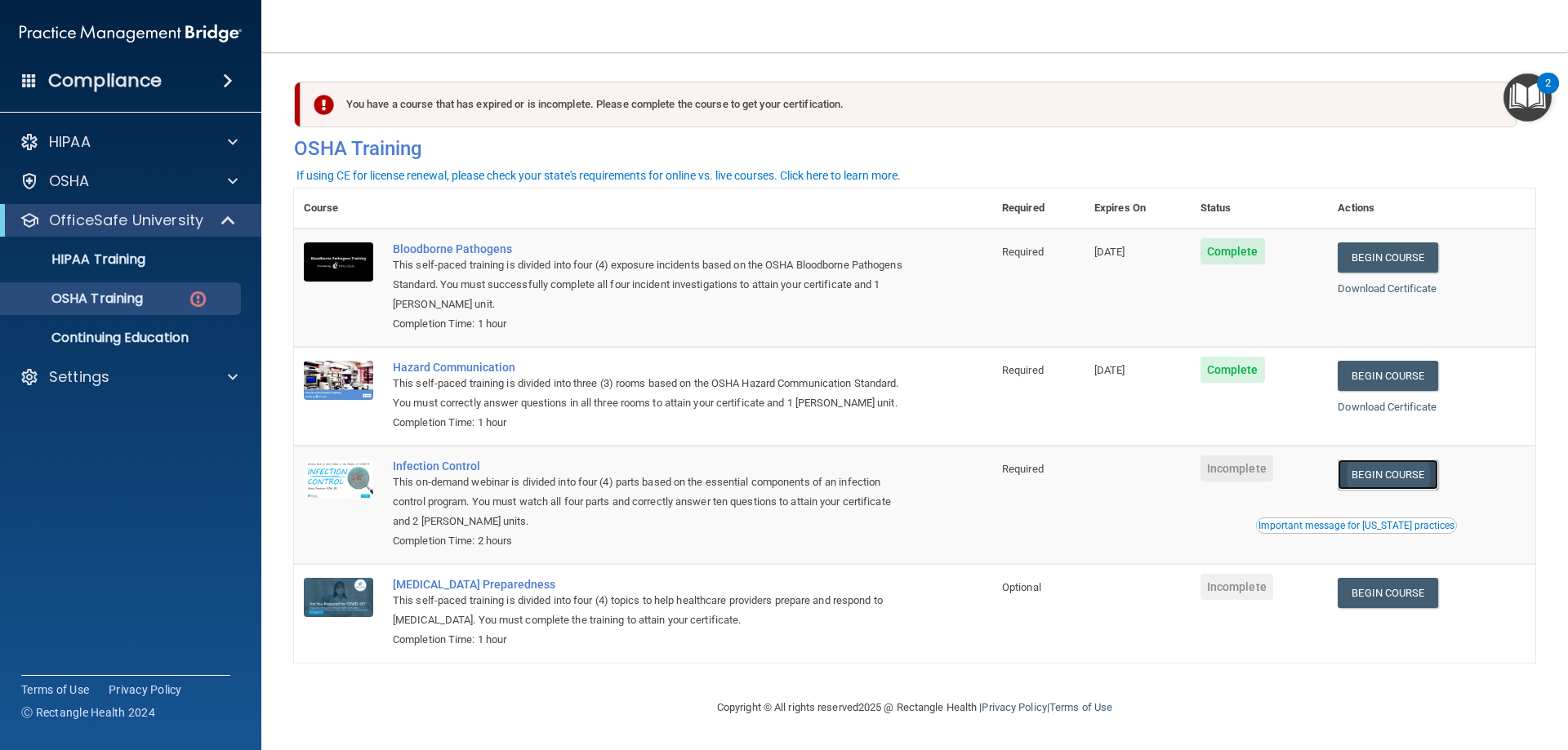
click at [1389, 490] on link "Begin Course" at bounding box center [1387, 475] width 99 height 30
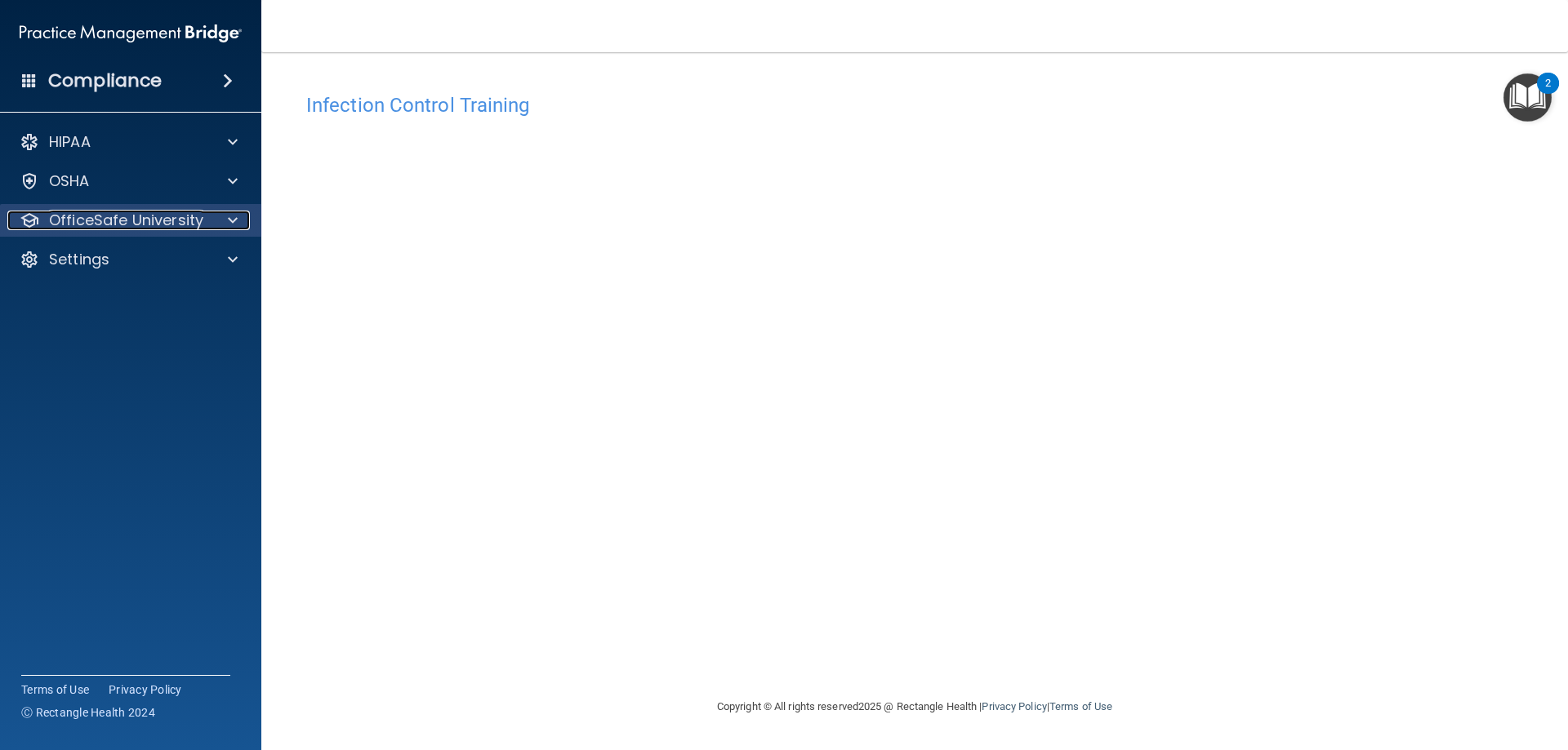
click at [146, 219] on p "OfficeSafe University" at bounding box center [126, 220] width 154 height 20
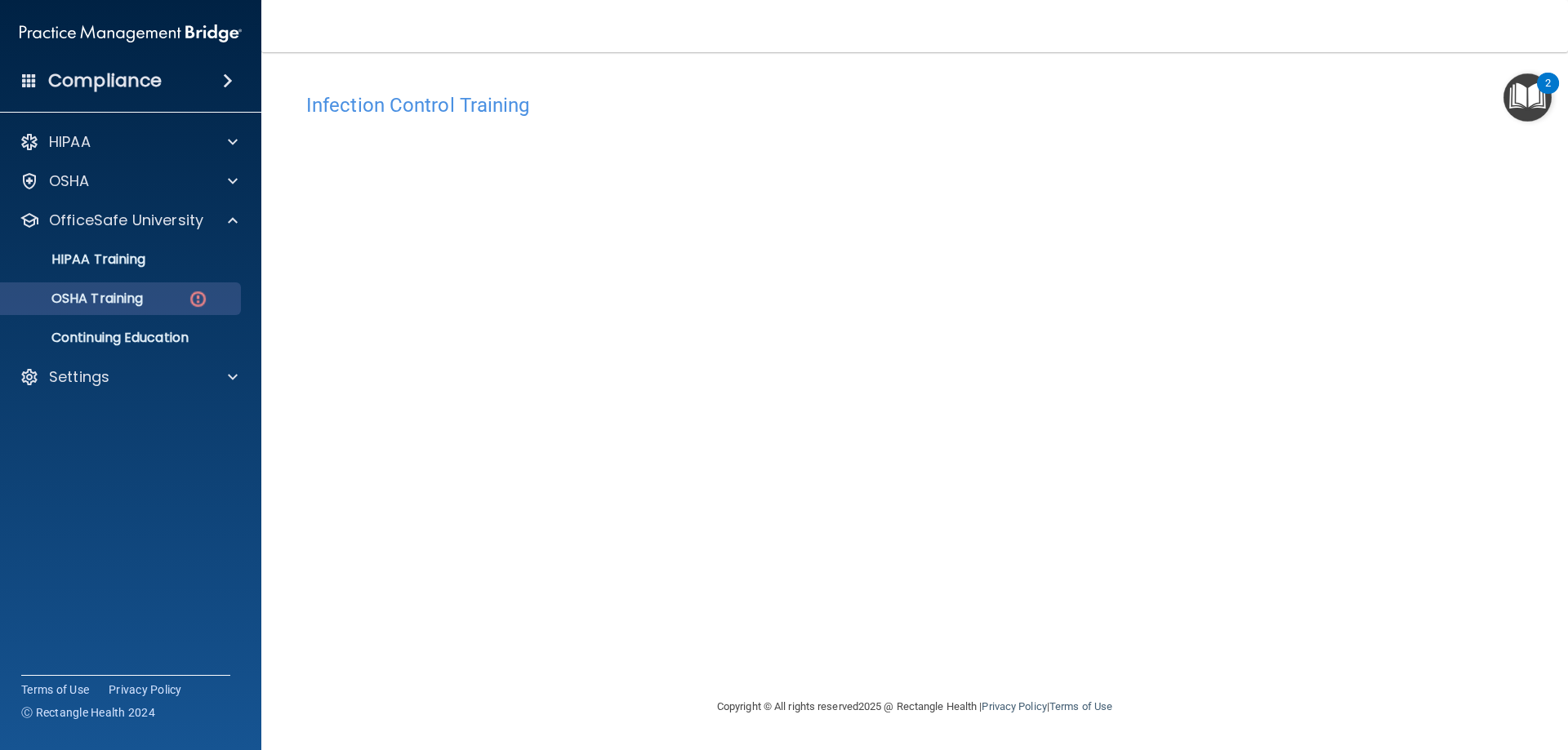
drag, startPoint x: 123, startPoint y: 282, endPoint x: 122, endPoint y: 291, distance: 9.1
click at [123, 282] on ul "HIPAA Training OSHA Training Continuing Education" at bounding box center [132, 295] width 296 height 117
click at [125, 294] on p "OSHA Training" at bounding box center [77, 298] width 133 height 16
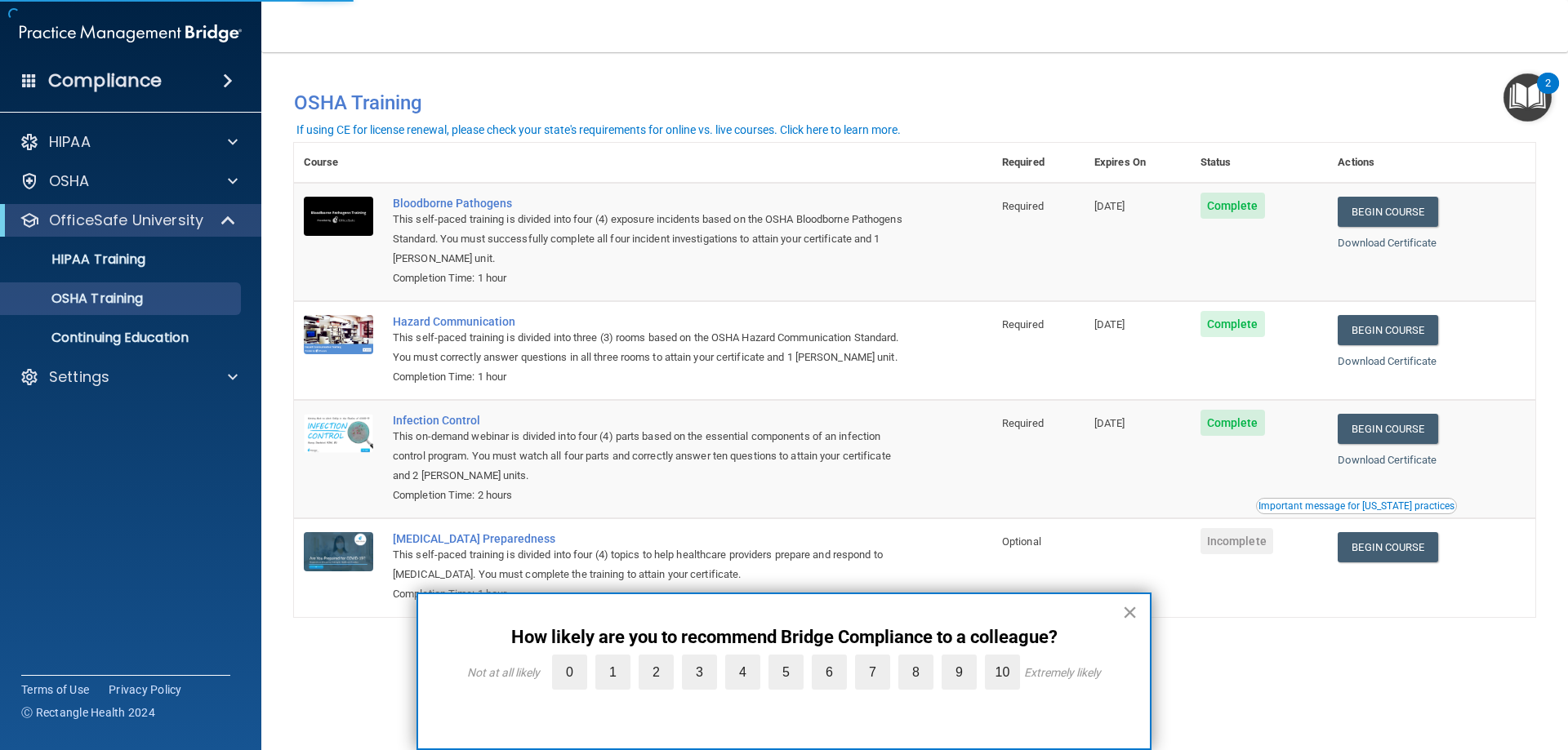
click at [1127, 609] on button "×" at bounding box center [1129, 612] width 15 height 26
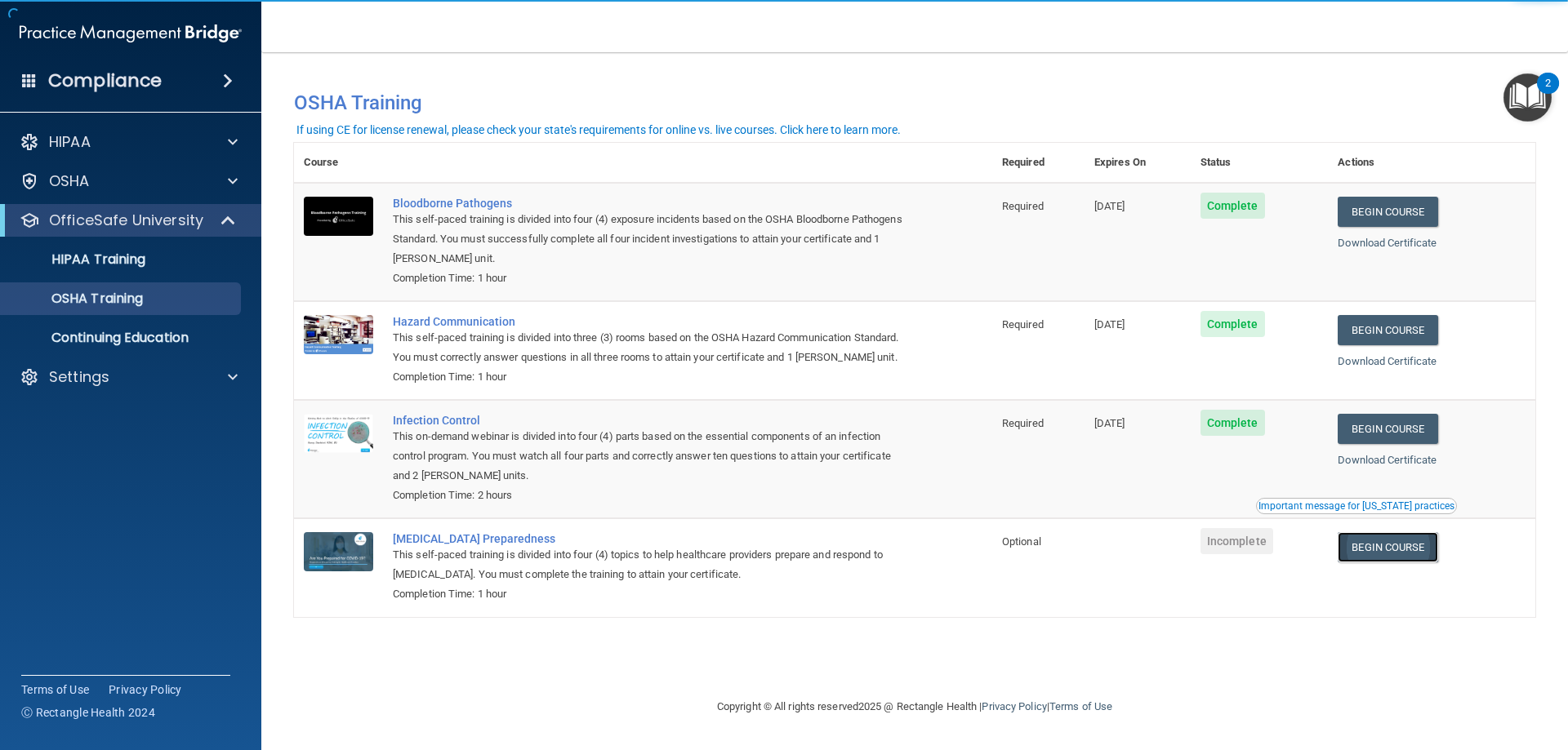
click at [1400, 553] on link "Begin Course" at bounding box center [1387, 547] width 99 height 30
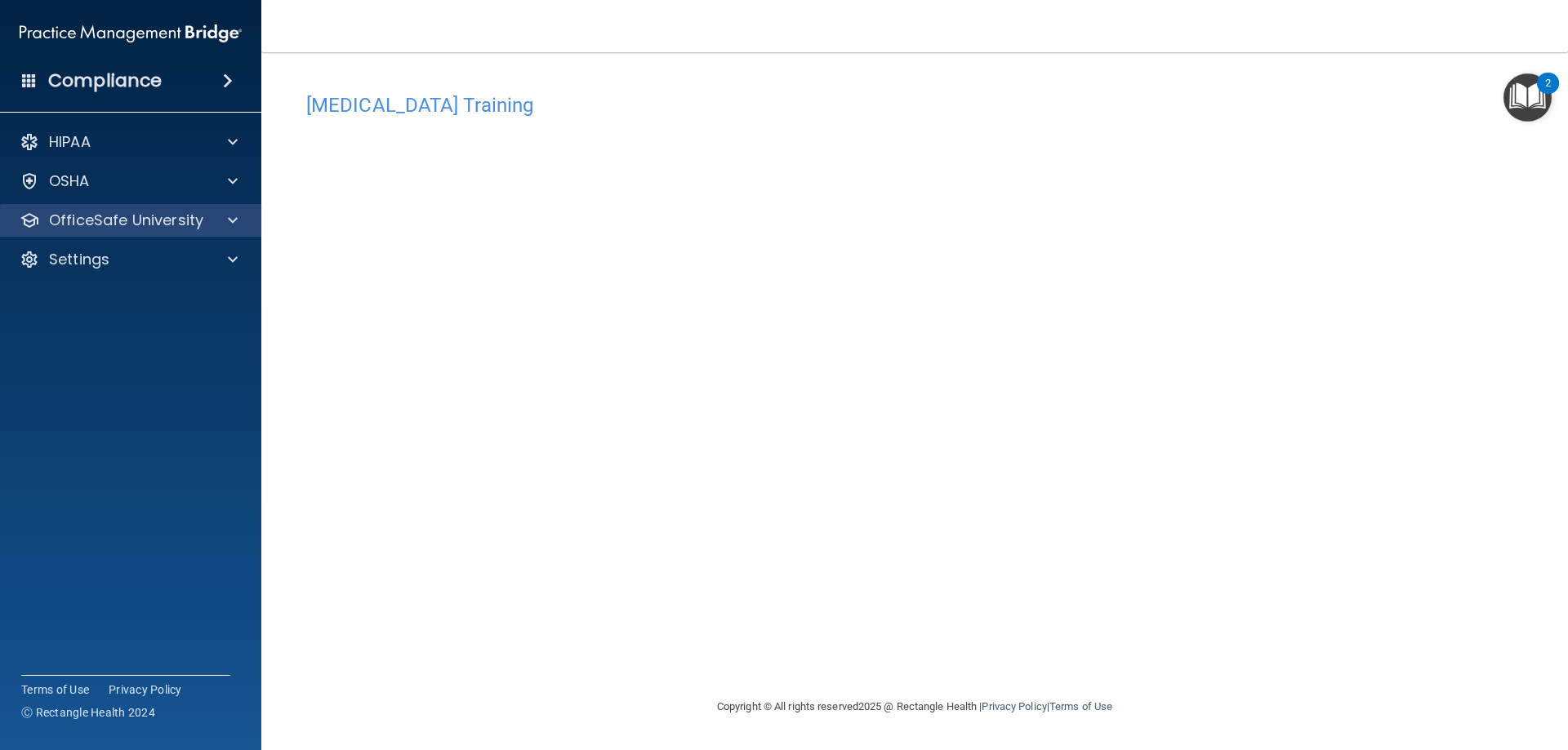
click at [125, 232] on div "OfficeSafe University" at bounding box center [131, 220] width 262 height 32
click at [35, 223] on div at bounding box center [30, 220] width 20 height 20
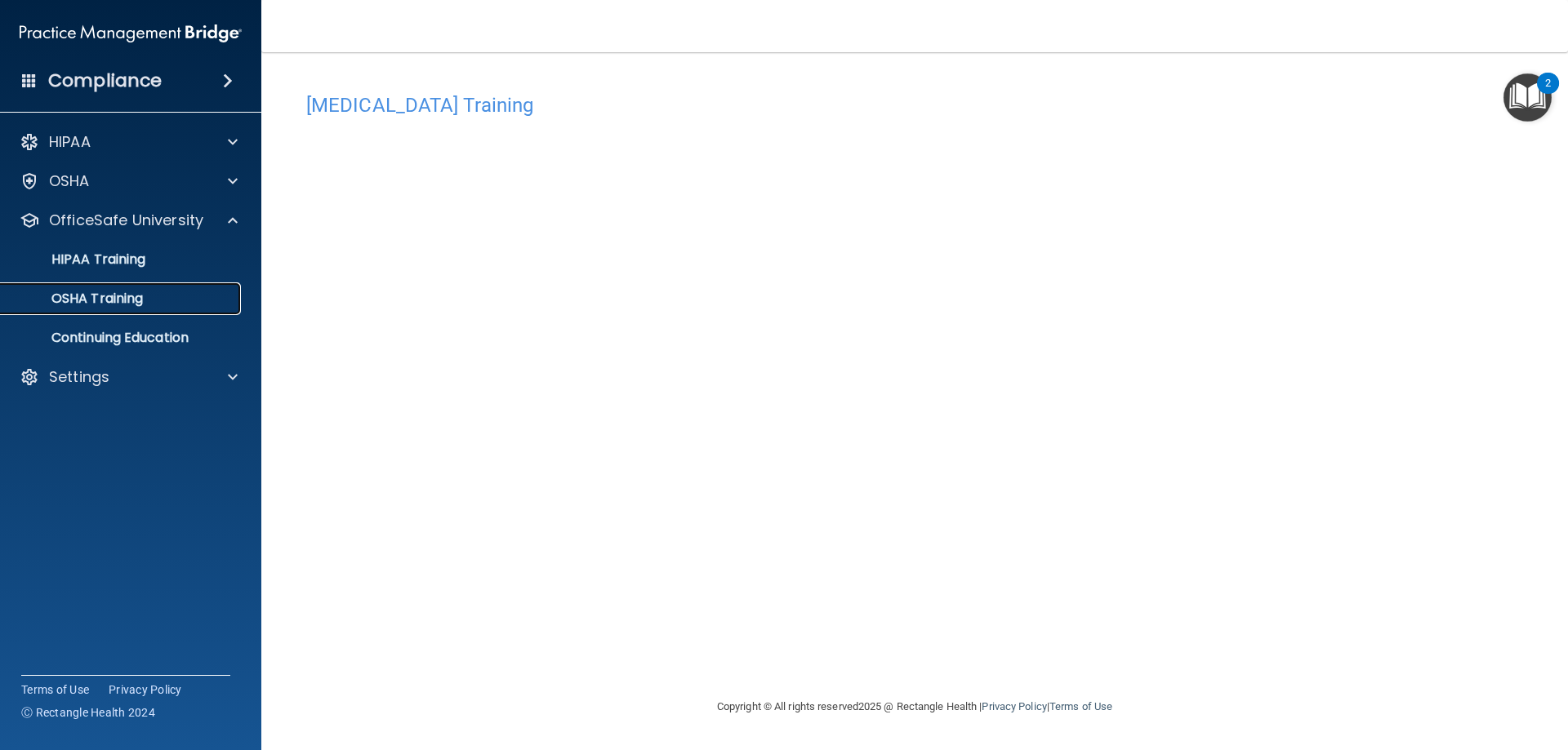
click at [106, 297] on p "OSHA Training" at bounding box center [77, 298] width 133 height 16
